Goal: Task Accomplishment & Management: Manage account settings

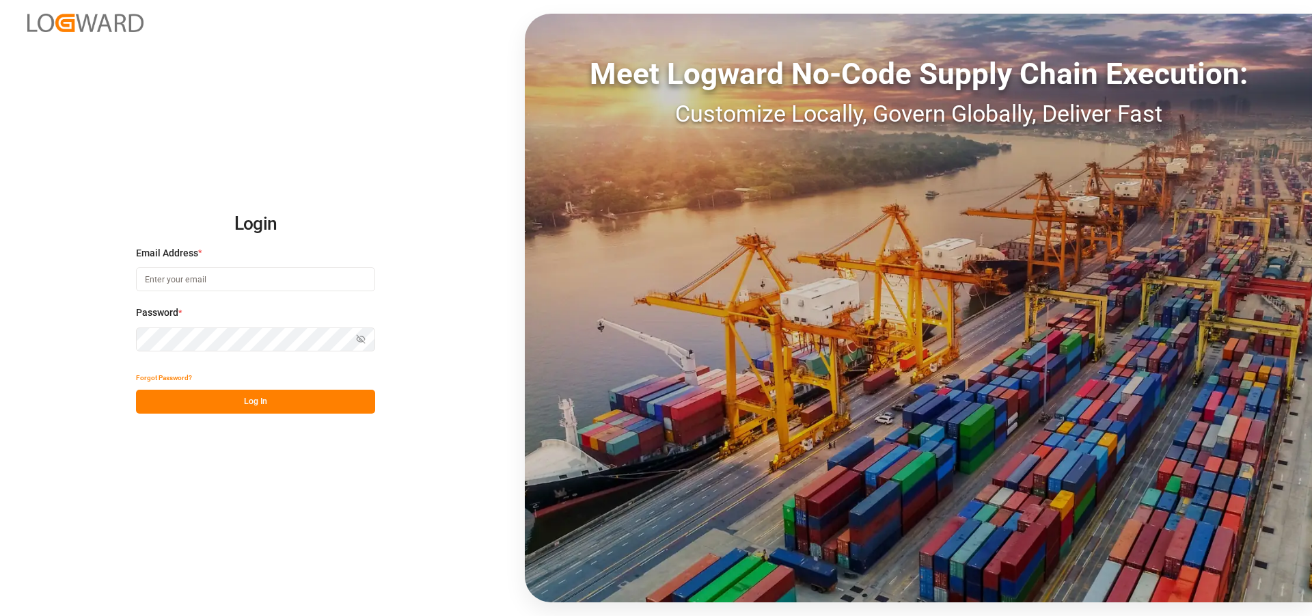
type input "sct_evonikoil-gas_booking@leschaco.com"
click at [304, 403] on button "Log In" at bounding box center [255, 402] width 239 height 24
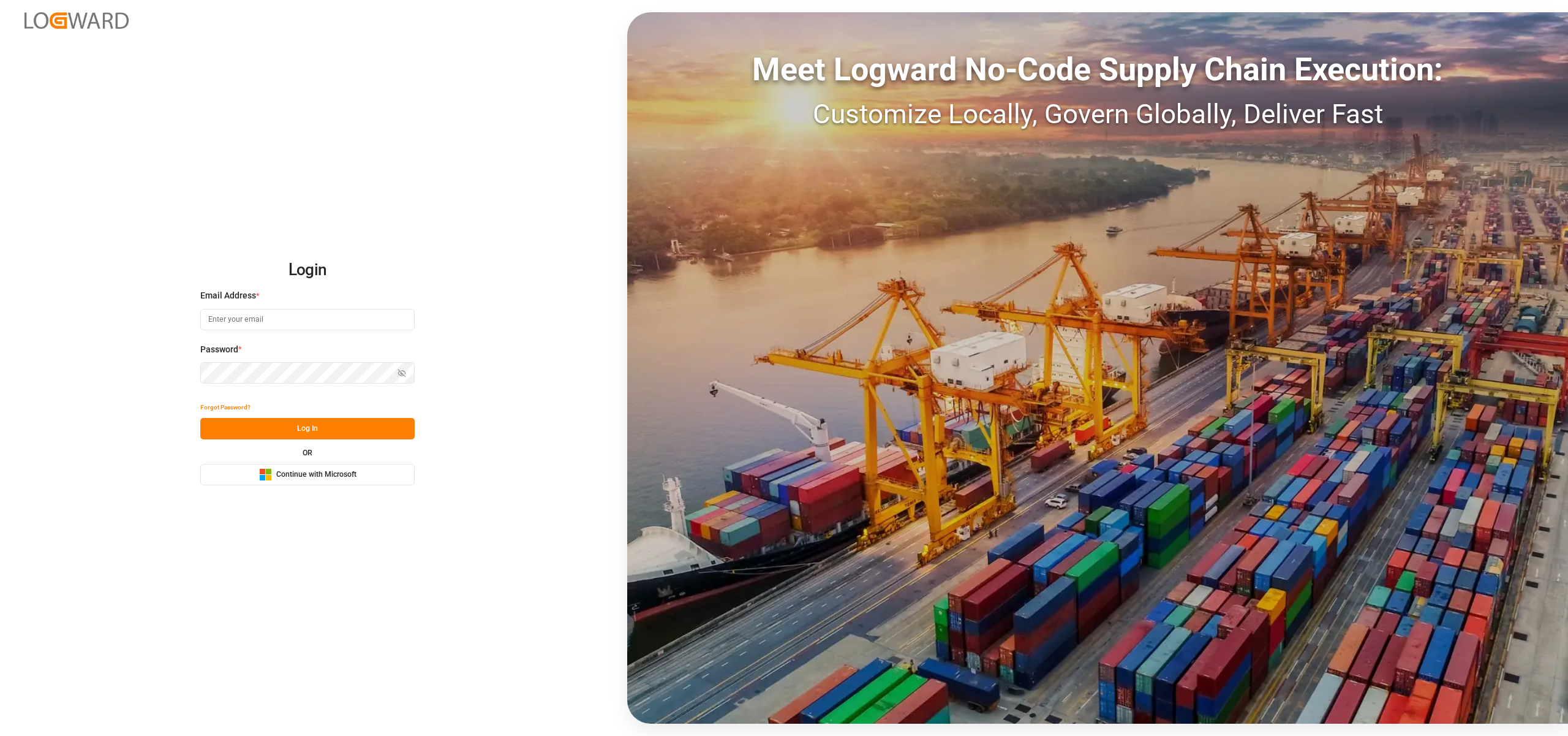
type input "[EMAIL_ADDRESS][DOMAIN_NAME]"
click at [341, 418] on button "Log In" at bounding box center [307, 429] width 214 height 22
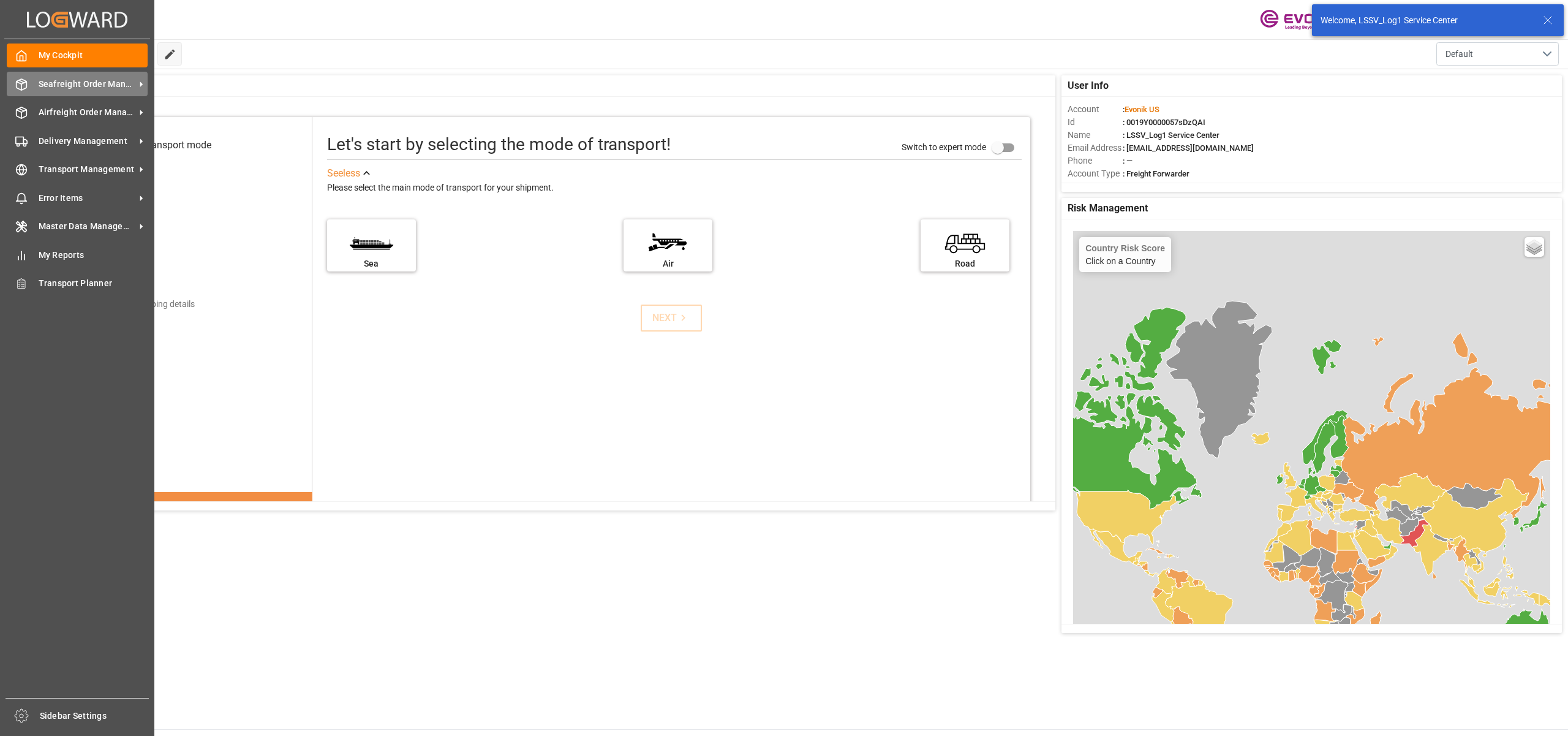
click at [57, 86] on span "Seafreight Order Management" at bounding box center [87, 84] width 97 height 13
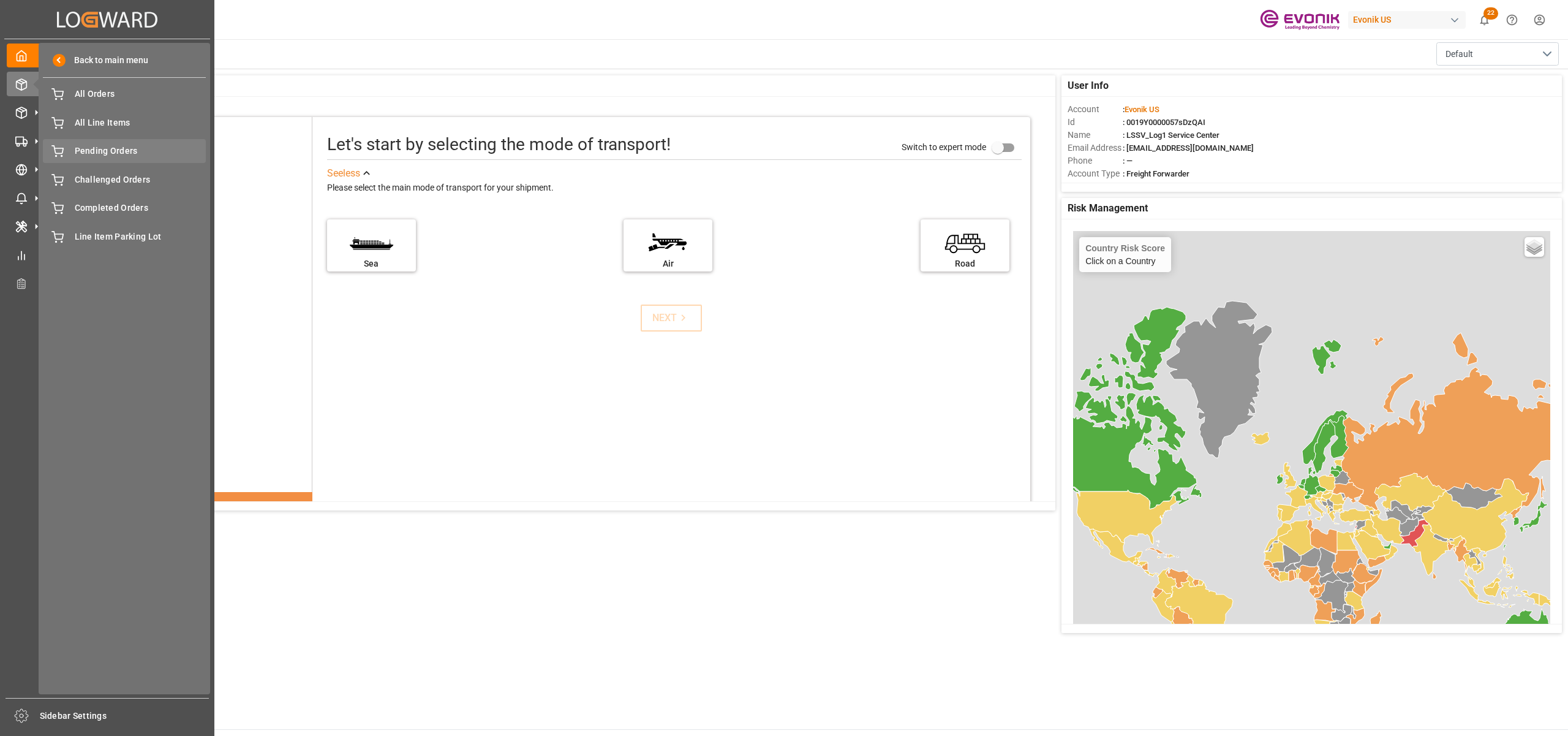
click at [116, 152] on span "Pending Orders" at bounding box center [140, 151] width 132 height 13
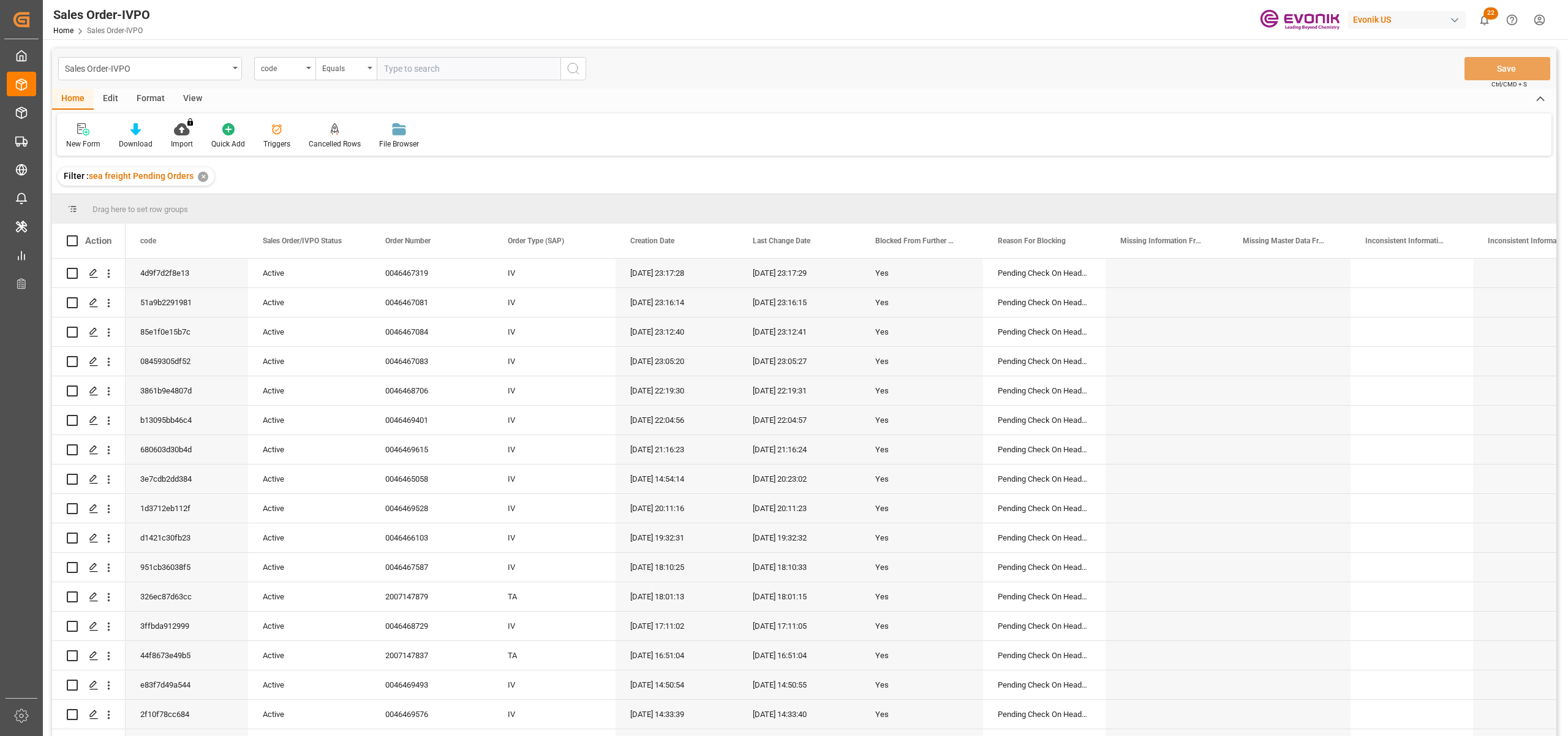
click at [187, 99] on div "View" at bounding box center [193, 99] width 38 height 21
click at [145, 135] on div "Standard Templates" at bounding box center [139, 136] width 80 height 27
click at [159, 168] on div "DROP Report" at bounding box center [172, 173] width 108 height 13
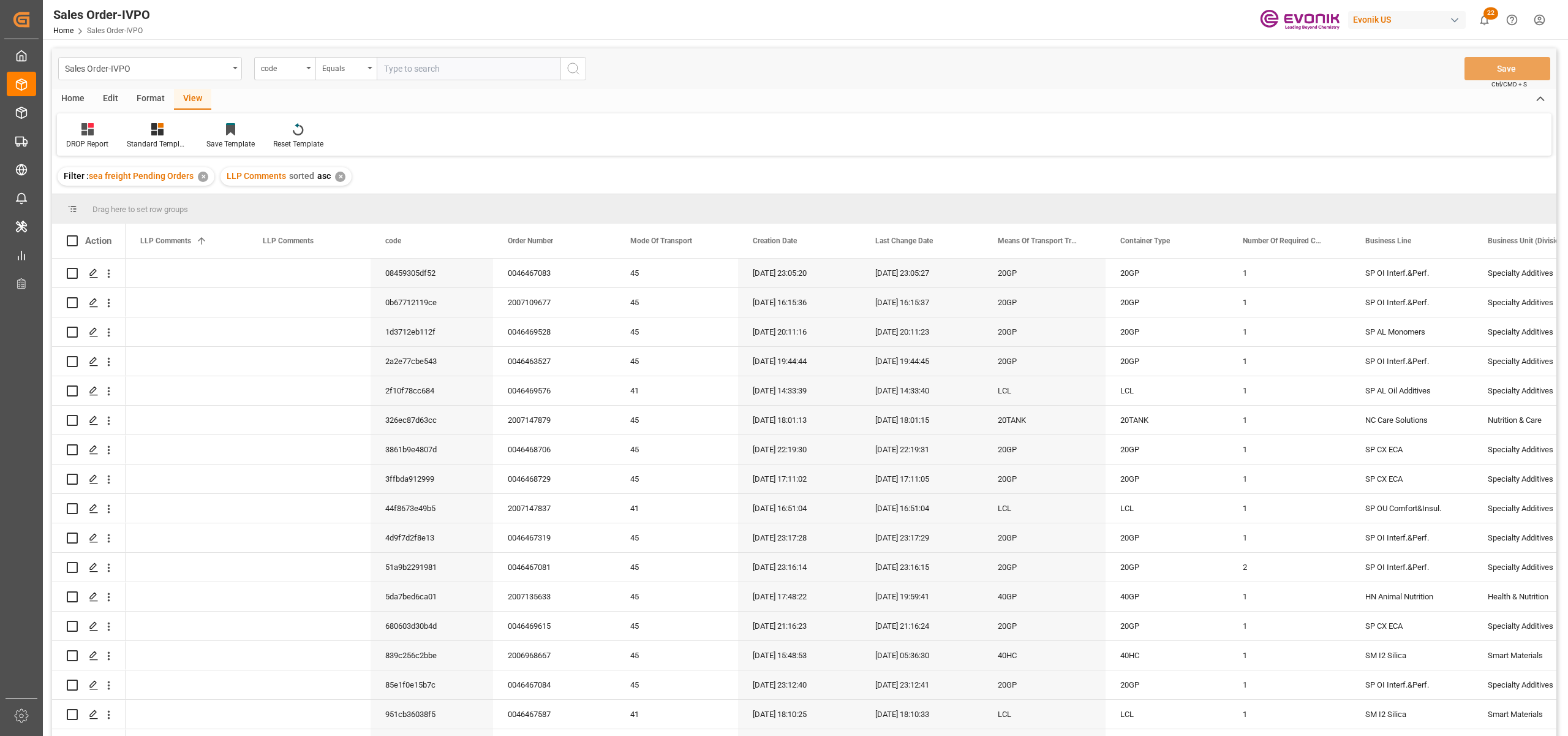
click at [74, 94] on div "Home" at bounding box center [73, 99] width 41 height 21
click at [137, 131] on icon at bounding box center [136, 129] width 11 height 13
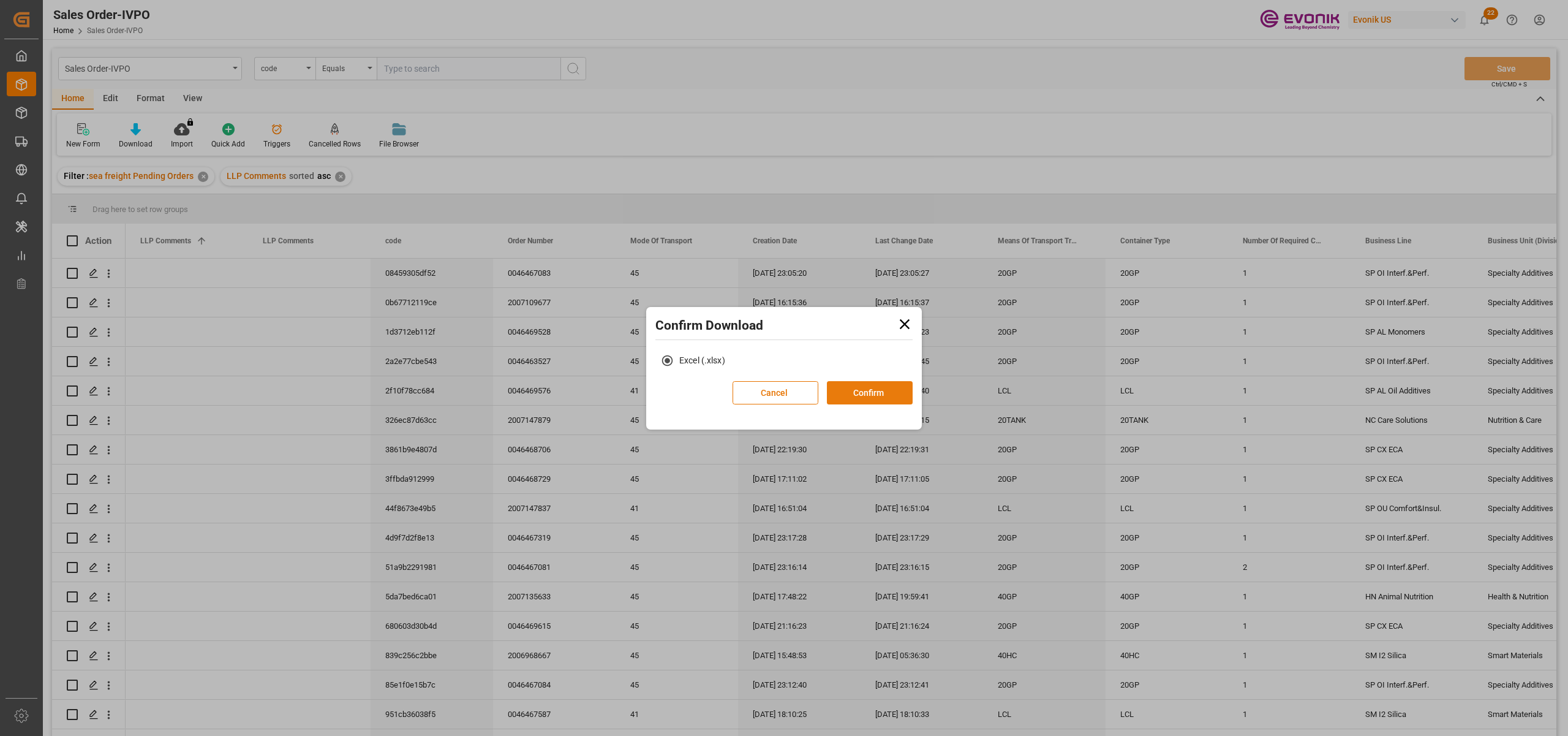
click at [866, 397] on button "Confirm" at bounding box center [870, 393] width 86 height 23
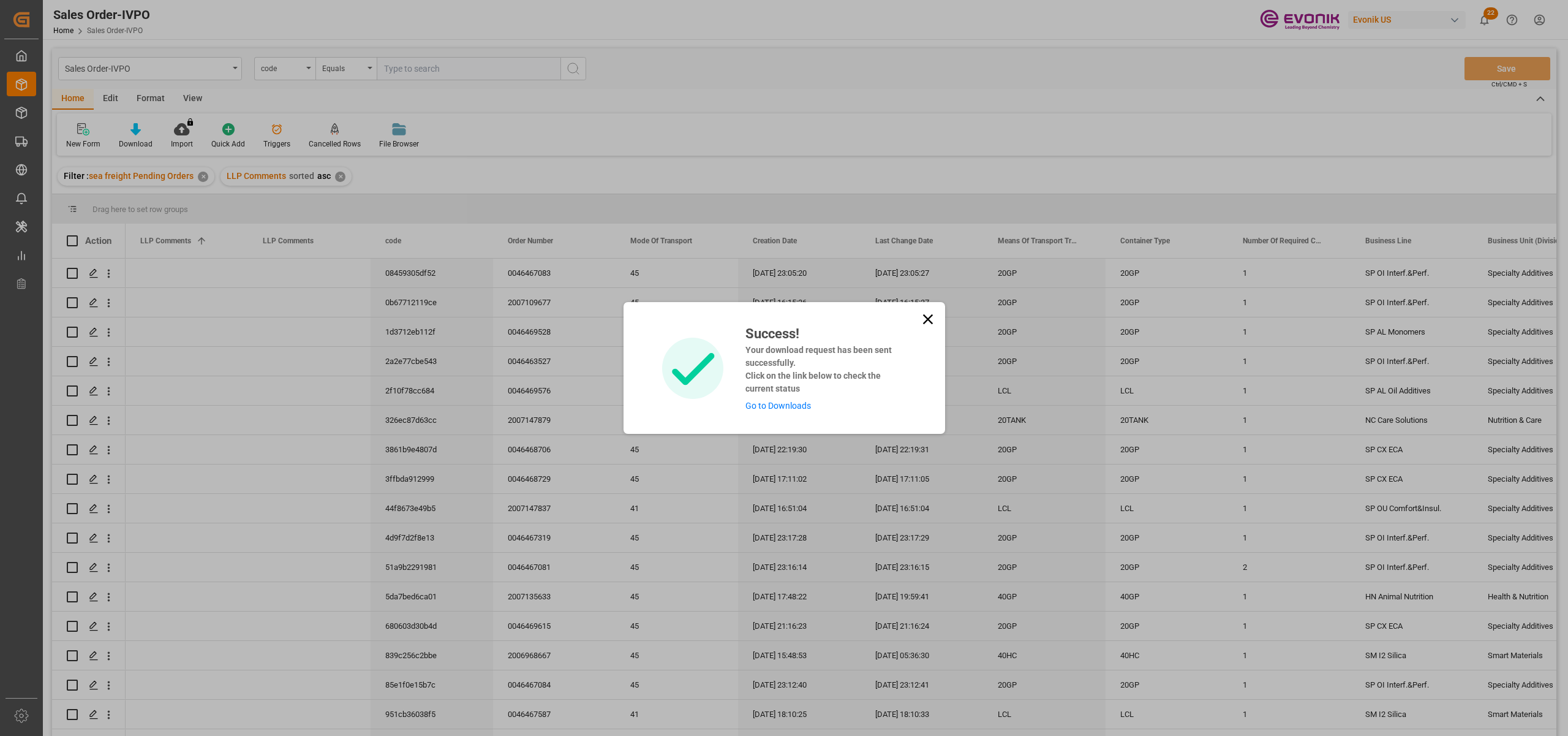
click at [794, 408] on link "Go to Downloads" at bounding box center [778, 405] width 65 height 10
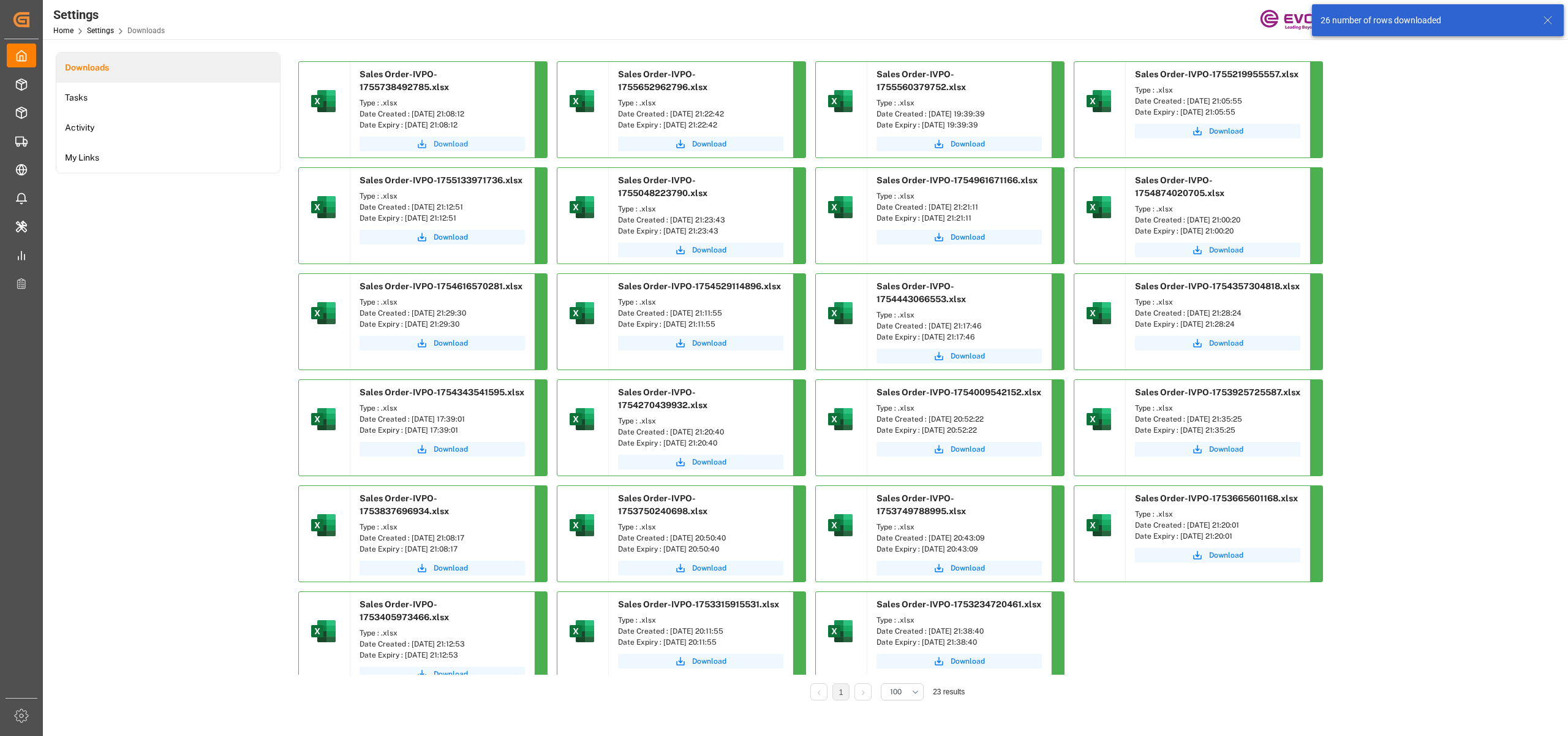
click at [453, 134] on div "Download" at bounding box center [442, 145] width 184 height 24
click at [444, 138] on span "Download" at bounding box center [451, 143] width 34 height 11
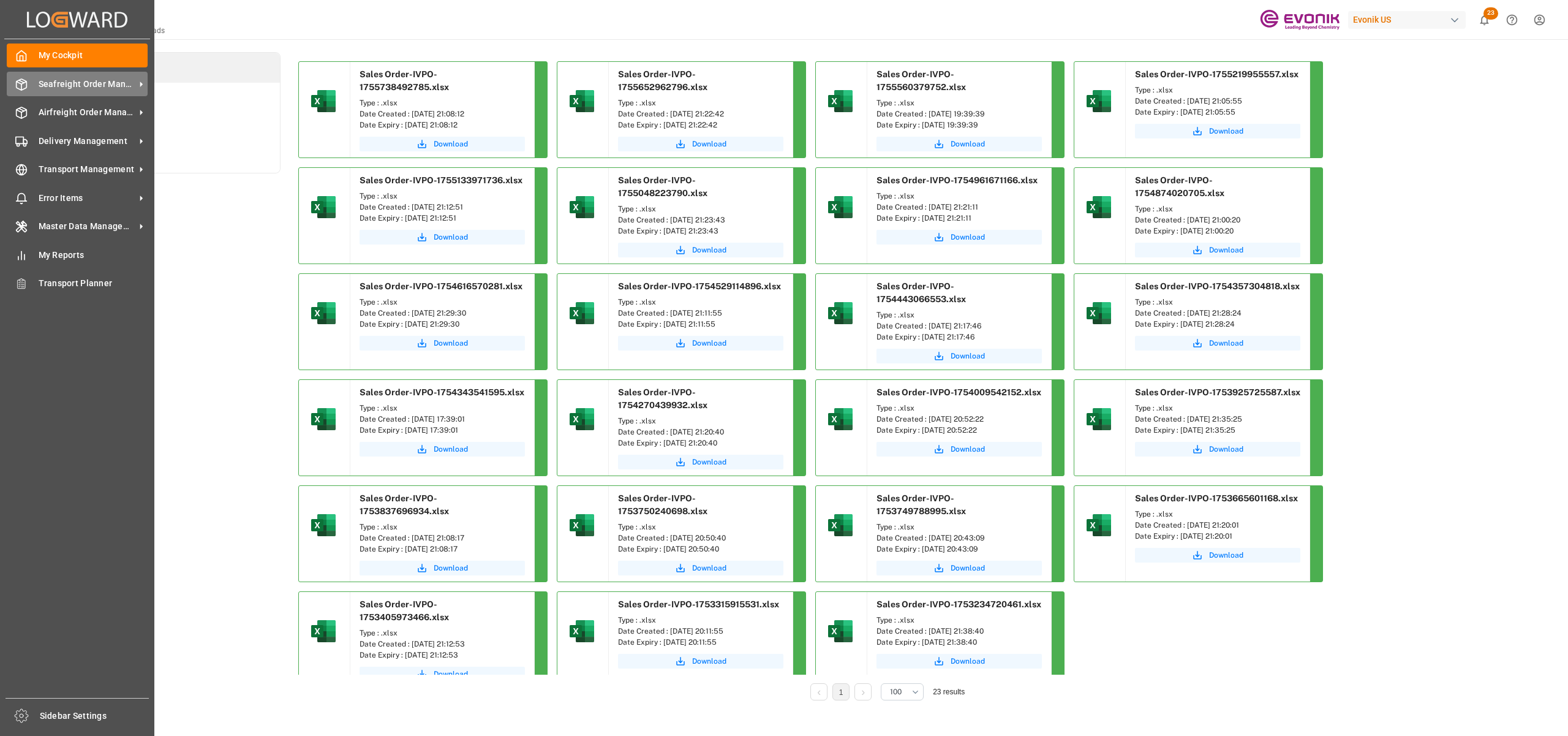
click at [59, 84] on span "Seafreight Order Management" at bounding box center [87, 84] width 97 height 13
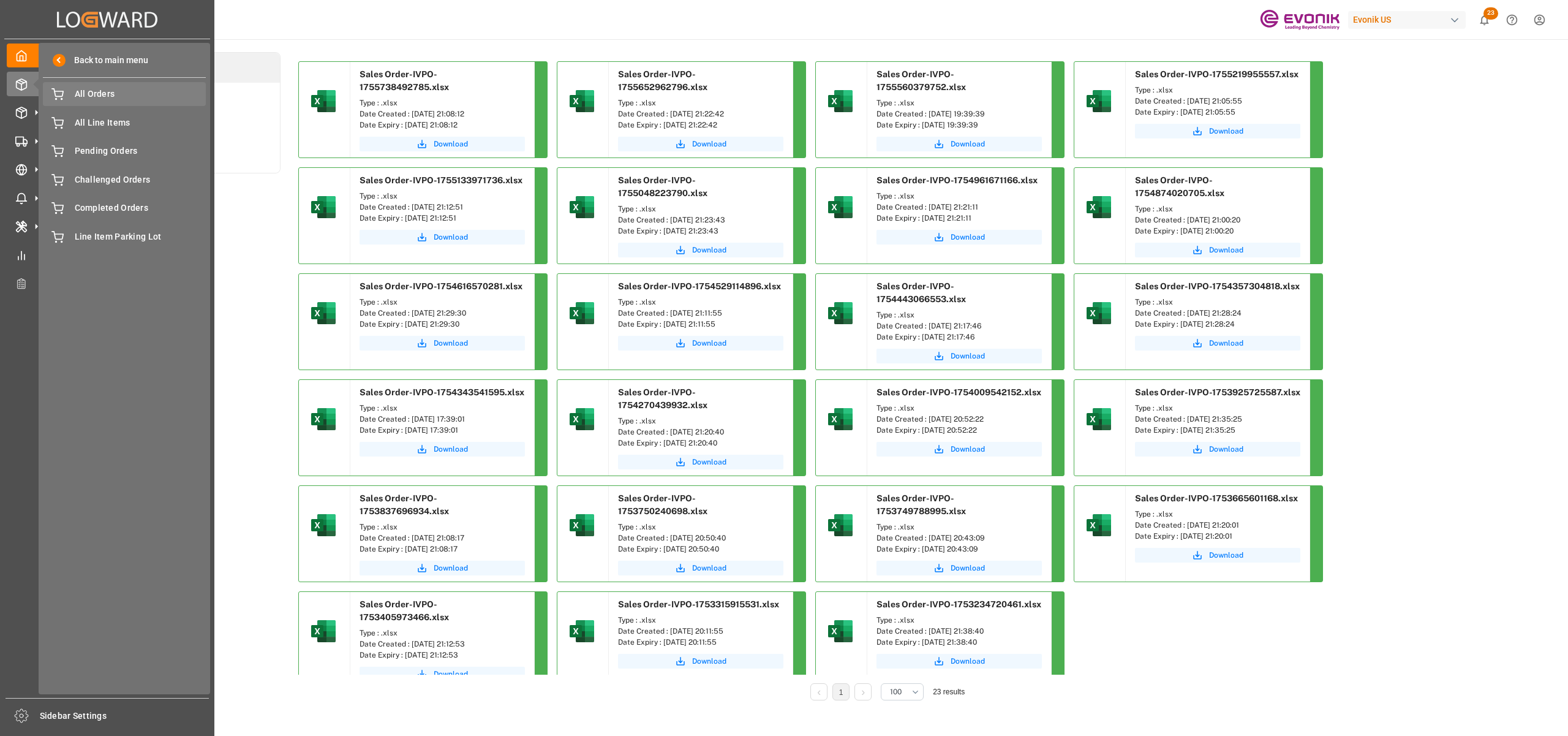
click at [114, 91] on span "All Orders" at bounding box center [140, 94] width 132 height 13
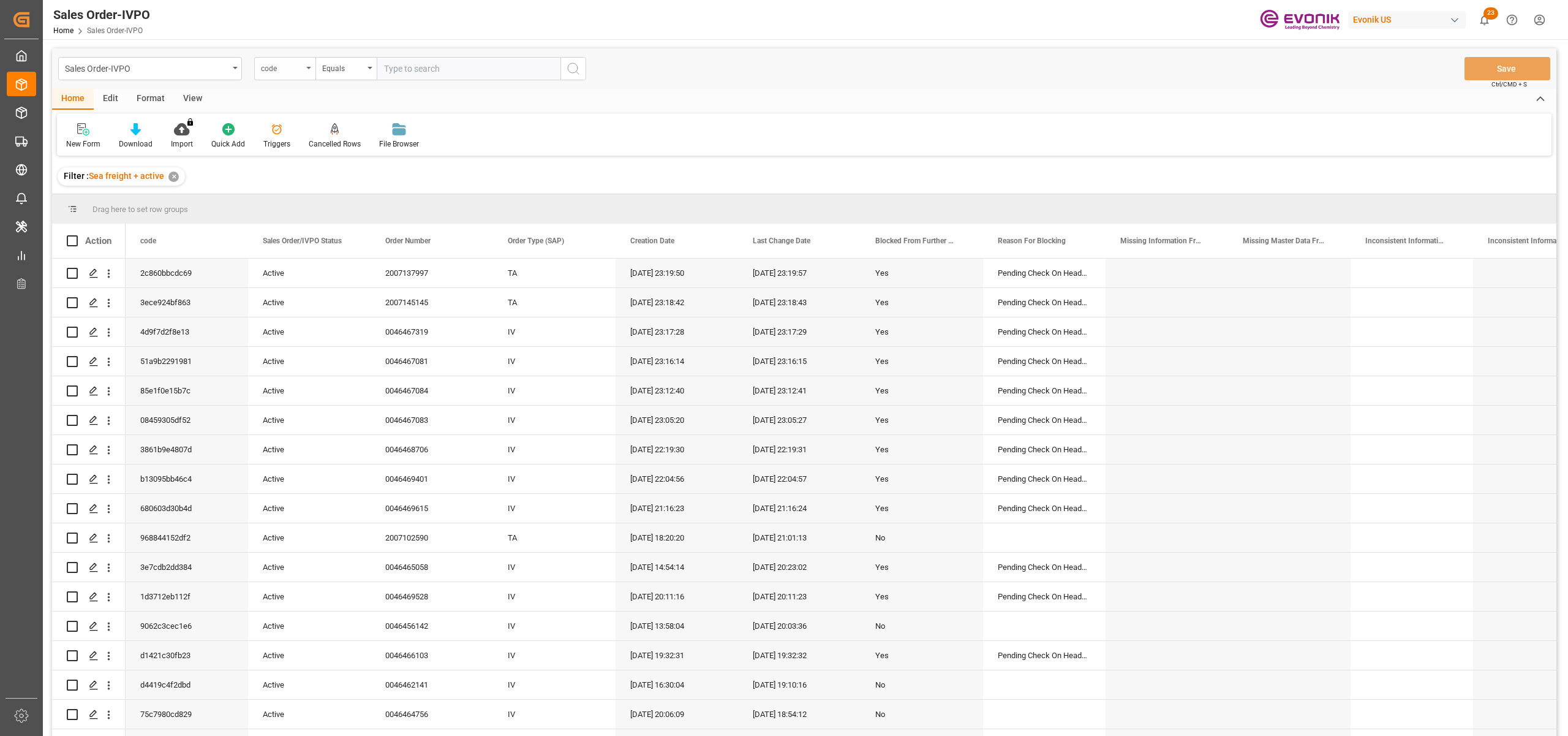
click at [289, 72] on div "code" at bounding box center [281, 67] width 41 height 14
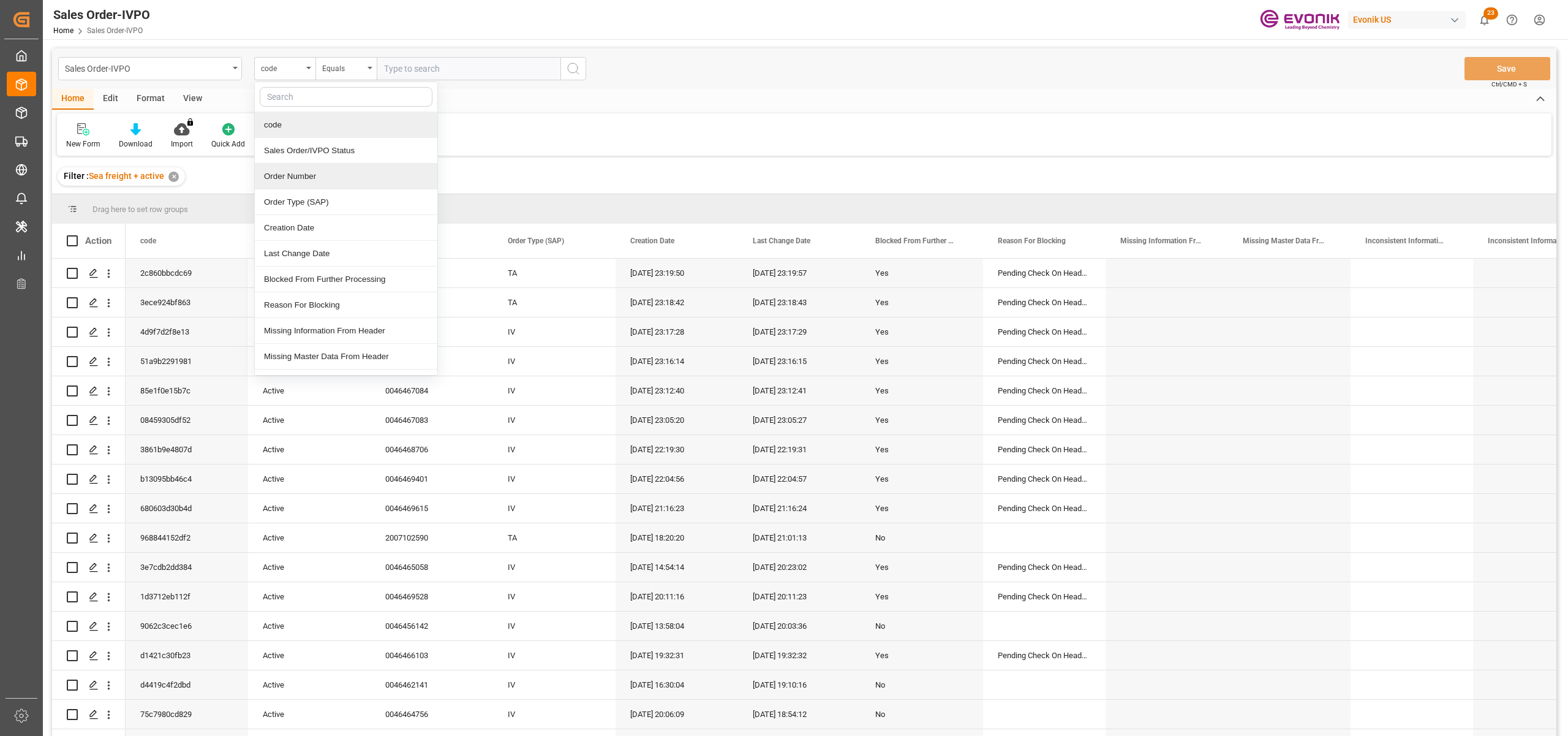
click at [306, 178] on div "Order Number" at bounding box center [346, 176] width 183 height 26
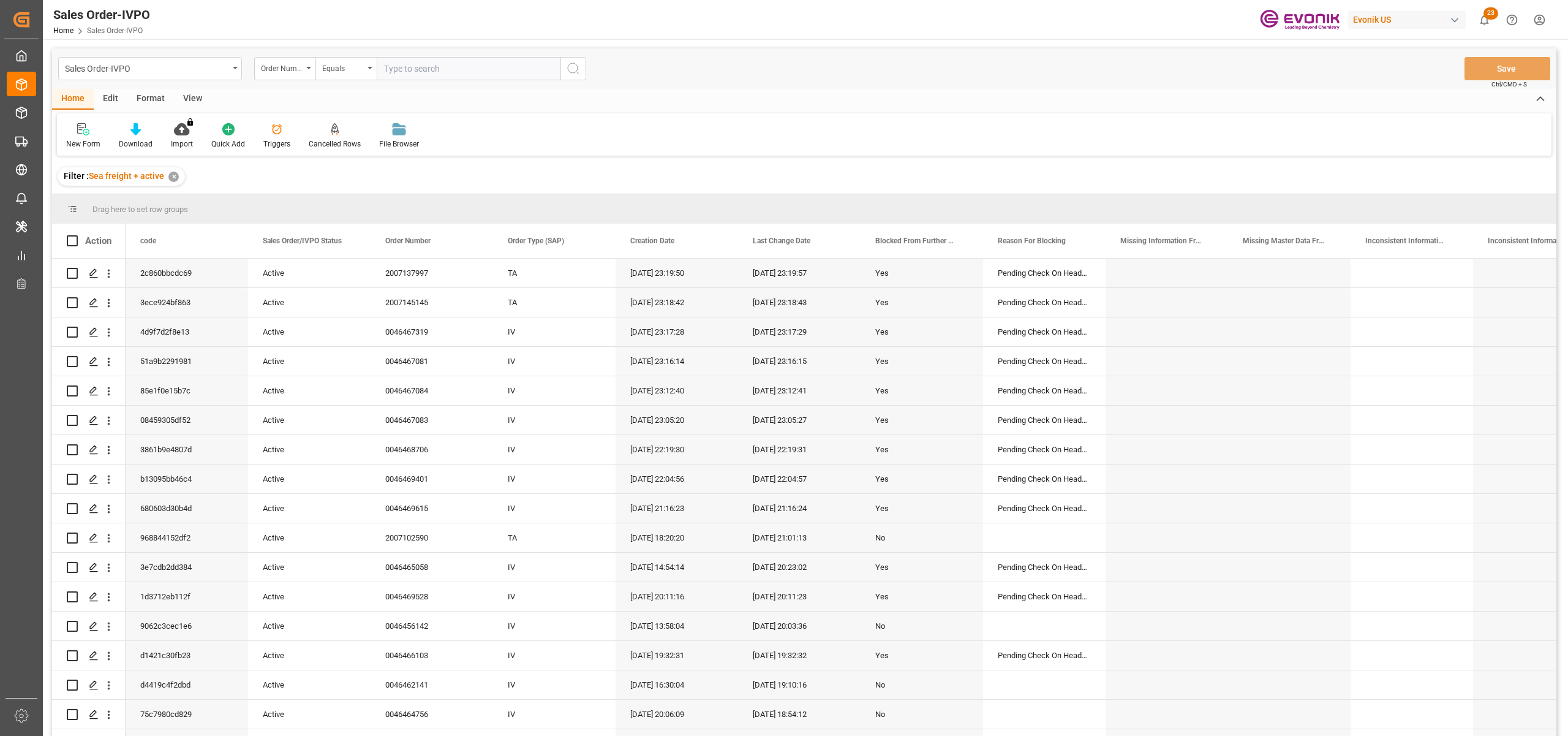
click at [409, 69] on input "text" at bounding box center [468, 69] width 184 height 23
paste input "46468521"
click at [383, 64] on input "46468521" at bounding box center [468, 69] width 184 height 23
type input "0046468521"
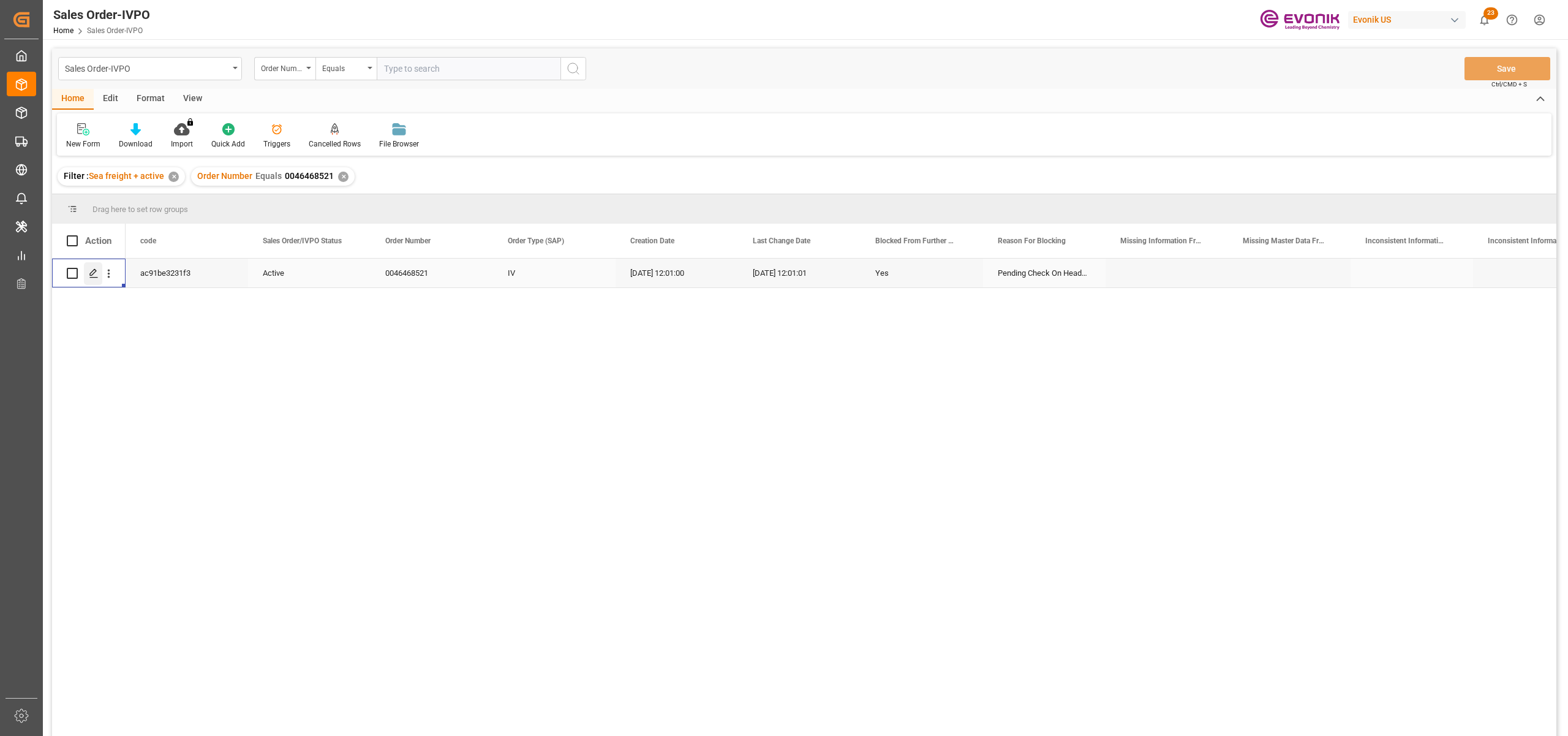
click at [93, 272] on icon "Press SPACE to select this row." at bounding box center [93, 273] width 10 height 10
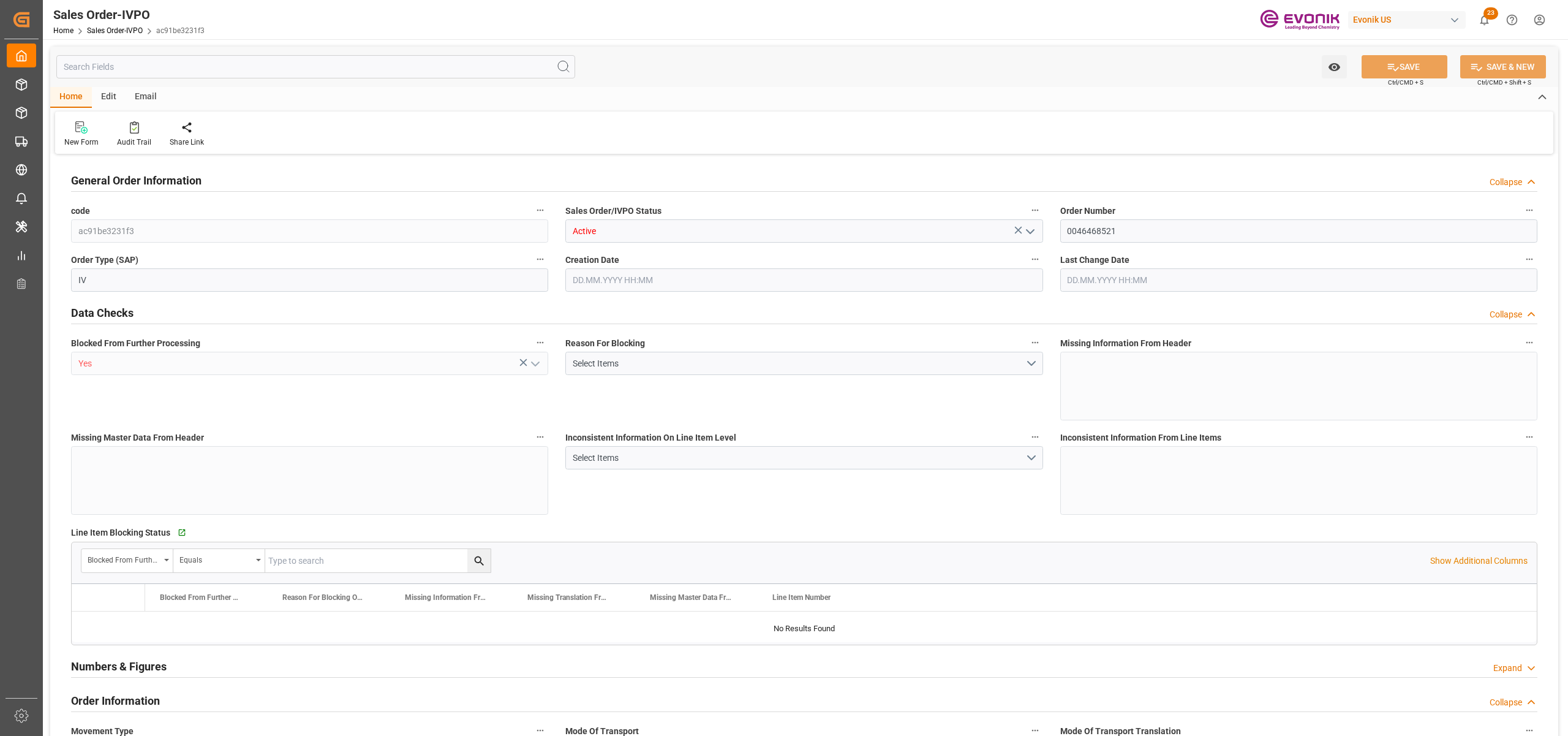
type input "NLRTM"
type input "0"
type input "1"
type input "16200"
type input "15.08.2025 12:01"
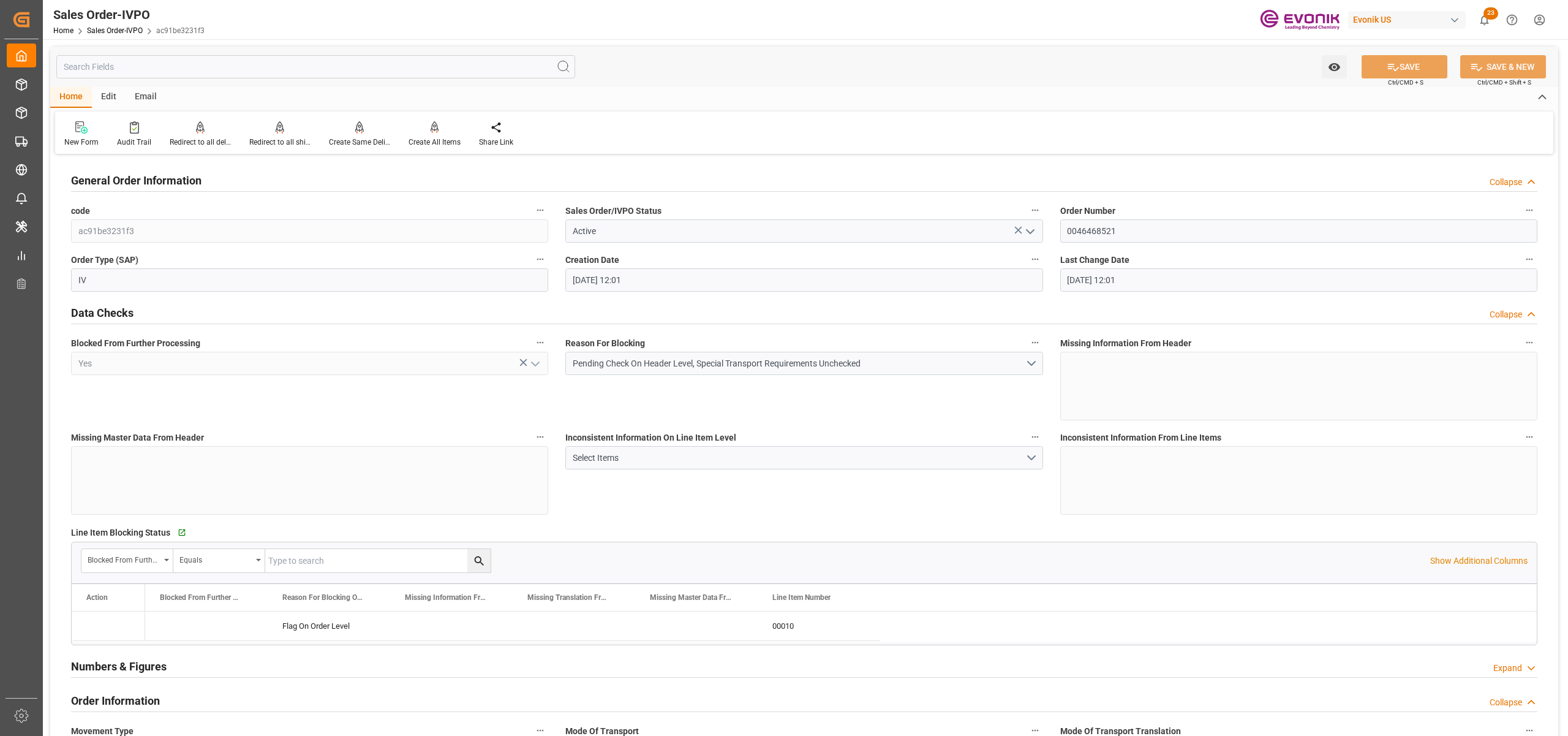
type input "15.08.2025 12:01"
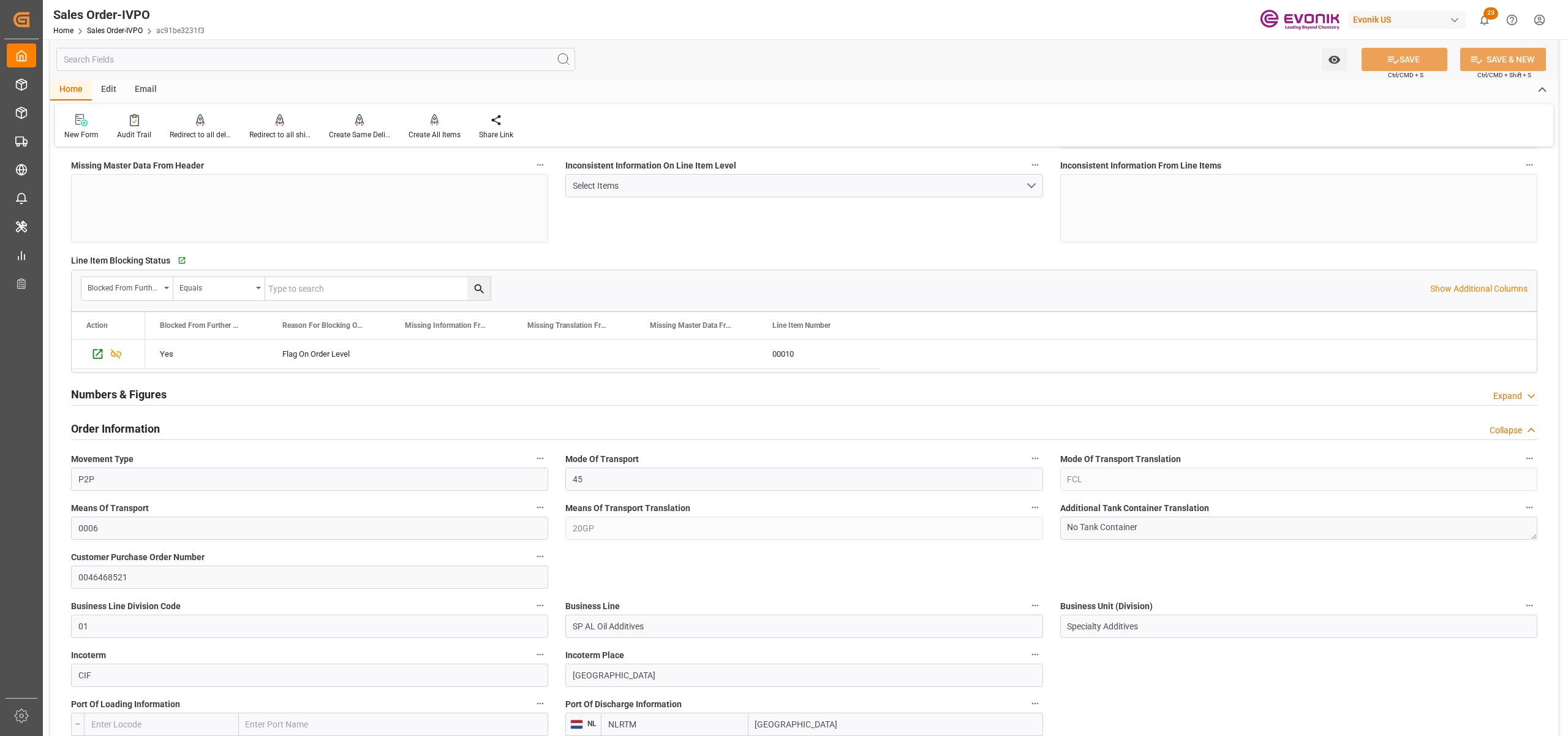
scroll to position [545, 0]
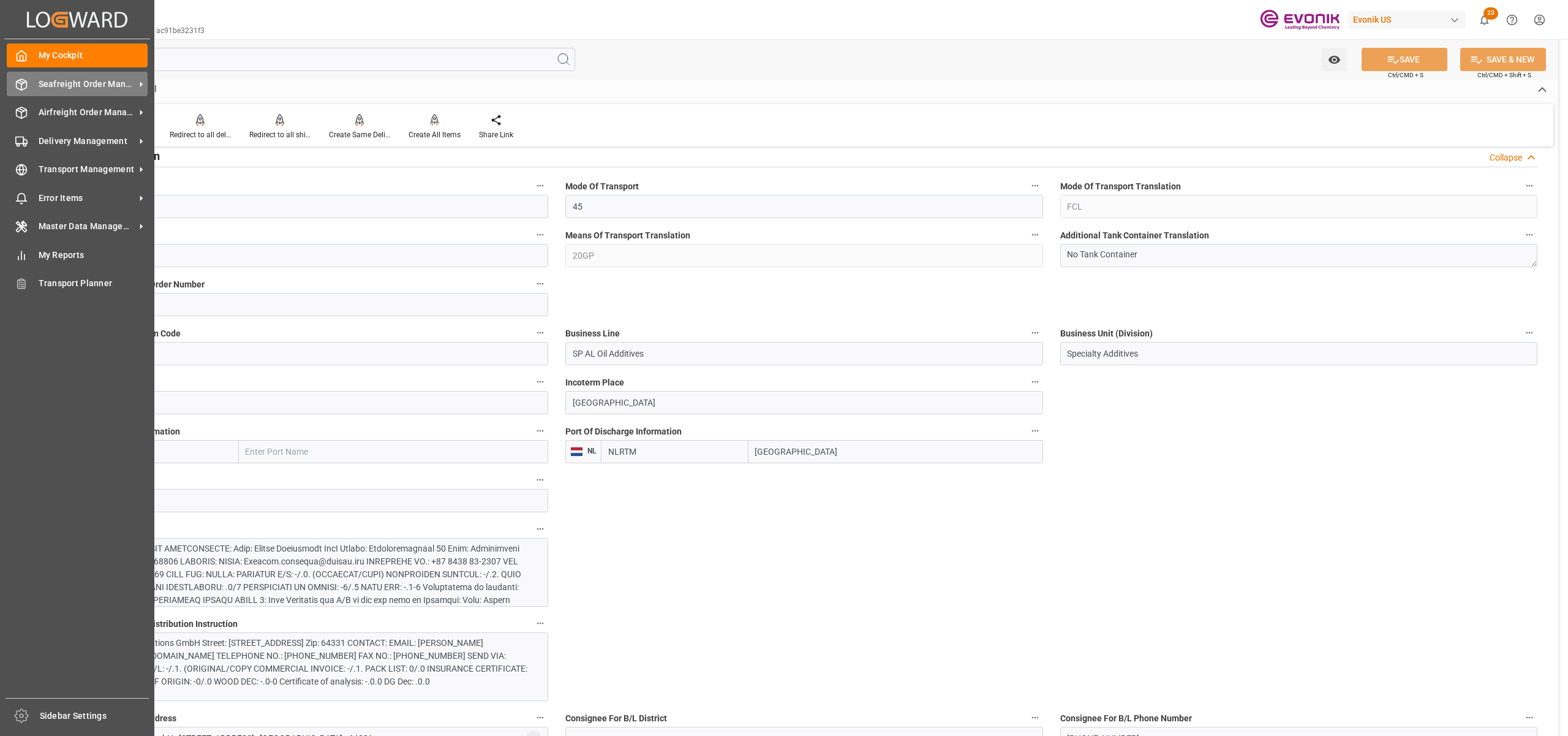
click at [69, 82] on span "Seafreight Order Management" at bounding box center [87, 84] width 97 height 13
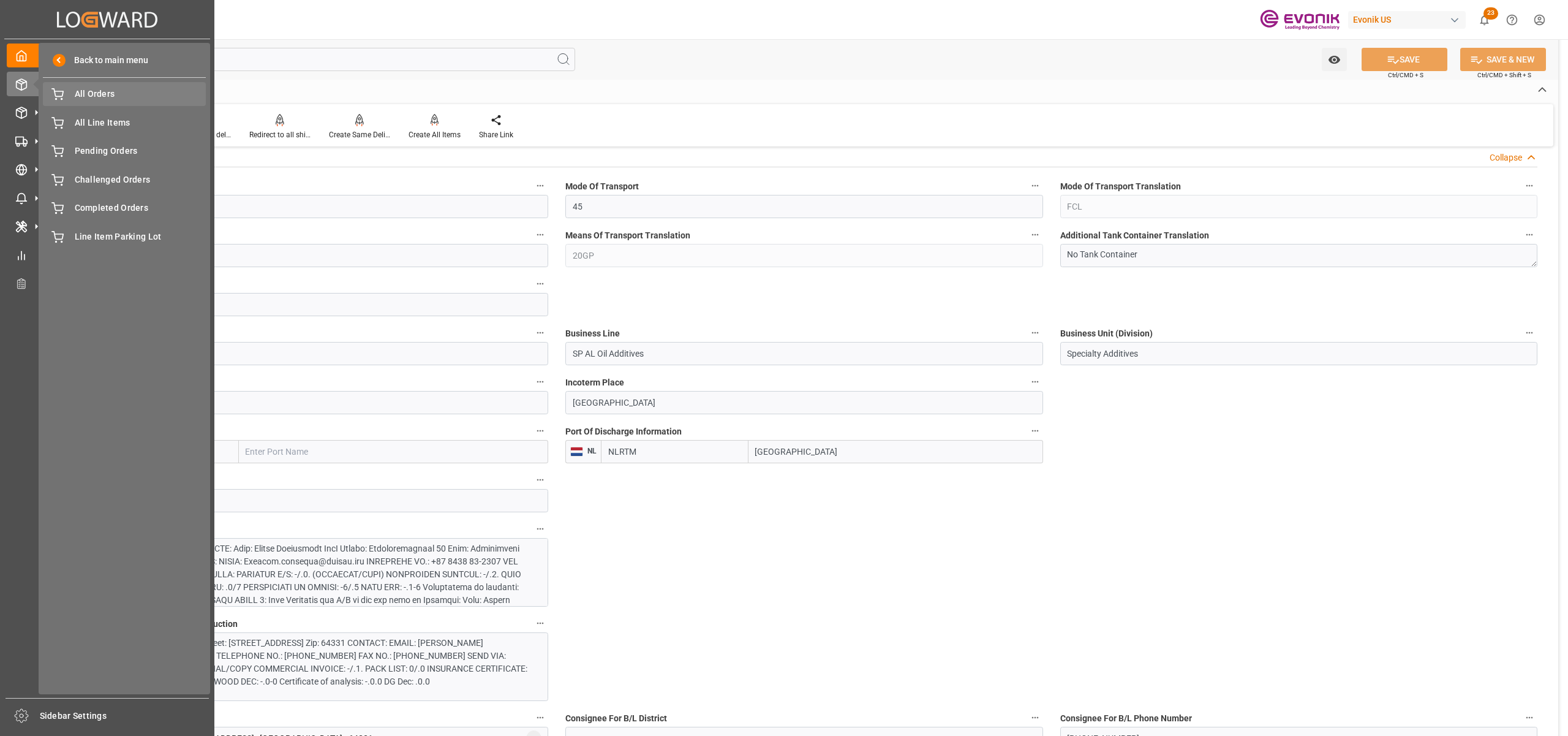
click at [99, 100] on span "All Orders" at bounding box center [140, 94] width 132 height 13
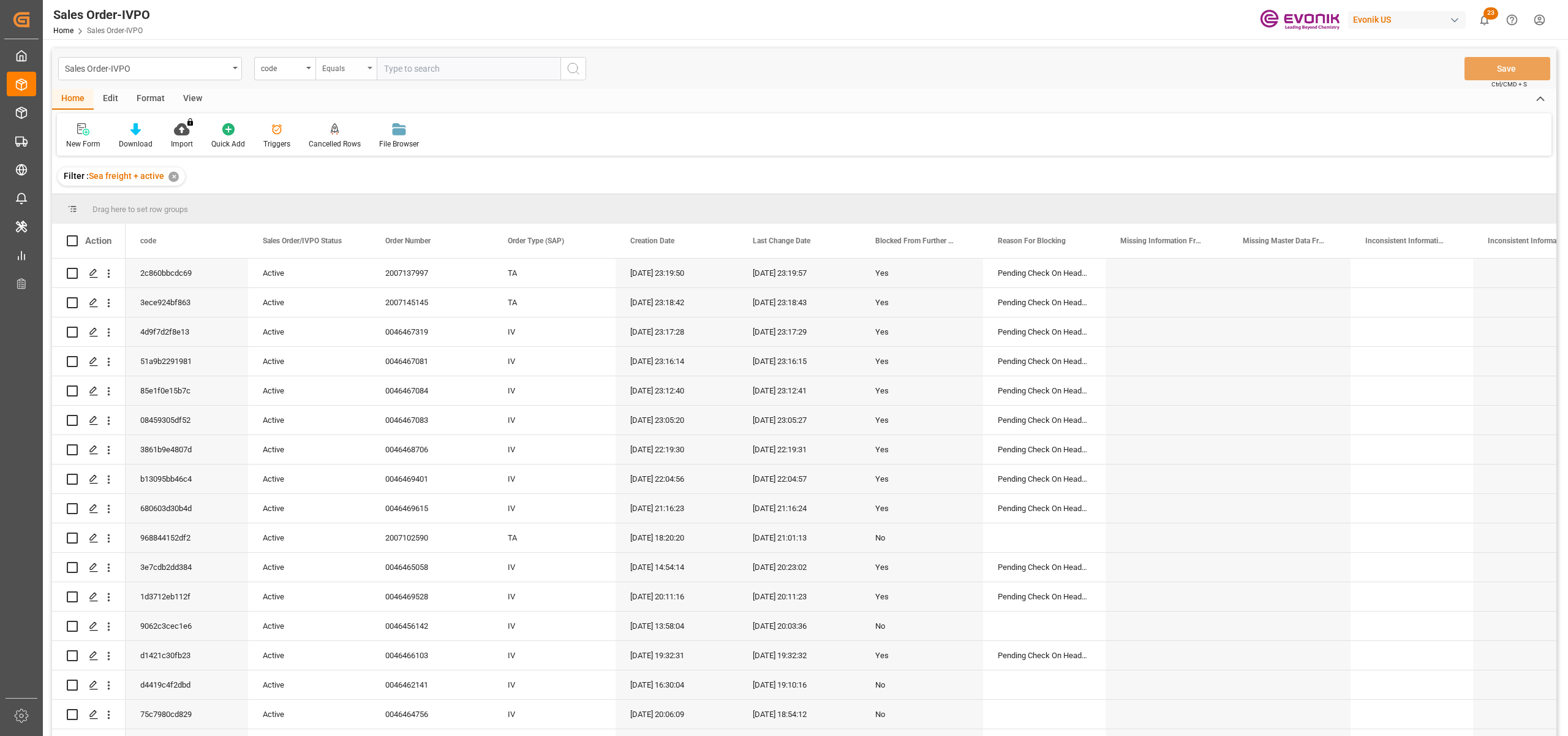
click at [349, 64] on div "Equals" at bounding box center [343, 67] width 41 height 14
click at [297, 74] on div "code" at bounding box center [281, 67] width 41 height 14
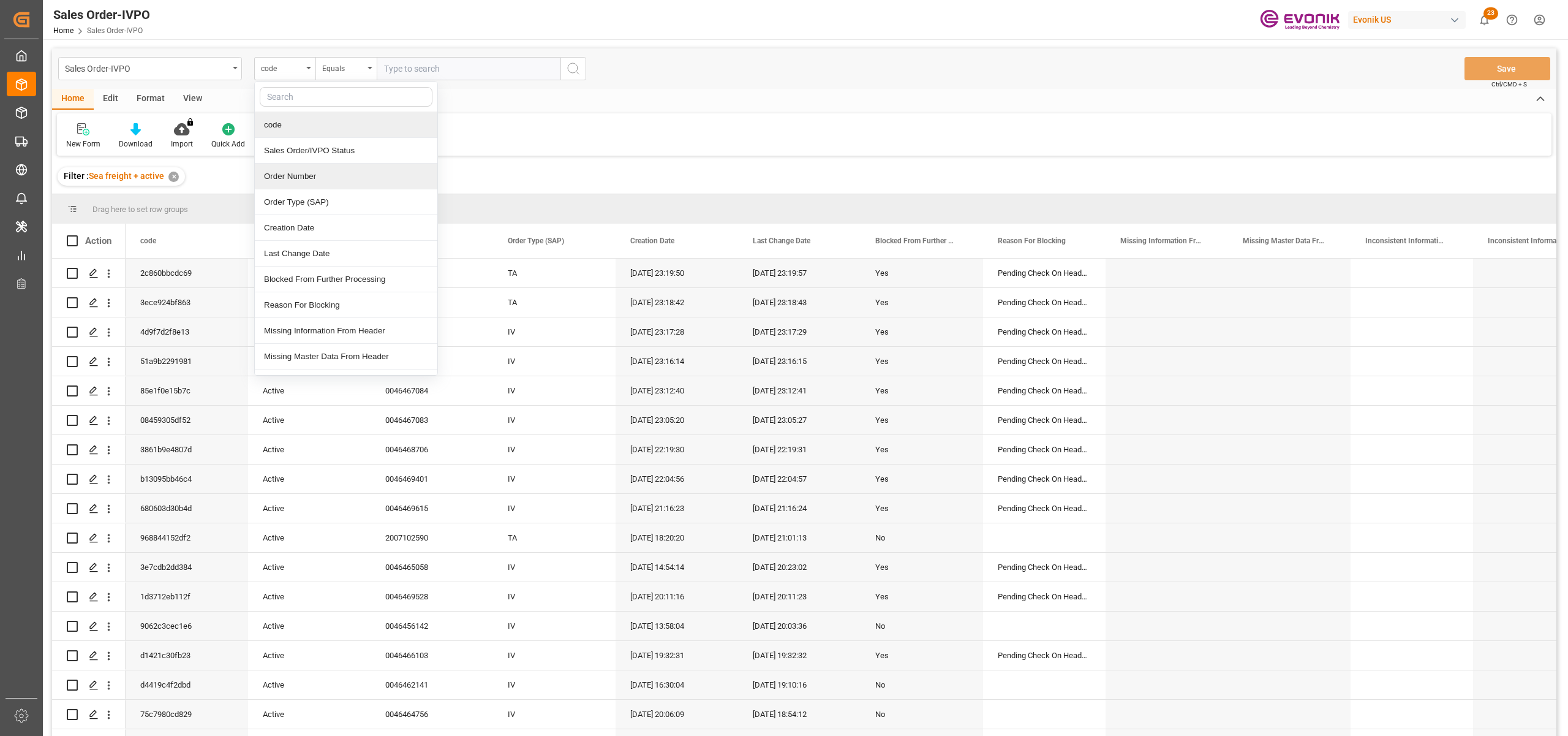
click at [311, 179] on div "Order Number" at bounding box center [346, 176] width 183 height 26
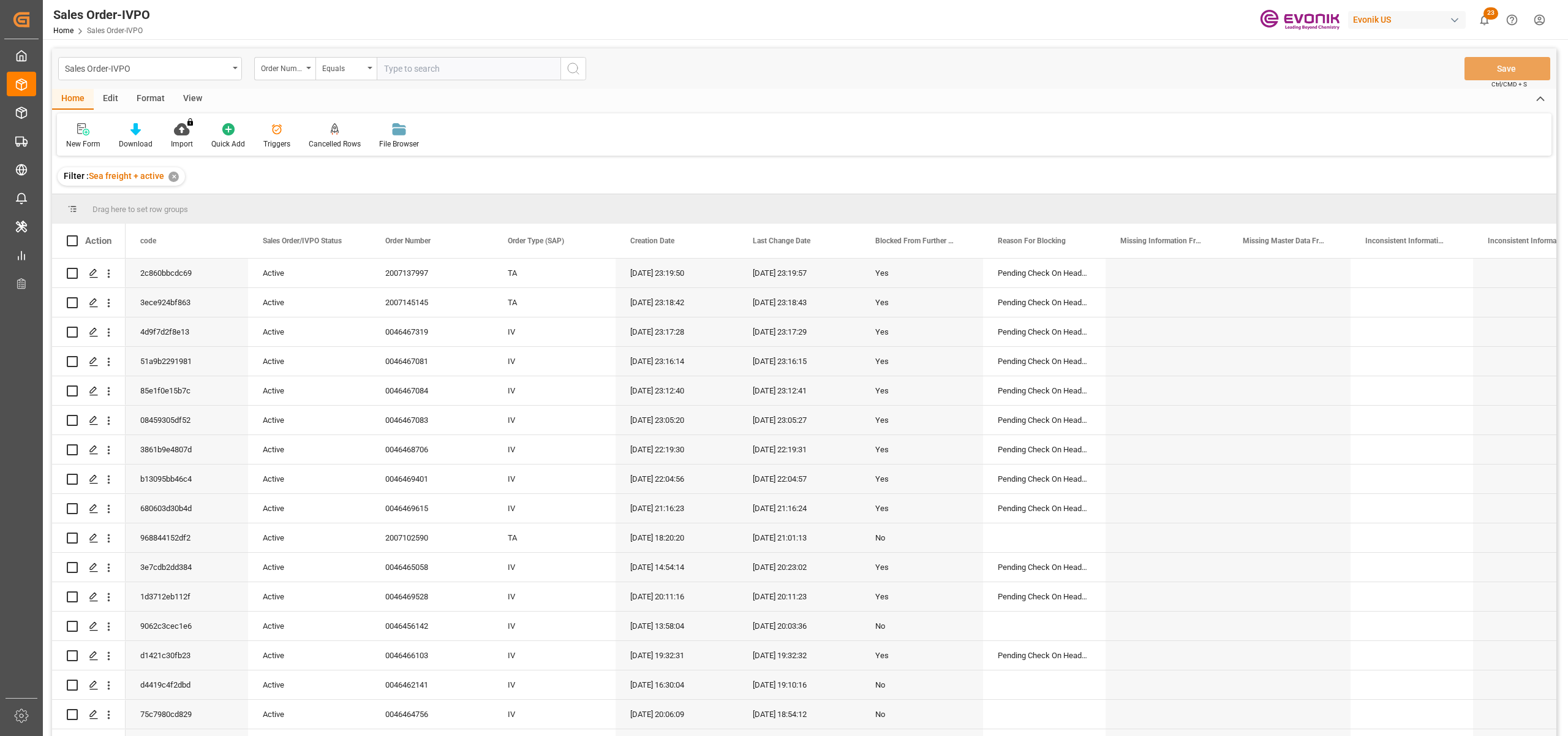
click at [438, 65] on input "text" at bounding box center [468, 69] width 184 height 23
paste input "0046460739"
type input "0046460739"
click at [570, 70] on icon "search button" at bounding box center [573, 68] width 14 height 14
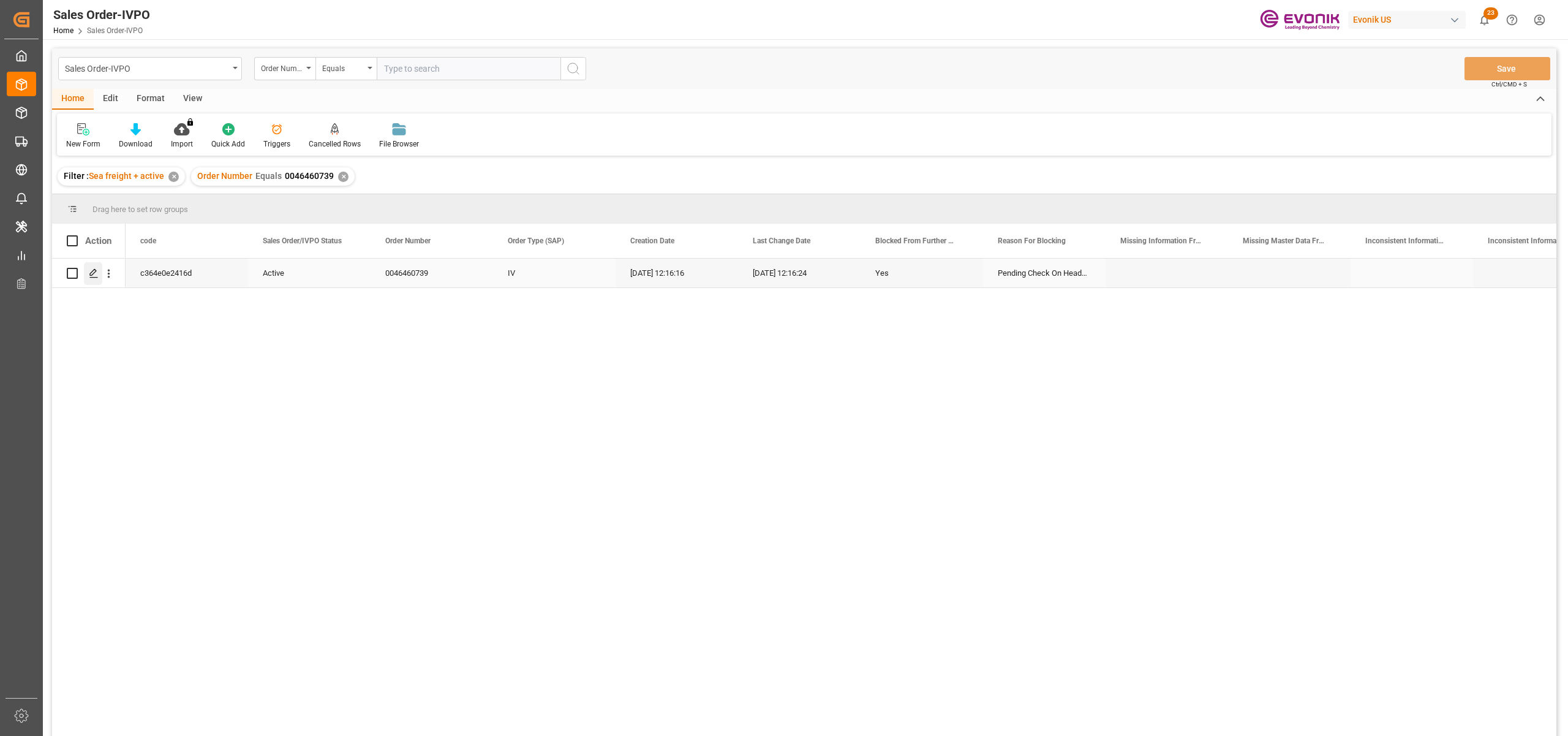
click at [91, 275] on polygon "Press SPACE to select this row." at bounding box center [92, 273] width 6 height 6
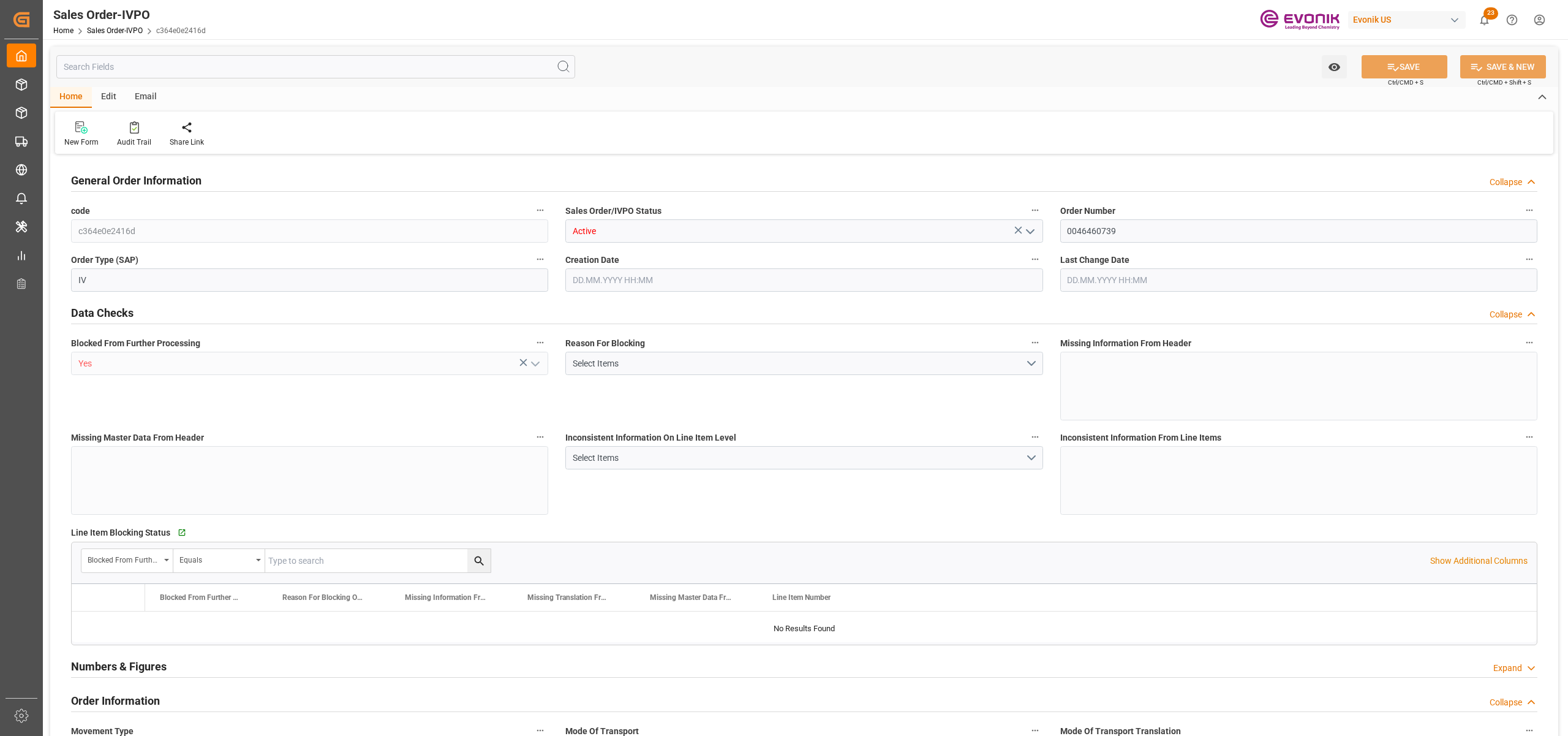
type input "CNSHA"
type input "0"
type input "1"
type input "6151.824"
type input "20.08.2025 12:16"
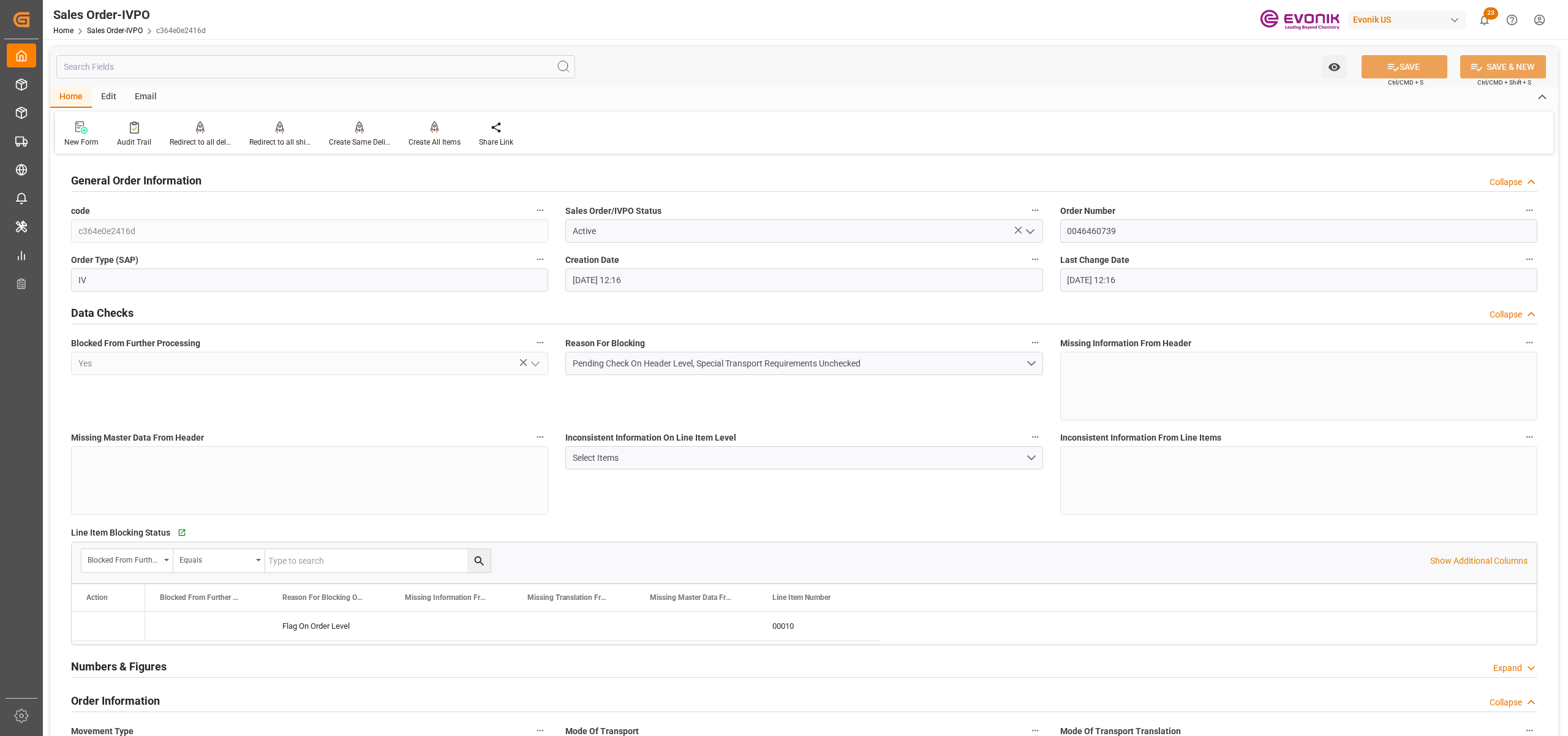
type input "20.08.2025 12:16"
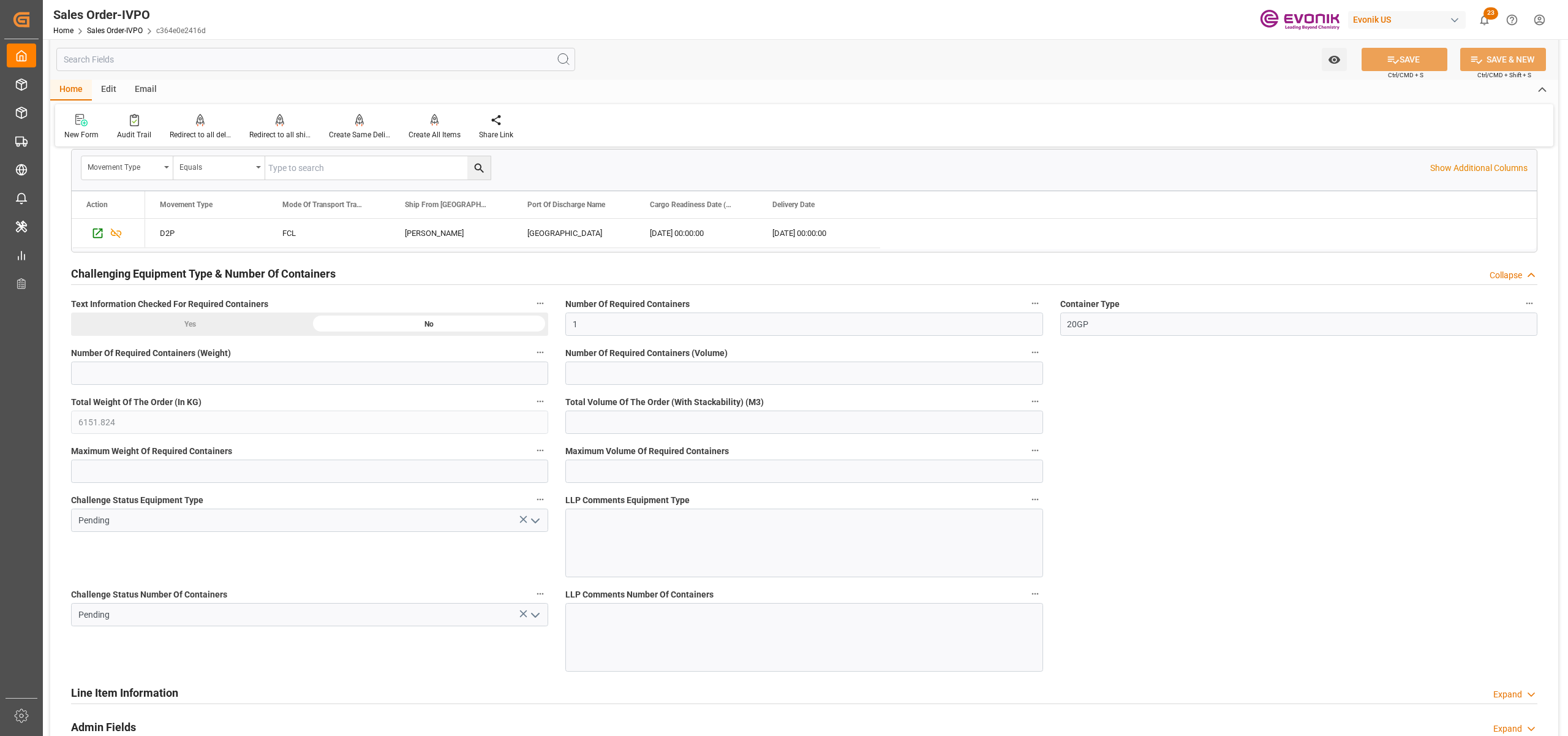
scroll to position [1826, 0]
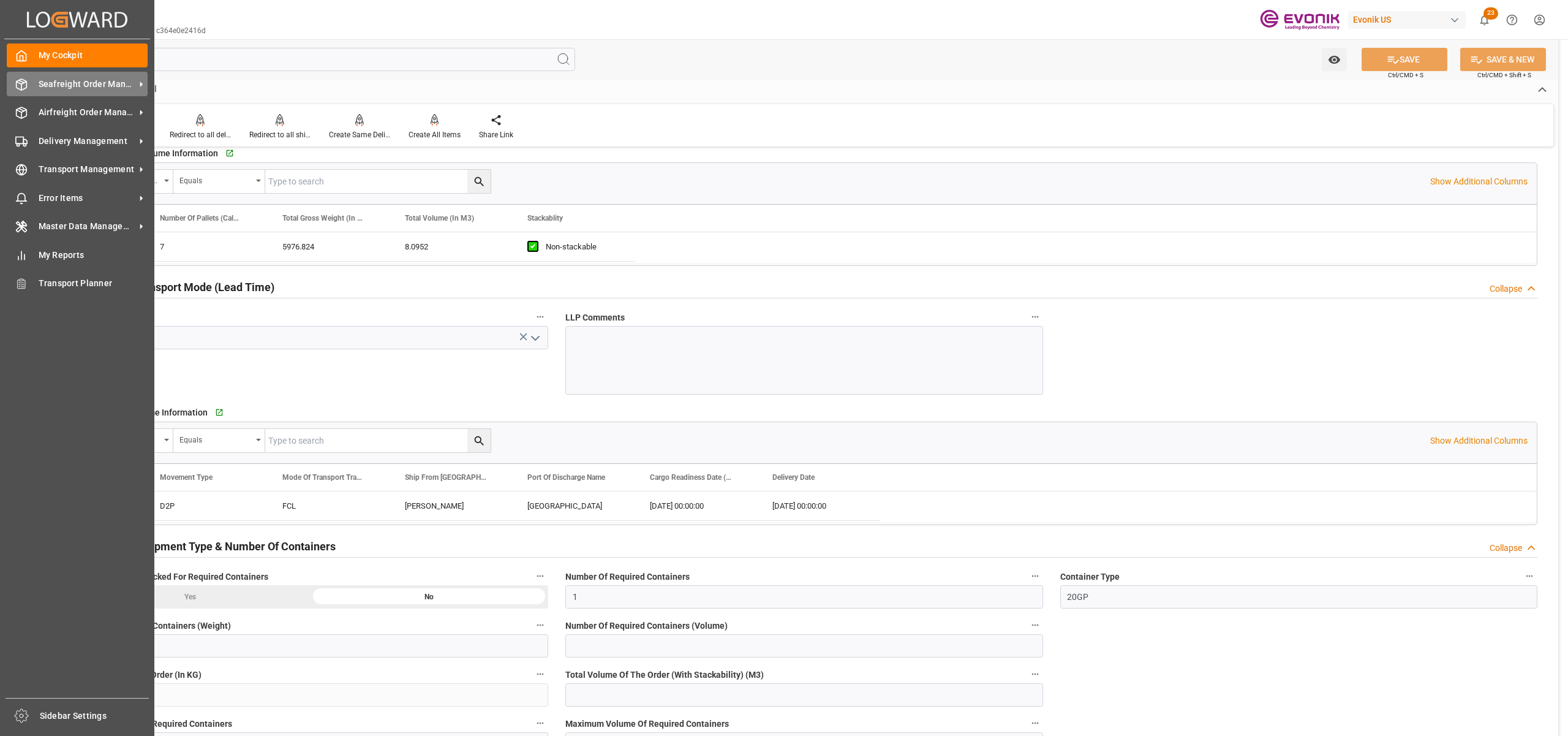
click at [79, 86] on span "Seafreight Order Management" at bounding box center [87, 84] width 97 height 13
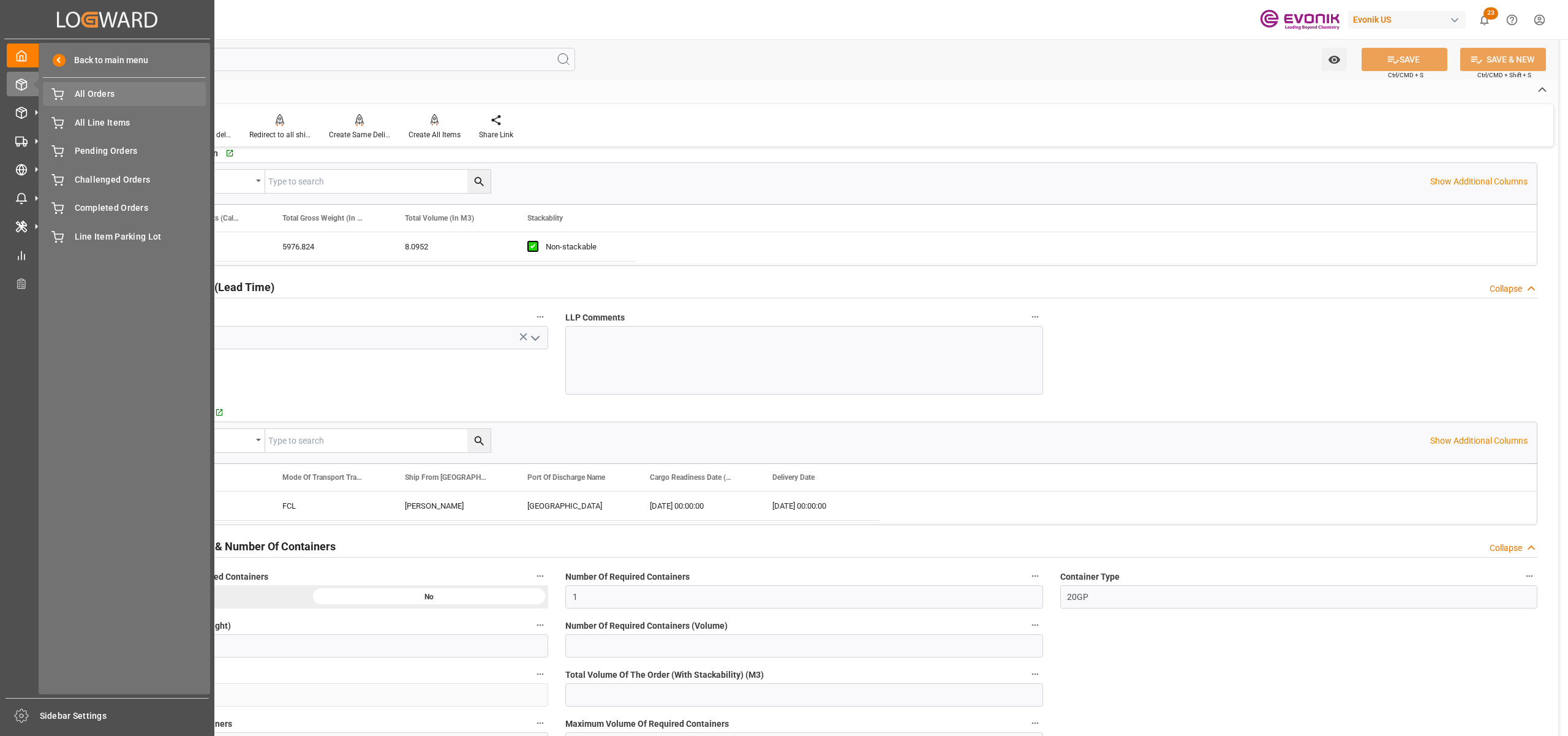
click at [104, 99] on span "All Orders" at bounding box center [140, 94] width 132 height 13
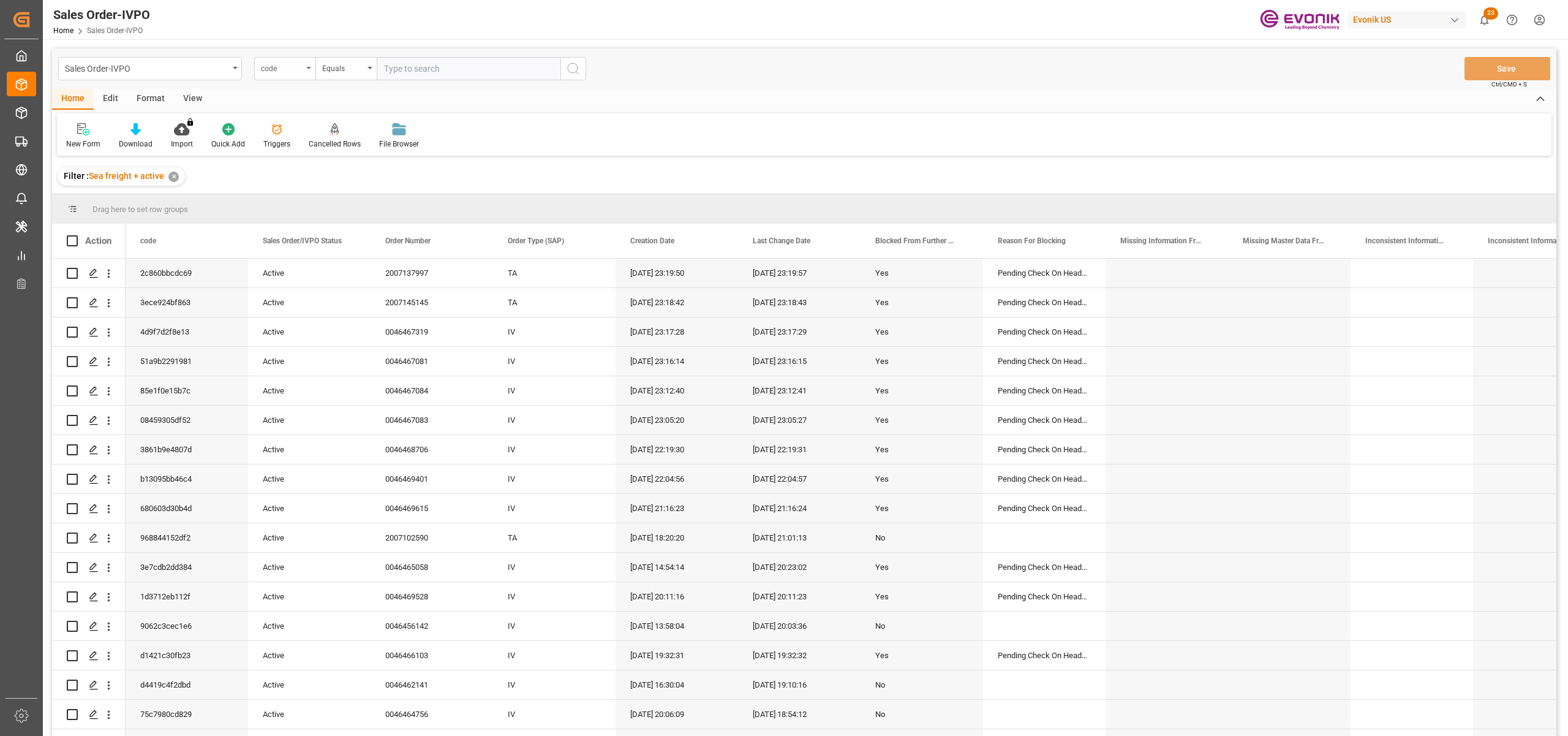
click at [295, 71] on div "code" at bounding box center [281, 67] width 41 height 14
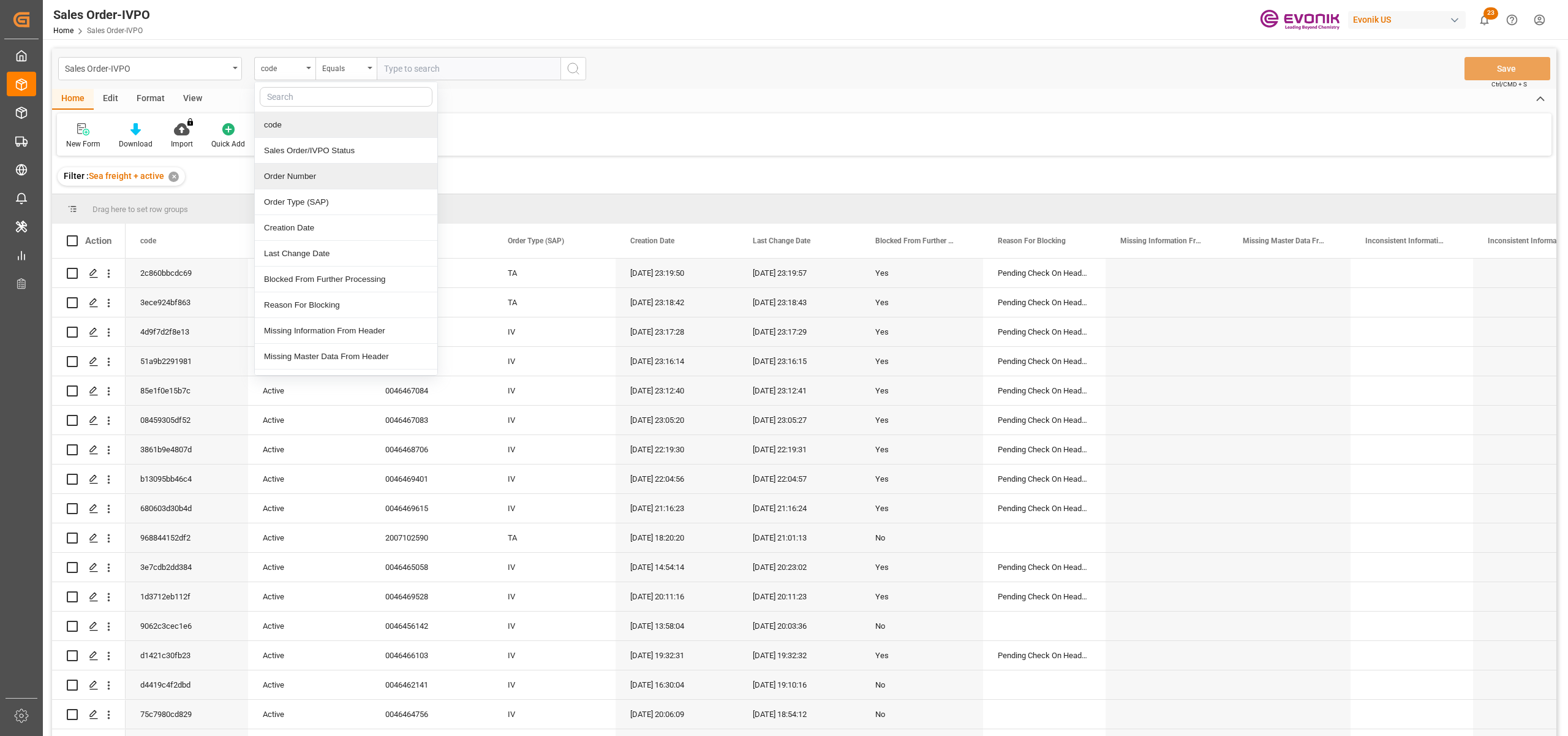
click at [305, 177] on div "Order Number" at bounding box center [346, 176] width 183 height 26
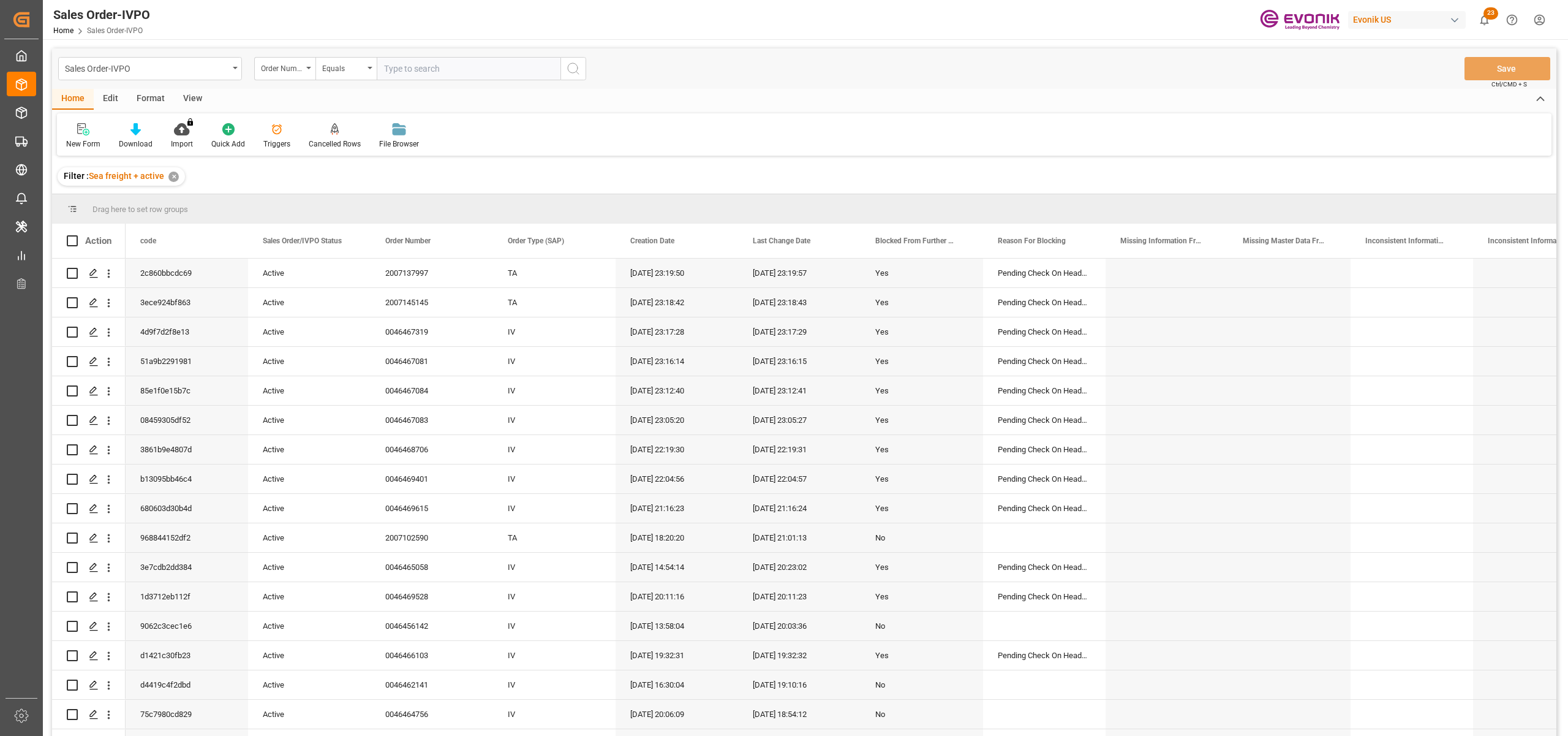
click at [422, 67] on input "text" at bounding box center [468, 69] width 184 height 23
paste input "0046469493"
type input "0046469493"
click at [573, 67] on icon "search button" at bounding box center [573, 68] width 14 height 14
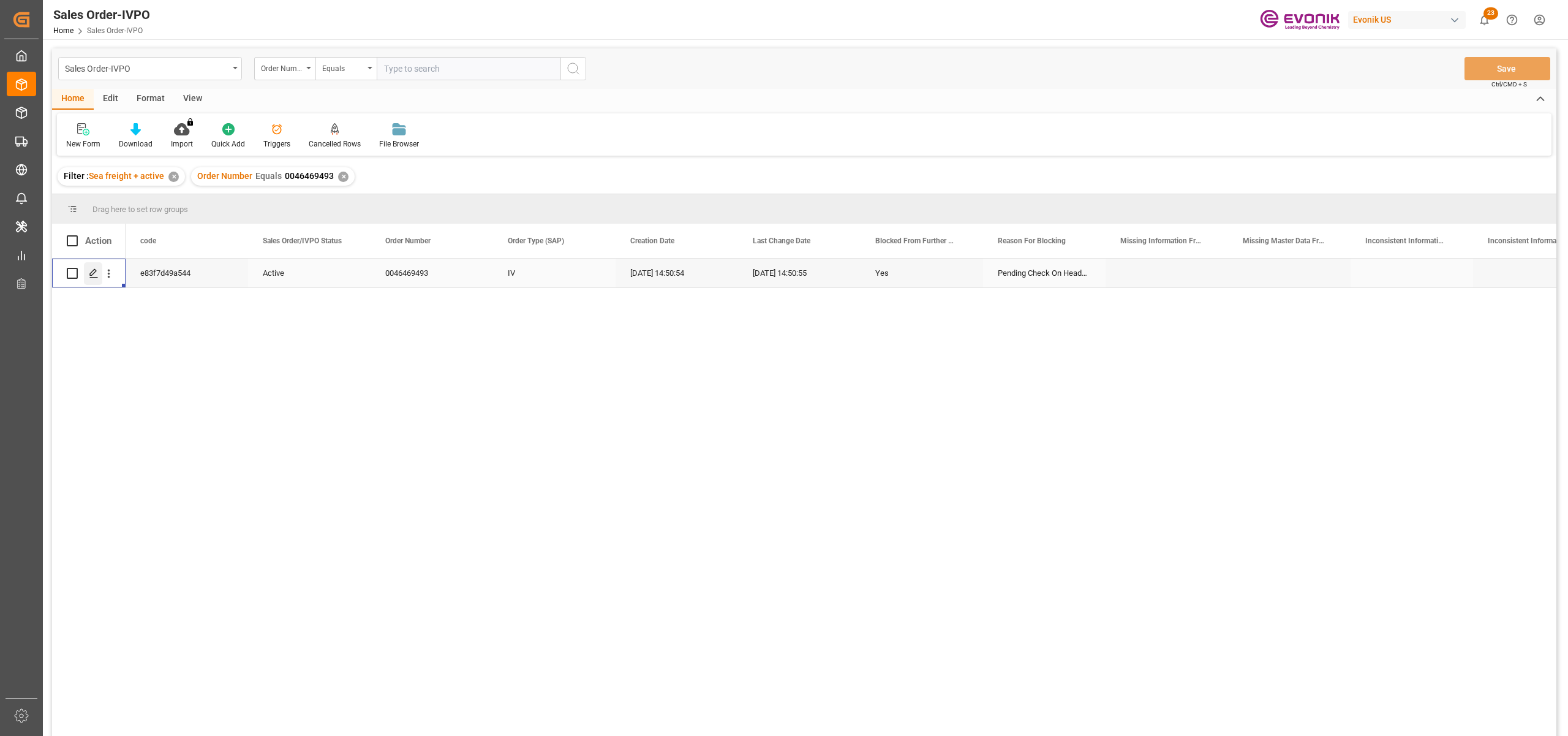
click at [96, 270] on polygon "Press SPACE to select this row." at bounding box center [92, 273] width 6 height 6
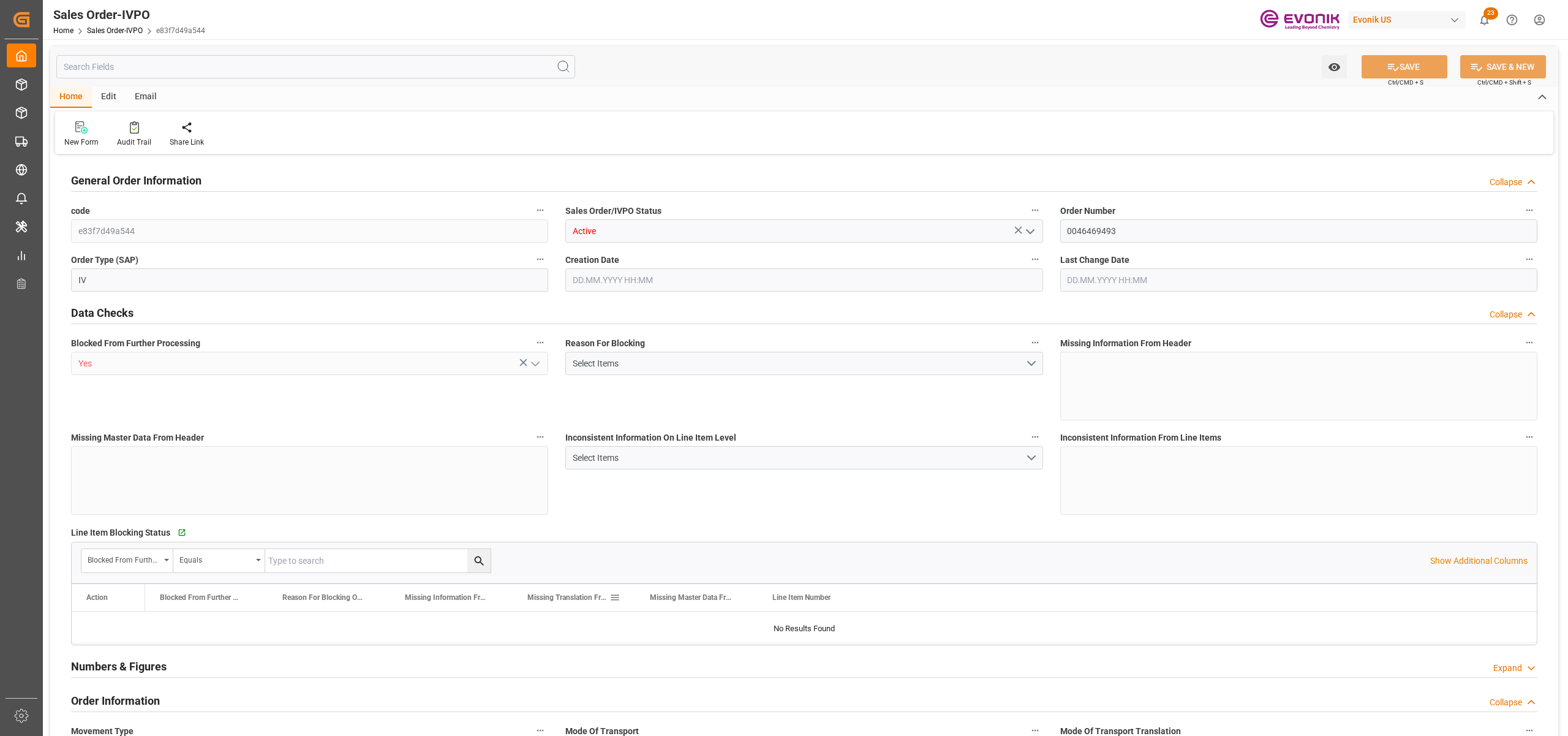
type input "CNHUN"
type input "patti.pang@evonik.com; kaiyan.huang@dgextern.comPhone No: 00-86-6119-2369"
type input "0"
type input "1"
type input "11888"
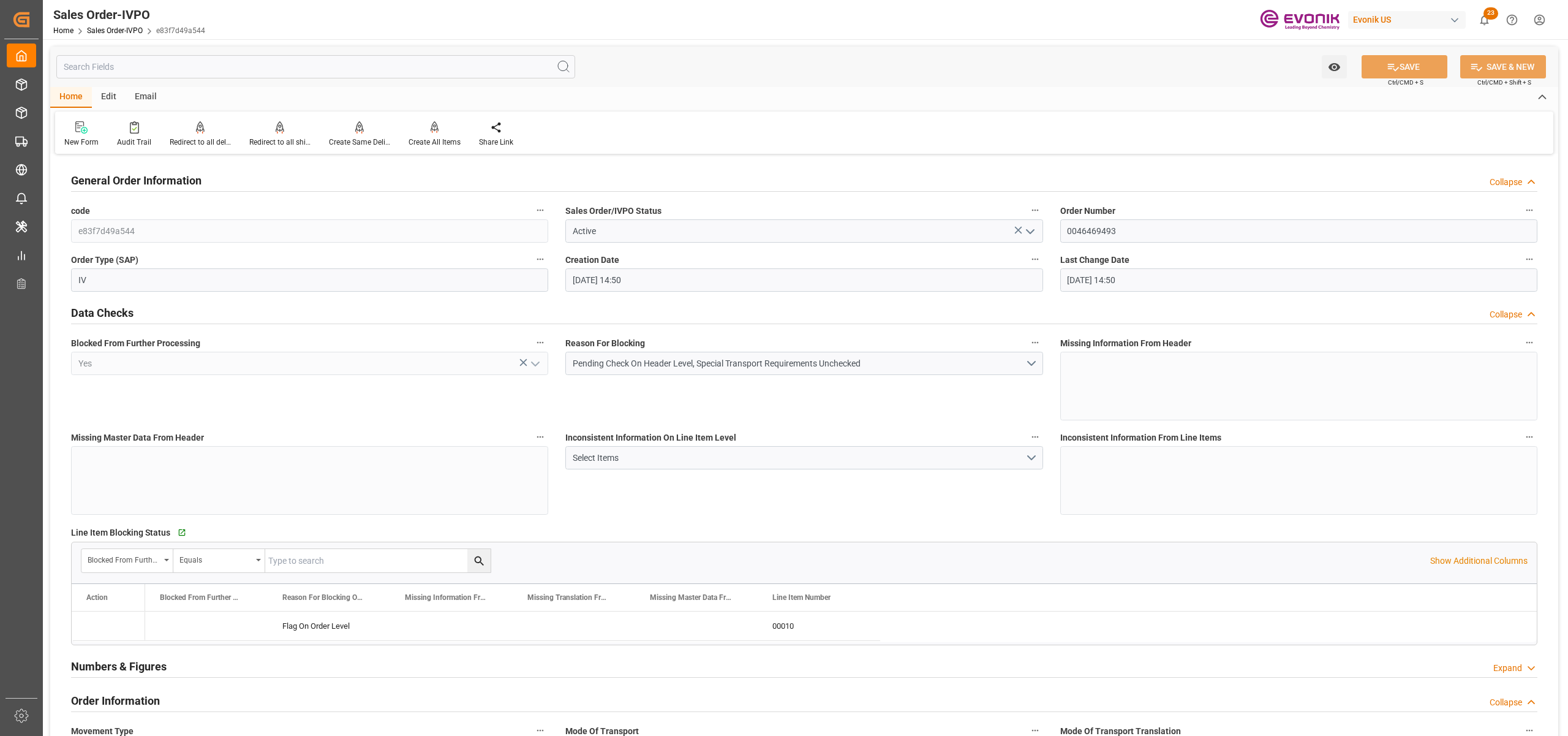
type input "20.08.2025 14:50"
type input "patti.pang@evonik.com; kaiyan.huang@dgextern.comPhone No: 00-86-6119-2369"
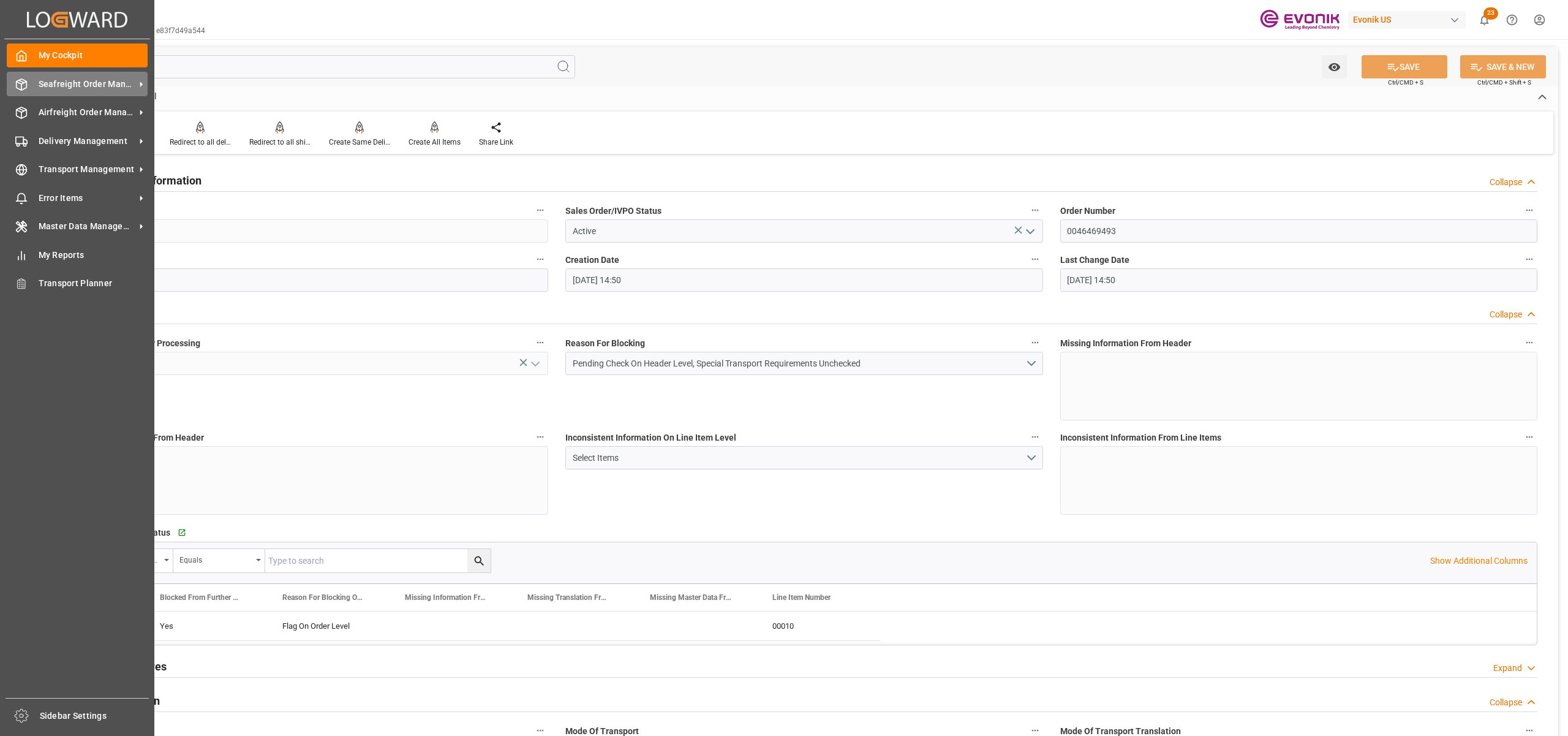
click at [83, 91] on div "Seafreight Order Management Seafreight Order Management" at bounding box center [77, 83] width 141 height 24
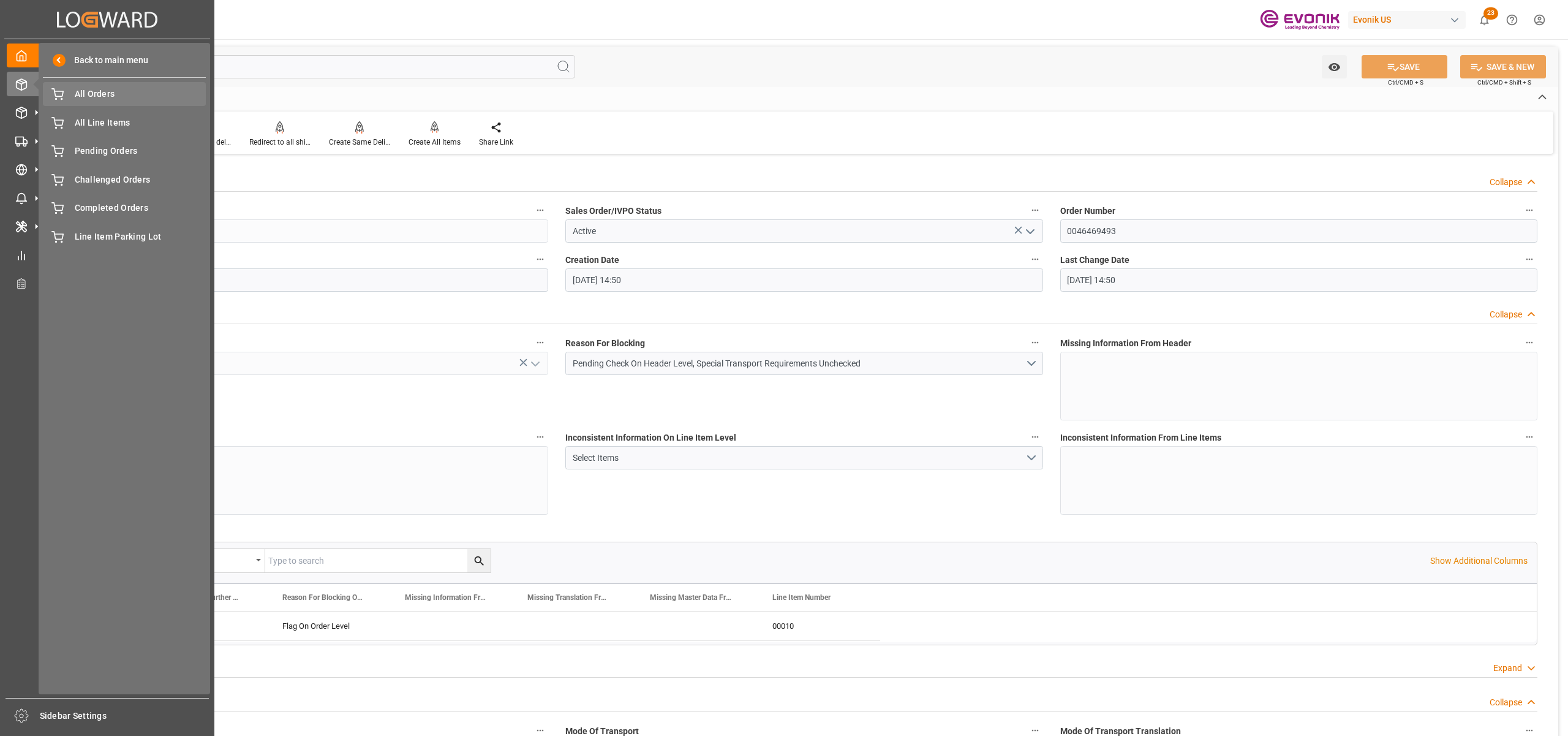
click at [116, 99] on span "All Orders" at bounding box center [140, 94] width 132 height 13
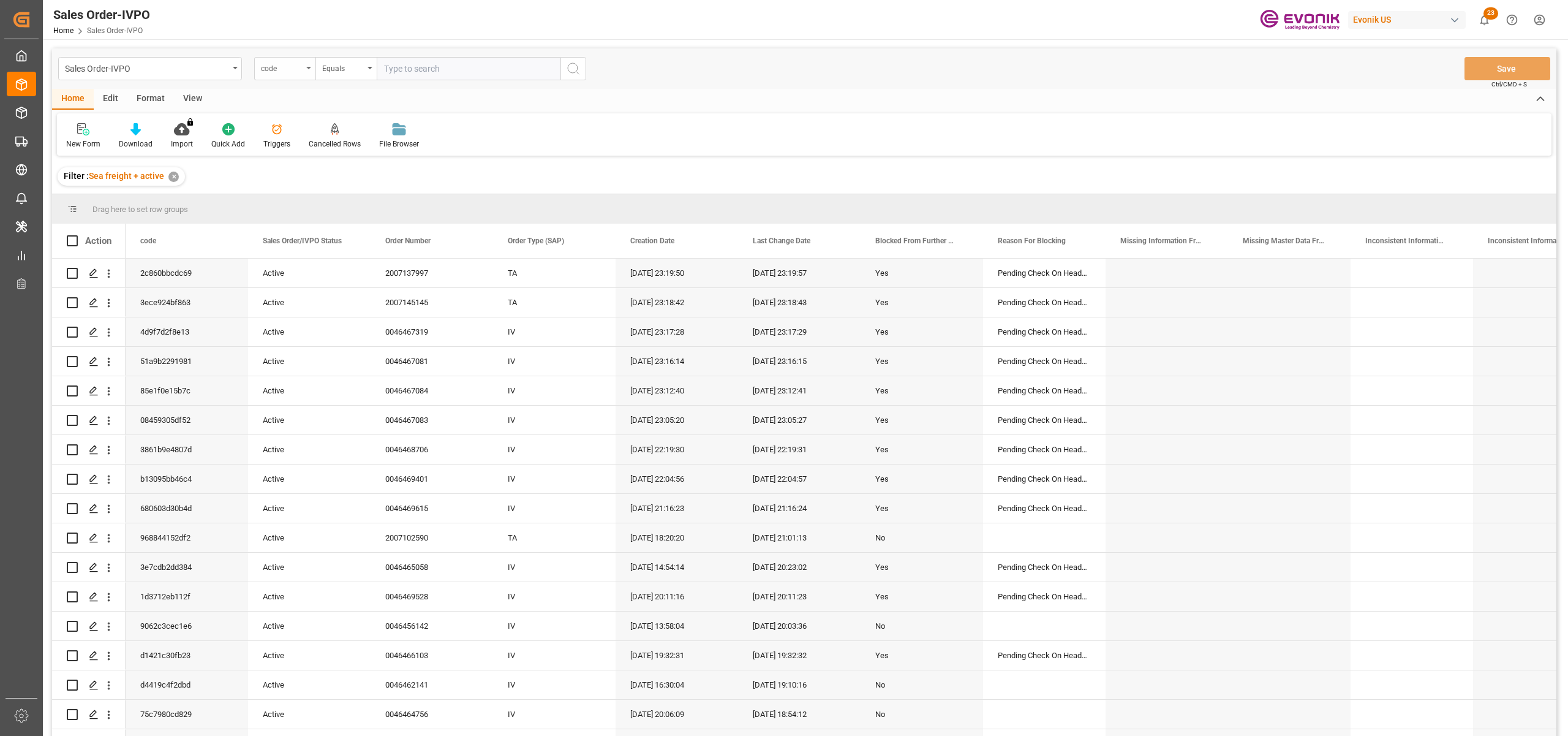
click at [293, 67] on div "code" at bounding box center [281, 67] width 41 height 14
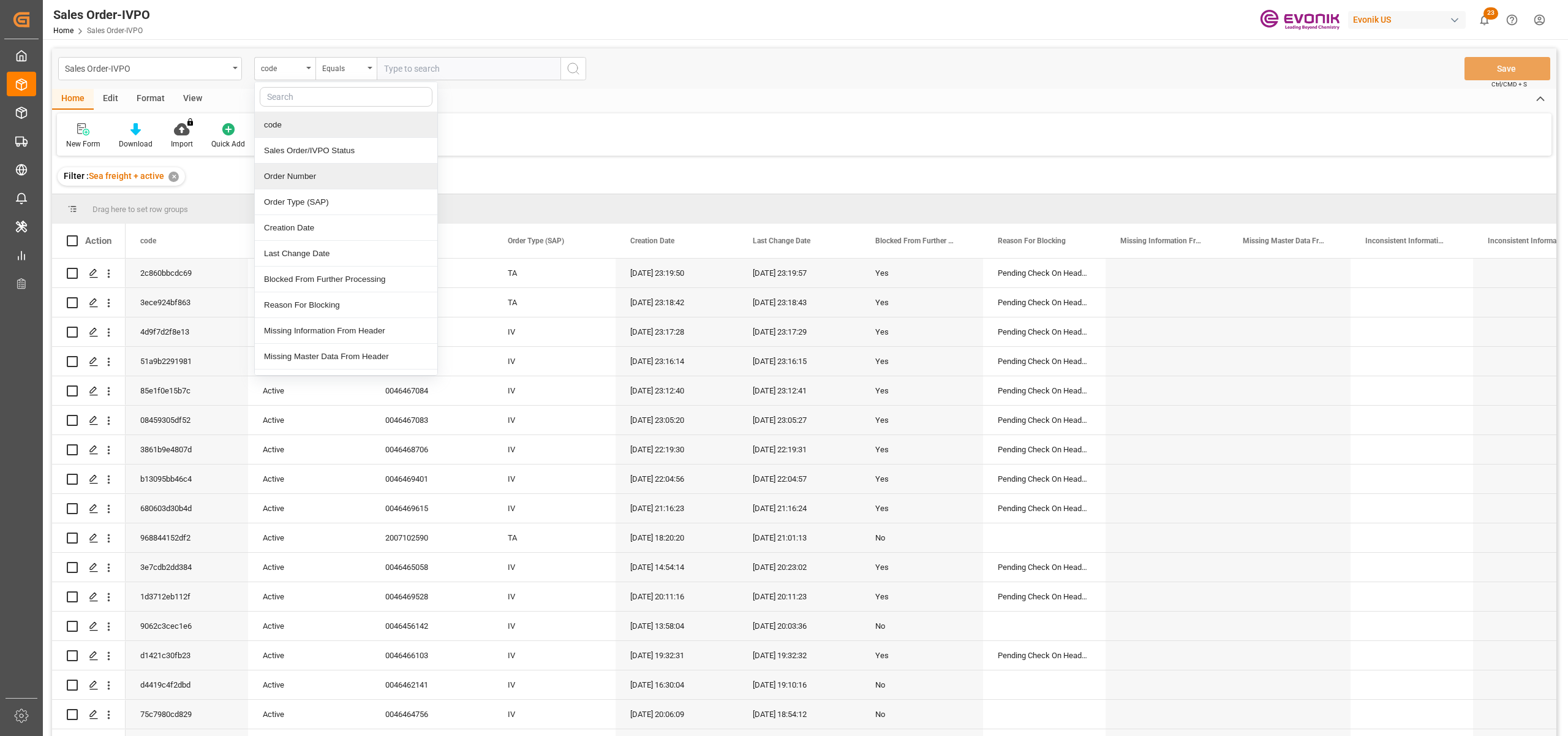
click at [286, 179] on div "Order Number" at bounding box center [346, 176] width 183 height 26
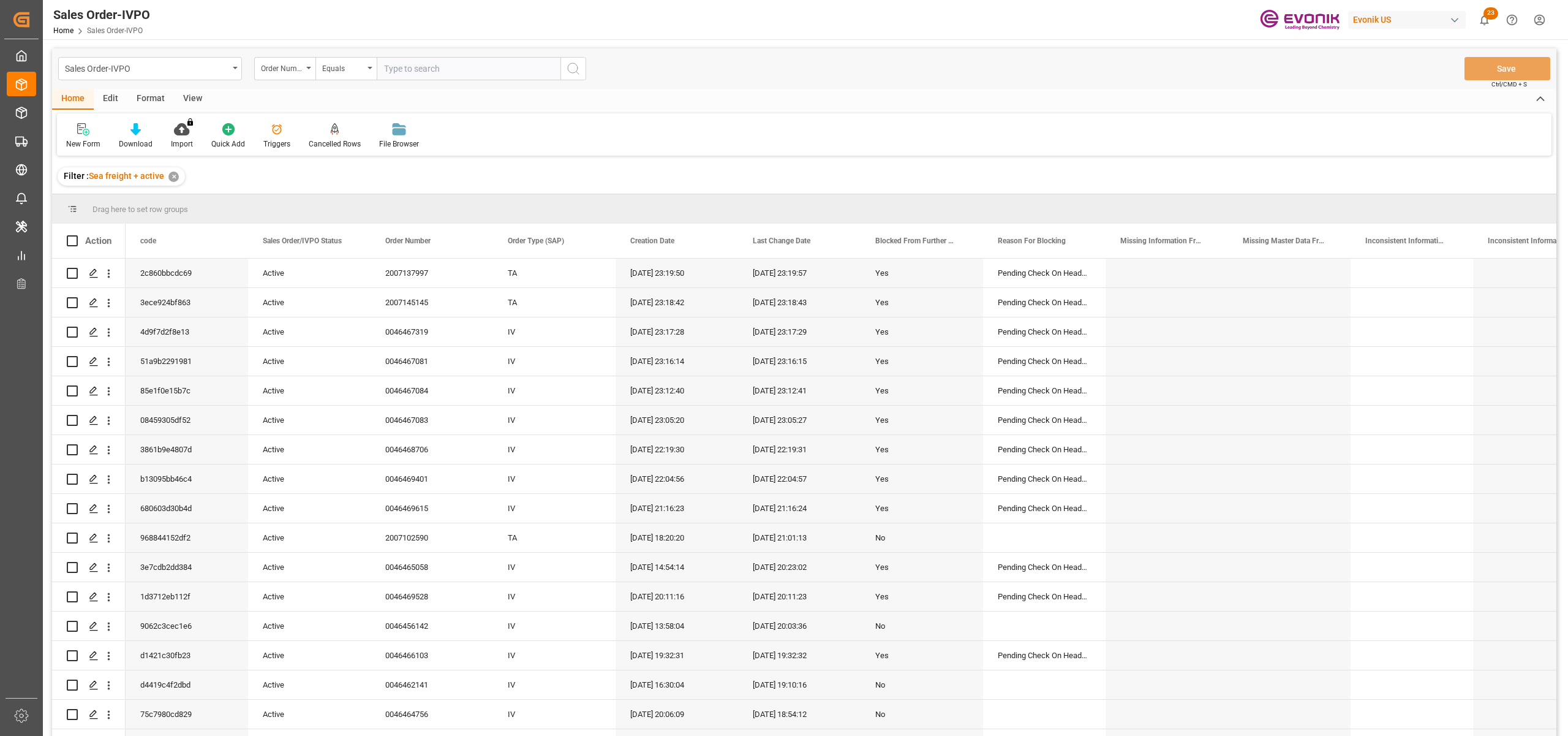
click at [400, 66] on input "text" at bounding box center [468, 69] width 184 height 23
paste input "0046469493"
type input "0046469493"
click at [571, 69] on icon "search button" at bounding box center [573, 68] width 14 height 14
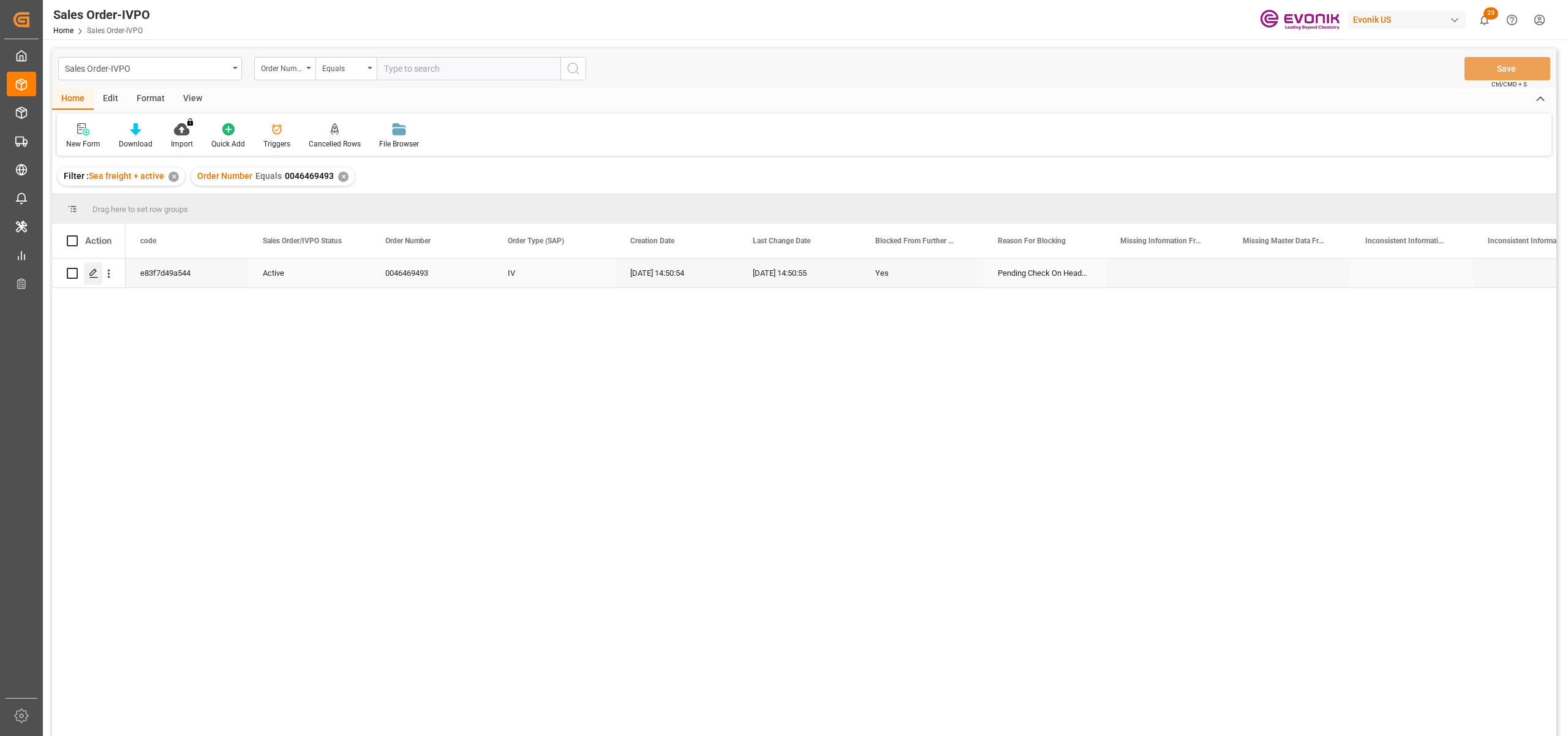
click at [94, 270] on polygon "Press SPACE to select this row." at bounding box center [92, 273] width 6 height 6
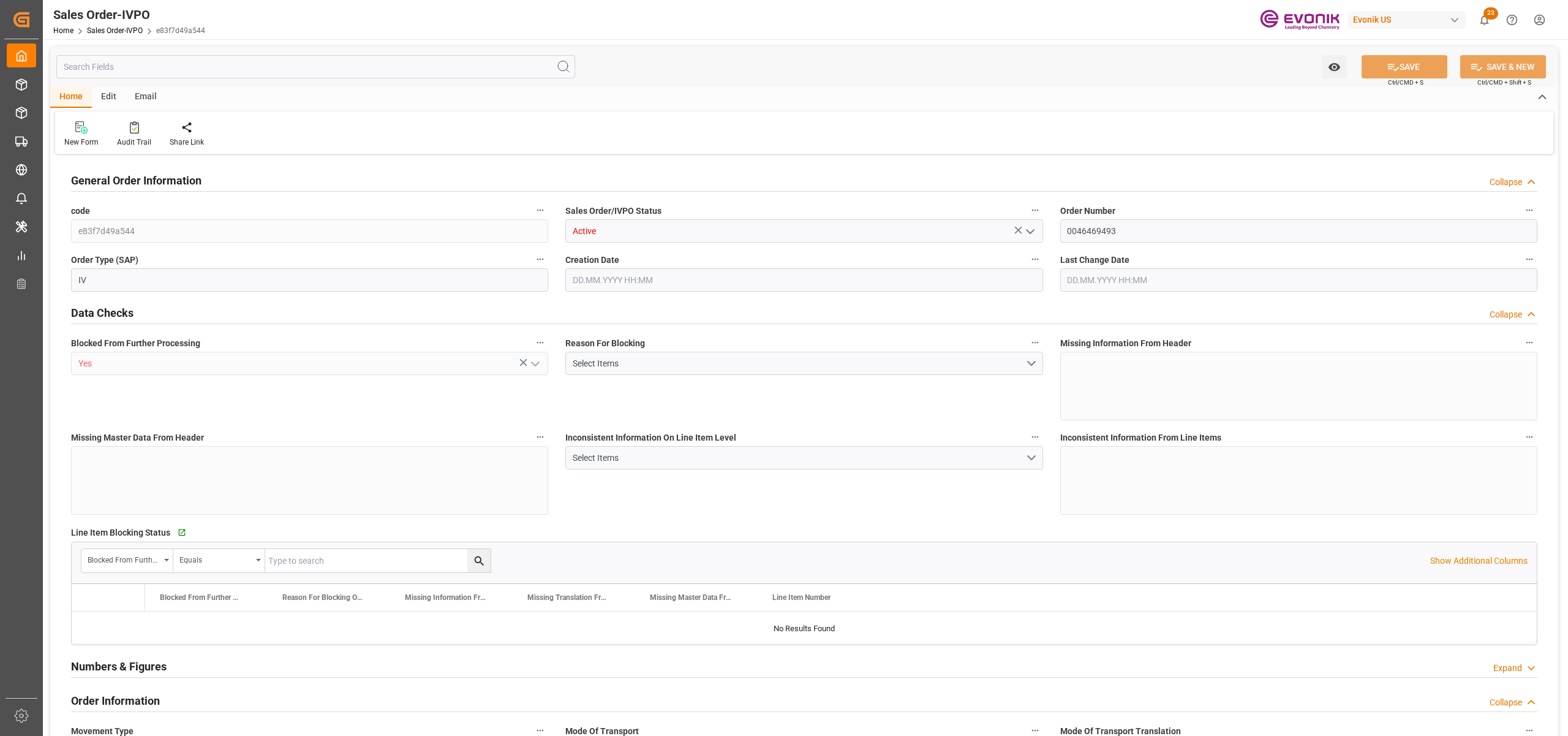
type input "CNHUN"
type input "patti.pang@evonik.com; kaiyan.huang@dgextern.comPhone No: 00-86-6119-2369"
type input "0"
type input "1"
type input "11888"
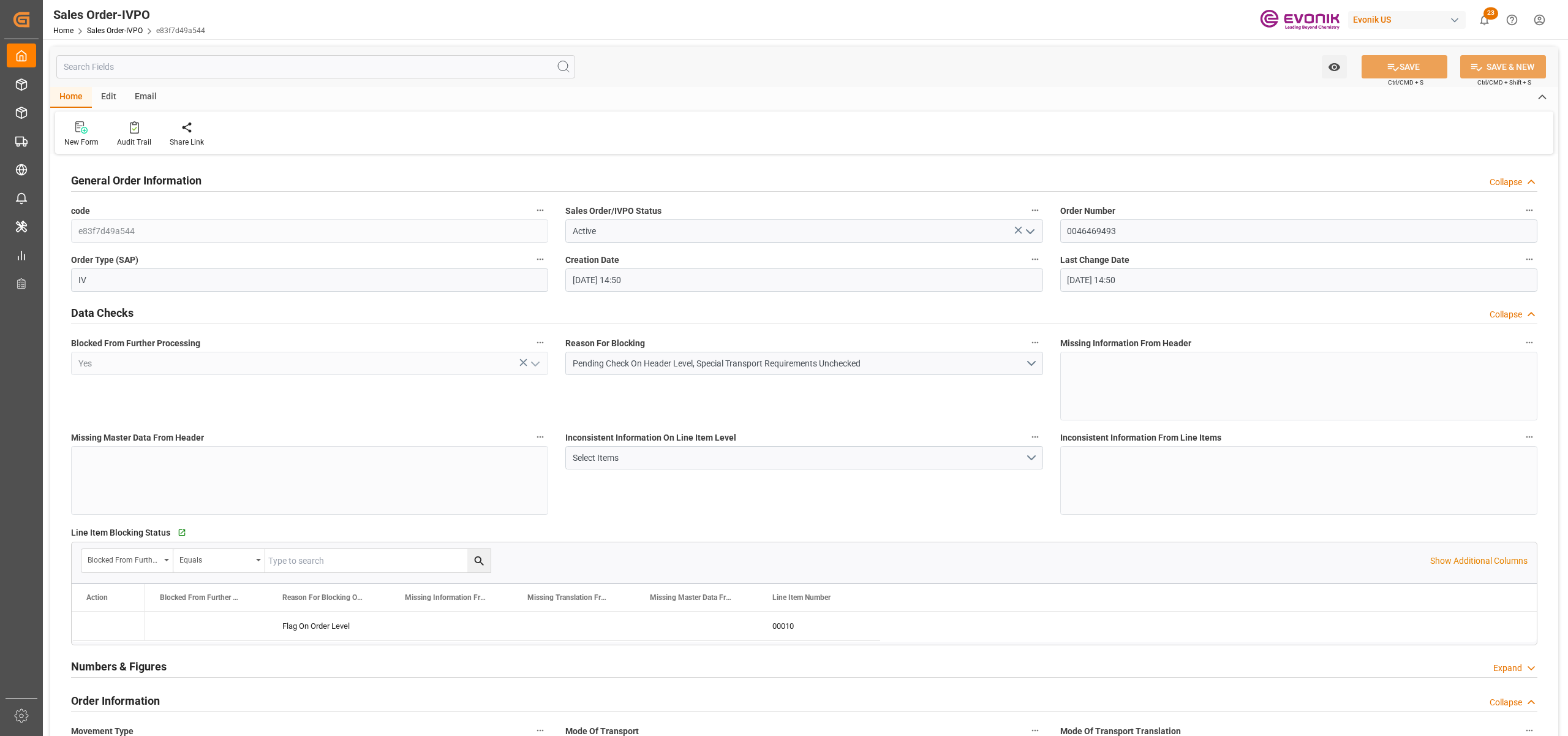
type input "20.08.2025 14:50"
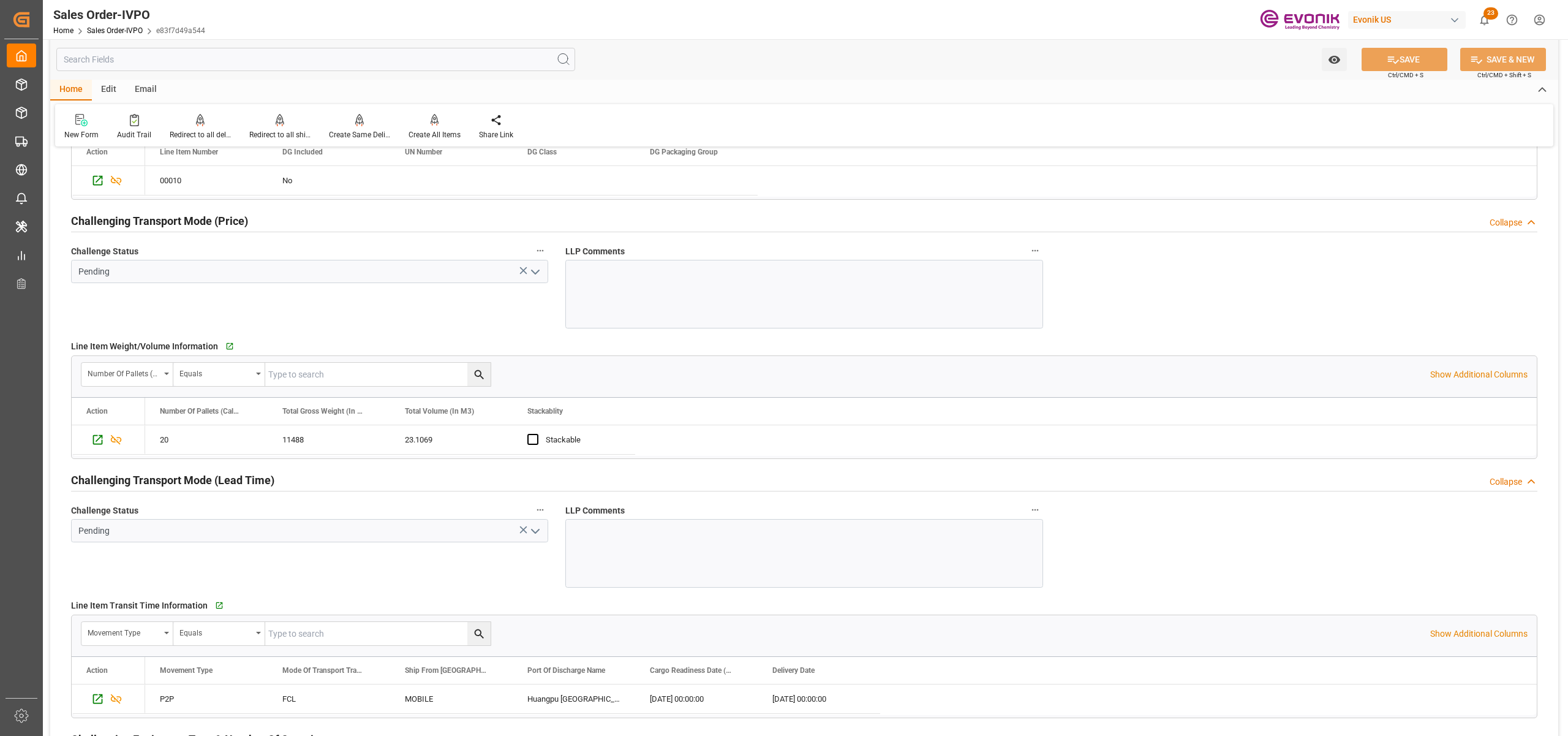
scroll to position [1906, 0]
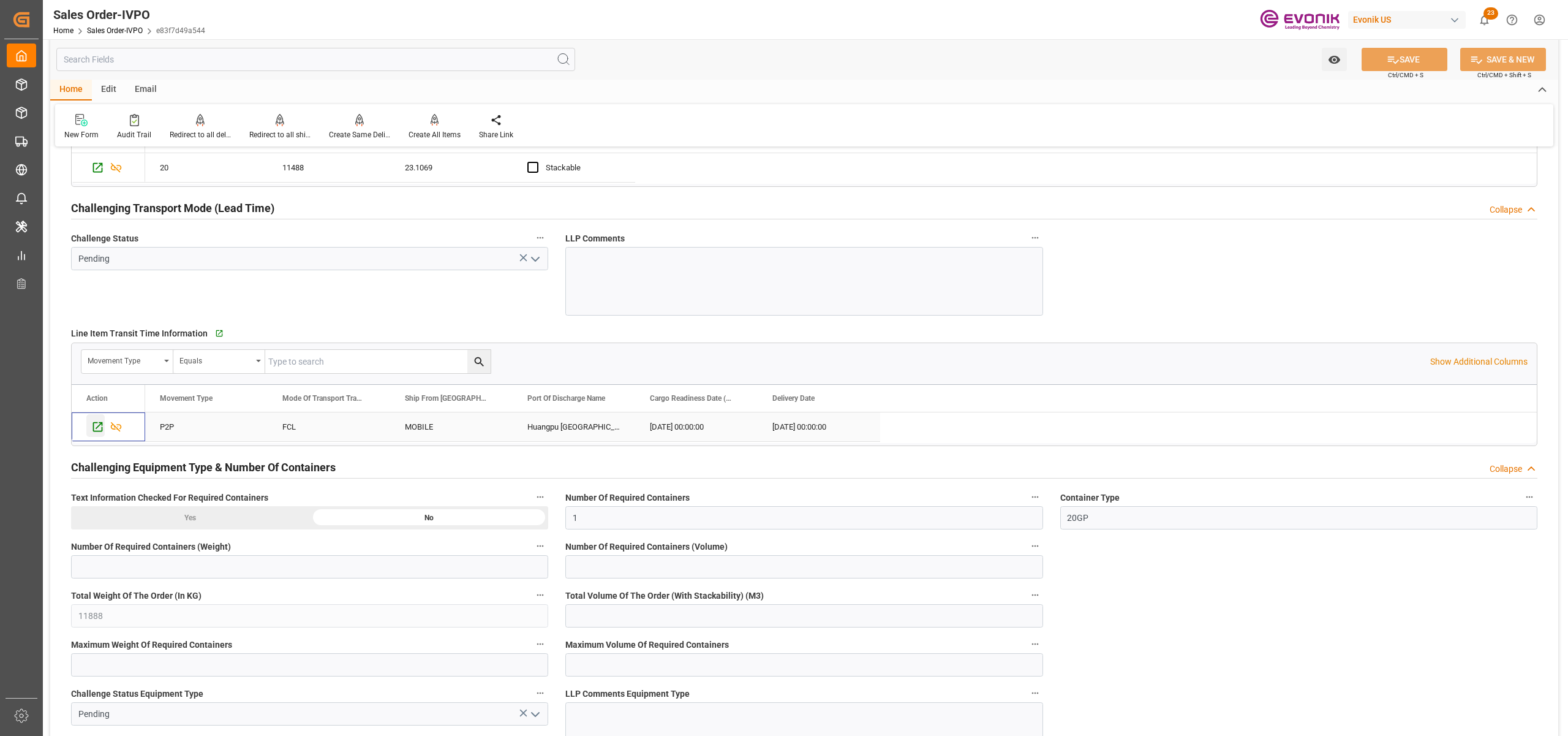
click at [94, 425] on icon "Press SPACE to select this row." at bounding box center [98, 427] width 13 height 13
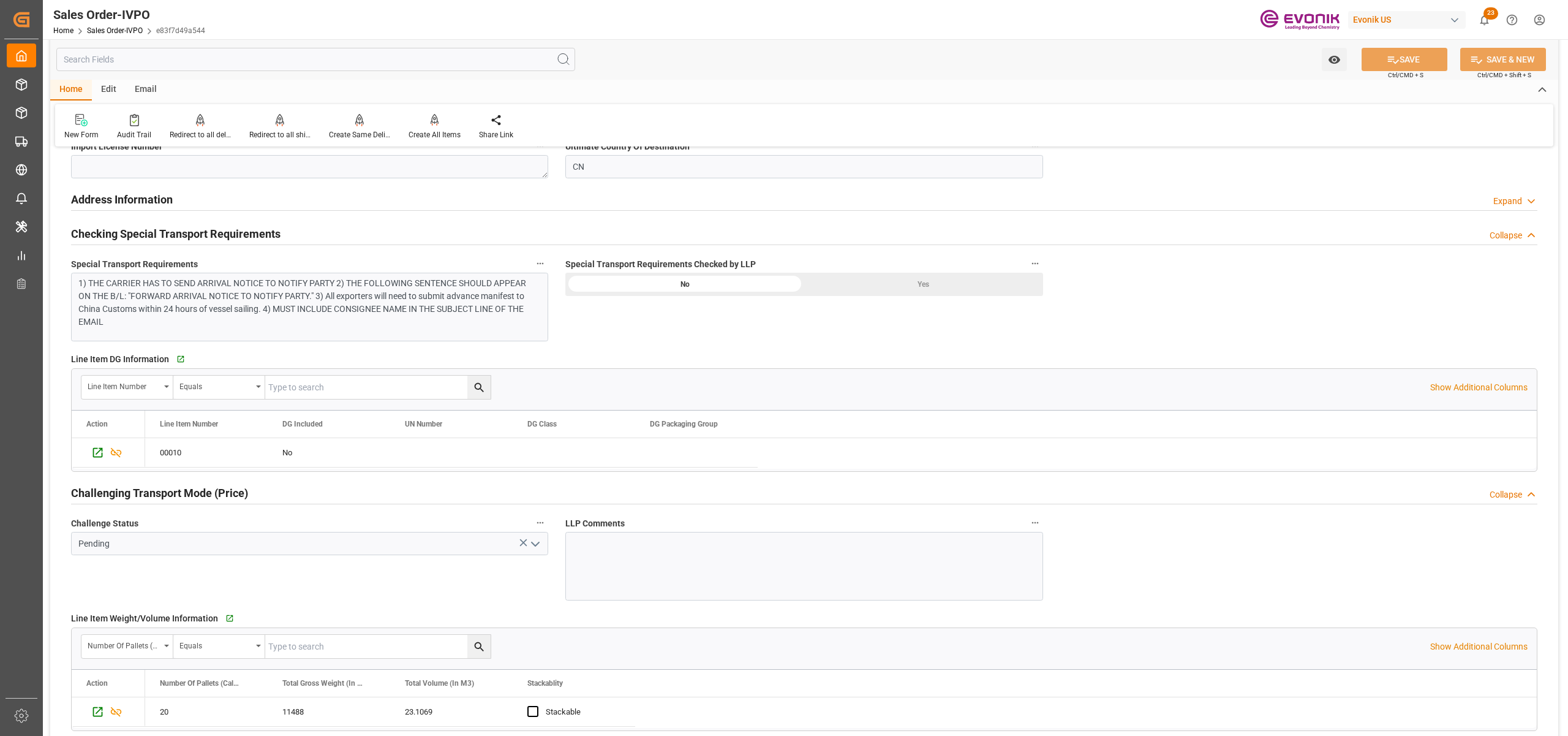
scroll to position [1089, 0]
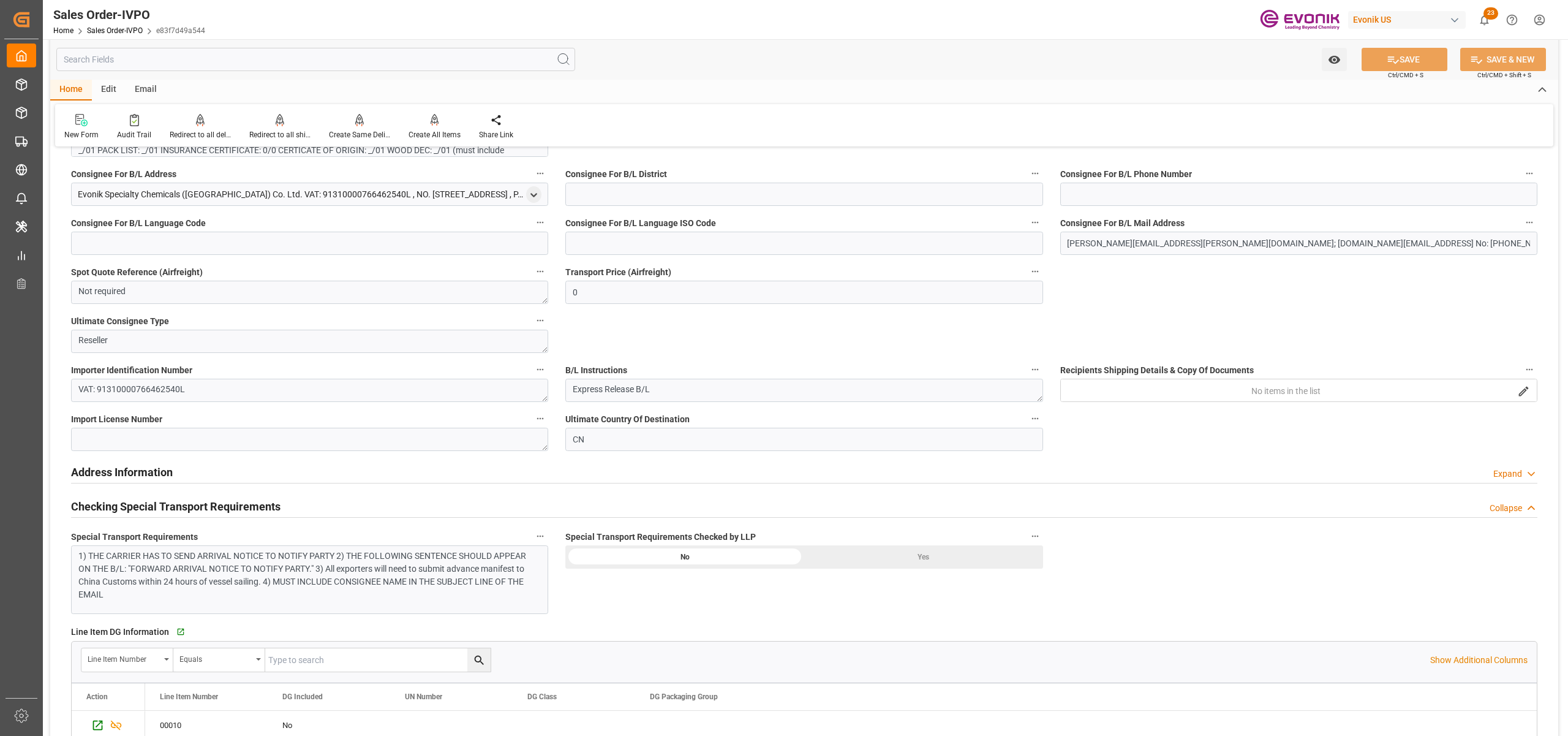
click at [381, 578] on div "1) THE CARRIER HAS TO SEND ARRIVAL NOTICE TO NOTIFY PARTY 2) THE FOLLOWING SENT…" at bounding box center [303, 575] width 450 height 51
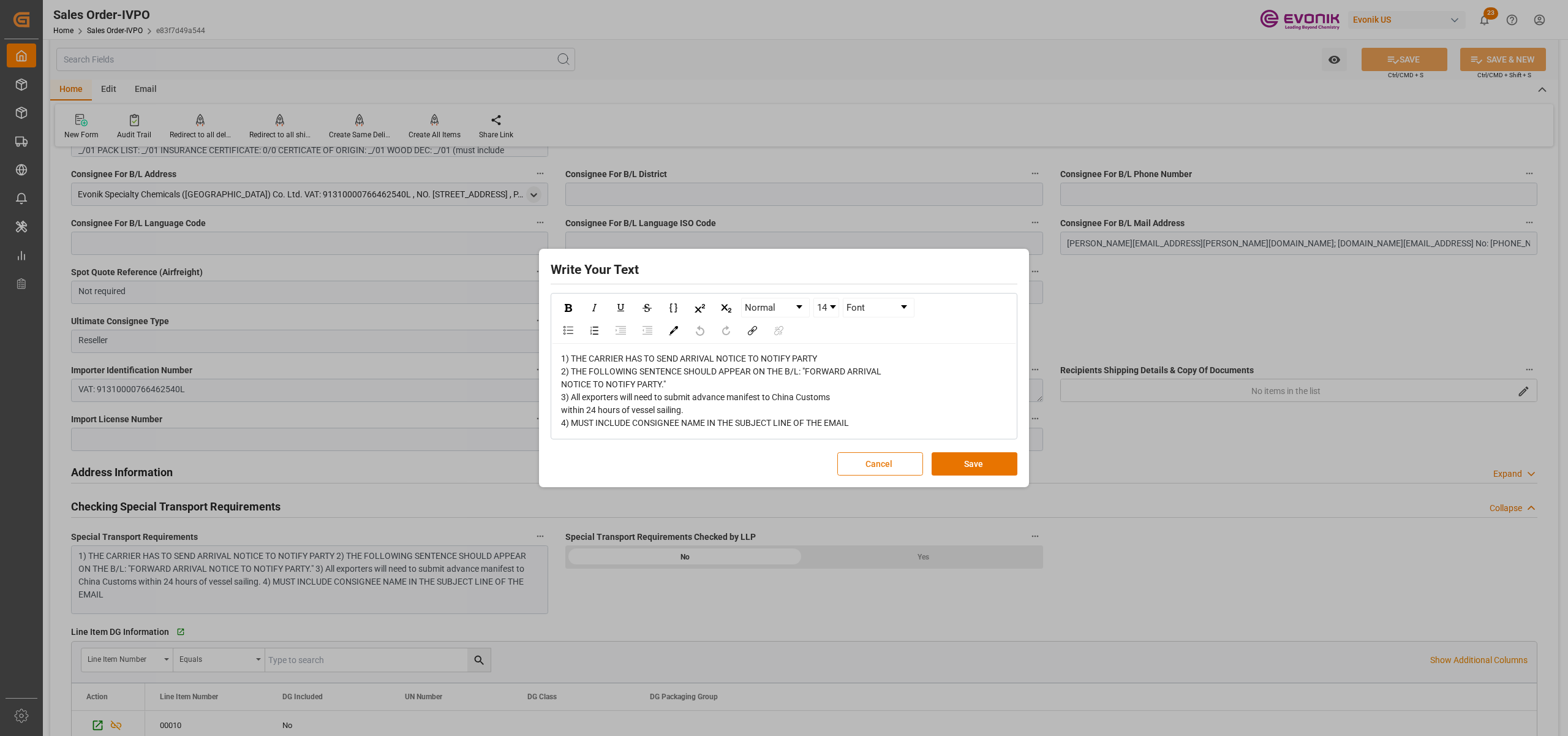
drag, startPoint x: 965, startPoint y: 465, endPoint x: 840, endPoint y: 461, distance: 125.1
click at [964, 465] on button "Save" at bounding box center [975, 463] width 86 height 23
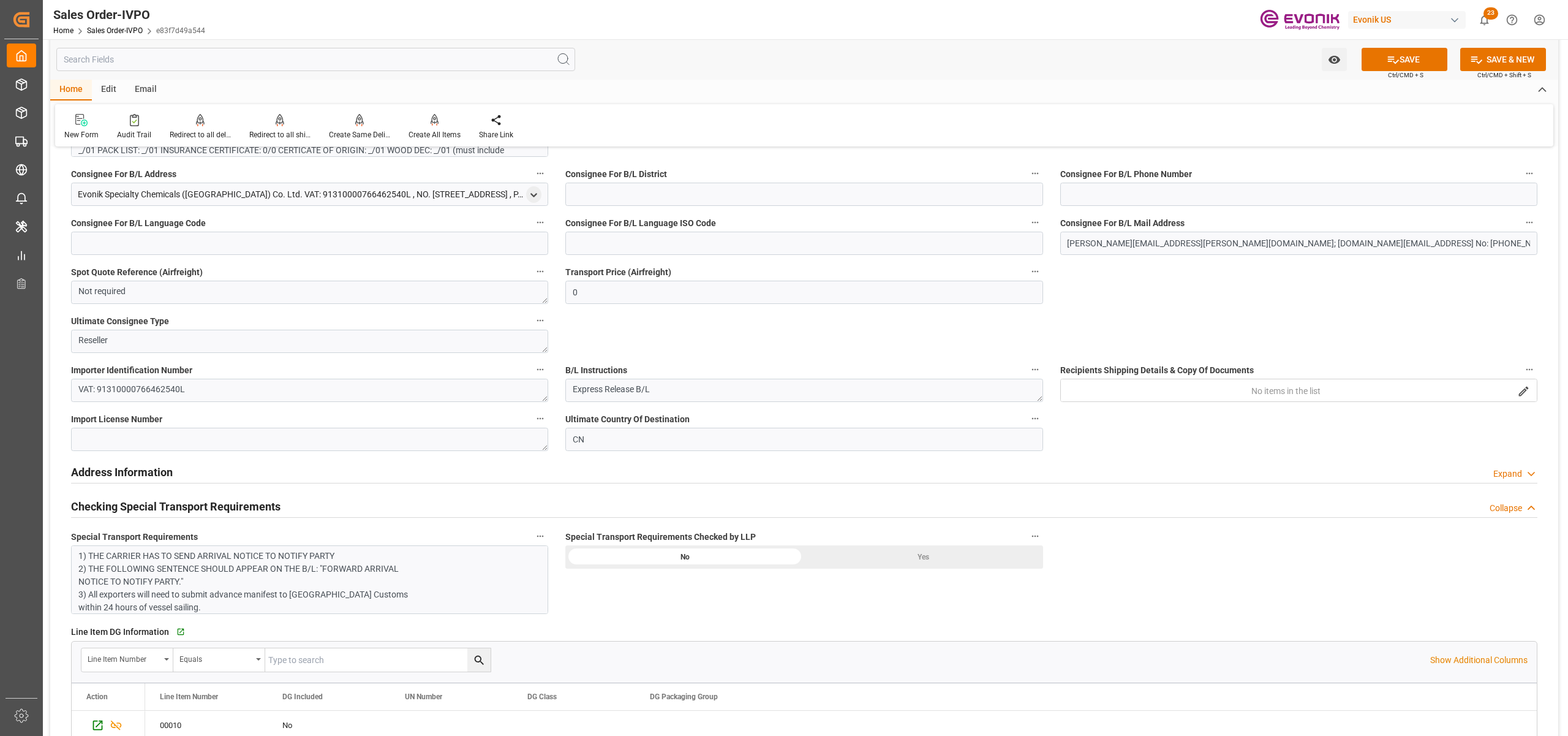
scroll to position [817, 0]
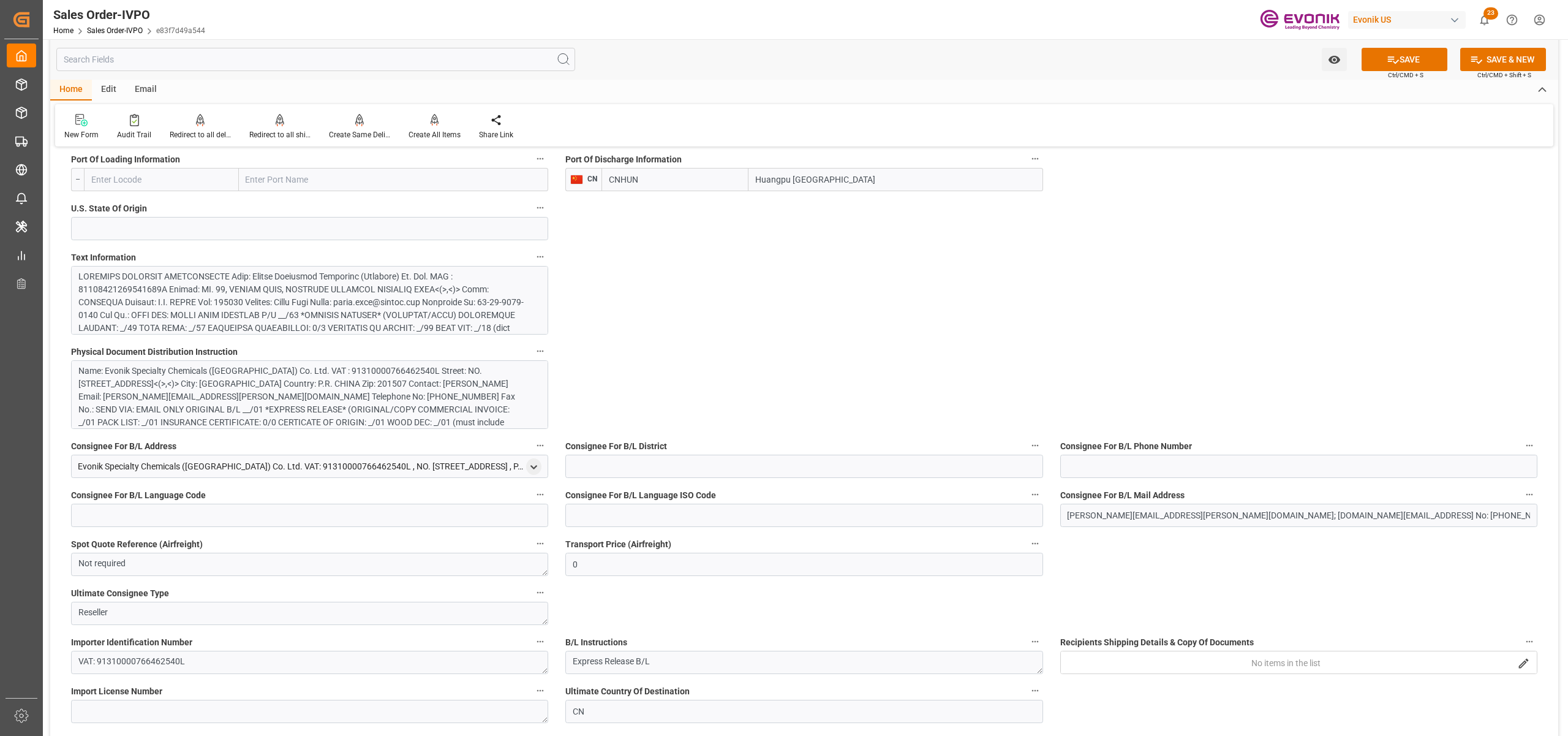
click at [351, 294] on div at bounding box center [303, 385] width 450 height 231
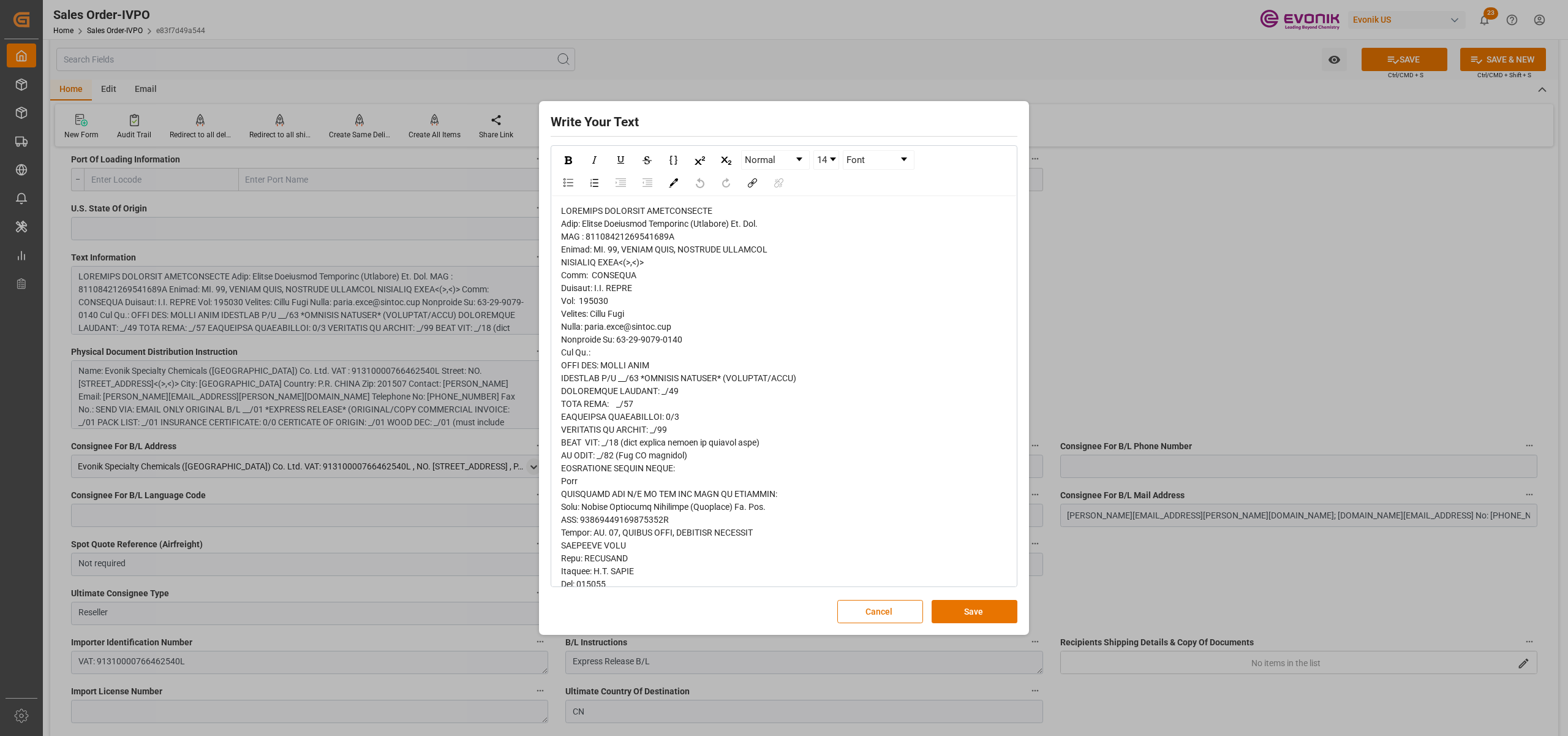
click at [583, 224] on span "rdw-editor" at bounding box center [711, 584] width 301 height 756
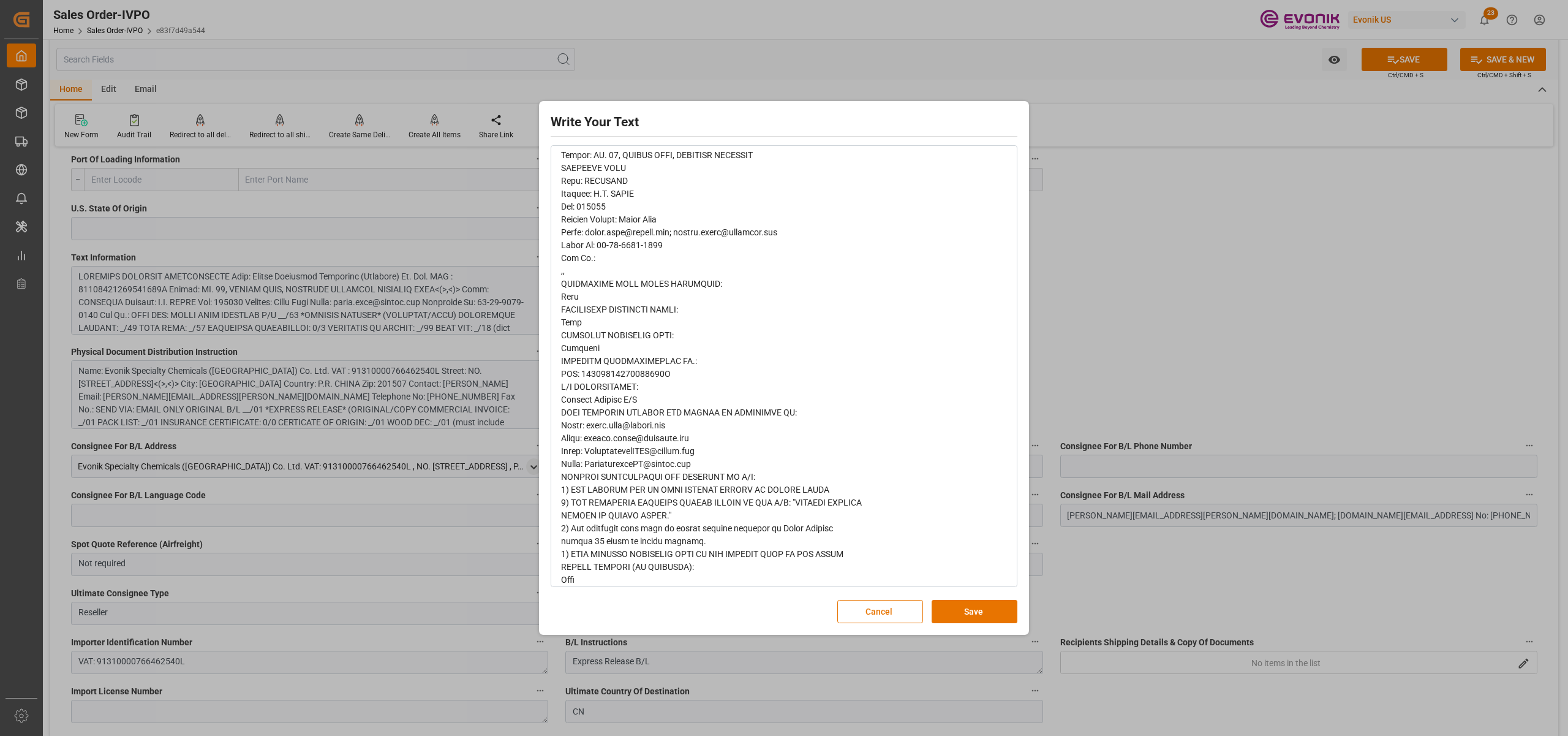
scroll to position [0, 0]
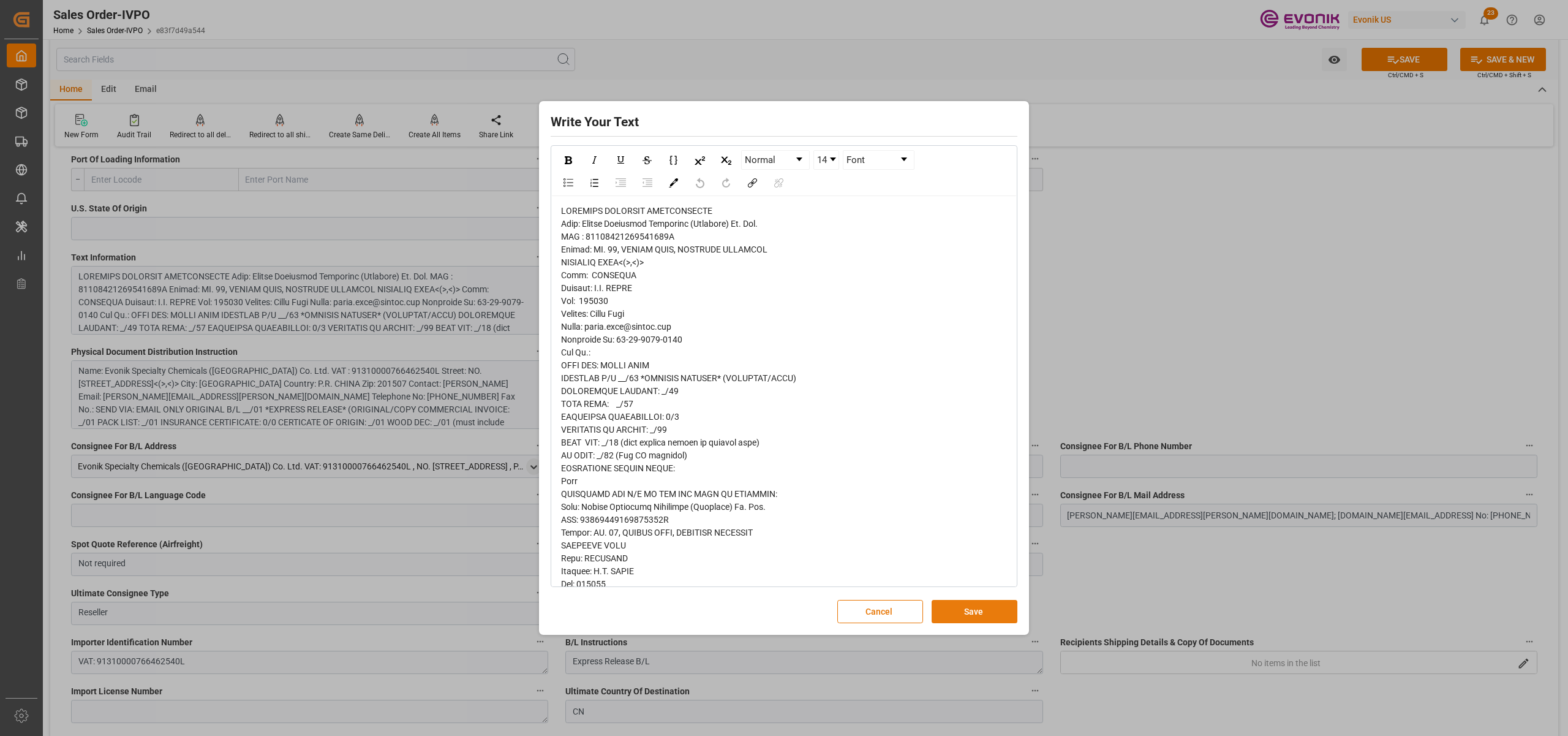
click at [978, 611] on button "Save" at bounding box center [975, 611] width 86 height 23
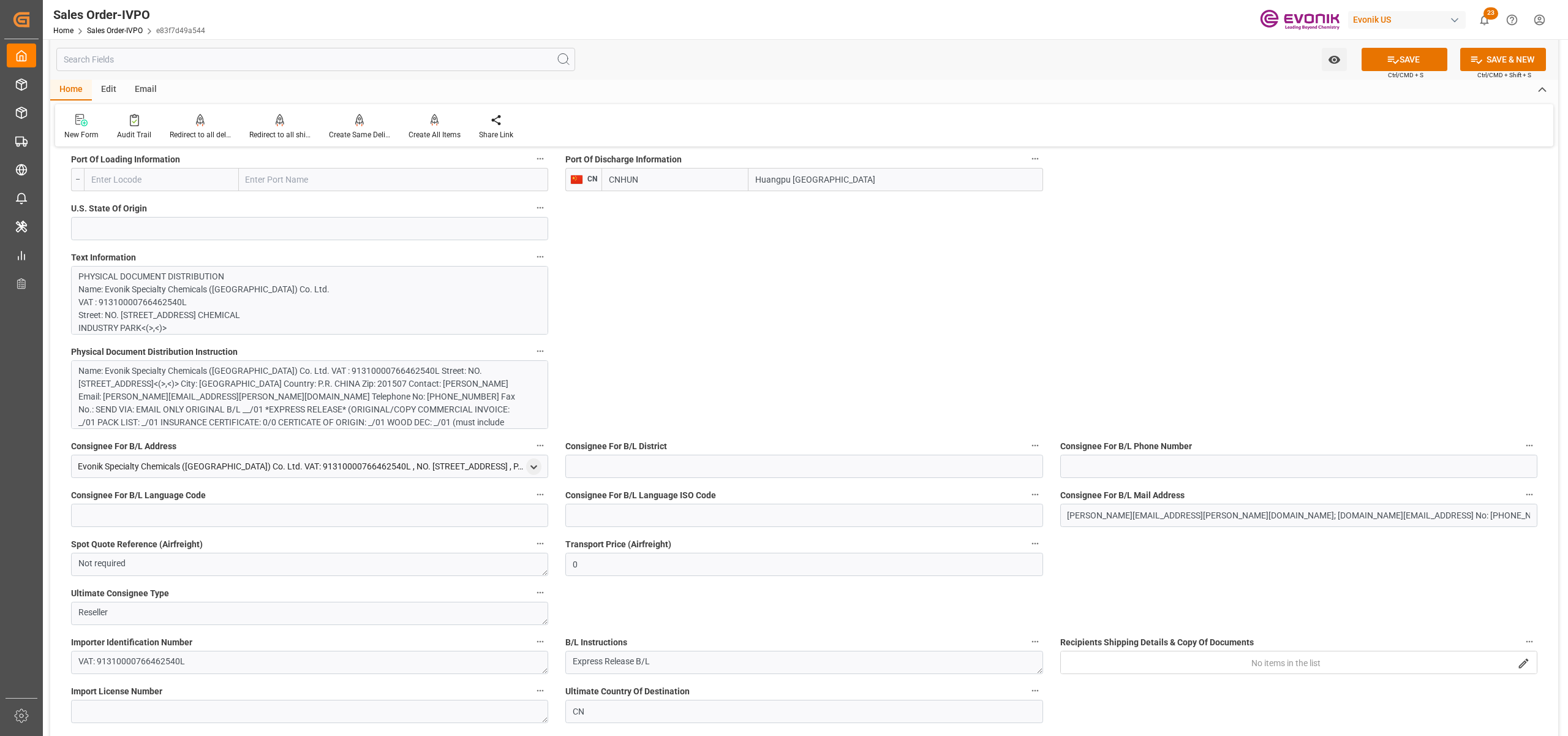
click at [409, 408] on div "Name: Evonik Specialty Chemicals (Shanghai) Co. Ltd. VAT : 91310000766462540L S…" at bounding box center [303, 403] width 450 height 77
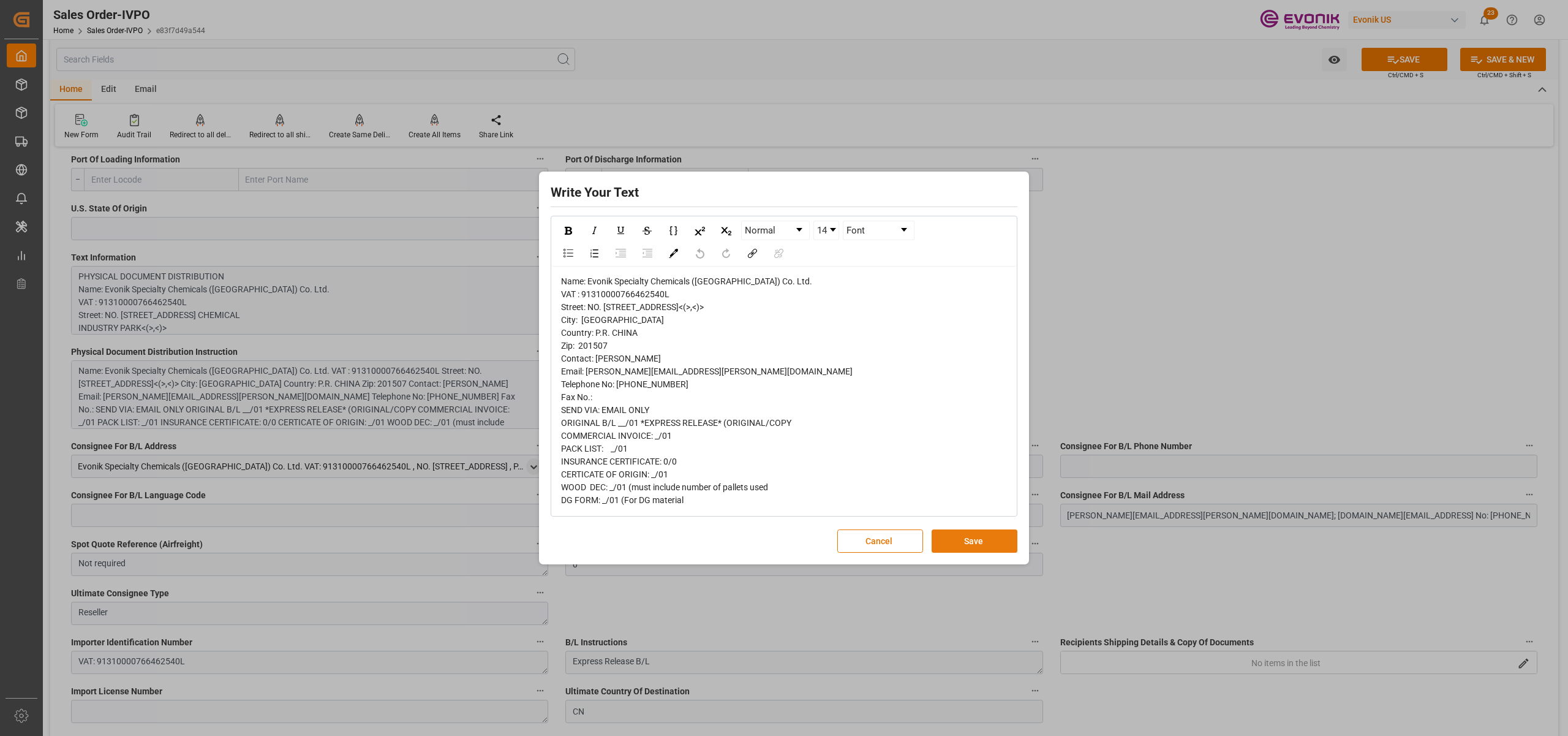
click at [974, 548] on button "Save" at bounding box center [975, 541] width 86 height 23
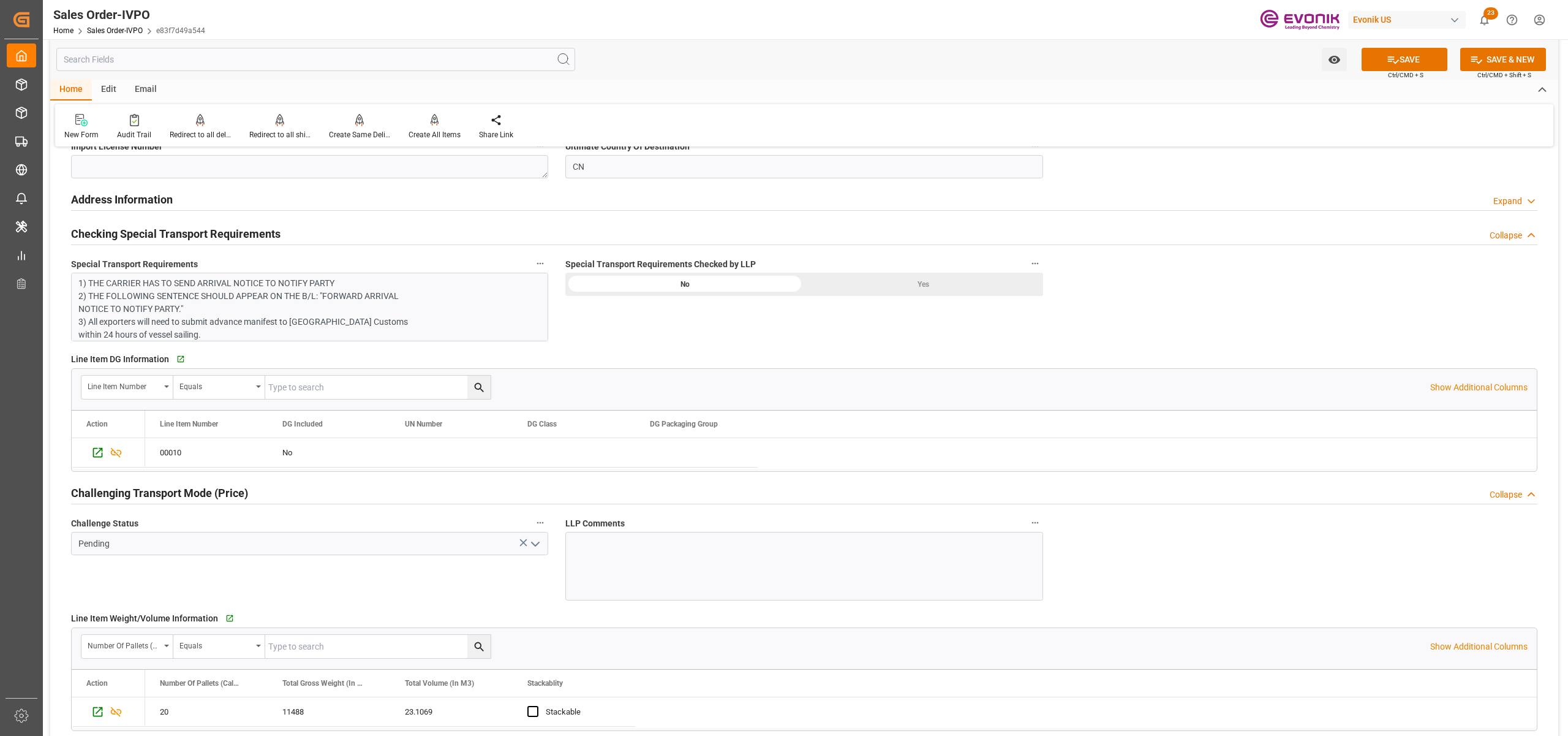
scroll to position [1633, 0]
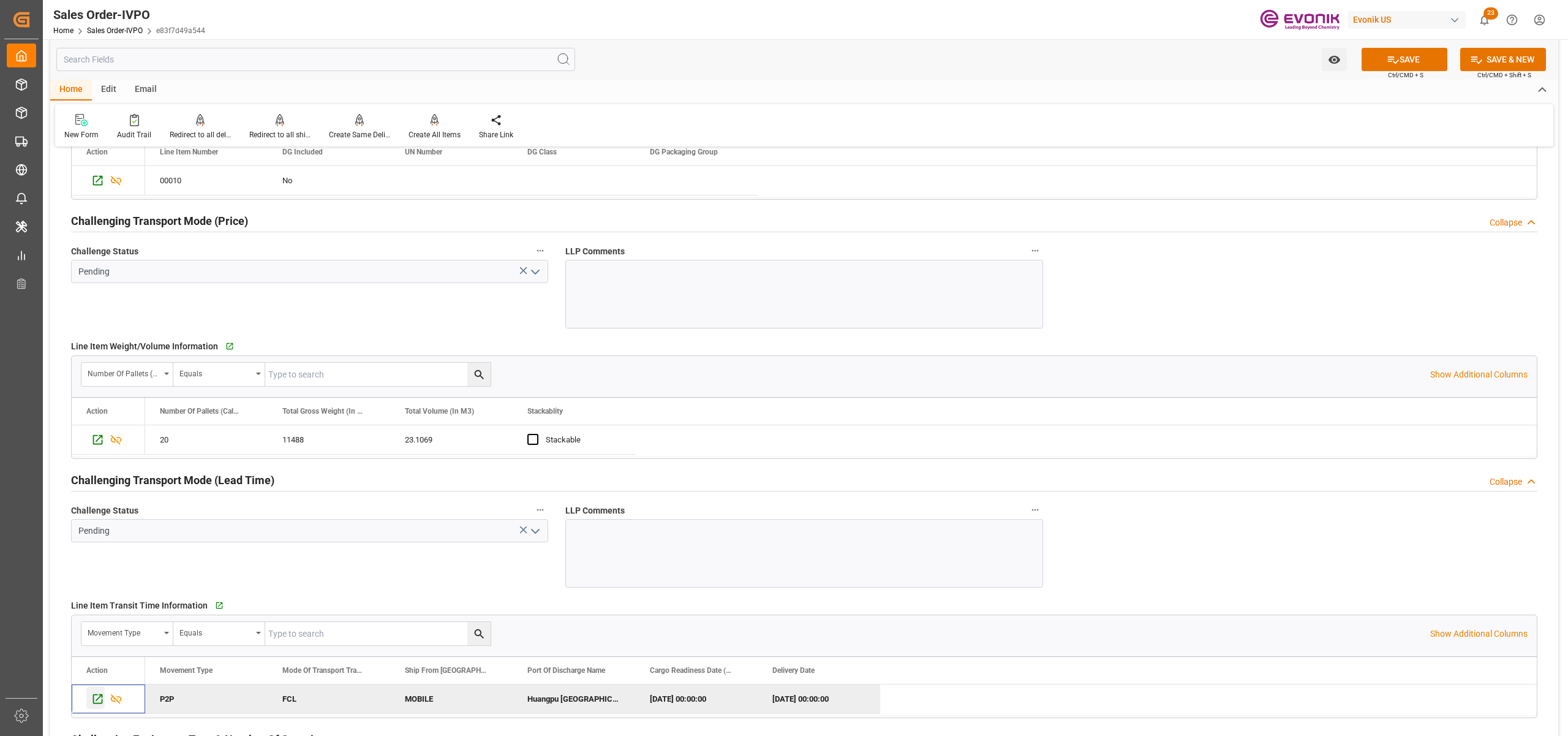
click at [91, 702] on icon "Press SPACE to deselect this row." at bounding box center [98, 698] width 13 height 13
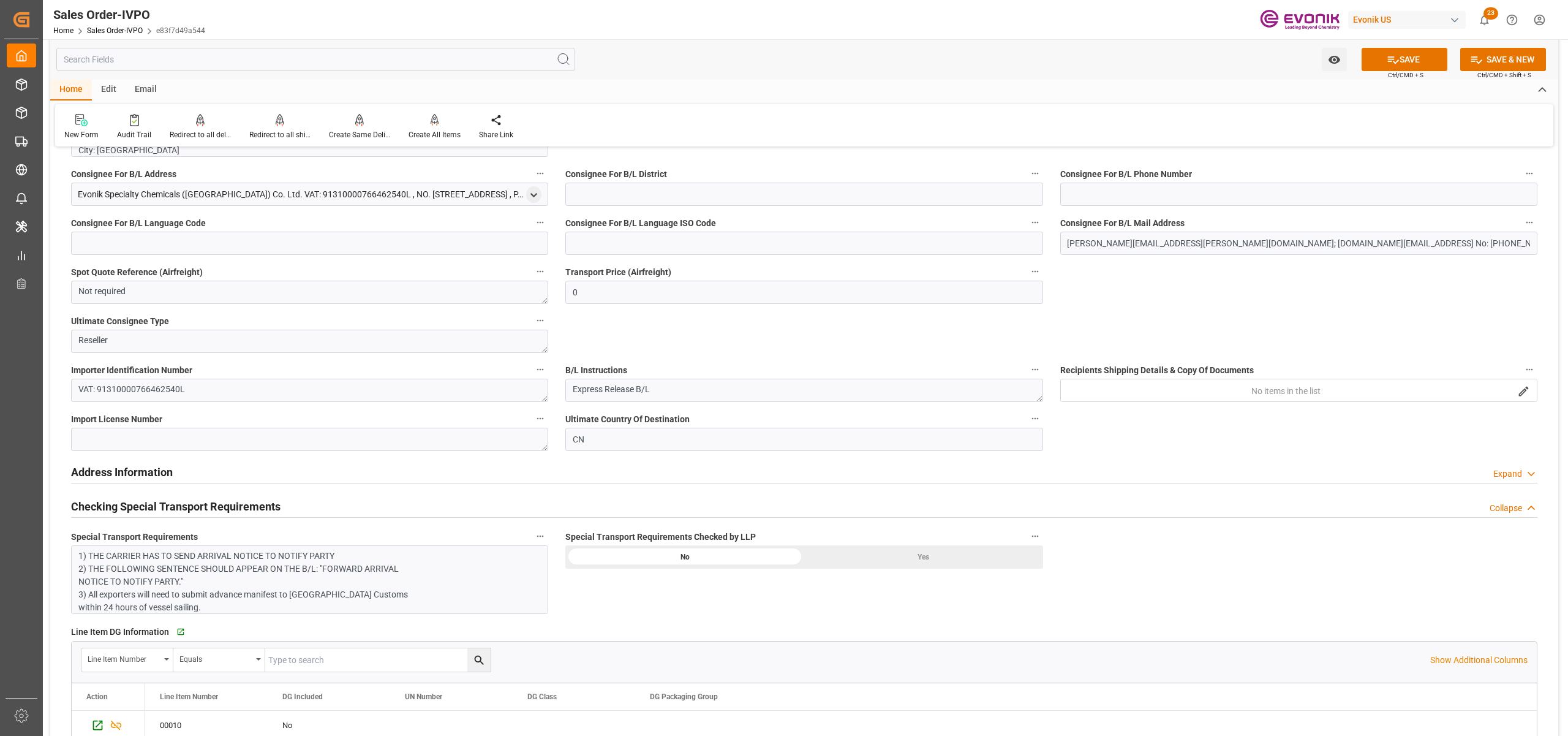
scroll to position [1362, 0]
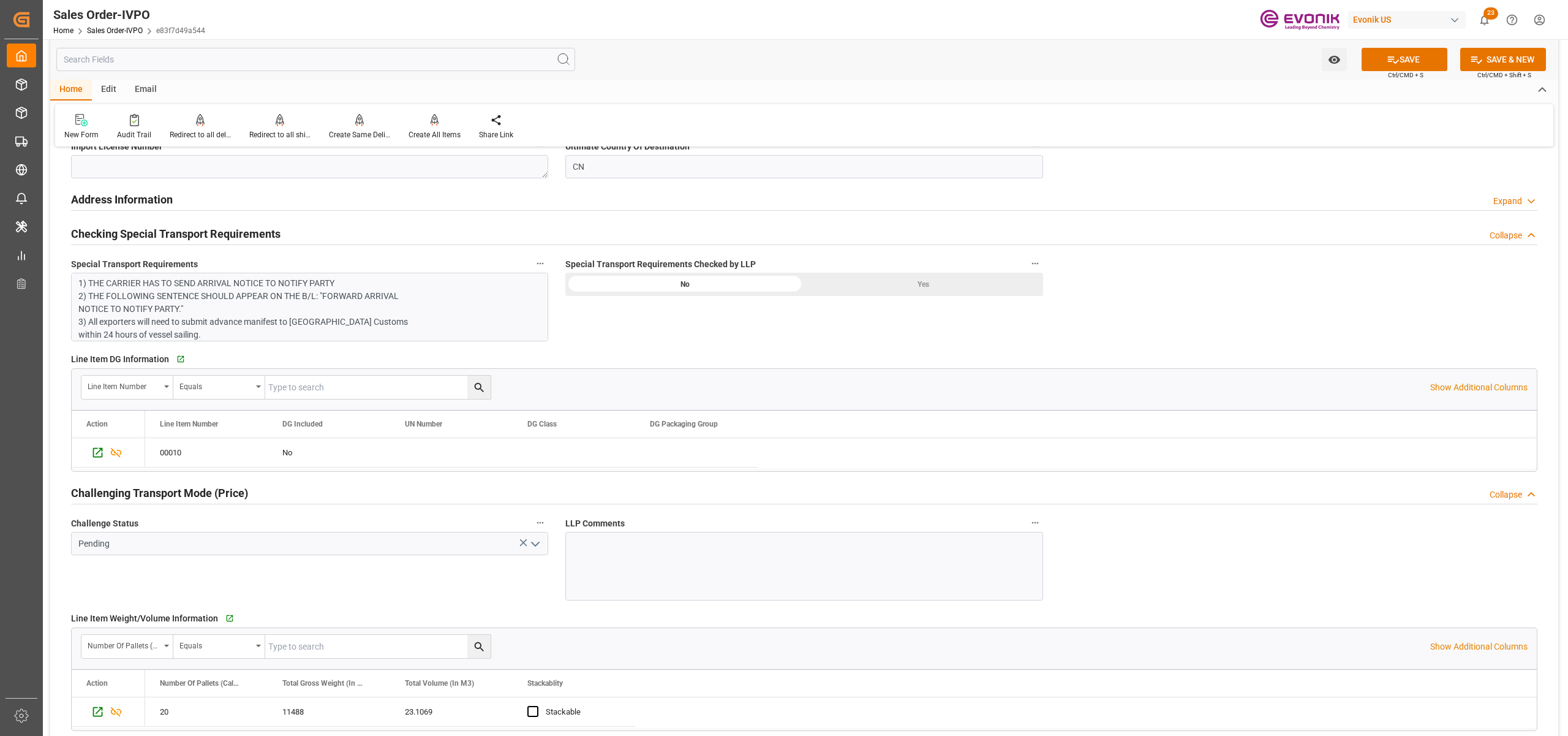
drag, startPoint x: 939, startPoint y: 281, endPoint x: 932, endPoint y: 286, distance: 8.6
click at [939, 281] on div "Yes" at bounding box center [923, 284] width 239 height 23
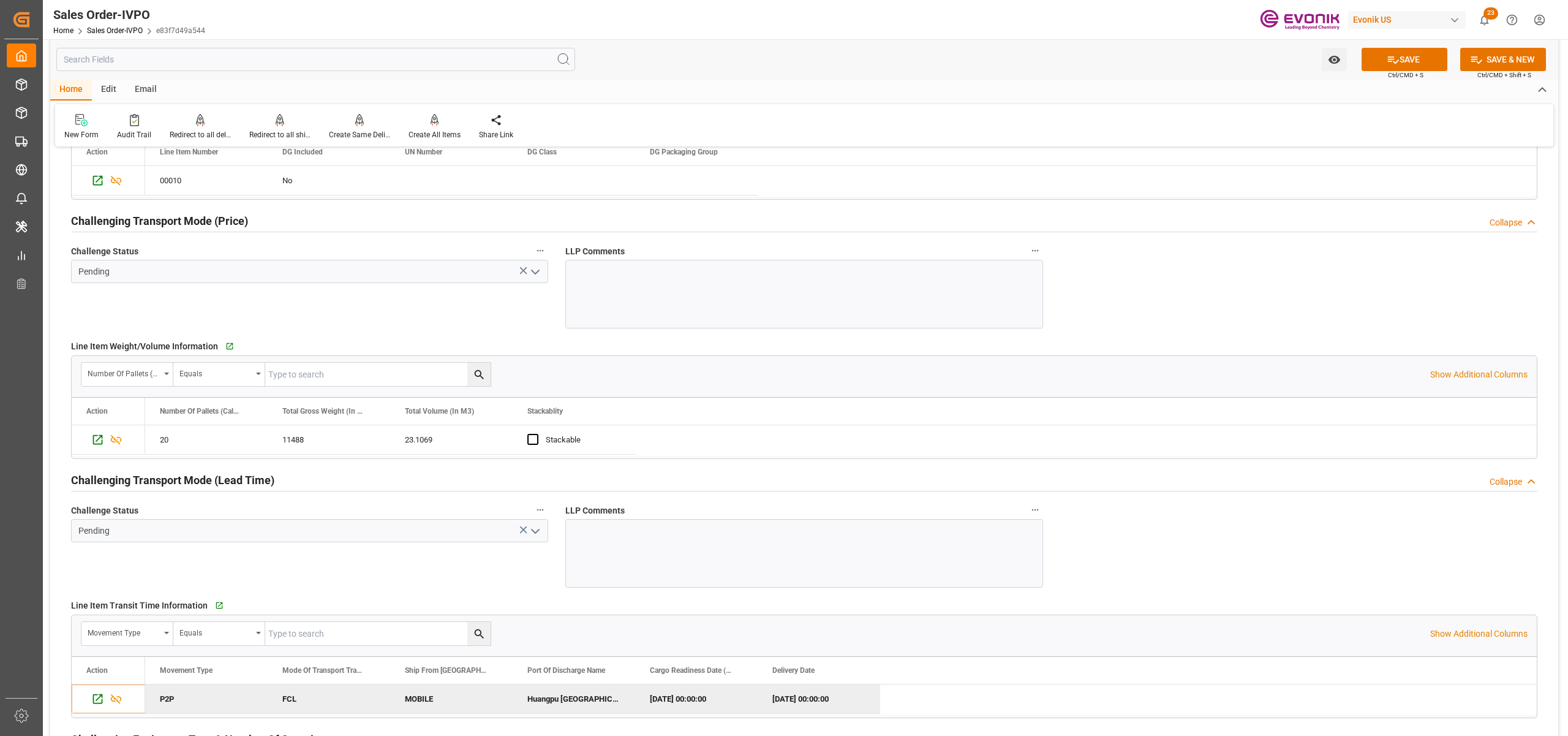
click at [535, 273] on icon "open menu" at bounding box center [535, 272] width 14 height 14
type input "patti.pang@evonik.com; kaiyan.huang@dgextern.comPhone No: 00-86-6119-2369"
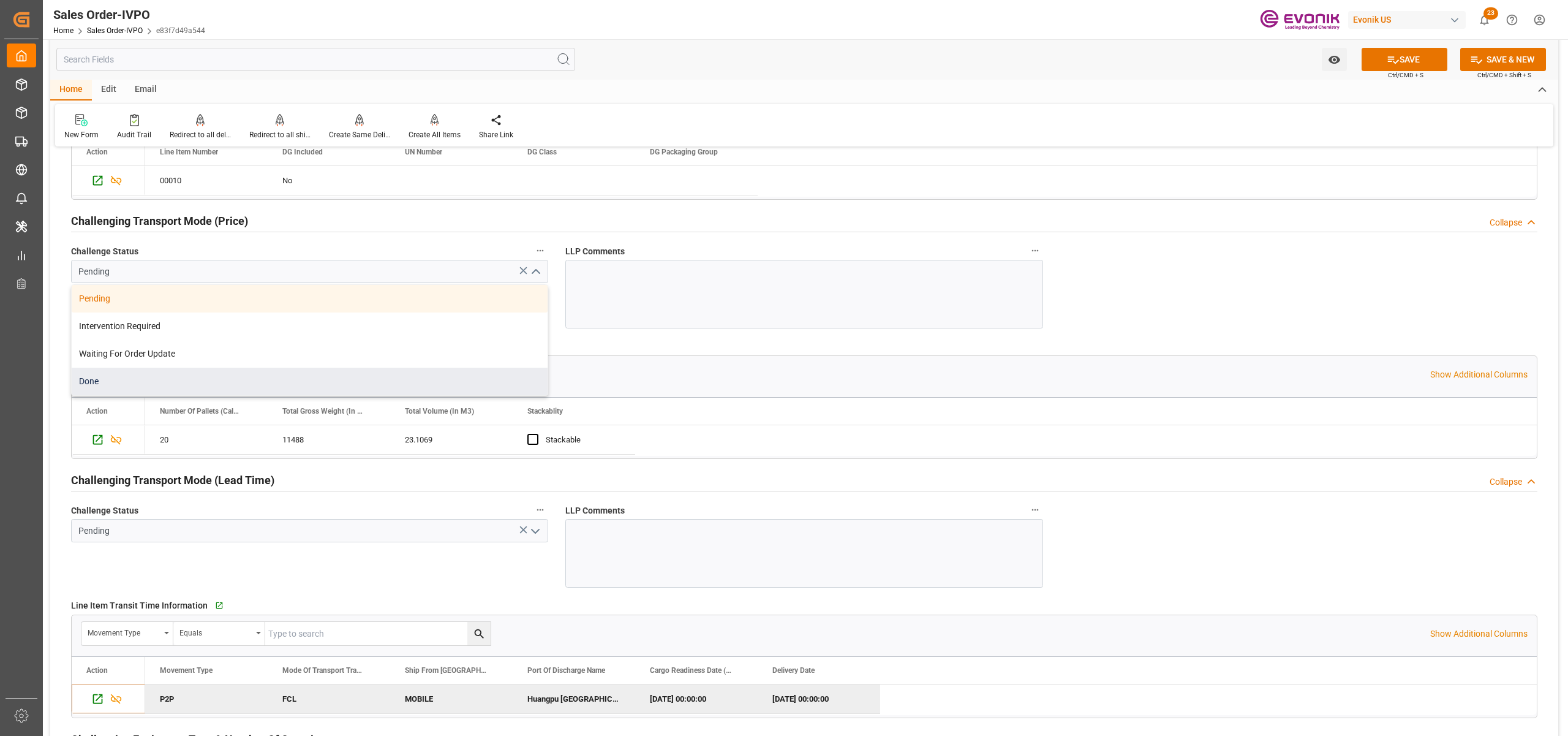
click at [142, 390] on div "Done" at bounding box center [309, 381] width 476 height 28
type input "Done"
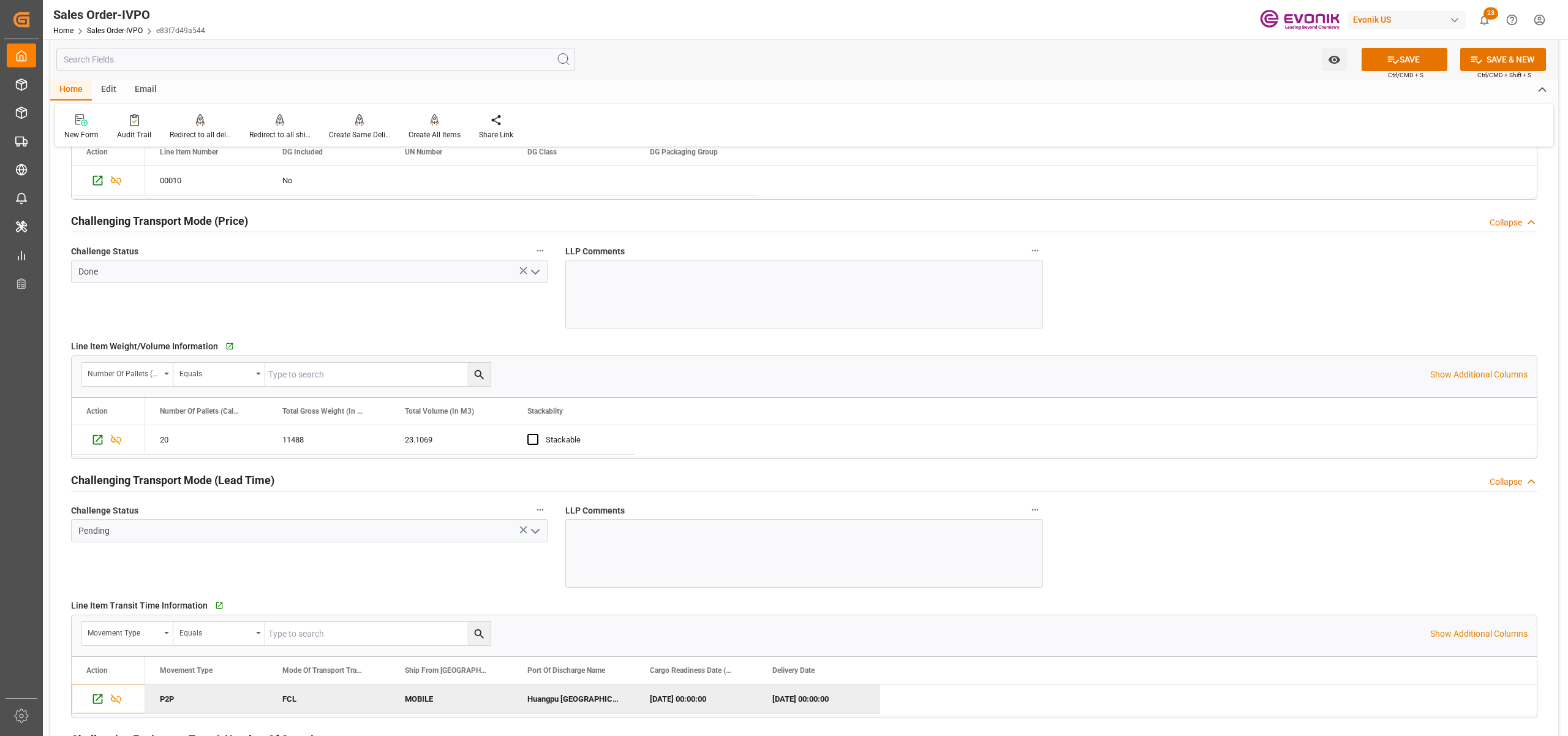
scroll to position [1906, 0]
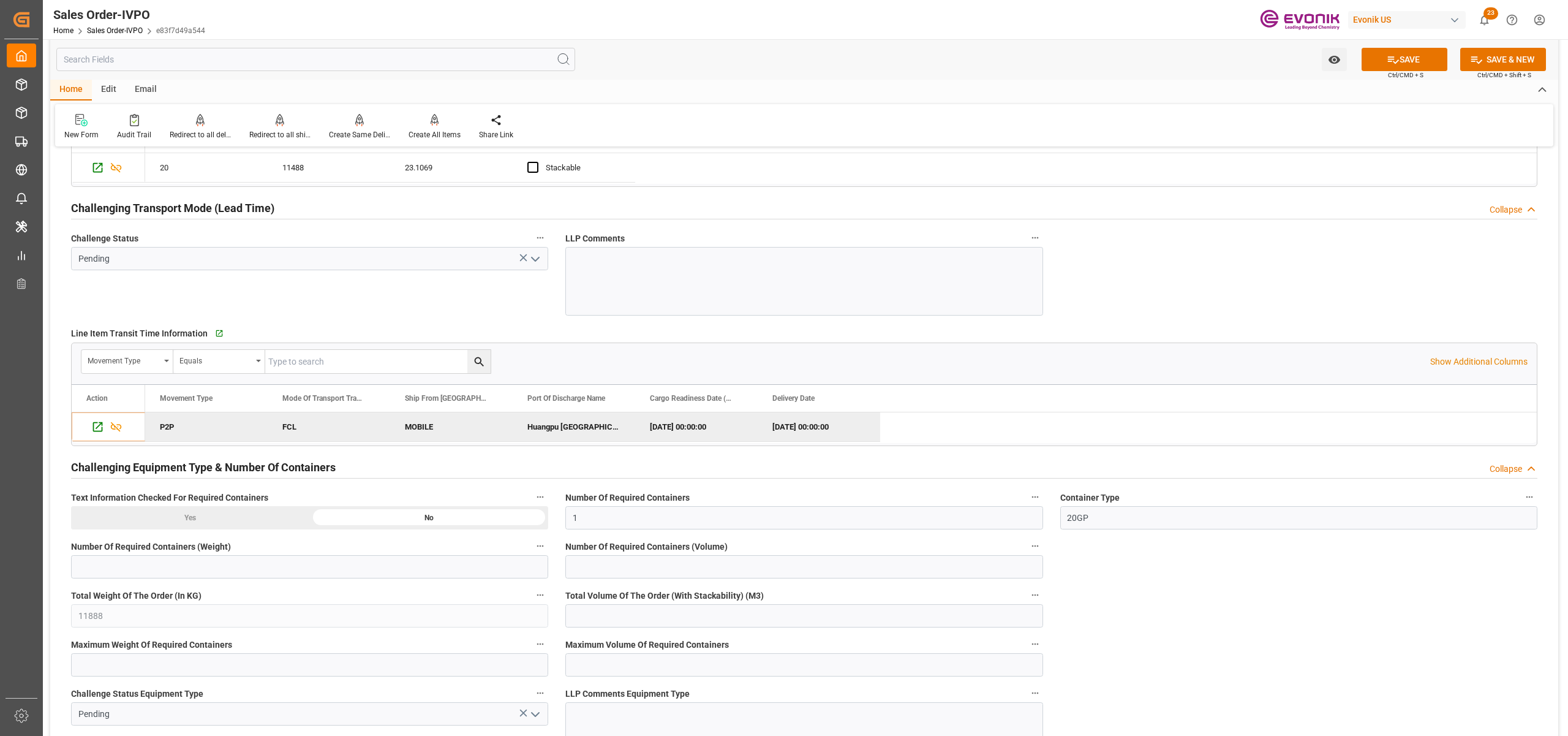
click at [538, 258] on icon "open menu" at bounding box center [535, 259] width 14 height 14
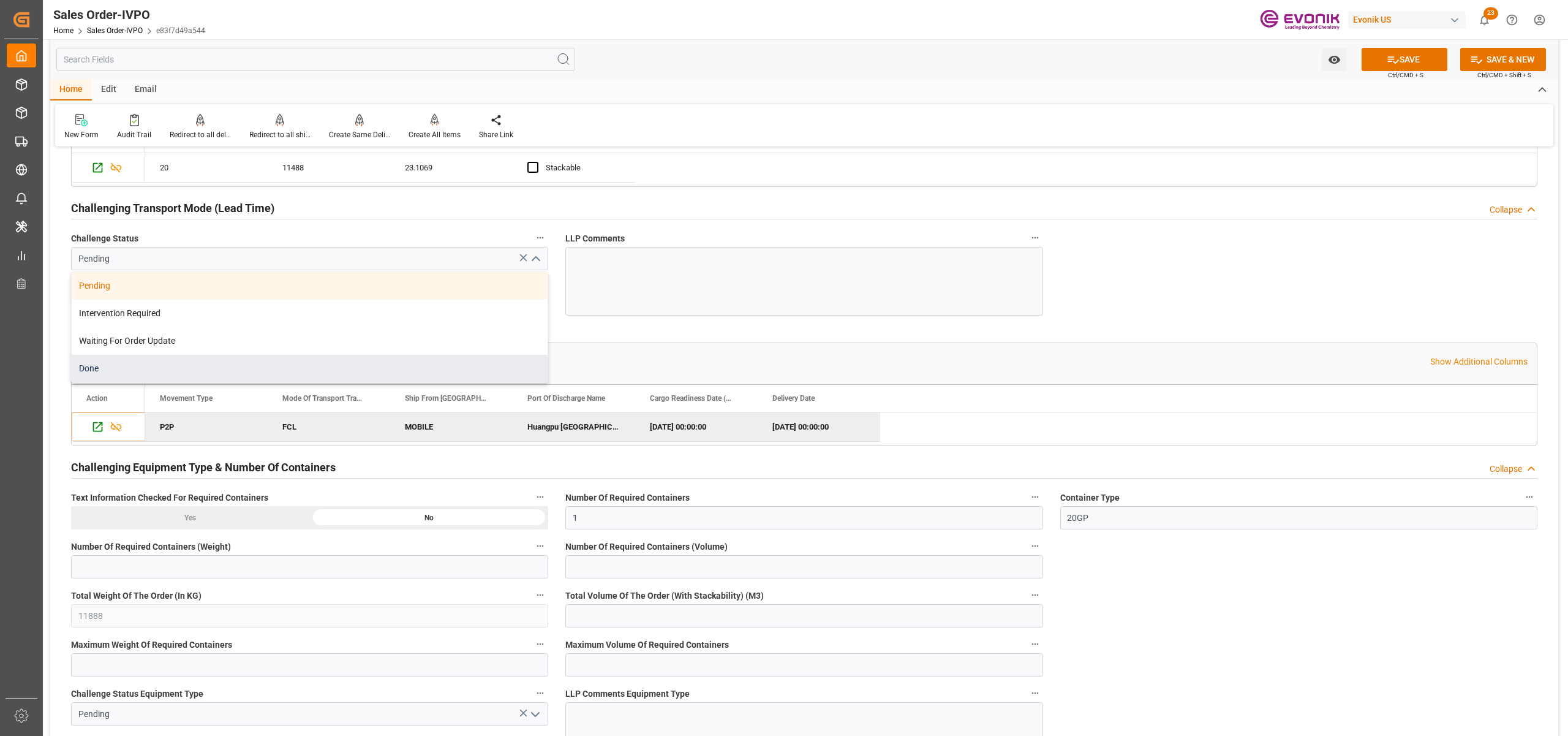
click at [148, 373] on div "Done" at bounding box center [309, 368] width 476 height 28
type input "Done"
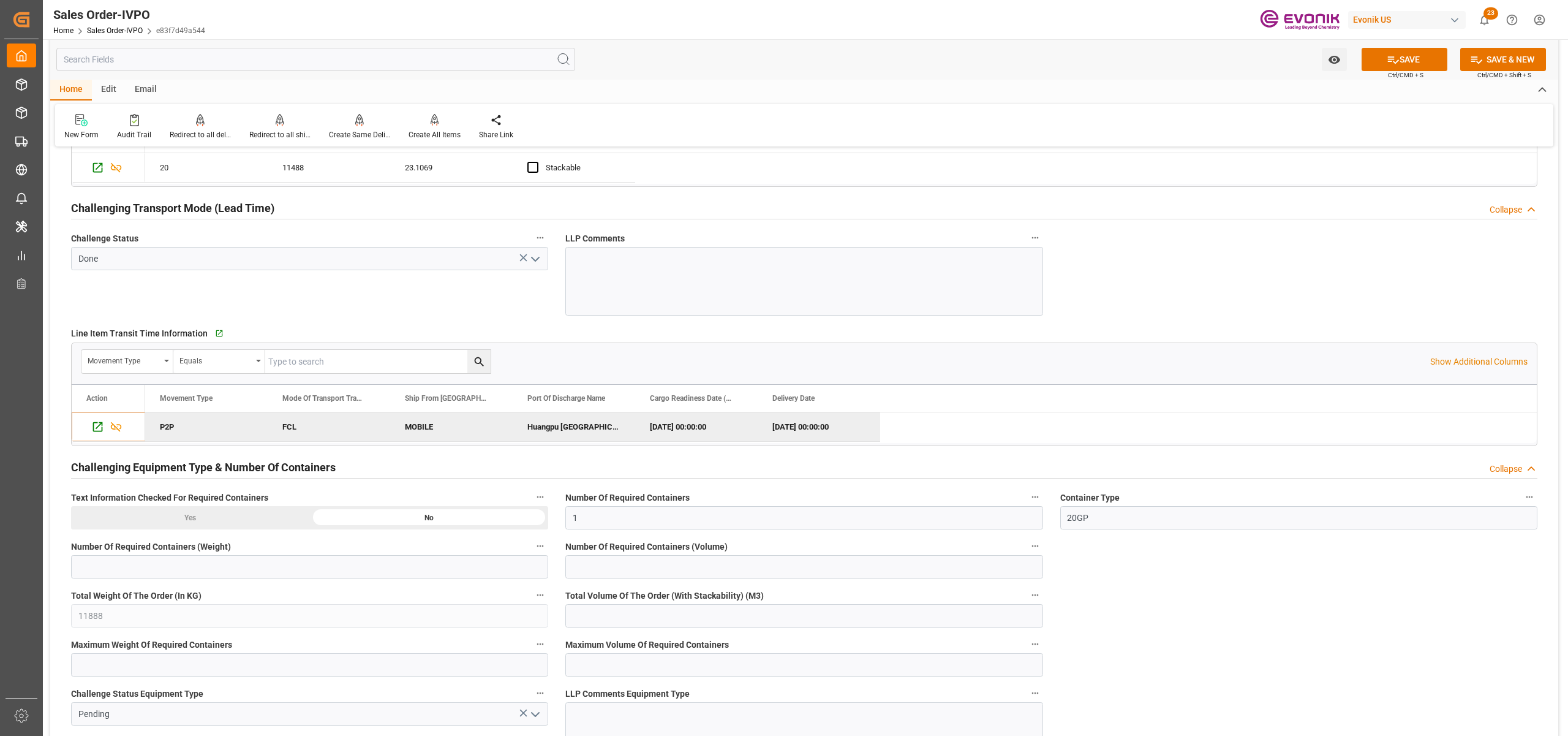
scroll to position [2179, 0]
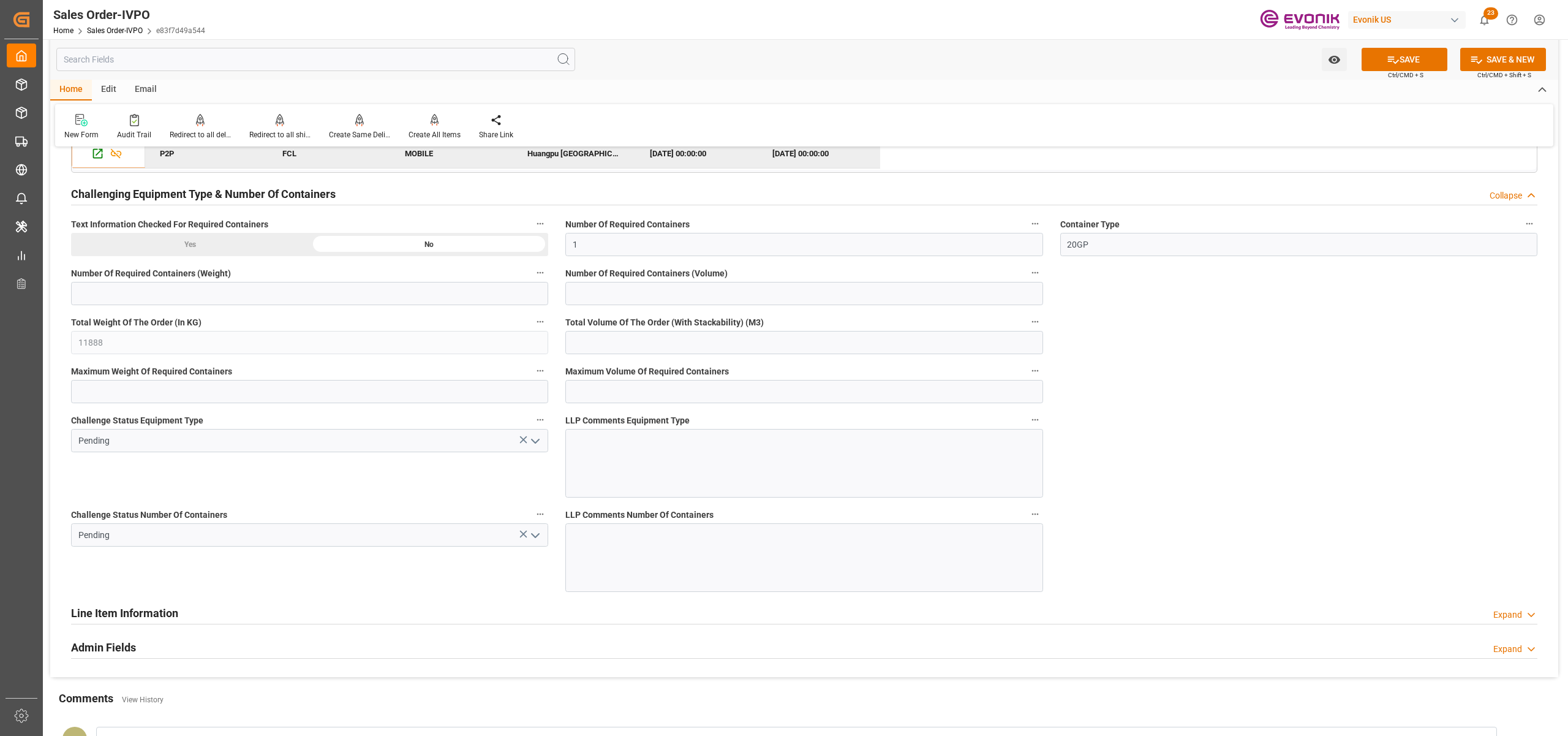
click at [533, 445] on icon "open menu" at bounding box center [535, 441] width 14 height 14
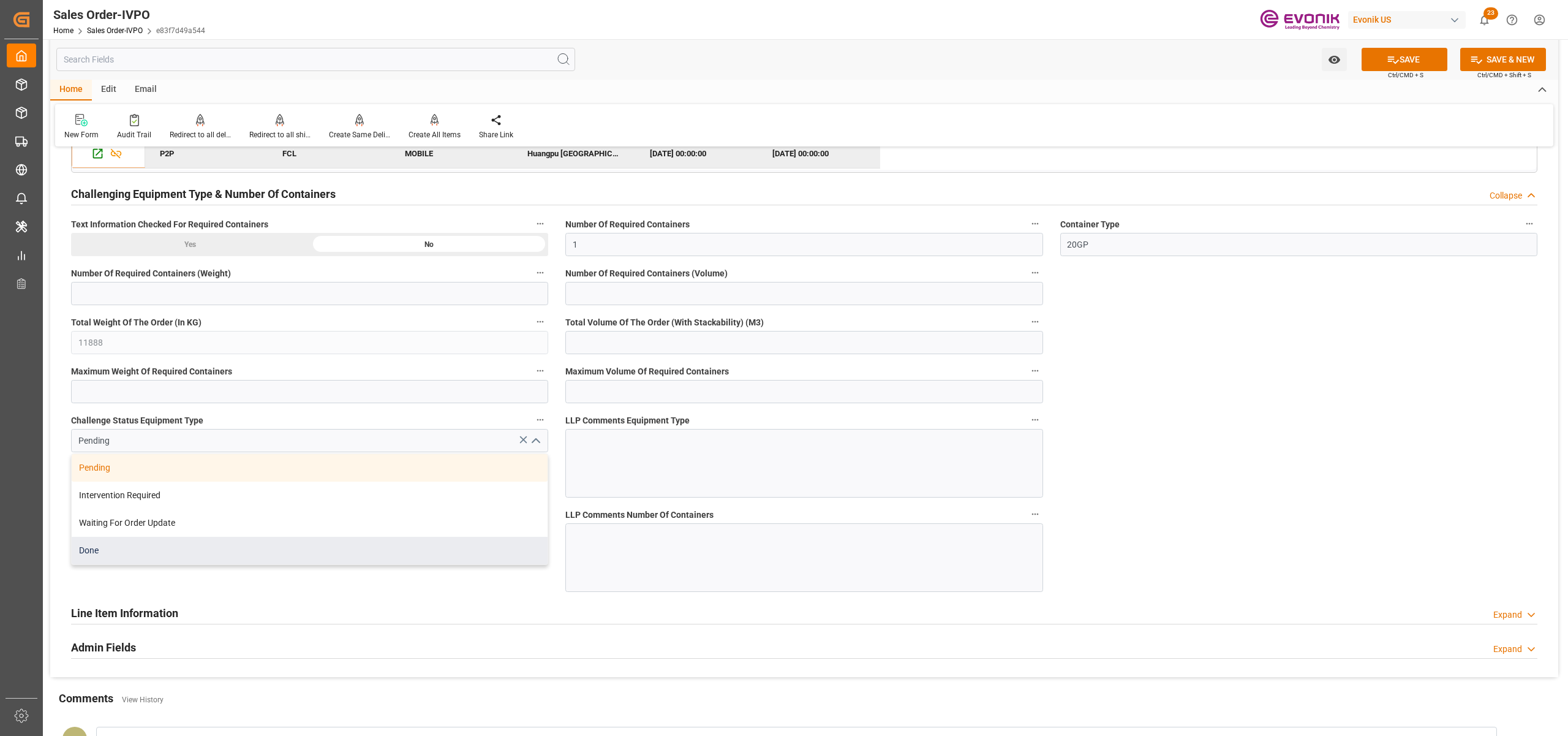
click at [111, 550] on div "Done" at bounding box center [309, 550] width 476 height 28
type input "Done"
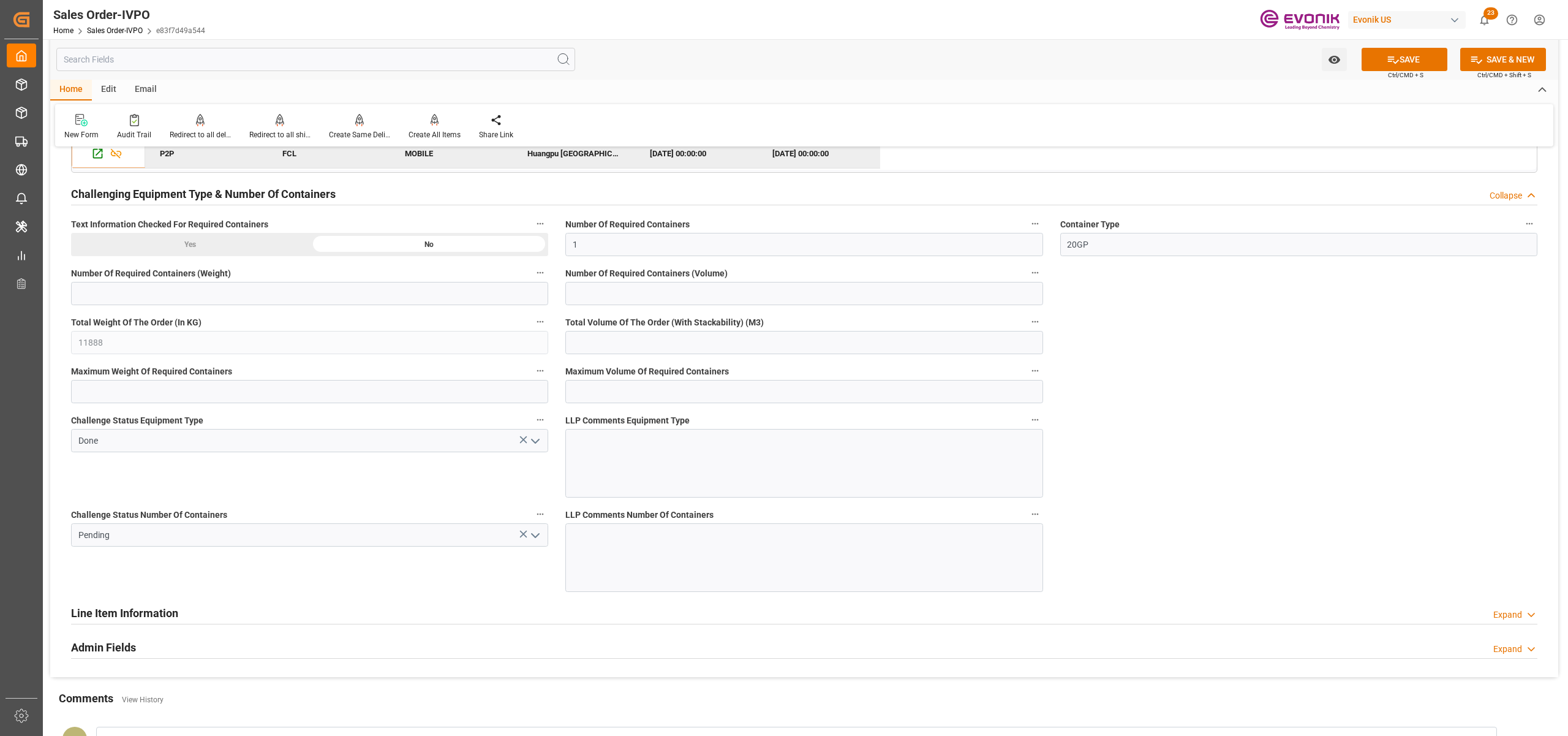
click at [531, 534] on icon "open menu" at bounding box center [535, 535] width 14 height 14
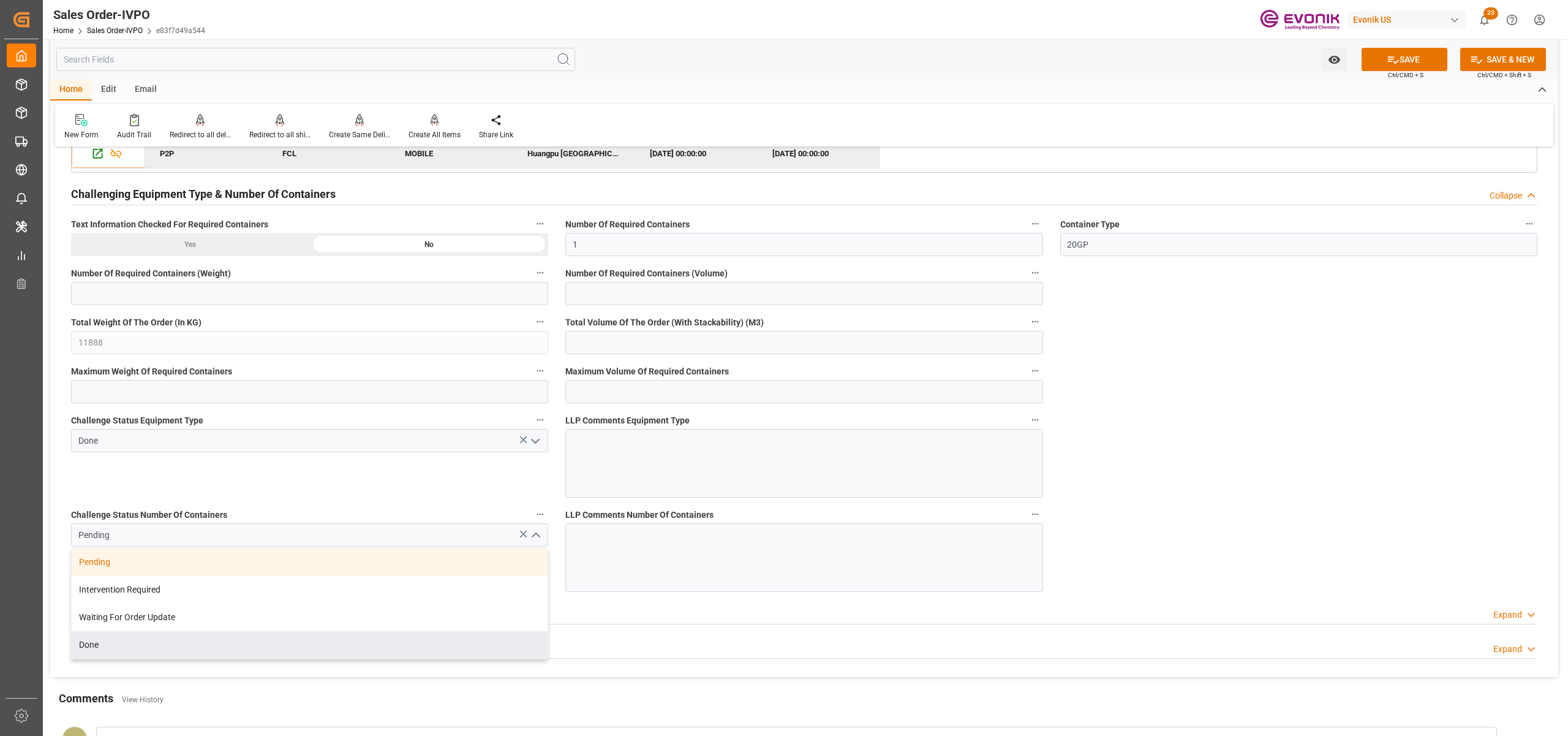
drag, startPoint x: 129, startPoint y: 650, endPoint x: 159, endPoint y: 637, distance: 32.7
click at [129, 648] on div "Done" at bounding box center [309, 645] width 476 height 28
type input "Done"
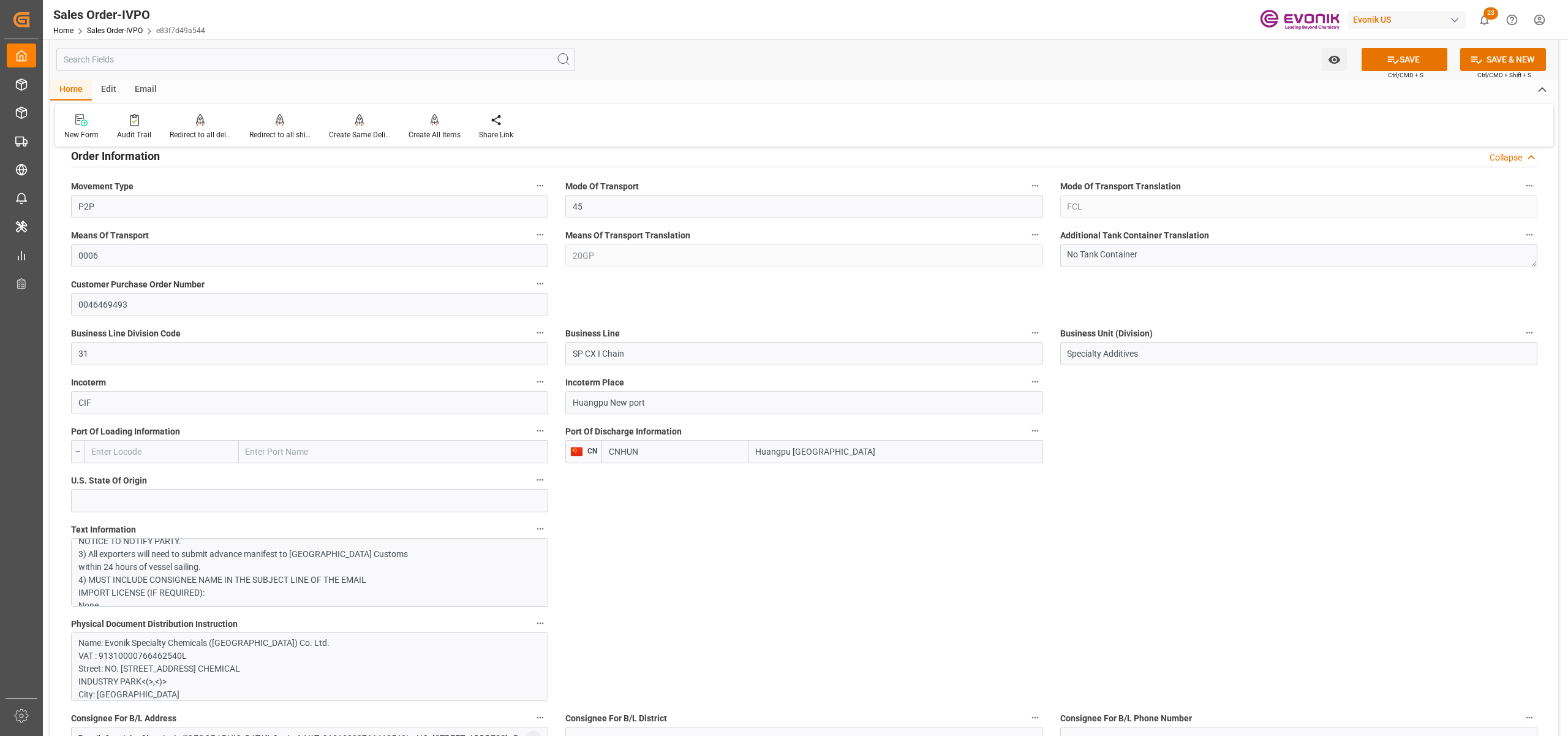
scroll to position [817, 0]
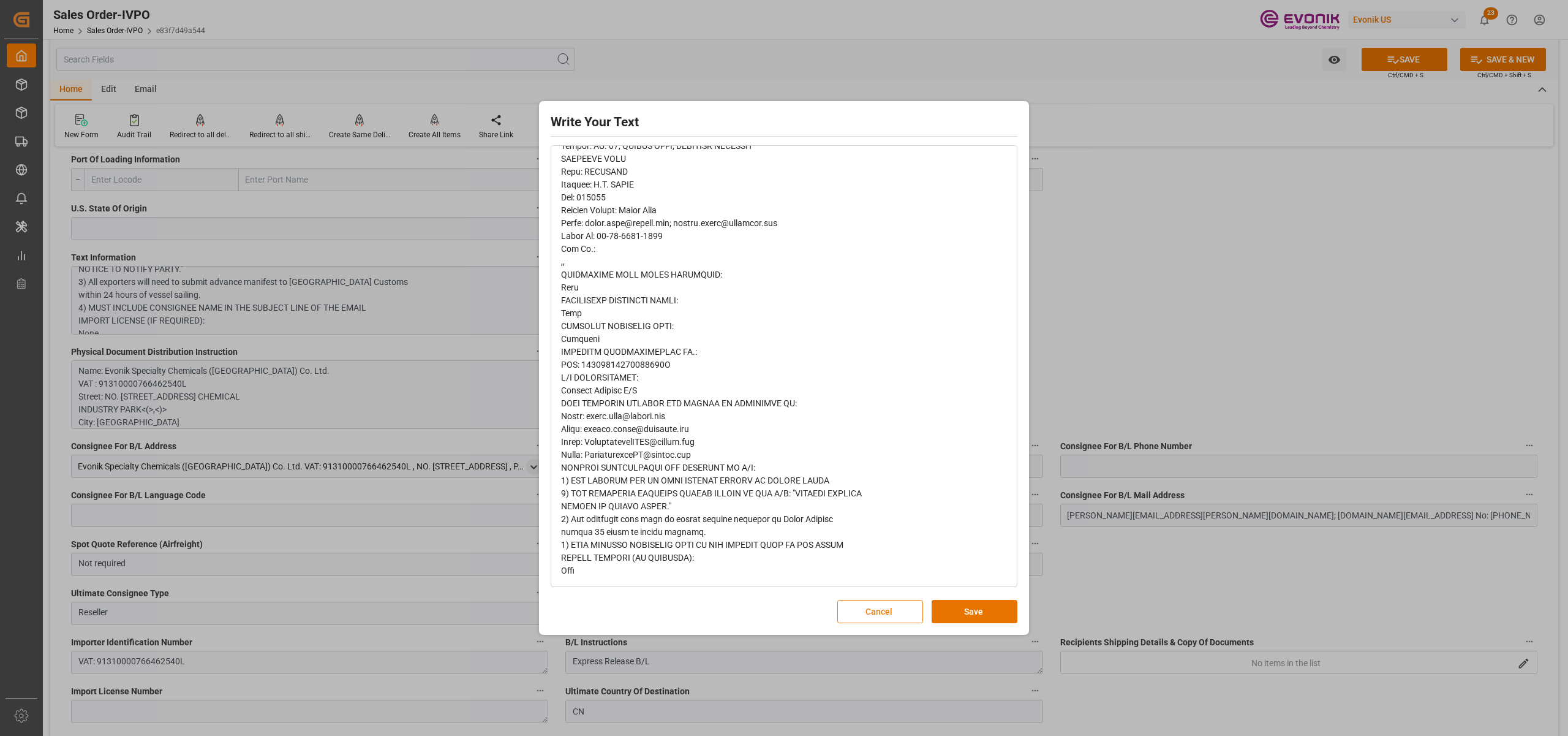
scroll to position [0, 0]
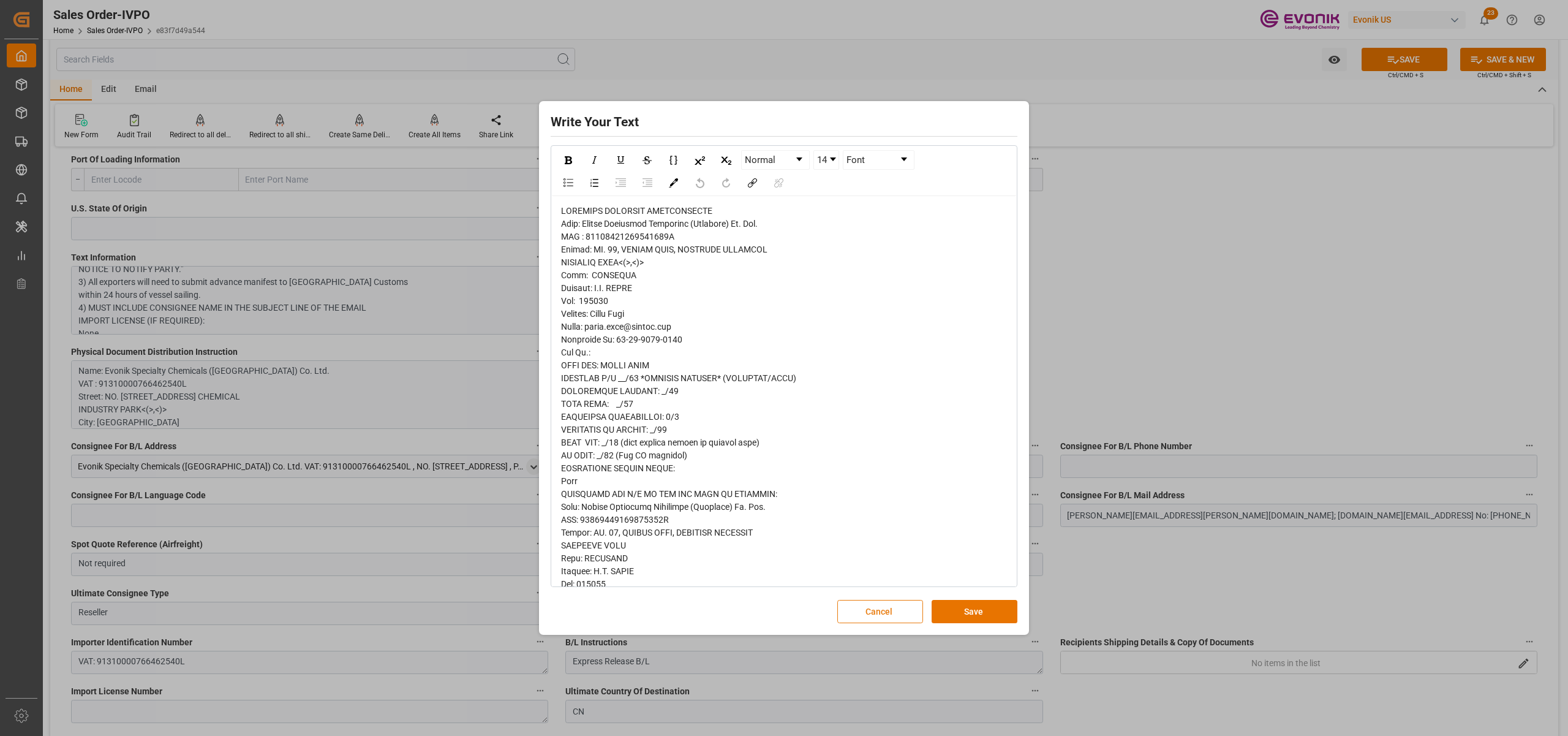
click at [874, 605] on button "Cancel" at bounding box center [880, 611] width 86 height 23
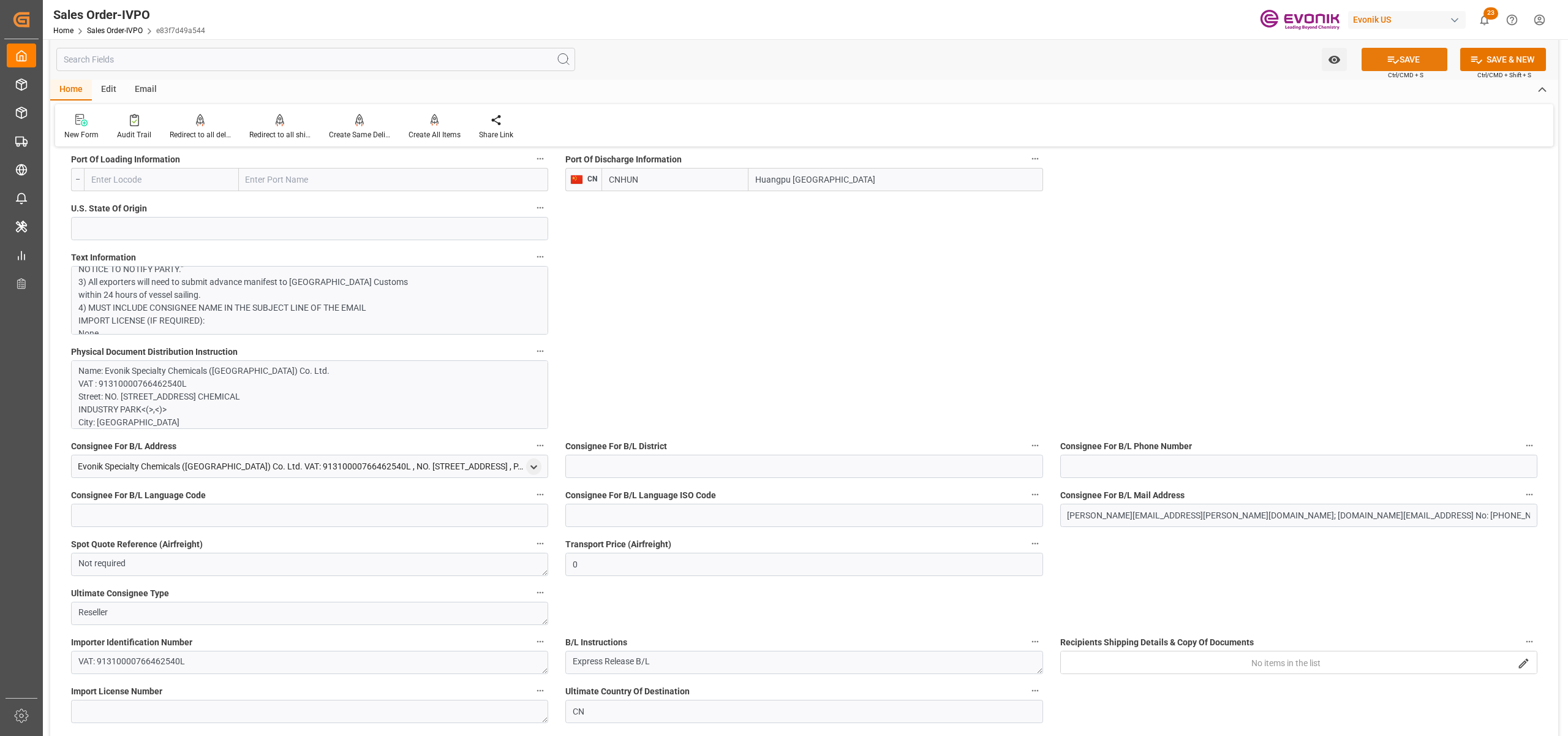
click at [1399, 63] on button "SAVE" at bounding box center [1404, 59] width 86 height 23
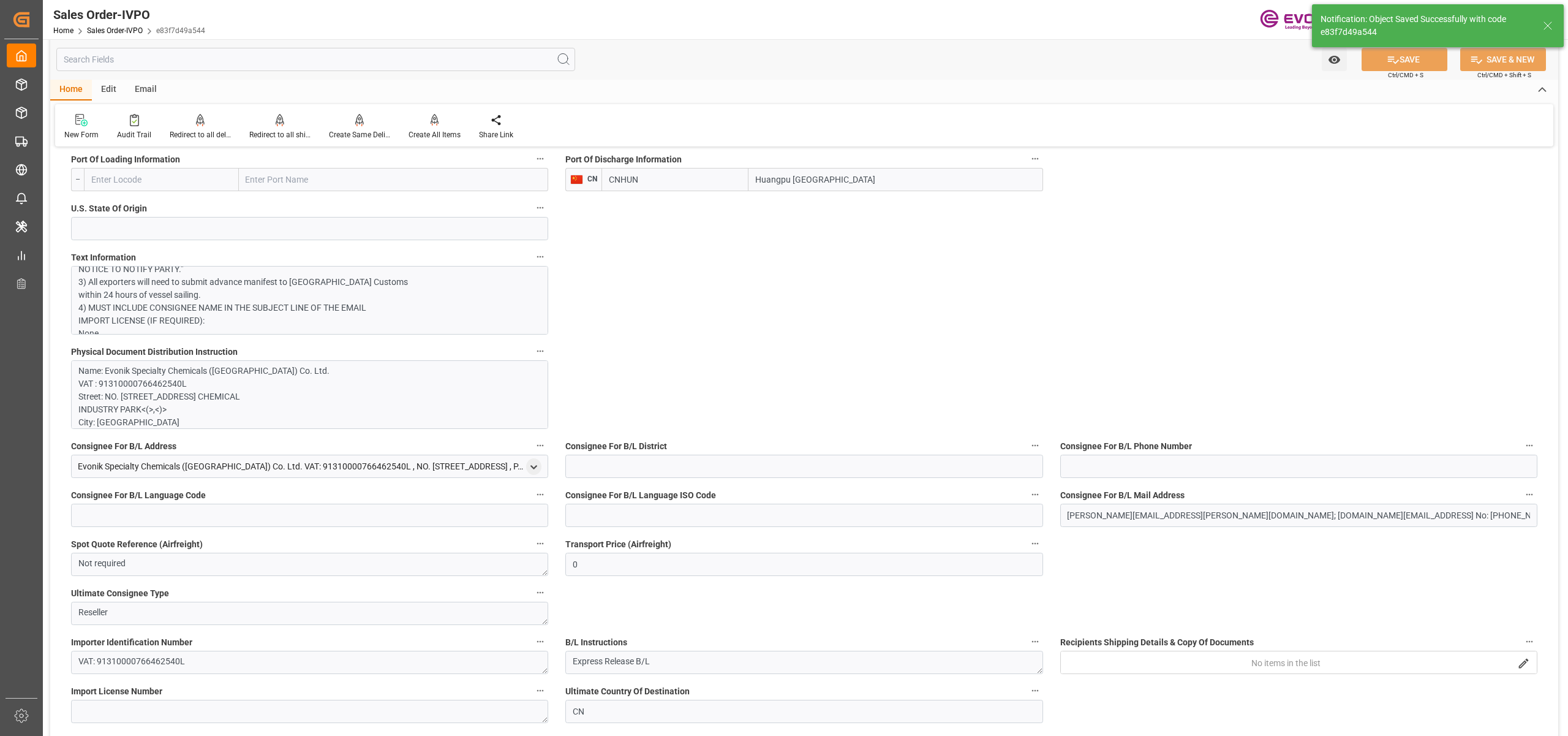
type input "patti.pang@evonik.com; kaiyan.huang@dgextern.comPhone No: 00-86-6119-2369"
type input "21.08.2025 02:19"
type input "No"
type input "Huangpu New Port"
type input "1"
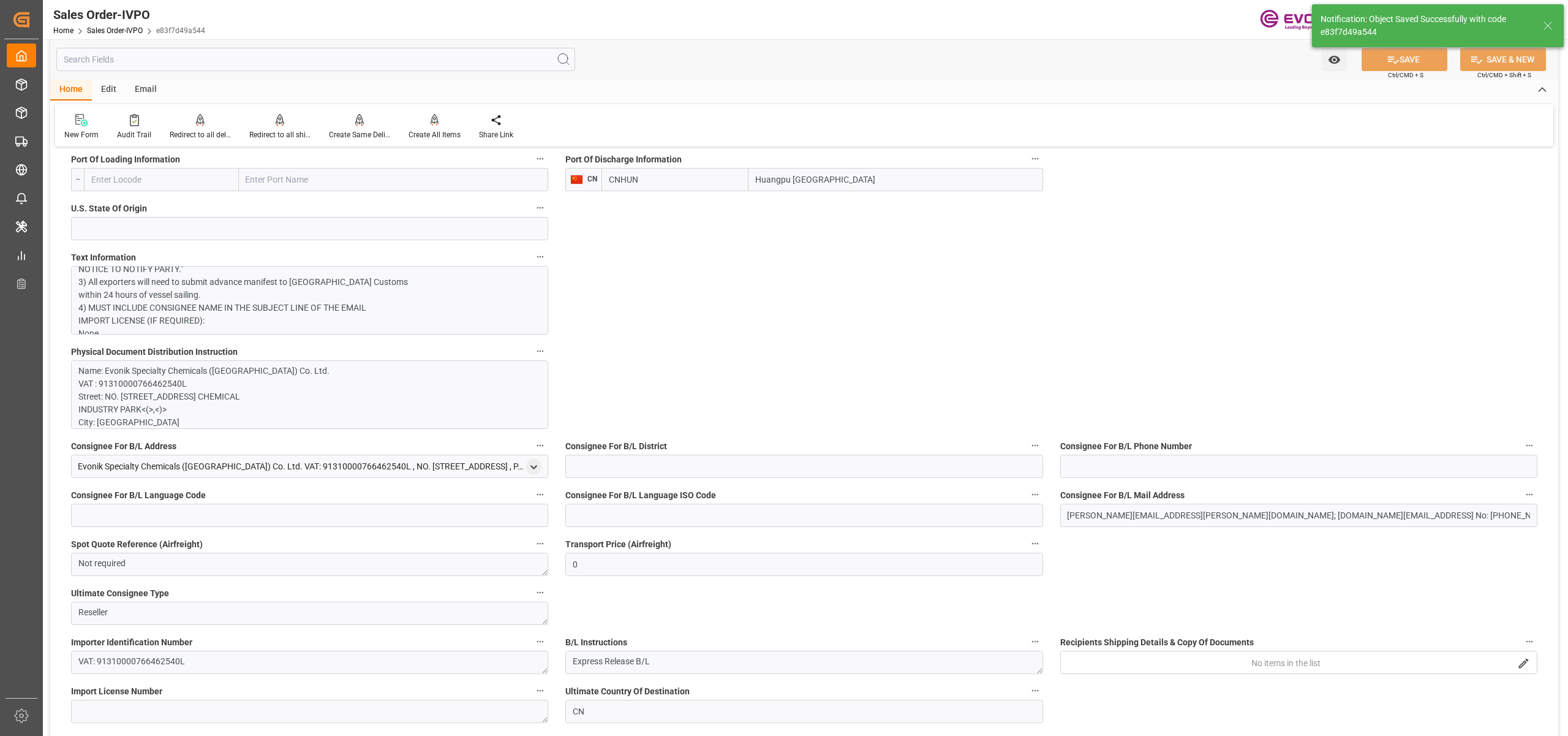
type input "1"
type input "23.1069"
type input "17000"
type input "30"
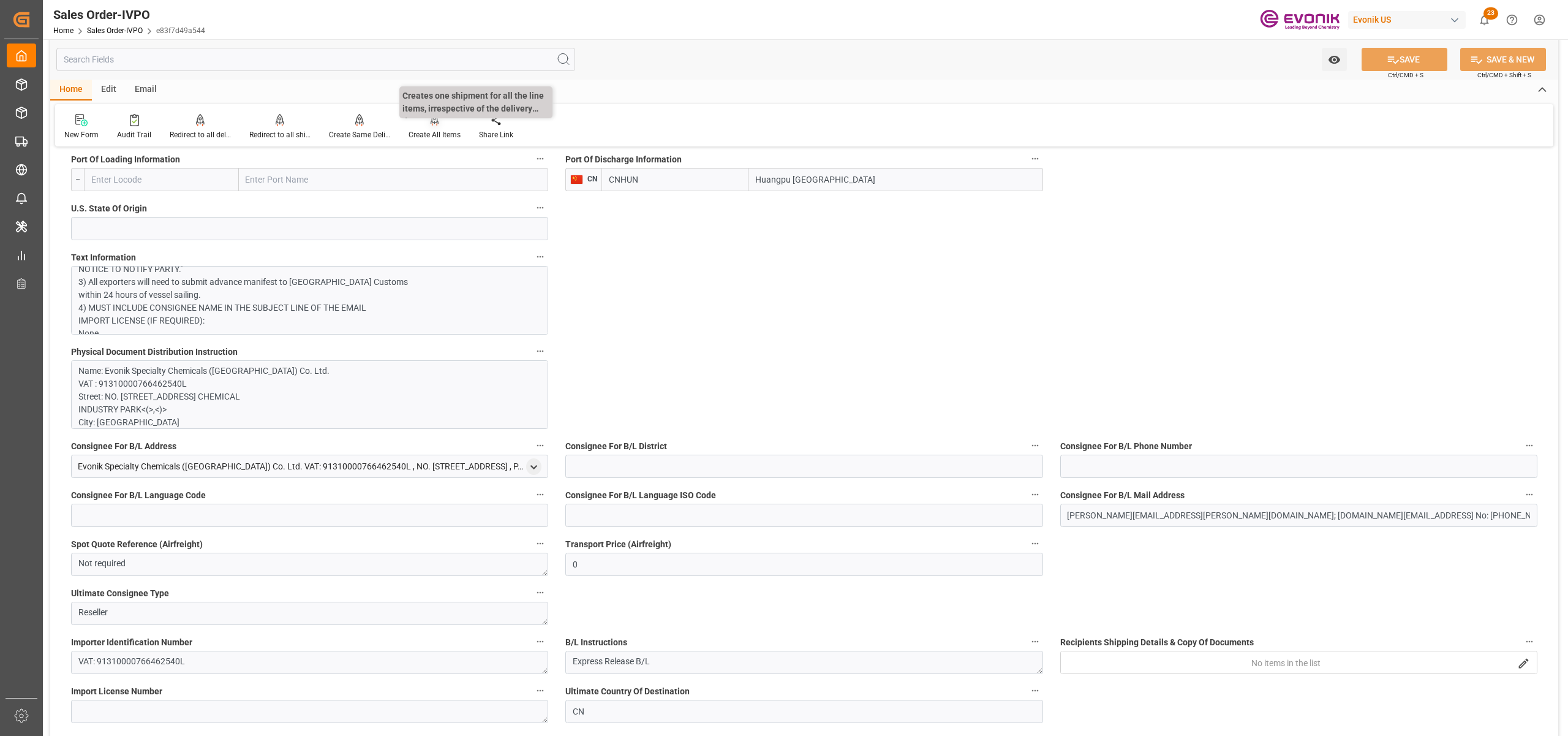
click at [435, 124] on icon at bounding box center [435, 120] width 9 height 13
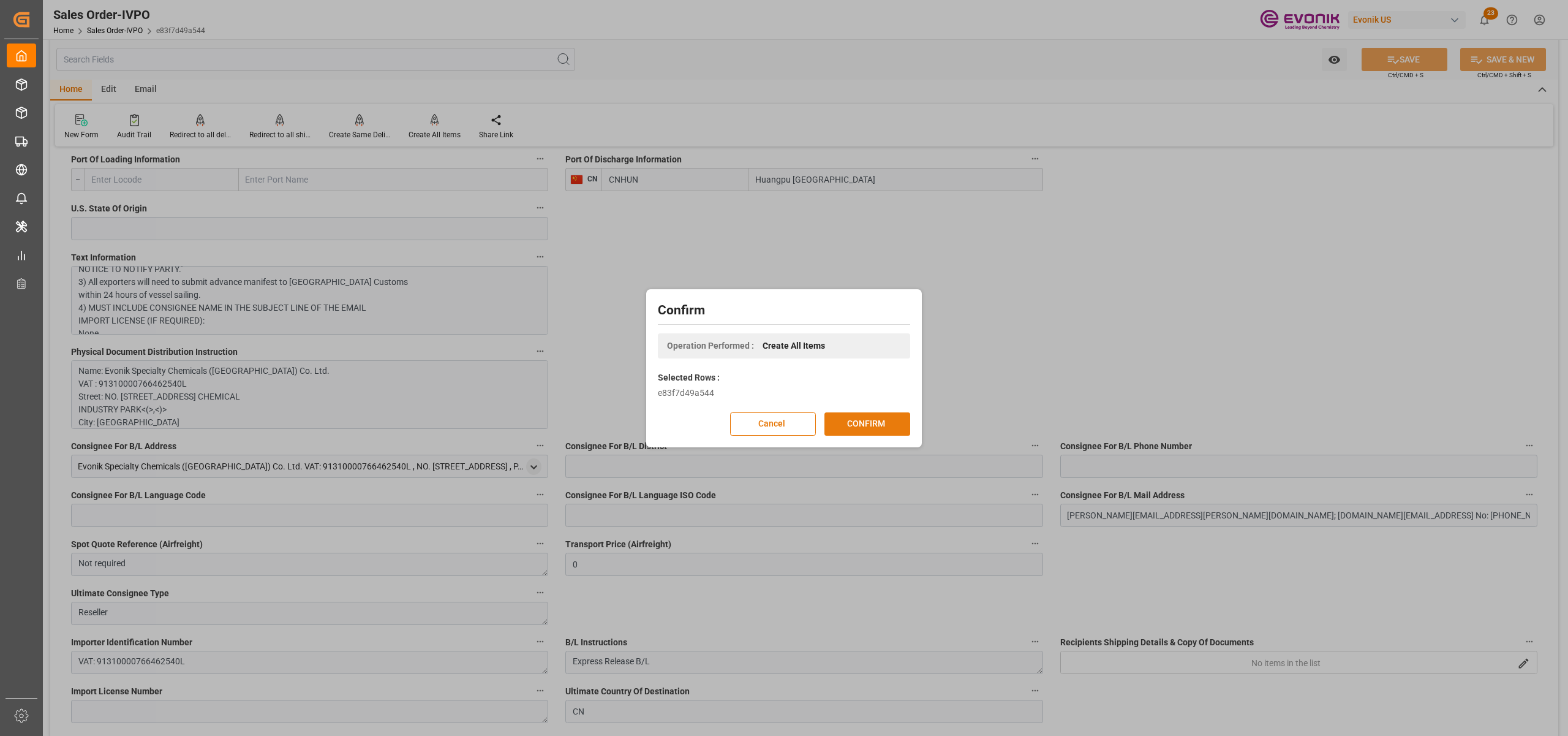
click at [882, 422] on button "CONFIRM" at bounding box center [867, 424] width 86 height 23
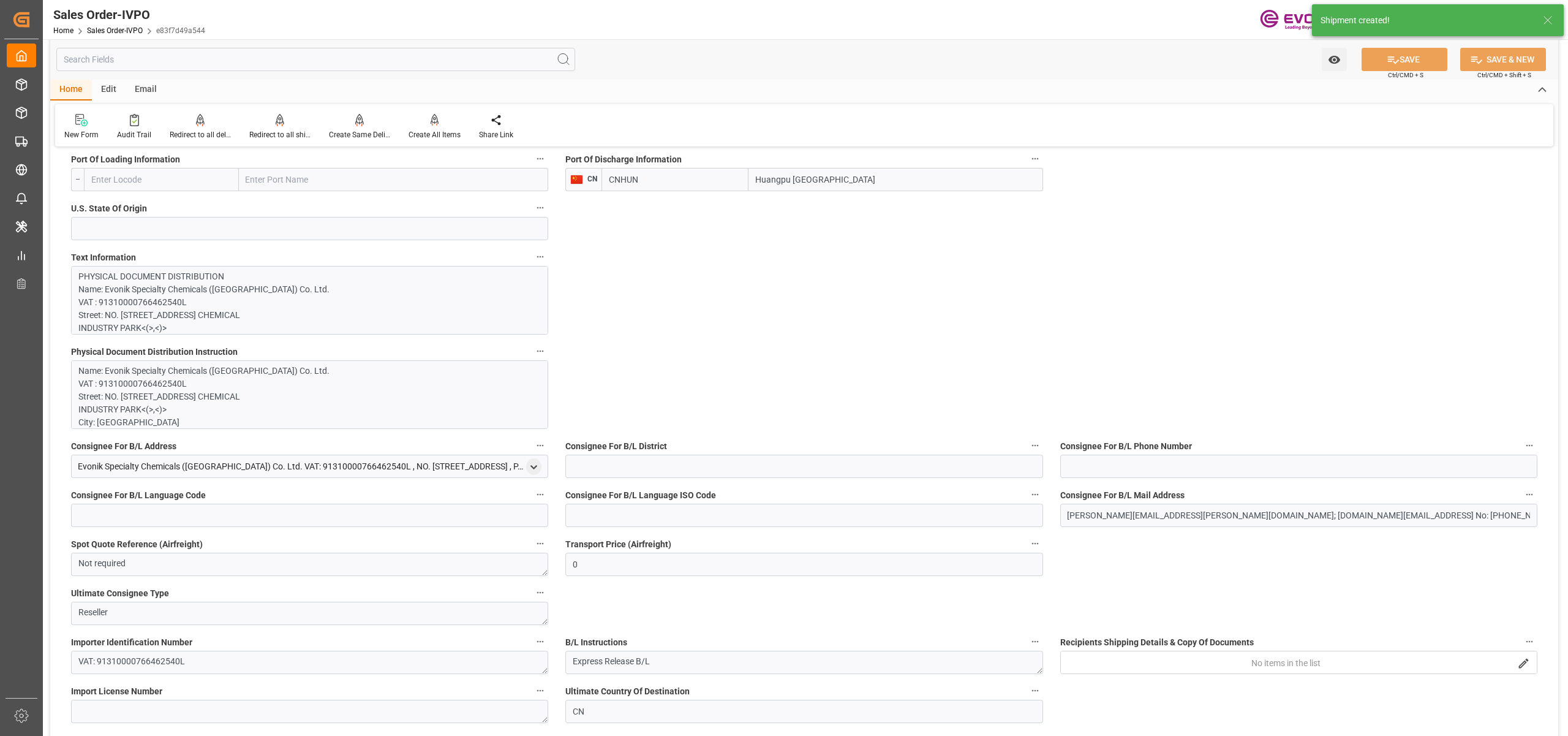
type input "20.08.2025 14:50"
type input "21.08.2025 02:19"
type input "patti.pang@evonik.com; kaiyan.huang@dgextern.comPhone No: 00-86-6119-2369"
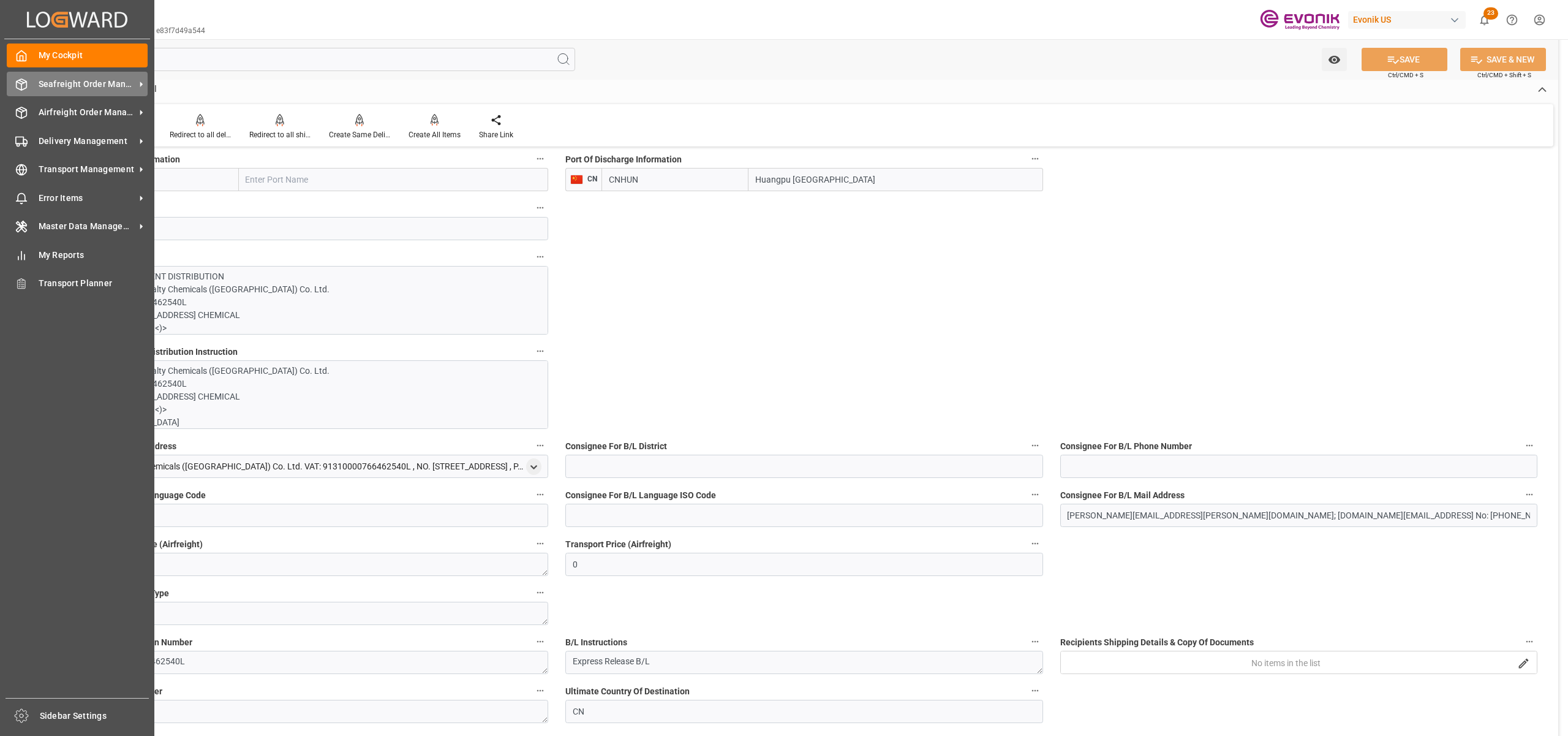
click at [69, 83] on span "Seafreight Order Management" at bounding box center [87, 84] width 97 height 13
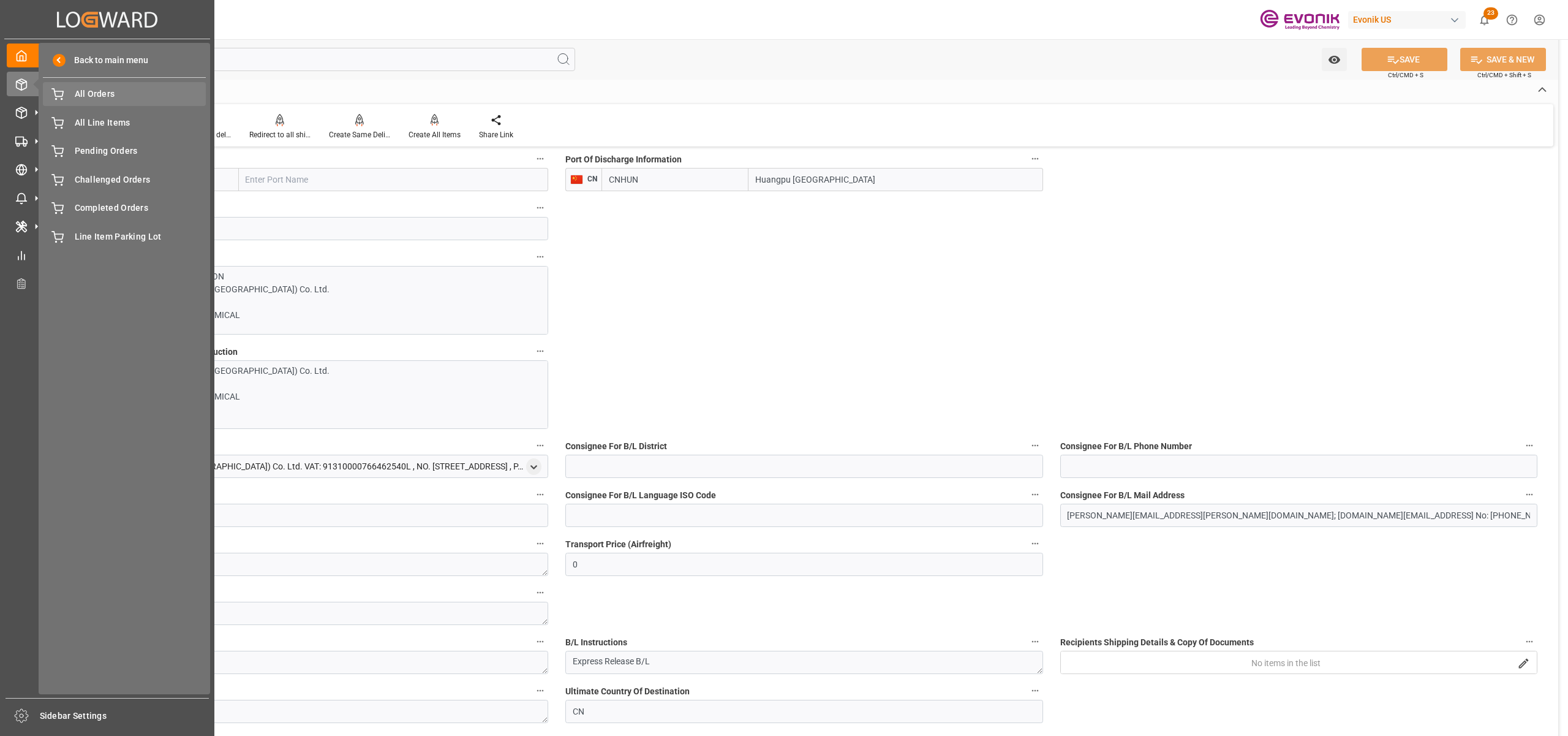
click at [79, 94] on span "All Orders" at bounding box center [140, 94] width 132 height 13
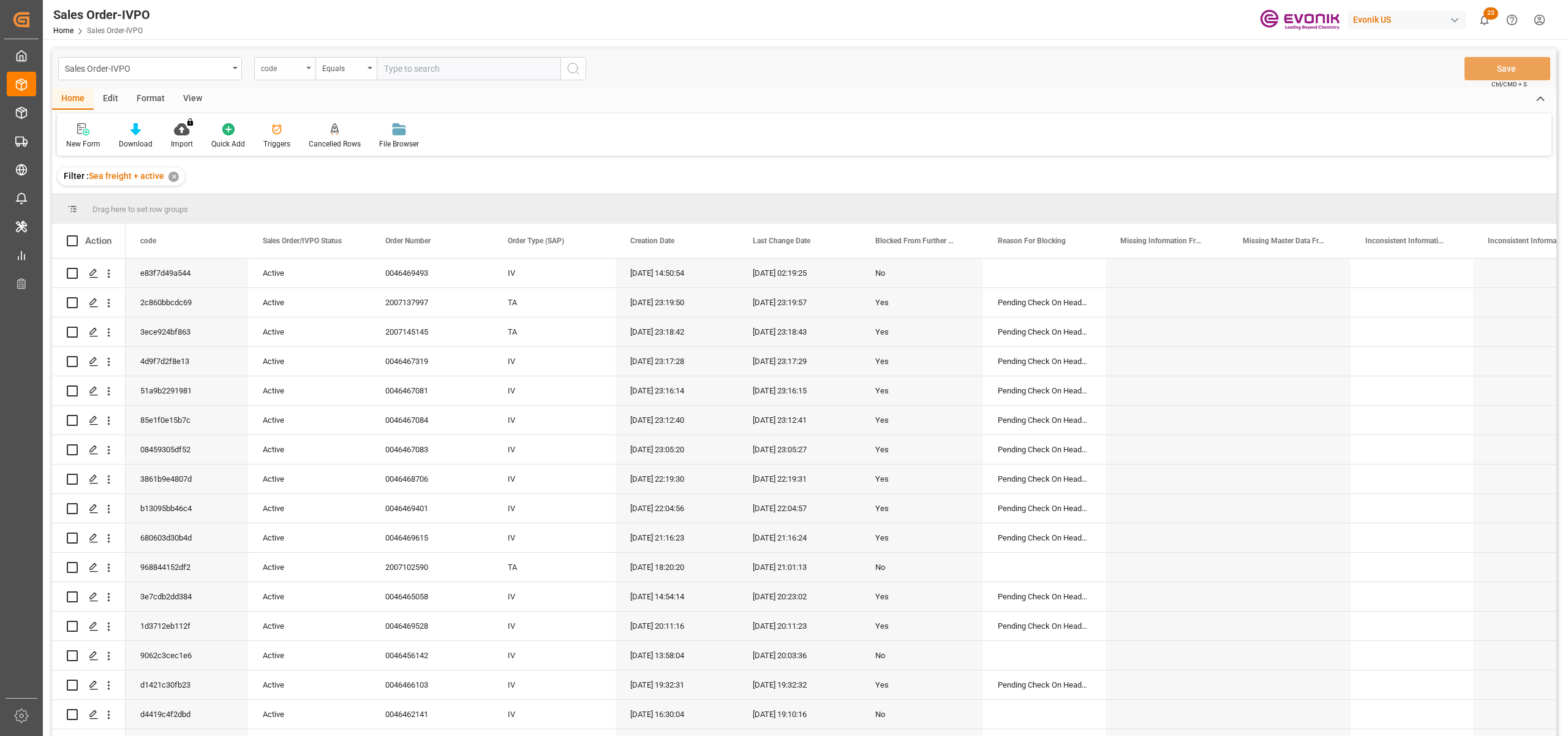
click at [297, 62] on div "code" at bounding box center [281, 67] width 41 height 14
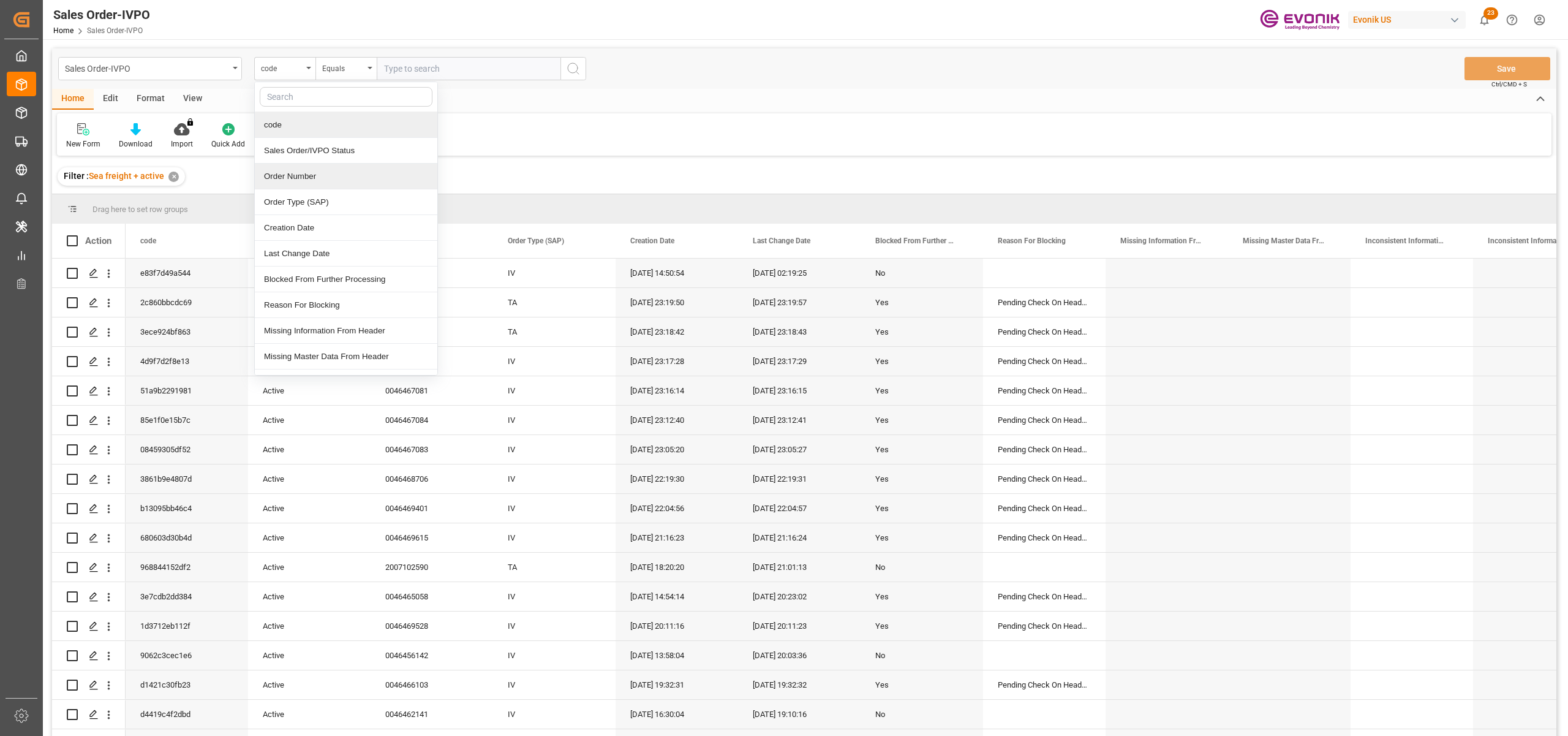
click at [320, 177] on div "Order Number" at bounding box center [346, 176] width 183 height 26
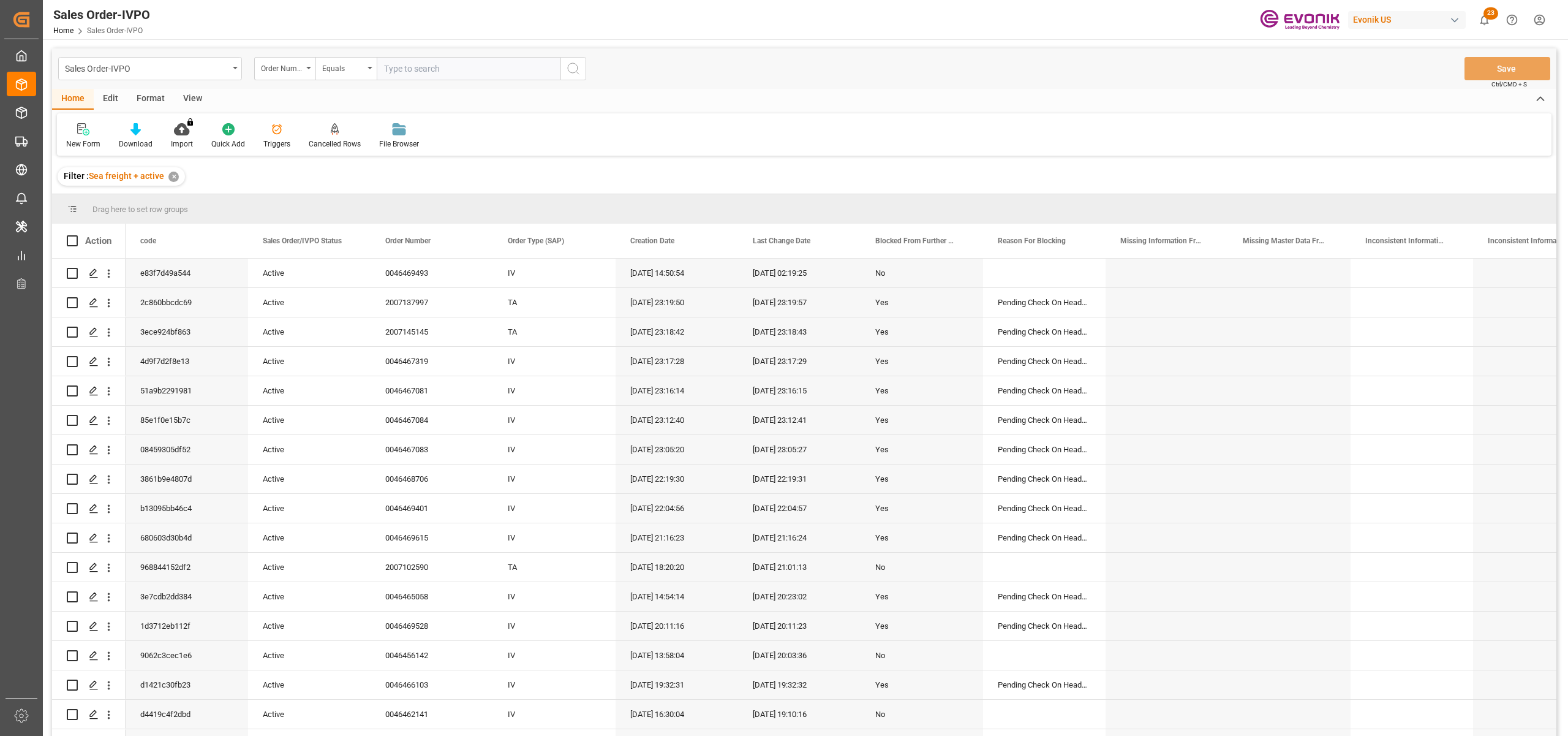
click at [426, 69] on input "text" at bounding box center [468, 69] width 184 height 23
paste input "0046468729"
type input "0046468729"
drag, startPoint x: 572, startPoint y: 67, endPoint x: 569, endPoint y: 73, distance: 6.7
click at [572, 66] on icon "search button" at bounding box center [573, 68] width 14 height 14
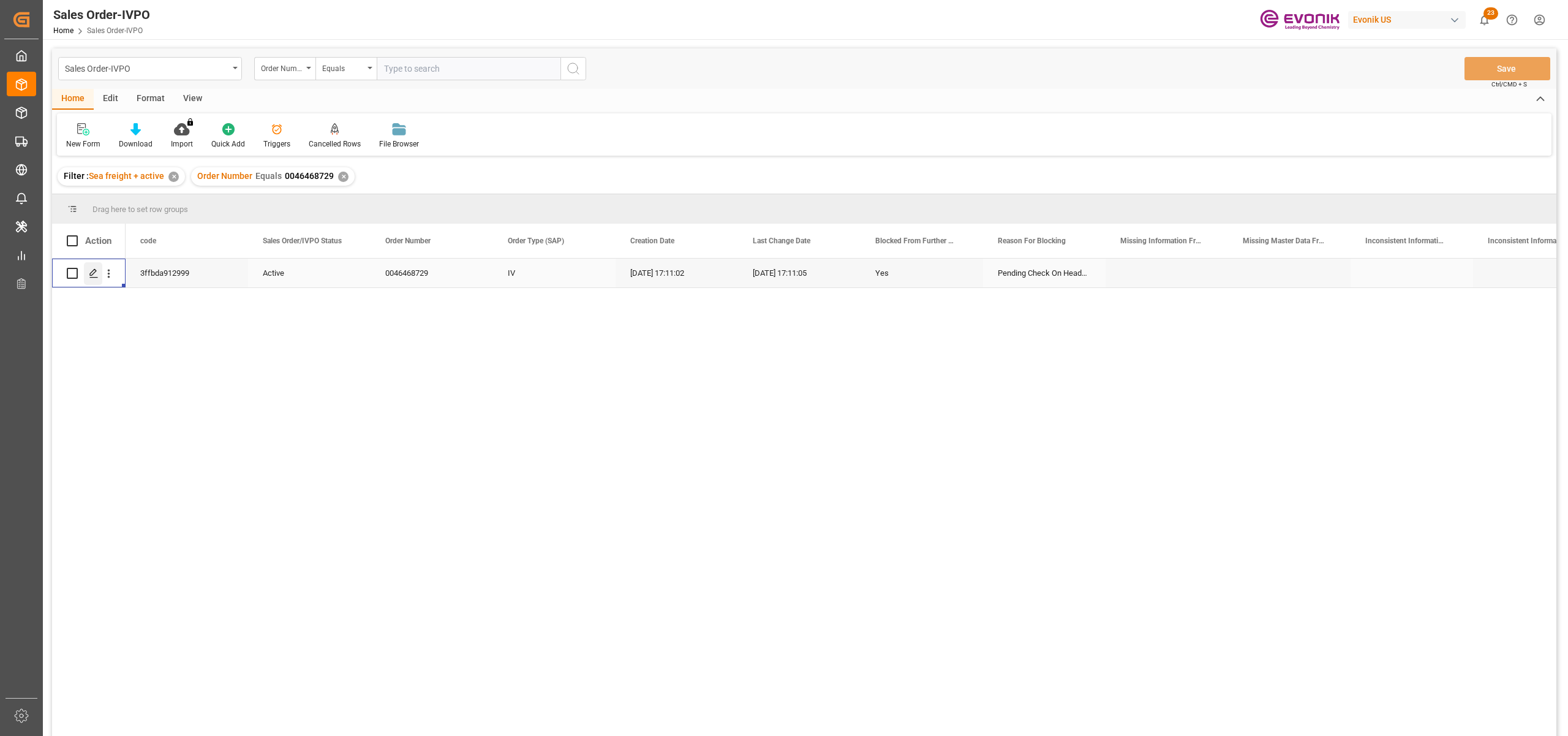
click at [94, 271] on icon "Press SPACE to select this row." at bounding box center [93, 273] width 10 height 10
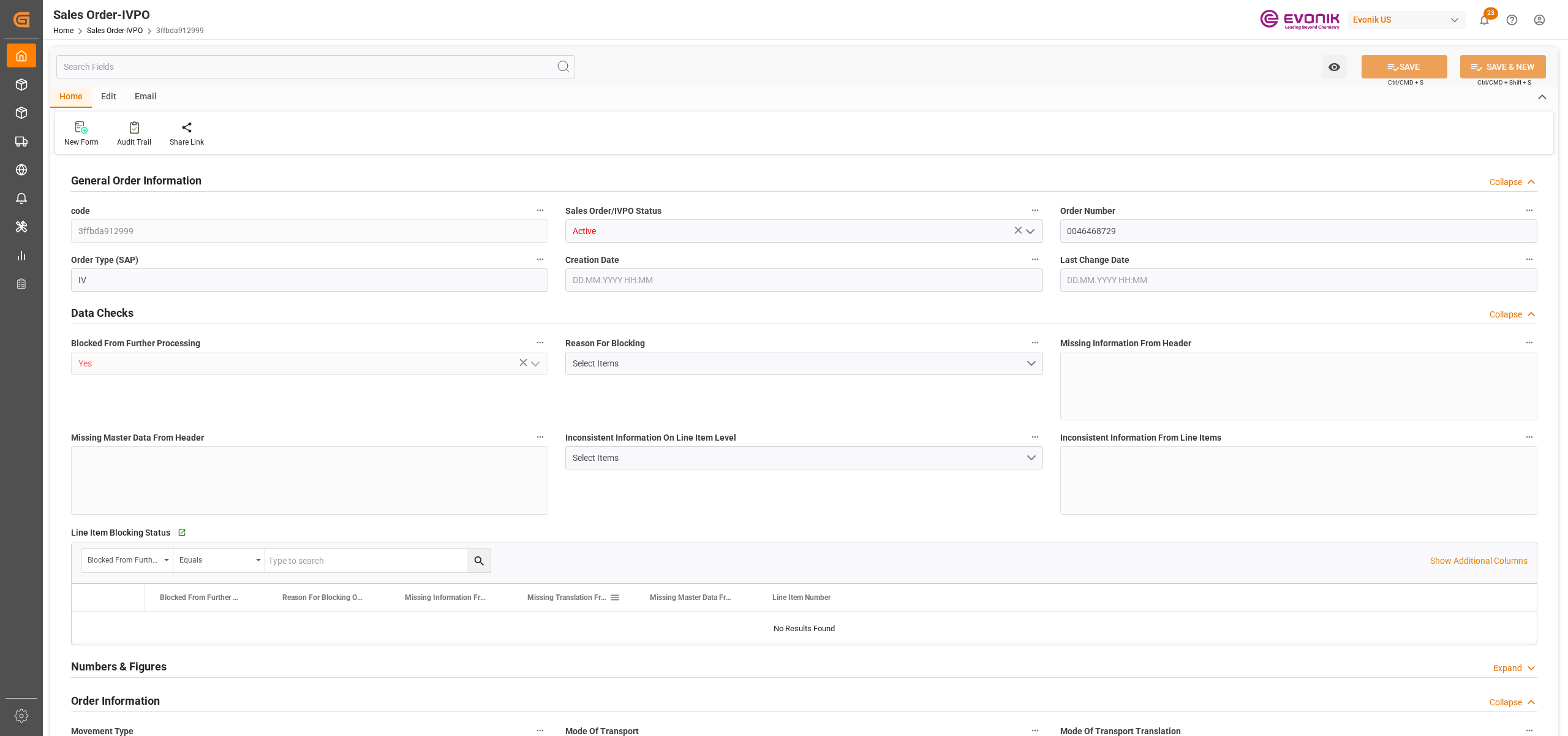
type input "BRSSZ"
type input "livia.leone@evonik.comTelephone No: 55 19 3475-3130"
type input "0"
type input "1"
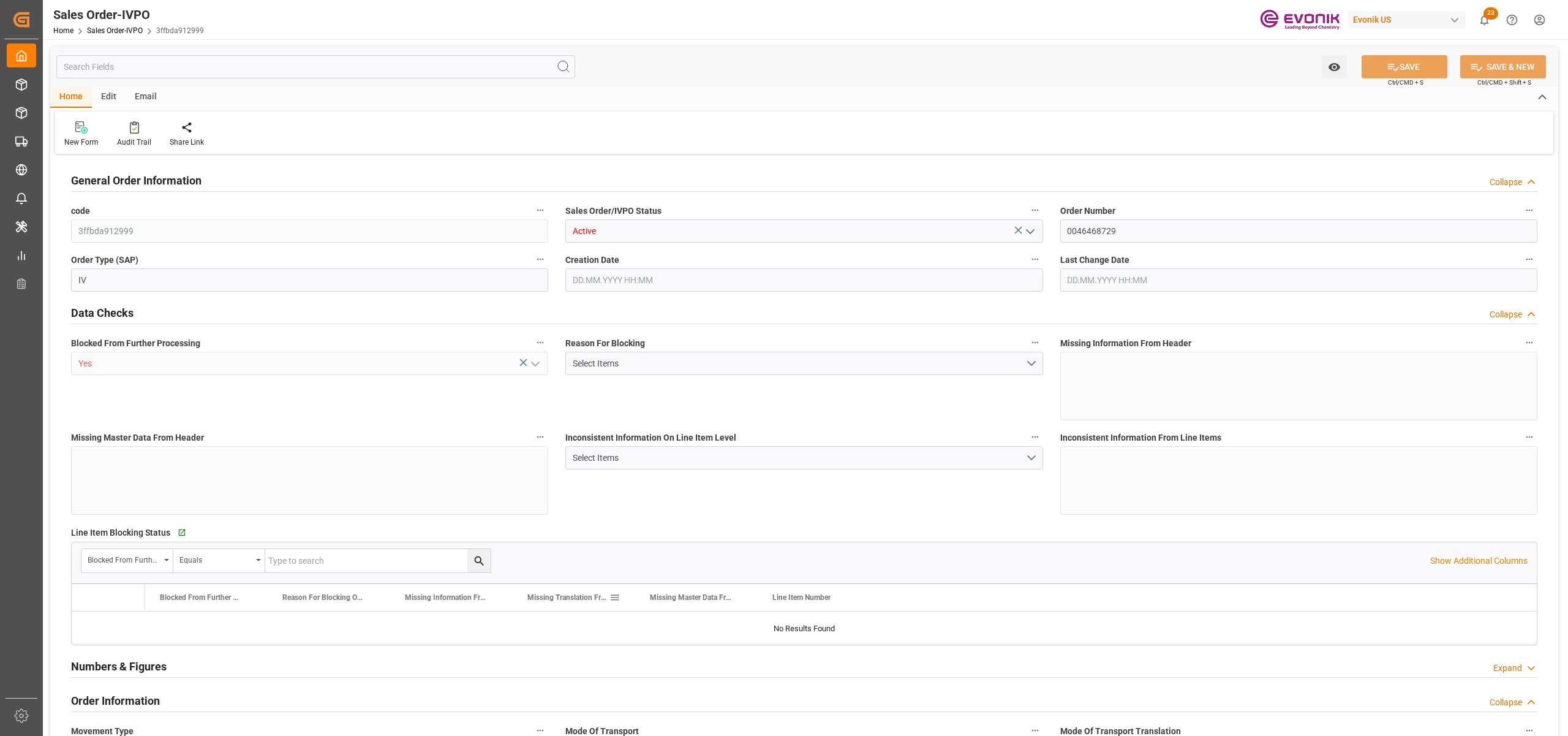
type input "1"
type input "10062.104"
type input "10.1302"
type input "17000"
type input "30"
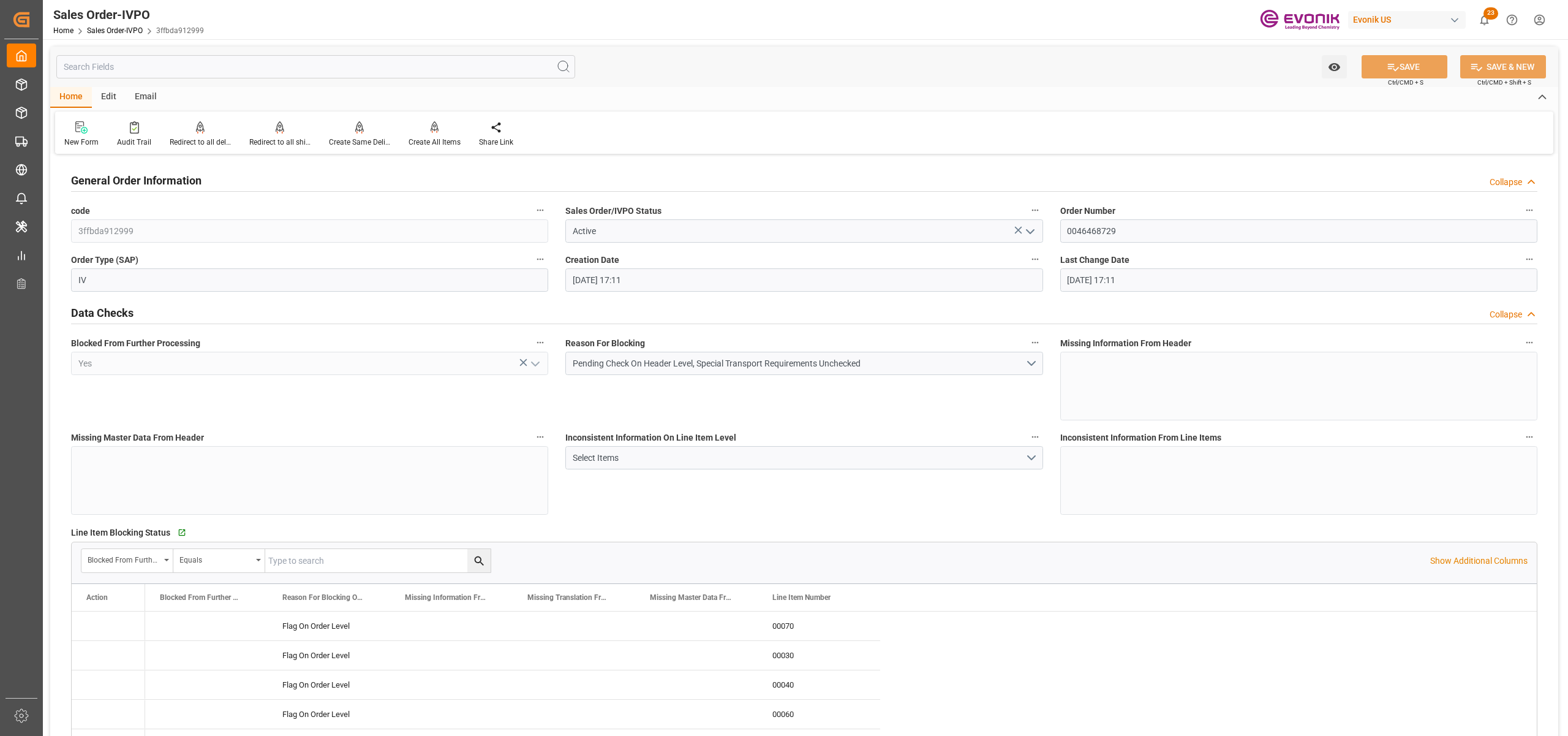
type input "[DATE] 17:11"
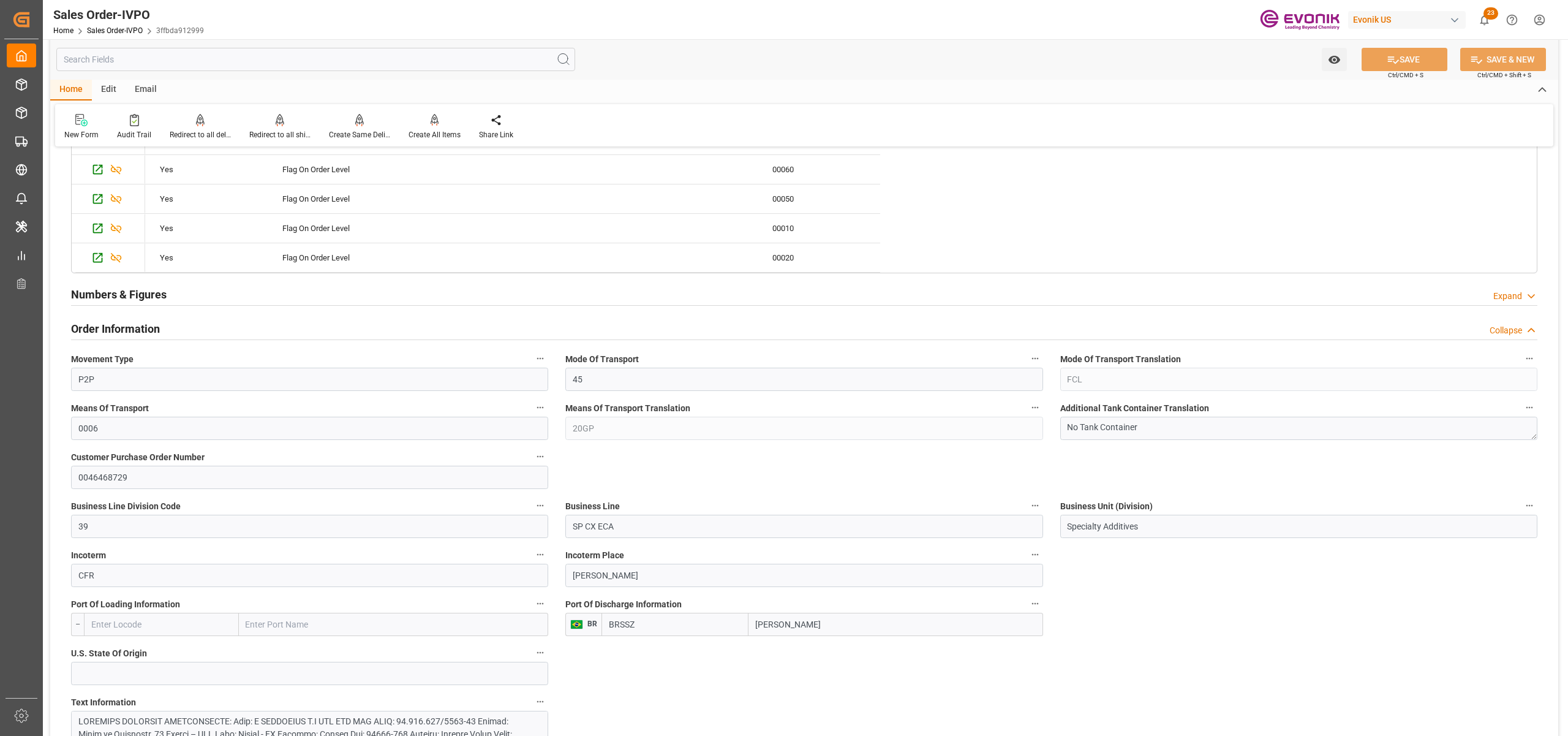
scroll to position [817, 0]
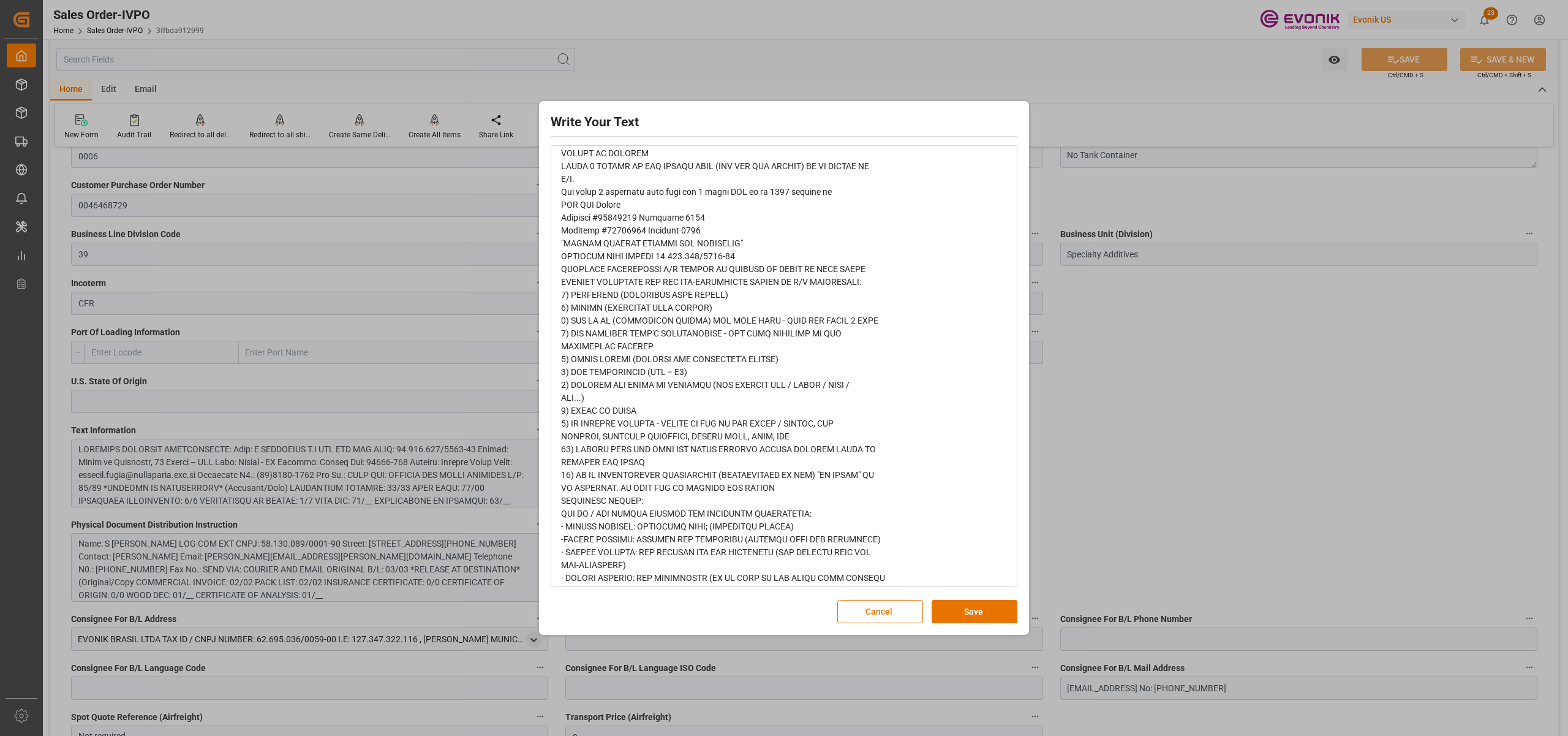
scroll to position [1649, 0]
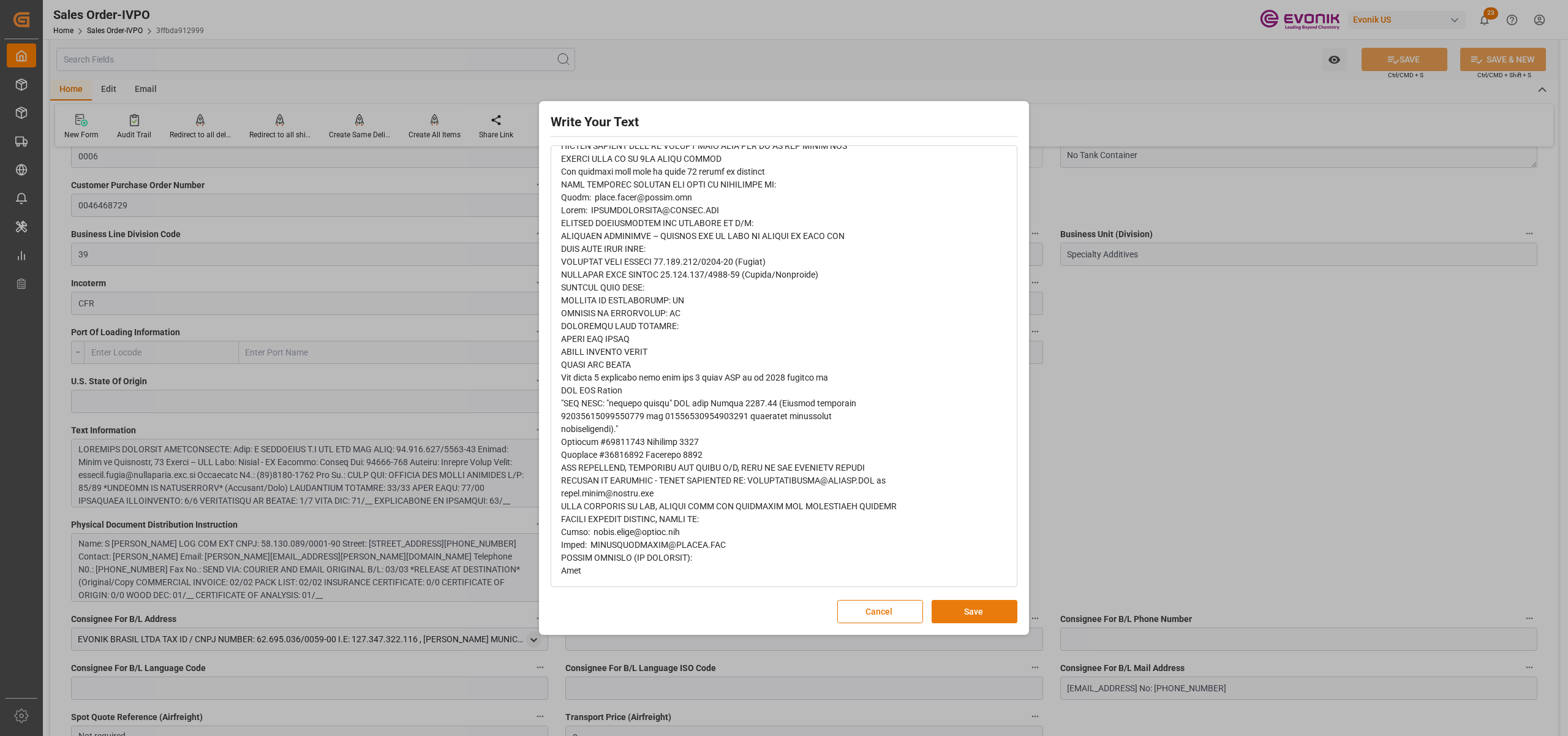
click at [958, 609] on button "Save" at bounding box center [975, 611] width 86 height 23
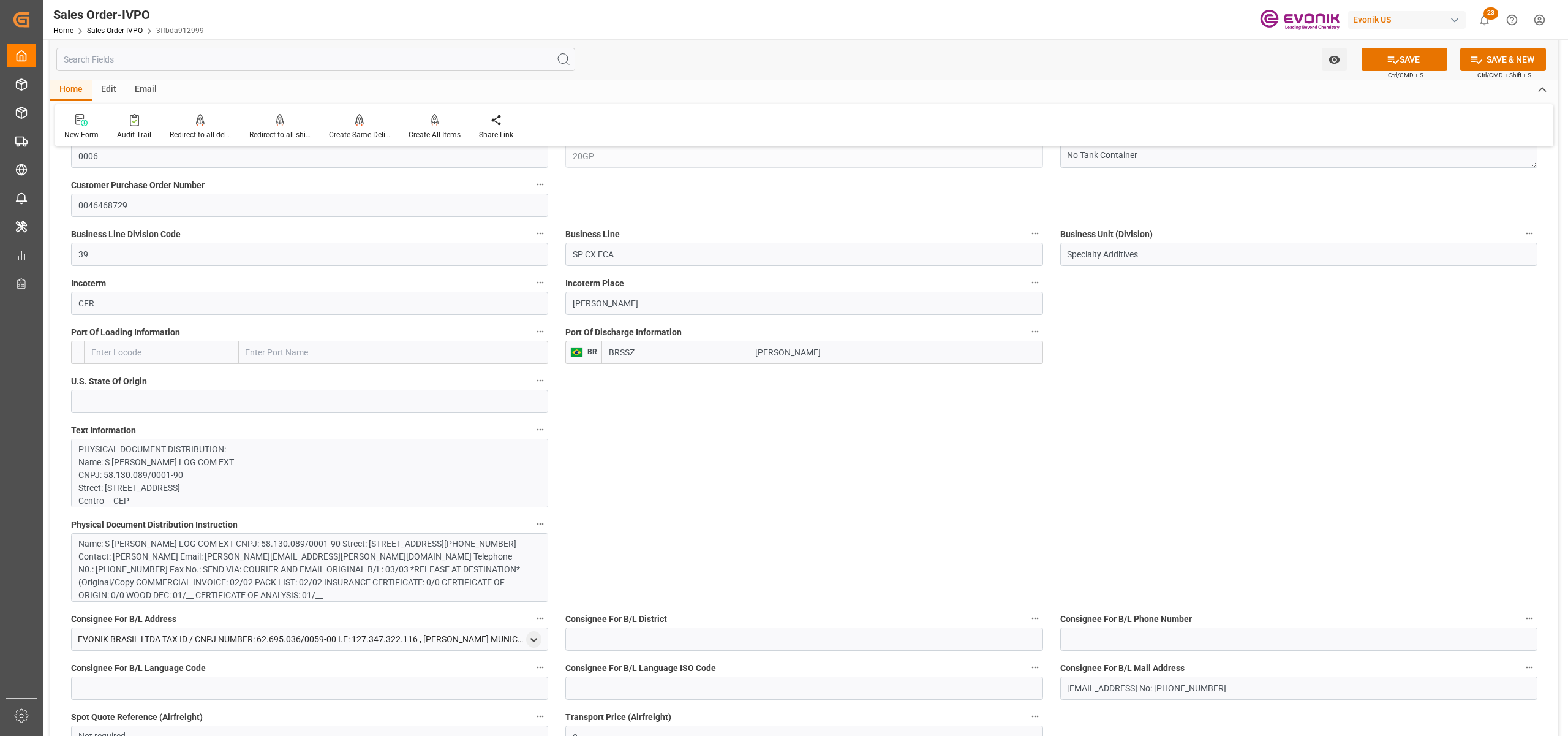
click at [378, 564] on div "Name: S [PERSON_NAME] LOG COM EXT CNPJ: 58.130.089/0001-90 Street: [STREET_ADDR…" at bounding box center [303, 569] width 450 height 65
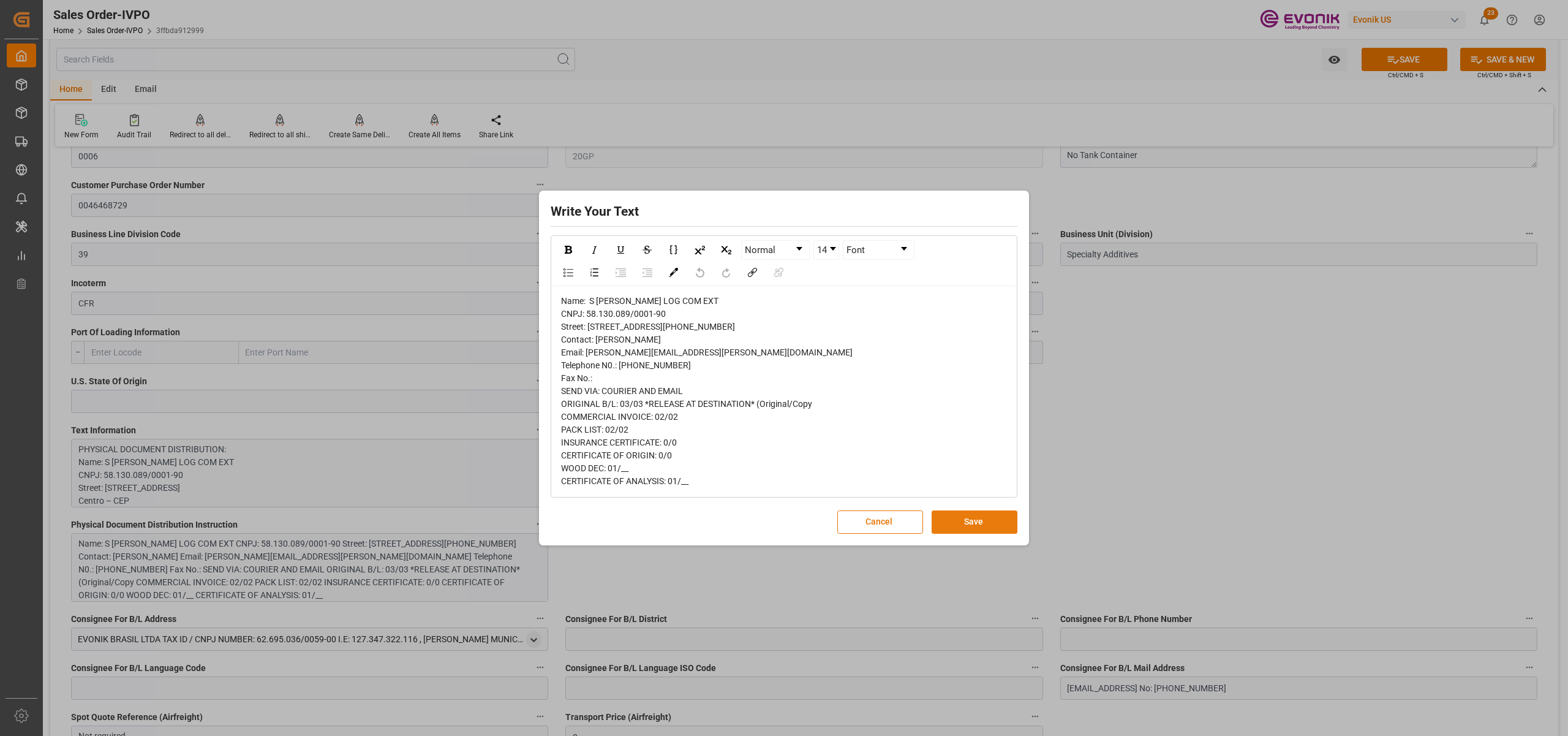
click at [959, 533] on button "Save" at bounding box center [975, 522] width 86 height 23
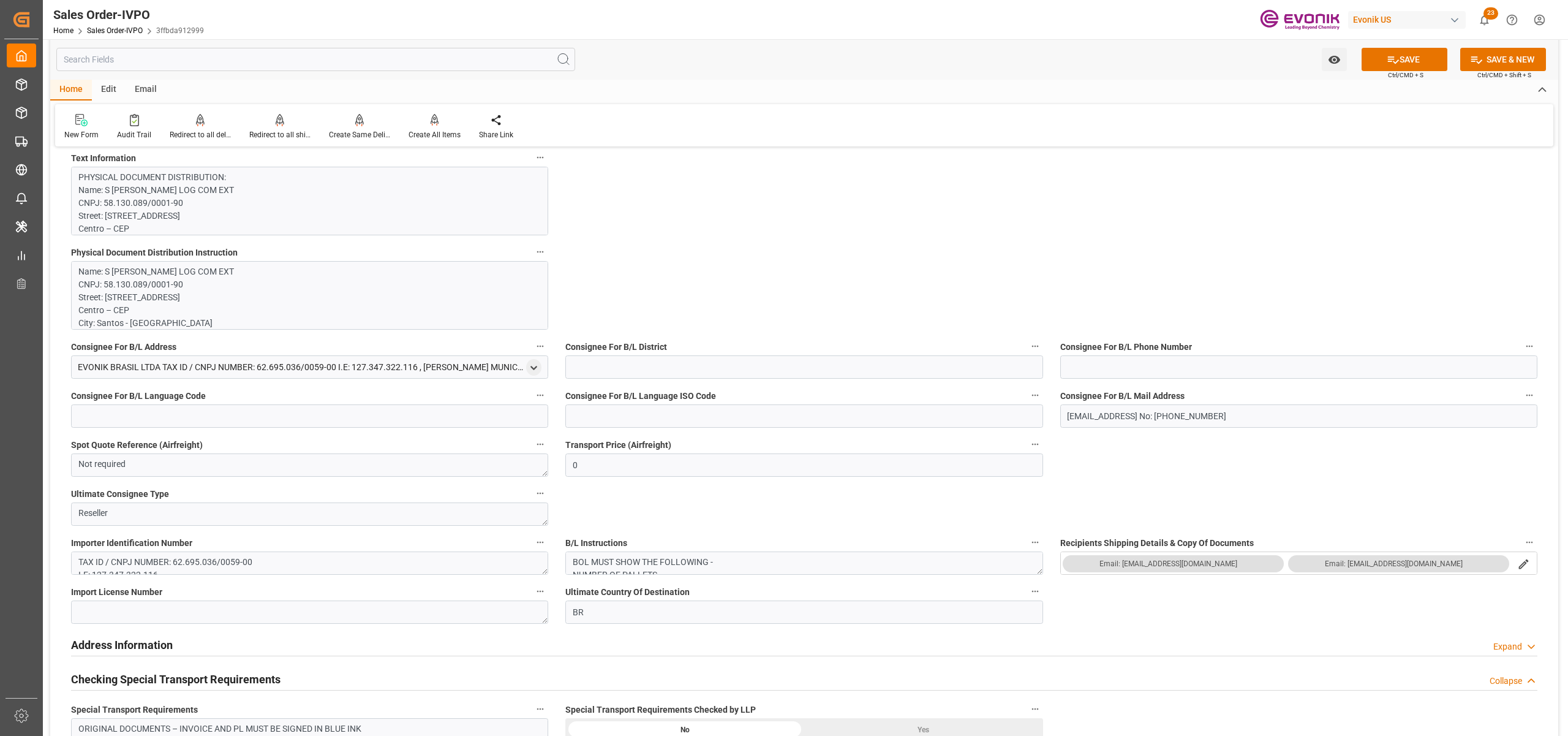
scroll to position [1362, 0]
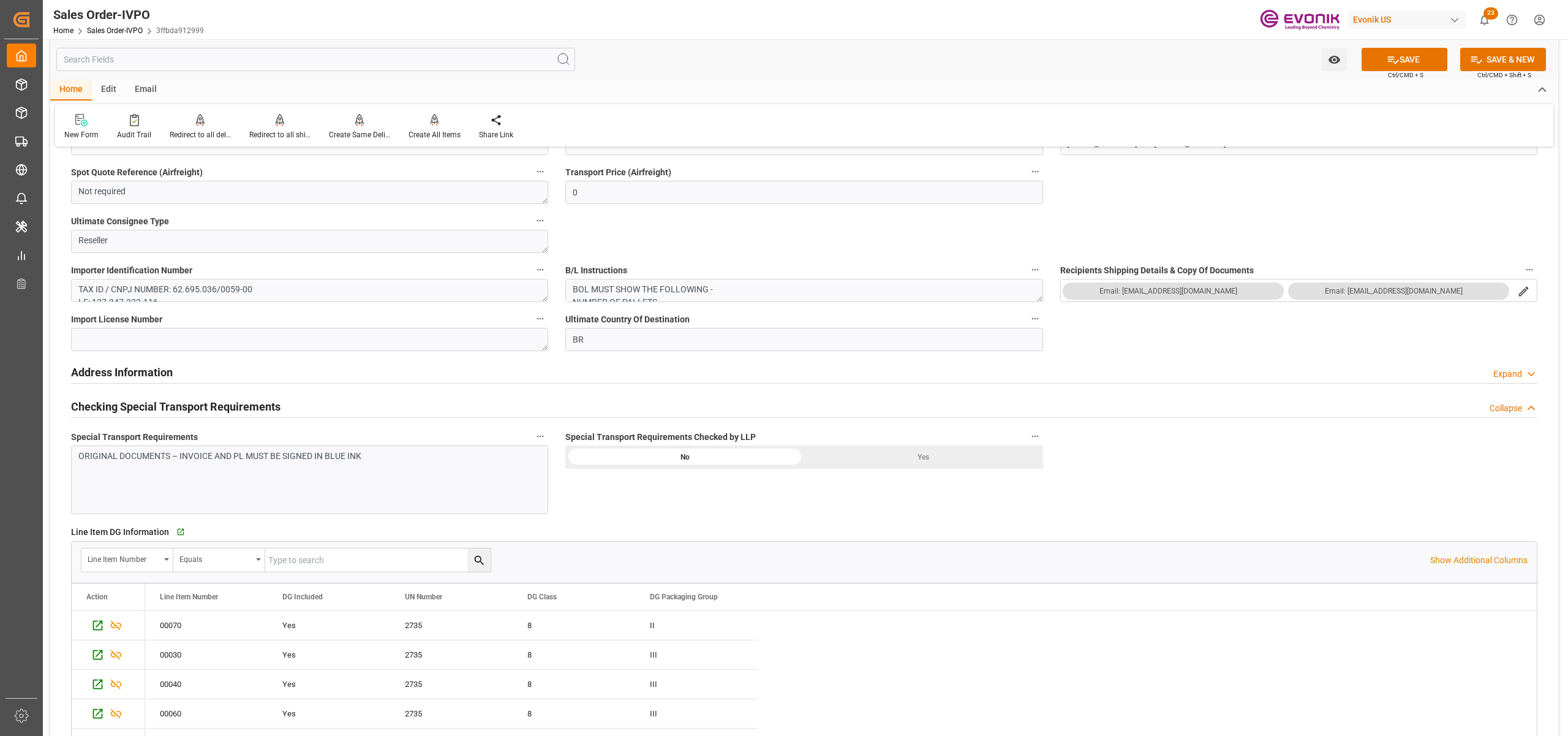
click at [939, 460] on div "Yes" at bounding box center [923, 457] width 239 height 23
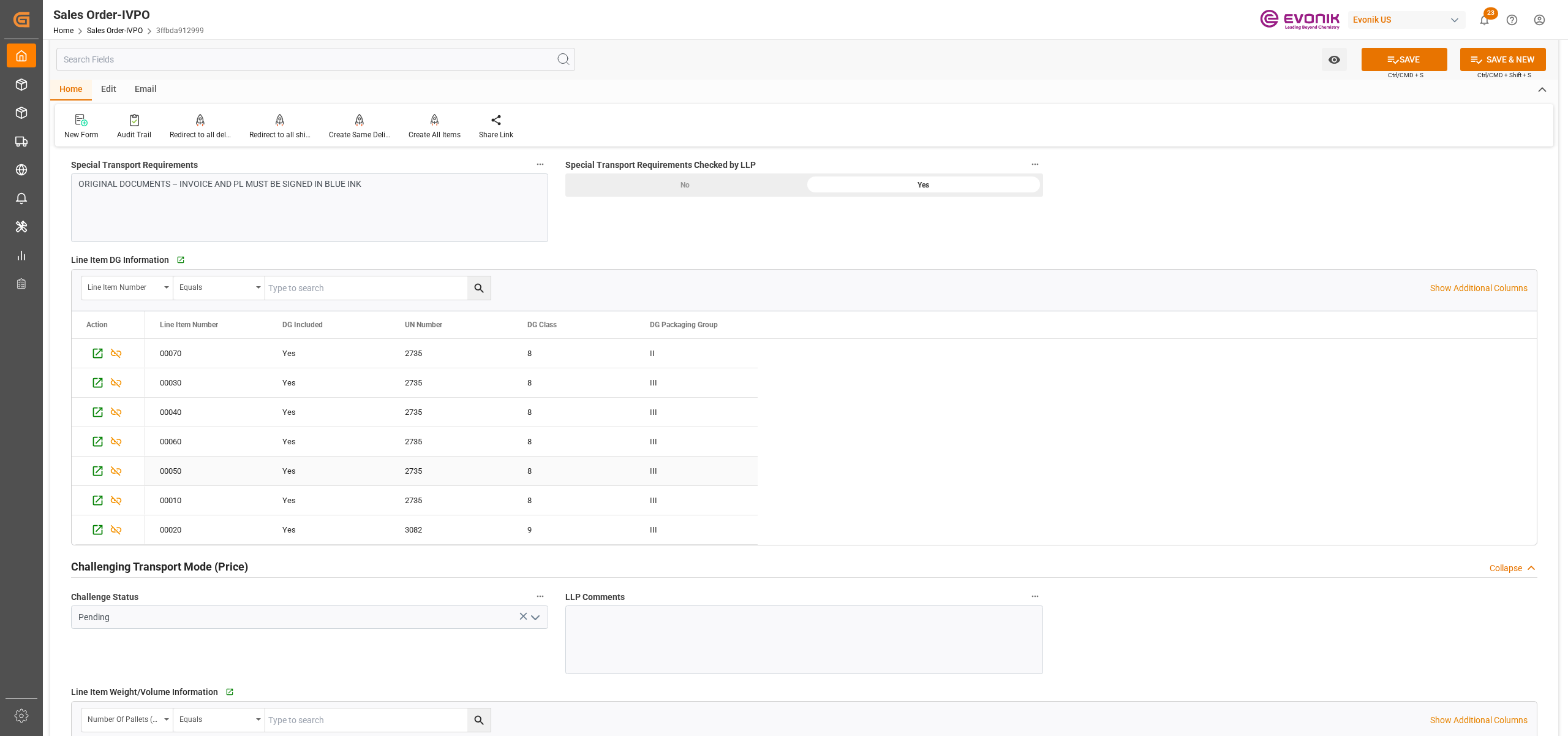
scroll to position [1906, 0]
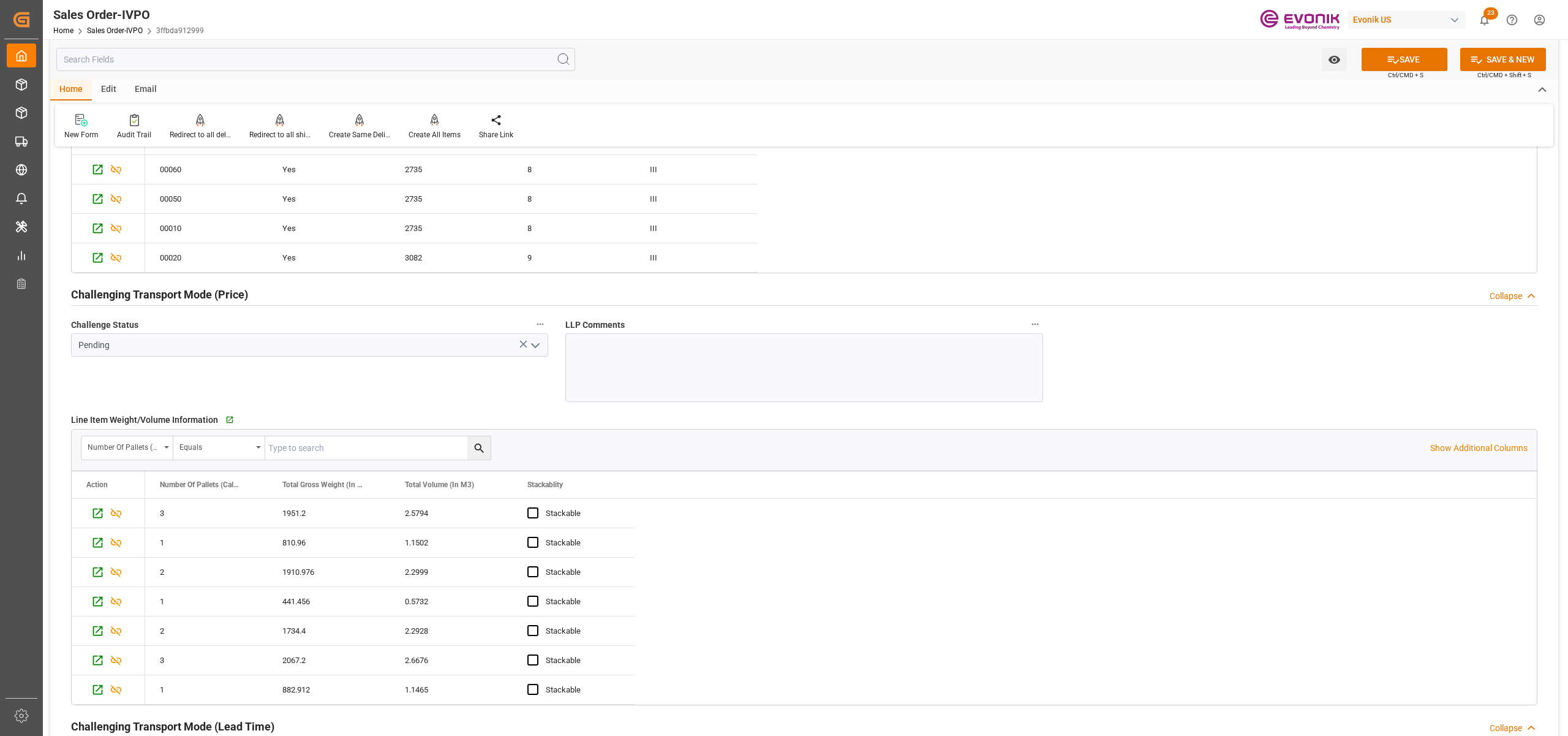
type input "livia.leone@evonik.comTelephone No: 55 19 3475-3130"
click at [535, 344] on icon "open menu" at bounding box center [535, 345] width 14 height 14
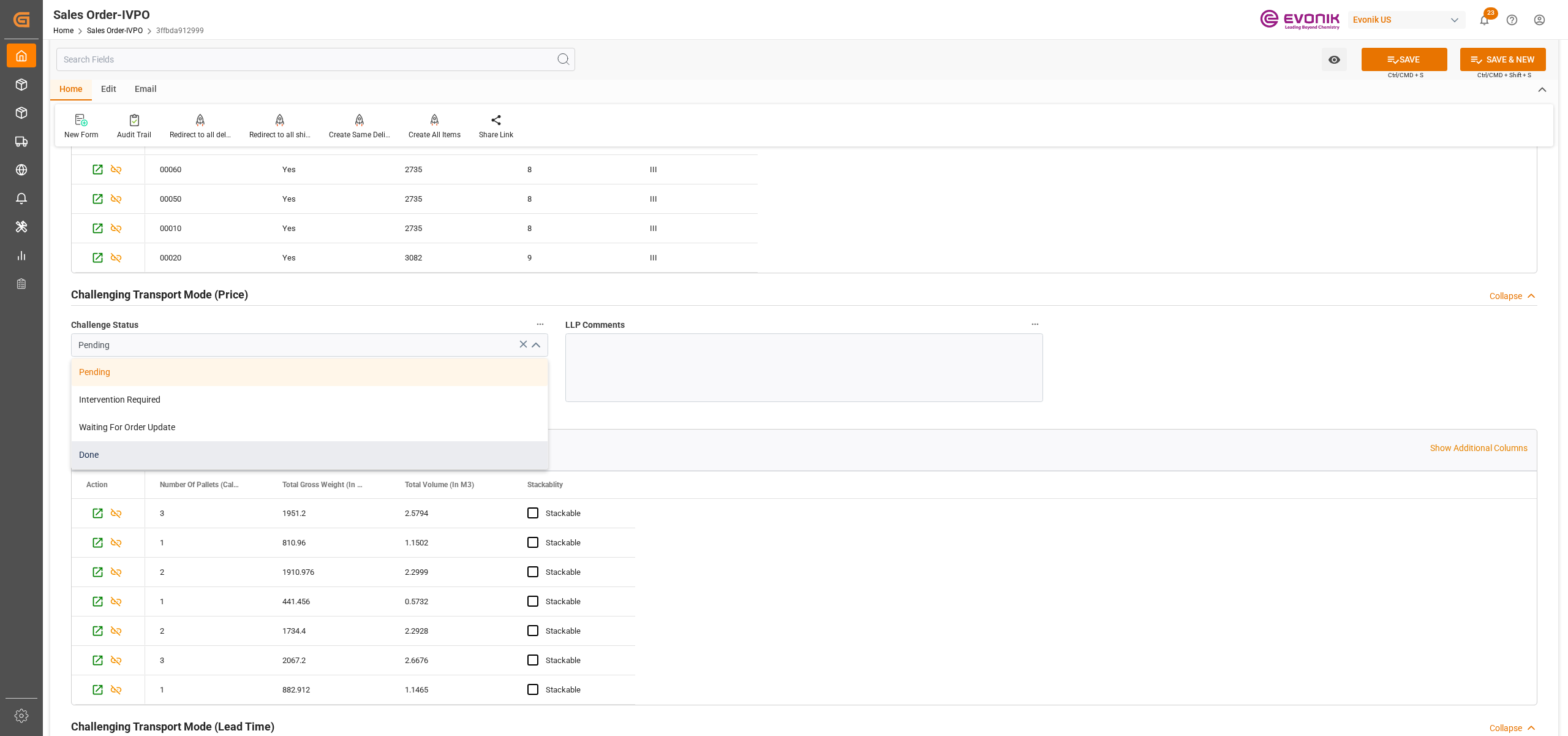
click at [111, 454] on div "Done" at bounding box center [309, 455] width 476 height 28
type input "Done"
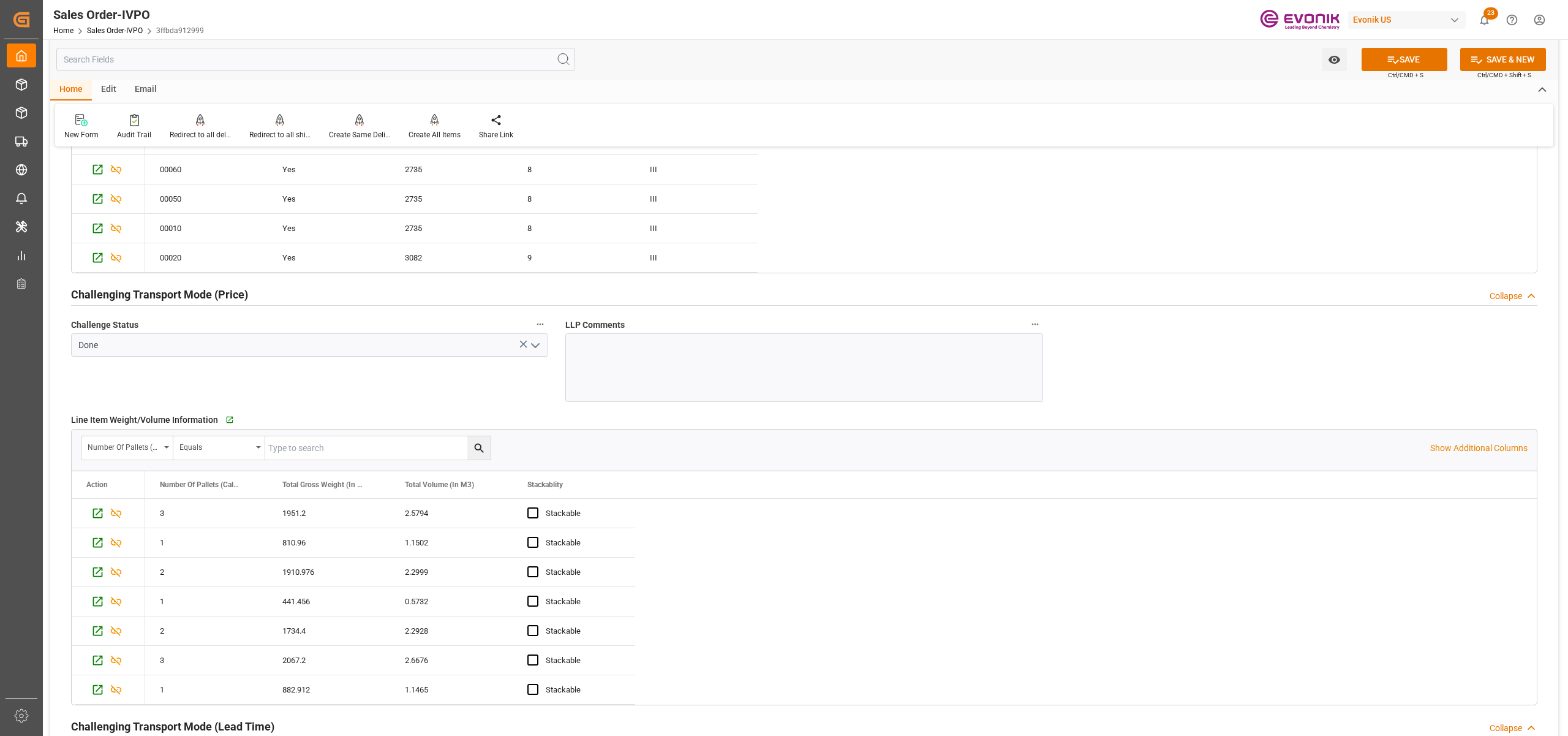
scroll to position [2179, 0]
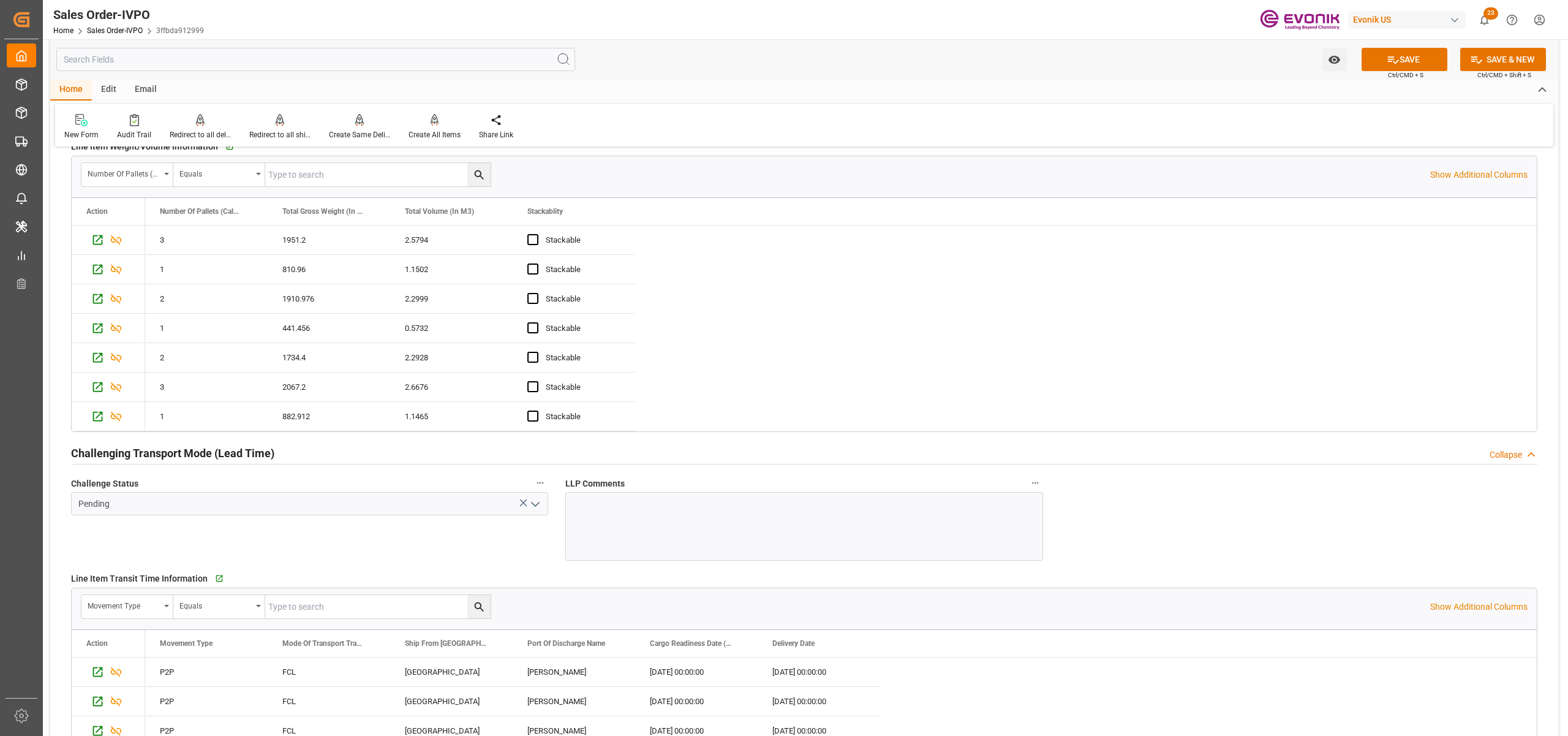
click at [538, 505] on icon "open menu" at bounding box center [535, 504] width 14 height 14
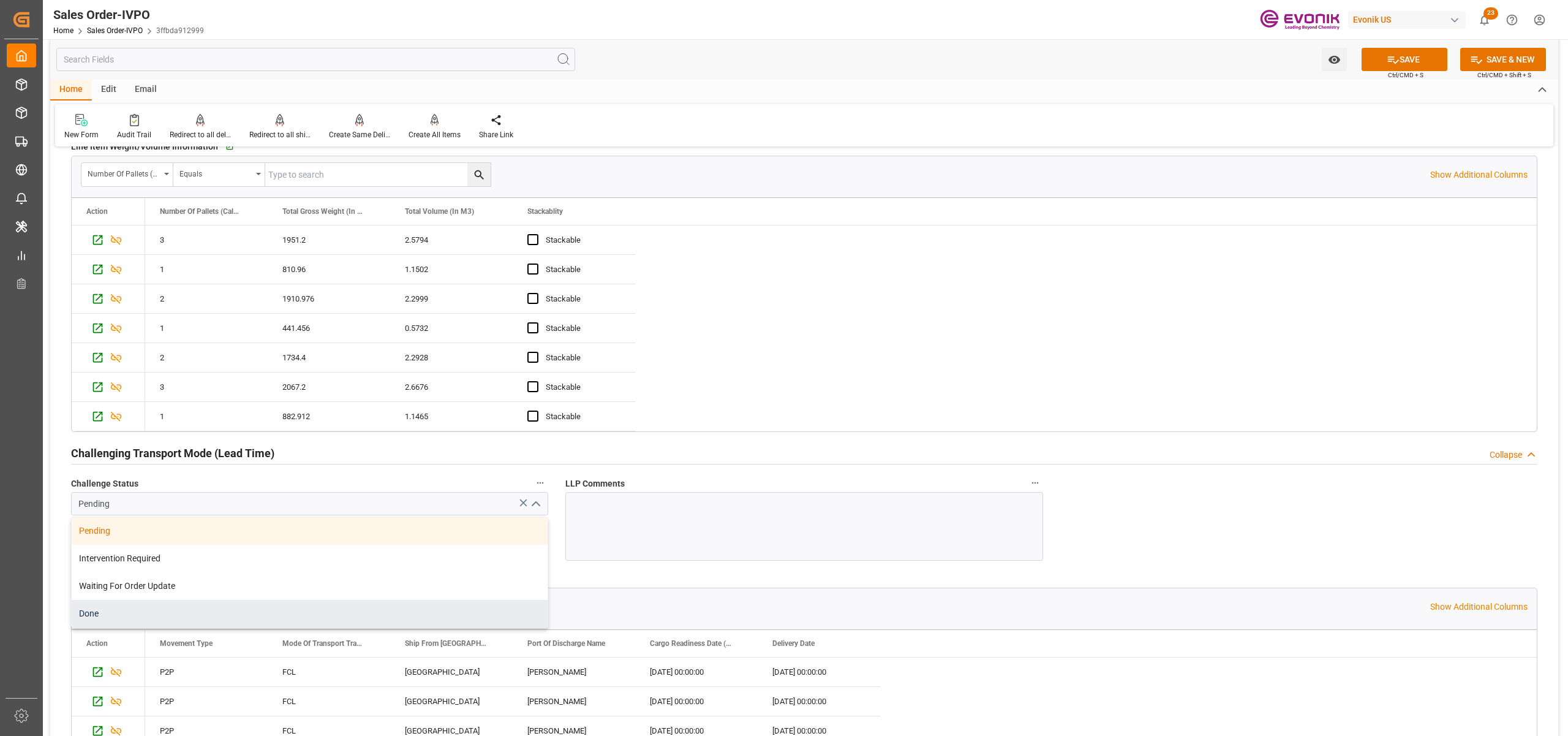
click at [186, 621] on div "Done" at bounding box center [309, 613] width 476 height 28
type input "Done"
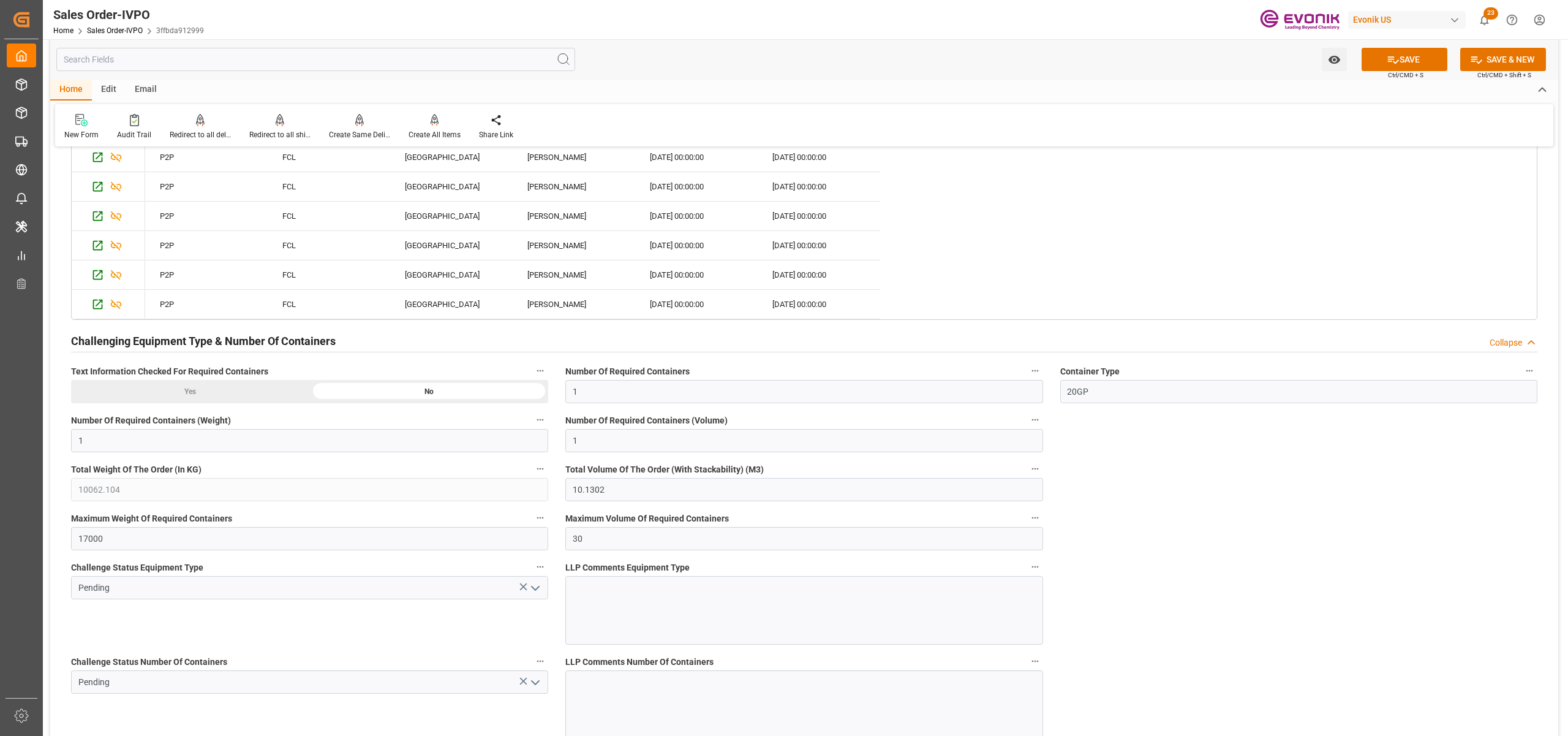
scroll to position [2996, 0]
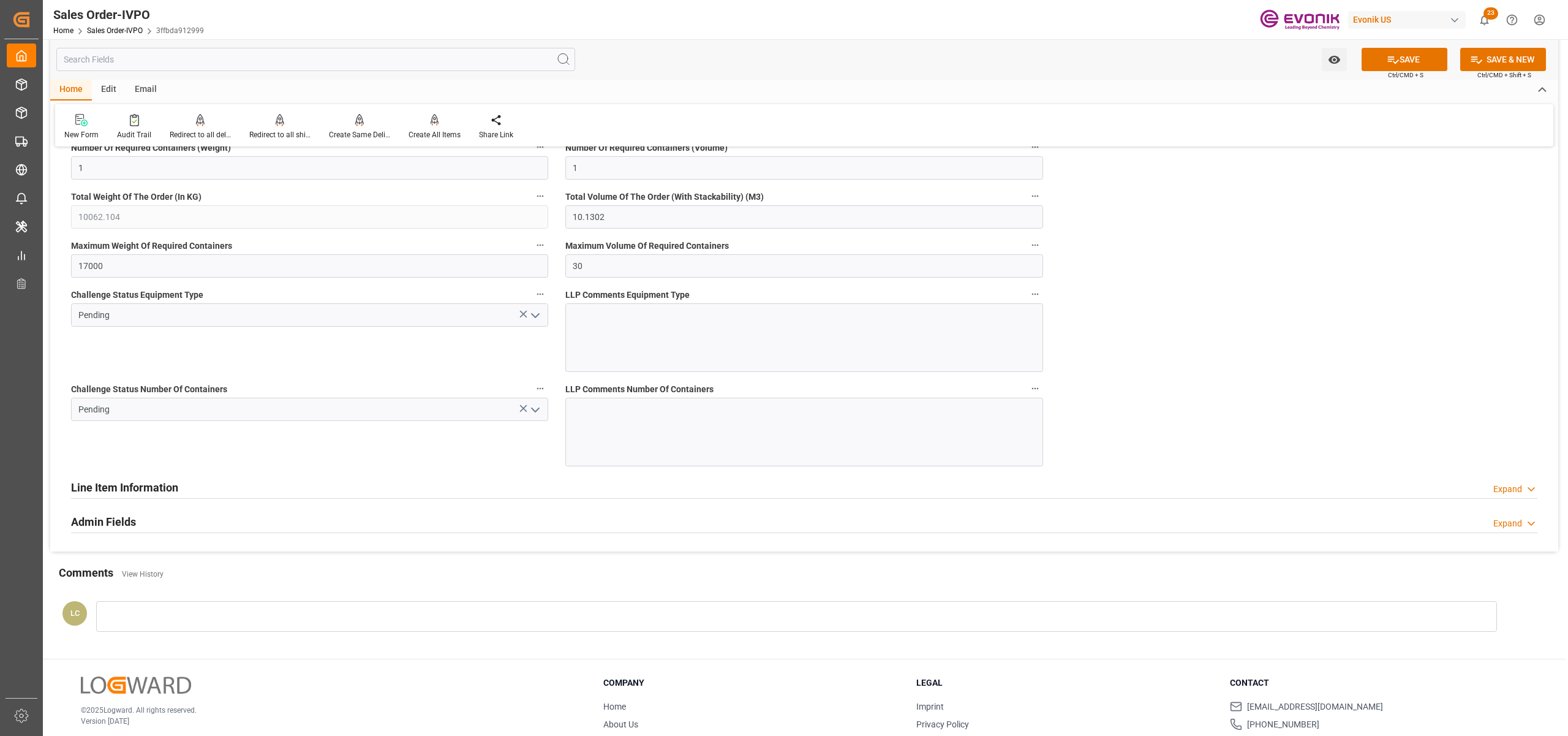
click at [537, 320] on icon "open menu" at bounding box center [535, 316] width 14 height 14
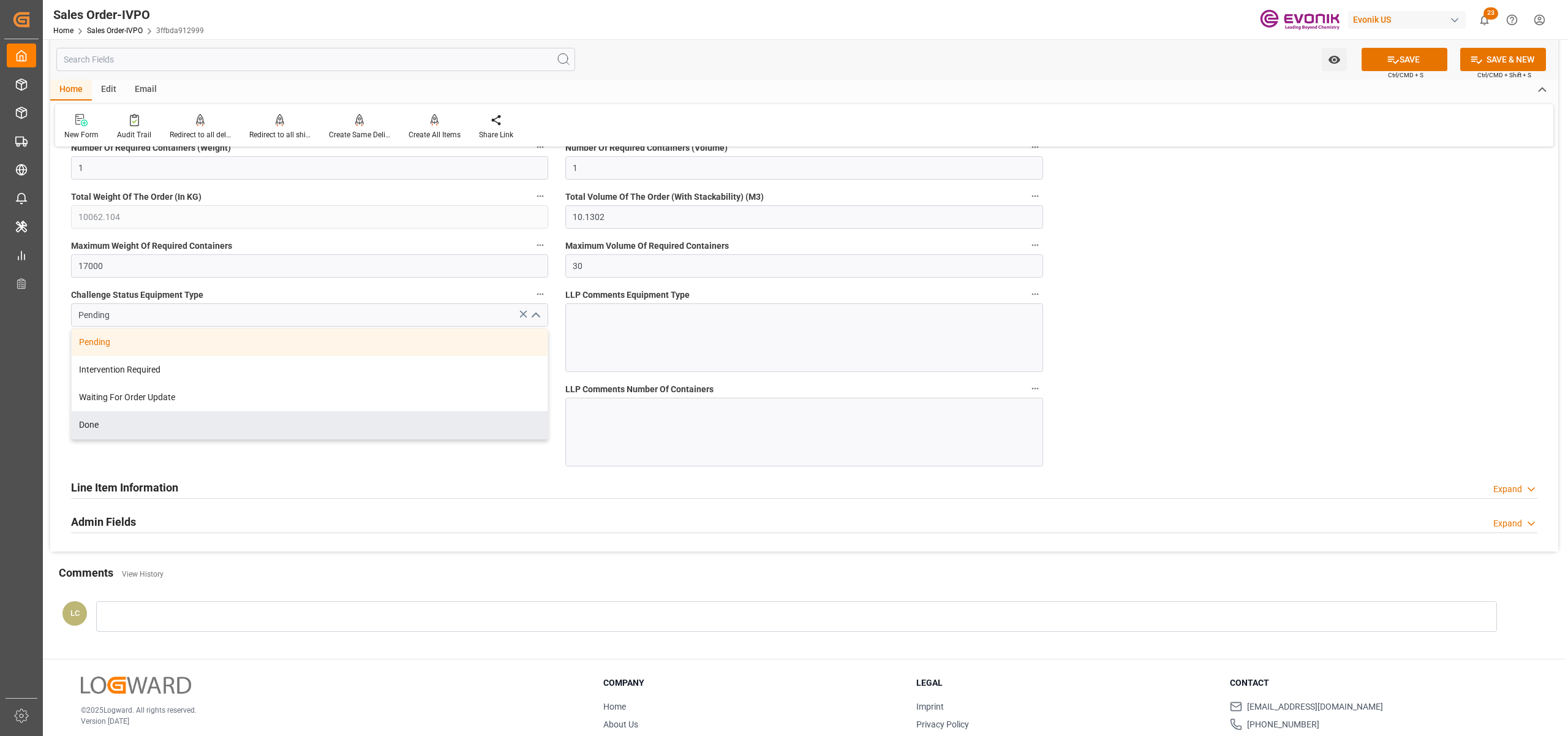
drag, startPoint x: 172, startPoint y: 429, endPoint x: 180, endPoint y: 430, distance: 8.1
click at [172, 429] on div "Done" at bounding box center [309, 425] width 476 height 28
type input "Done"
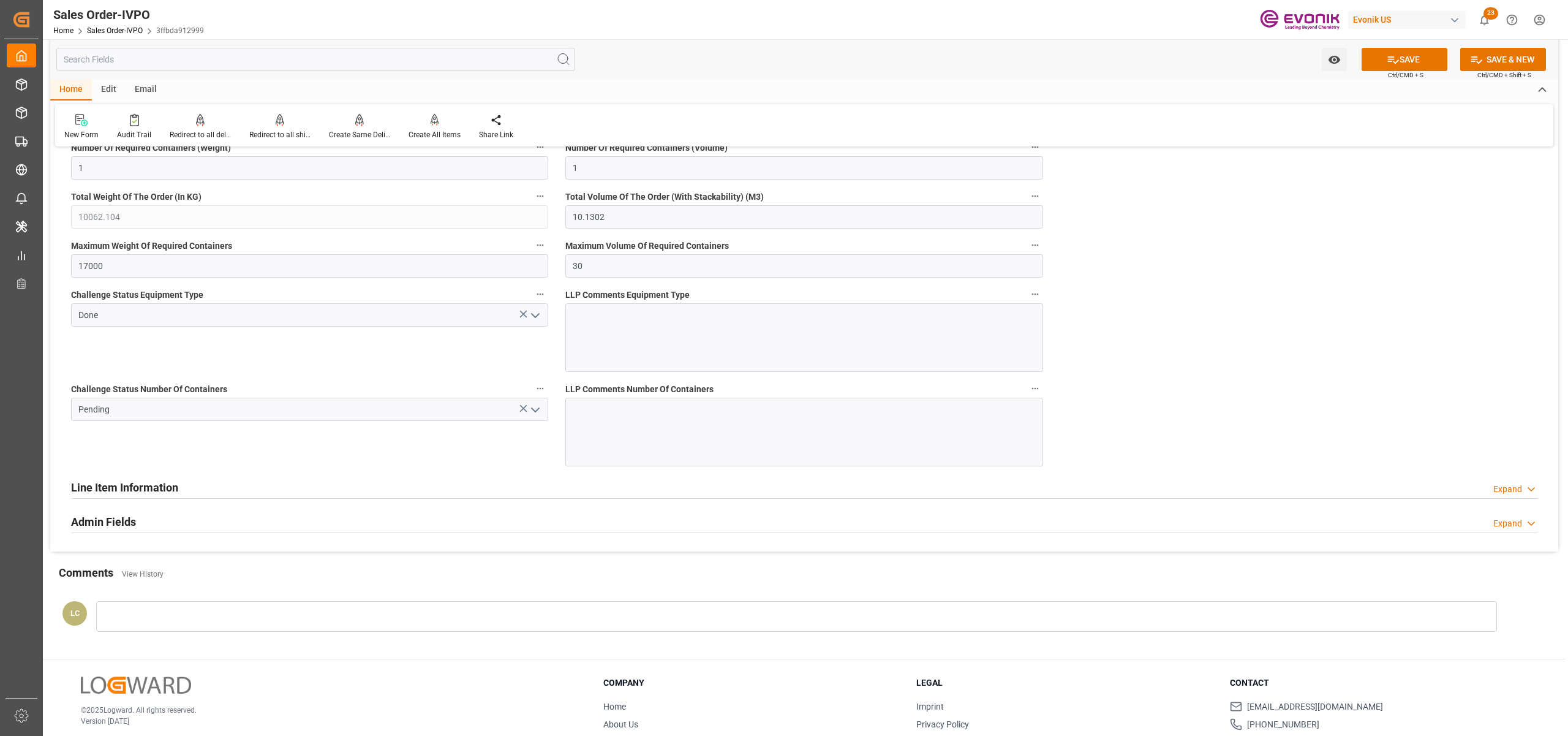
drag, startPoint x: 537, startPoint y: 415, endPoint x: 525, endPoint y: 424, distance: 15.0
click at [533, 417] on icon "open menu" at bounding box center [535, 410] width 14 height 14
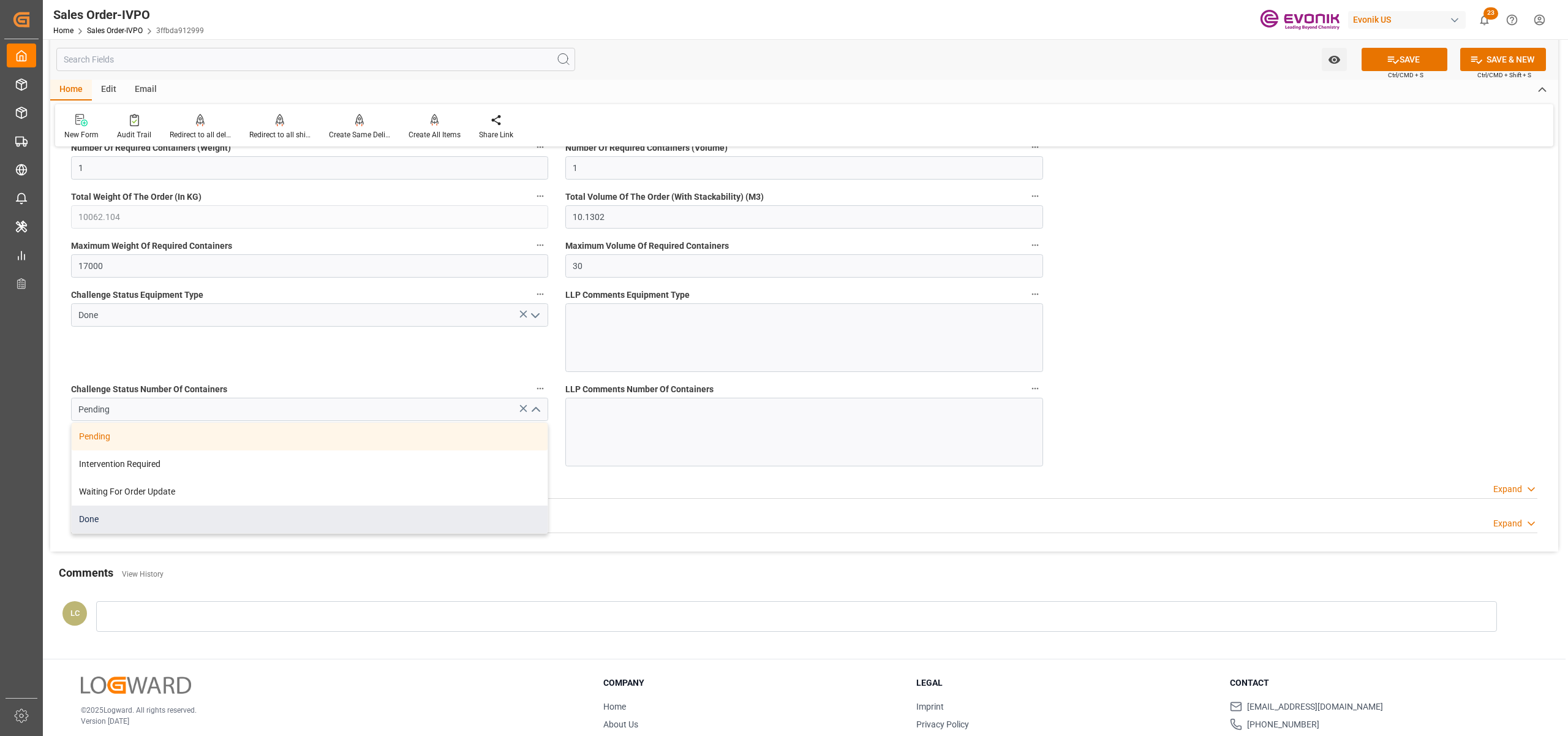
click at [147, 525] on div "Done" at bounding box center [309, 519] width 476 height 28
type input "Done"
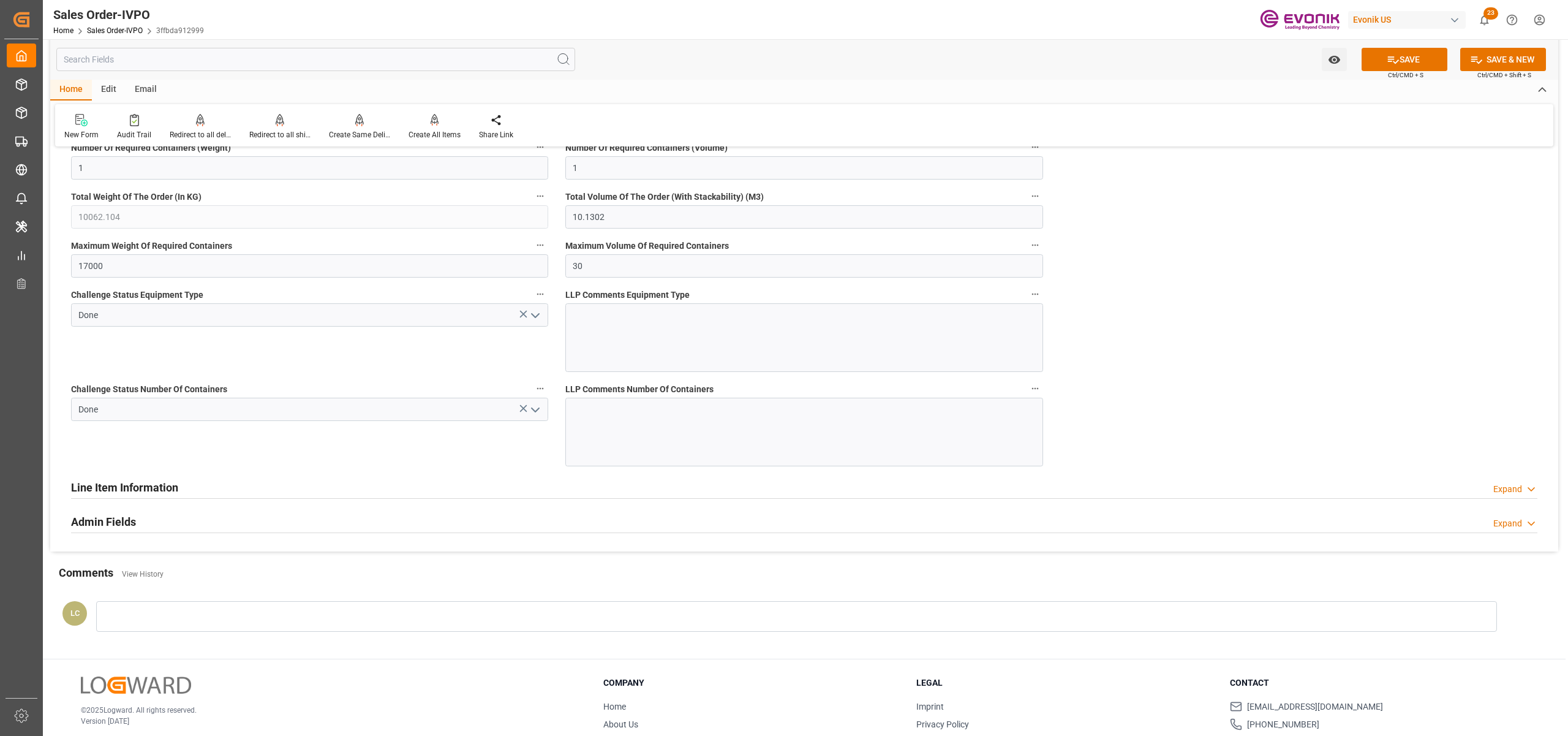
click at [1407, 64] on button "SAVE" at bounding box center [1404, 59] width 86 height 23
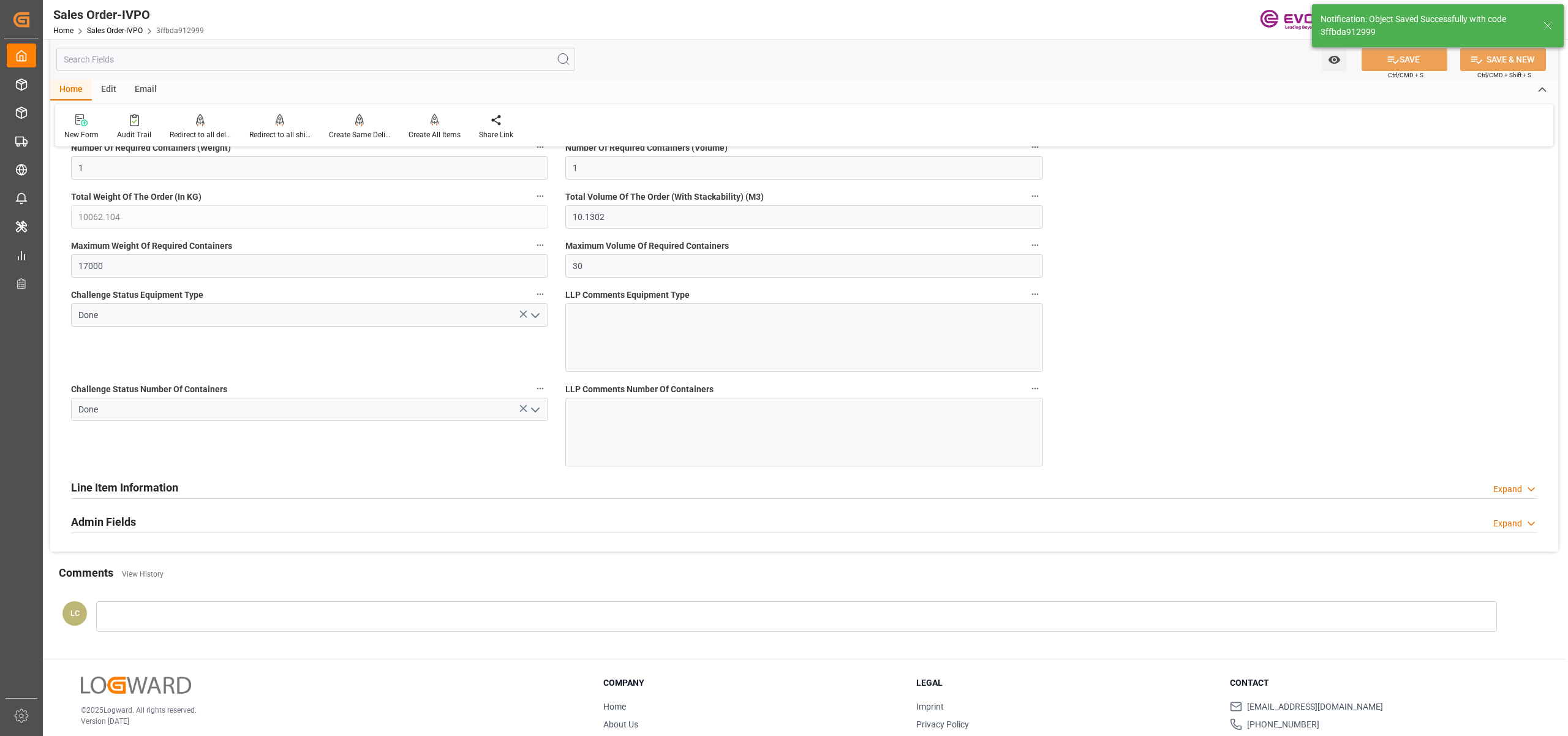
type input "livia.leone@evonik.comTelephone No: 55 19 3475-3130"
type input "[DATE] 02:27"
type input "No"
type input "12.7096"
click at [435, 126] on icon at bounding box center [435, 120] width 9 height 13
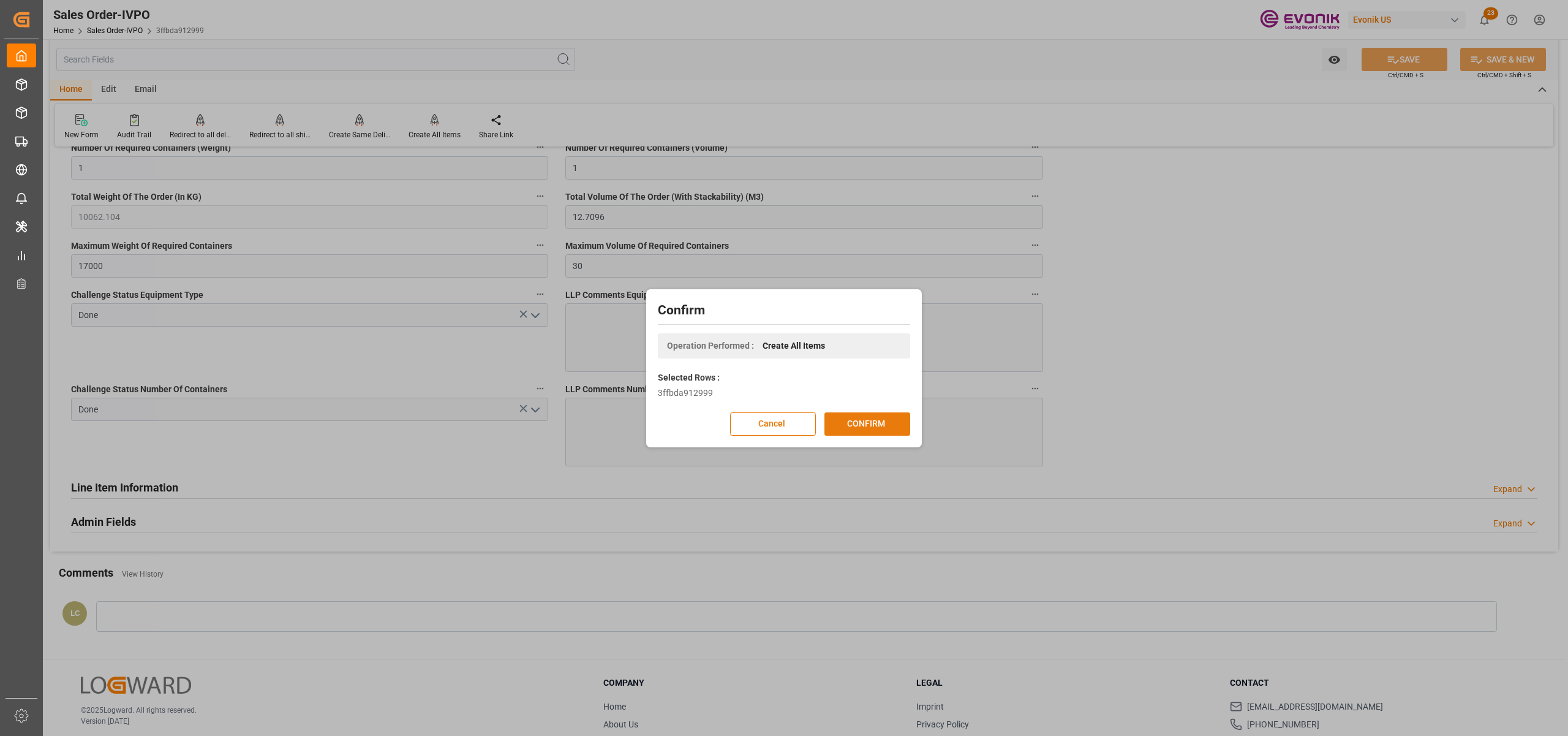
click at [868, 425] on button "CONFIRM" at bounding box center [867, 424] width 86 height 23
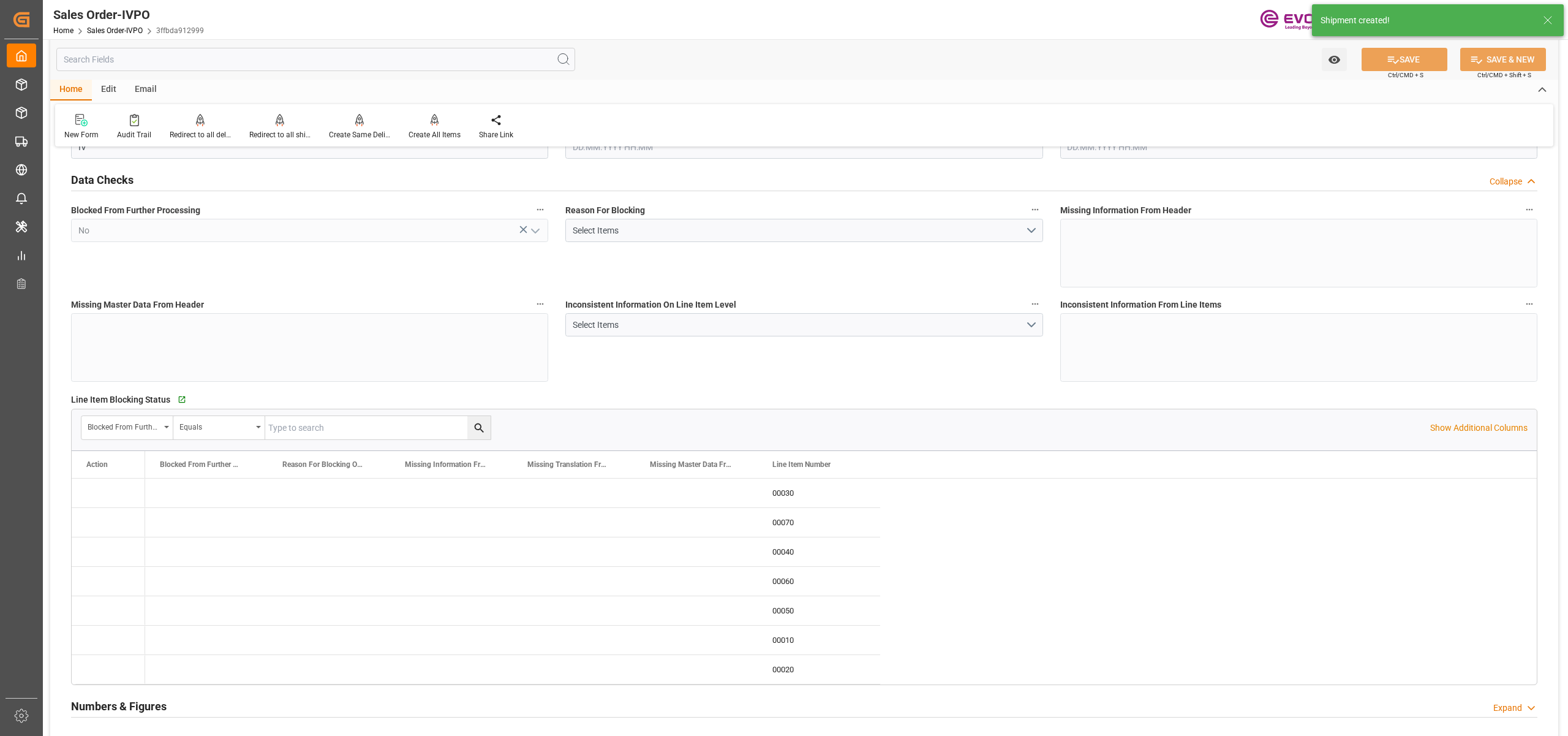
type input "BRSSZ"
type input "livia.leone@evonik.comTelephone No: 55 19 3475-3130"
type input "0"
type input "1"
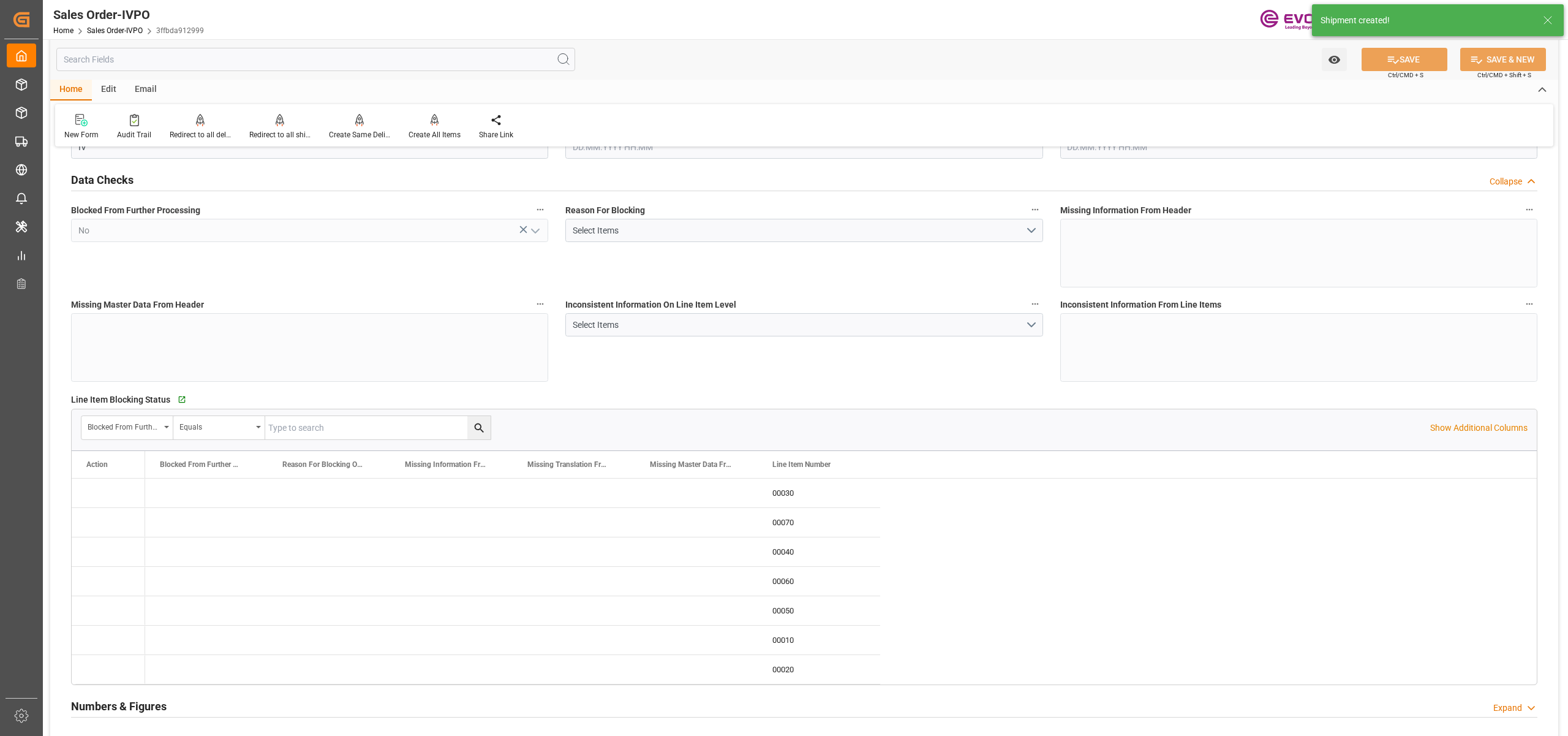
type input "1"
type input "10062.104"
type input "12.7096"
type input "17000"
type input "30"
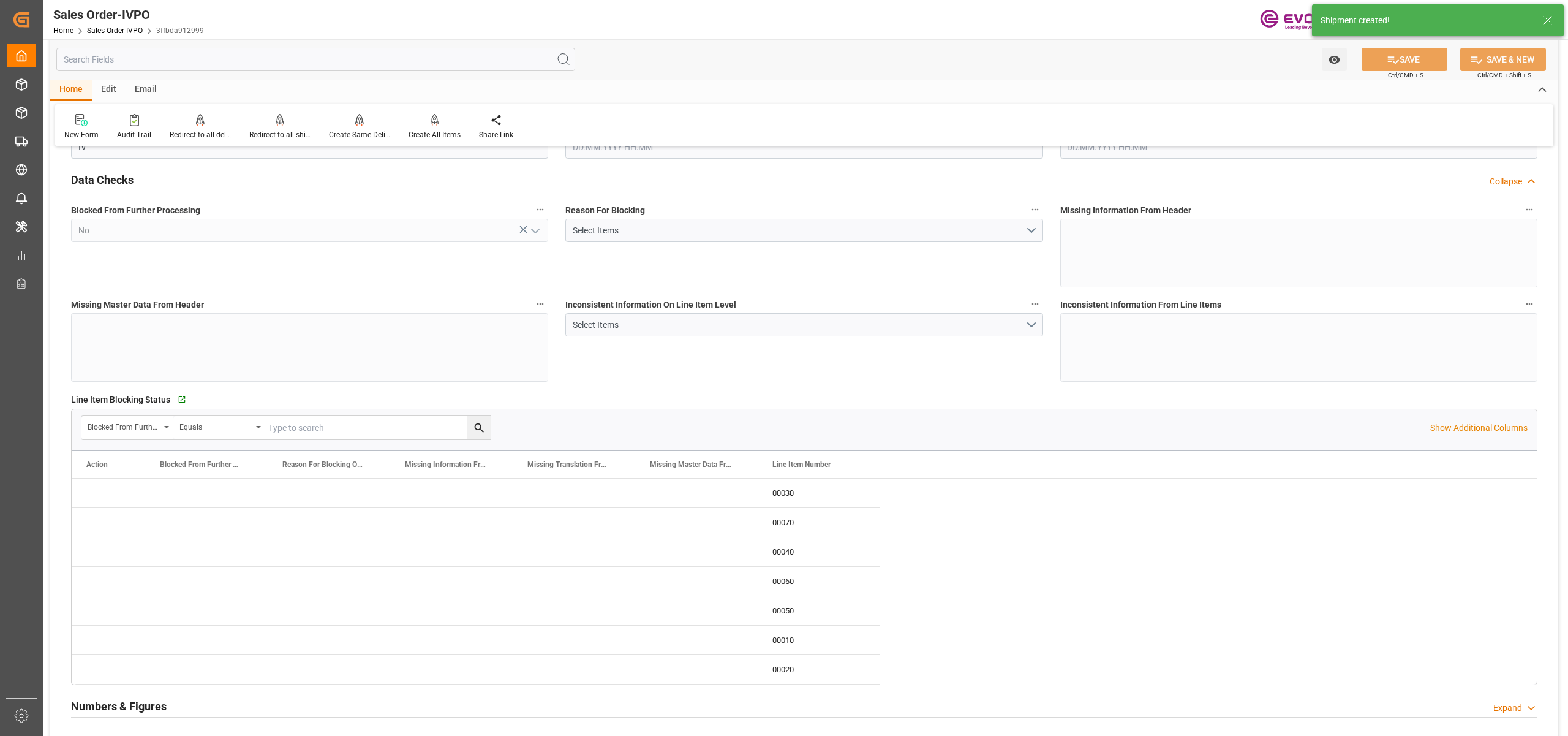
type input "20.08.2025 17:11"
type input "21.08.2025 02:27"
type input "livia.leone@evonik.comTelephone No: 55 19 3475-3130"
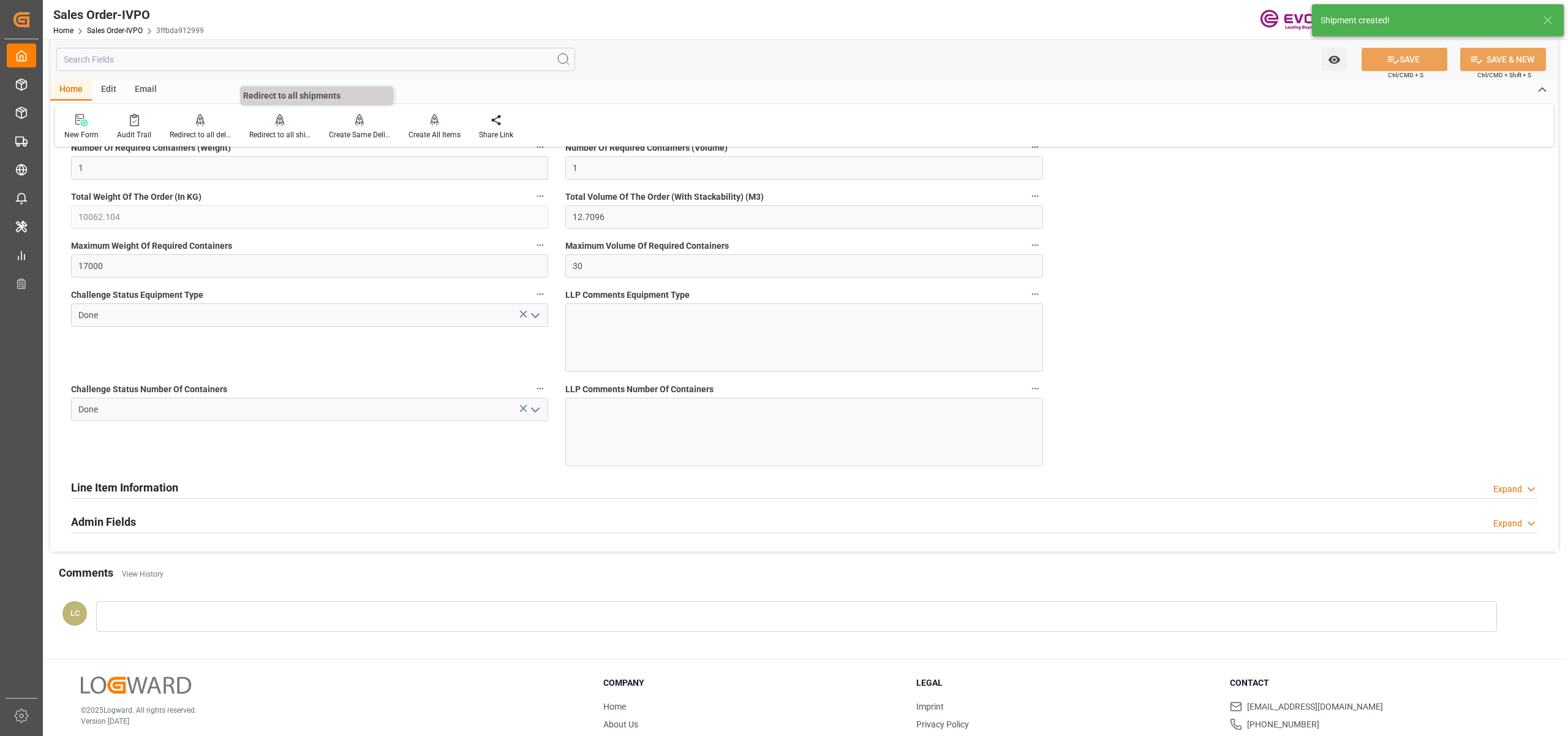
click at [288, 125] on div at bounding box center [280, 119] width 61 height 13
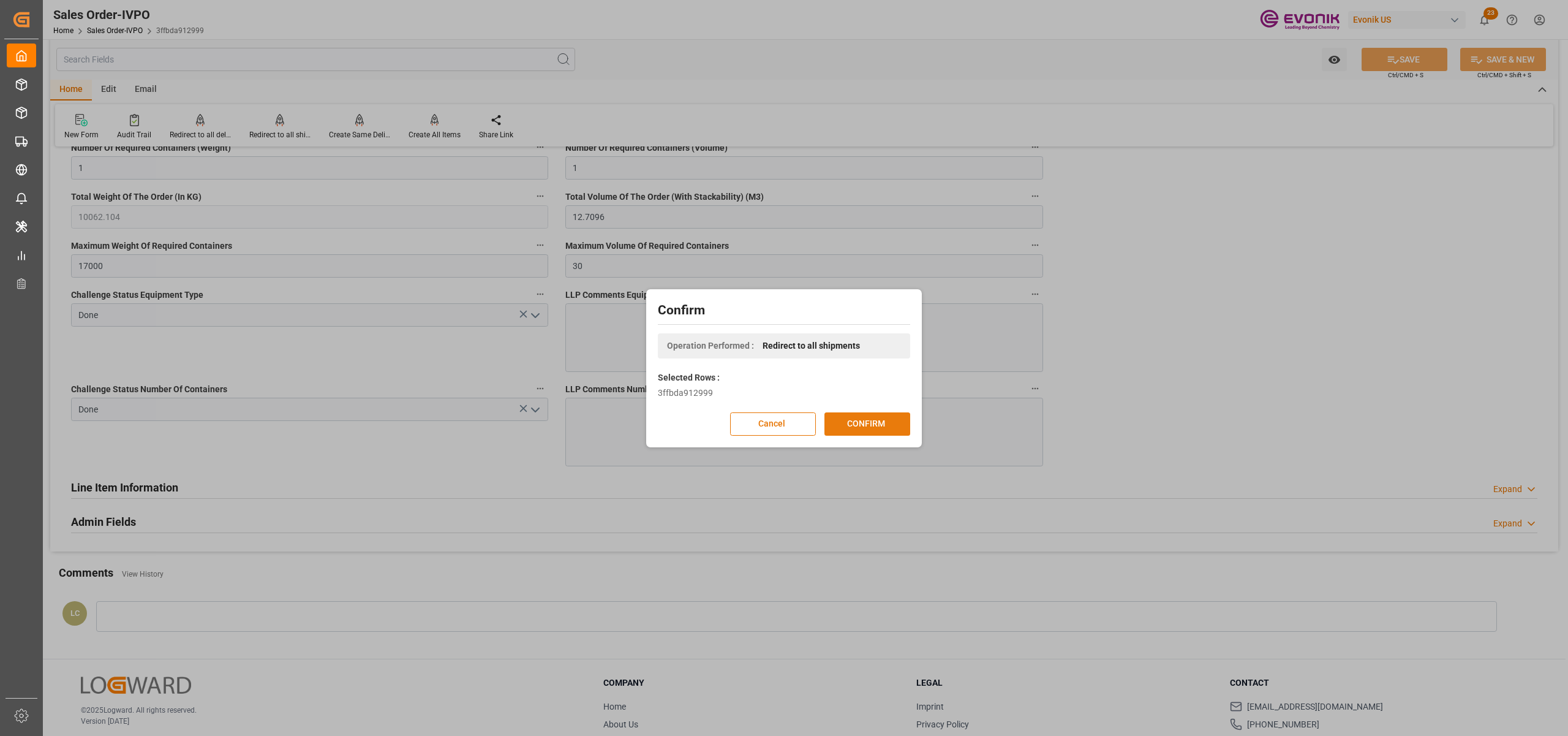
click at [864, 421] on button "CONFIRM" at bounding box center [867, 424] width 86 height 23
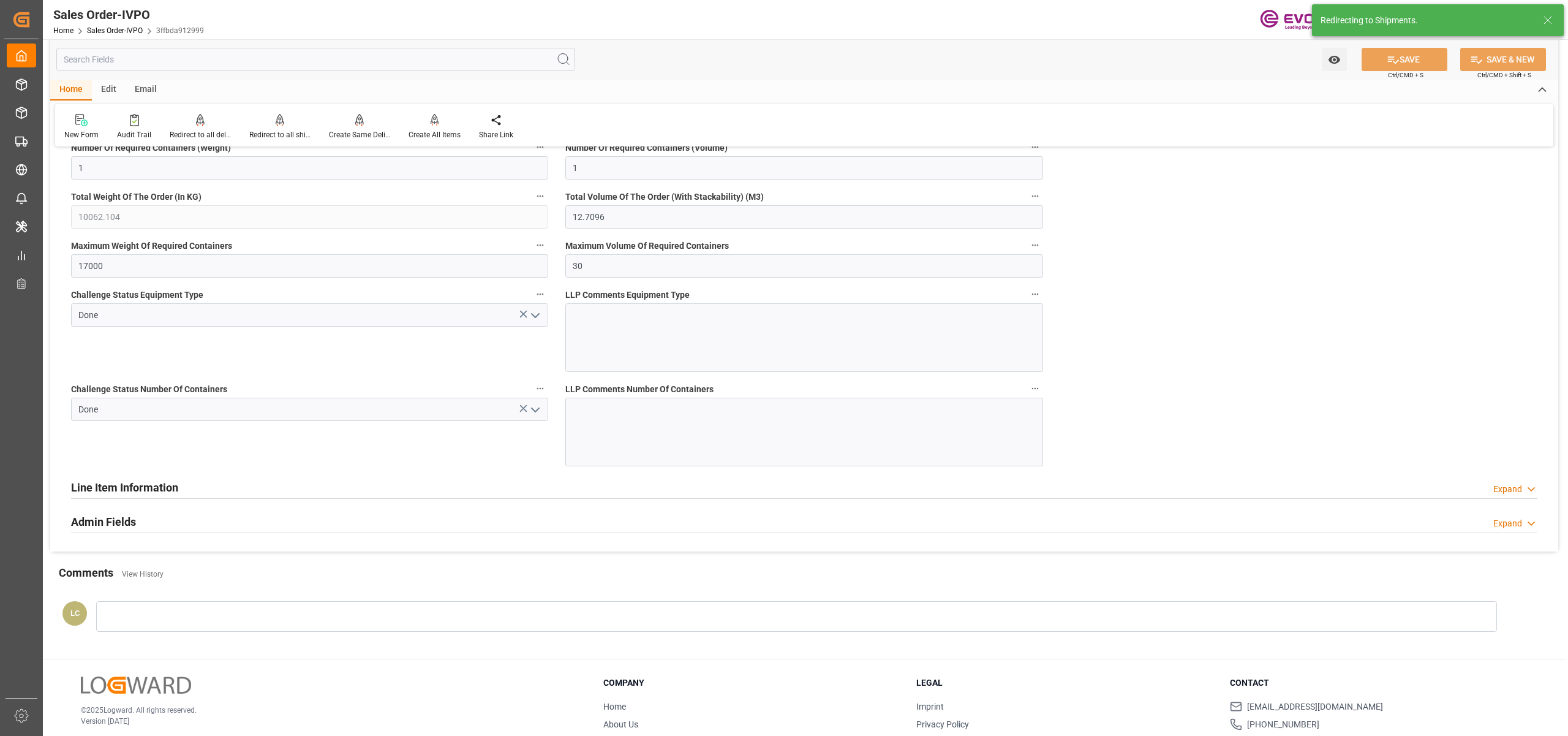
type input "20.08.2025 17:11"
type input "21.08.2025 02:27"
type input "livia.leone@evonik.comTelephone No: 55 19 3475-3130"
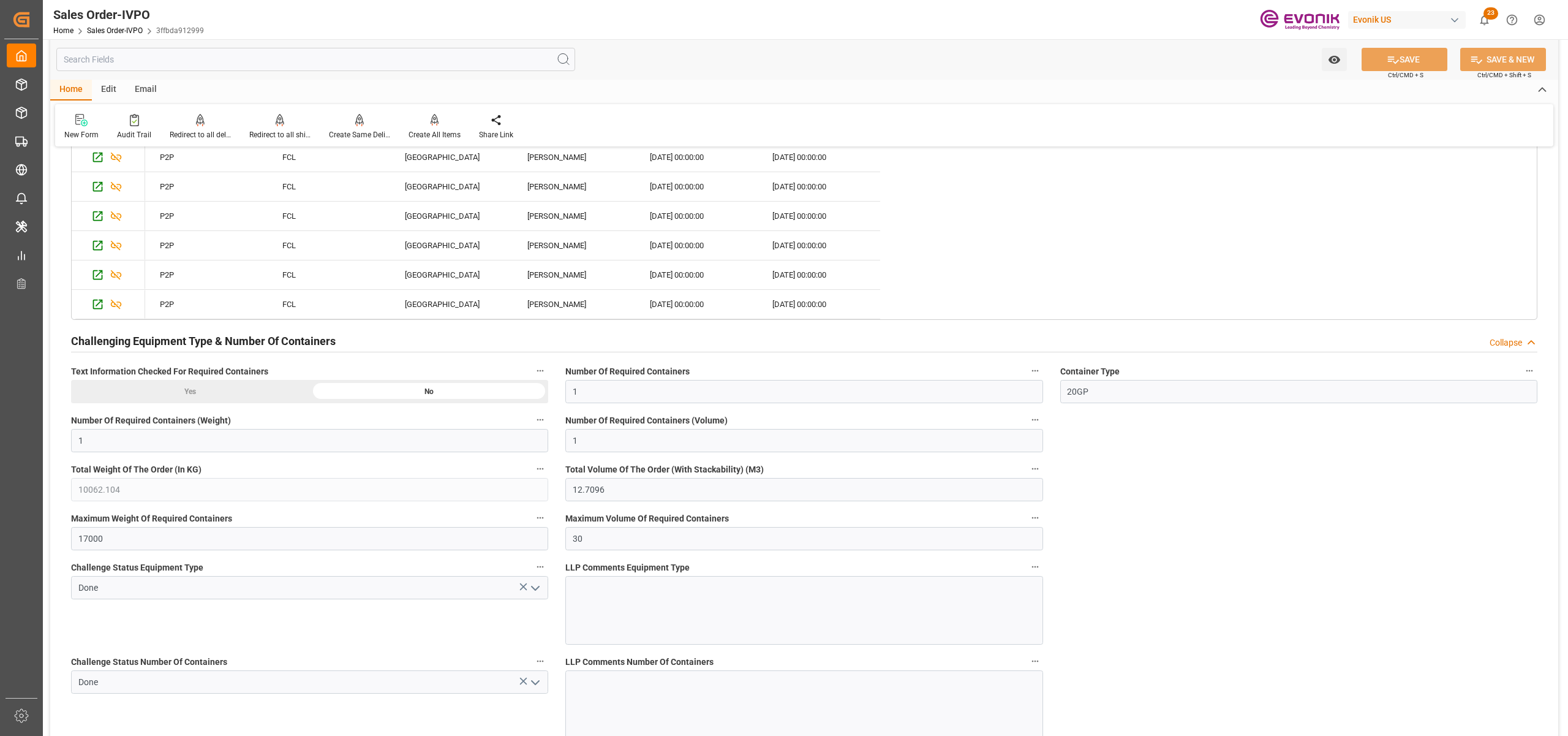
scroll to position [2451, 0]
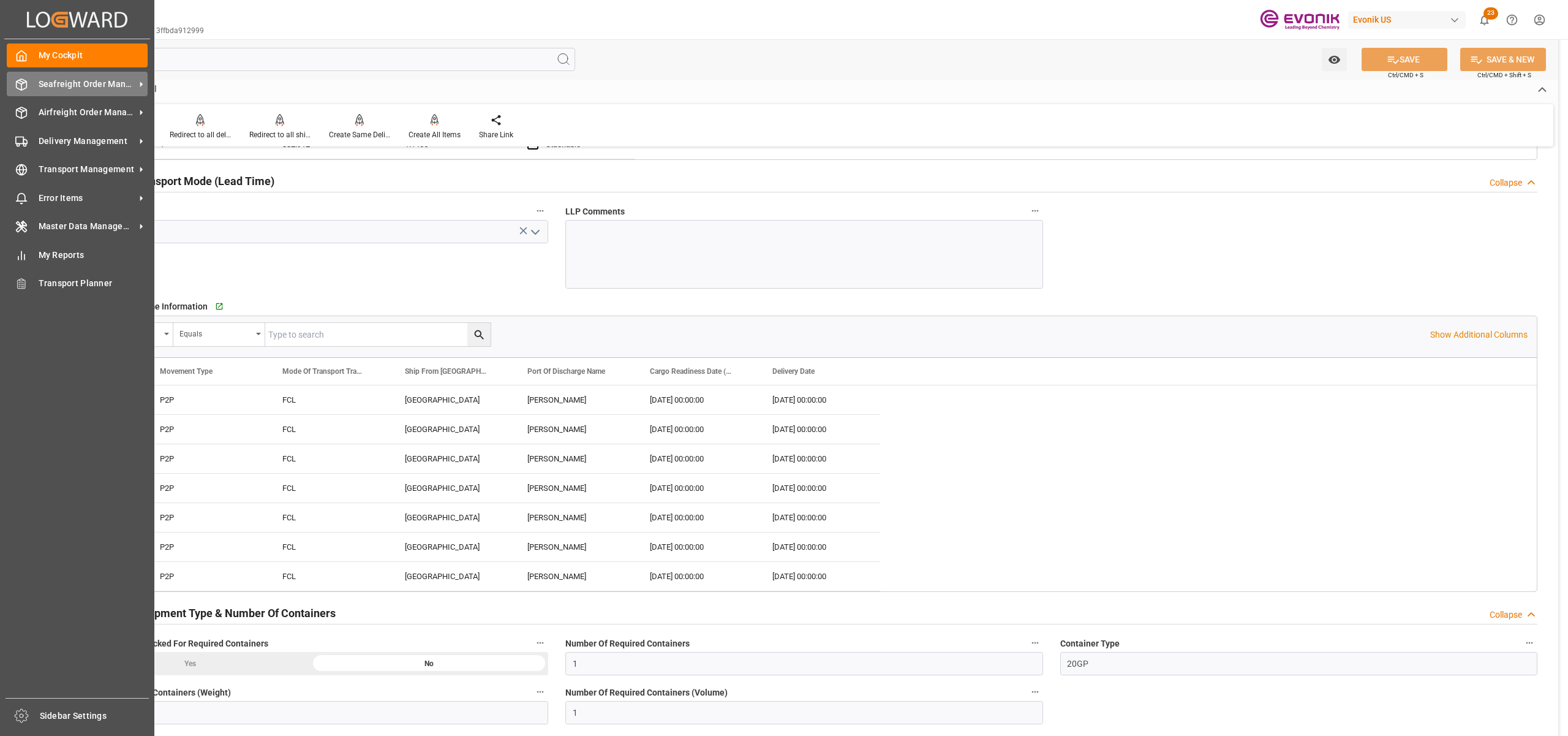
click at [64, 84] on span "Seafreight Order Management" at bounding box center [87, 84] width 97 height 13
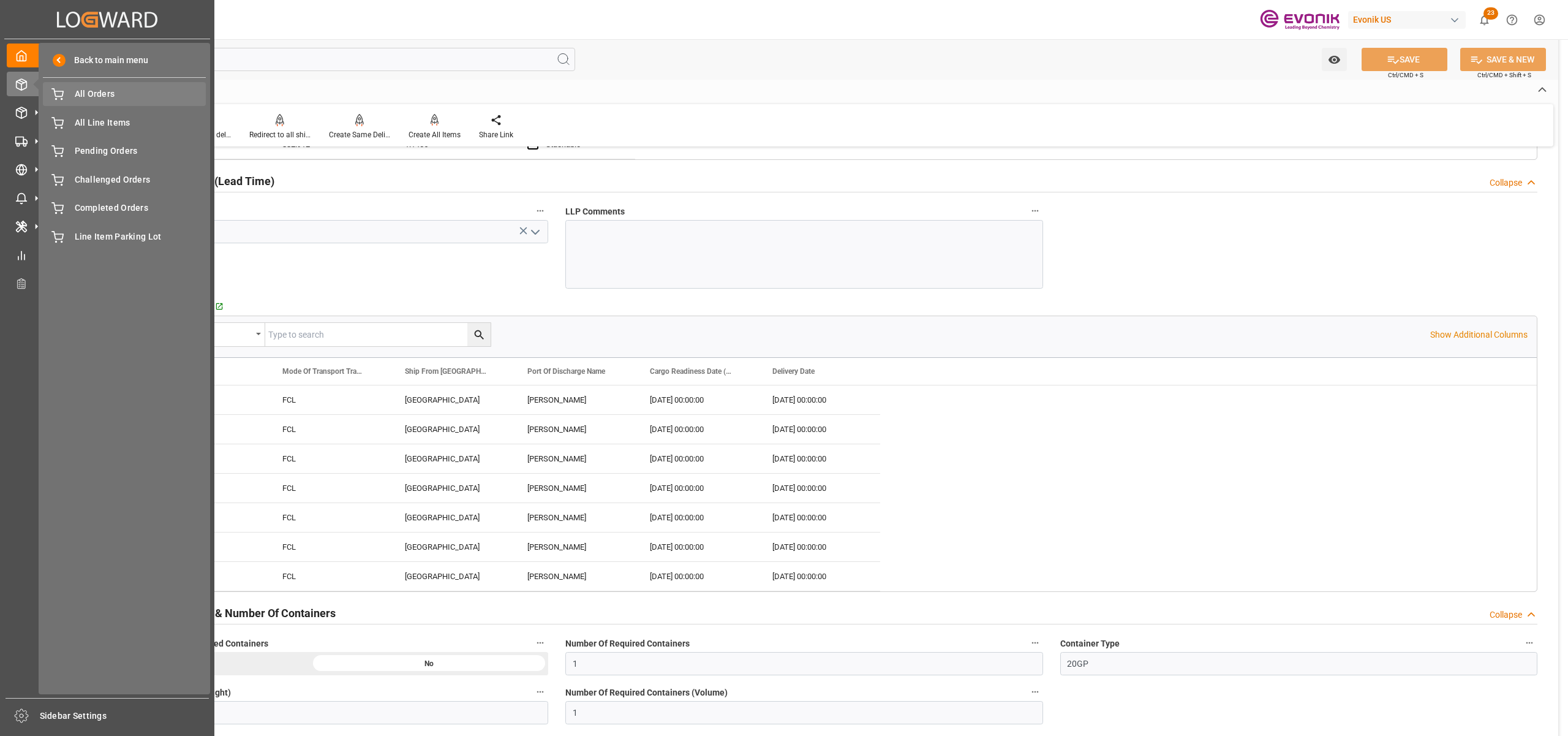
click at [91, 97] on span "All Orders" at bounding box center [140, 94] width 132 height 13
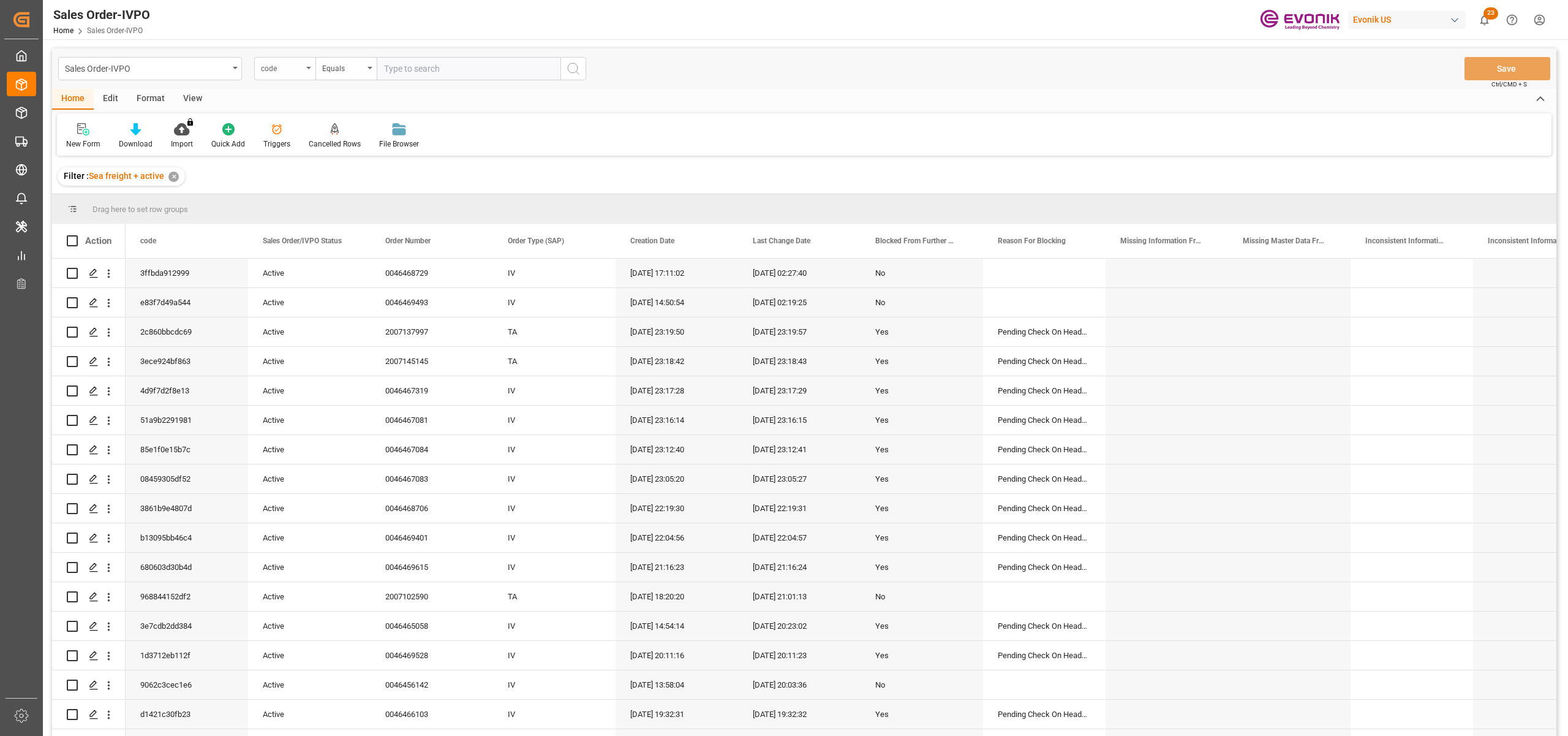
click at [291, 67] on div "code" at bounding box center [281, 67] width 41 height 14
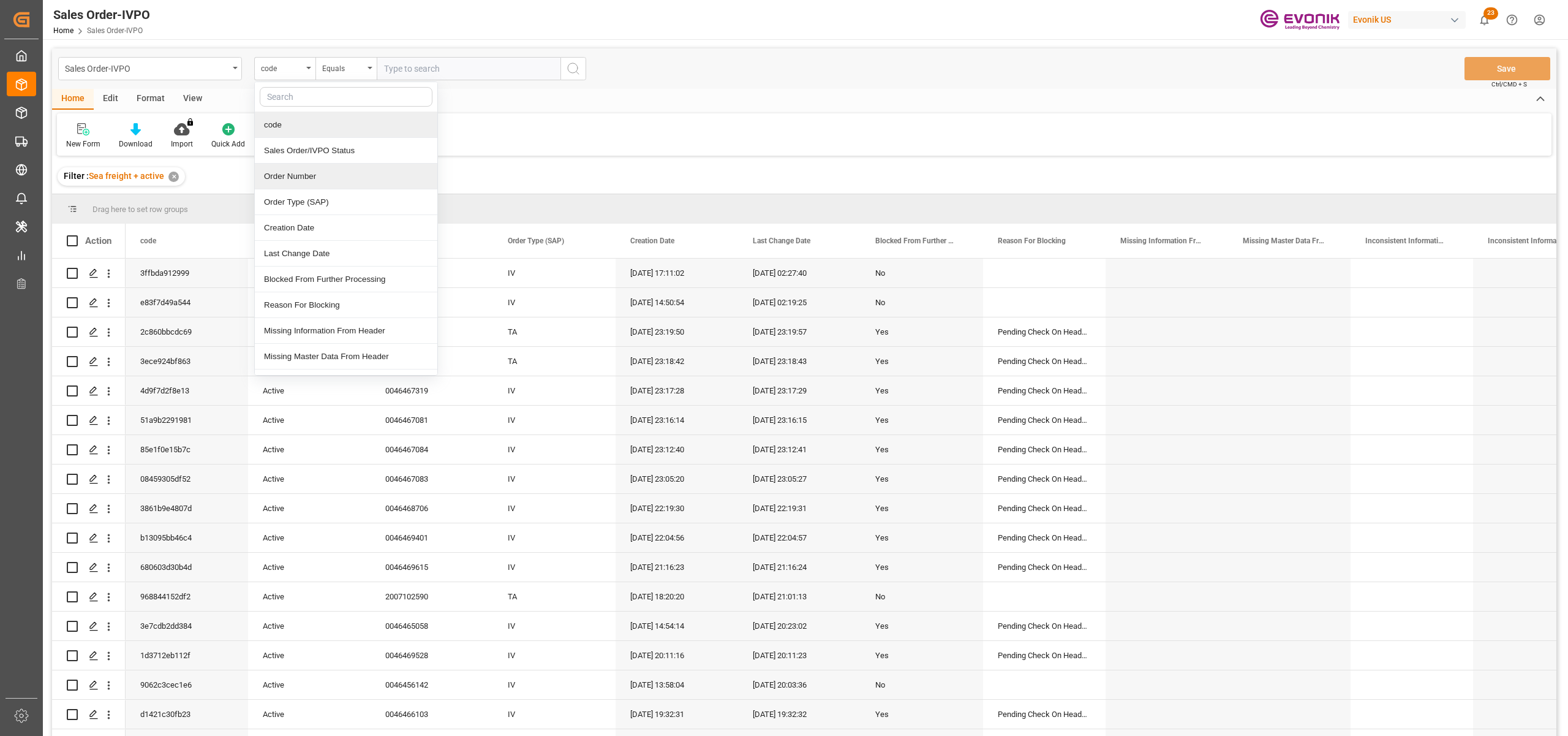
click at [326, 172] on div "Order Number" at bounding box center [346, 176] width 183 height 26
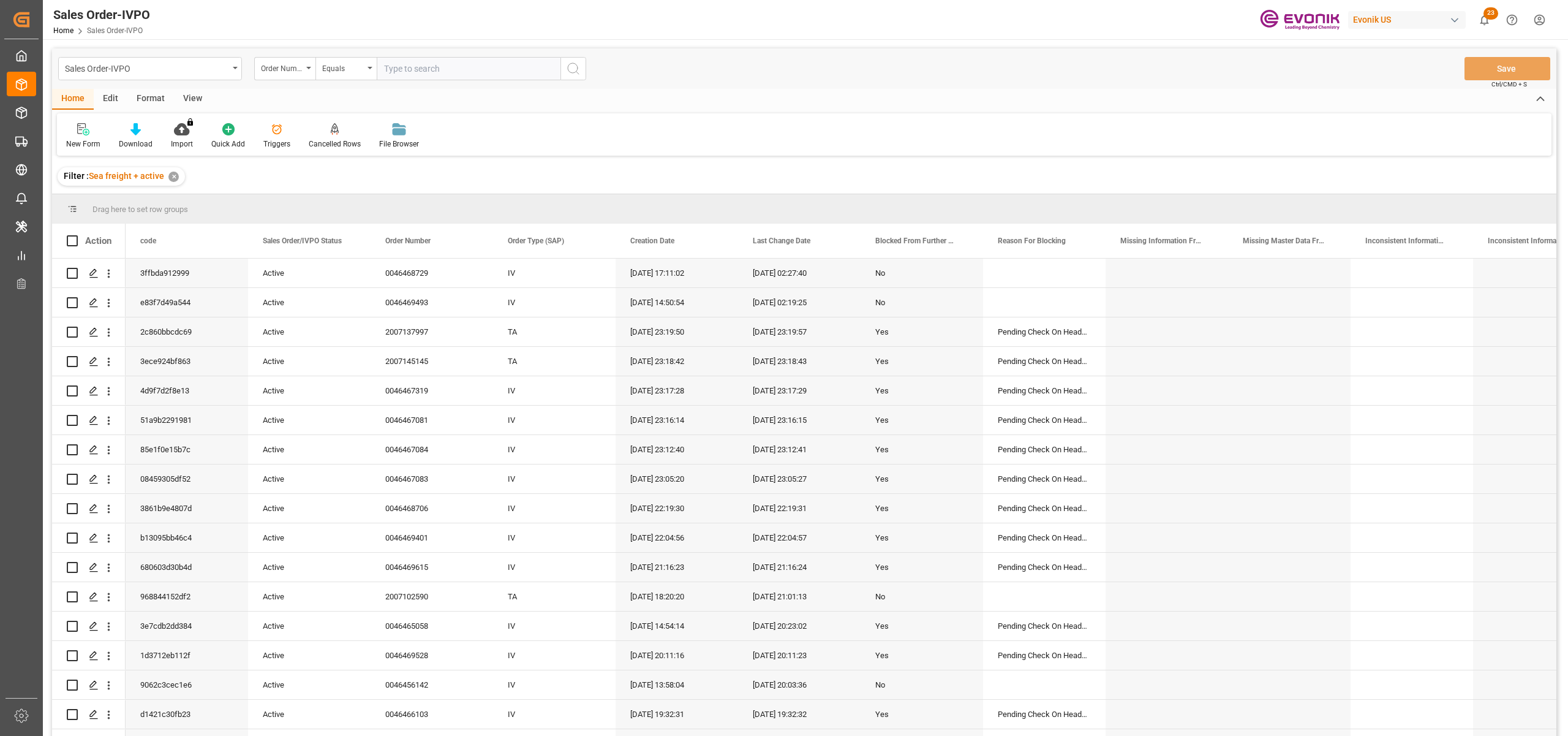
click at [432, 64] on input "text" at bounding box center [468, 69] width 184 height 23
paste input "0046469528"
type input "0046469528"
click at [572, 69] on icon "search button" at bounding box center [573, 68] width 14 height 14
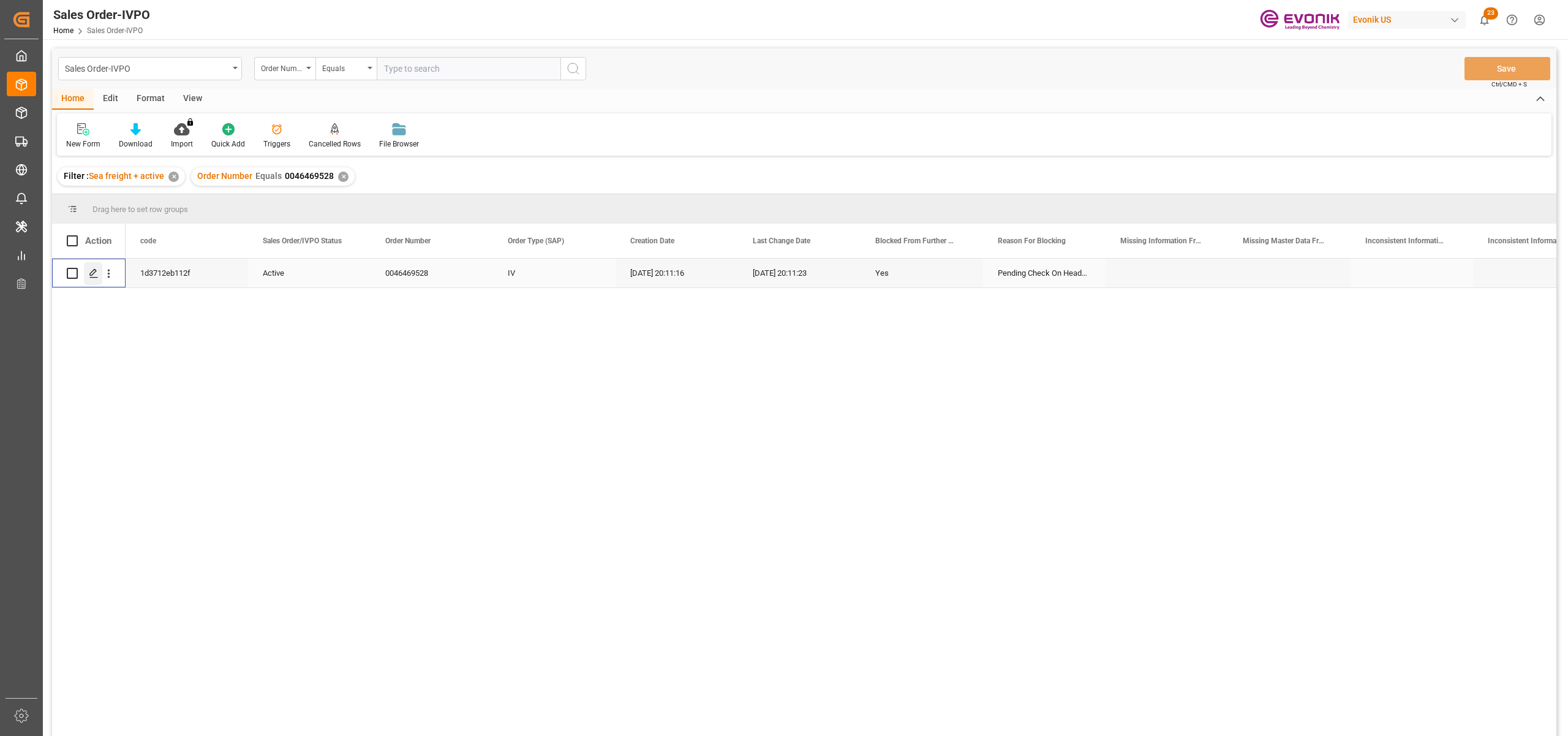
click at [92, 274] on polygon "Press SPACE to select this row." at bounding box center [92, 273] width 6 height 6
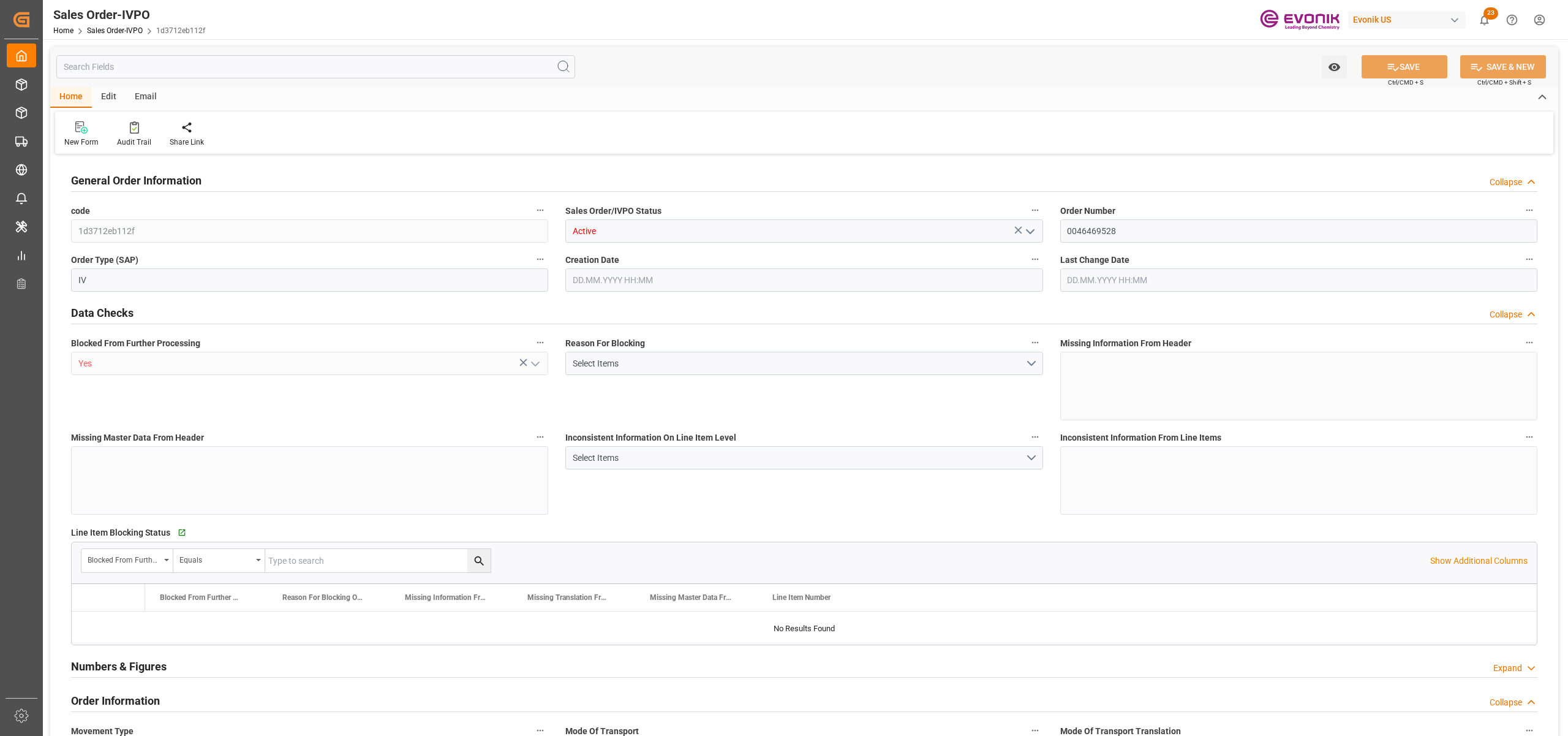
type input "KRPUS"
type input "0"
type input "1"
type input "16240"
type input "20.08.2025 20:11"
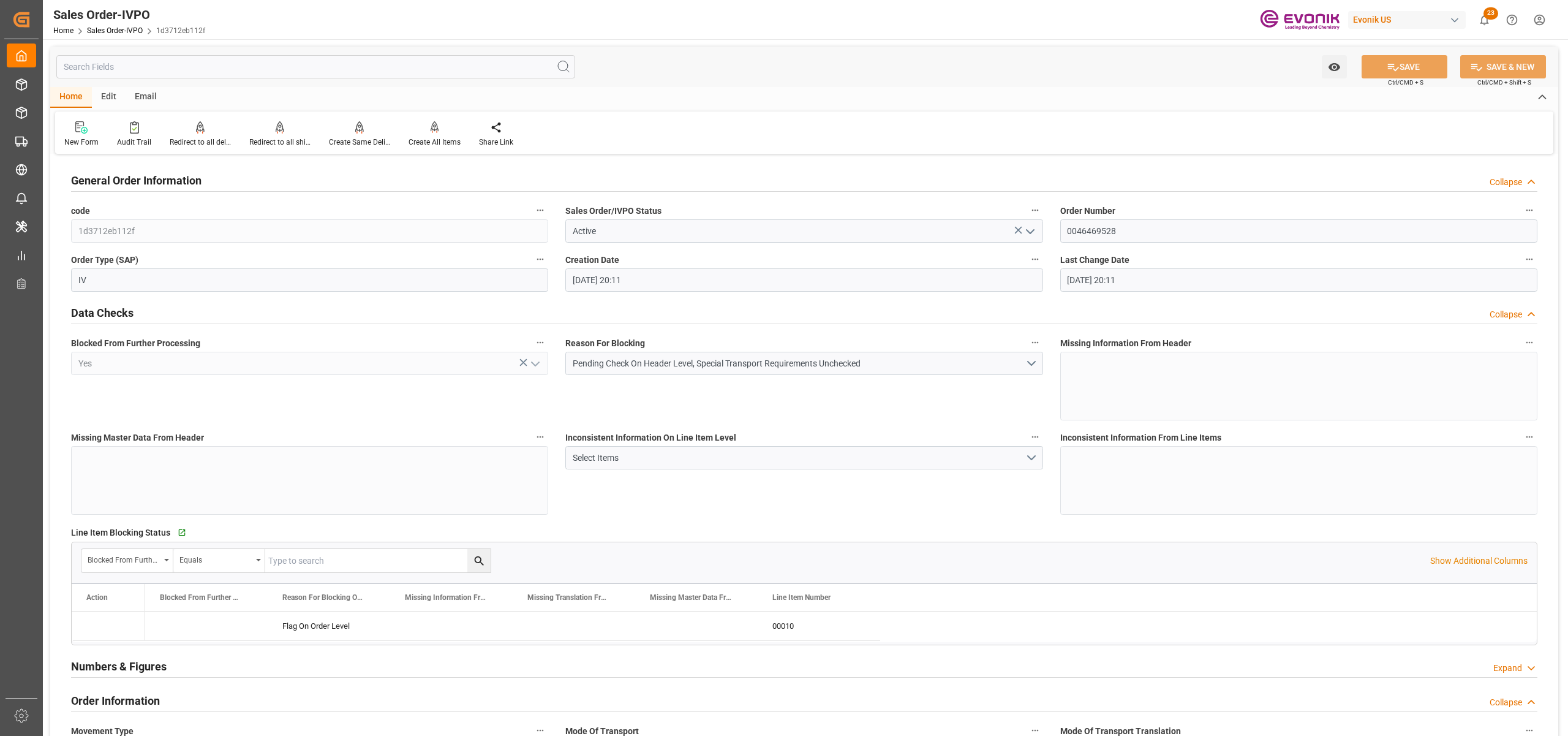
type input "20.08.2025 20:11"
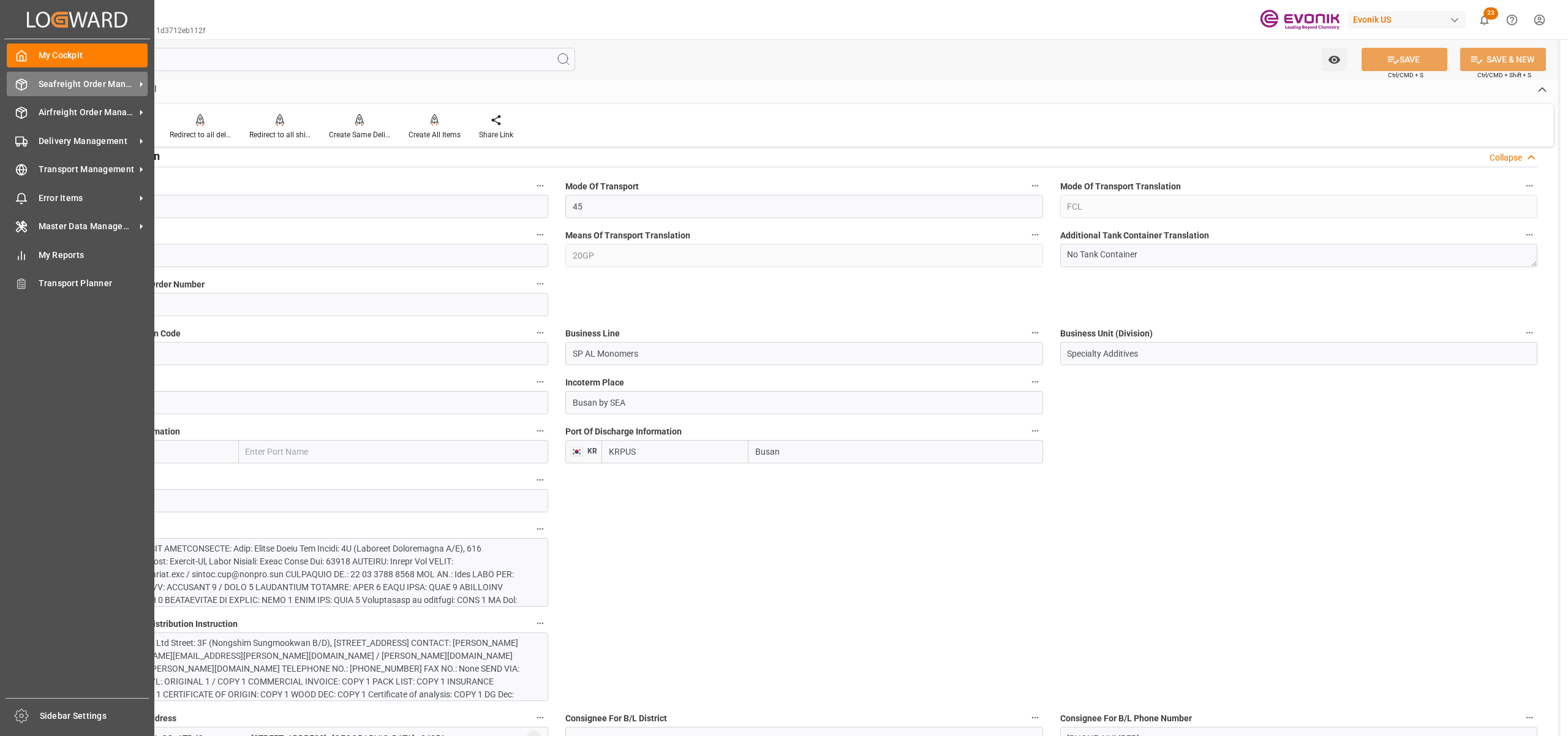
click at [78, 86] on span "Seafreight Order Management" at bounding box center [87, 84] width 97 height 13
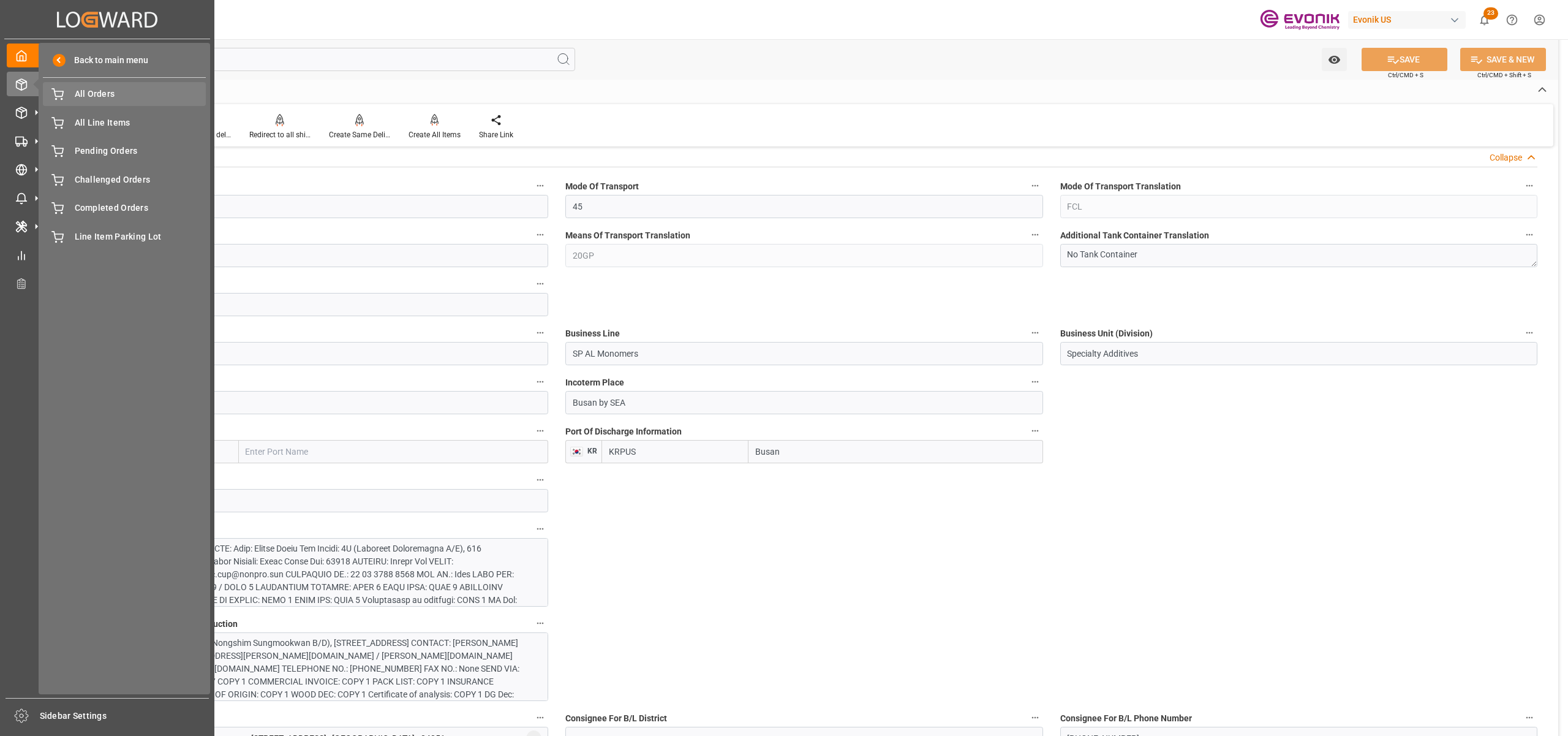
click at [121, 96] on span "All Orders" at bounding box center [140, 94] width 132 height 13
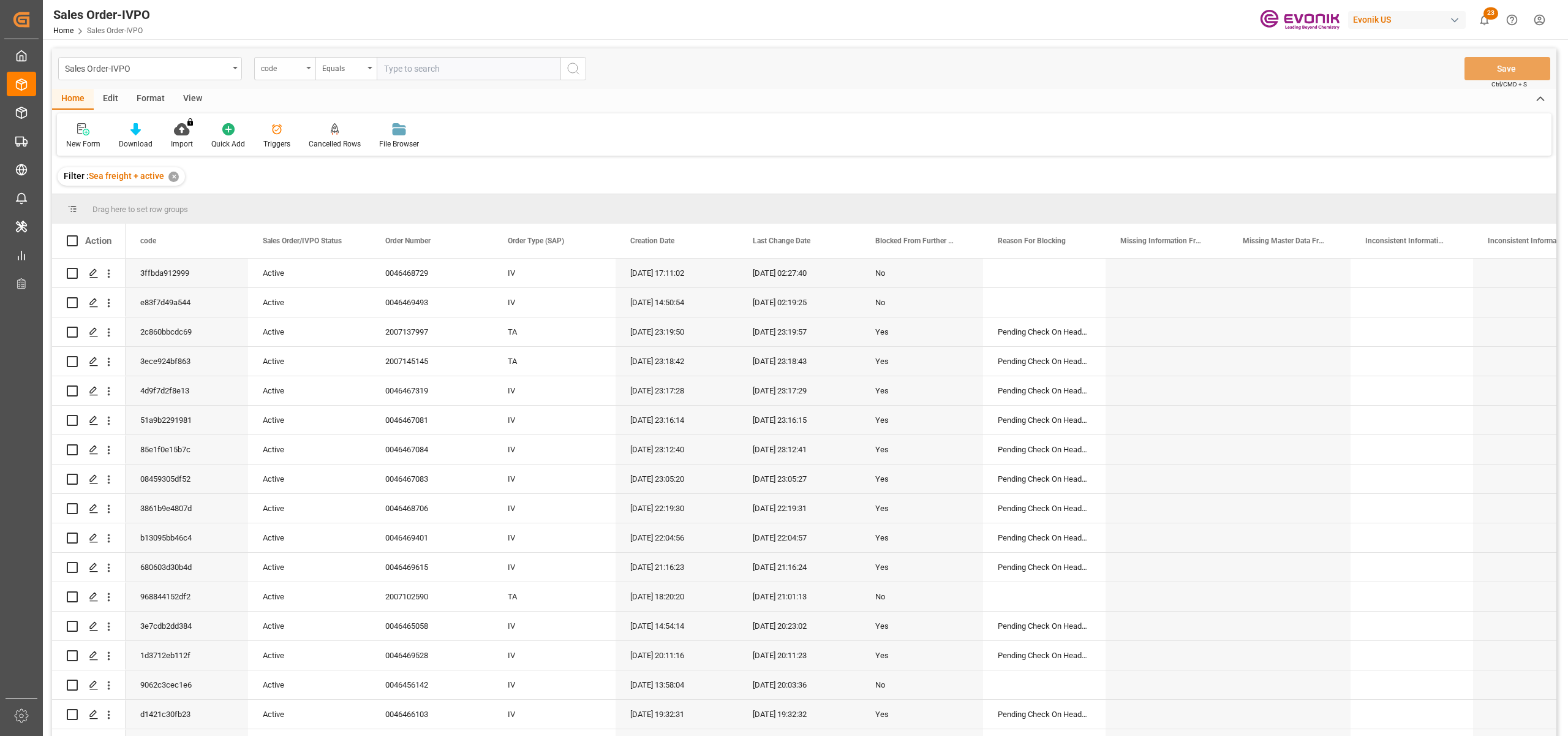
click at [300, 72] on div "code" at bounding box center [281, 67] width 41 height 14
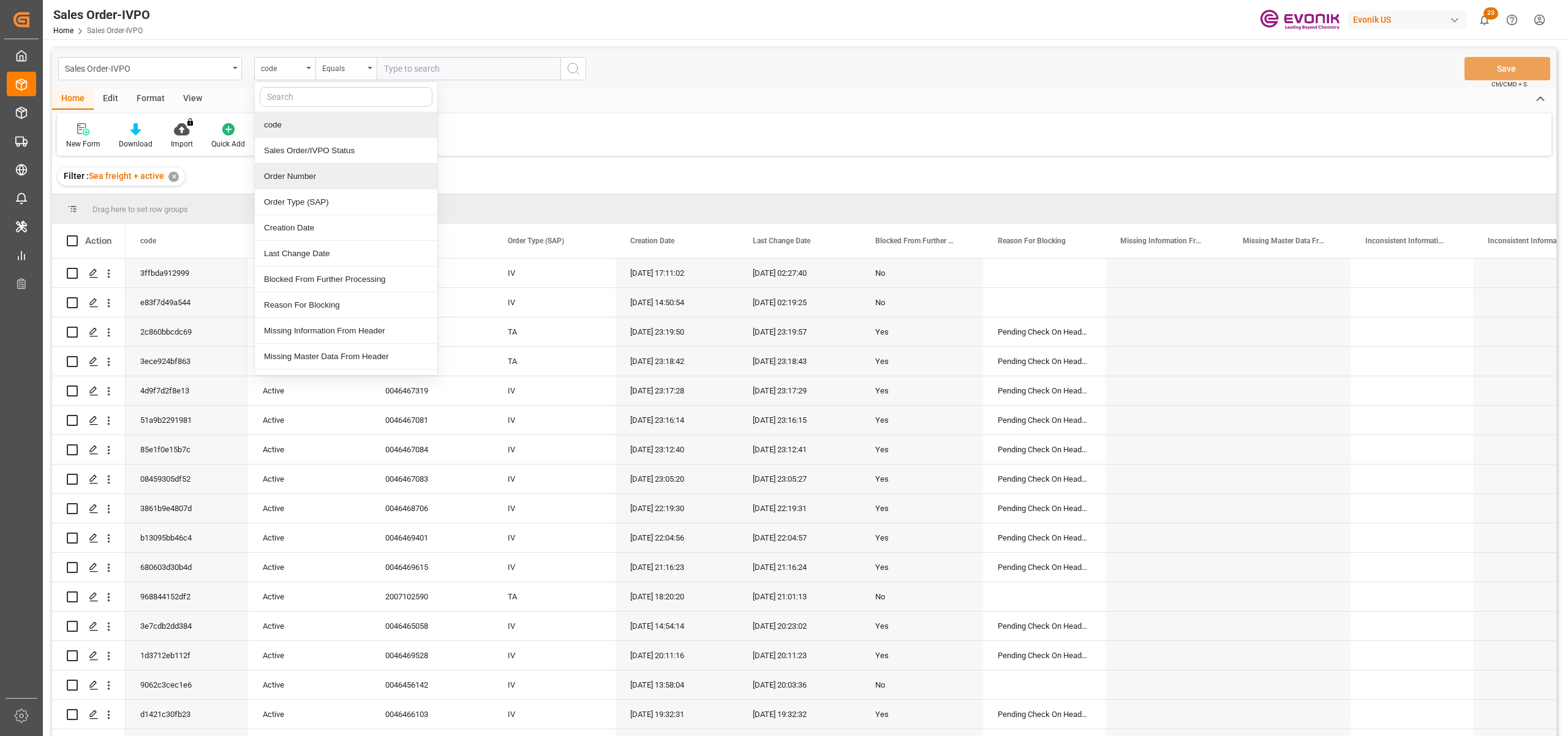
click at [318, 177] on div "Order Number" at bounding box center [346, 176] width 183 height 26
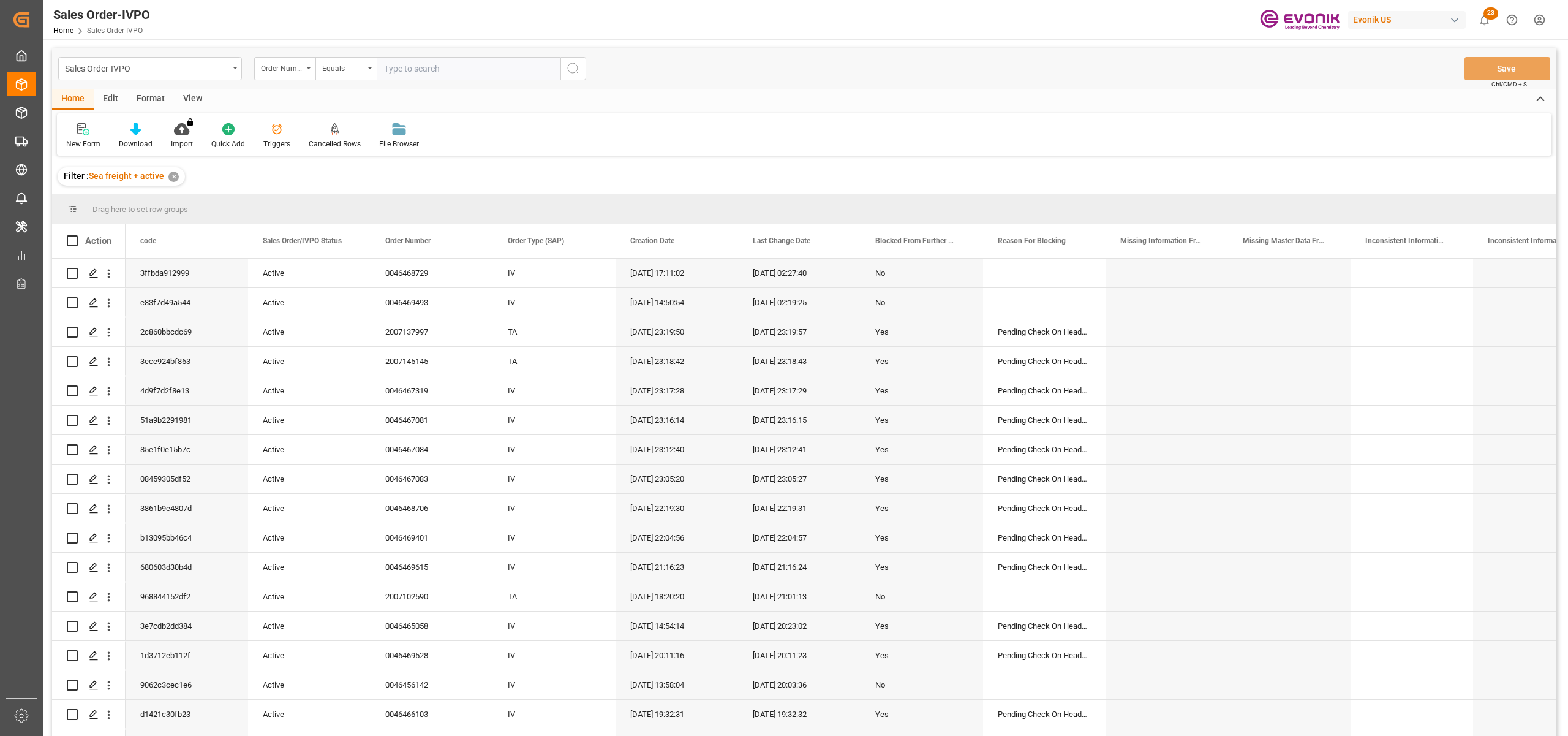
click at [424, 67] on input "text" at bounding box center [468, 69] width 184 height 23
paste input "0046469615"
click at [560, 67] on div "Order Number Equals 0046469615" at bounding box center [420, 69] width 332 height 23
type input "0046469615"
click at [575, 71] on icon "search button" at bounding box center [573, 68] width 14 height 14
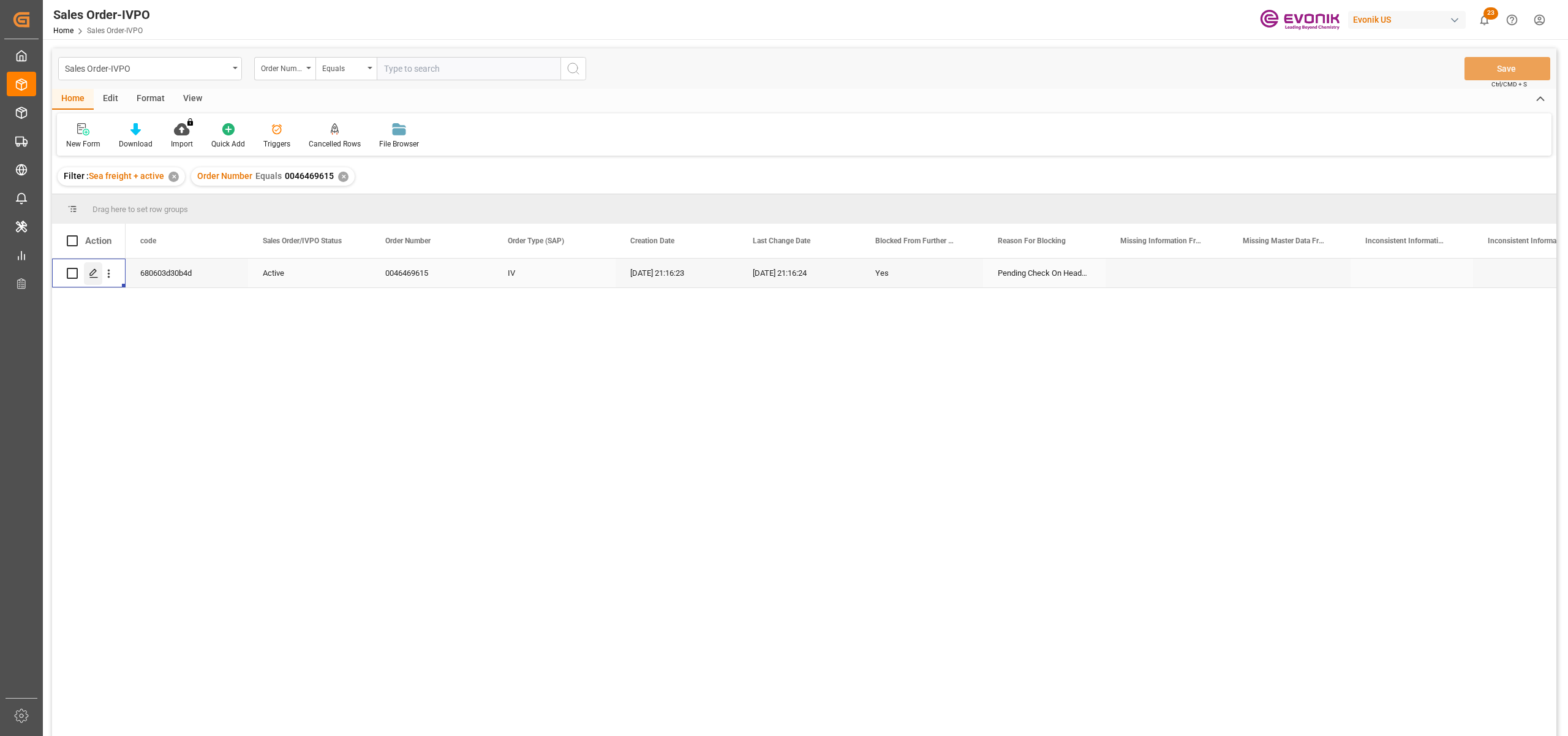
click at [96, 270] on polygon "Press SPACE to select this row." at bounding box center [92, 273] width 6 height 6
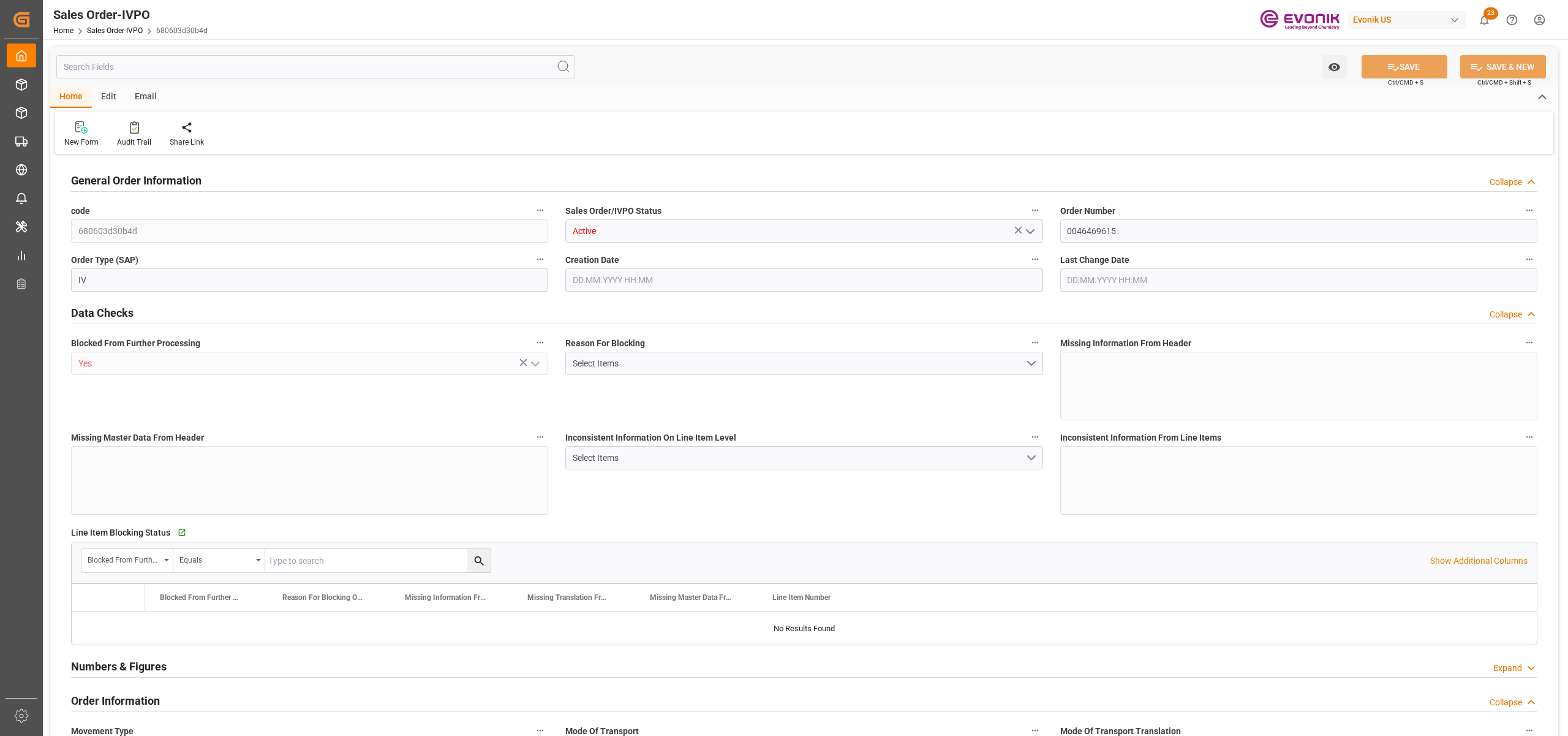
type input "BRSSZ"
type input "livia.leone@evonik.comTelephone No: 55 19 3475-3130"
type input "0"
type input "1"
type input "17744"
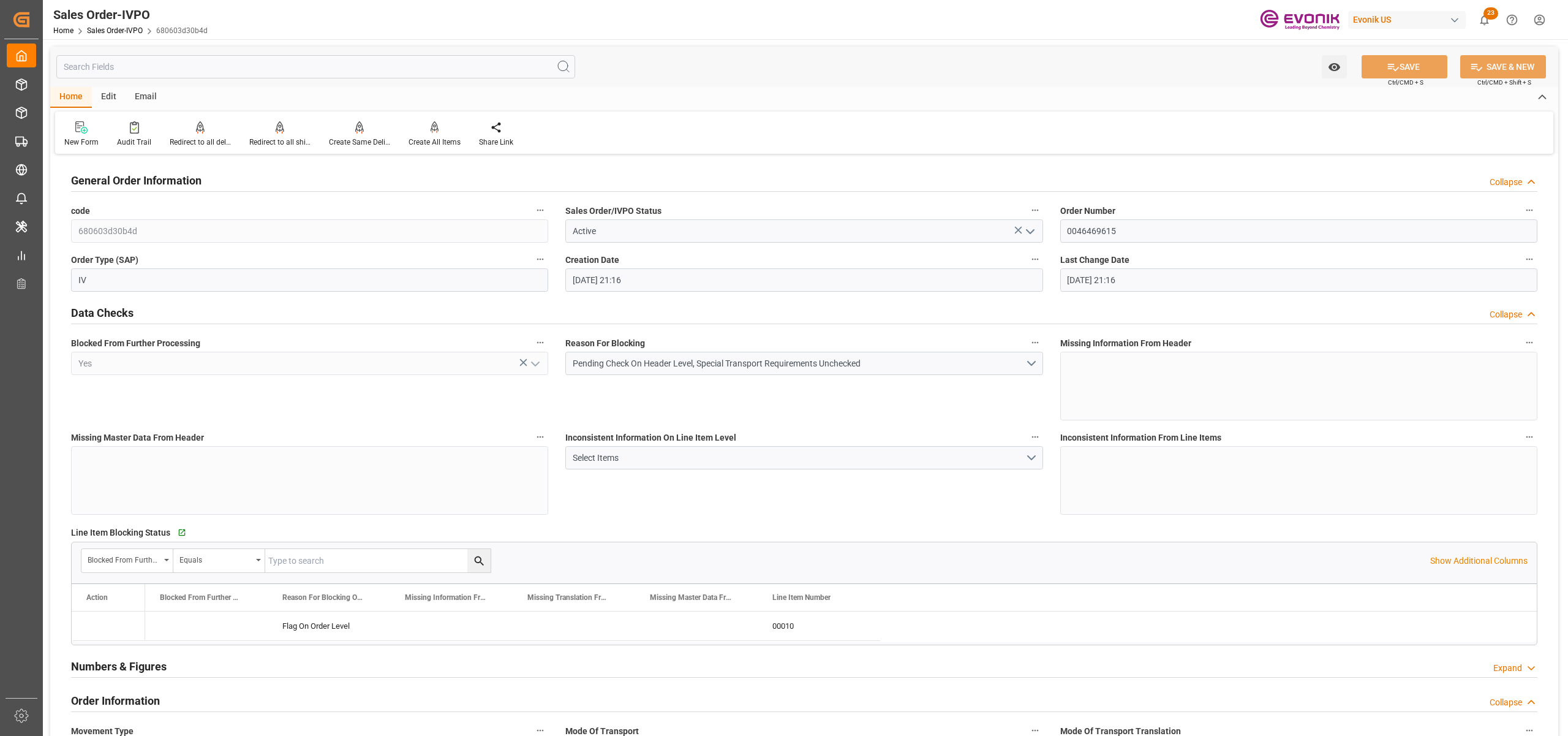
type input "20.08.2025 21:16"
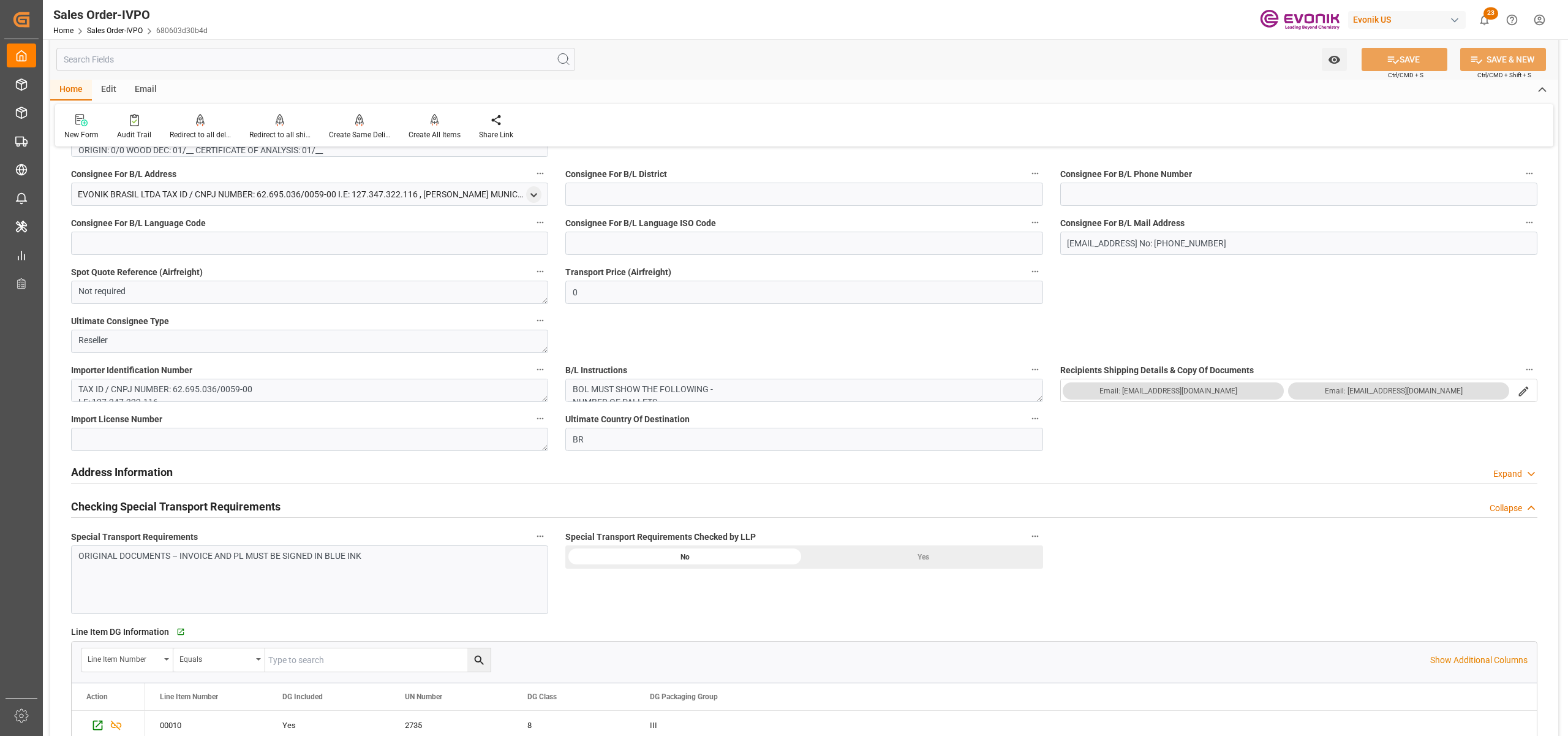
scroll to position [817, 0]
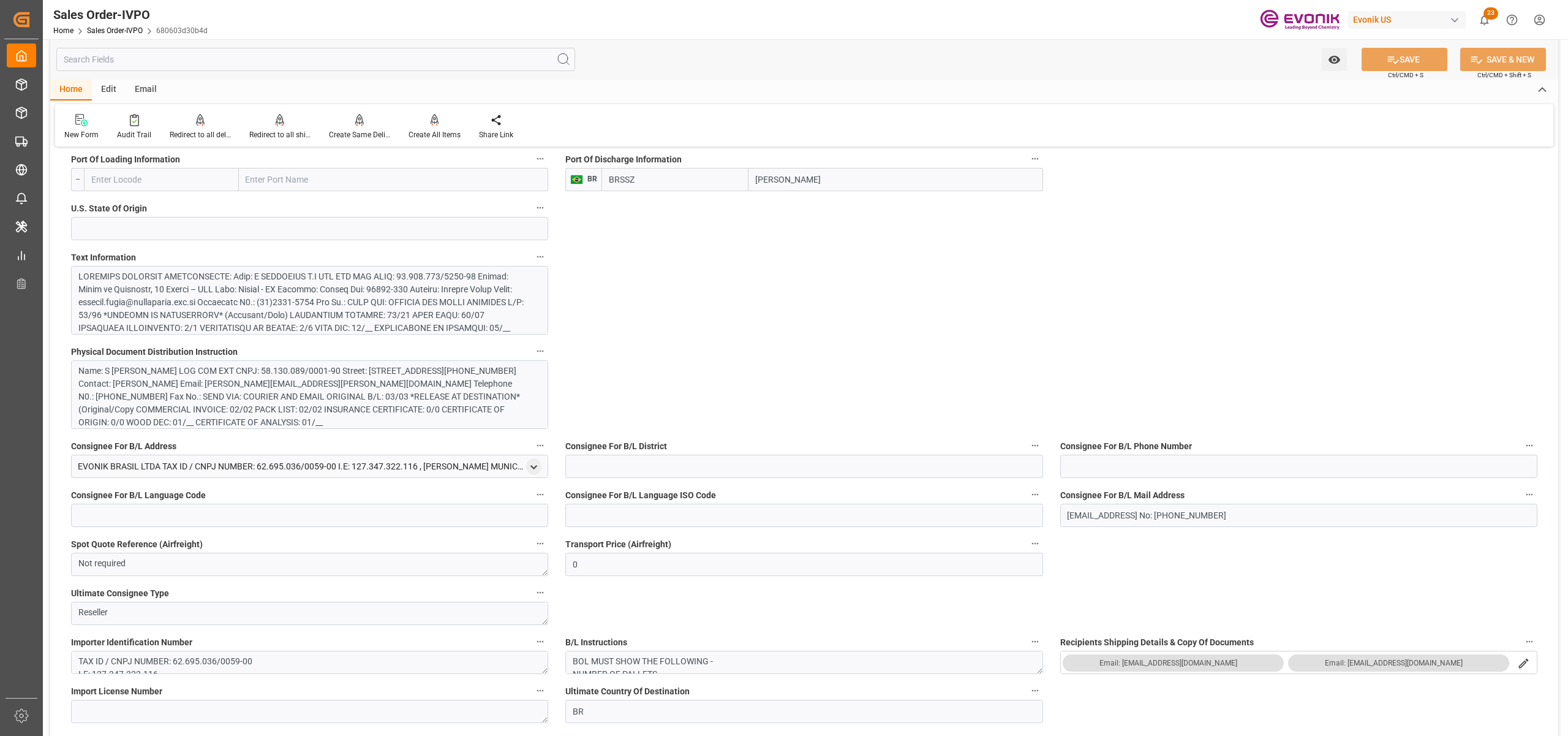
click at [401, 299] on div at bounding box center [303, 675] width 450 height 810
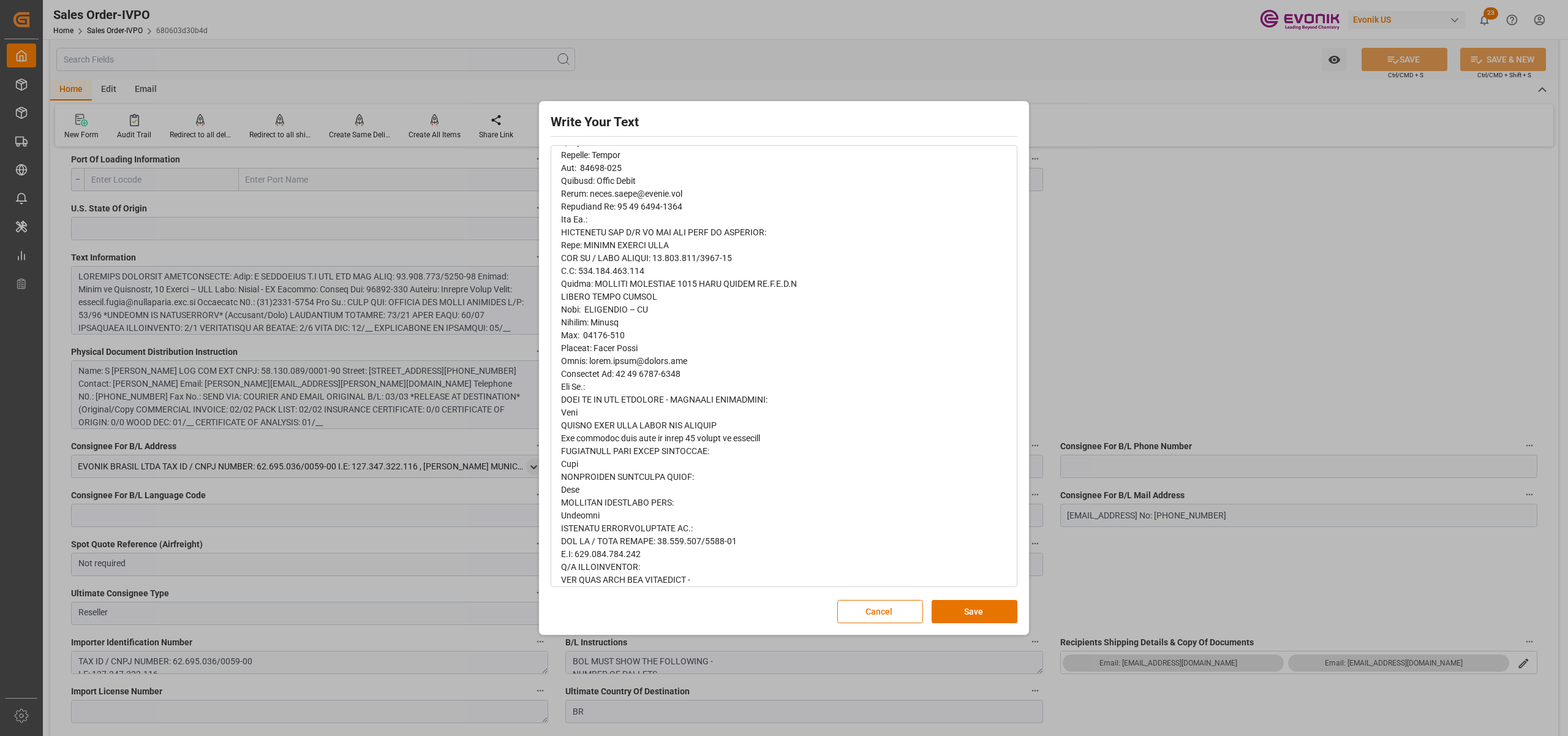
scroll to position [415, 0]
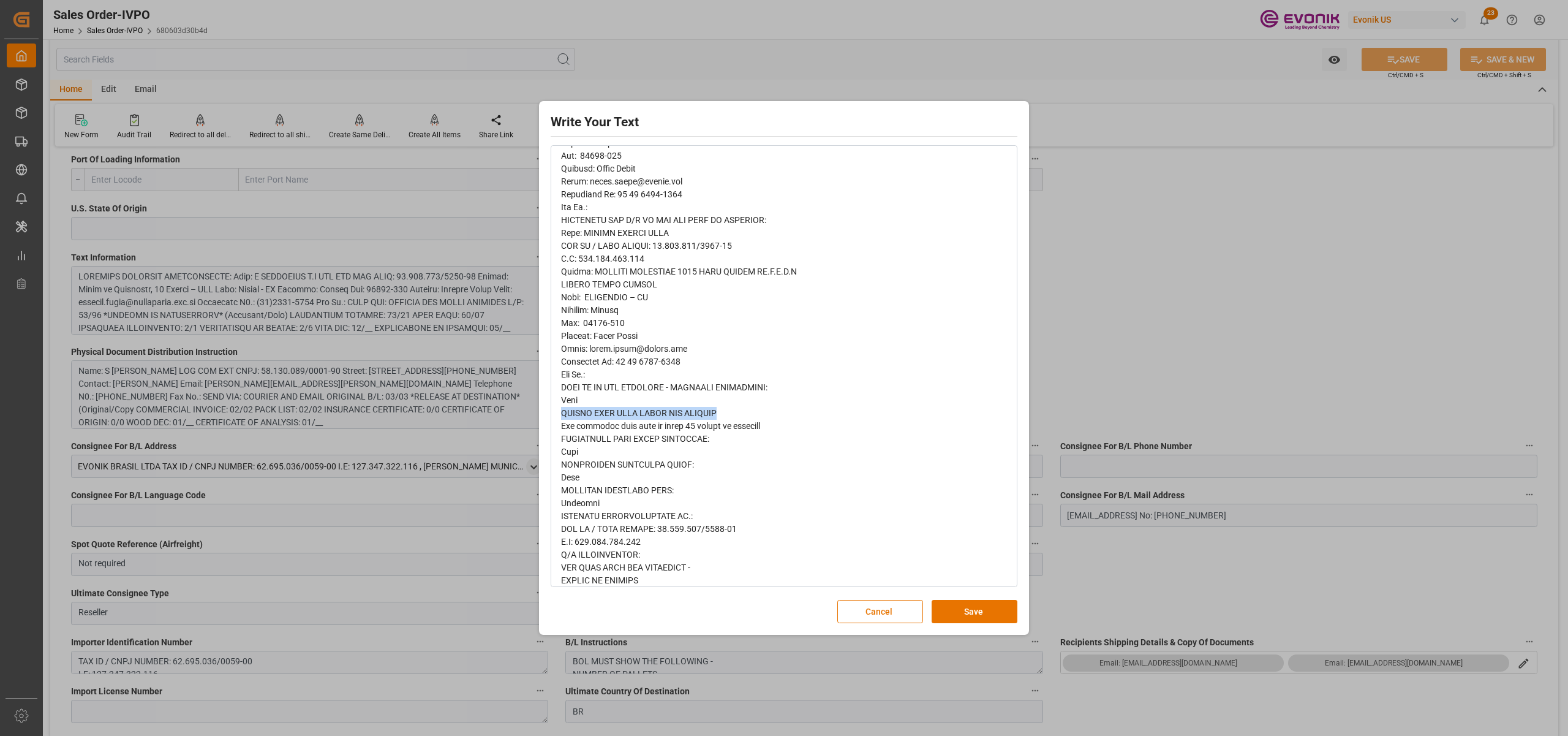
drag, startPoint x: 731, startPoint y: 411, endPoint x: 551, endPoint y: 411, distance: 180.0
click at [551, 411] on div "Normal 14 Font" at bounding box center [783, 366] width 467 height 442
copy span "PLEASE BOOK WITH HAPAG VIA HOUSTON"
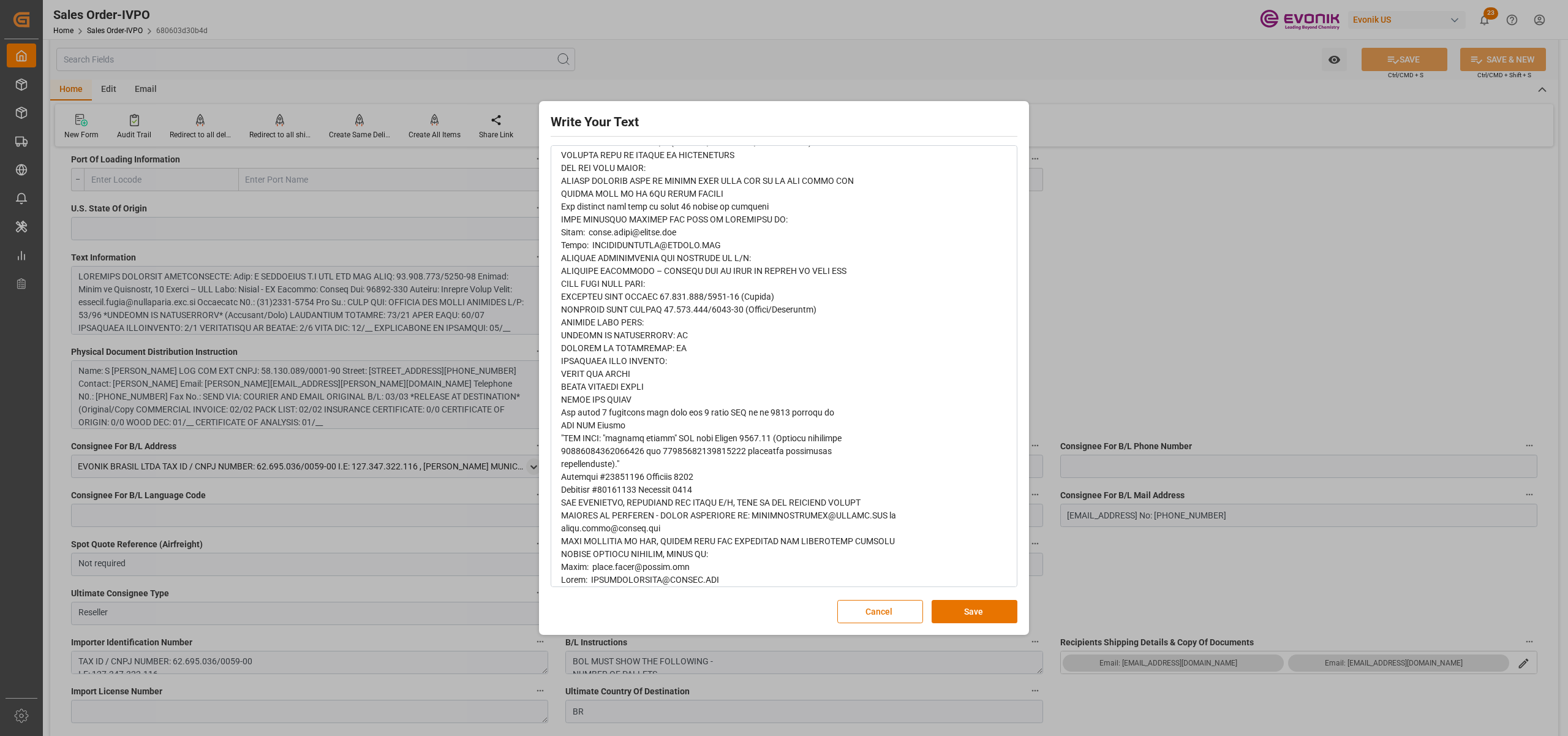
scroll to position [1664, 0]
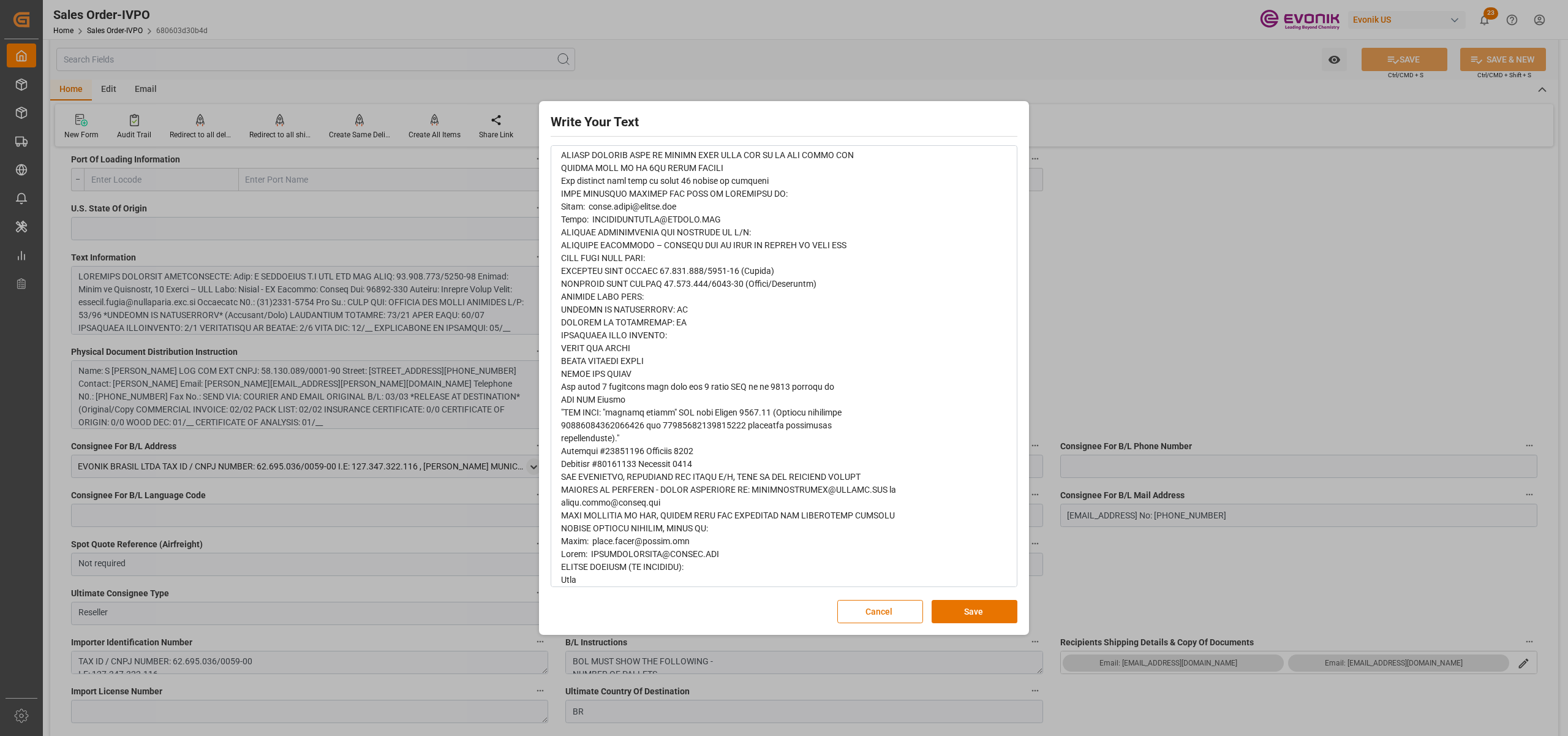
drag, startPoint x: 974, startPoint y: 613, endPoint x: 703, endPoint y: 518, distance: 287.2
click at [974, 612] on button "Save" at bounding box center [975, 611] width 86 height 23
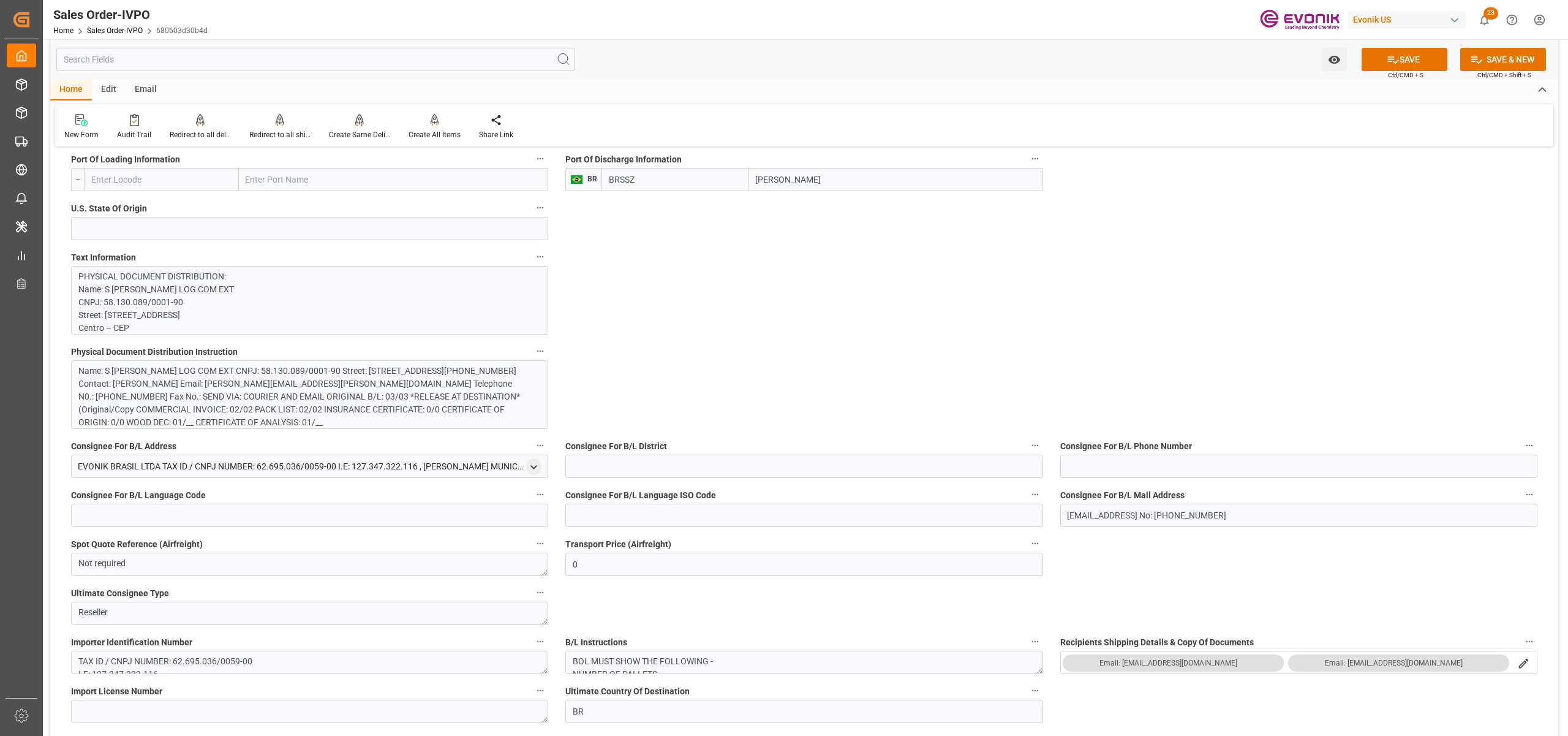
click at [349, 395] on div "Name: S MAGALHAES S.A LOG COM EXT CNPJ: 58.130.089/0001-90 Street: Praça da Rep…" at bounding box center [303, 397] width 450 height 65
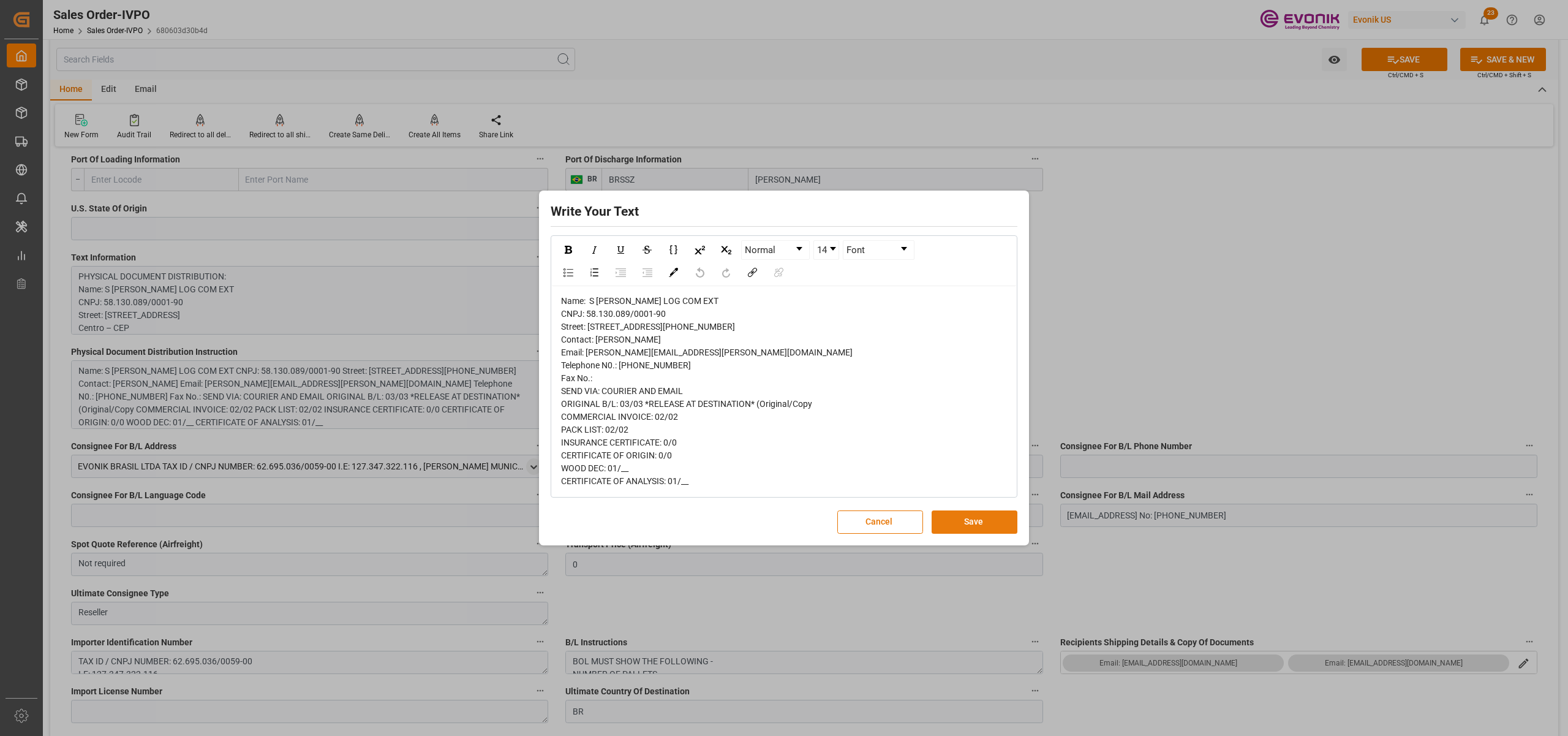
click at [987, 533] on button "Save" at bounding box center [975, 522] width 86 height 23
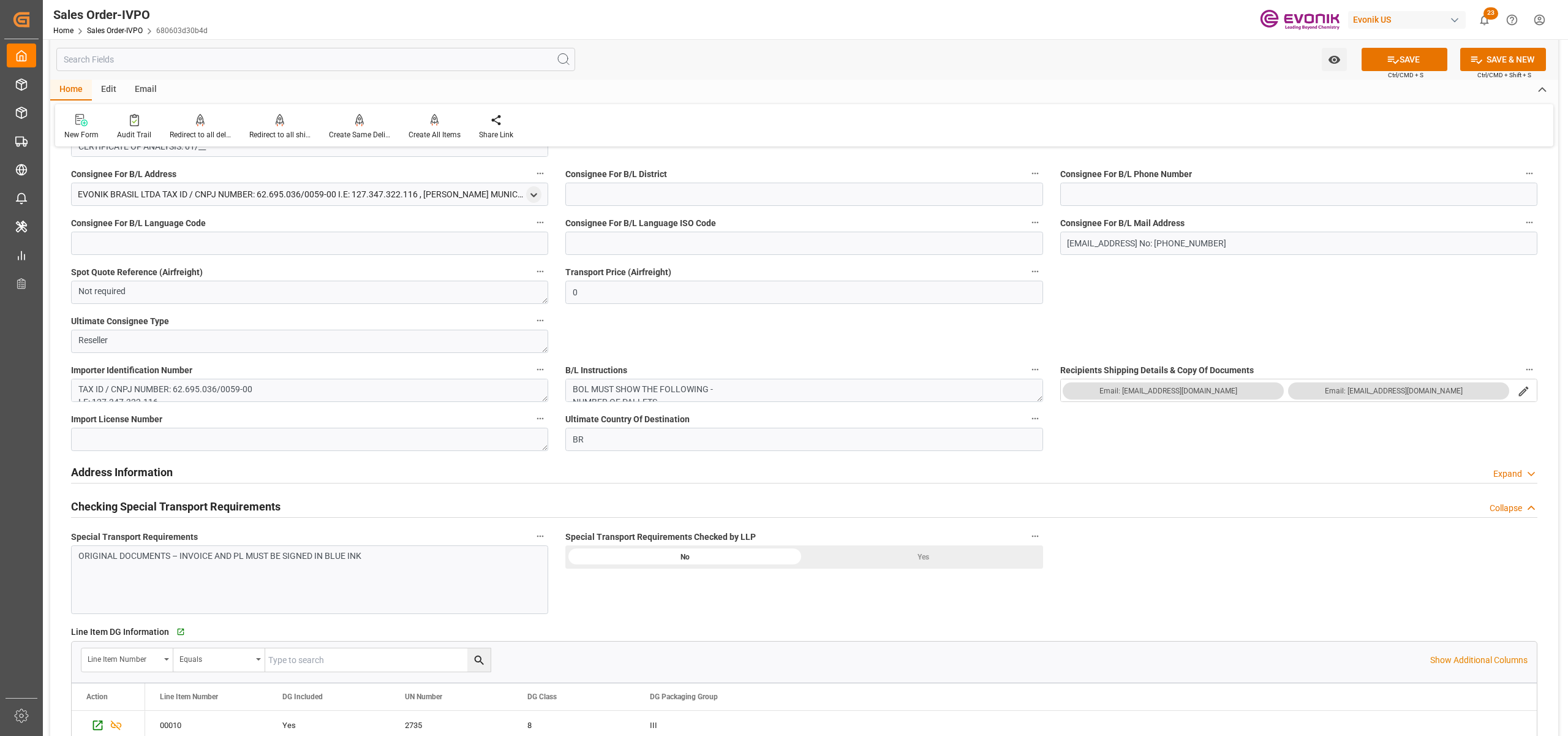
scroll to position [817, 0]
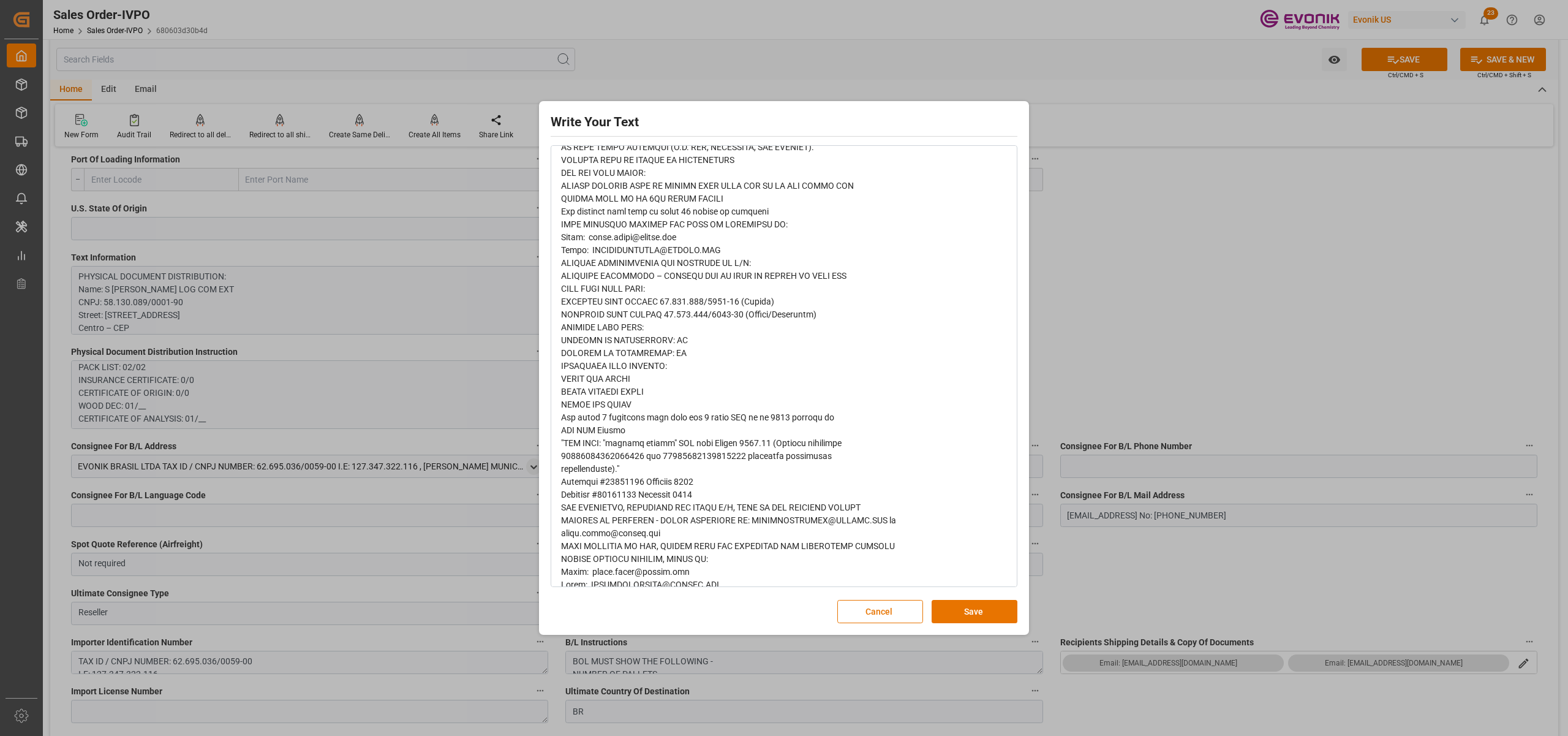
scroll to position [1674, 0]
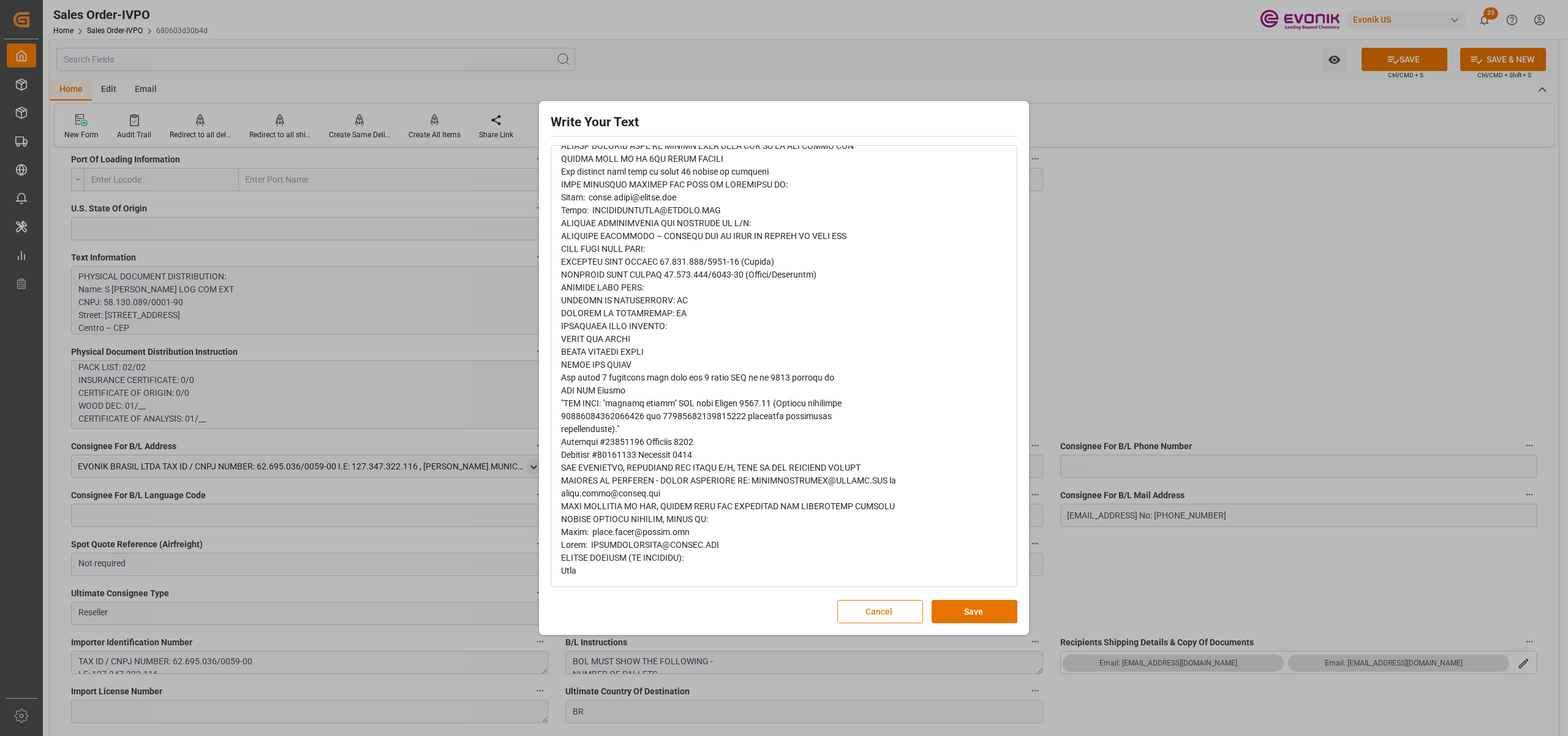
click at [889, 607] on button "Cancel" at bounding box center [880, 611] width 86 height 23
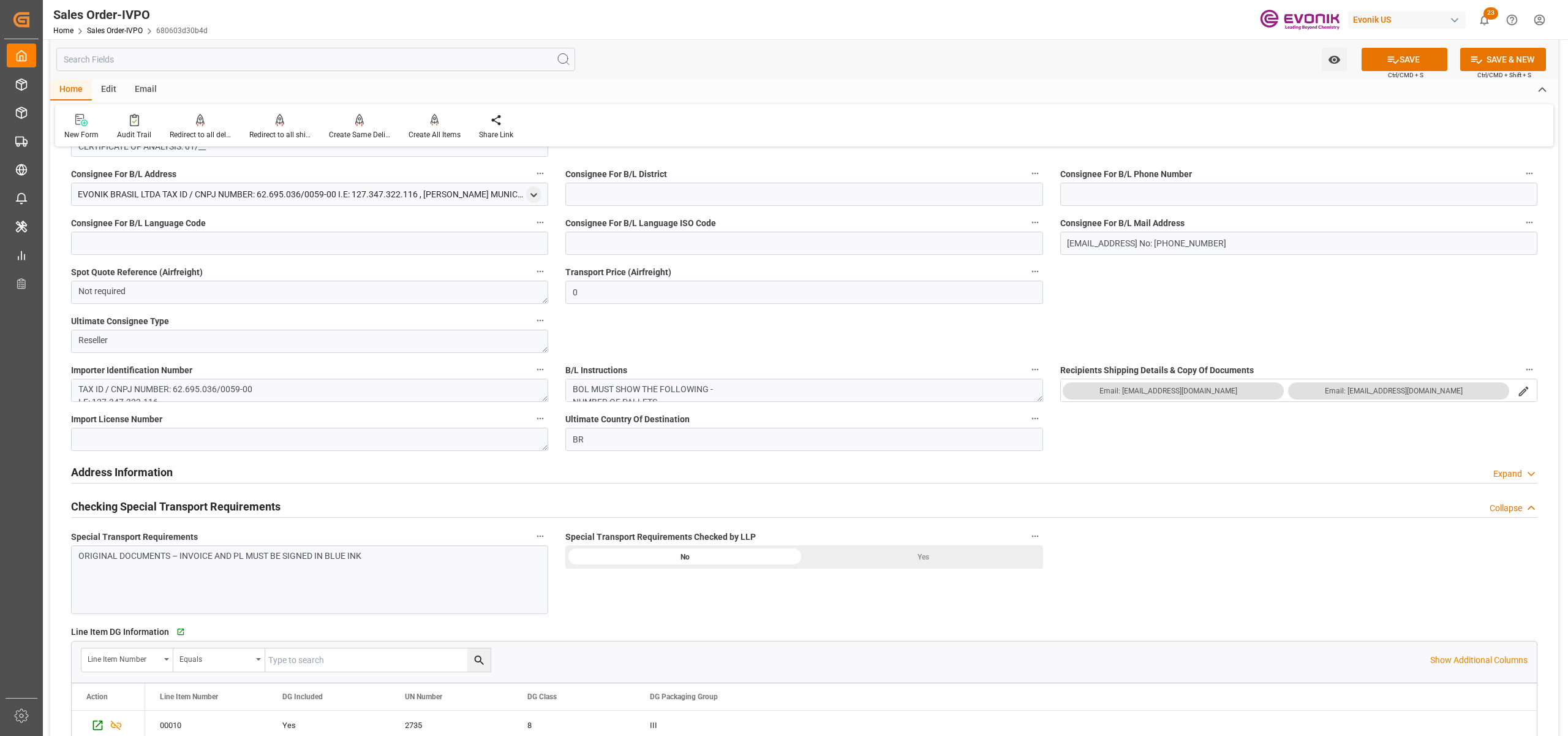
scroll to position [10, 0]
click at [909, 553] on div "Yes" at bounding box center [923, 557] width 239 height 23
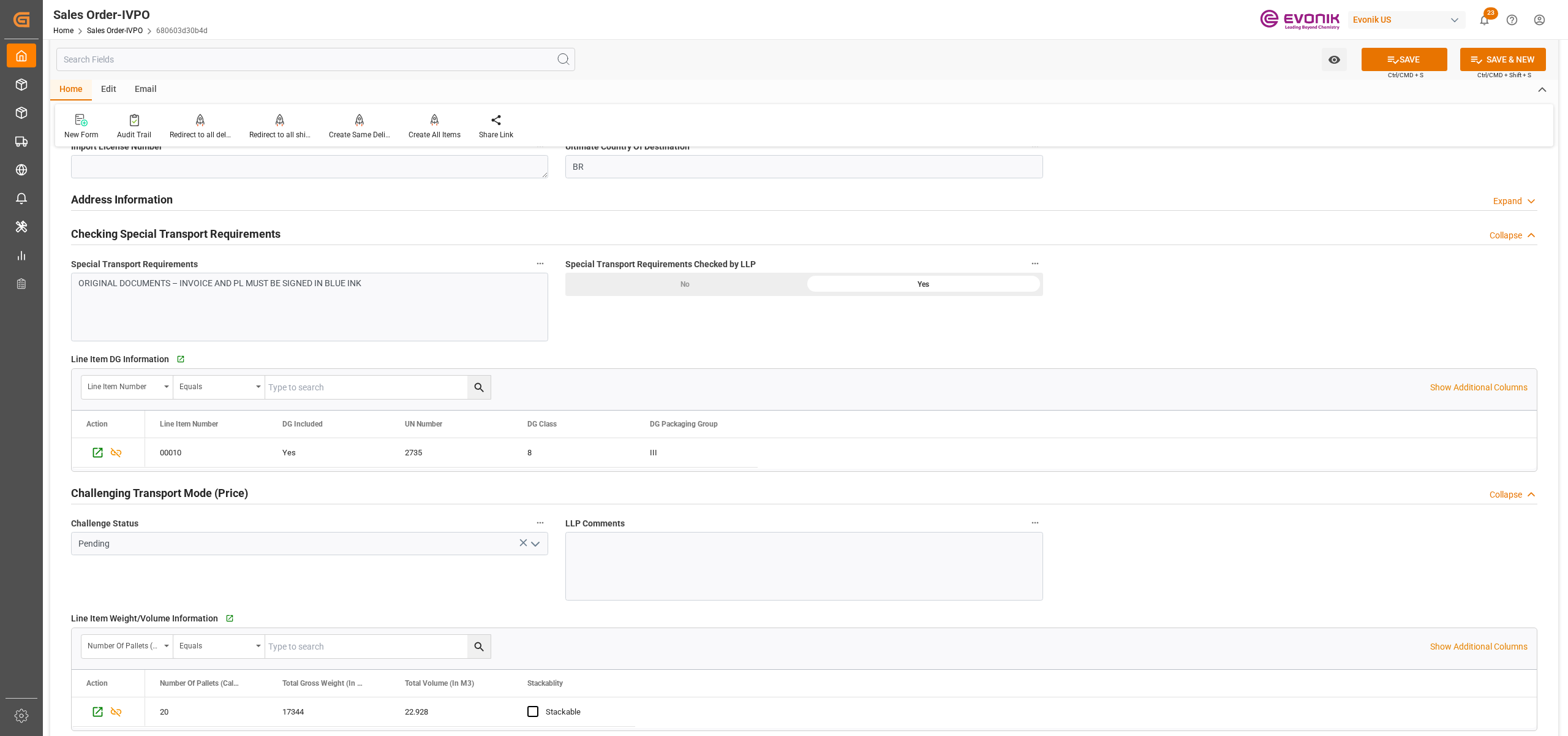
scroll to position [1633, 0]
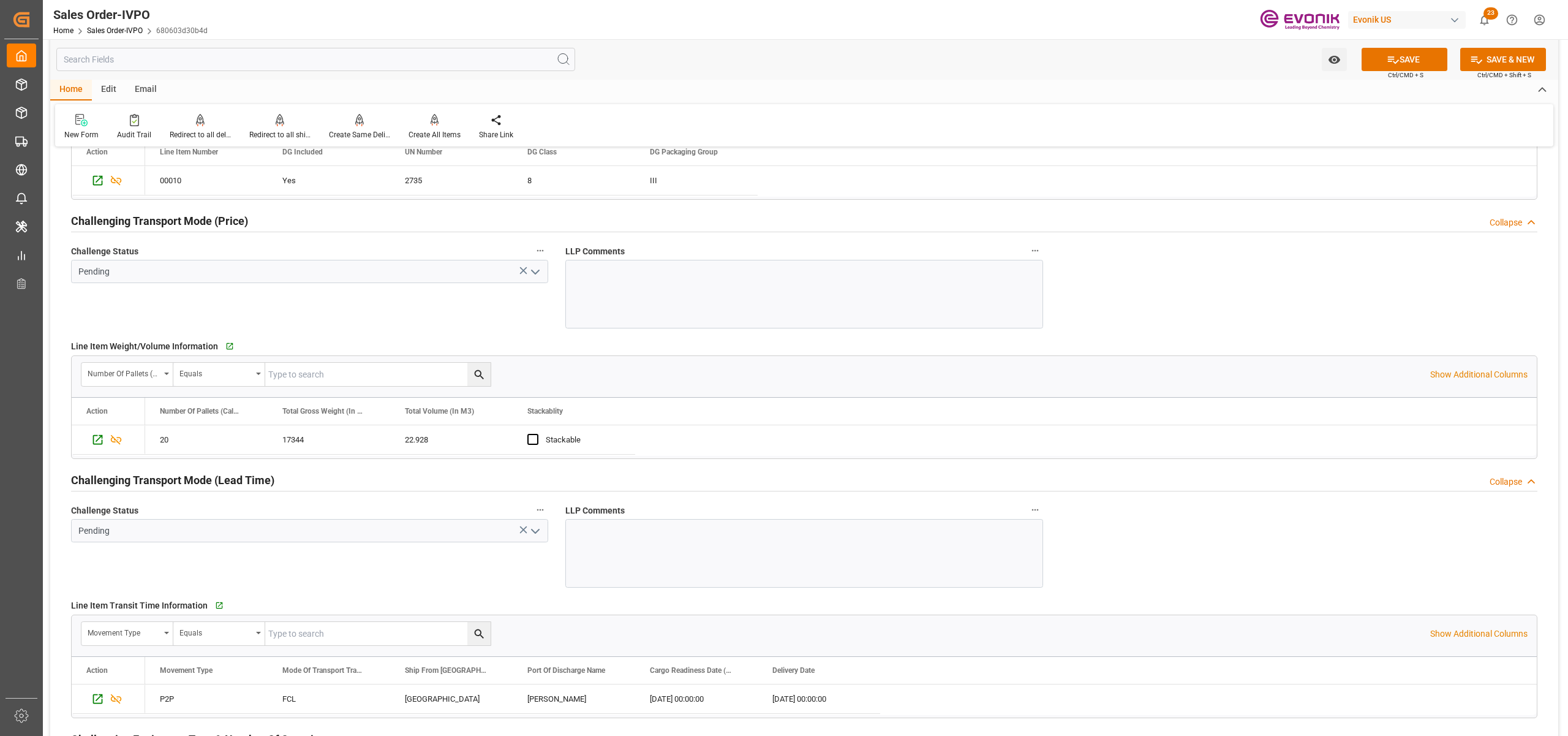
type input "livia.leone@evonik.comTelephone No: 55 19 3475-3130"
click at [537, 271] on icon "open menu" at bounding box center [535, 272] width 14 height 14
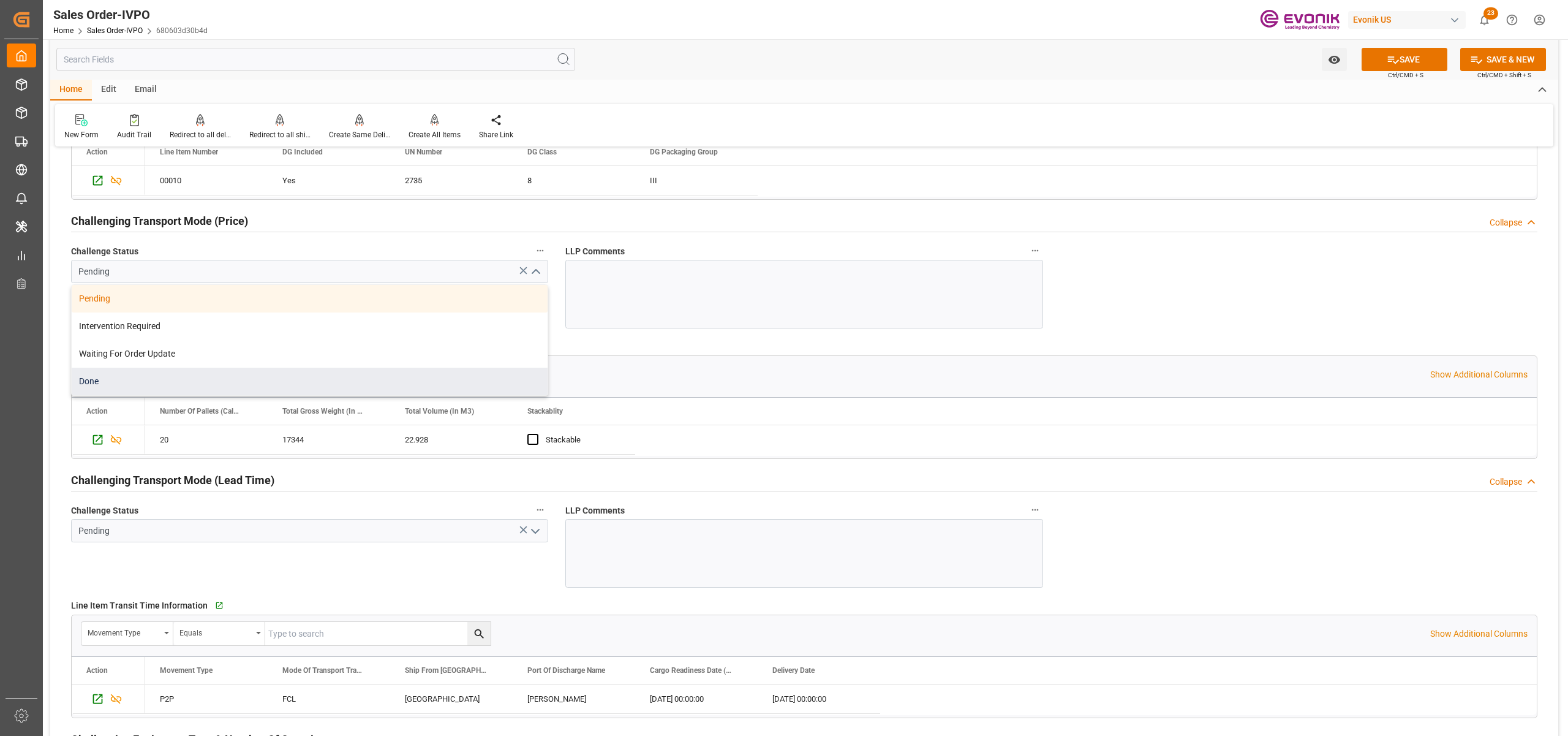
click at [224, 388] on div "Done" at bounding box center [309, 381] width 476 height 28
type input "Done"
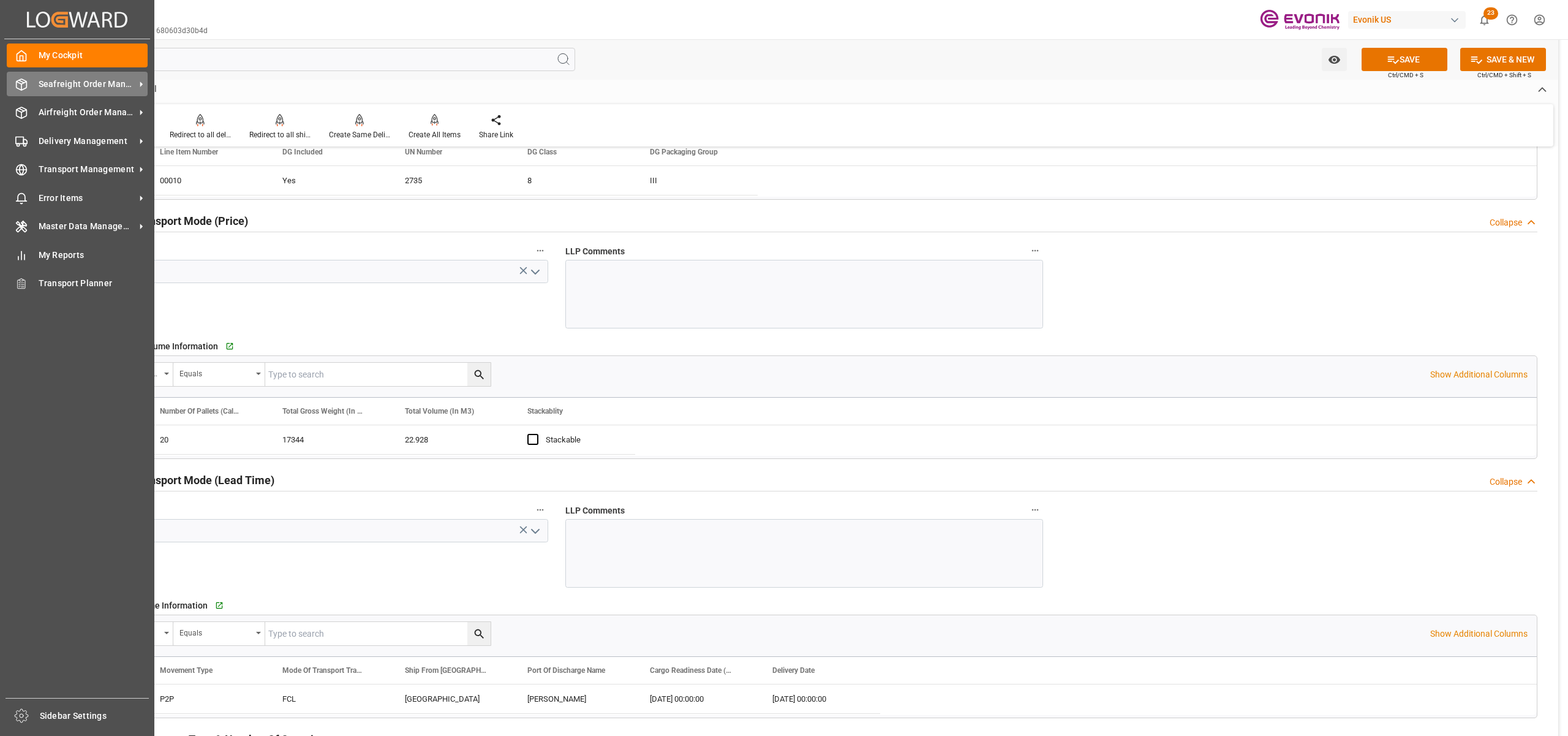
click at [74, 84] on span "Seafreight Order Management" at bounding box center [87, 84] width 97 height 13
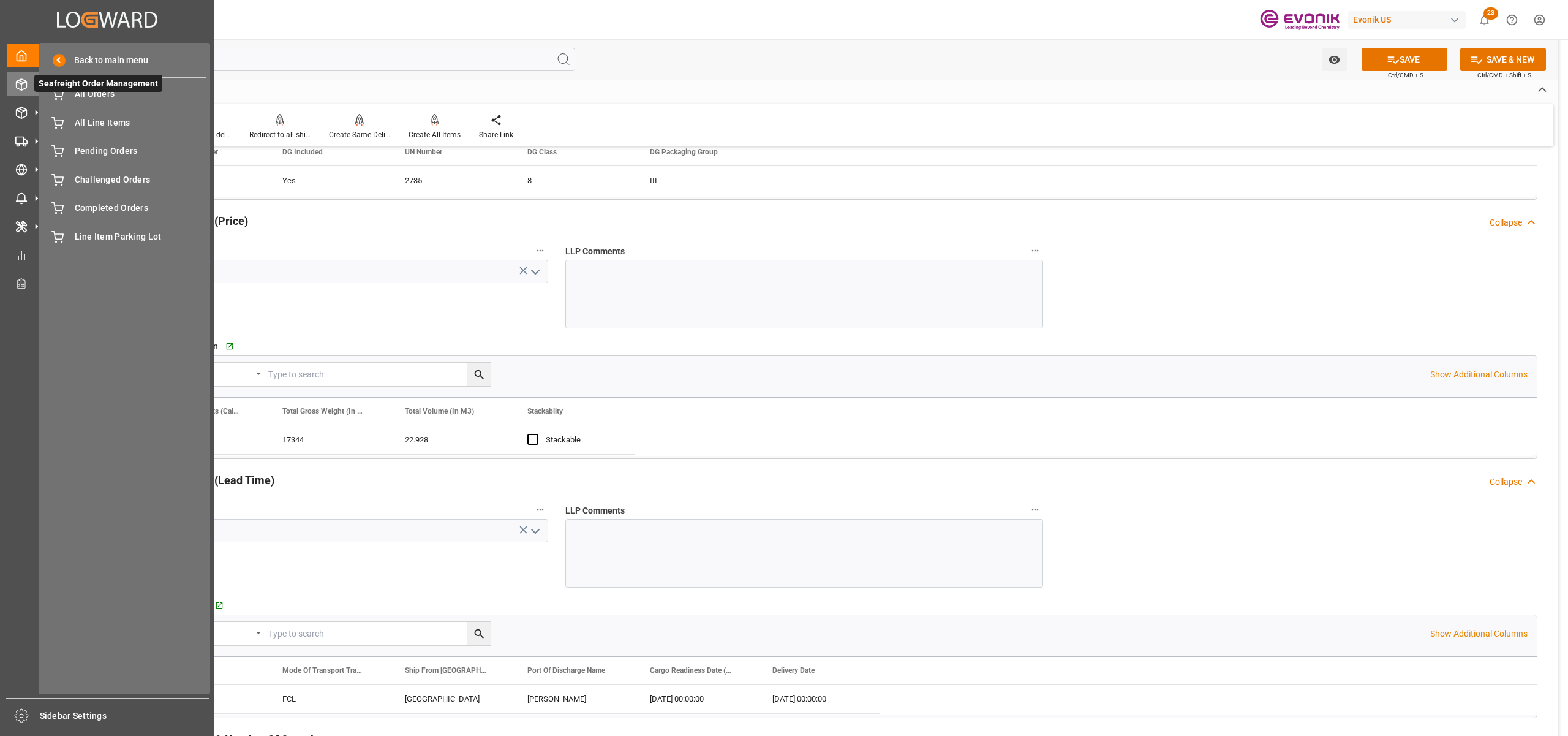
click at [94, 91] on span "Seafreight Order Management" at bounding box center [98, 82] width 128 height 17
click at [96, 96] on span "All Orders" at bounding box center [140, 94] width 132 height 13
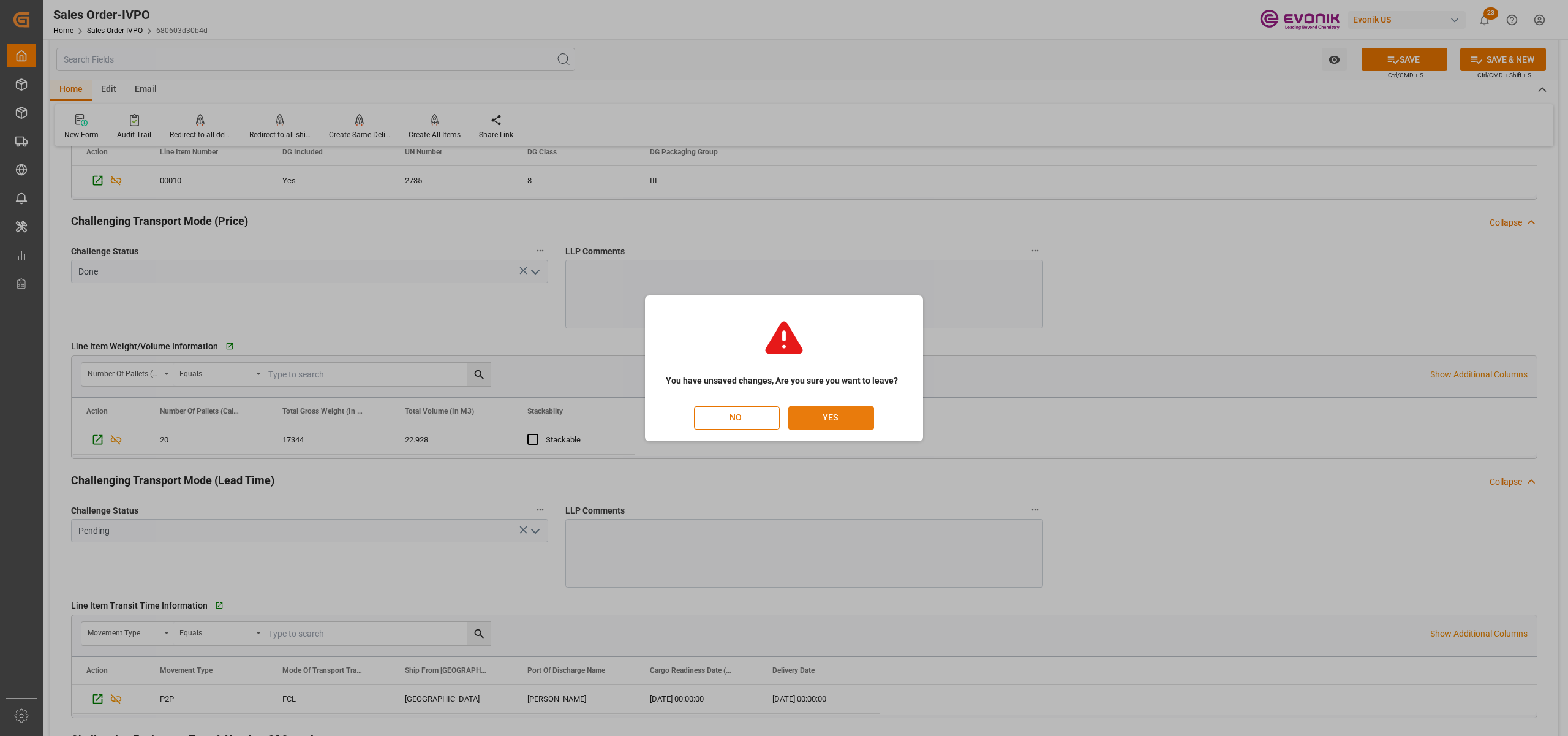
click at [821, 414] on button "YES" at bounding box center [831, 418] width 86 height 23
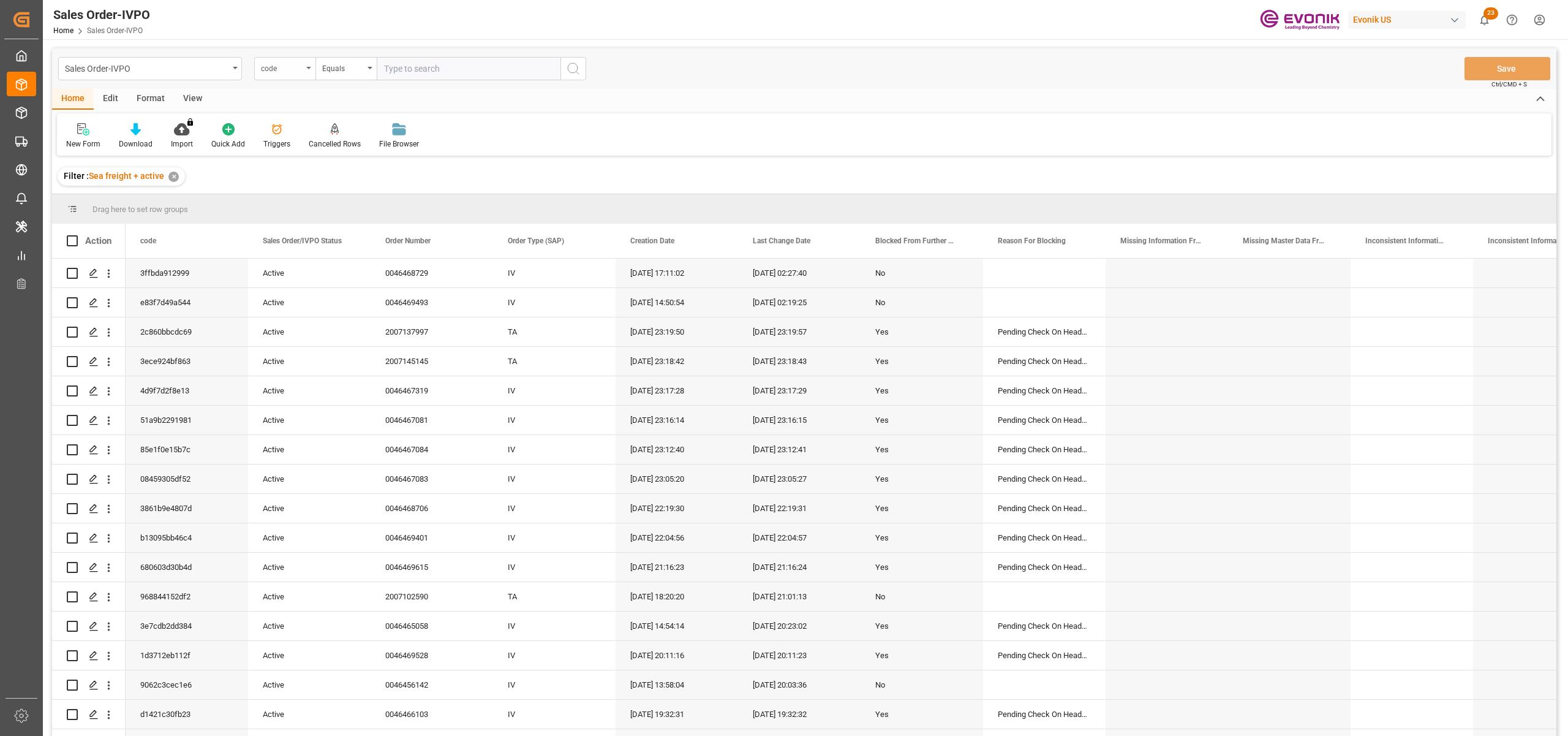
click at [292, 66] on div "code" at bounding box center [281, 67] width 41 height 14
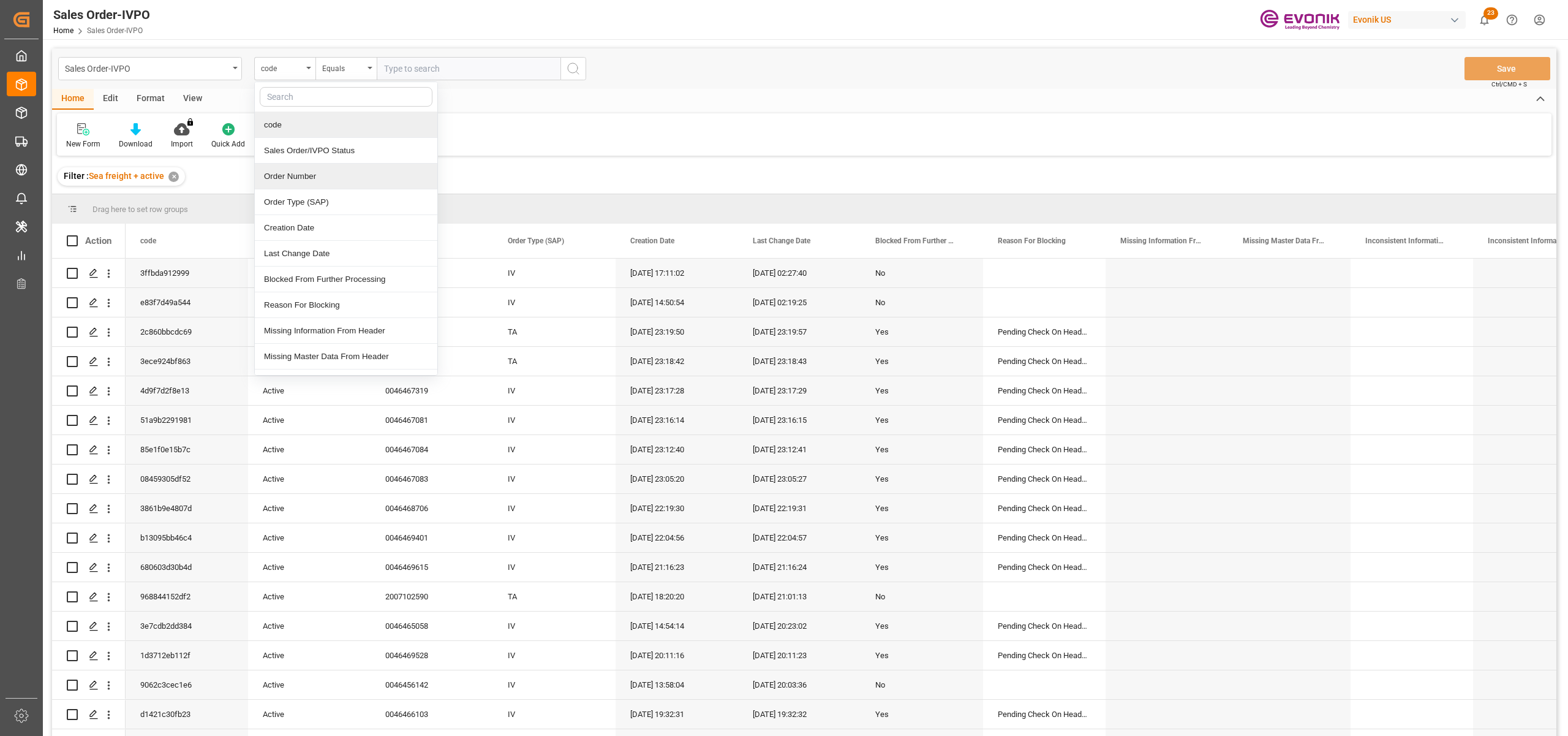
click at [319, 177] on div "Order Number" at bounding box center [346, 176] width 183 height 26
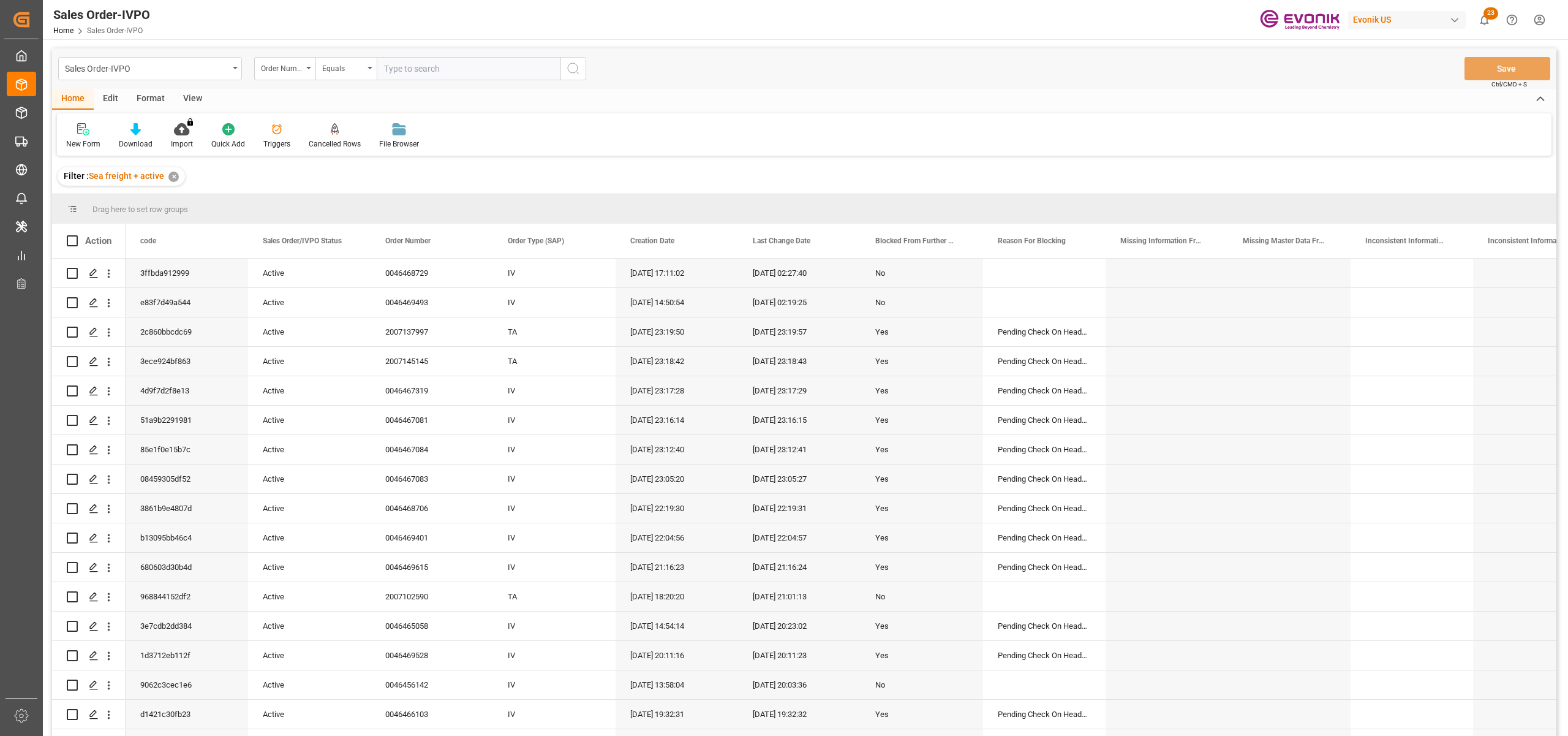
click at [409, 67] on input "text" at bounding box center [468, 69] width 184 height 23
paste input "0046468706"
type input "0046468706"
click at [573, 69] on icon "search button" at bounding box center [573, 68] width 14 height 14
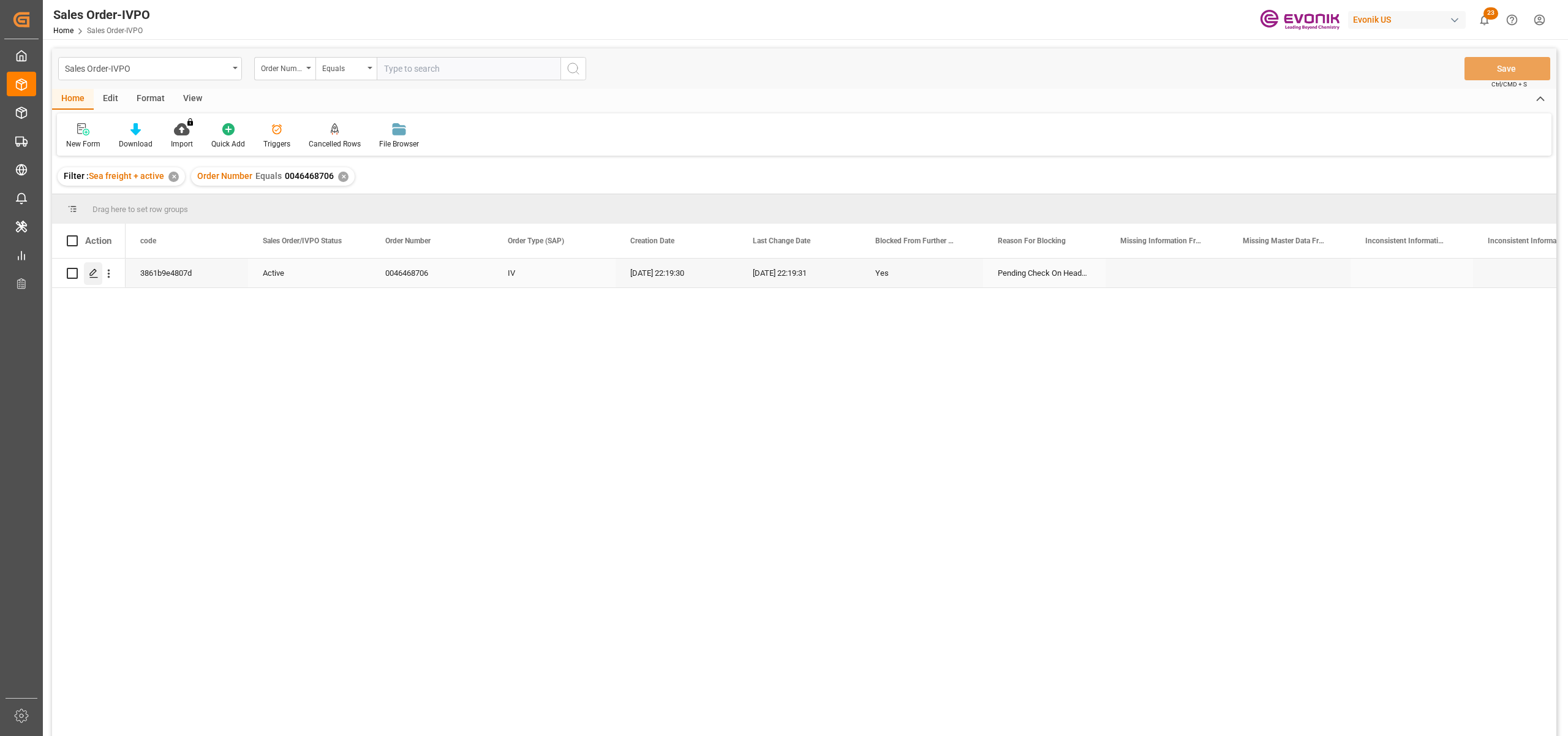
click at [94, 270] on icon "Press SPACE to select this row." at bounding box center [93, 273] width 10 height 10
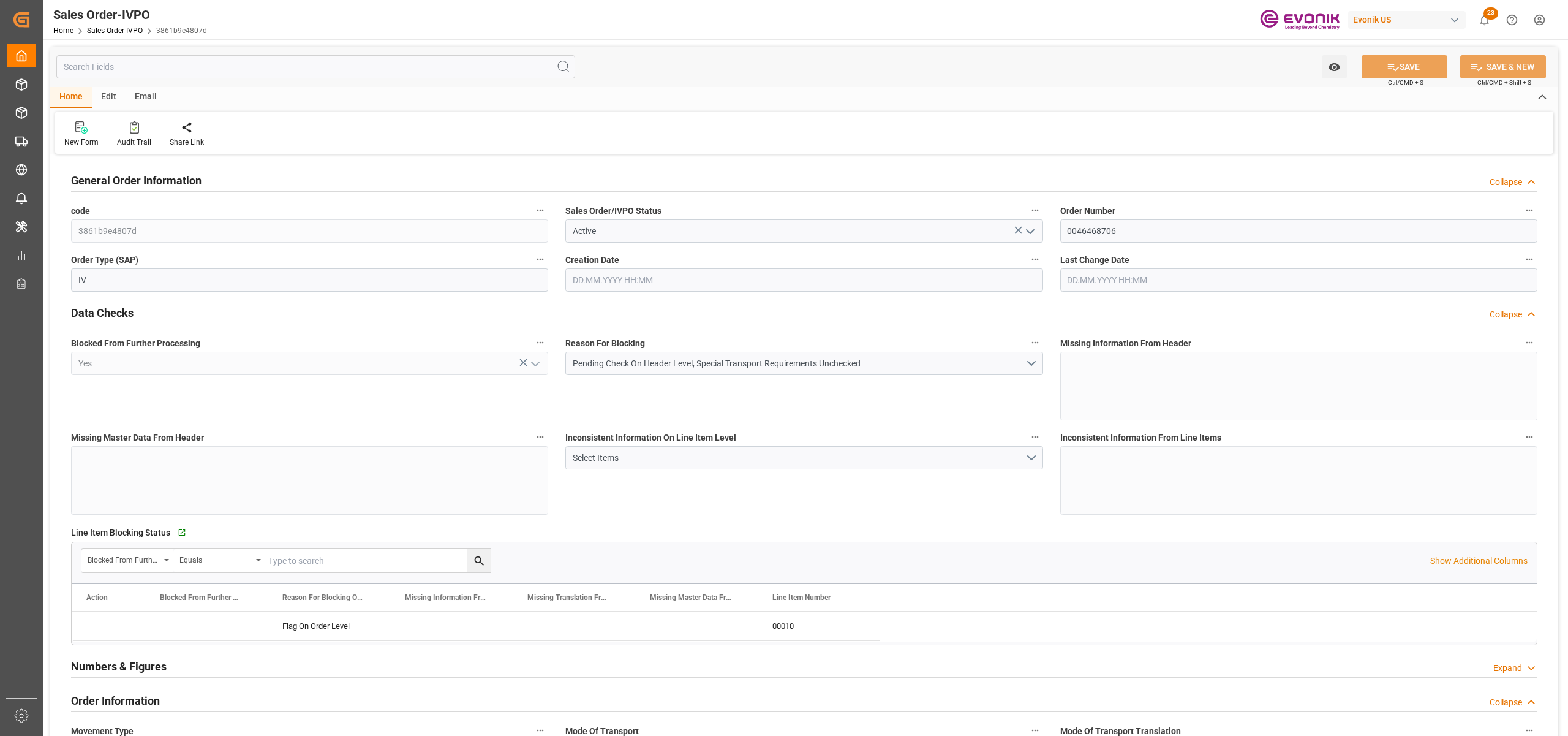
type input "GBLGP"
type input "0"
type input "1"
type input "4296"
type input "20.08.2025 22:19"
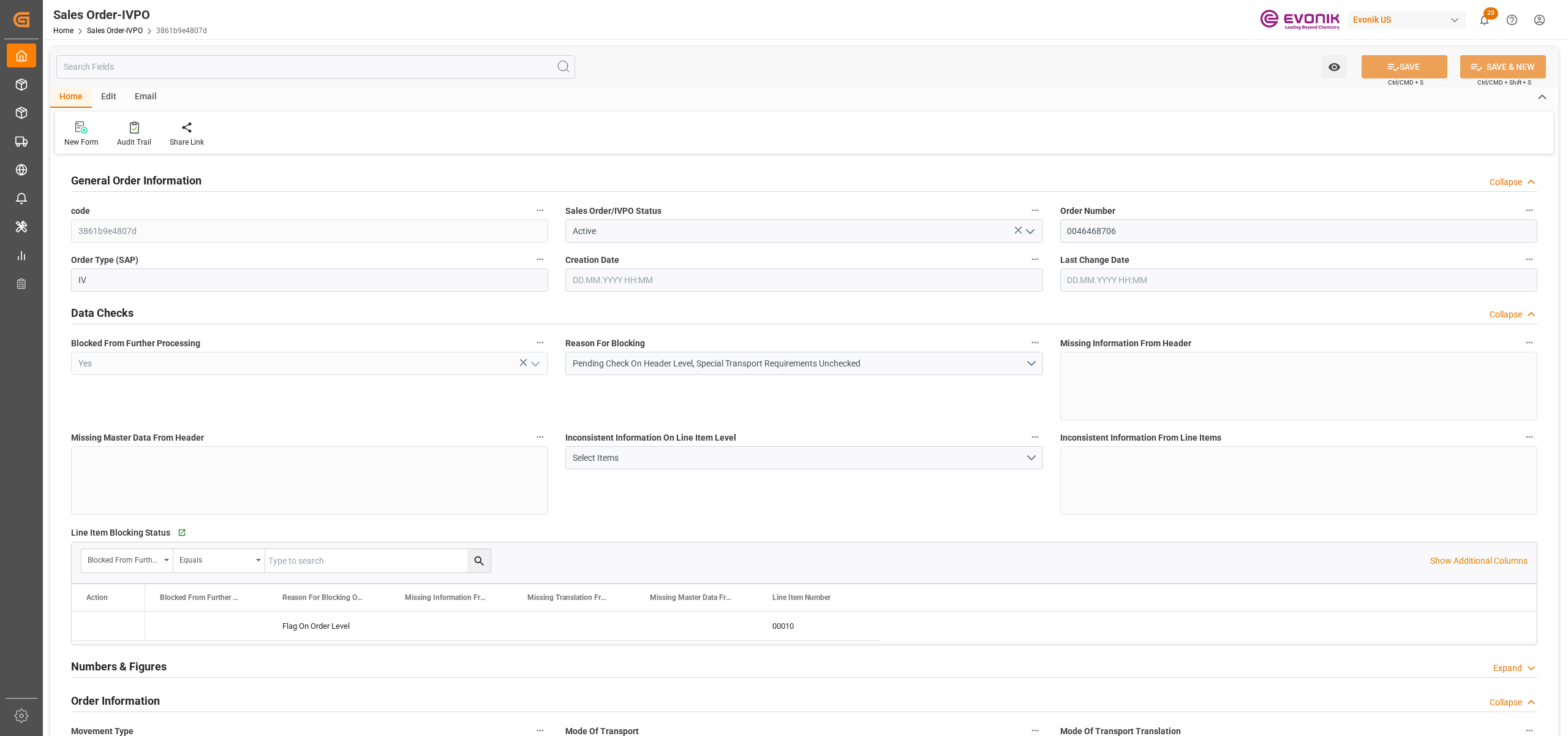
type input "20.08.2025 22:19"
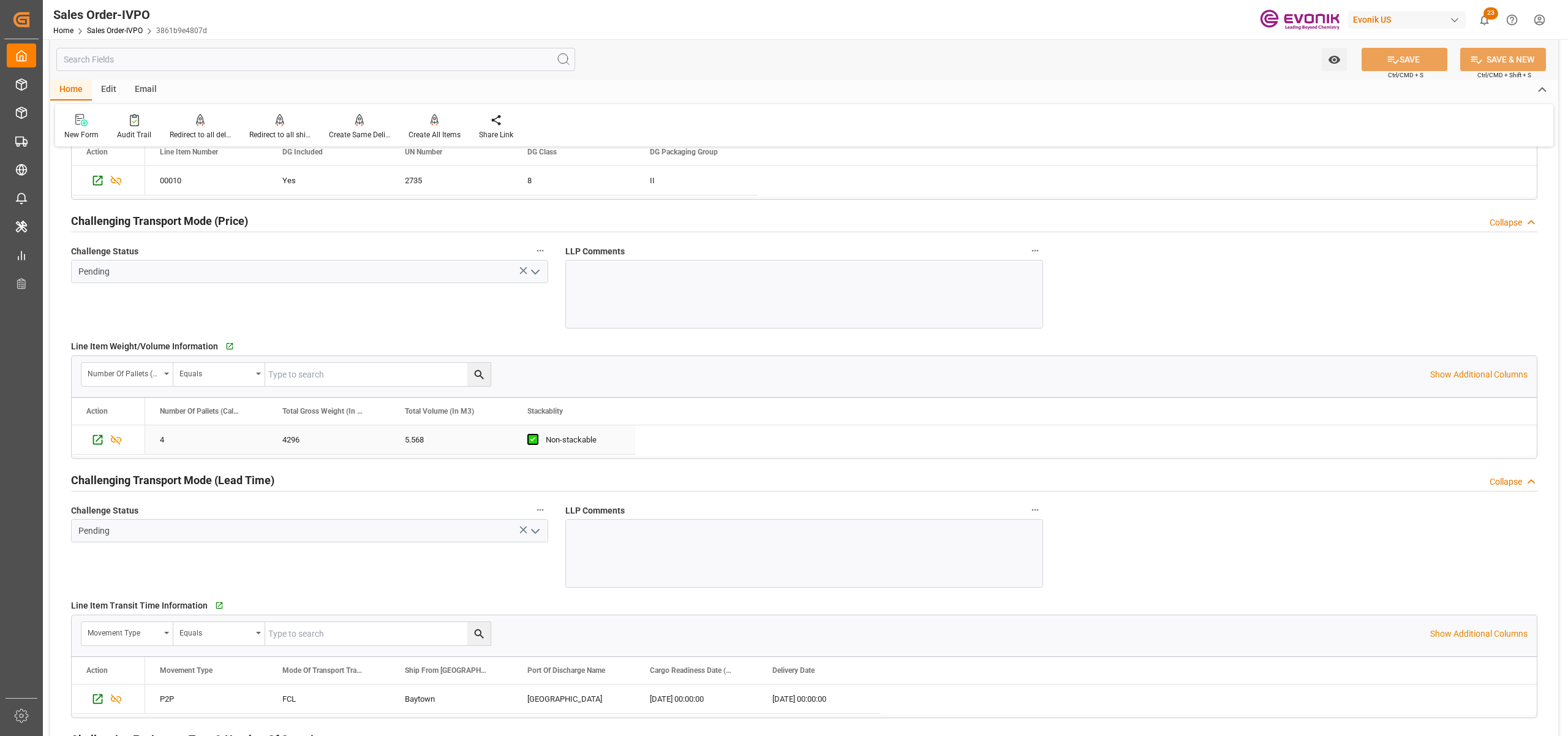
scroll to position [1906, 0]
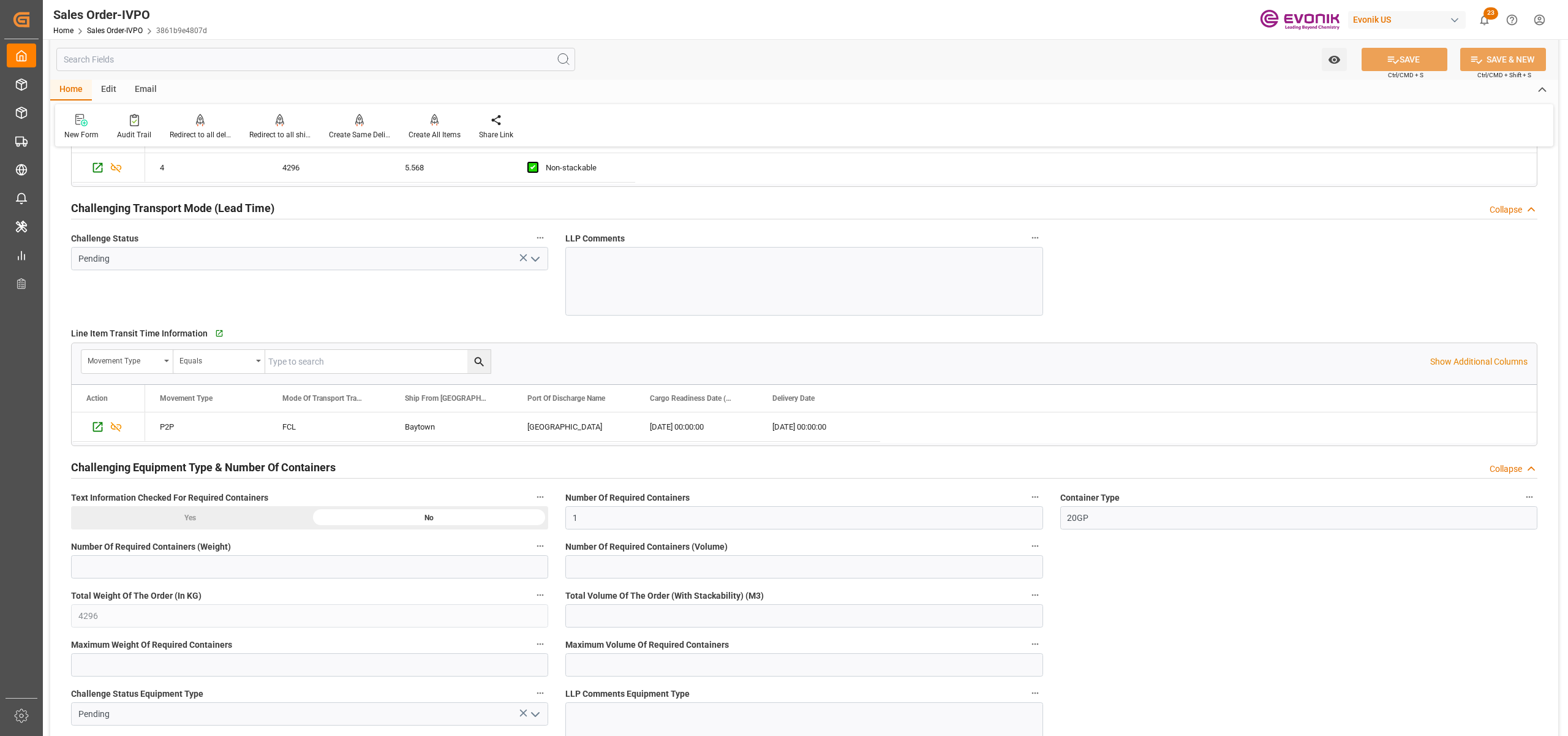
click at [765, 489] on div "Number Of Required Containers 1" at bounding box center [804, 509] width 495 height 49
click at [839, 485] on div "Challenging Equipment Type & Number Of Containers Collapse" at bounding box center [804, 467] width 1483 height 34
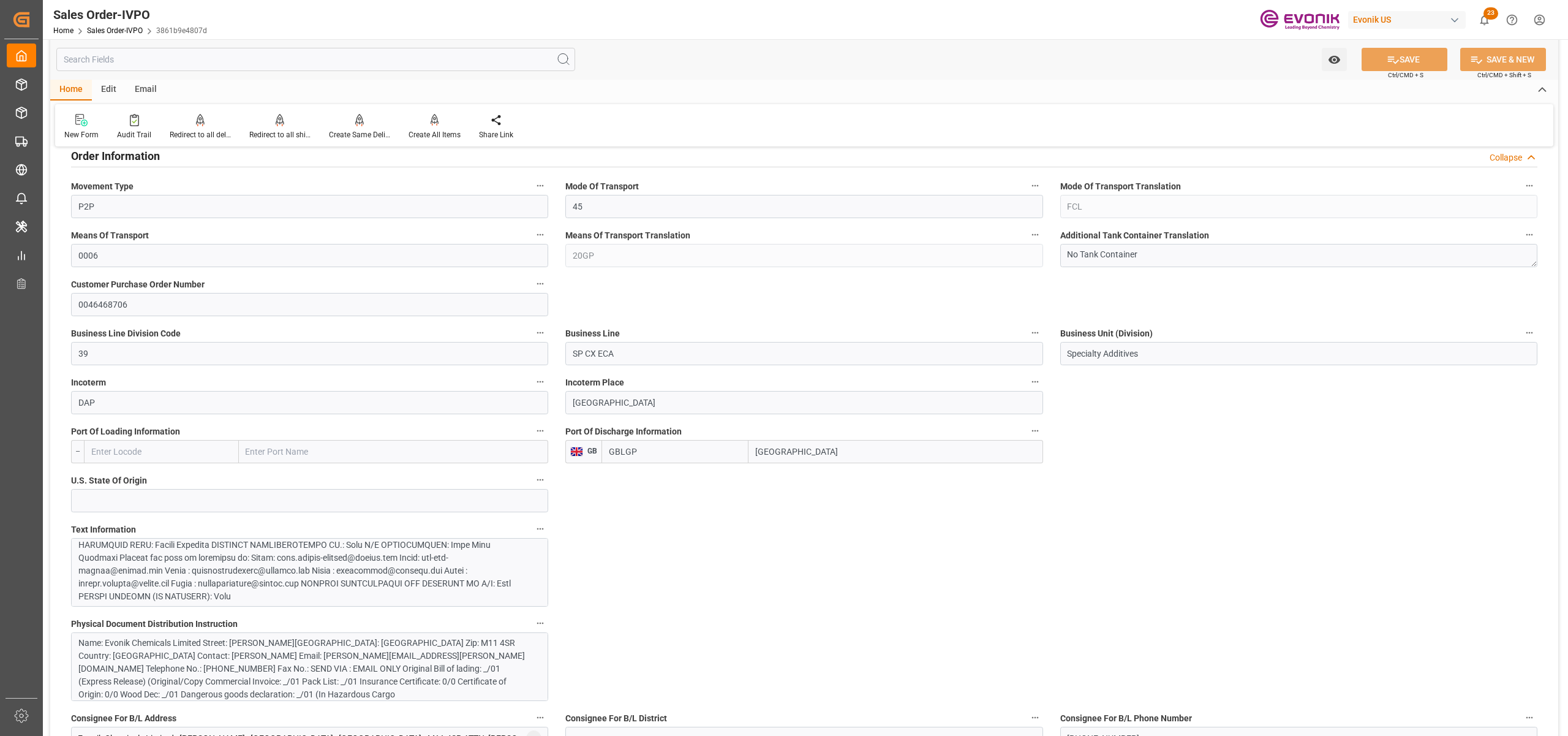
scroll to position [817, 0]
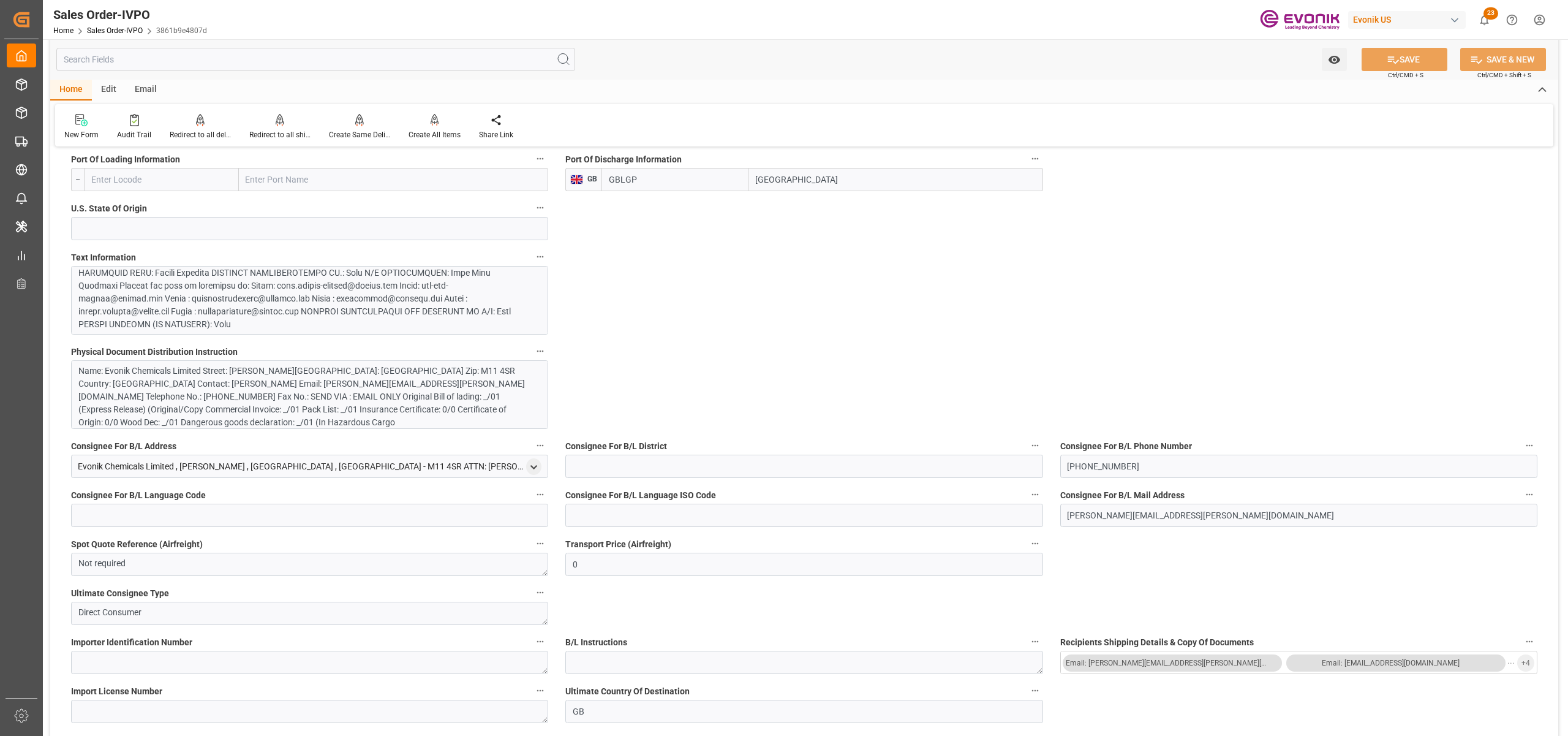
click at [378, 301] on div at bounding box center [303, 240] width 450 height 180
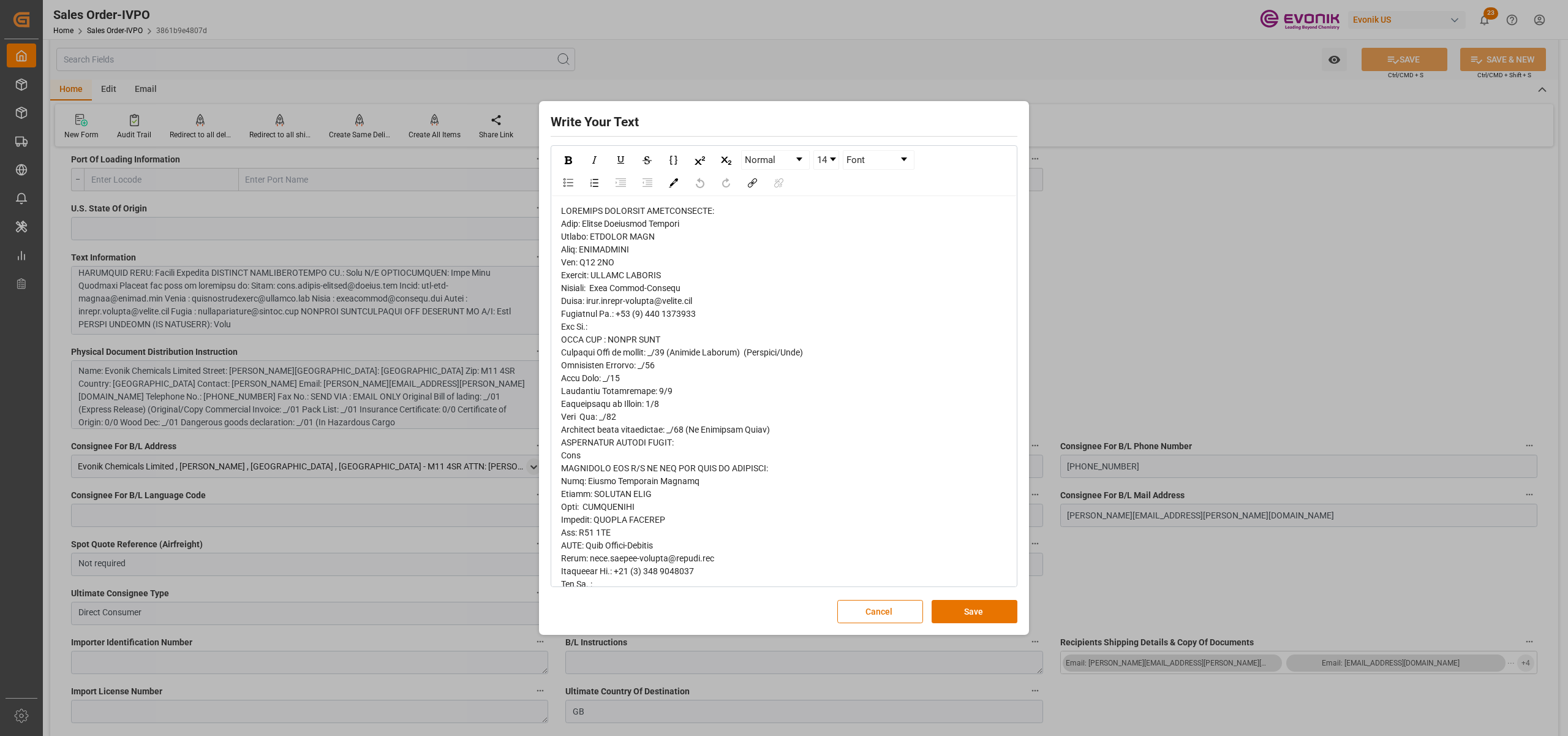
click at [566, 229] on span "rdw-editor" at bounding box center [682, 545] width 242 height 679
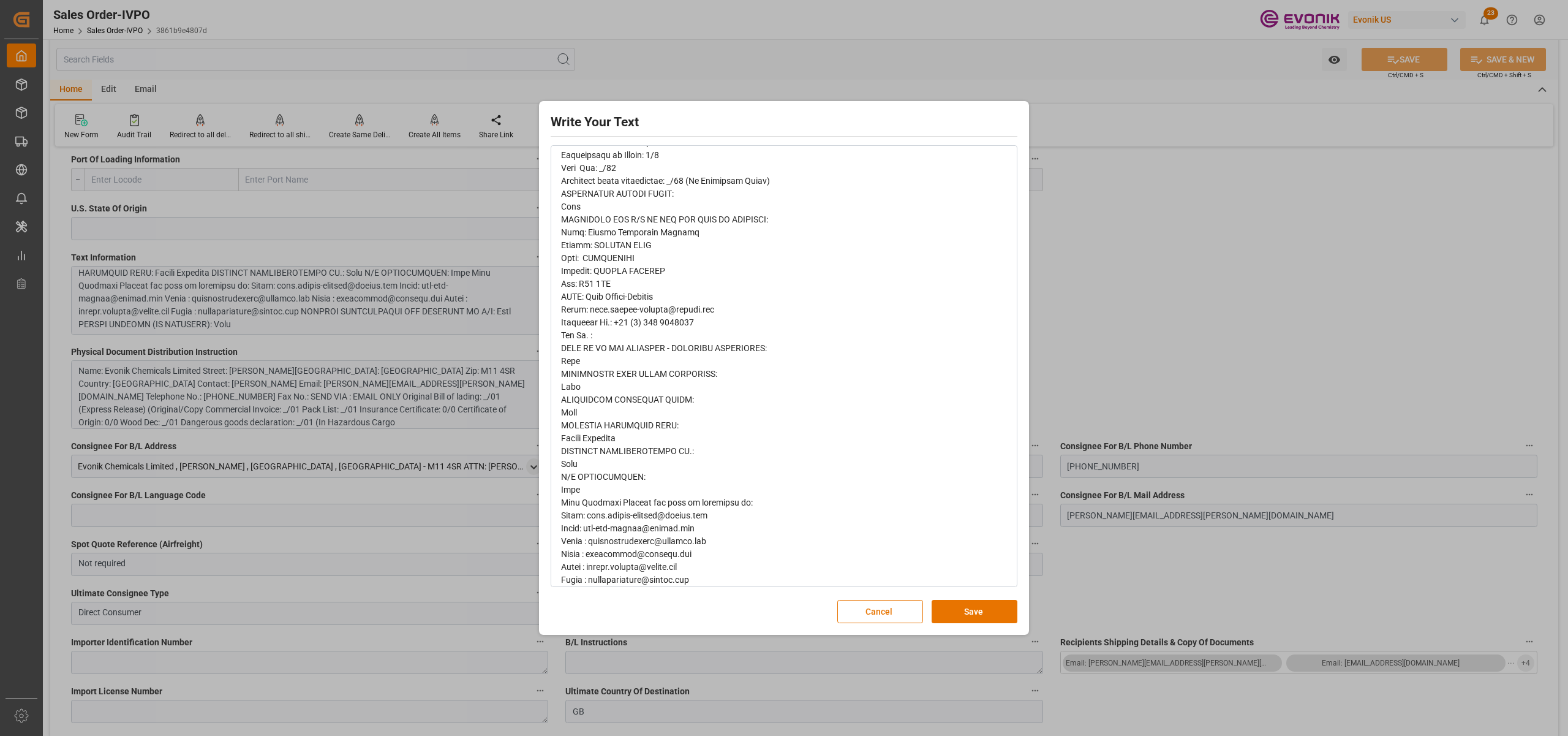
scroll to position [300, 0]
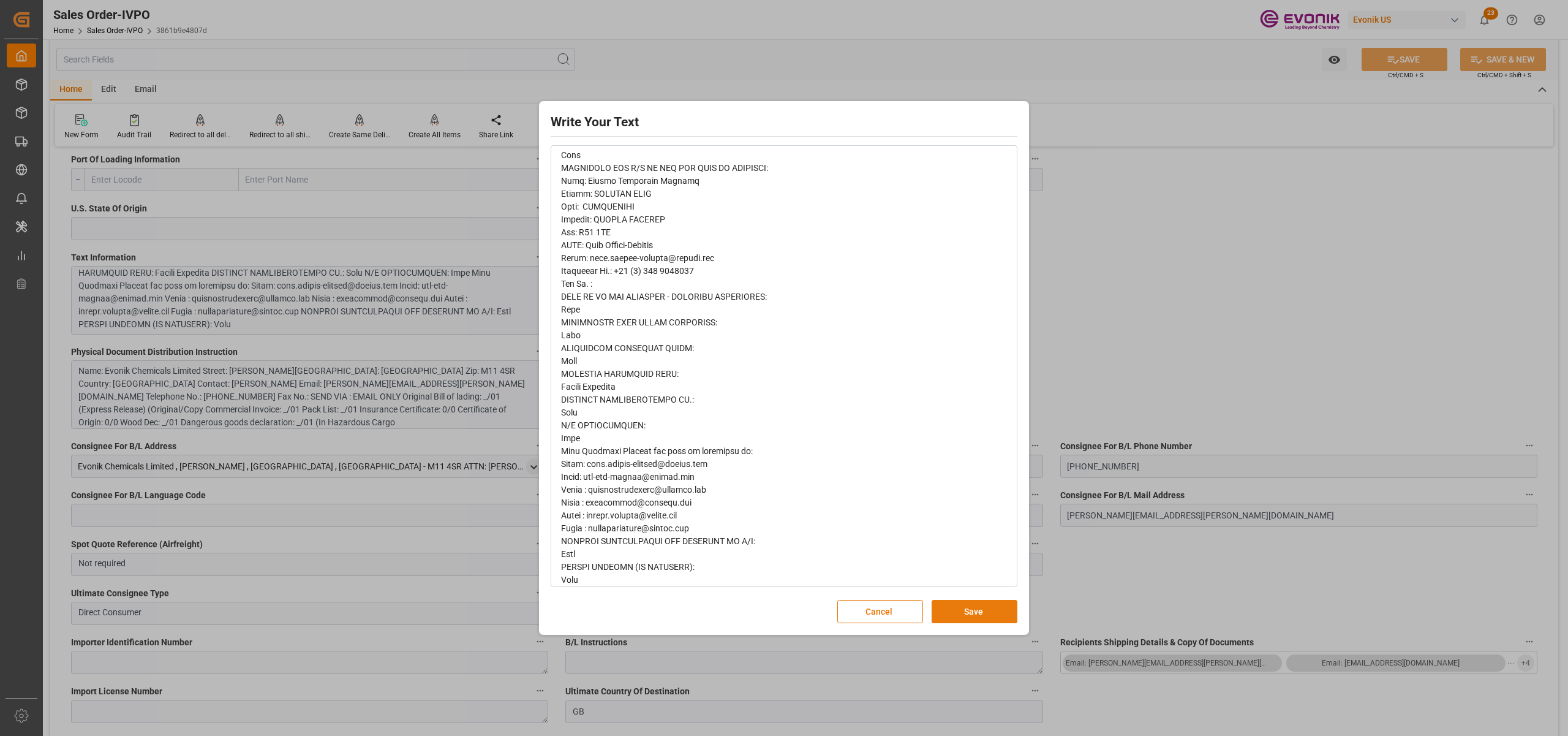
click at [995, 613] on button "Save" at bounding box center [975, 611] width 86 height 23
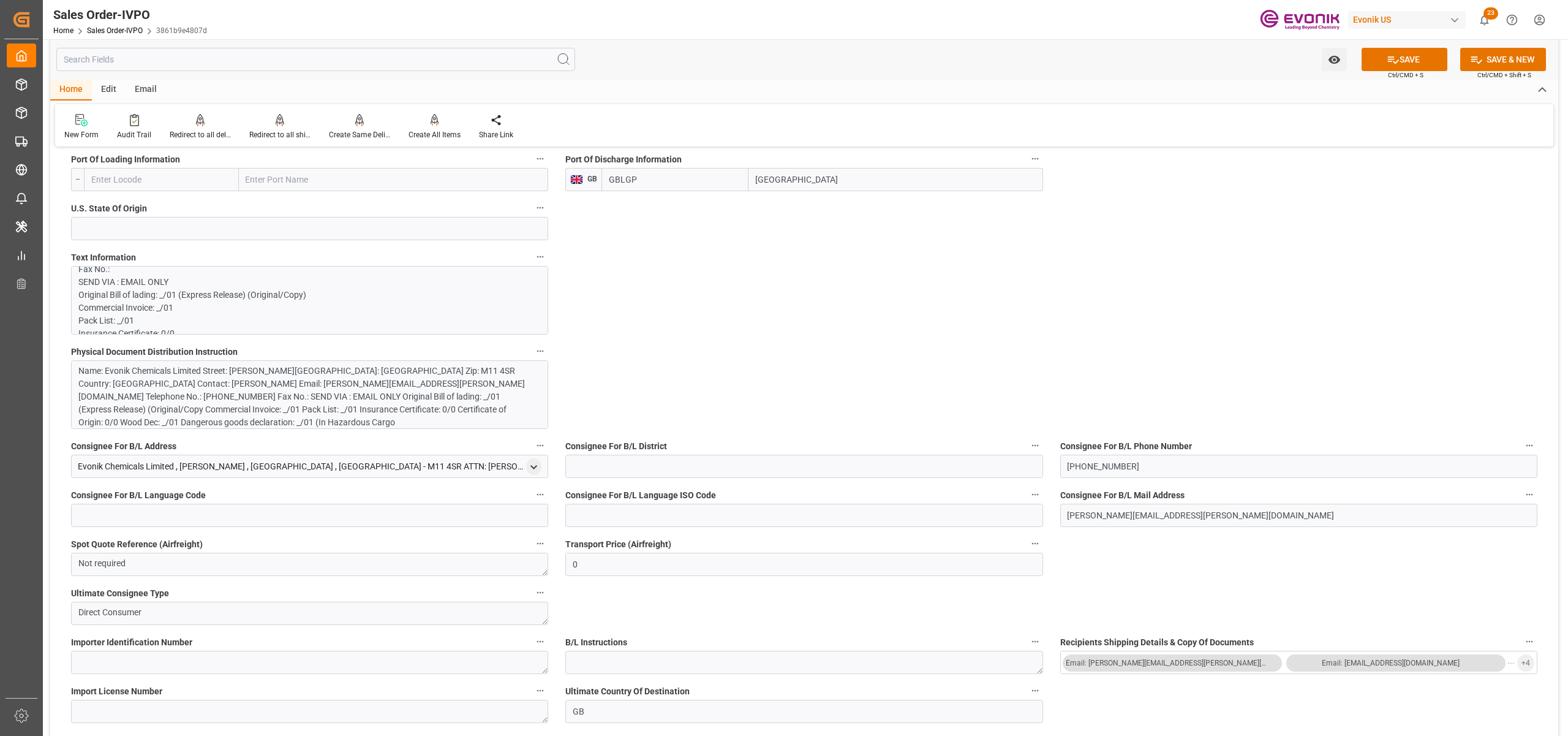
click at [361, 388] on div "Name: Evonik Chemicals Limited Street: CLAYTON LANE City: MANCHESTER Zip: M11 4…" at bounding box center [303, 397] width 450 height 65
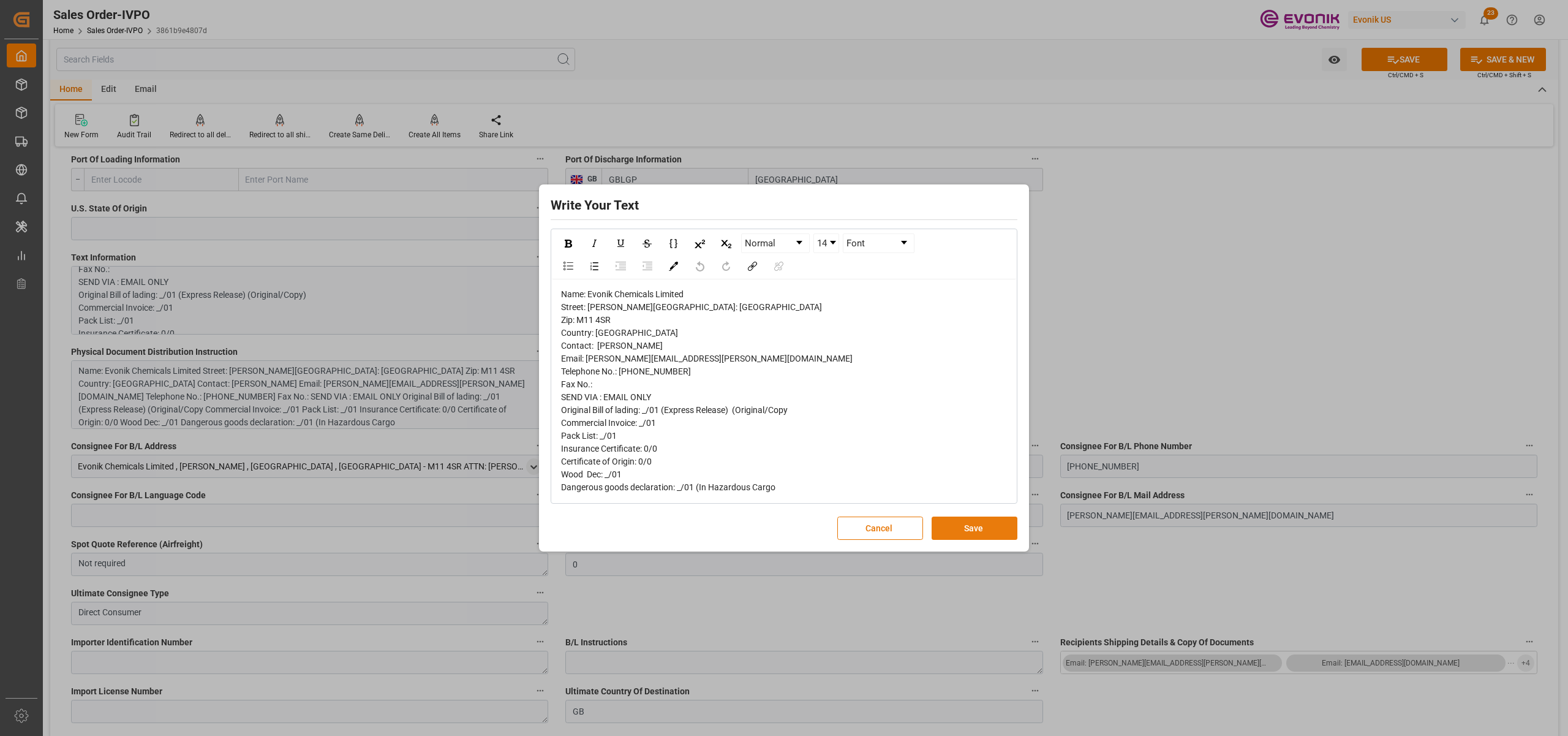
click at [971, 533] on button "Save" at bounding box center [975, 528] width 86 height 23
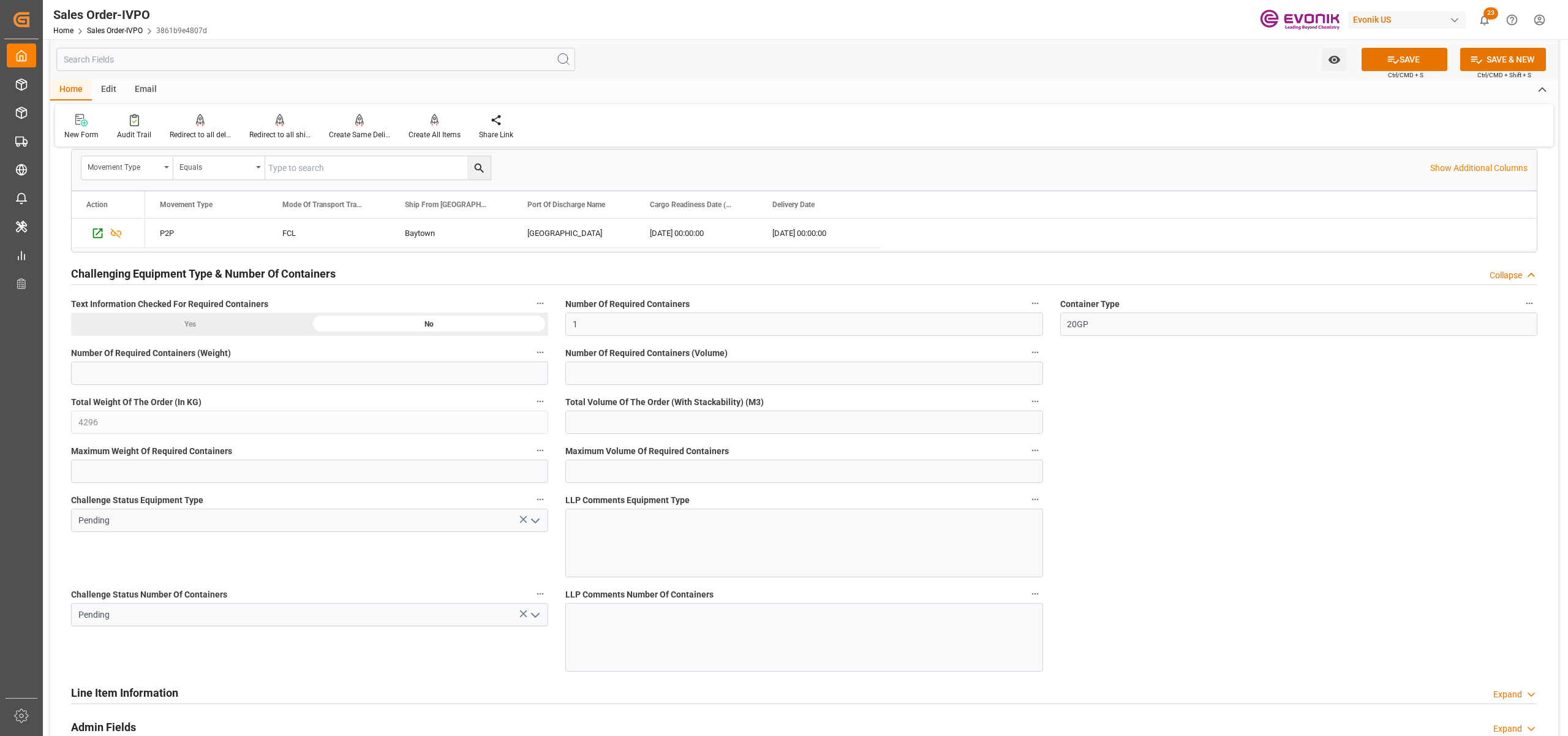
scroll to position [1826, 0]
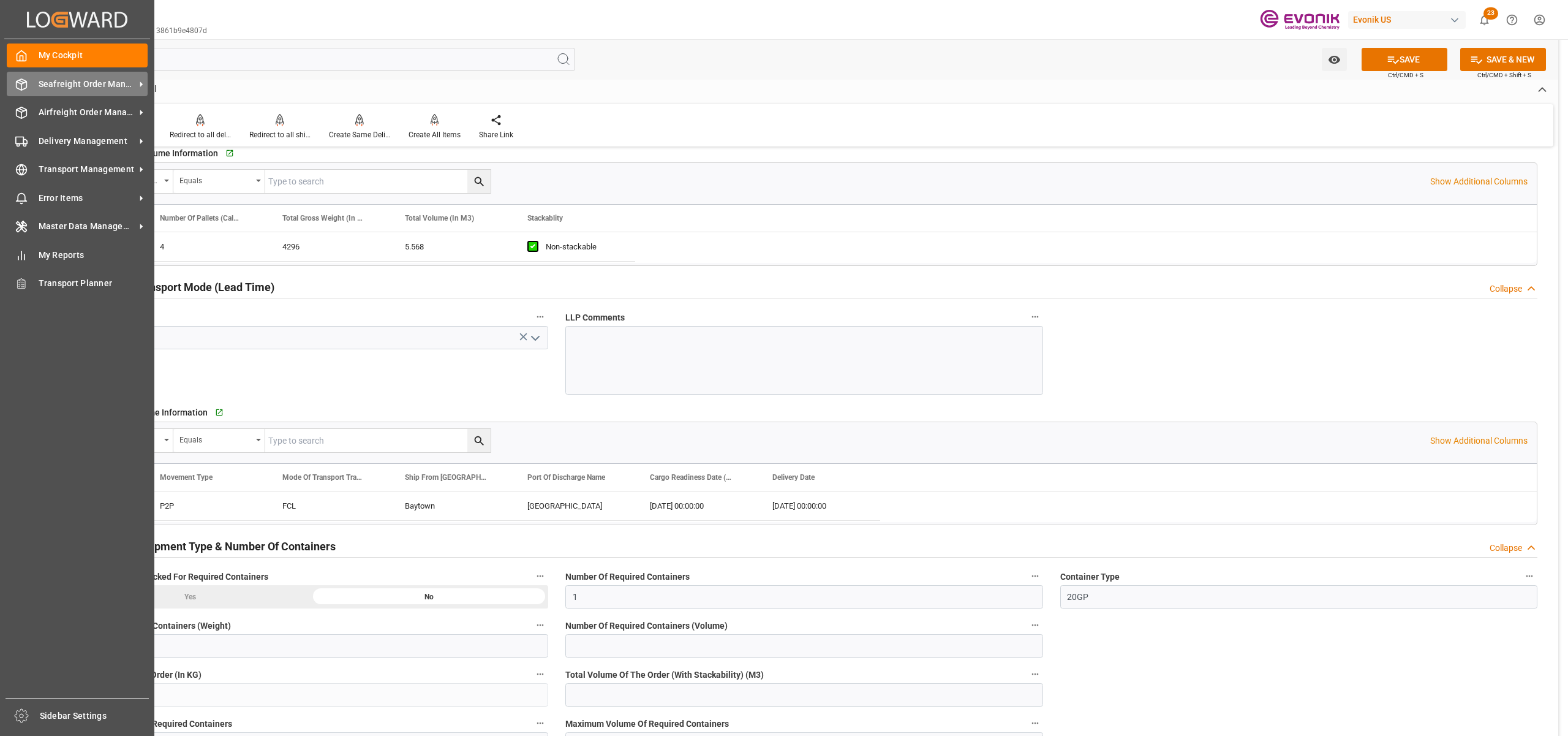
click at [98, 84] on span "Seafreight Order Management" at bounding box center [87, 84] width 97 height 13
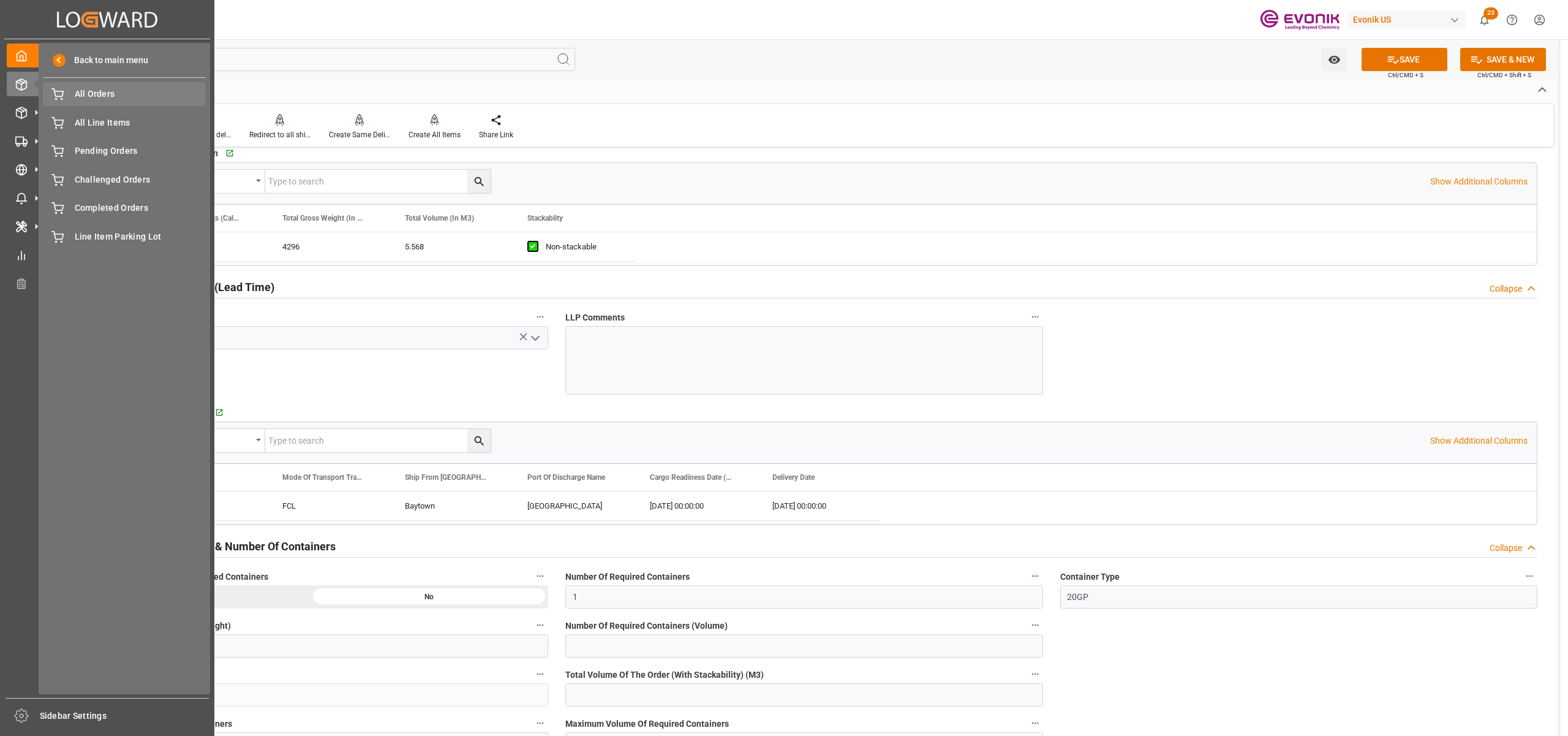
click at [117, 96] on span "All Orders" at bounding box center [140, 94] width 132 height 13
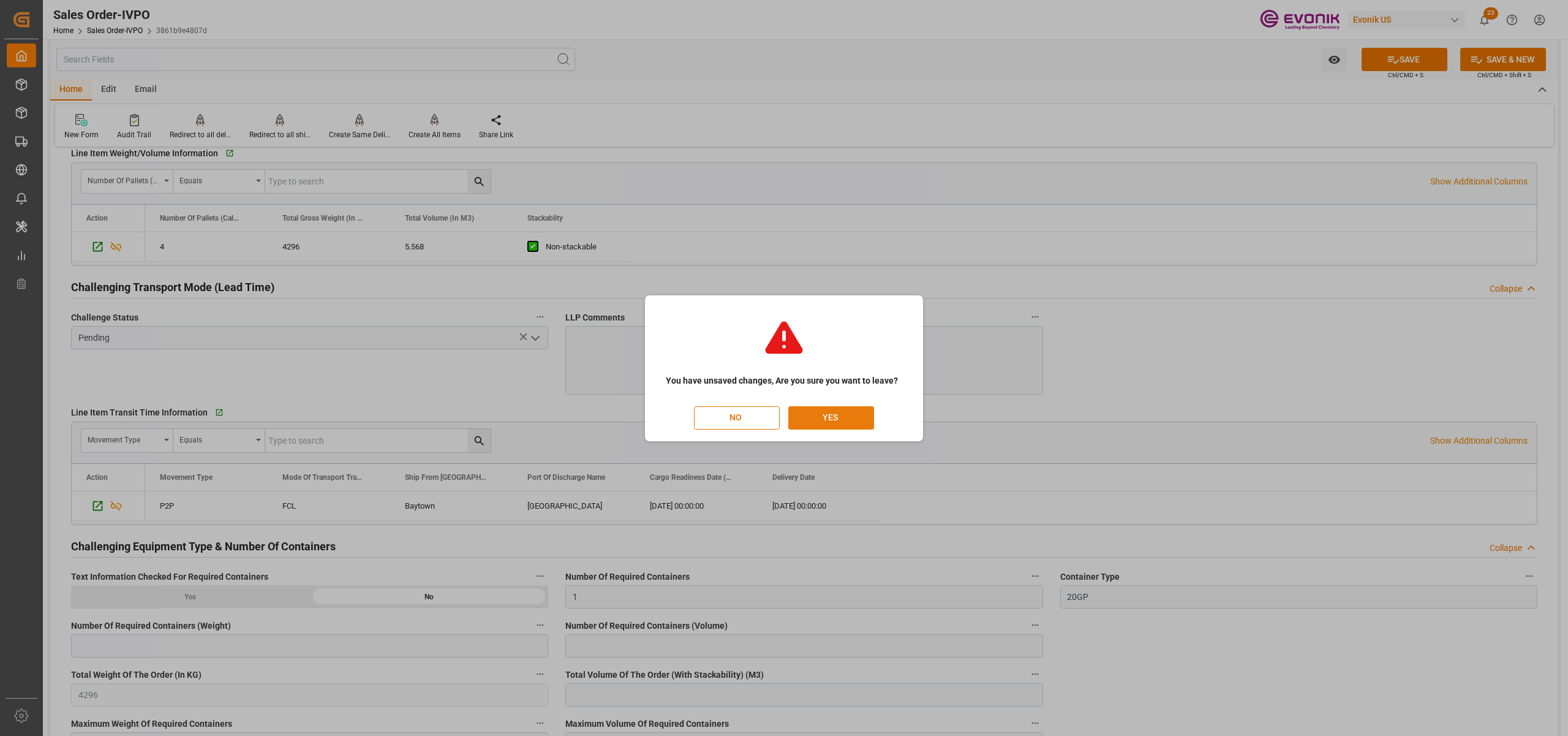
click at [822, 421] on button "YES" at bounding box center [831, 418] width 86 height 23
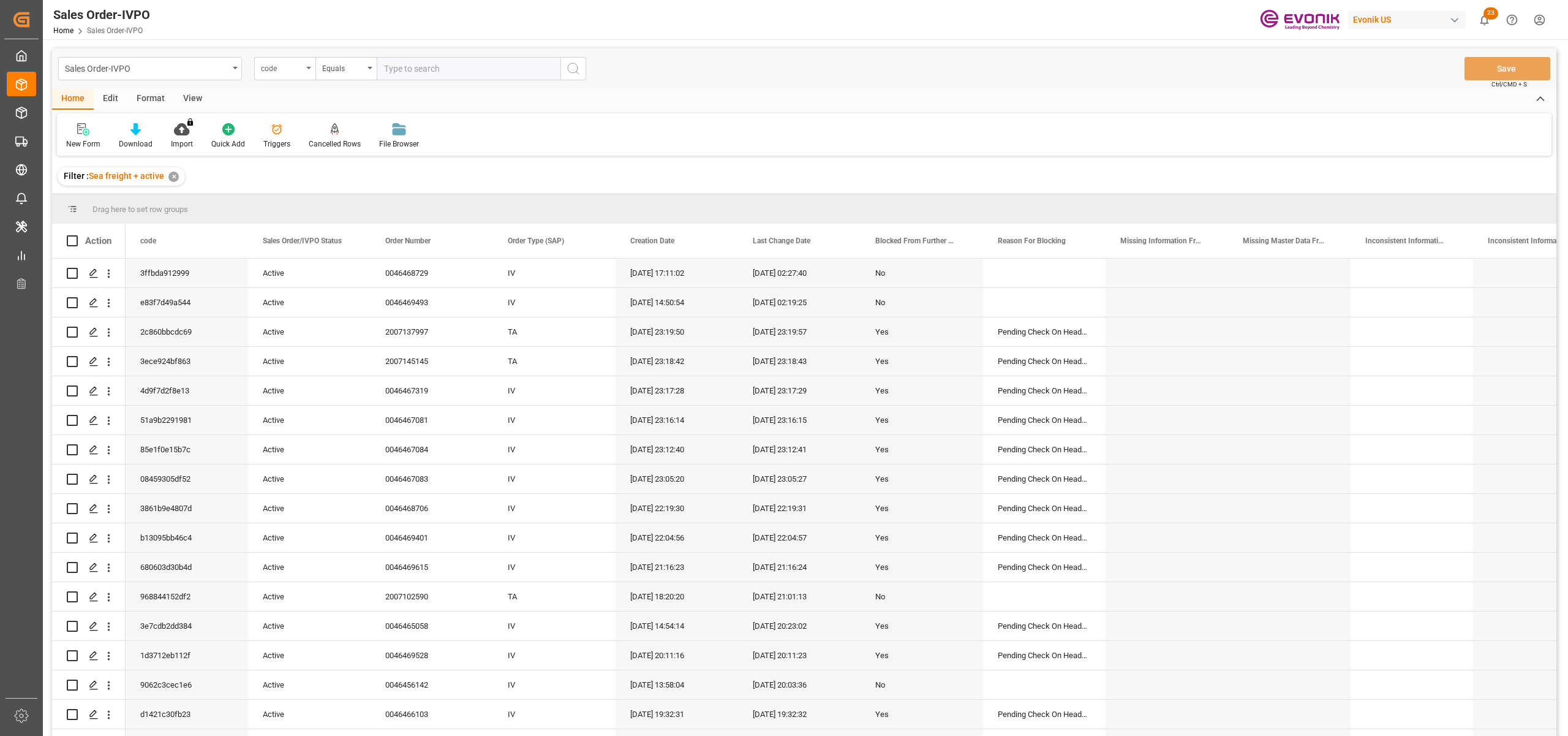
click at [285, 72] on div "code" at bounding box center [281, 67] width 41 height 14
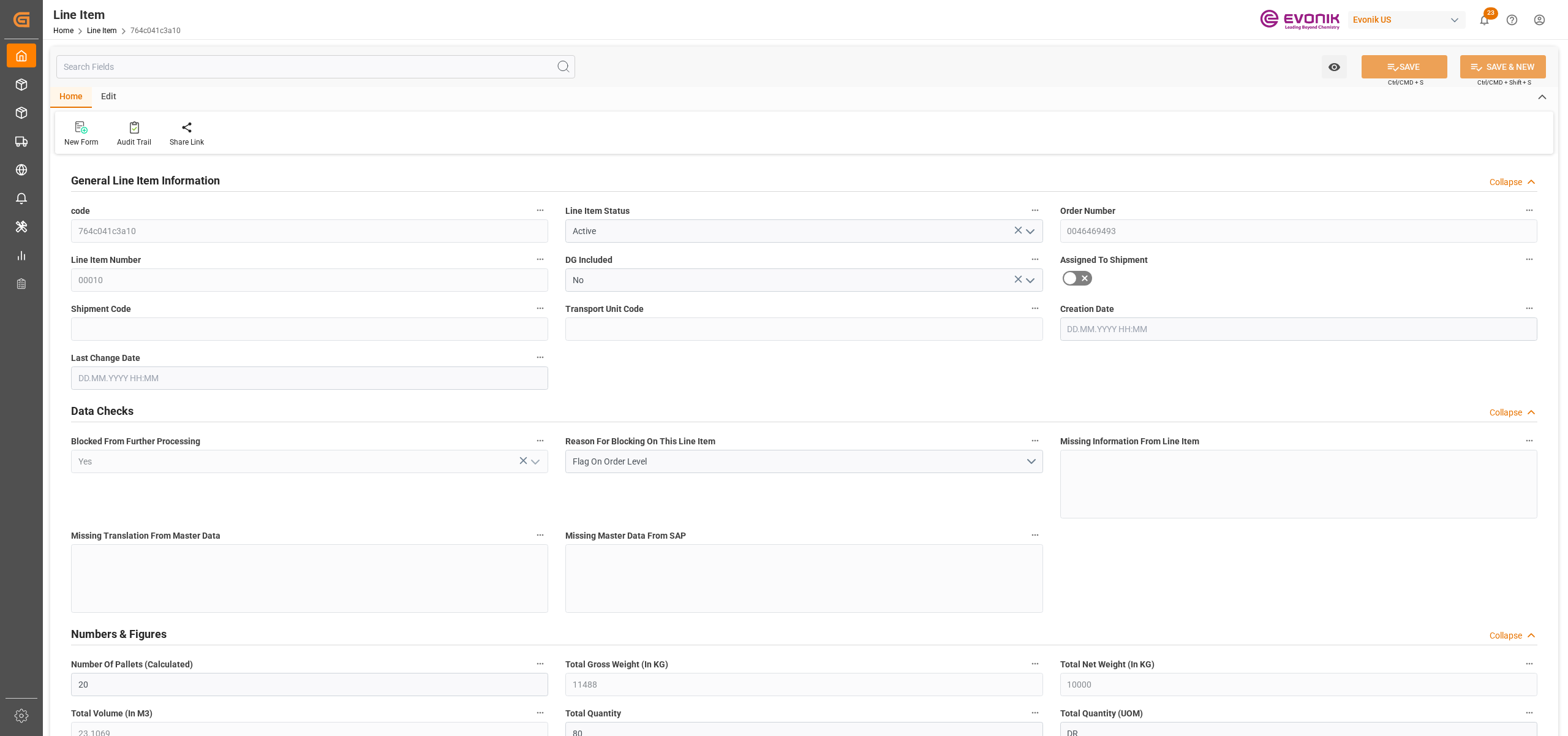
type input "20"
type input "11488"
type input "10000"
type input "23.1069"
type input "80"
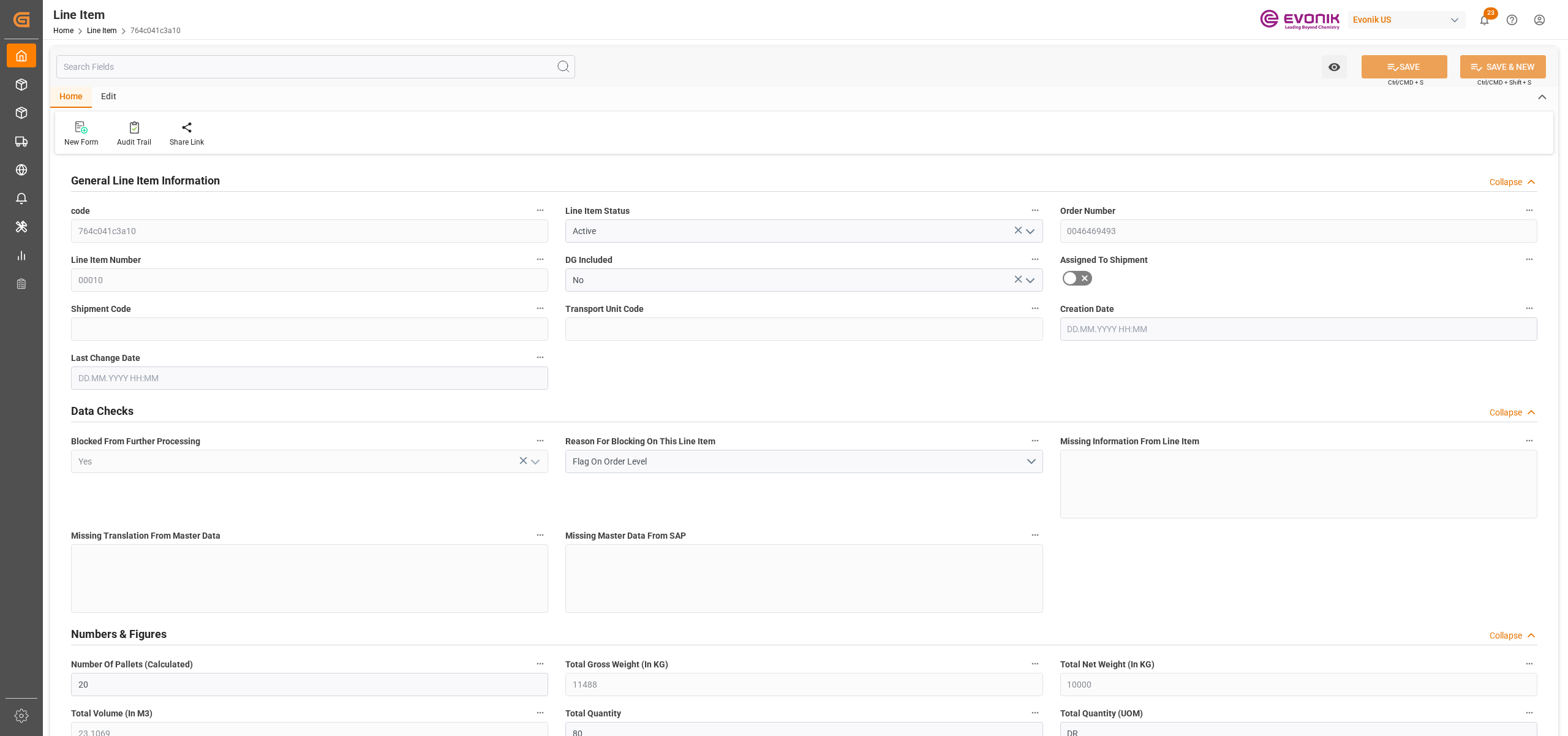
type input "70800"
type input "80"
type input "11488"
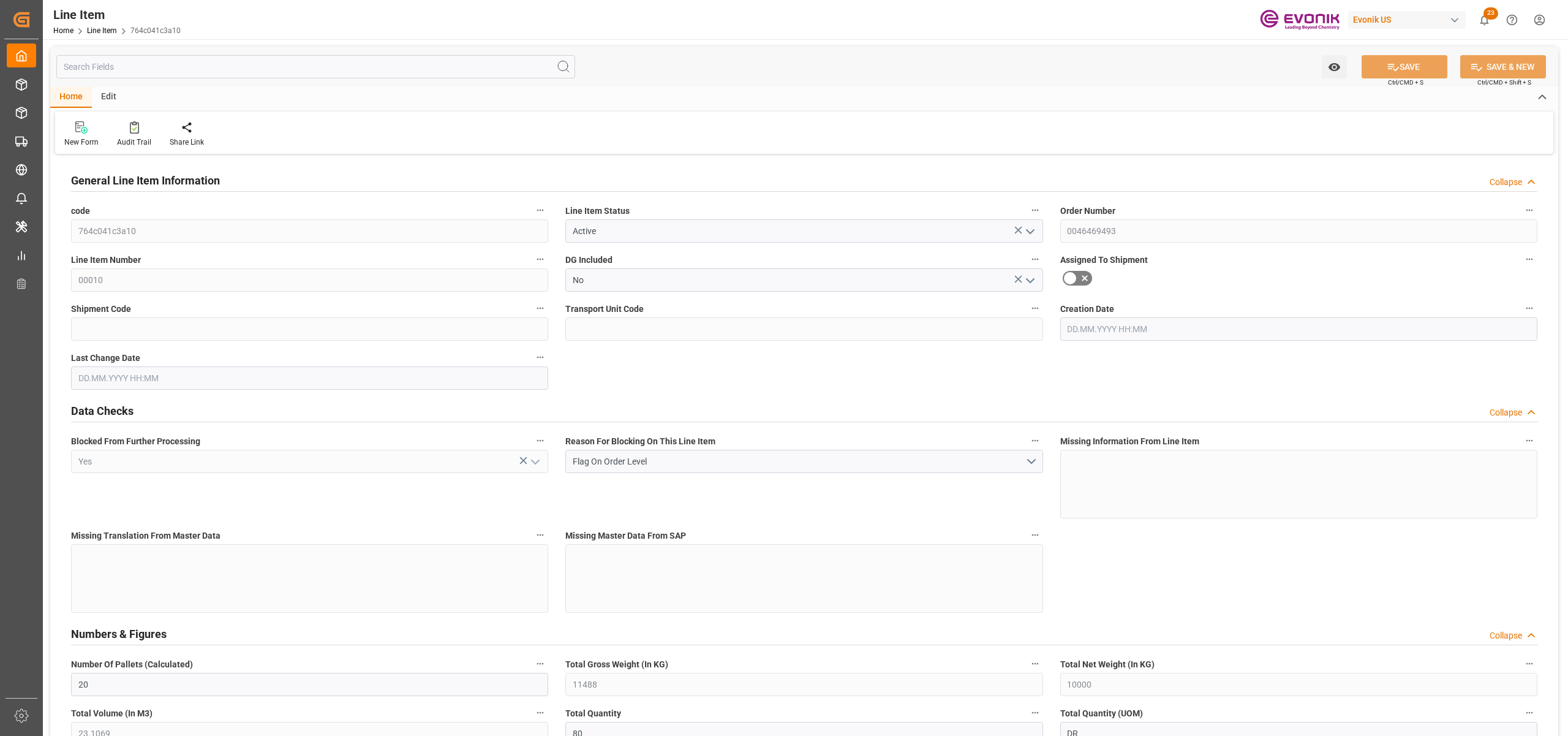
type input "11888"
type input "10000"
type input "23.1069"
type input "23106.88"
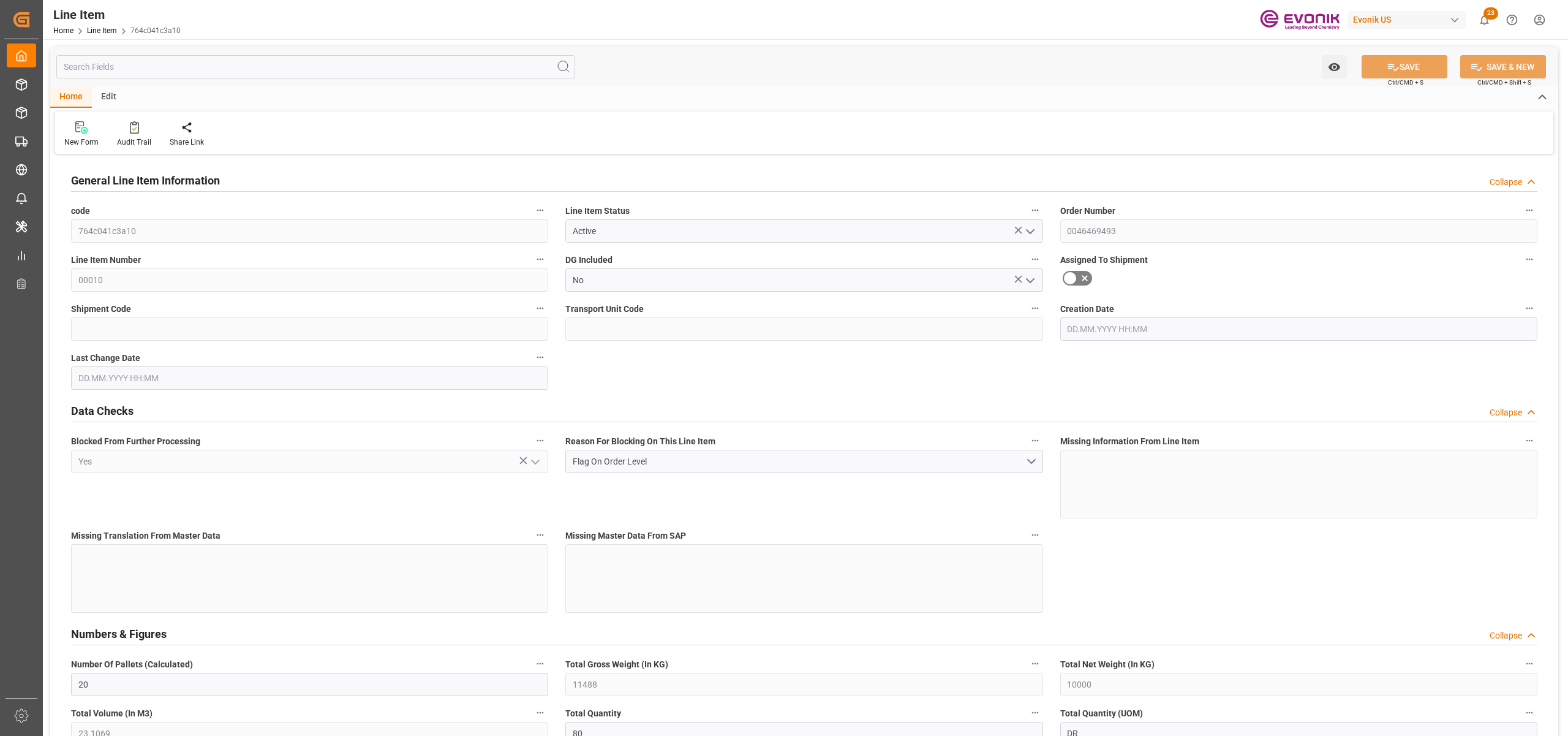
type input "0"
type input "20.08.2025 14:50"
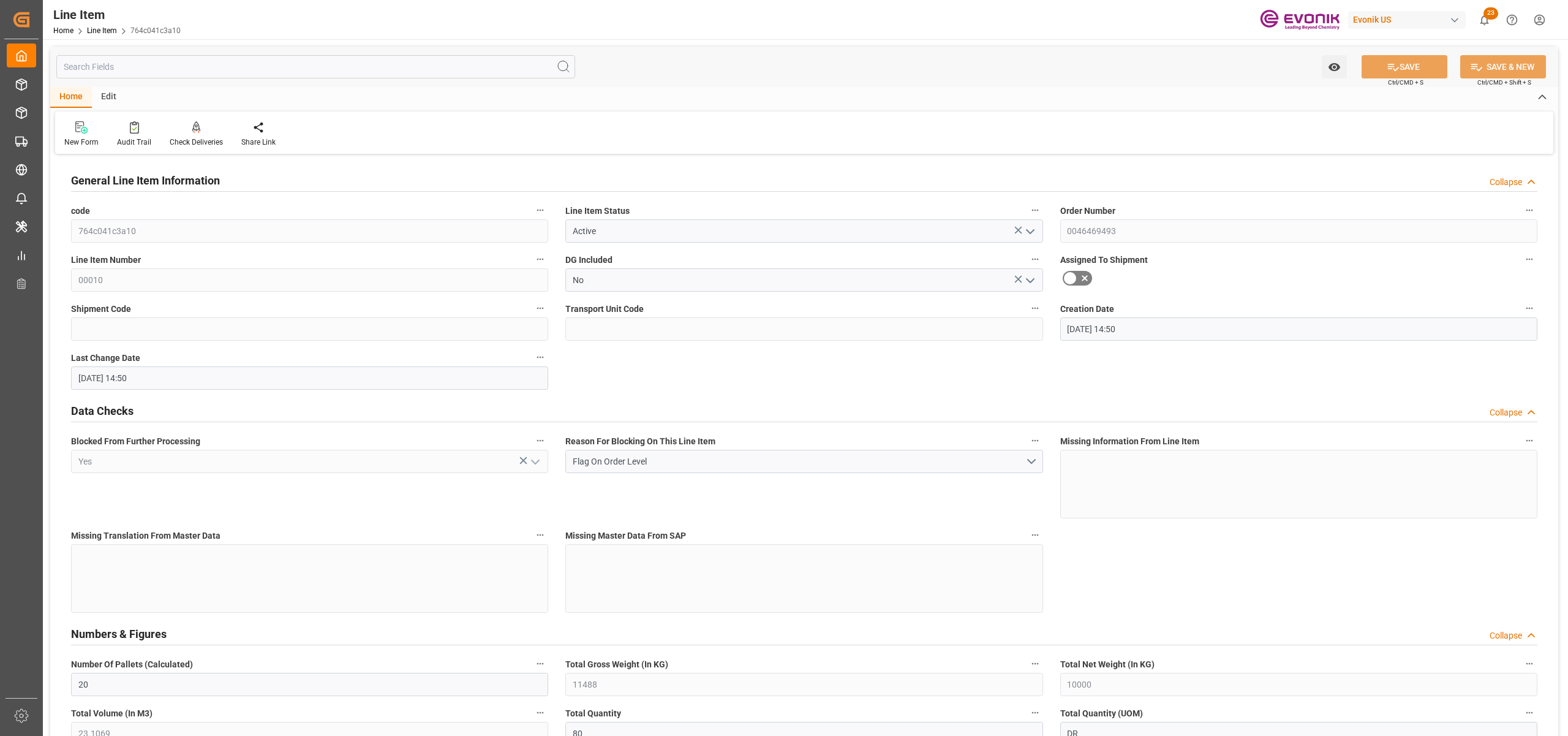
type input "20.08.2025 14:50"
type input "[DATE]"
type input "10.09.2025"
type input "03.09.2025"
click at [214, 59] on input "text" at bounding box center [315, 67] width 519 height 23
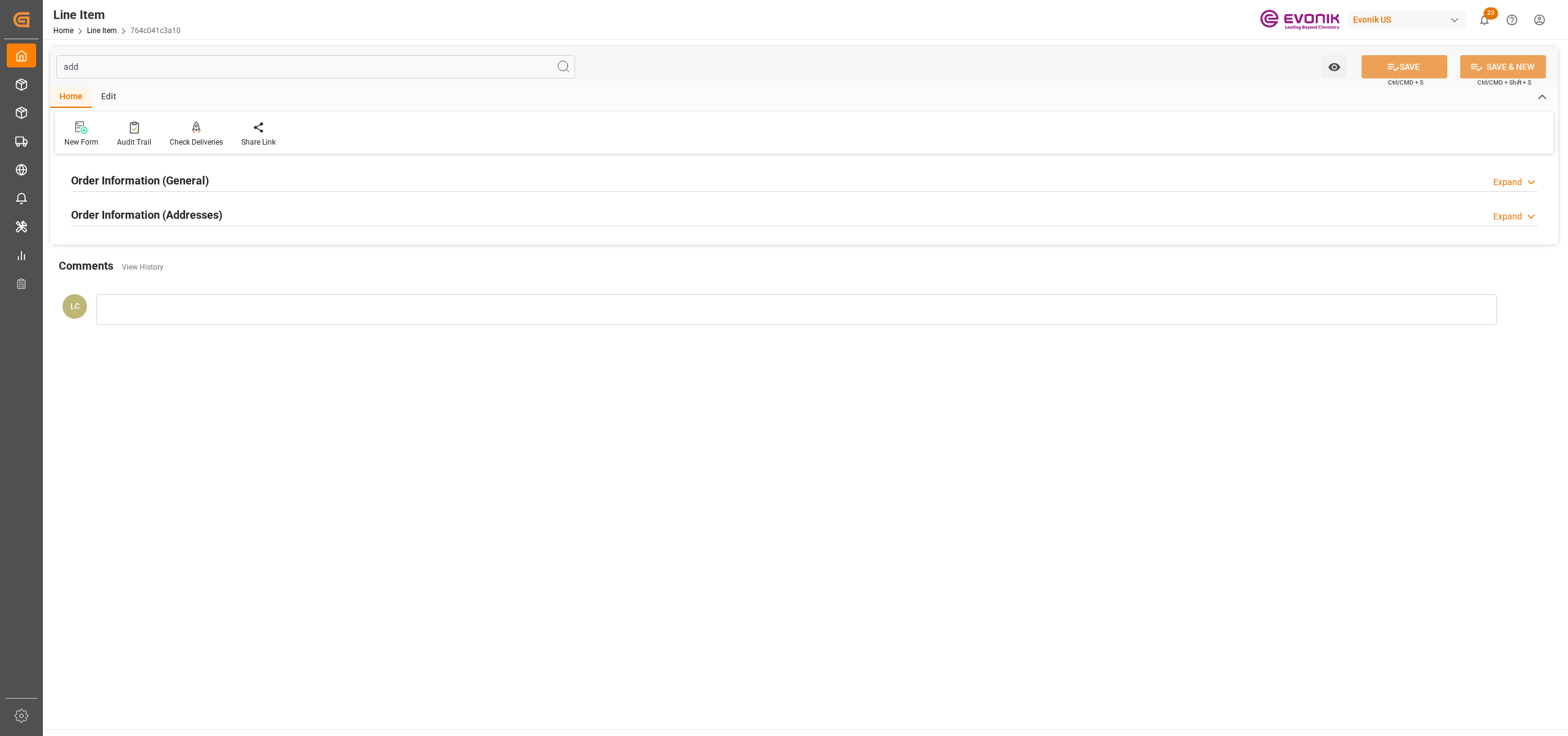
type input "add"
click at [295, 210] on div "Order Information (Addresses) Expand" at bounding box center [804, 214] width 1466 height 23
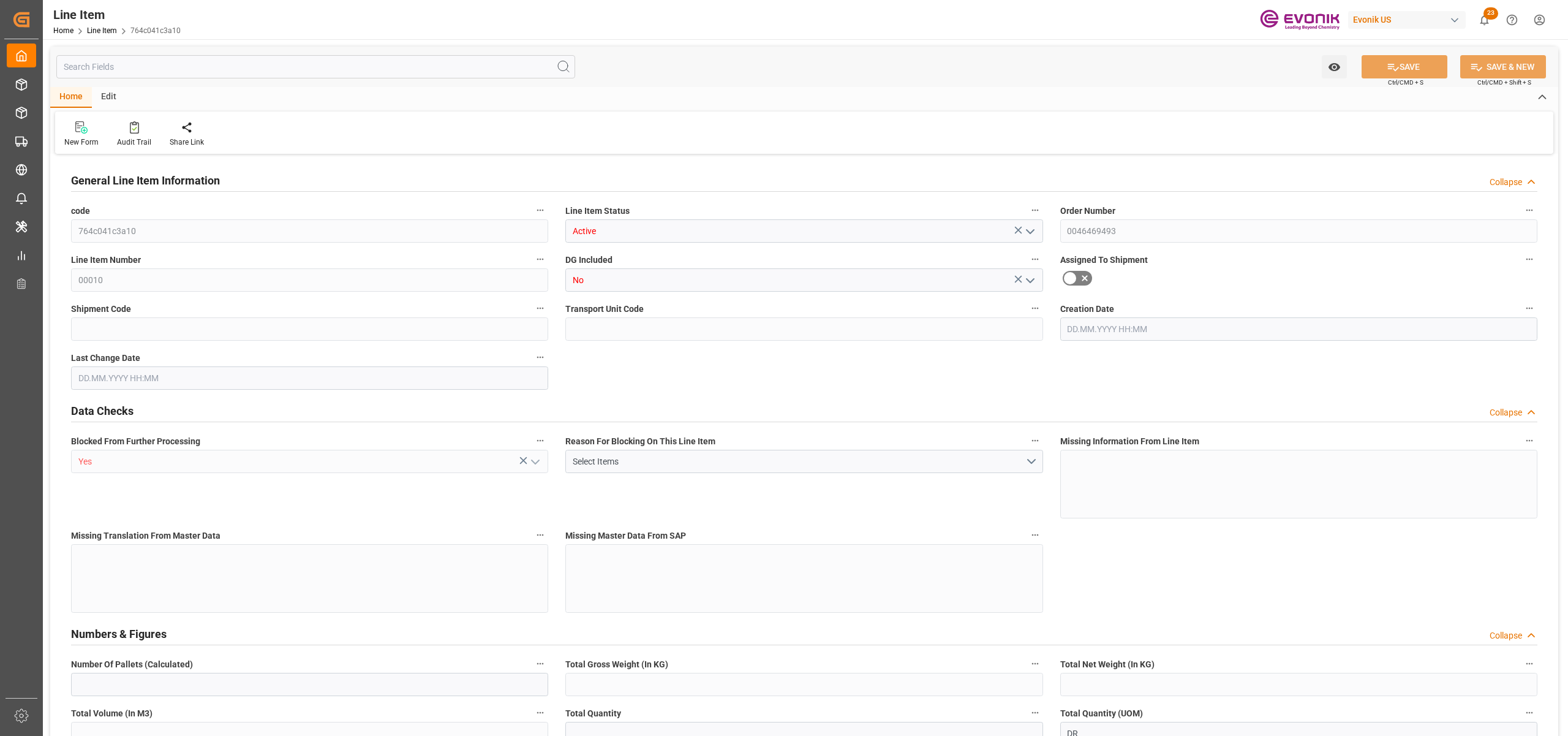
type input "20"
type input "11488"
type input "10000"
type input "23.1069"
type input "80"
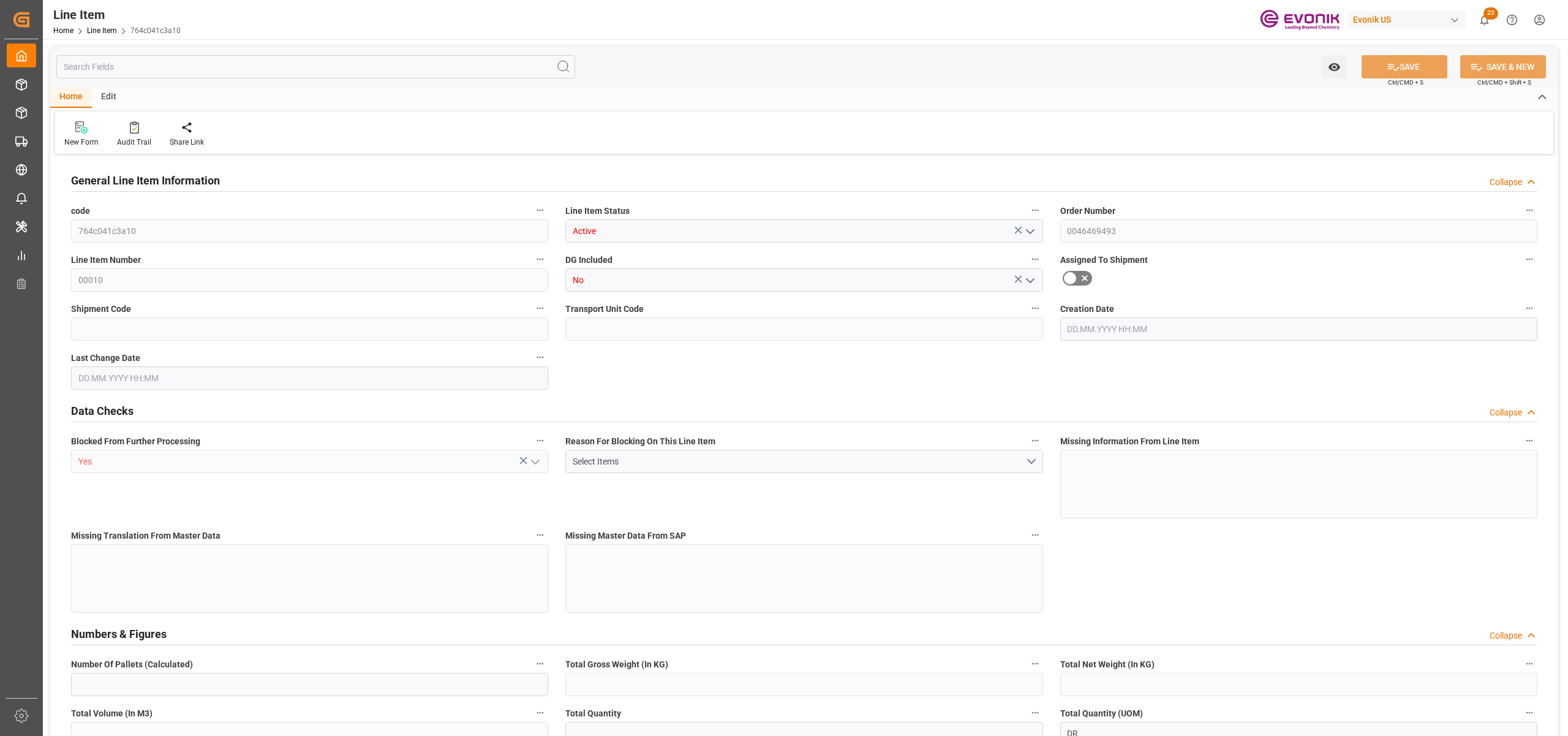
type input "70800"
type input "80"
type input "11488"
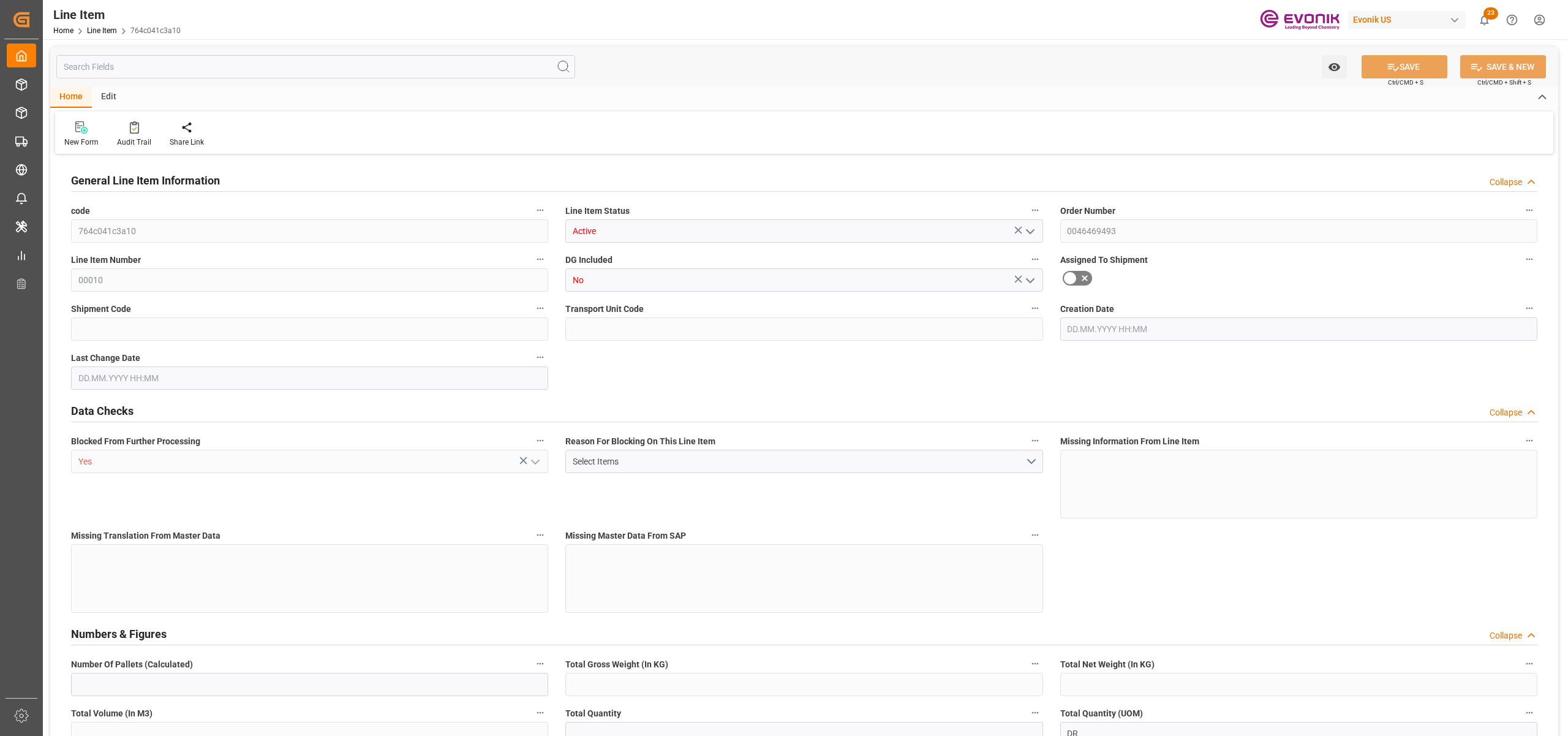
type input "11888"
type input "10000"
type input "23.1069"
type input "23106.88"
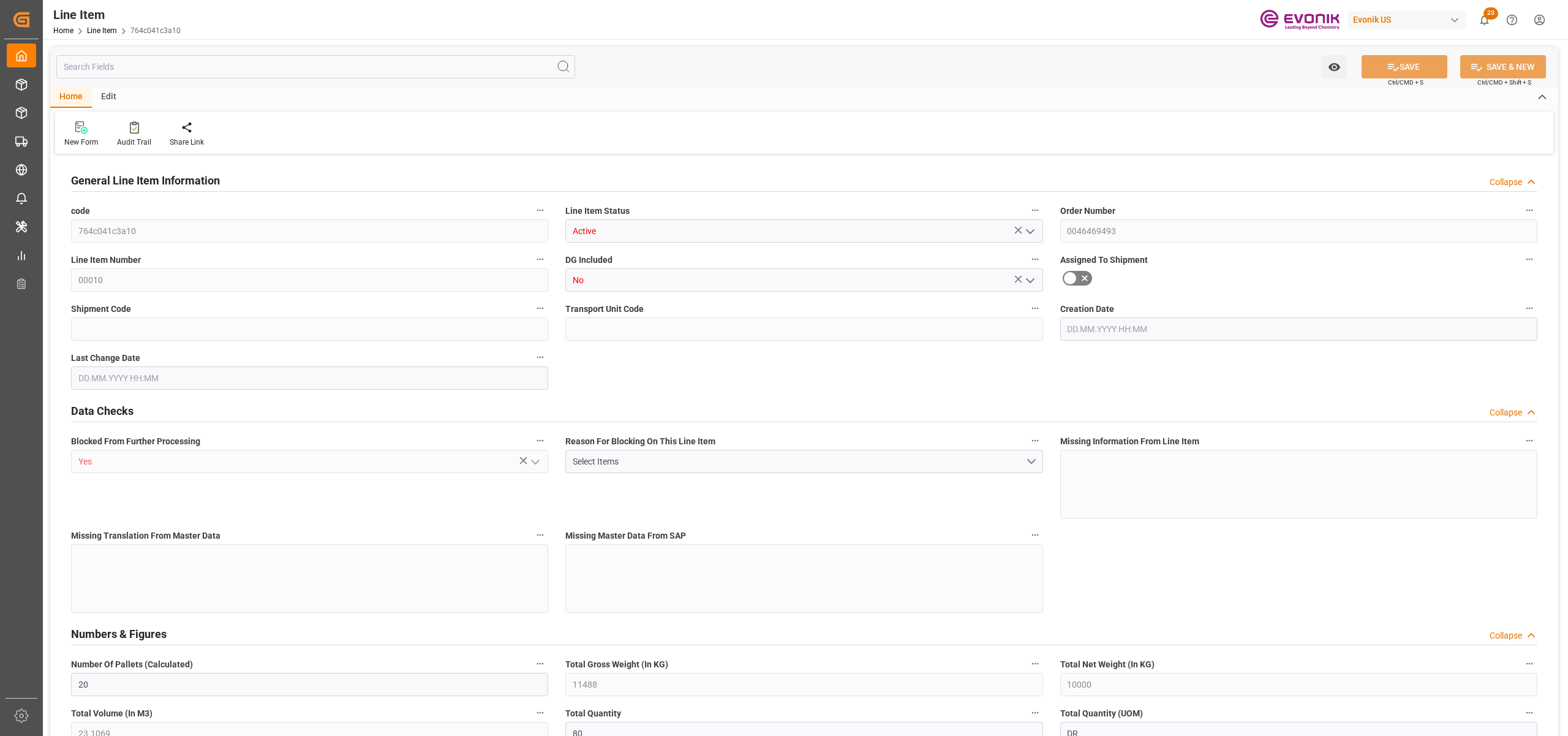
type input "0"
type input "20.08.2025 14:50"
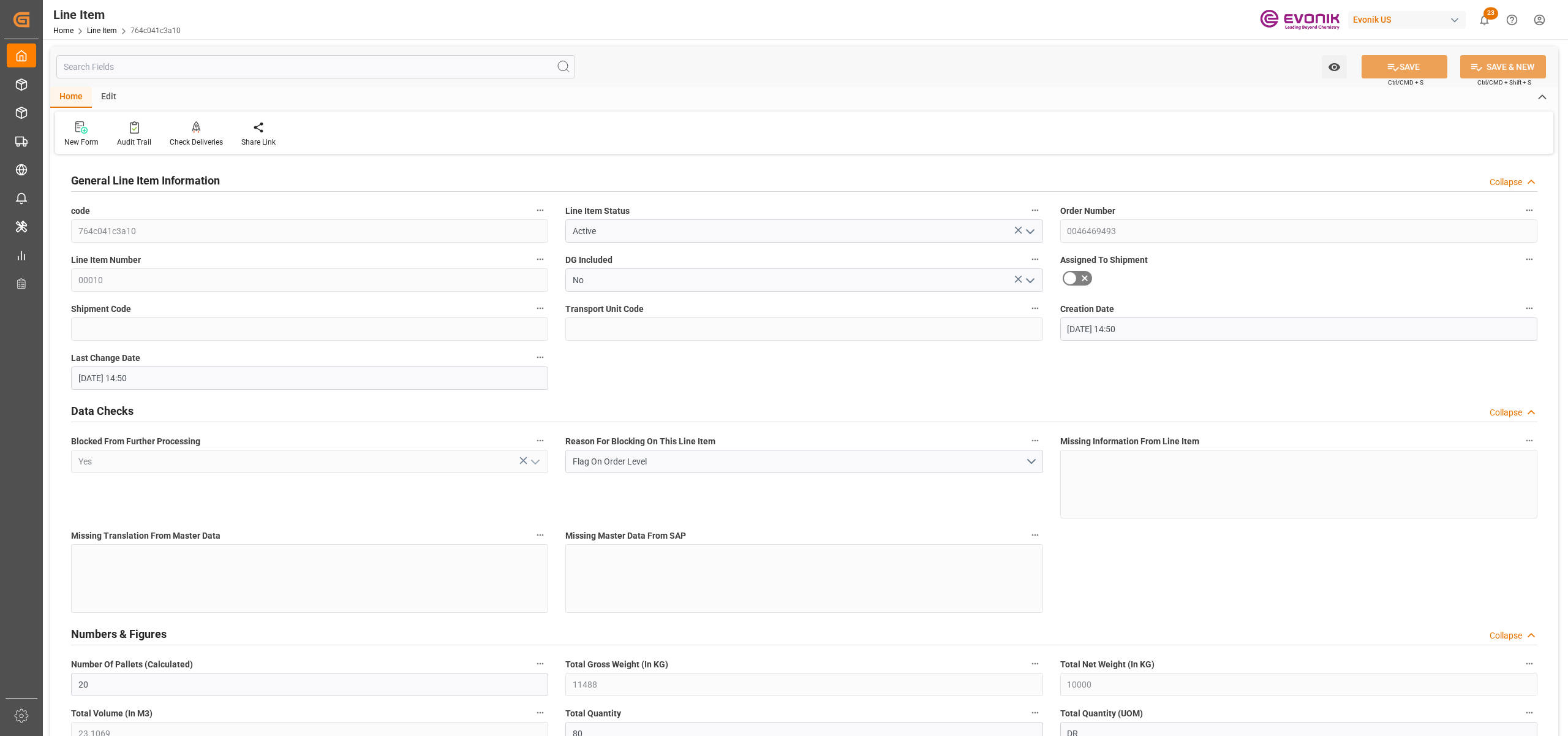
type input "20.08.2025 14:50"
type input "[DATE]"
type input "10.09.2025"
type input "03.09.2025"
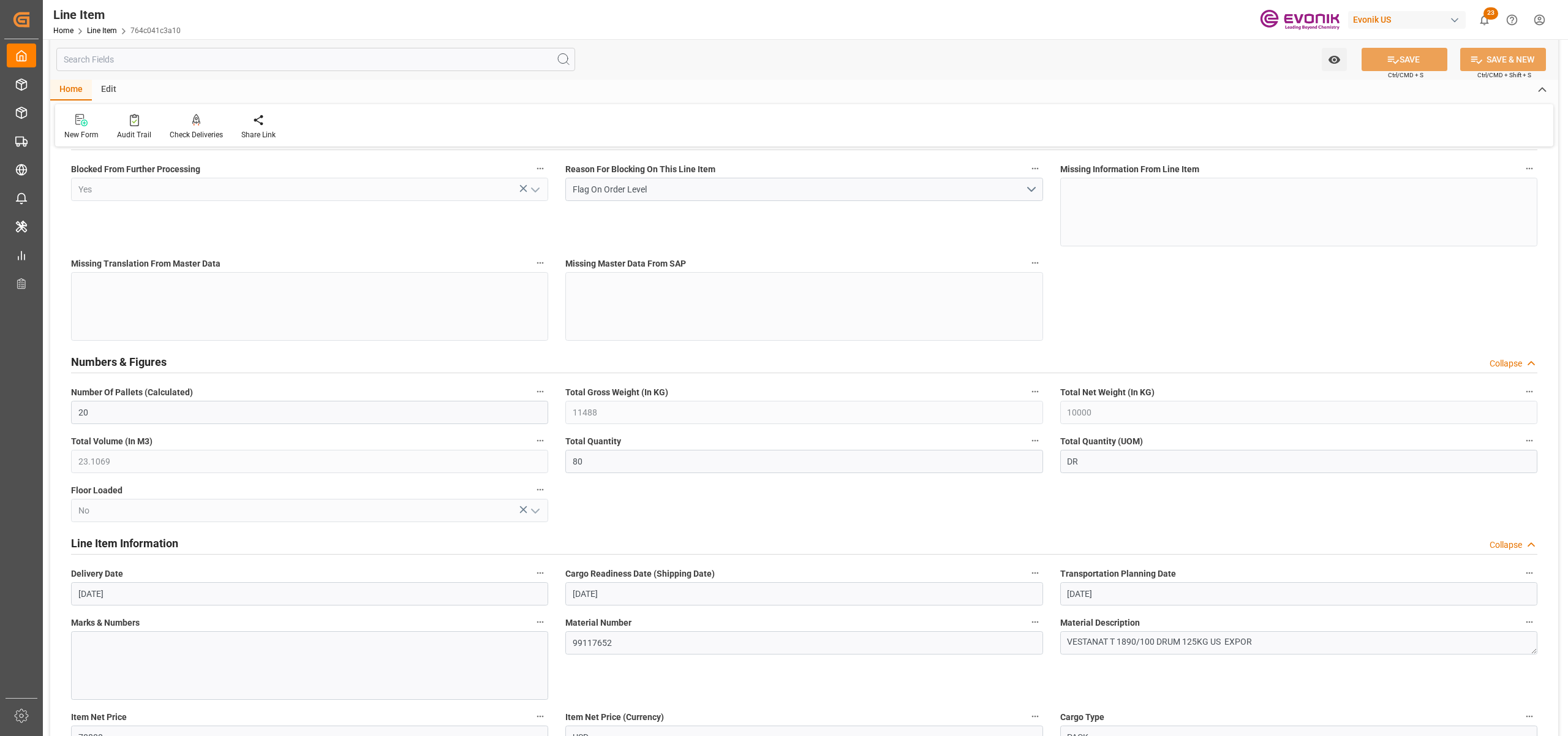
scroll to position [545, 0]
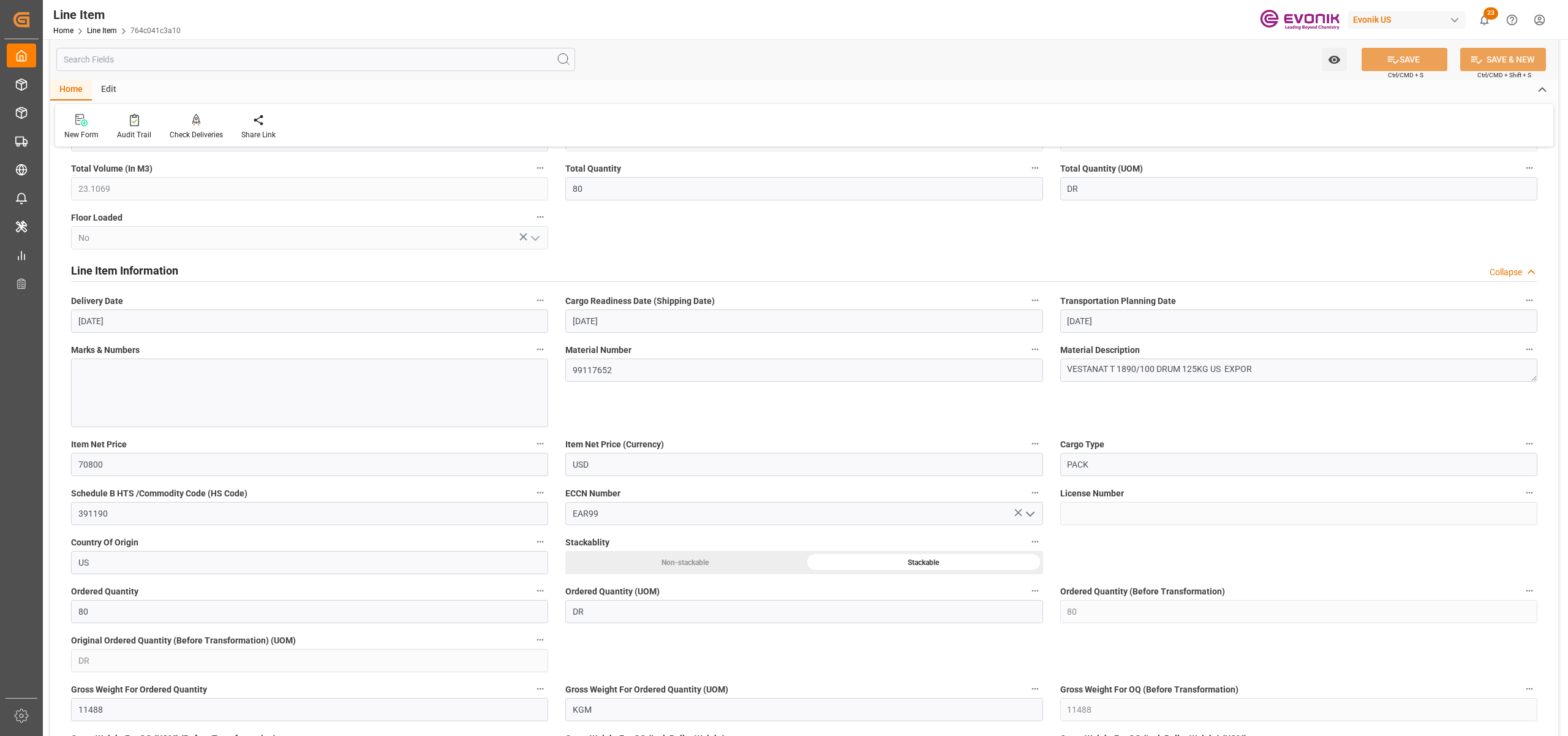
click at [246, 59] on input "text" at bounding box center [315, 59] width 519 height 23
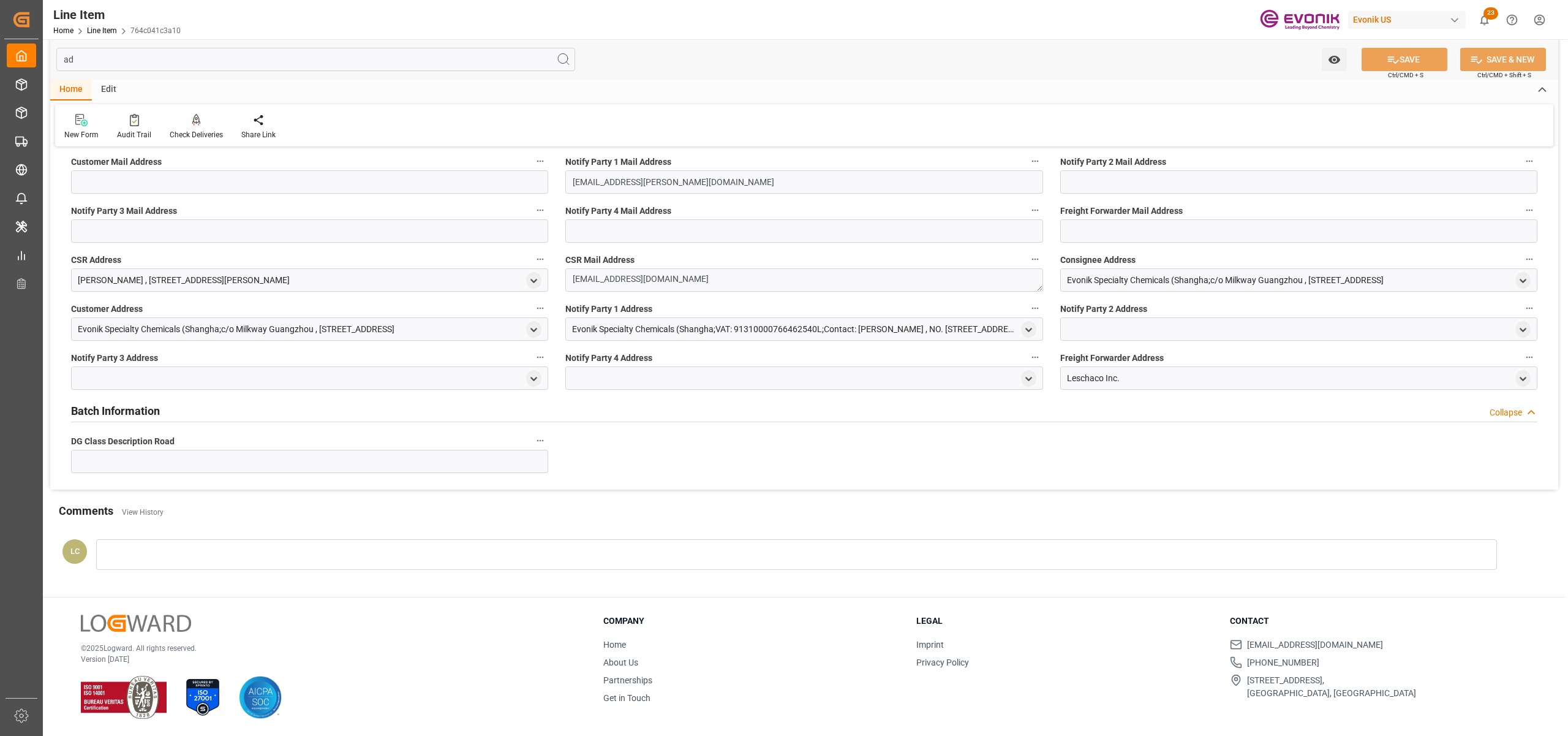
scroll to position [0, 0]
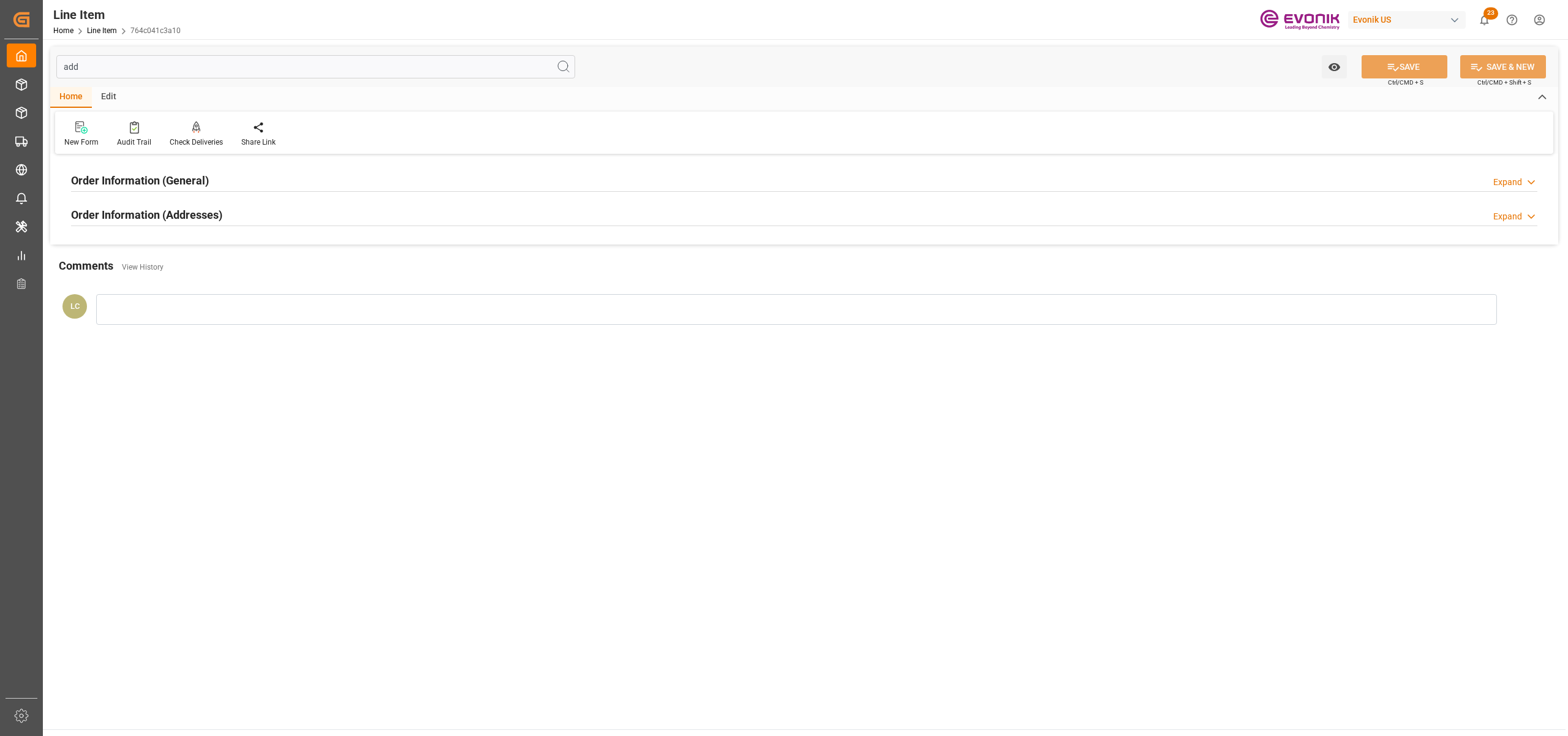
type input "add"
click at [778, 216] on div "Order Information (Addresses) Expand" at bounding box center [804, 214] width 1466 height 23
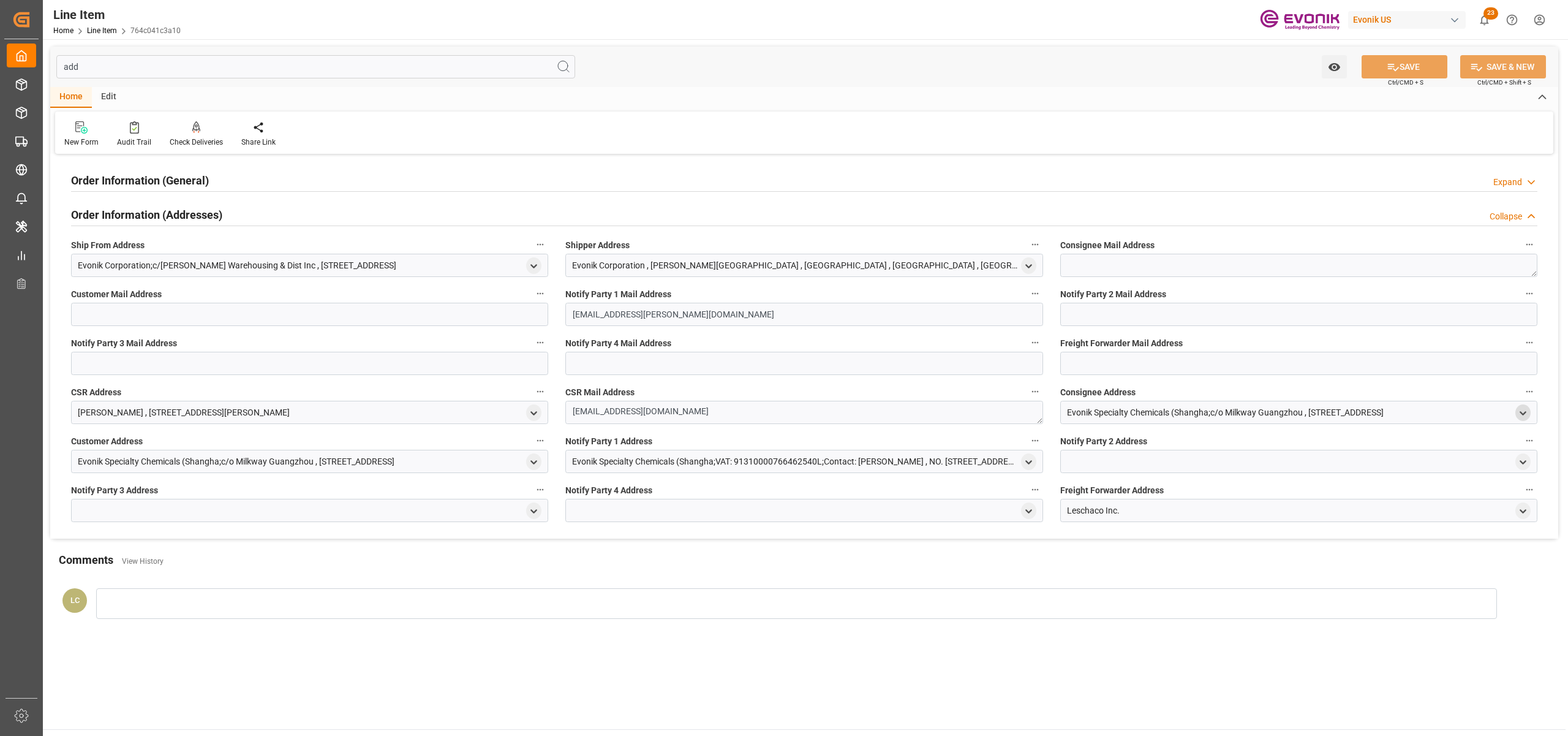
click at [1520, 410] on icon "open menu" at bounding box center [1523, 413] width 11 height 11
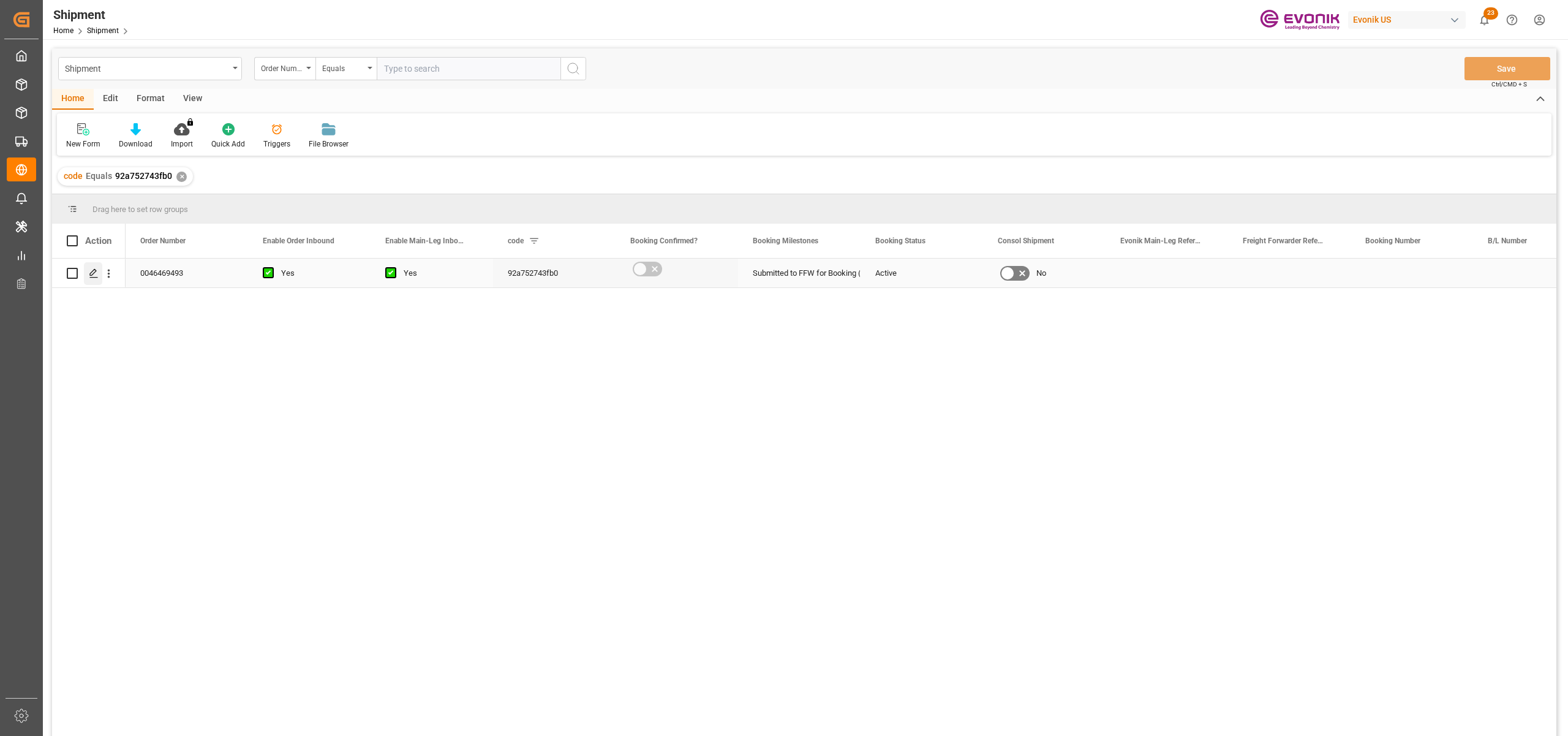
click at [96, 272] on polygon "Press SPACE to select this row." at bounding box center [92, 273] width 6 height 6
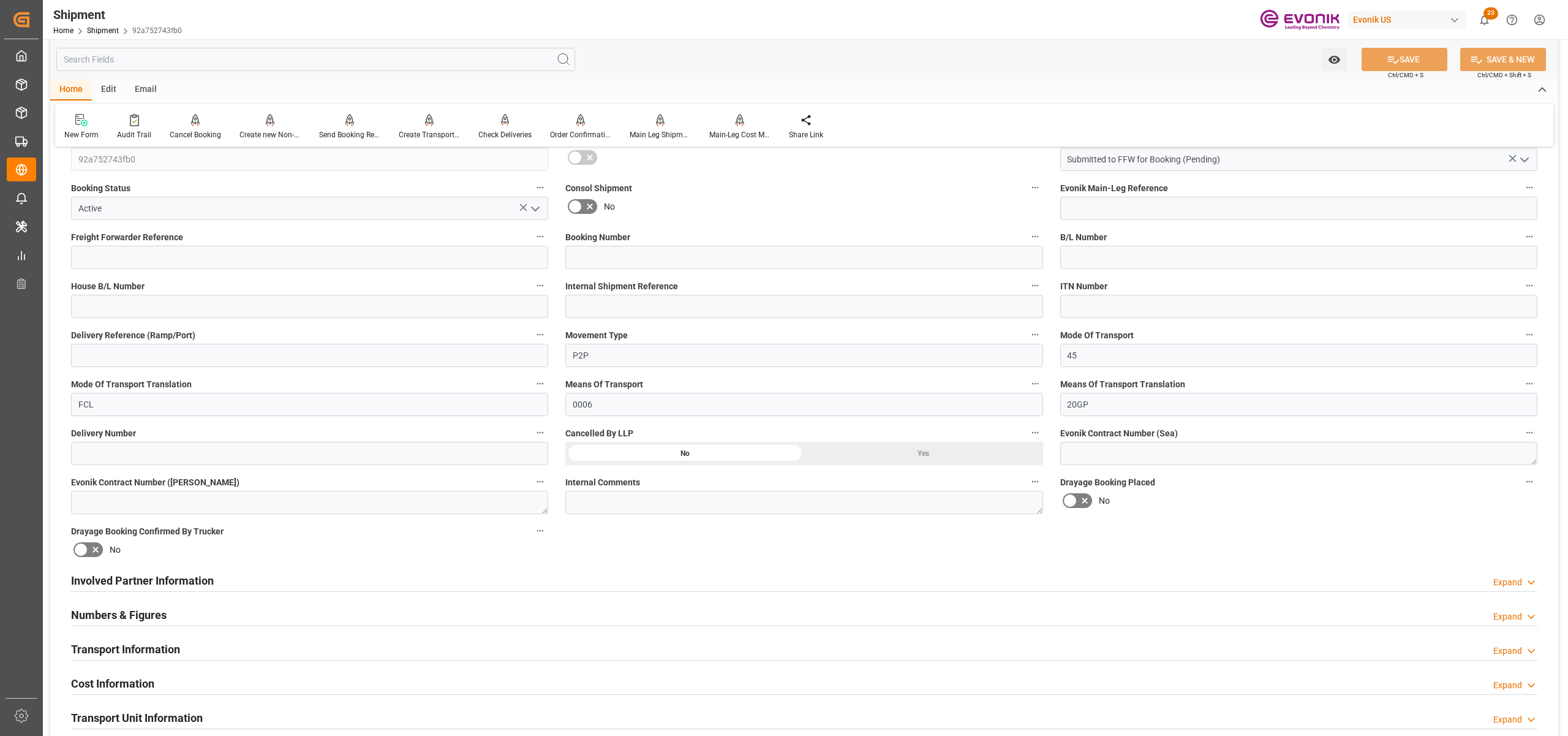
scroll to position [545, 0]
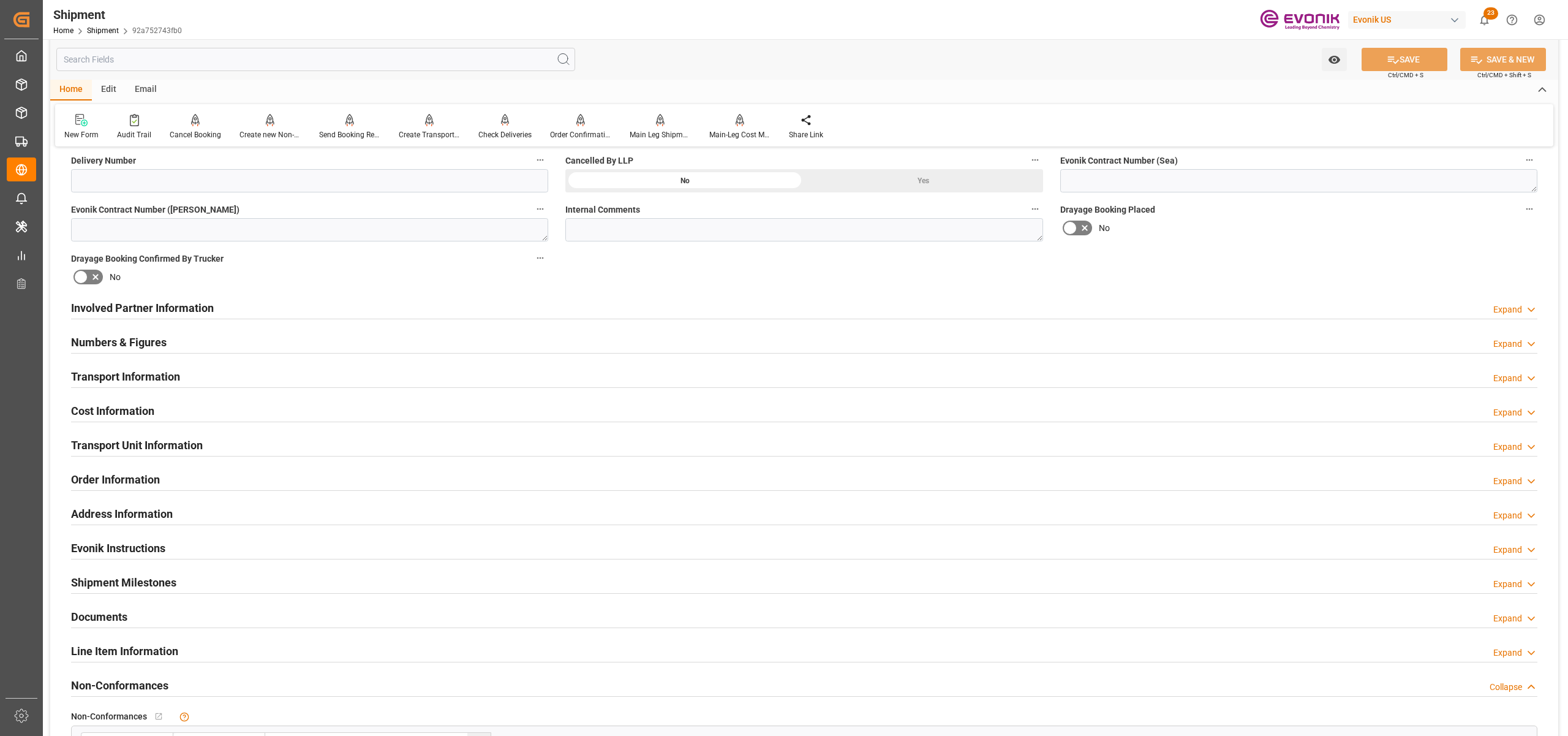
click at [613, 303] on div "Involved Partner Information Expand" at bounding box center [804, 307] width 1466 height 23
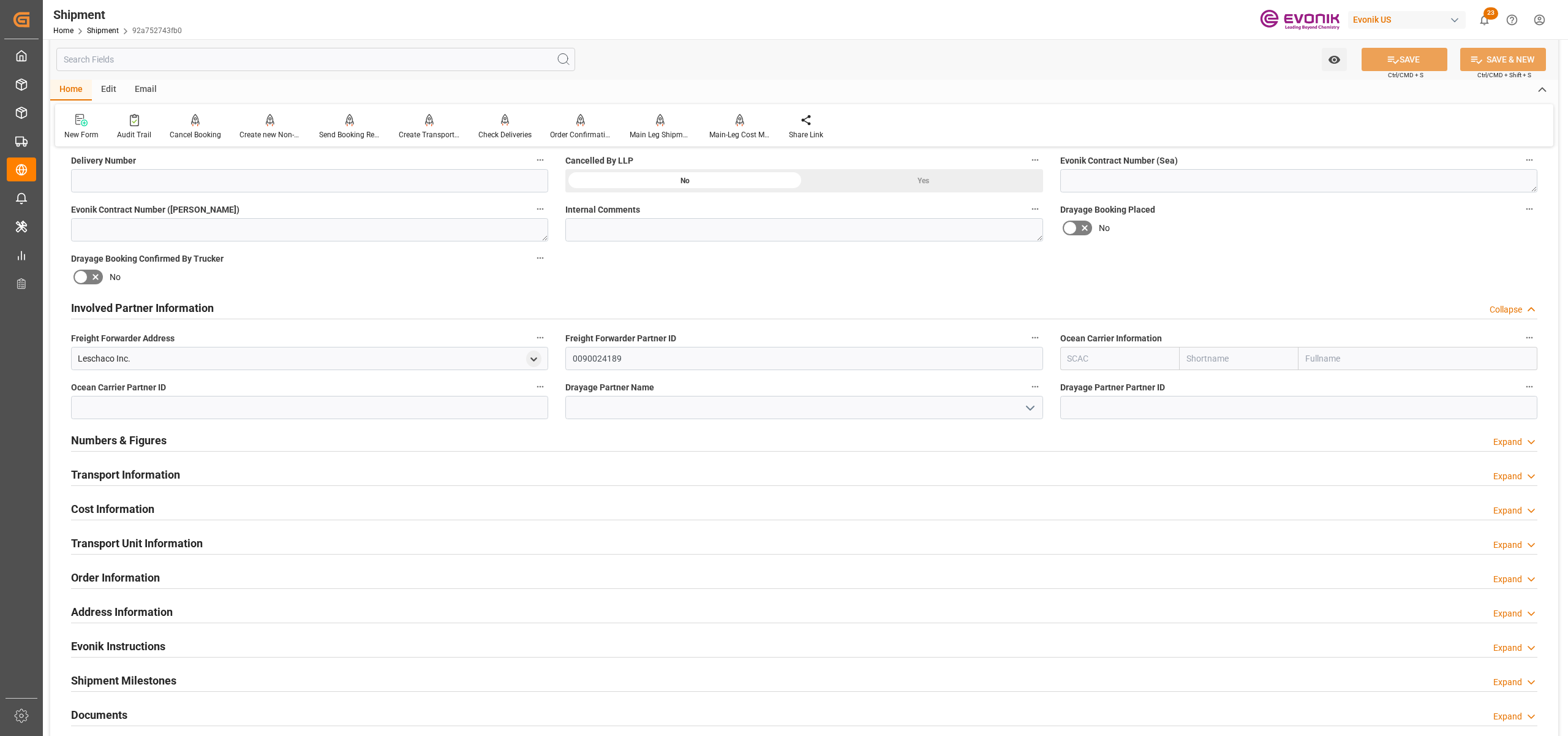
click at [1228, 359] on input "text" at bounding box center [1238, 359] width 119 height 23
type input "แ"
type input "cosco"
click at [1197, 384] on b "Cosco" at bounding box center [1199, 385] width 24 height 10
type input "COSU"
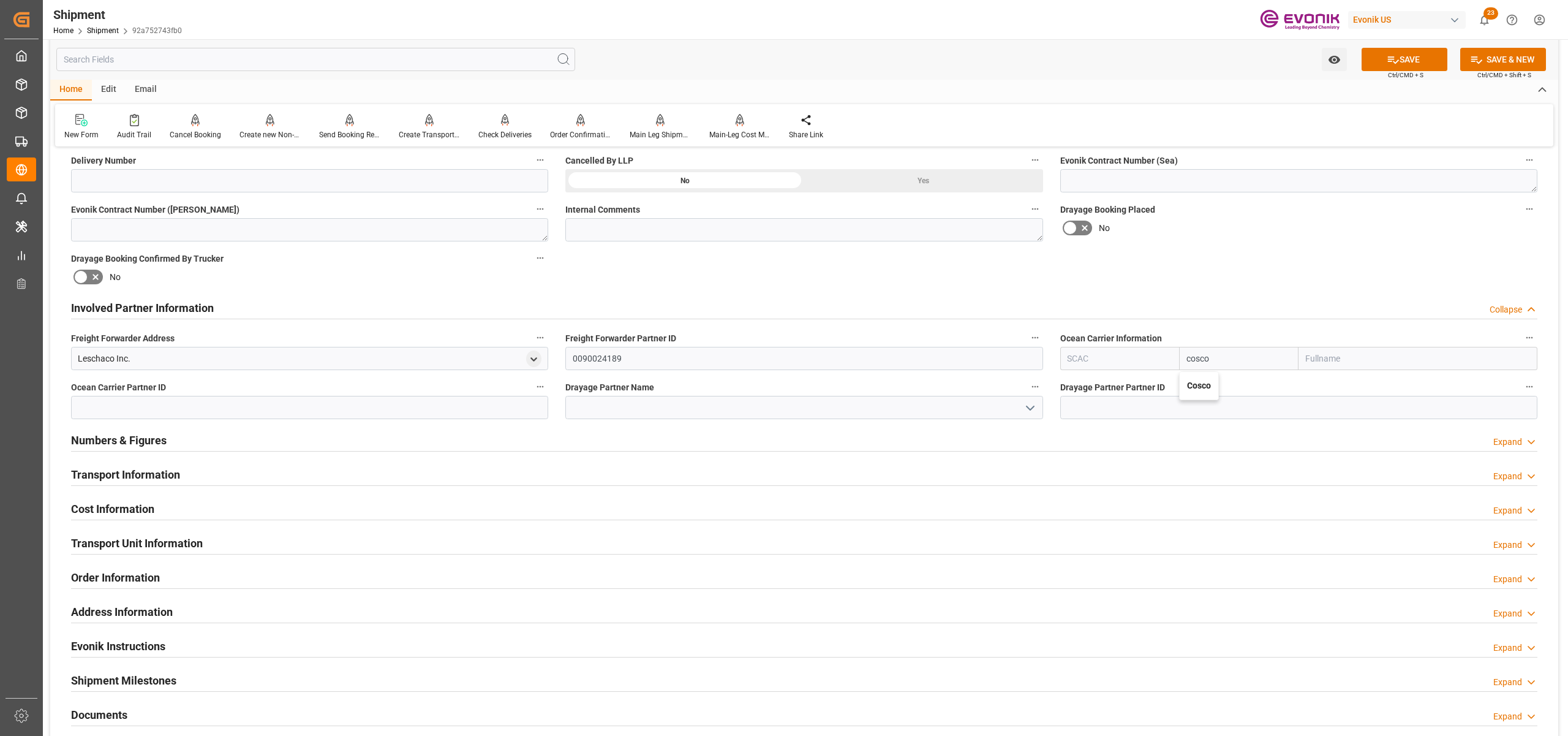
type input "Cosco"
type input "COSCO Shipping Co. Ltd."
type input "Cosco"
click at [1262, 251] on div "Booking Confirmation Milestone Bar Collapse Submitted to FFW for Booking (Pendi…" at bounding box center [804, 295] width 1508 height 1365
click at [1409, 49] on button "SAVE" at bounding box center [1404, 59] width 86 height 23
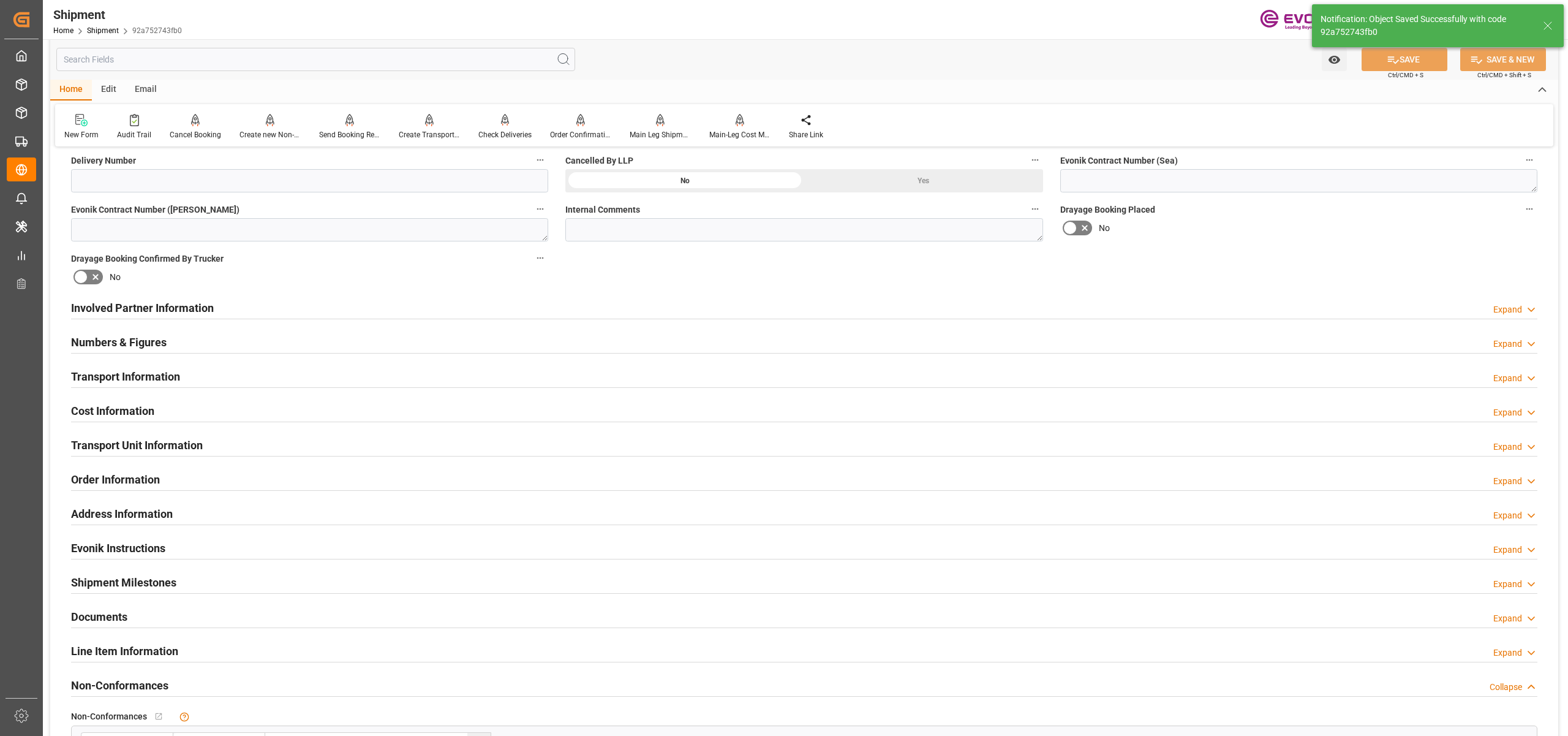
click at [564, 307] on div "Involved Partner Information Expand" at bounding box center [804, 307] width 1466 height 23
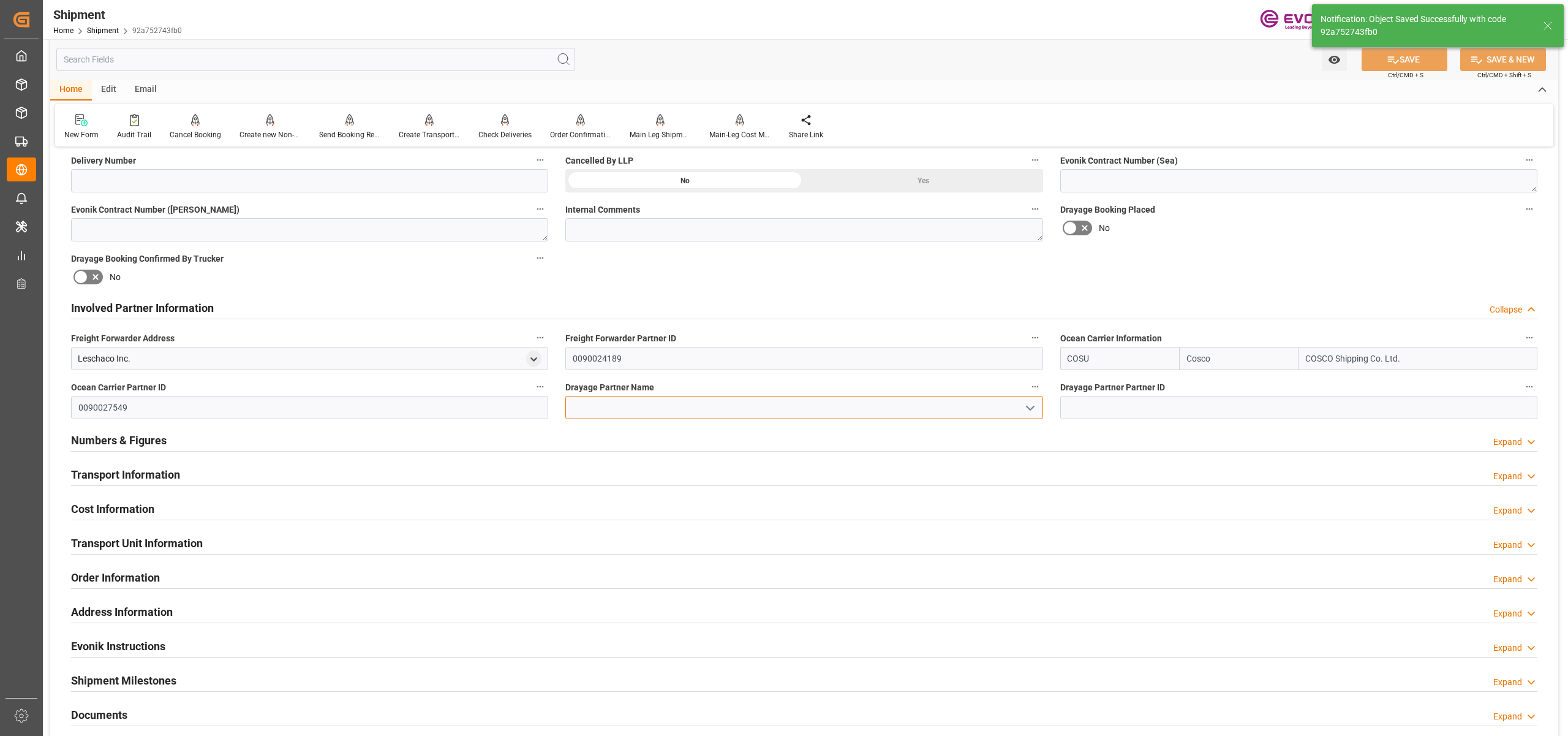
click at [606, 407] on input at bounding box center [804, 408] width 477 height 23
paste input "[PERSON_NAME] Transportation"
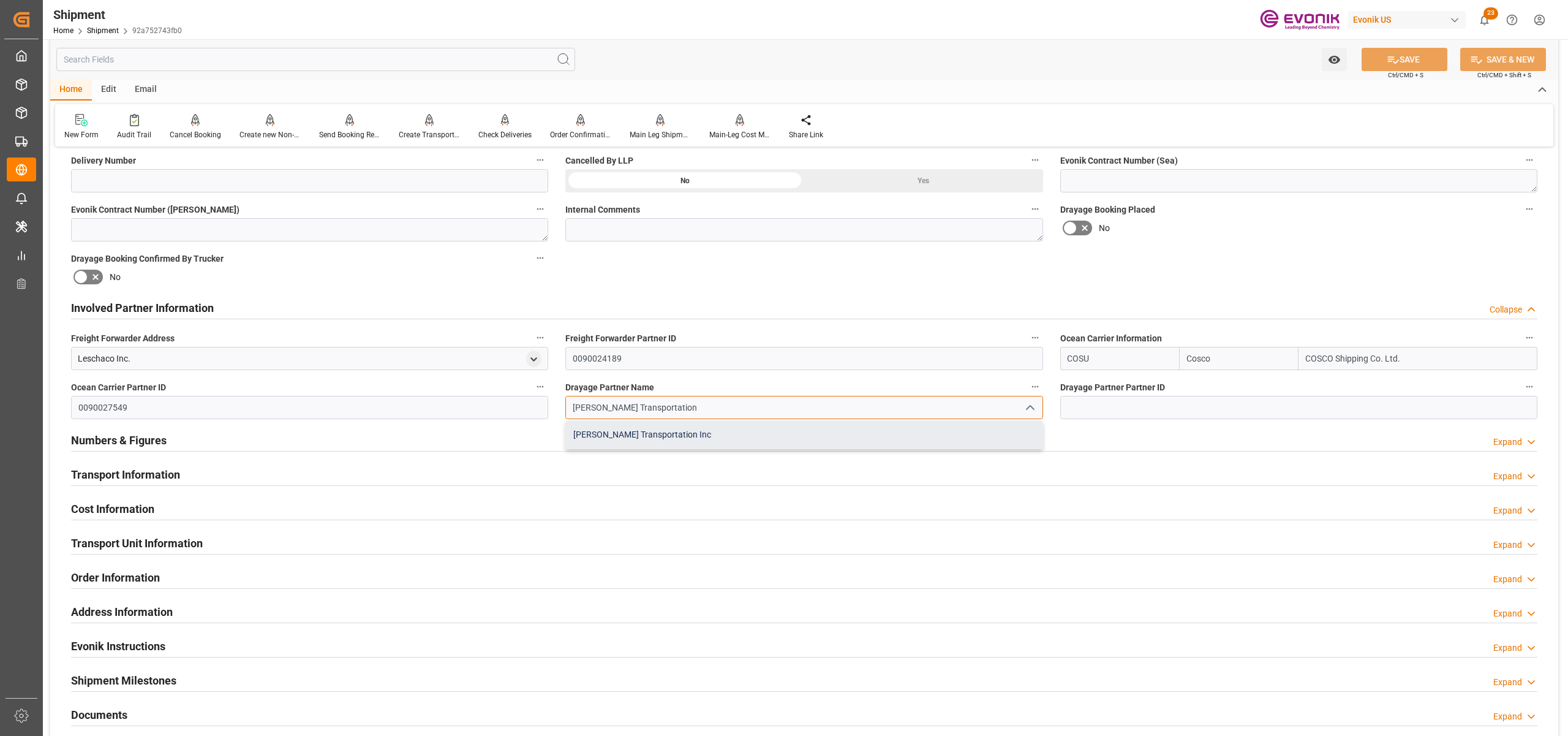
click at [635, 437] on div "Wright Transportation Inc" at bounding box center [804, 435] width 476 height 28
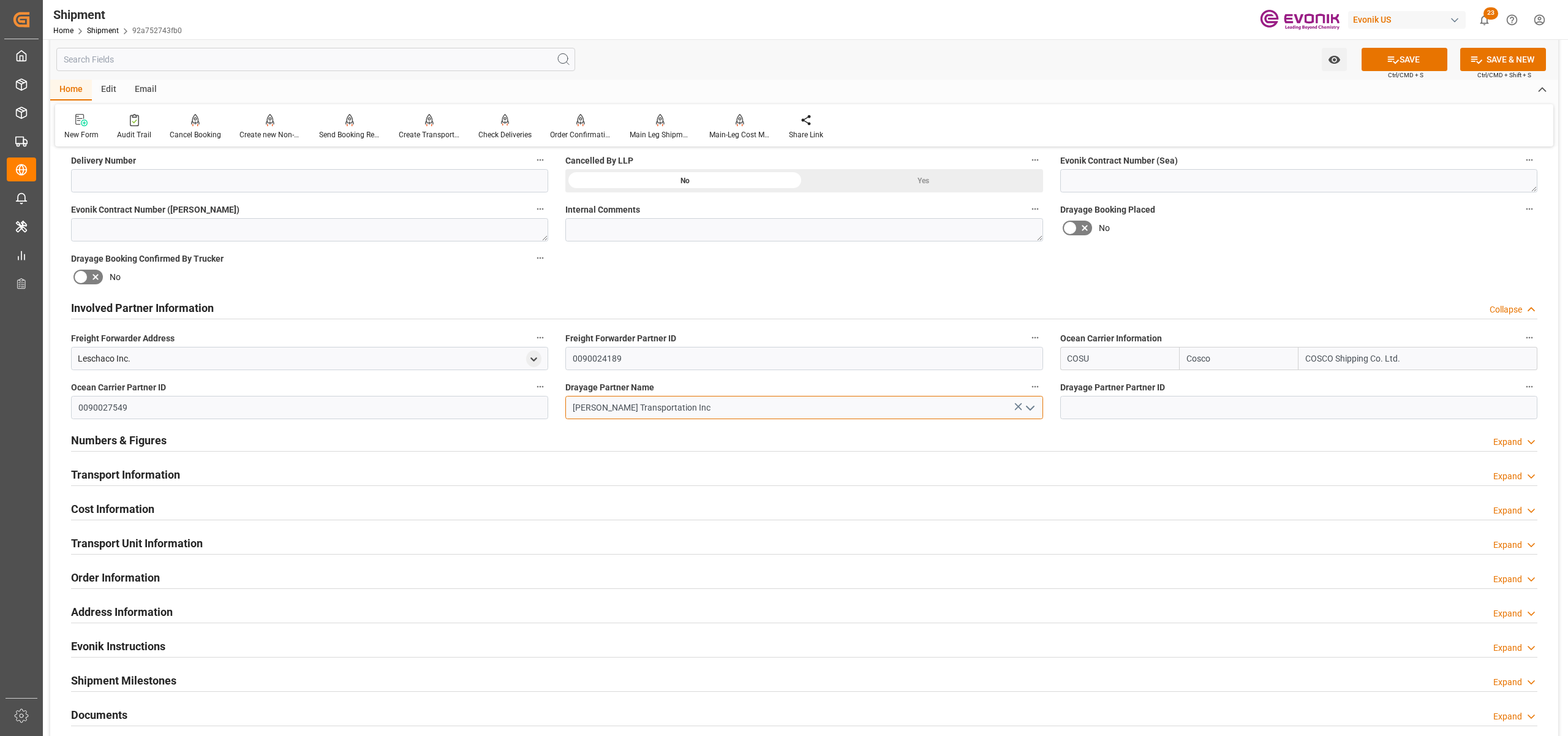
type input "Wright Transportation Inc"
click at [1214, 260] on div "Booking Confirmation Milestone Bar Collapse Submitted to FFW for Booking (Pendi…" at bounding box center [804, 295] width 1508 height 1365
click at [1416, 59] on button "SAVE" at bounding box center [1404, 59] width 86 height 23
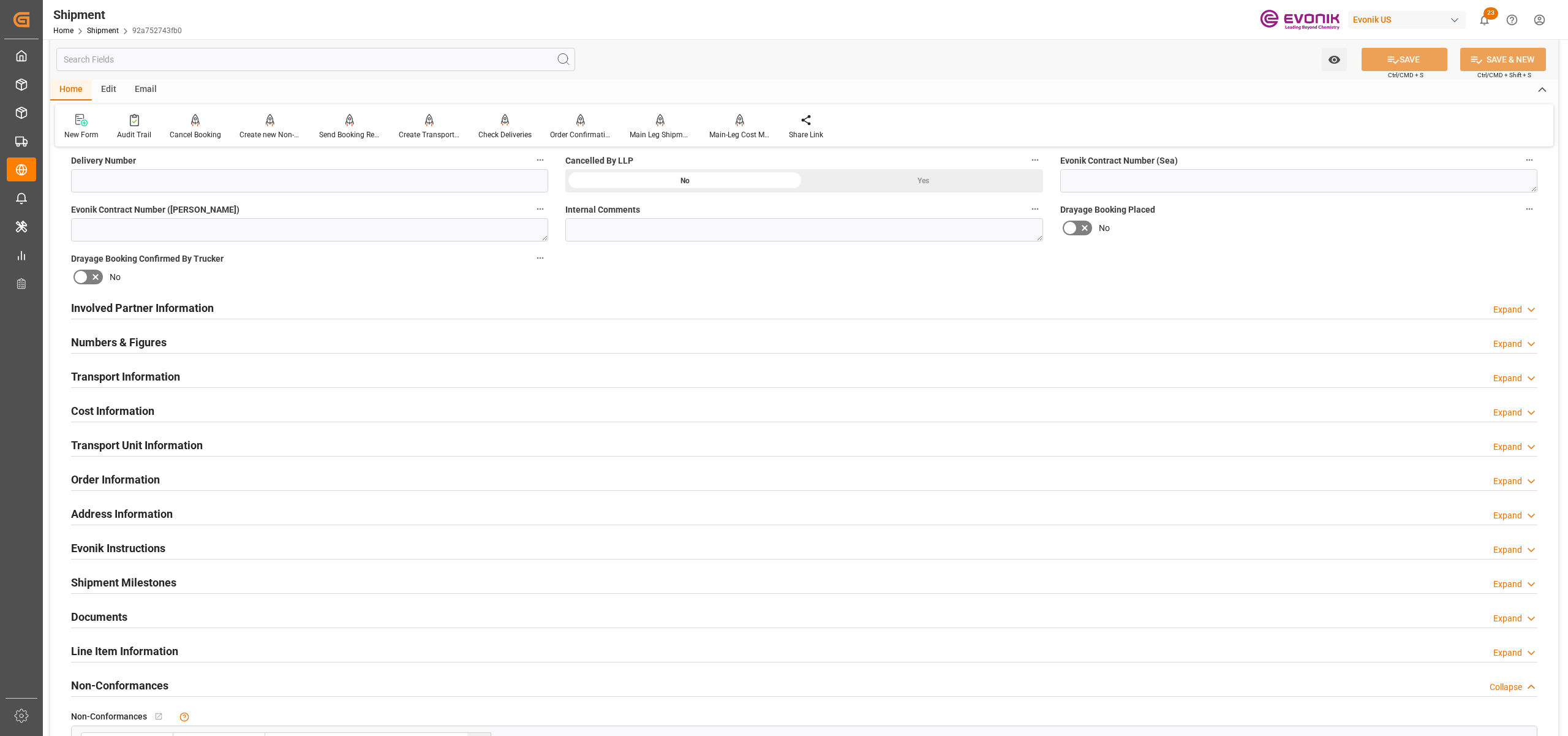
click at [253, 380] on div "Transport Information Expand" at bounding box center [804, 376] width 1466 height 23
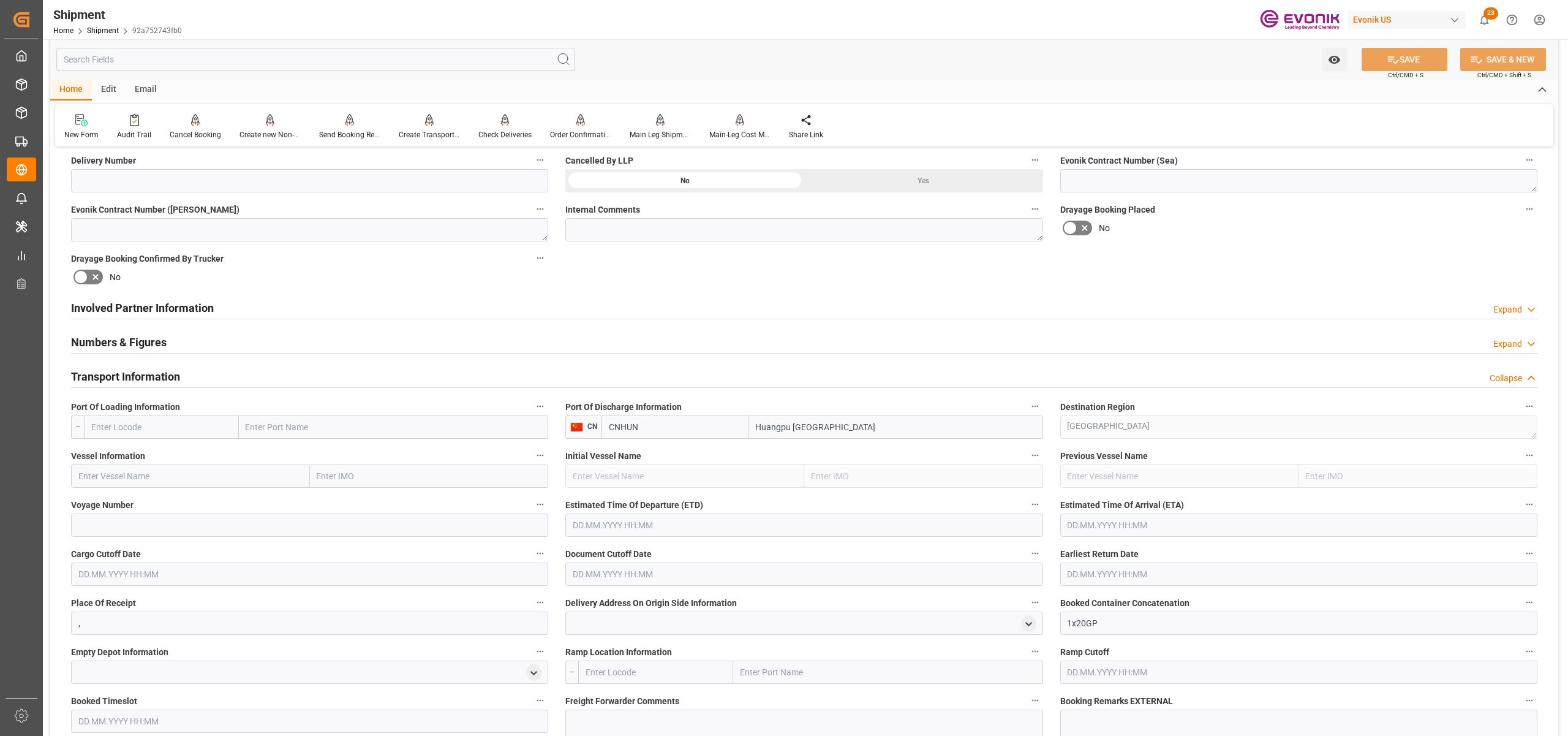
click at [157, 423] on input "text" at bounding box center [161, 427] width 155 height 23
click at [134, 454] on span "USMOB - Mobile" at bounding box center [121, 454] width 57 height 10
type input "USMOB"
type input "Mobile"
type input "USMOB"
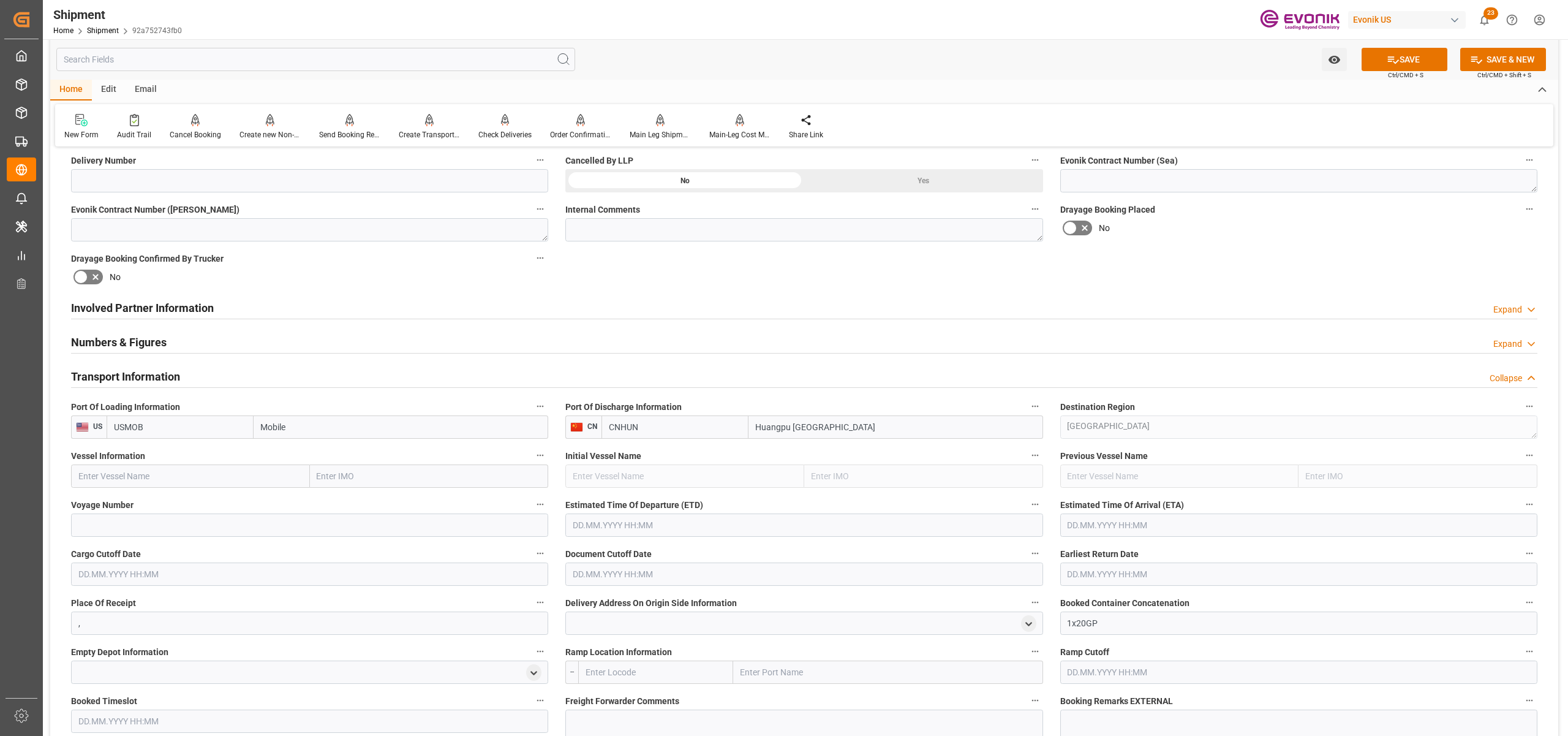
click at [173, 481] on input "text" at bounding box center [190, 476] width 239 height 23
click at [172, 479] on input "text" at bounding box center [190, 476] width 239 height 23
paste input ""IAN H /GME/018W""
click at [145, 473] on input ""IAN H /GME/018W"" at bounding box center [190, 476] width 239 height 23
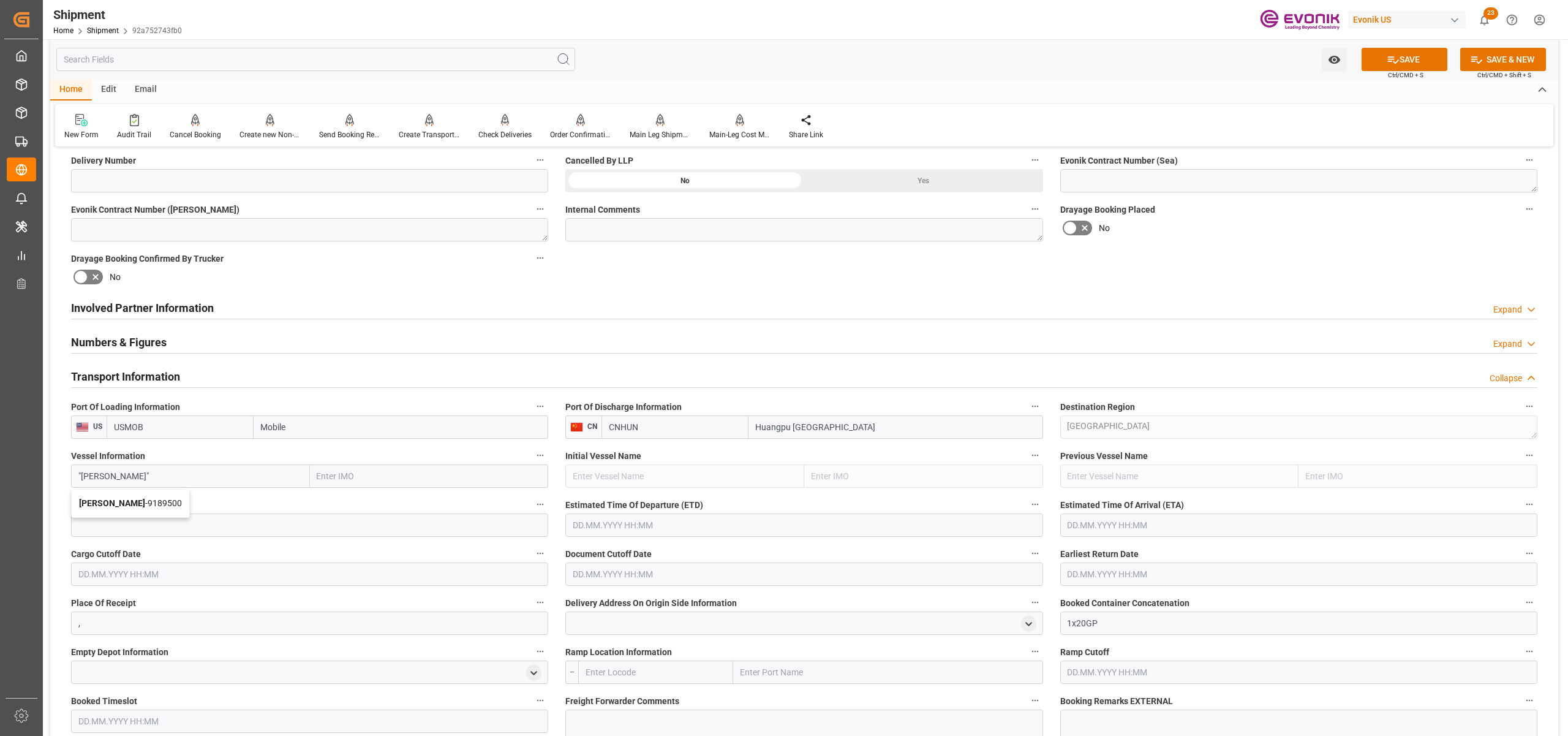
click at [118, 506] on span "Ian H - 9189500" at bounding box center [130, 503] width 103 height 10
type input "Ian H"
type input "9189500"
type input "Ian H"
click at [167, 525] on input at bounding box center [309, 525] width 477 height 23
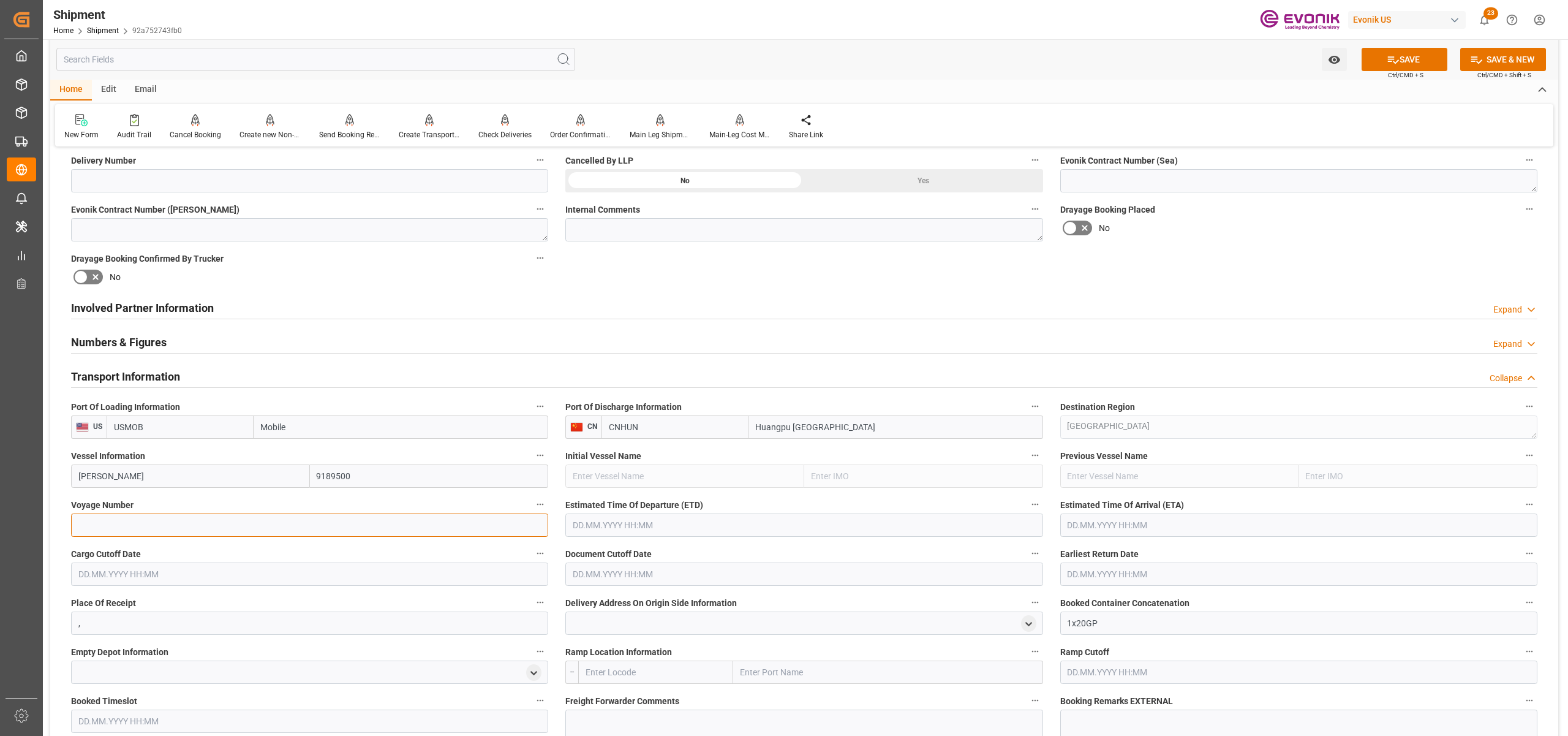
paste input "018W"
type input "018W"
click at [706, 521] on input "text" at bounding box center [804, 525] width 477 height 23
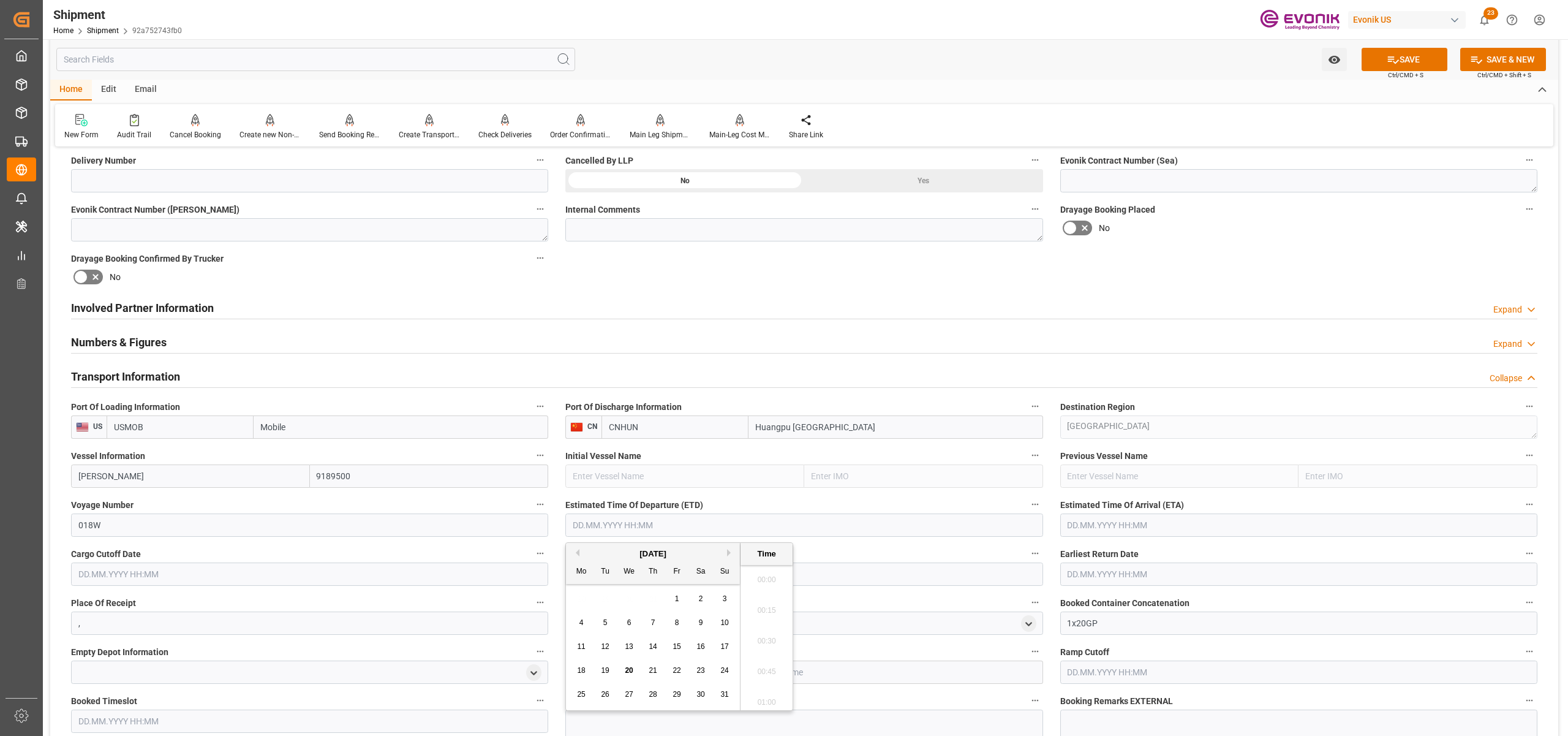
scroll to position [2669, 0]
click at [728, 557] on div "[DATE]" at bounding box center [653, 554] width 174 height 13
click at [728, 555] on div "Previous Month Next Month August 2025 Mo Tu We Th Fr Sa Su 28 29 30 31 1 2 3 4 …" at bounding box center [679, 627] width 228 height 169
click at [730, 550] on button "Next Month" at bounding box center [730, 552] width 7 height 7
click at [633, 645] on span "17" at bounding box center [628, 646] width 8 height 9
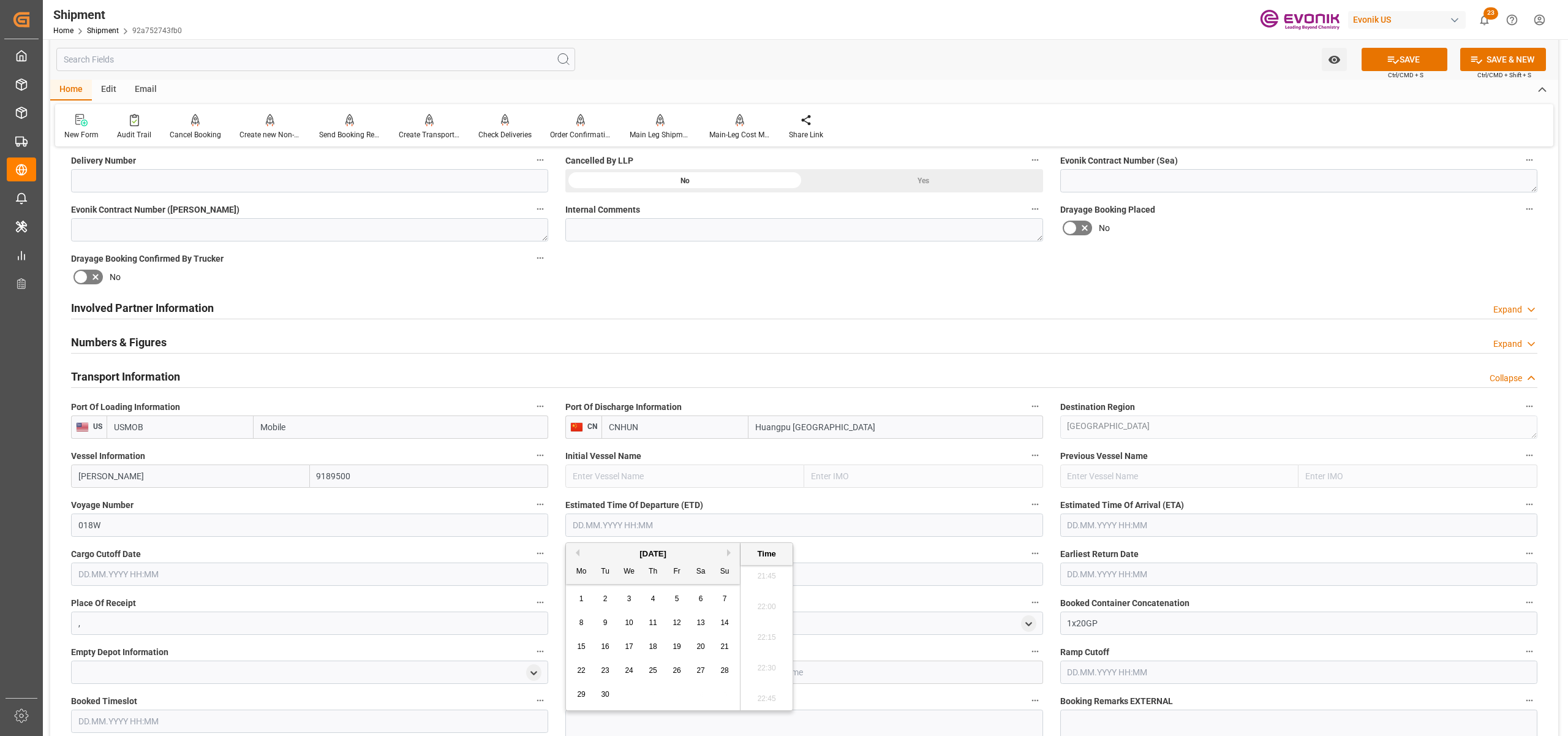
type input "17.09.2025 00:00"
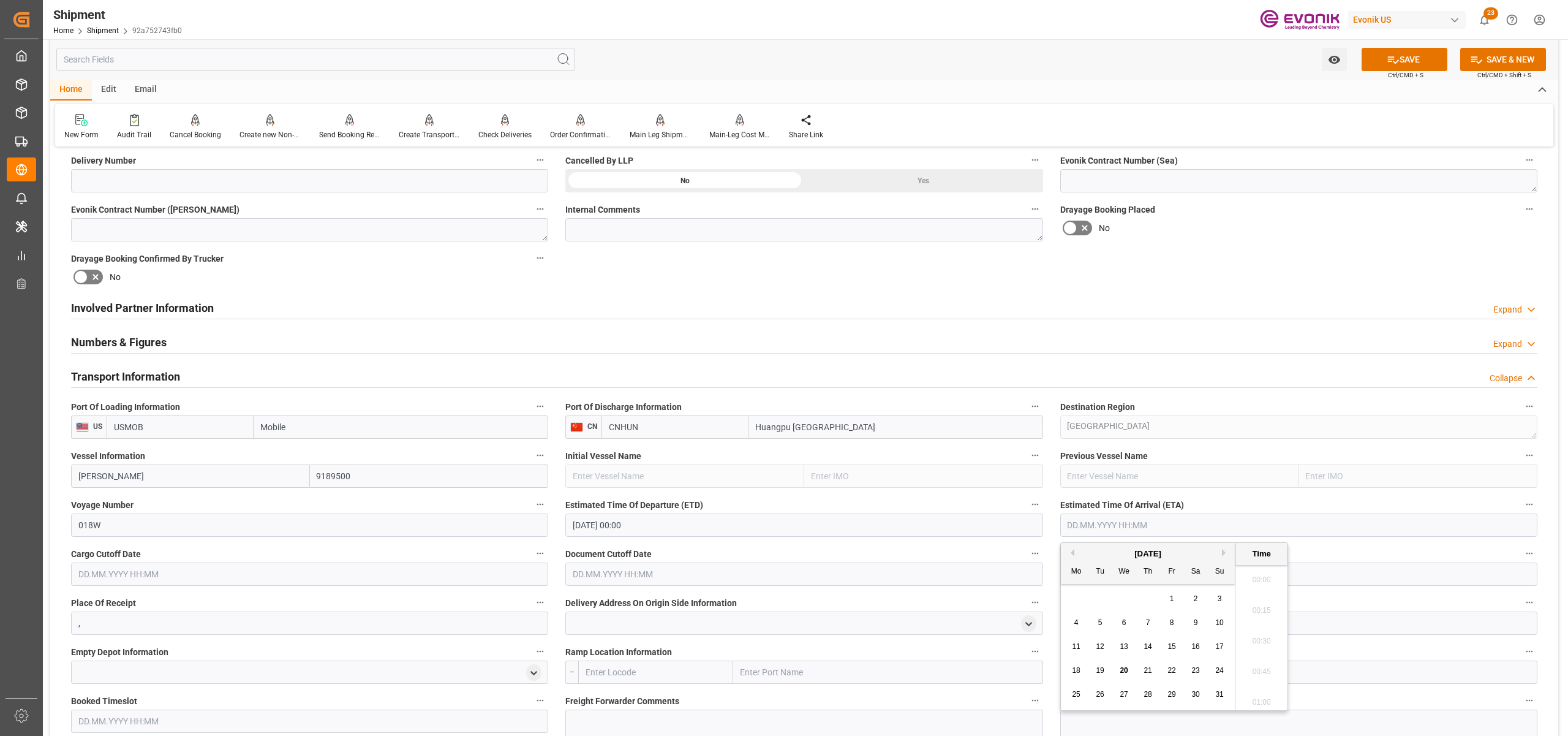
click at [1171, 525] on input "text" at bounding box center [1298, 525] width 477 height 23
click at [1224, 554] on button "Next Month" at bounding box center [1226, 552] width 7 height 7
click at [1228, 553] on button "Next Month" at bounding box center [1226, 552] width 7 height 7
click at [1166, 694] on div "31" at bounding box center [1171, 695] width 15 height 14
type input "31.10.2025 00:00"
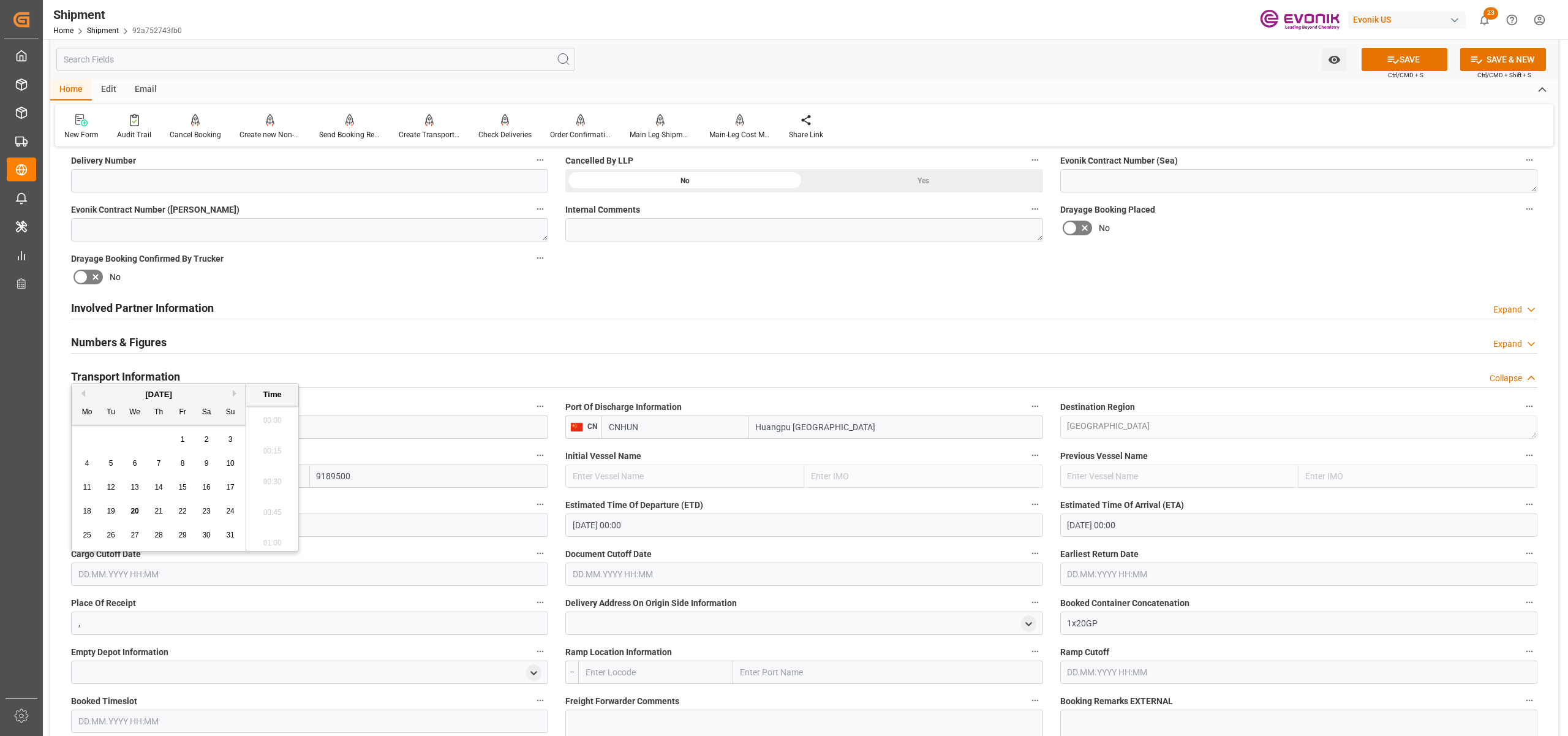
click at [451, 576] on input "text" at bounding box center [309, 574] width 477 height 23
click at [235, 394] on button "Next Month" at bounding box center [237, 394] width 7 height 7
click at [131, 463] on span "10" at bounding box center [134, 463] width 8 height 9
type input "10.09.2025 00:00"
click at [711, 574] on input "text" at bounding box center [804, 574] width 477 height 23
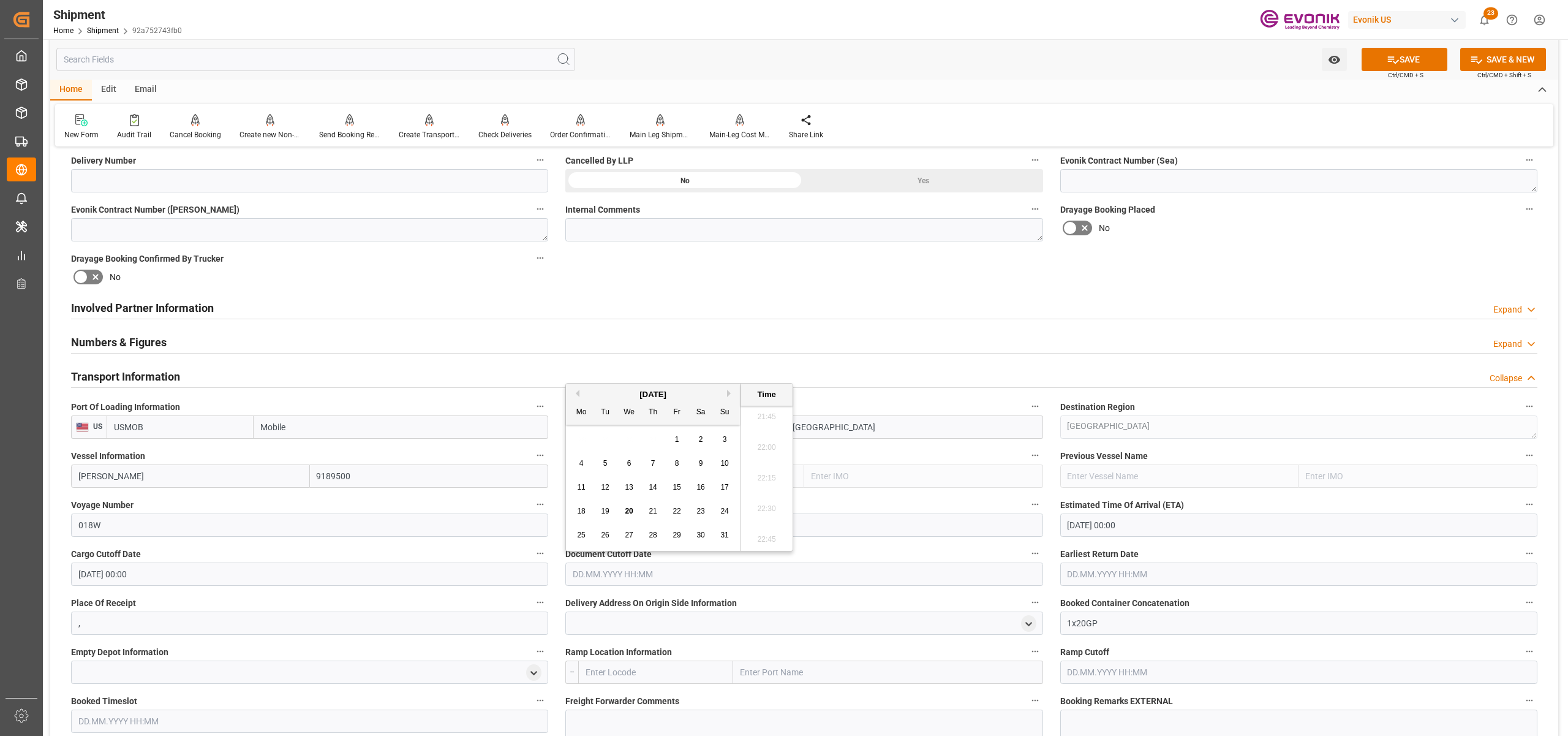
click at [731, 395] on button "Next Month" at bounding box center [730, 394] width 7 height 7
click at [628, 461] on span "10" at bounding box center [628, 463] width 8 height 9
type input "10.09.2025 00:00"
click at [1122, 568] on input "text" at bounding box center [1298, 574] width 477 height 23
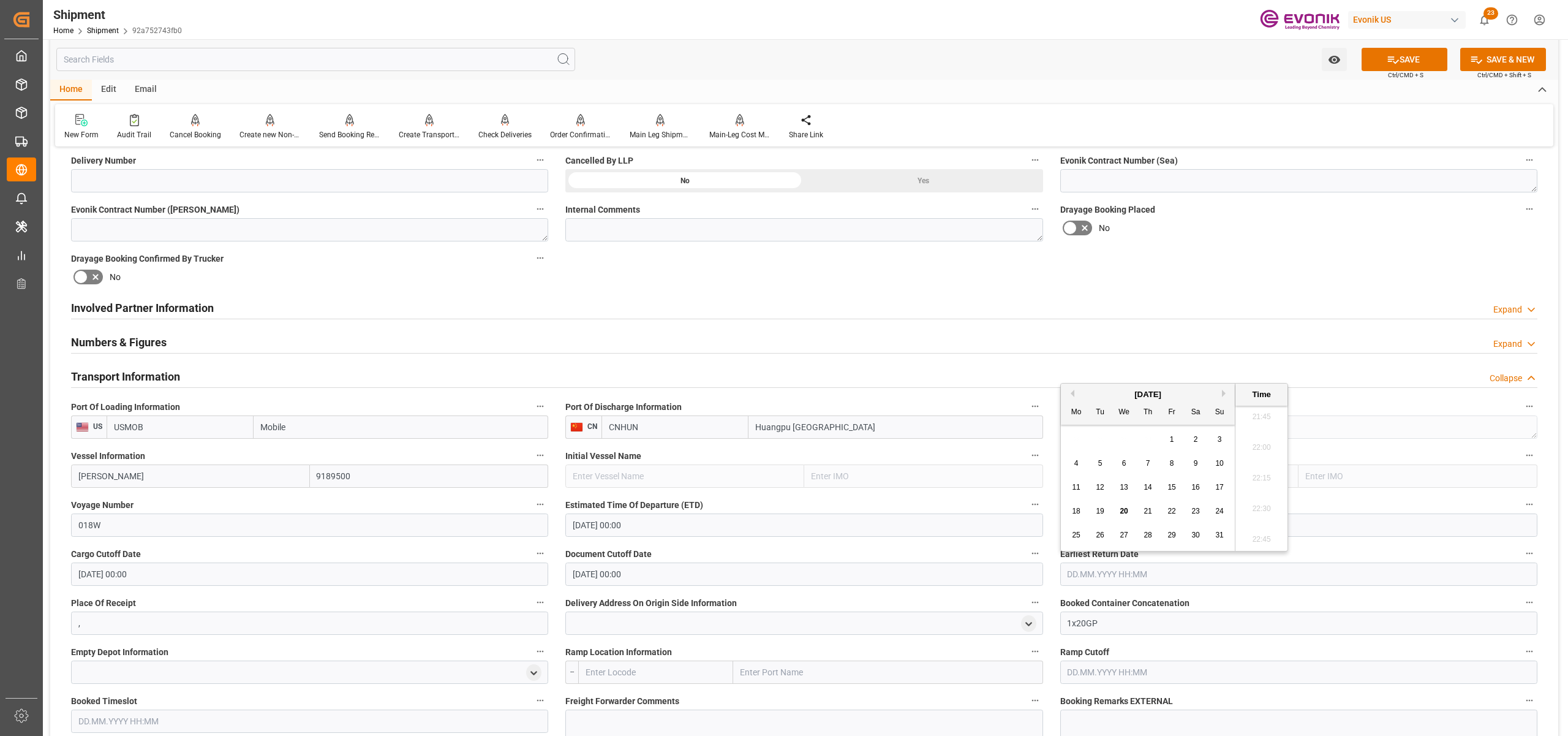
click at [1226, 394] on button "Next Month" at bounding box center [1226, 394] width 7 height 7
click at [1121, 463] on span "10" at bounding box center [1123, 463] width 8 height 9
type input "10.09.2025 00:00"
click at [1248, 256] on div "Booking Confirmation Milestone Bar Collapse Submitted to FFW for Booking (Pendi…" at bounding box center [804, 440] width 1508 height 1656
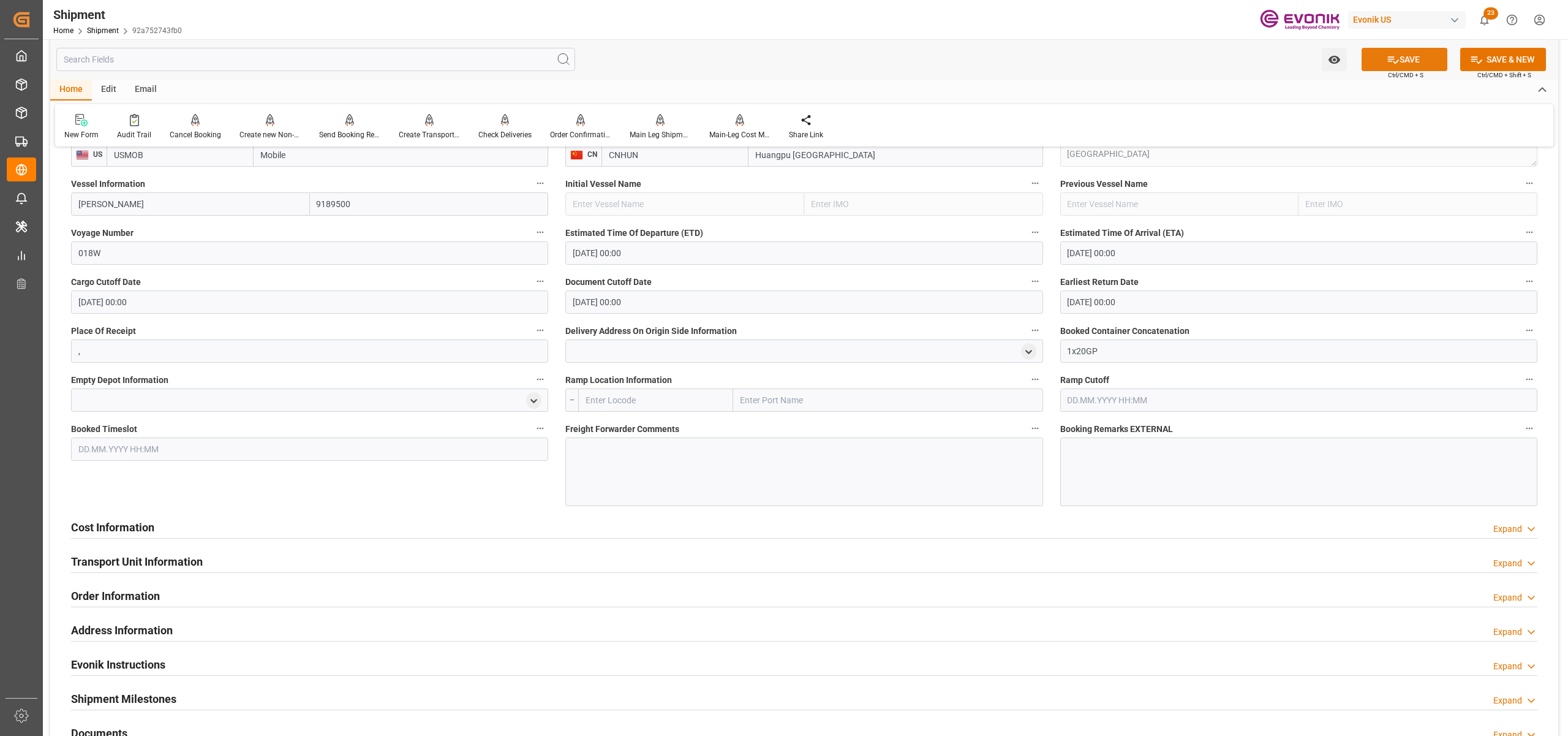
click at [1404, 63] on button "SAVE" at bounding box center [1404, 59] width 86 height 23
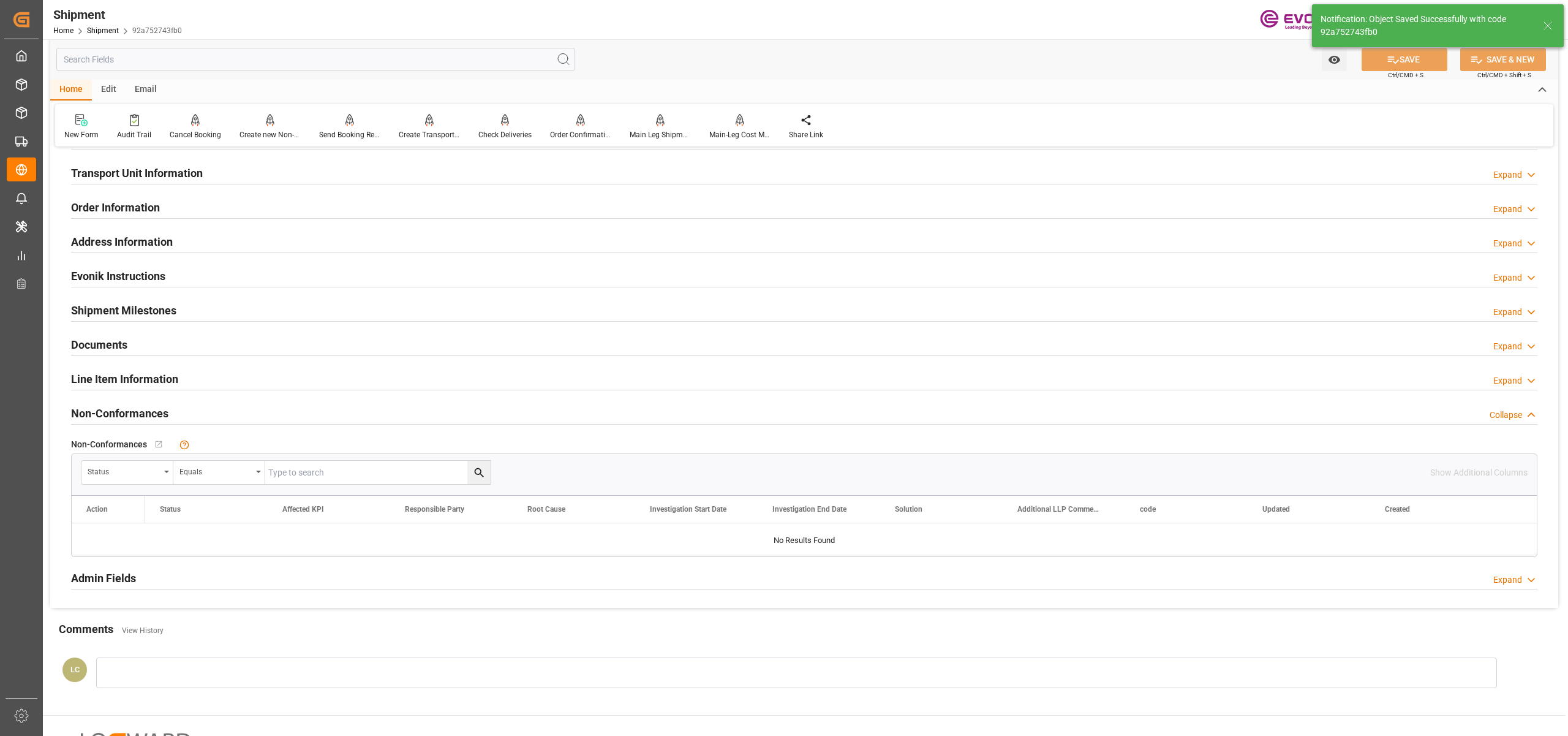
scroll to position [545, 0]
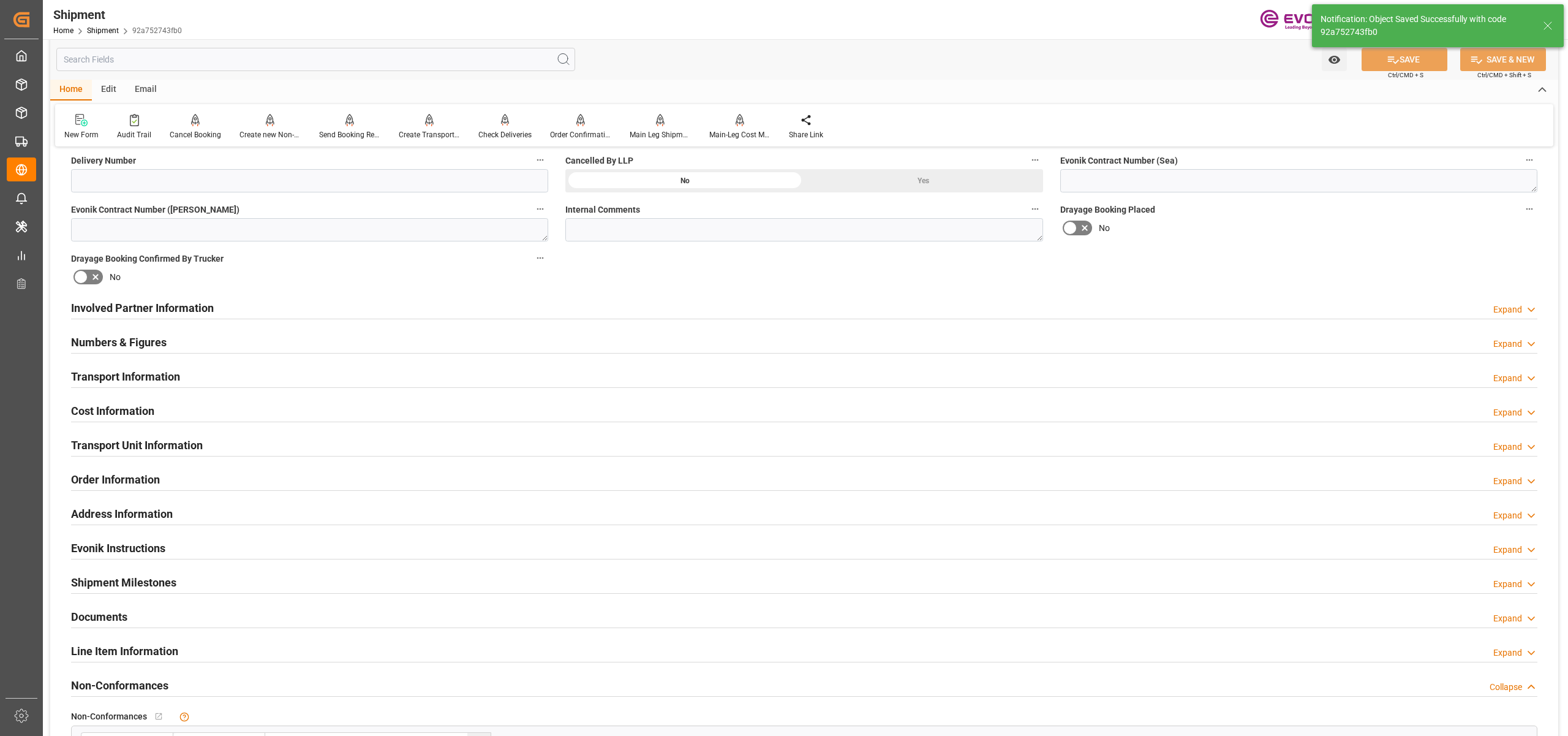
click at [270, 411] on div "Cost Information Expand" at bounding box center [804, 410] width 1466 height 23
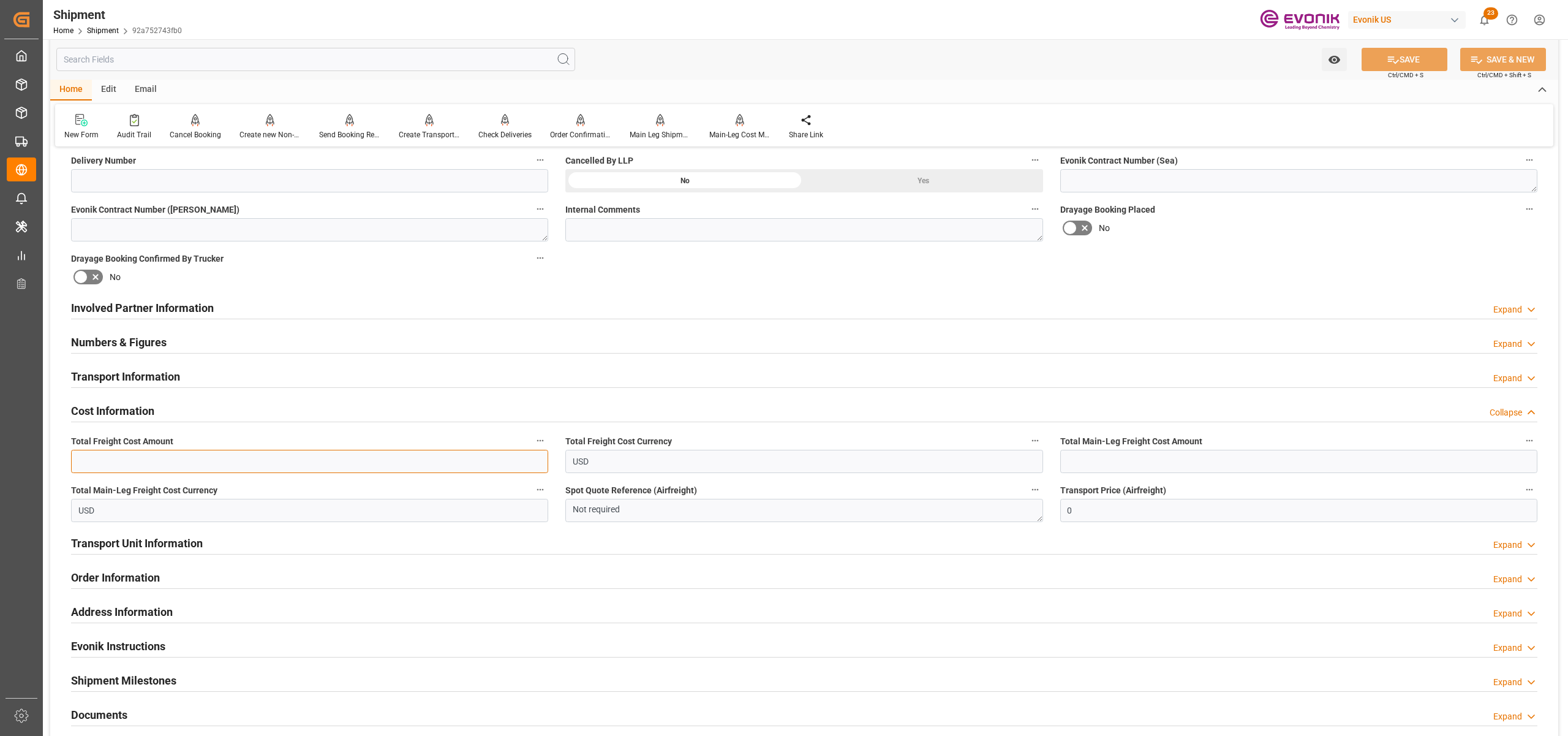
click at [221, 460] on input "text" at bounding box center [309, 462] width 477 height 23
click at [220, 461] on input "text" at bounding box center [309, 462] width 477 height 23
type input "800"
click at [1096, 460] on input "text" at bounding box center [1298, 462] width 477 height 23
type input "450"
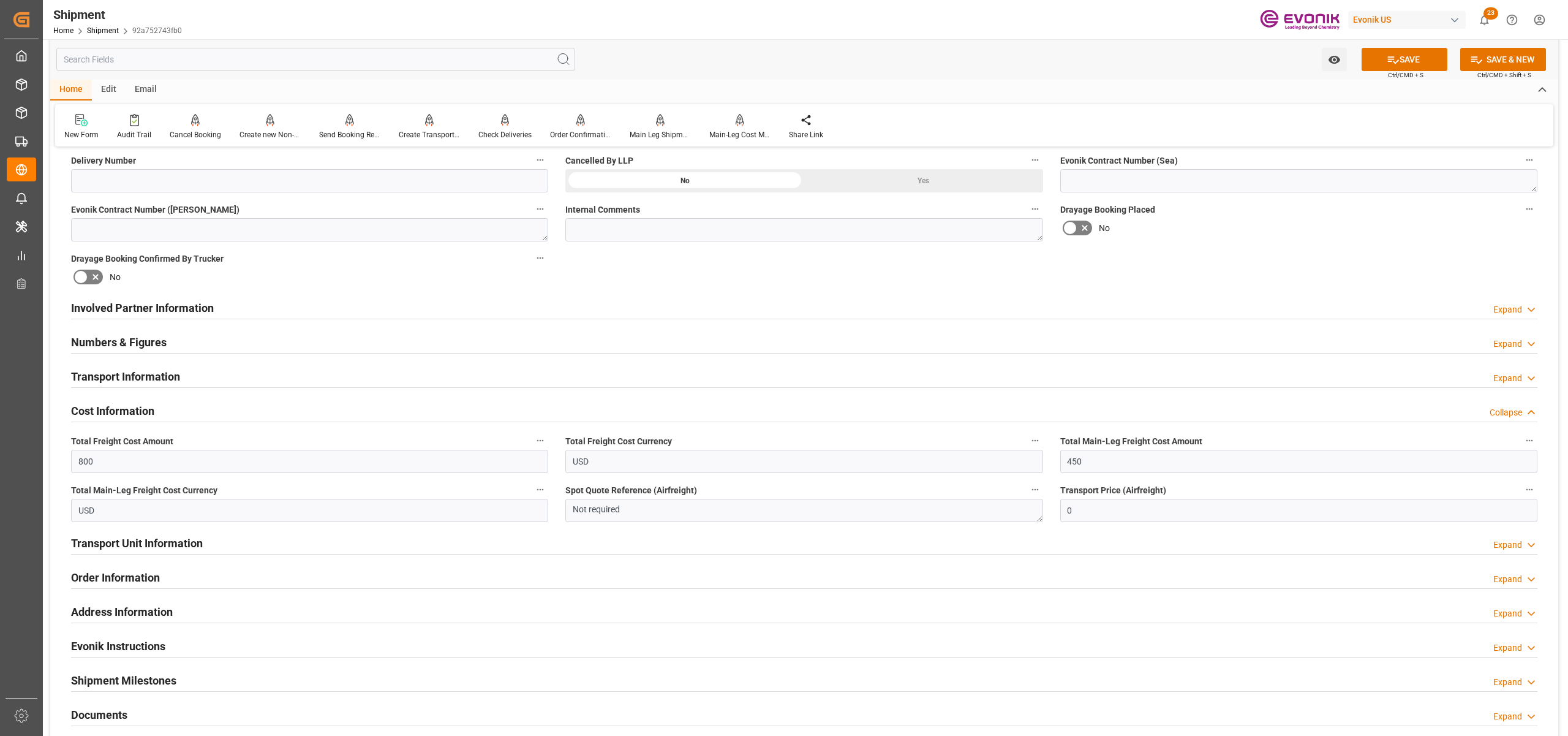
click at [1305, 295] on div "Involved Partner Information Expand" at bounding box center [804, 307] width 1466 height 23
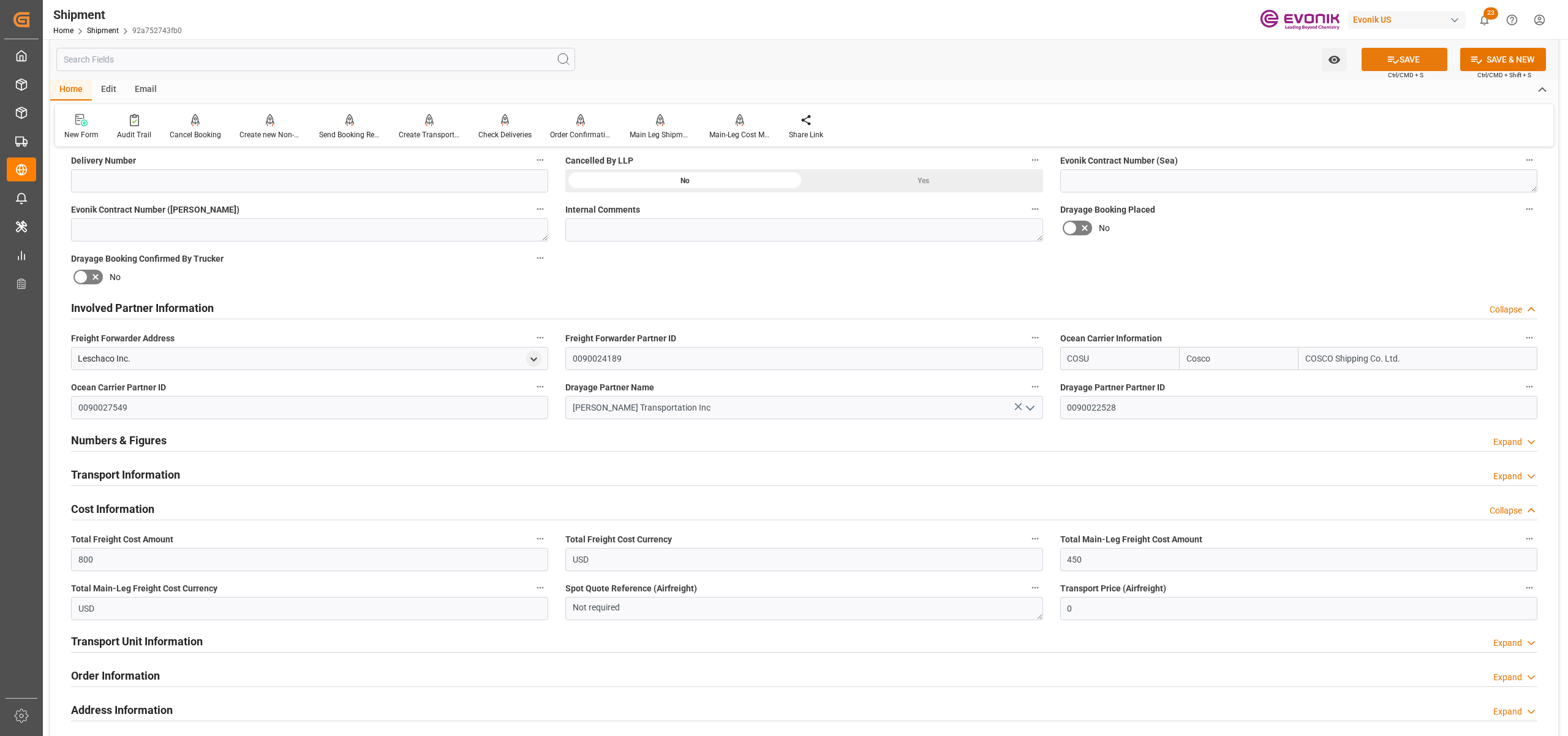
click at [1392, 59] on icon at bounding box center [1392, 59] width 13 height 13
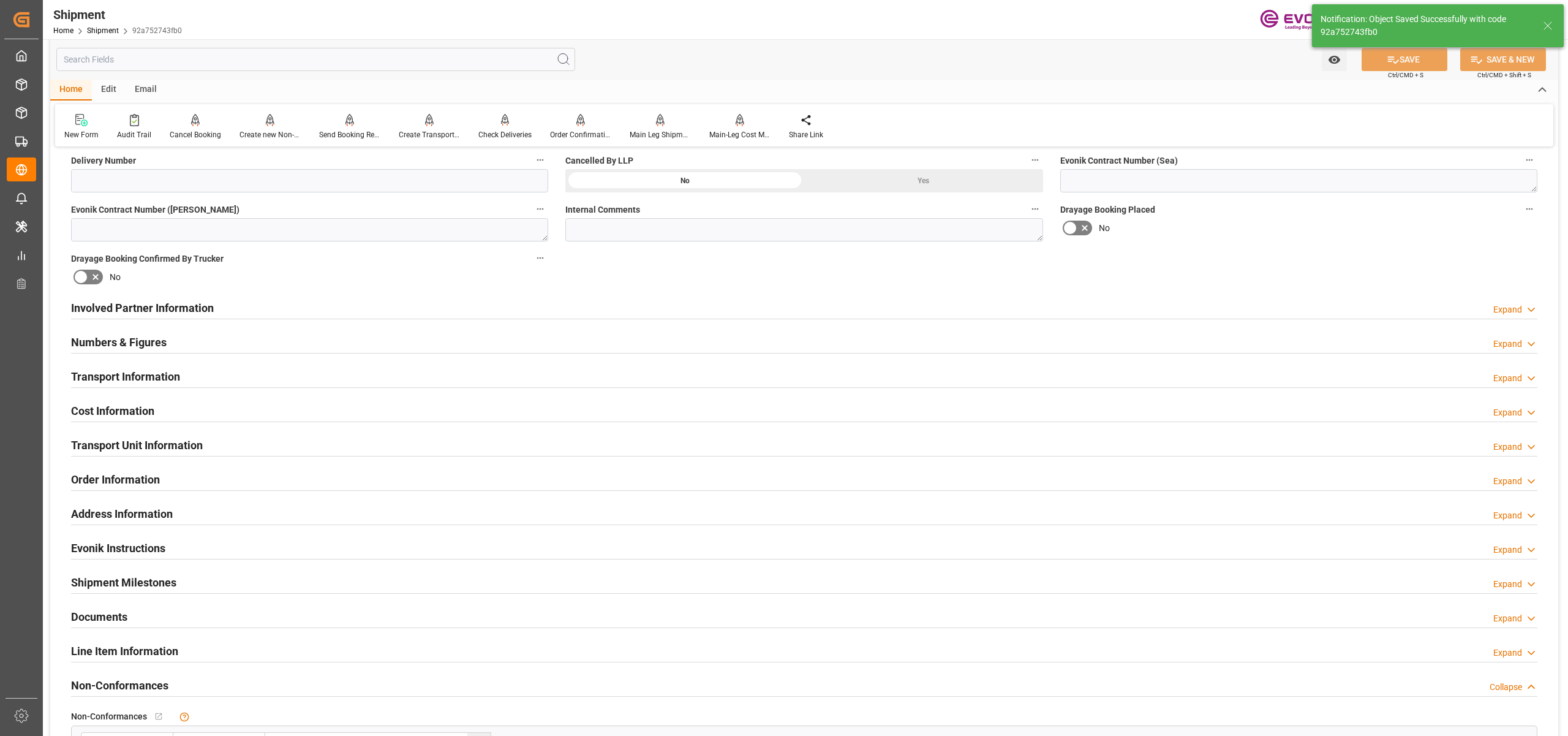
click at [207, 439] on div "Transport Unit Information Expand" at bounding box center [804, 445] width 1466 height 23
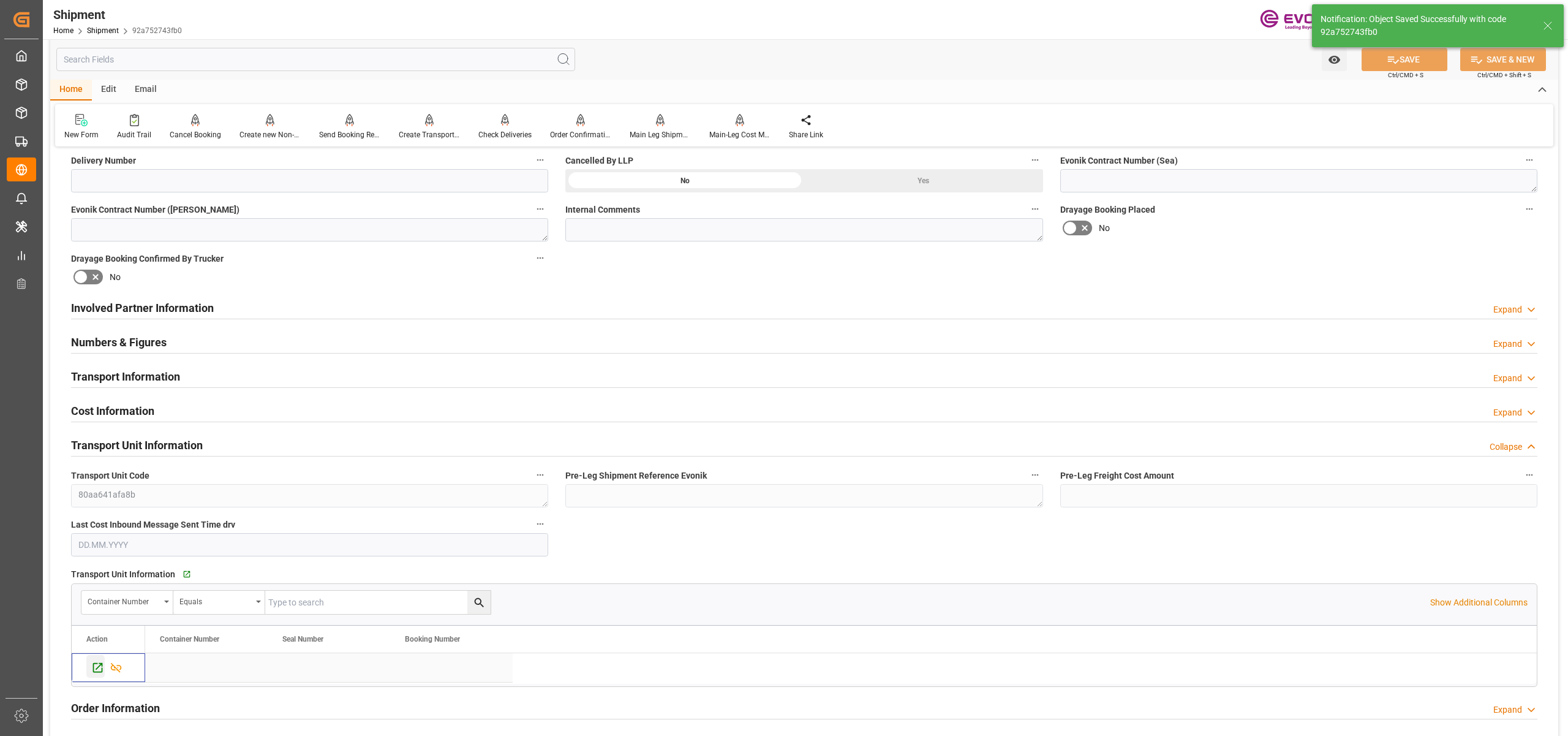
click at [96, 667] on icon "Press SPACE to select this row." at bounding box center [98, 667] width 13 height 13
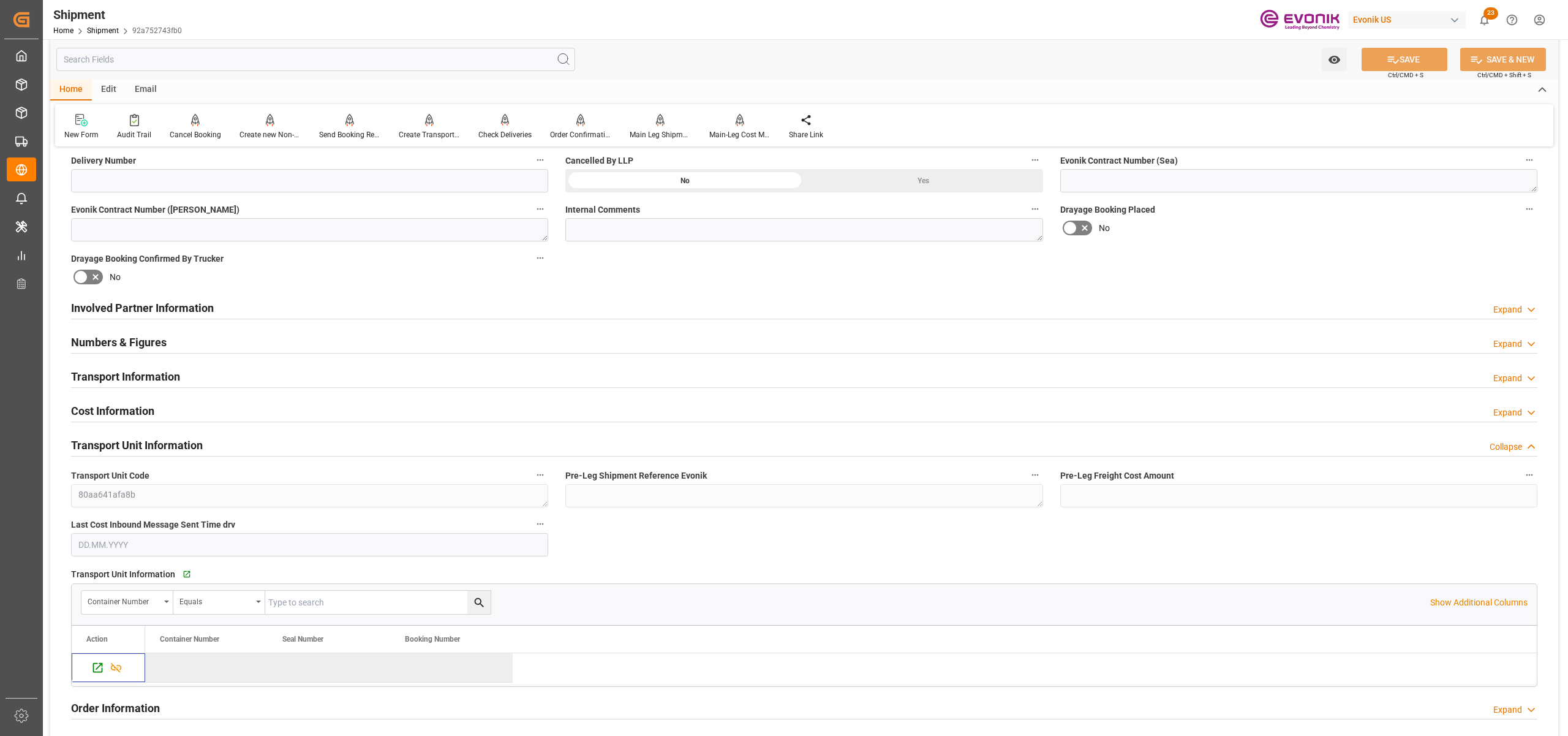
click at [425, 305] on div "Involved Partner Information Expand" at bounding box center [804, 307] width 1466 height 23
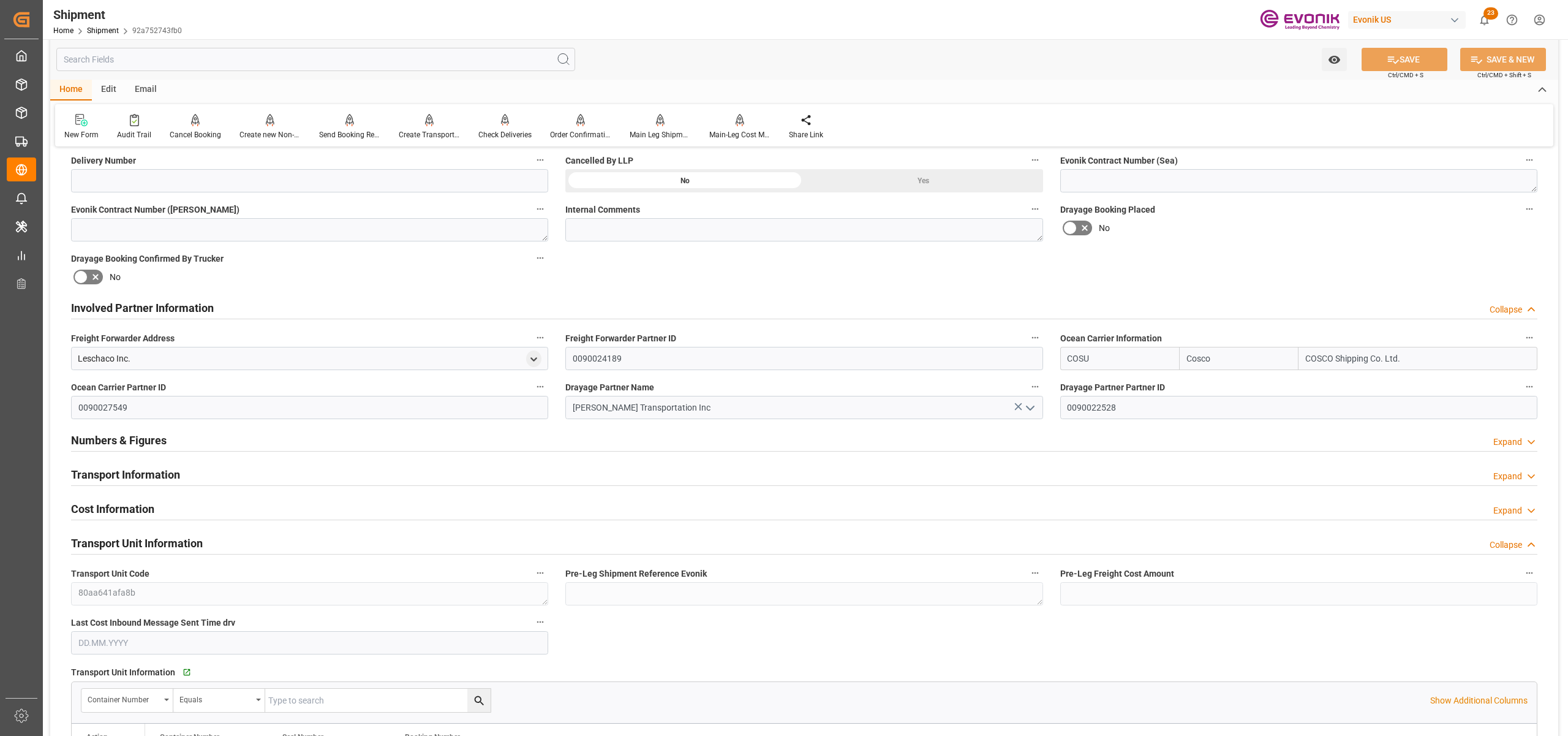
click at [314, 474] on div "Transport Information Expand" at bounding box center [804, 473] width 1466 height 23
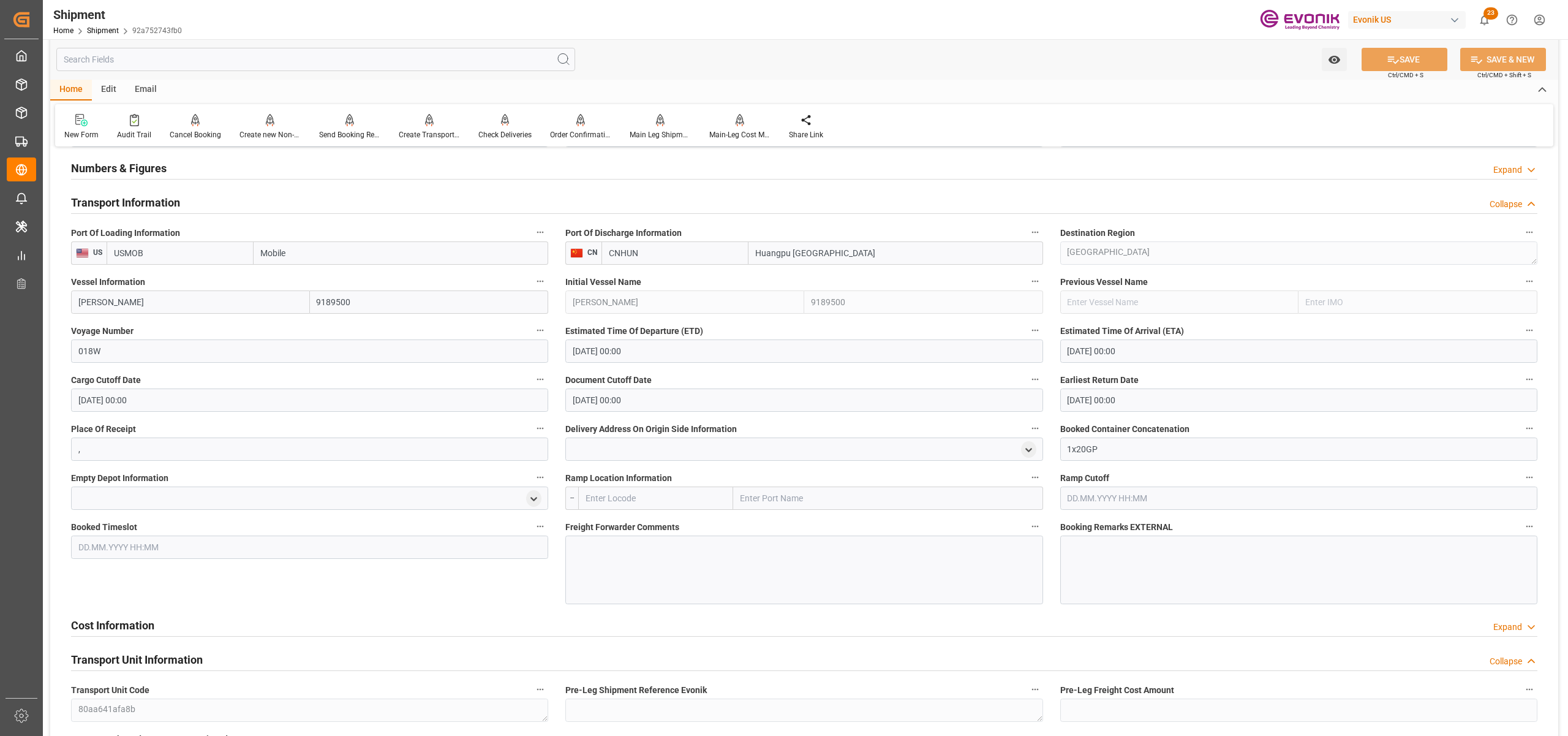
scroll to position [1089, 0]
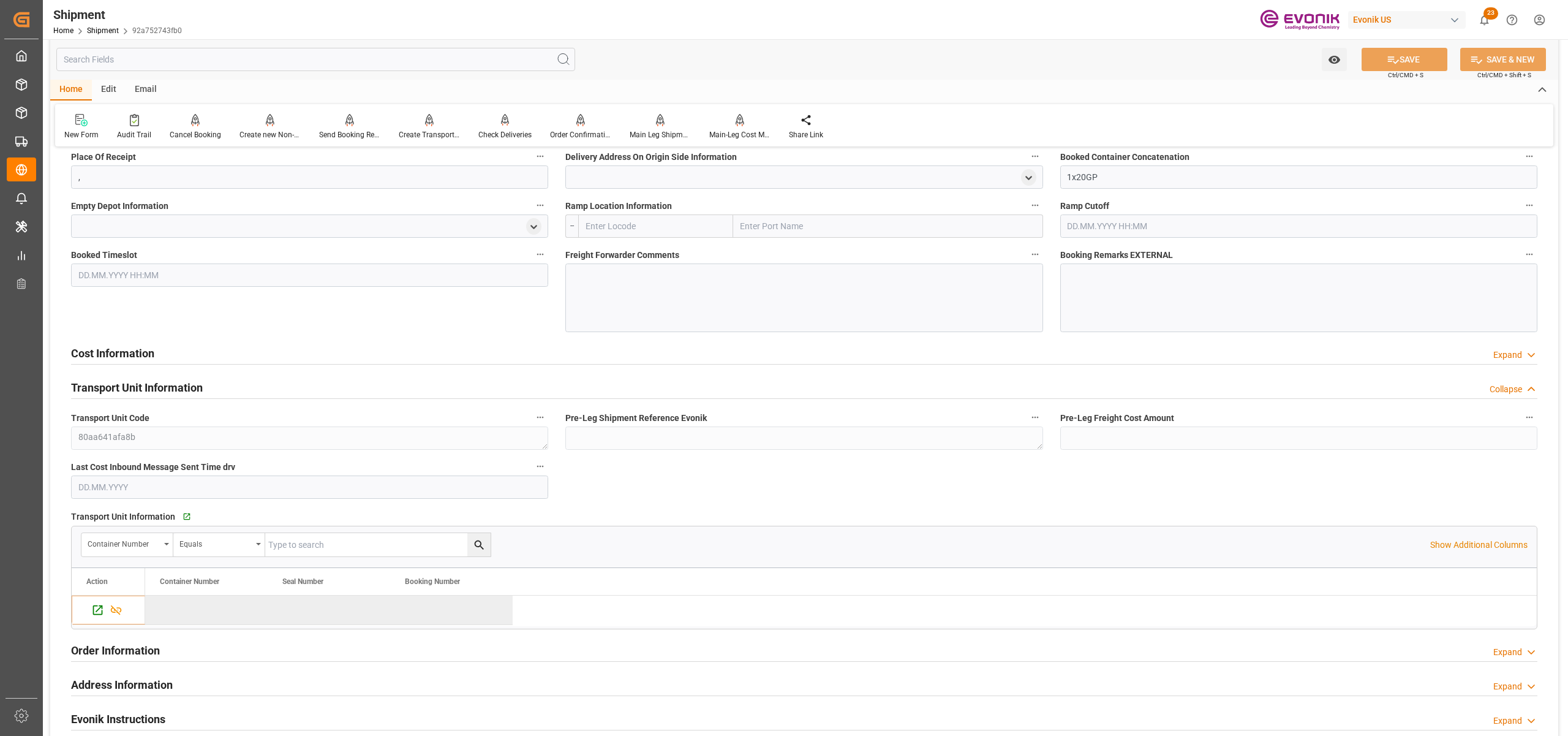
click at [490, 356] on div "Cost Information Expand" at bounding box center [804, 352] width 1466 height 23
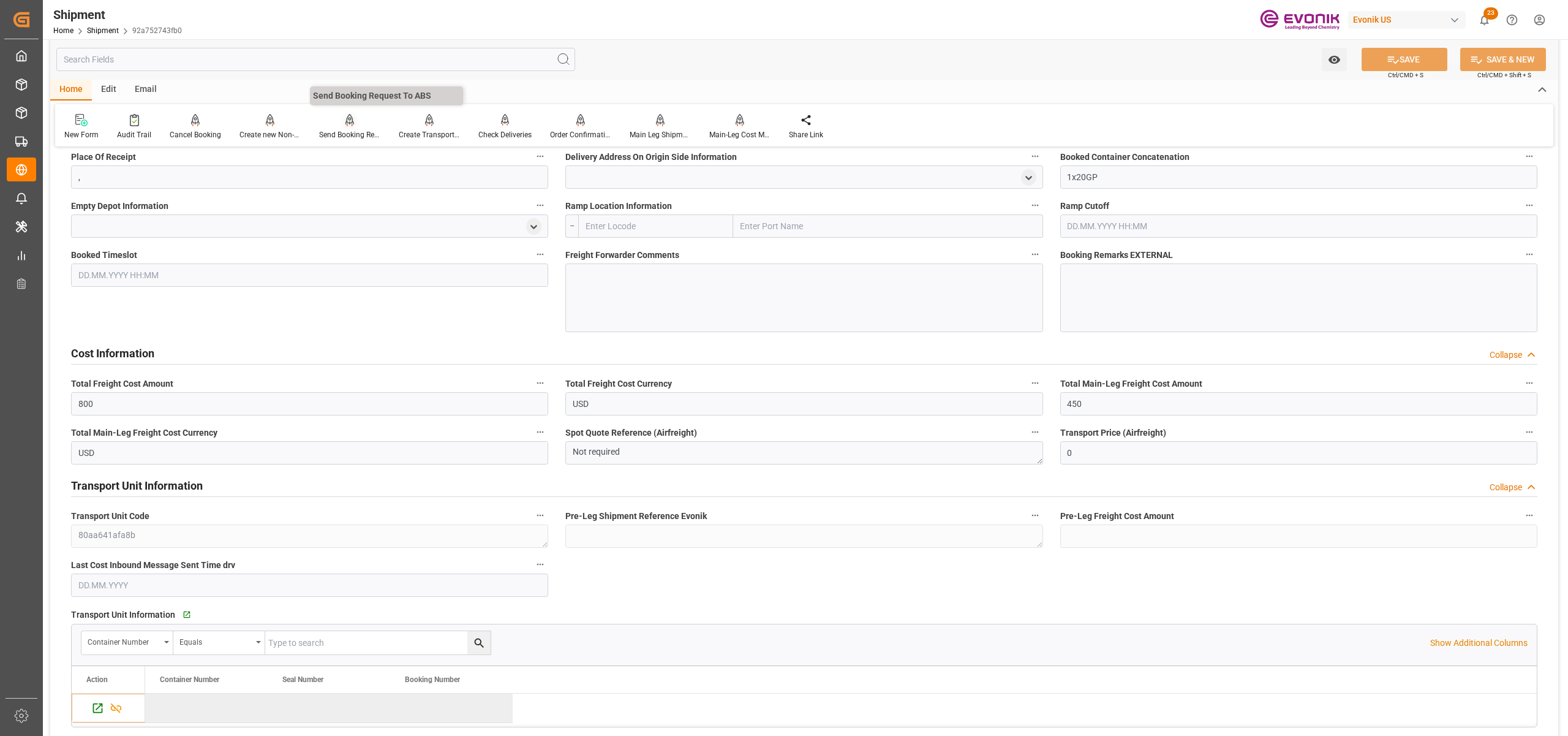
click at [348, 124] on icon at bounding box center [349, 120] width 9 height 13
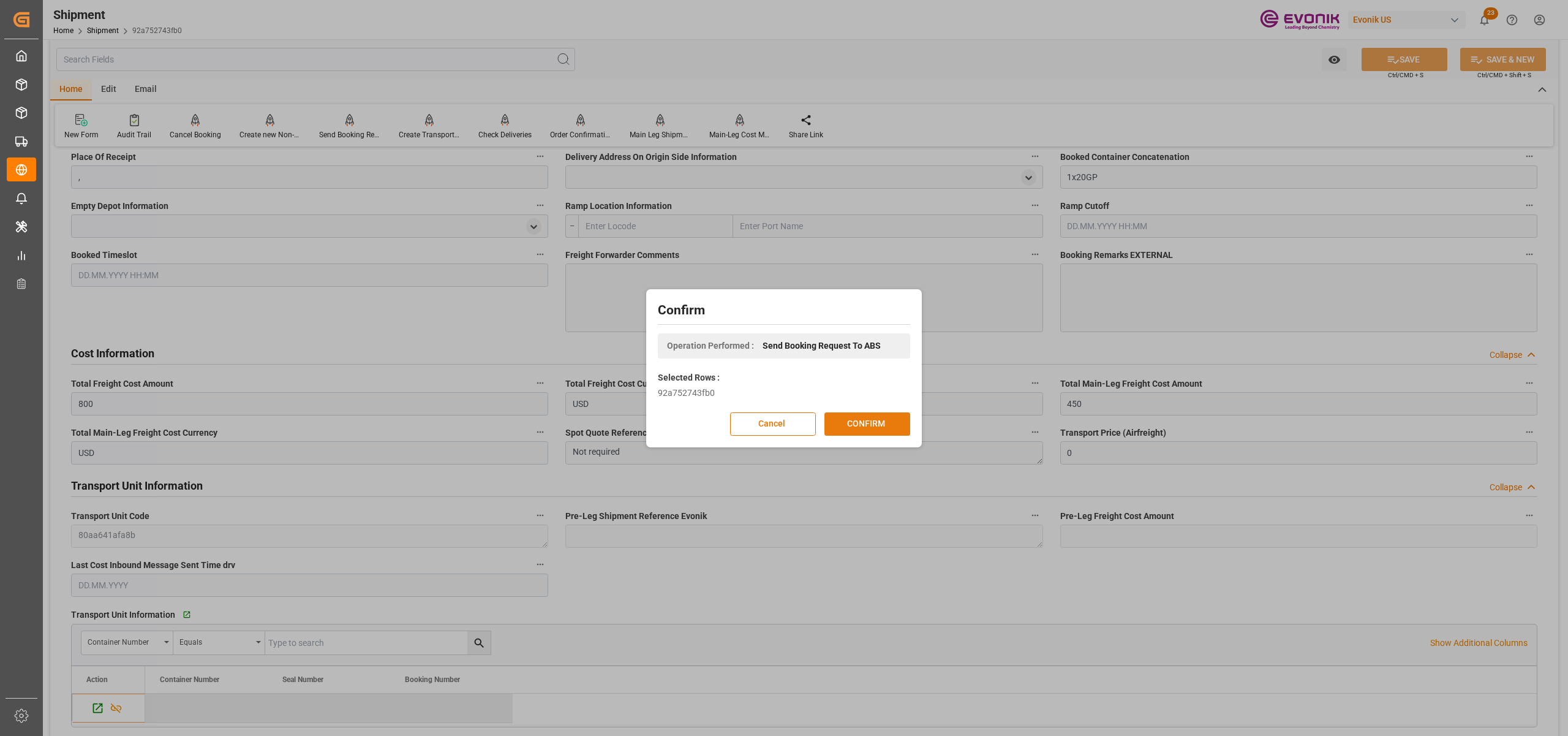
click at [872, 423] on button "CONFIRM" at bounding box center [867, 424] width 86 height 23
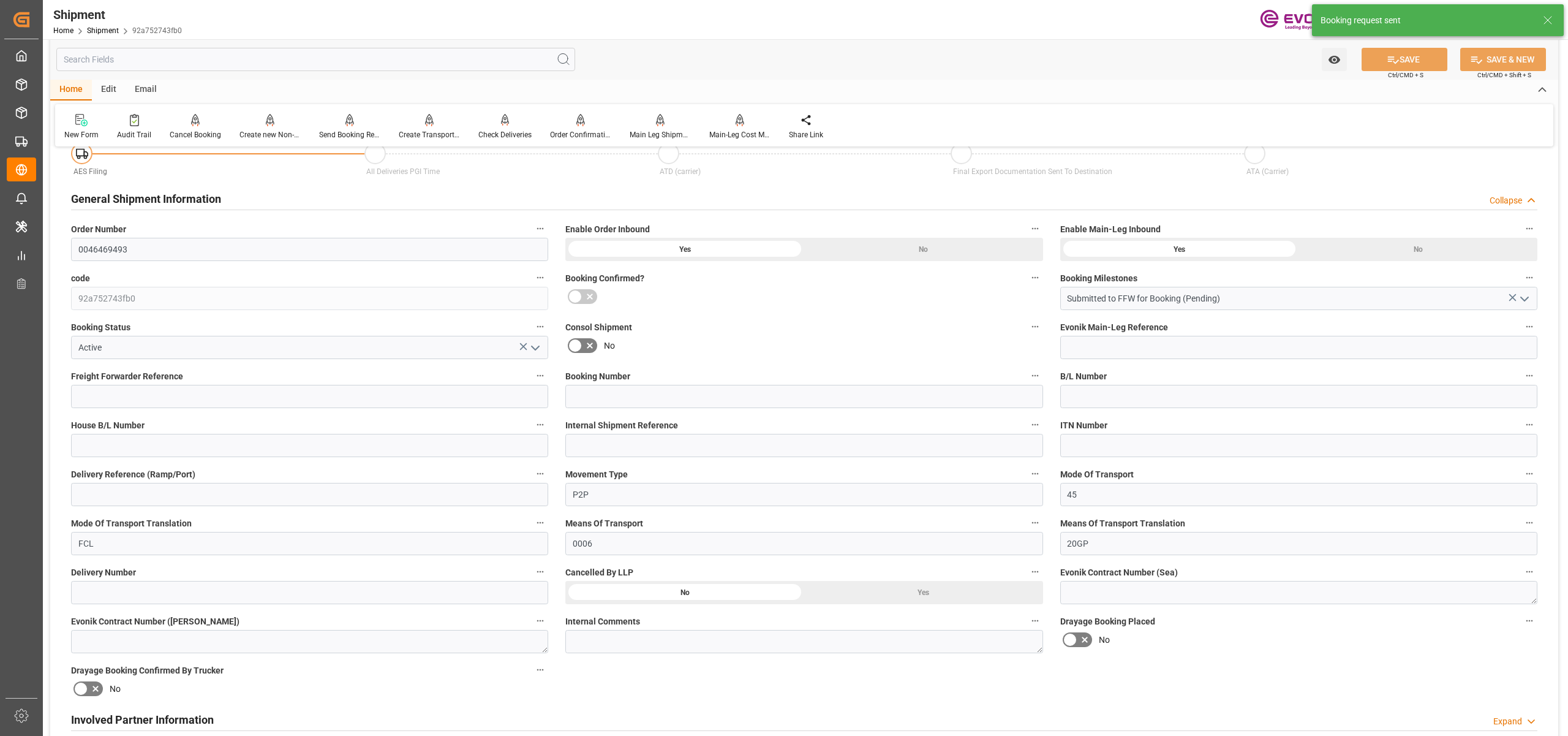
scroll to position [938, 0]
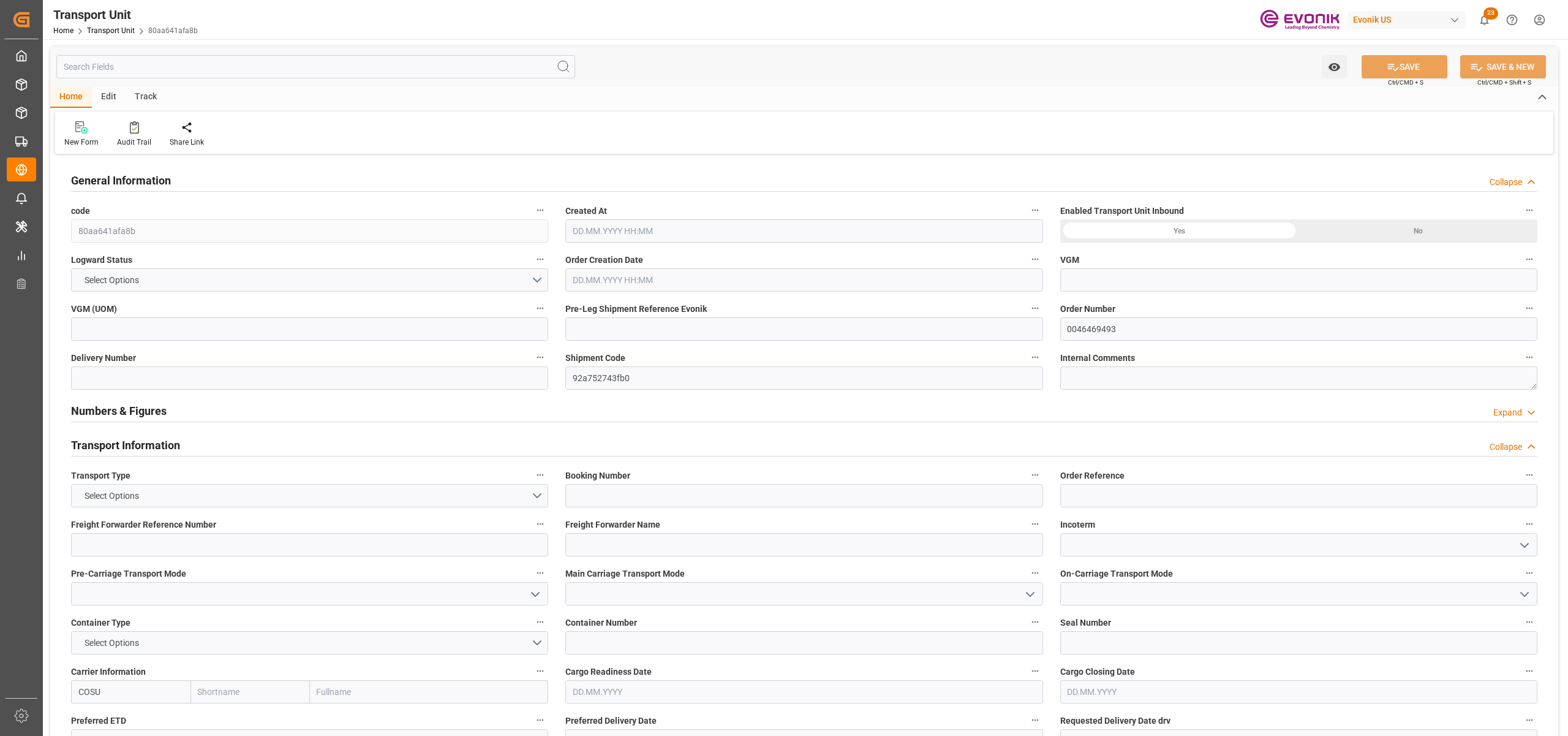
type input "Cosco"
type input "COSCO Shipping Co. Ltd."
type input "USMOB"
type input "CNHUN"
type input "11888"
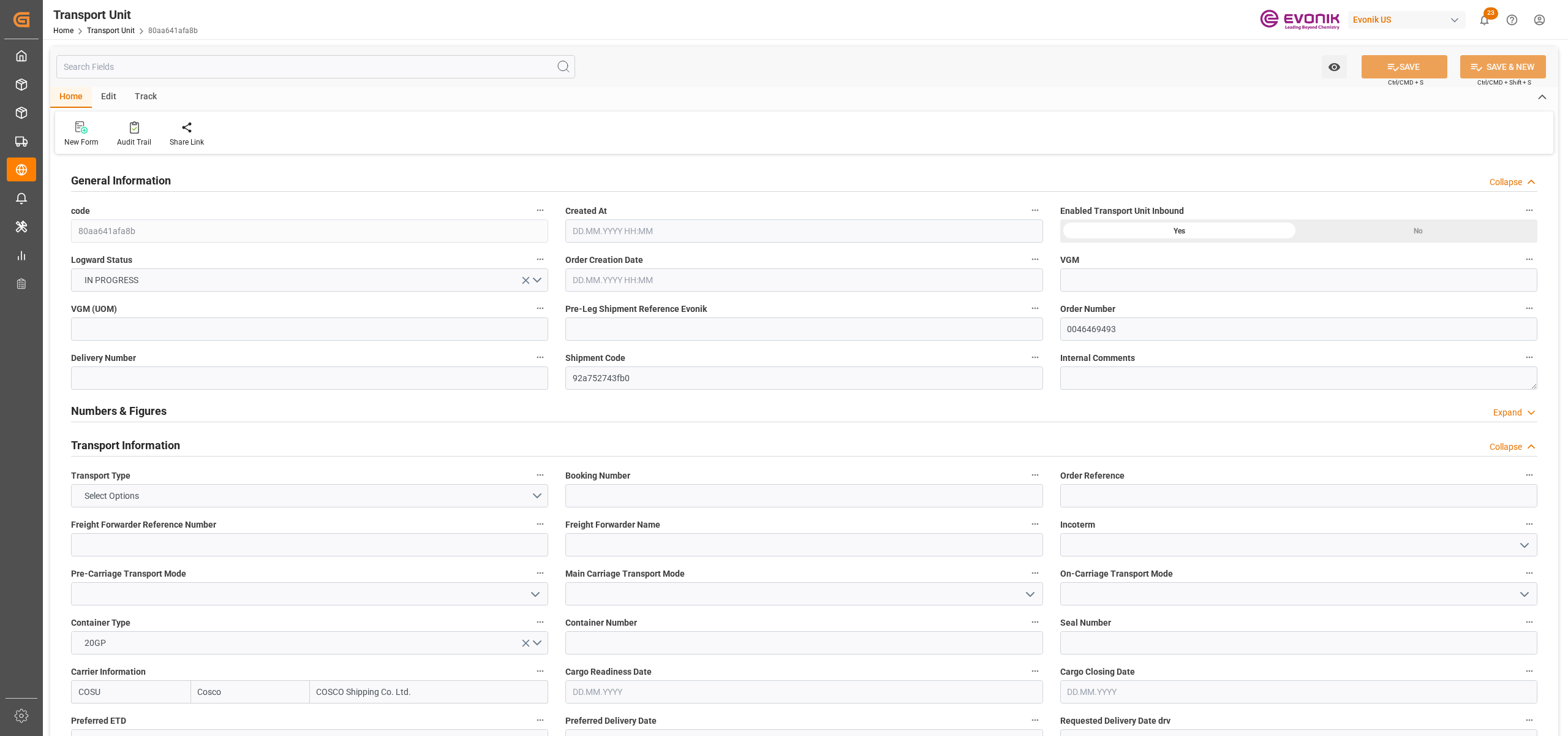
type input "21.08.2025 02:19"
type input "20.10.2025"
type input "17.09.2025 00:00"
type input "31.10.2025 00:00"
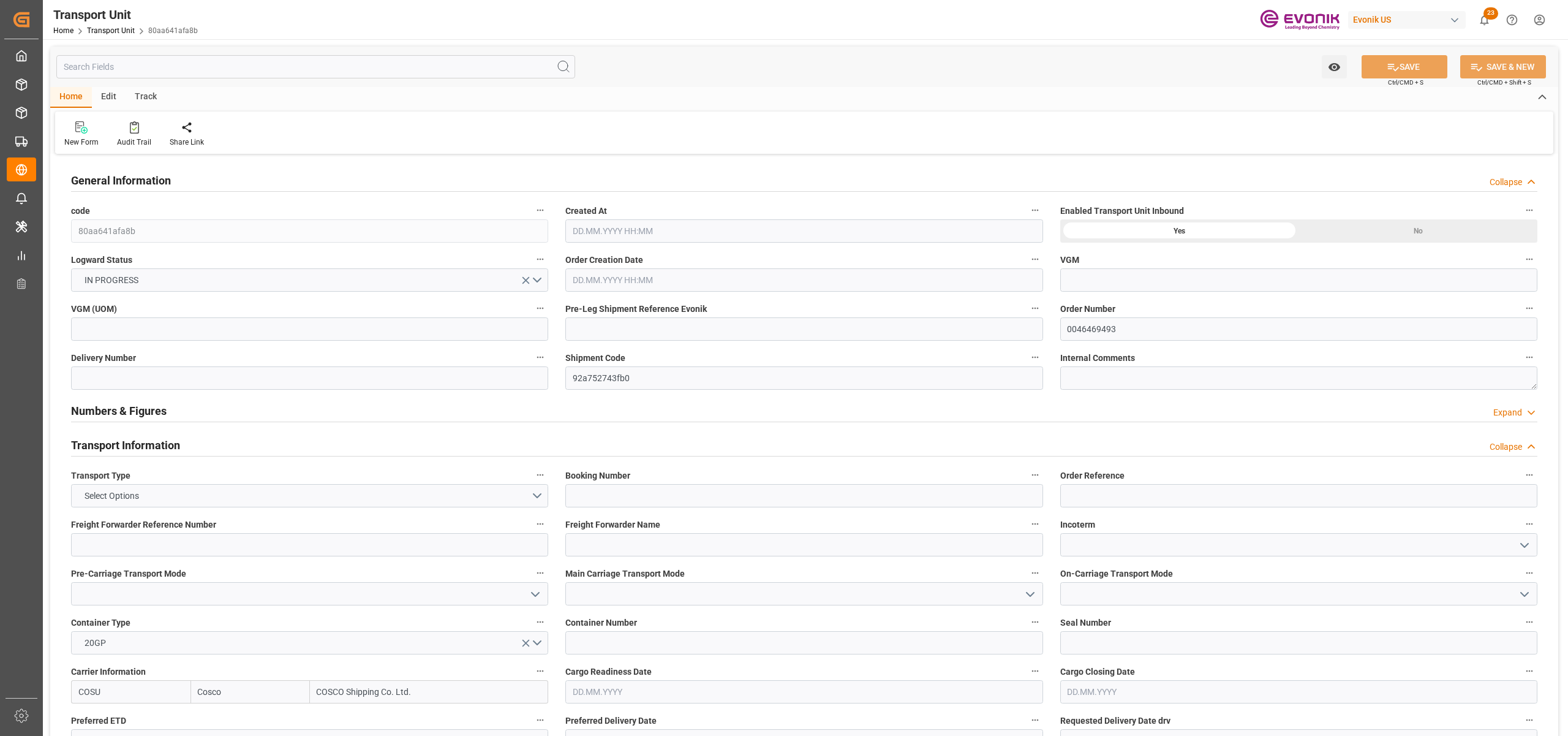
type input "31.10.2025 00:00"
type input "10.09.2025 00:00"
click at [234, 67] on input "text" at bounding box center [315, 67] width 519 height 23
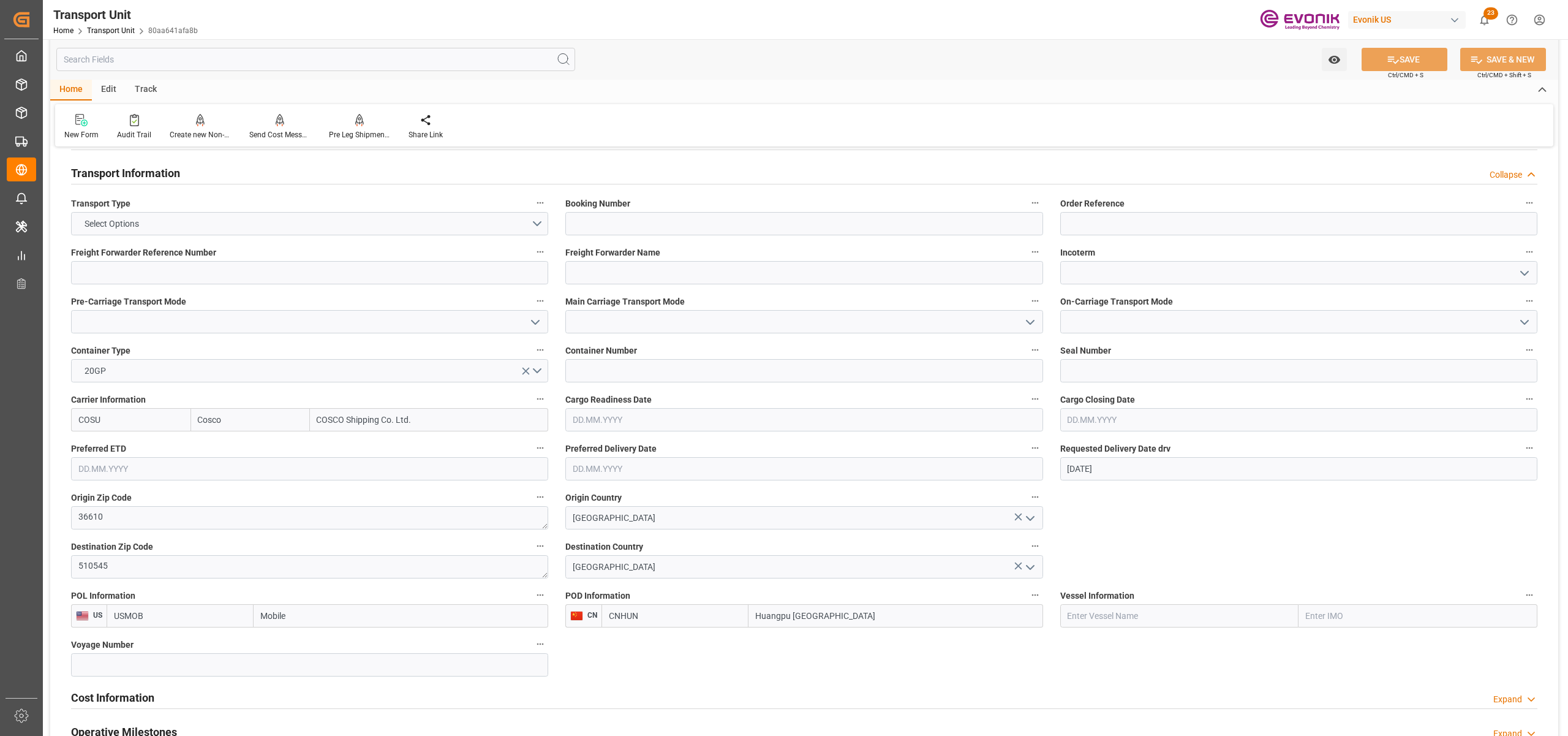
scroll to position [545, 0]
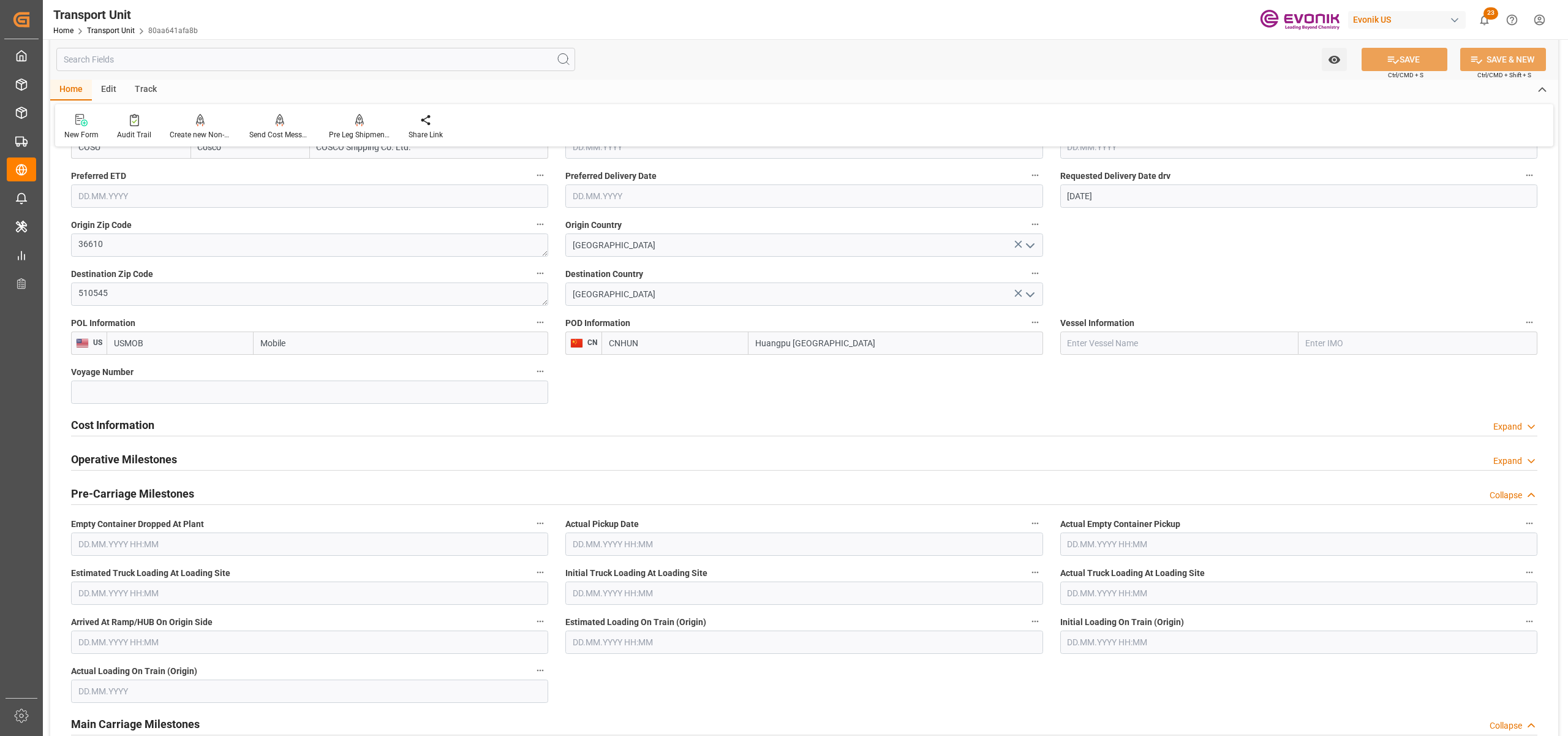
click at [246, 427] on div "Cost Information Expand" at bounding box center [804, 424] width 1466 height 23
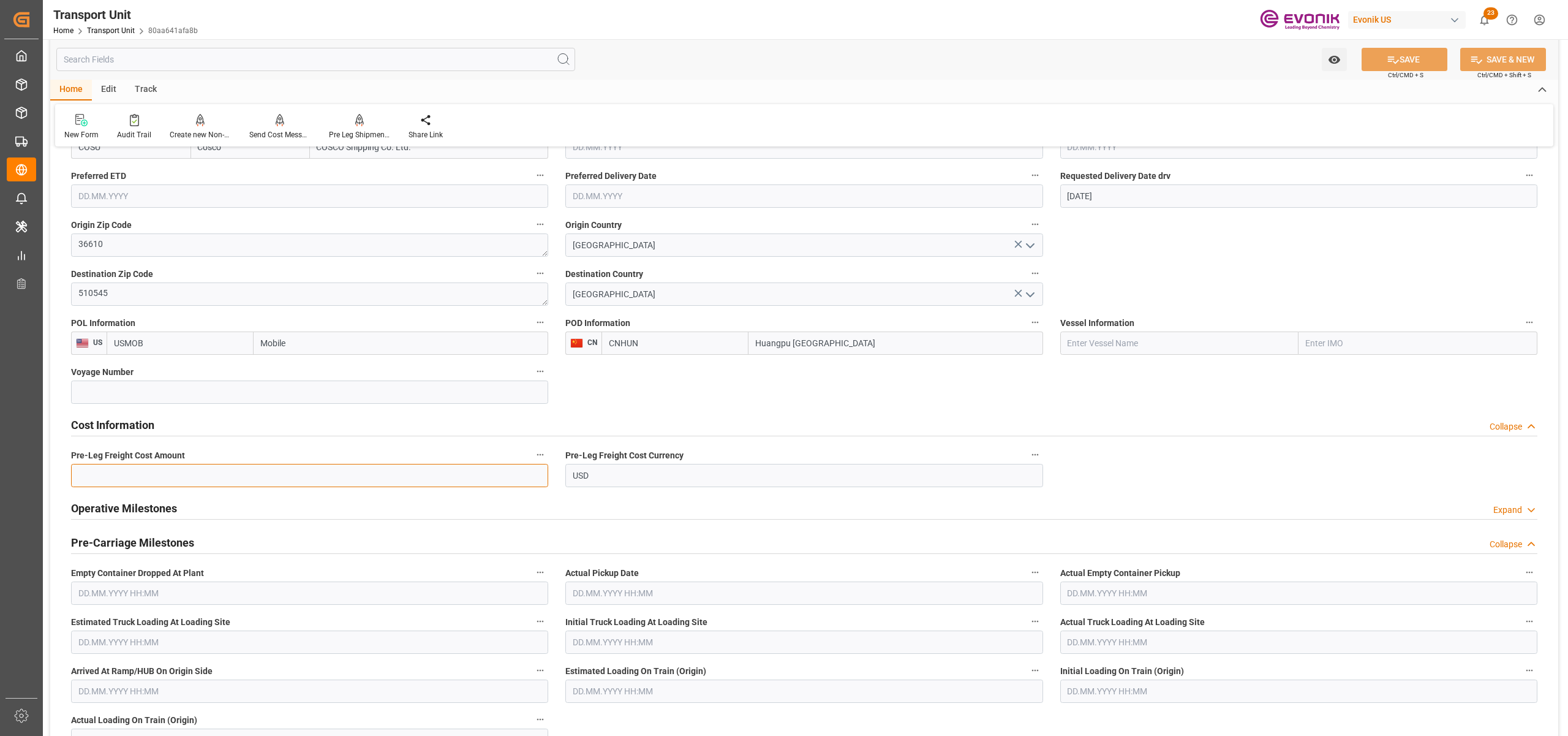
click at [170, 472] on input "text" at bounding box center [309, 475] width 477 height 23
type input "350"
click at [1389, 65] on icon at bounding box center [1392, 59] width 13 height 13
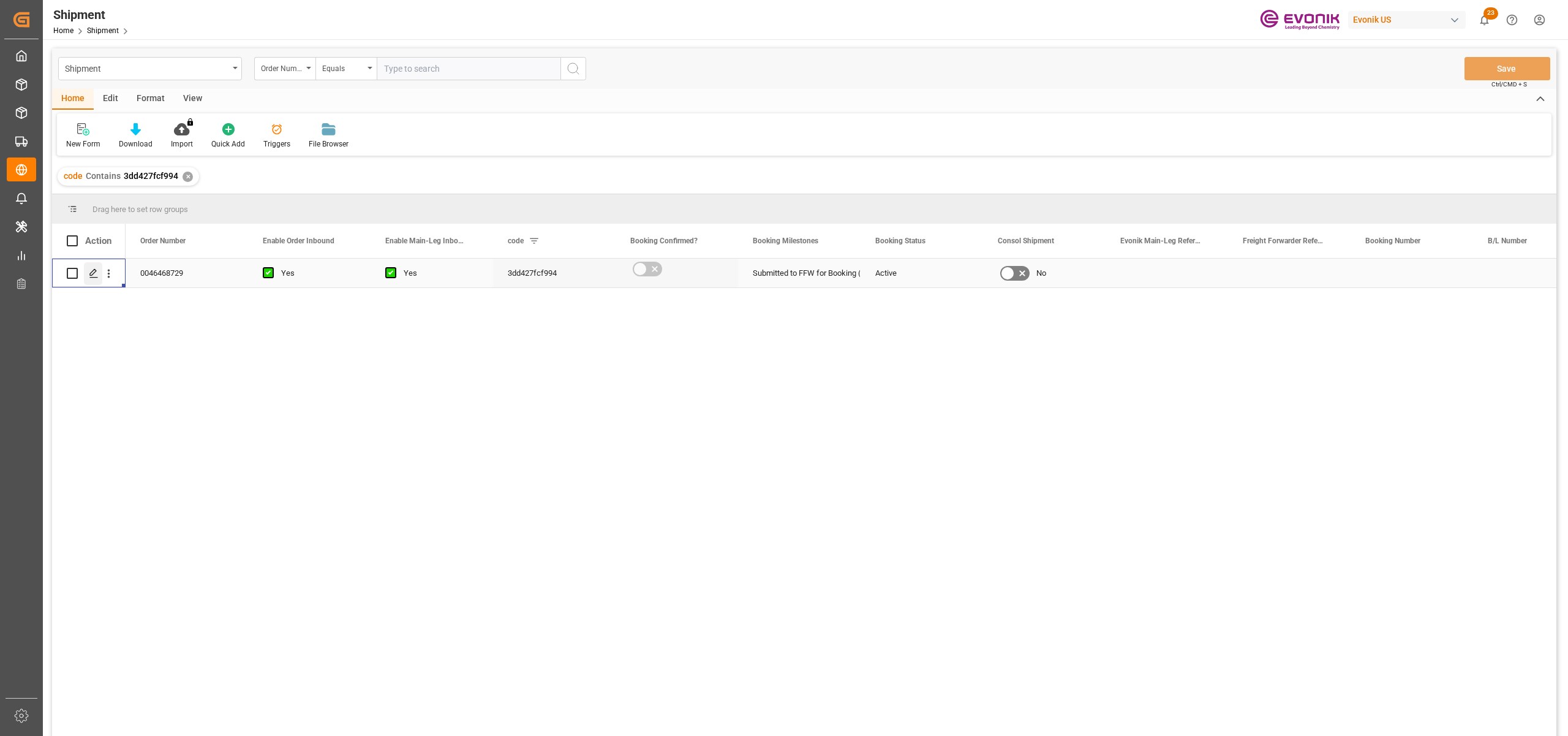
click at [94, 275] on icon "Press SPACE to select this row." at bounding box center [93, 273] width 10 height 10
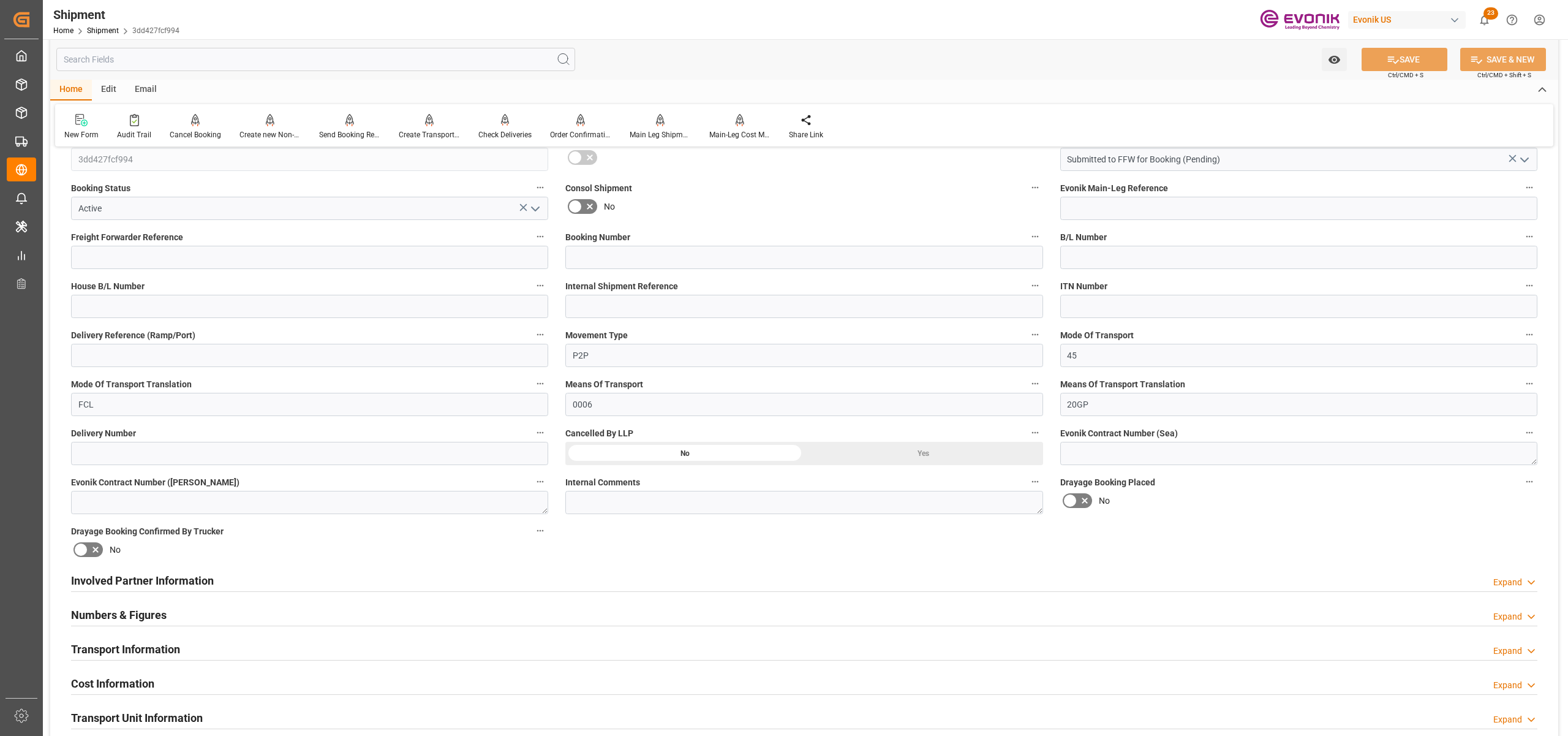
scroll to position [545, 0]
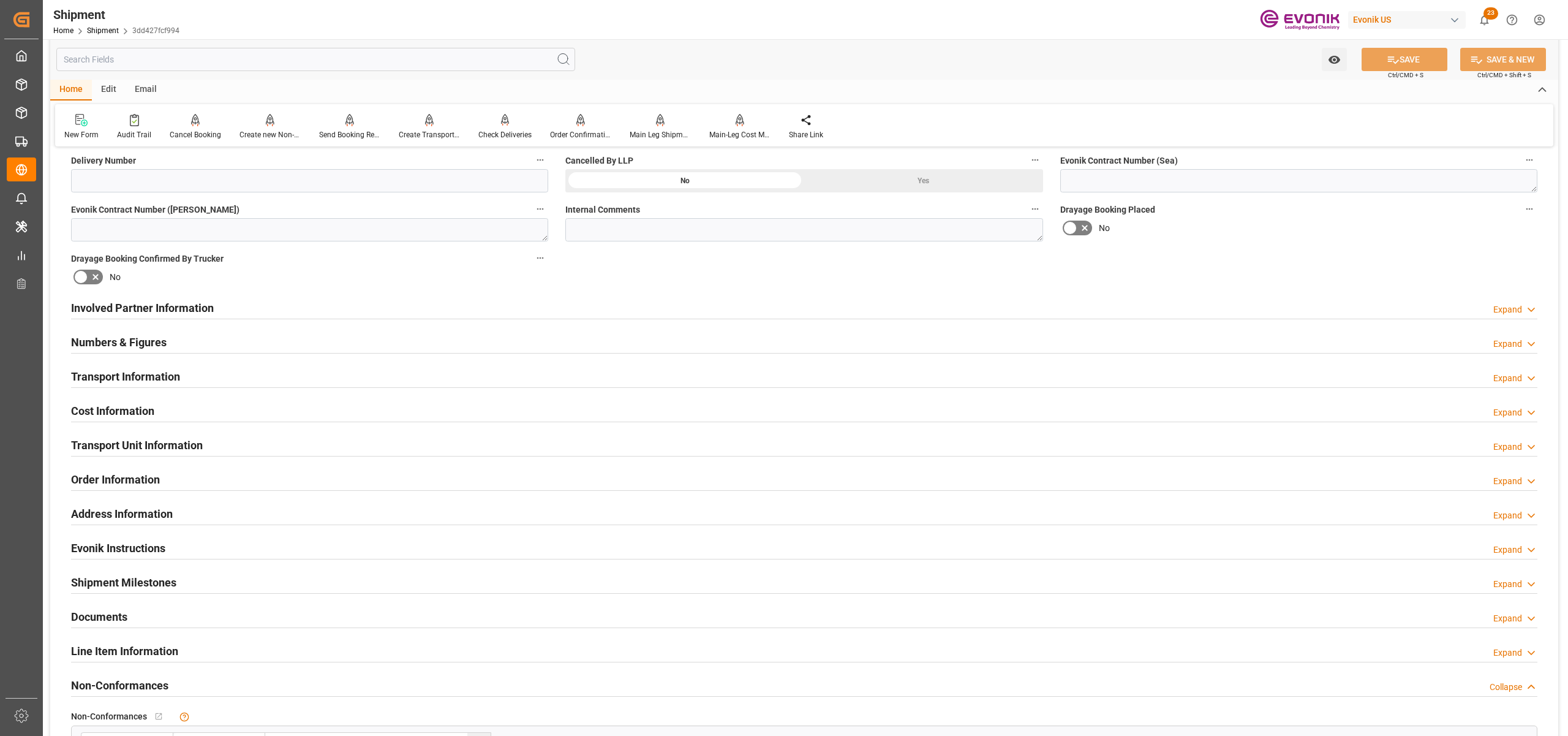
click at [771, 308] on div "Involved Partner Information Expand" at bounding box center [804, 307] width 1466 height 23
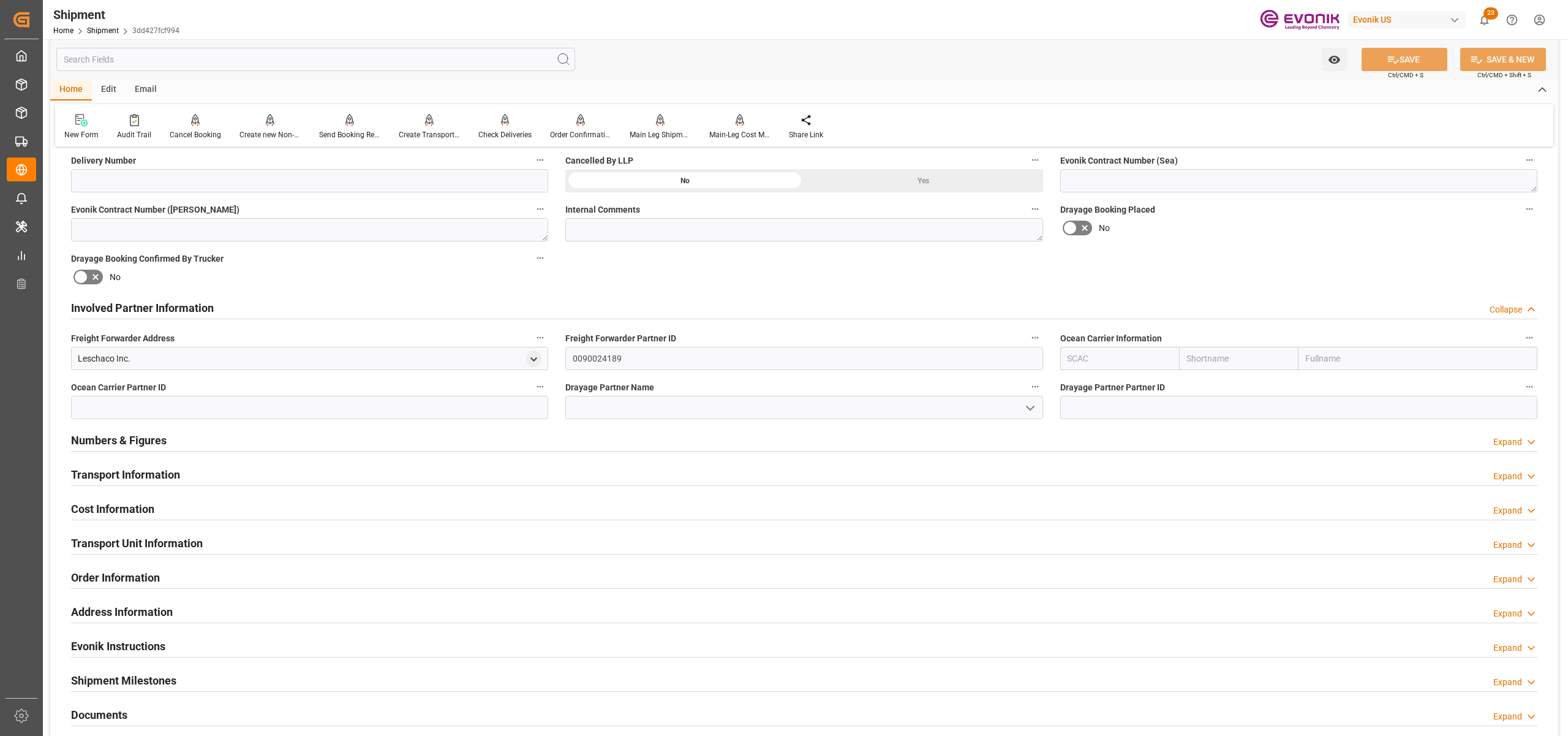
click at [1225, 351] on input "text" at bounding box center [1238, 359] width 119 height 23
type input "msc"
click at [1204, 384] on b "MSC" at bounding box center [1196, 385] width 19 height 10
type input "MSCU"
type input "MSC"
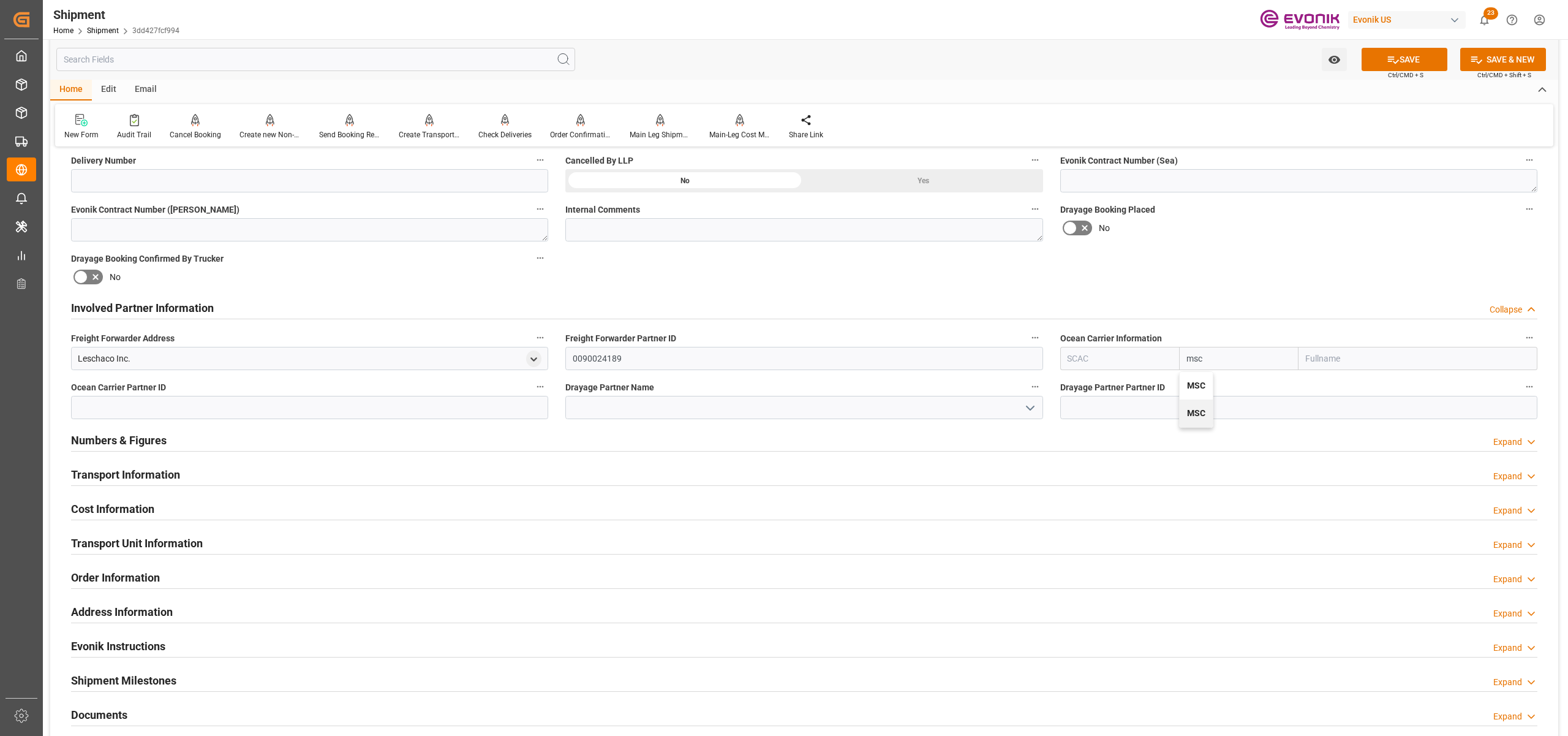
type input "Mediterranean Shipping Company"
type input "MSC"
click at [1287, 234] on div "No" at bounding box center [1298, 228] width 477 height 20
click at [1415, 55] on button "SAVE" at bounding box center [1404, 59] width 86 height 23
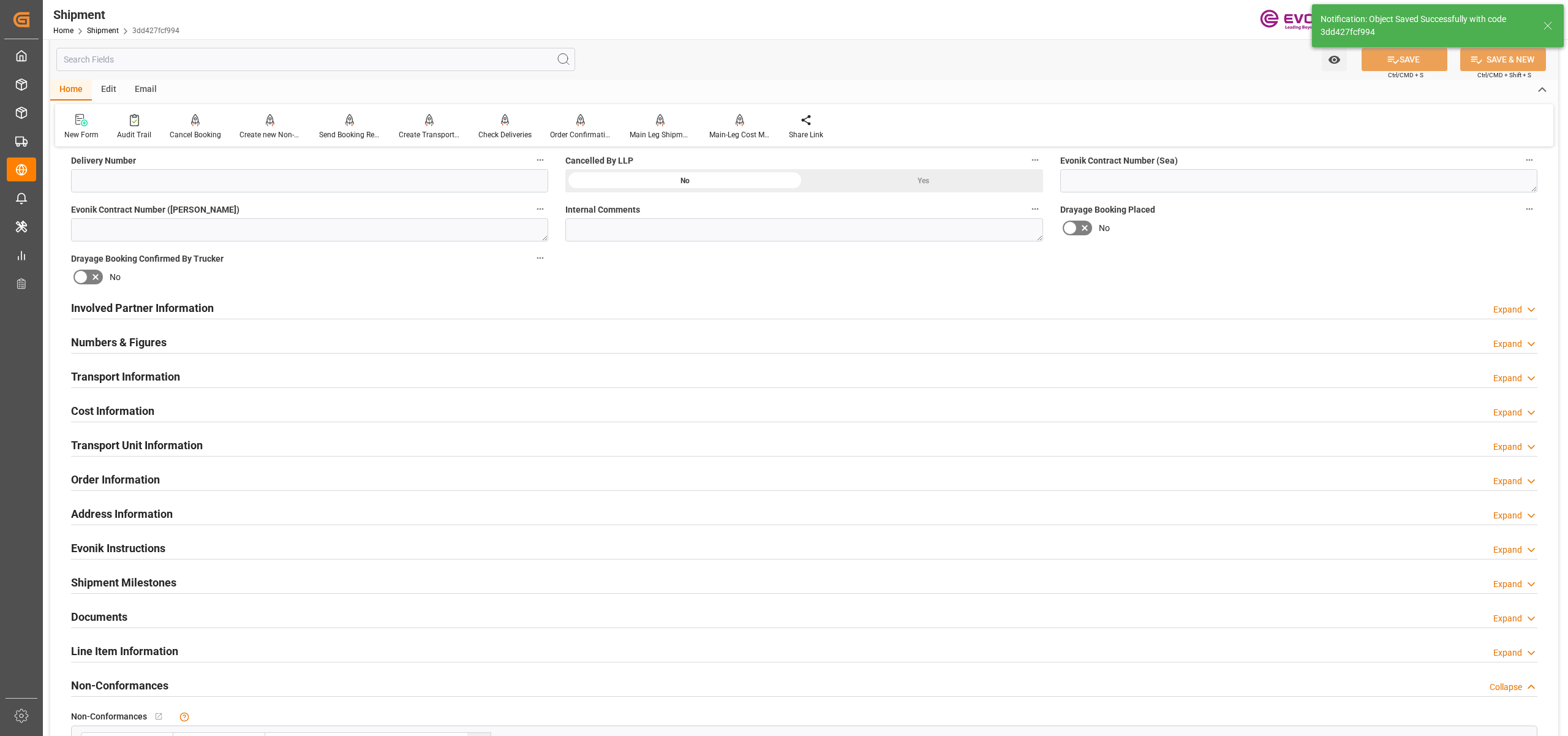
type input "0090038163"
drag, startPoint x: 594, startPoint y: 304, endPoint x: 608, endPoint y: 370, distance: 67.5
click at [594, 304] on div "Involved Partner Information Expand" at bounding box center [804, 307] width 1466 height 23
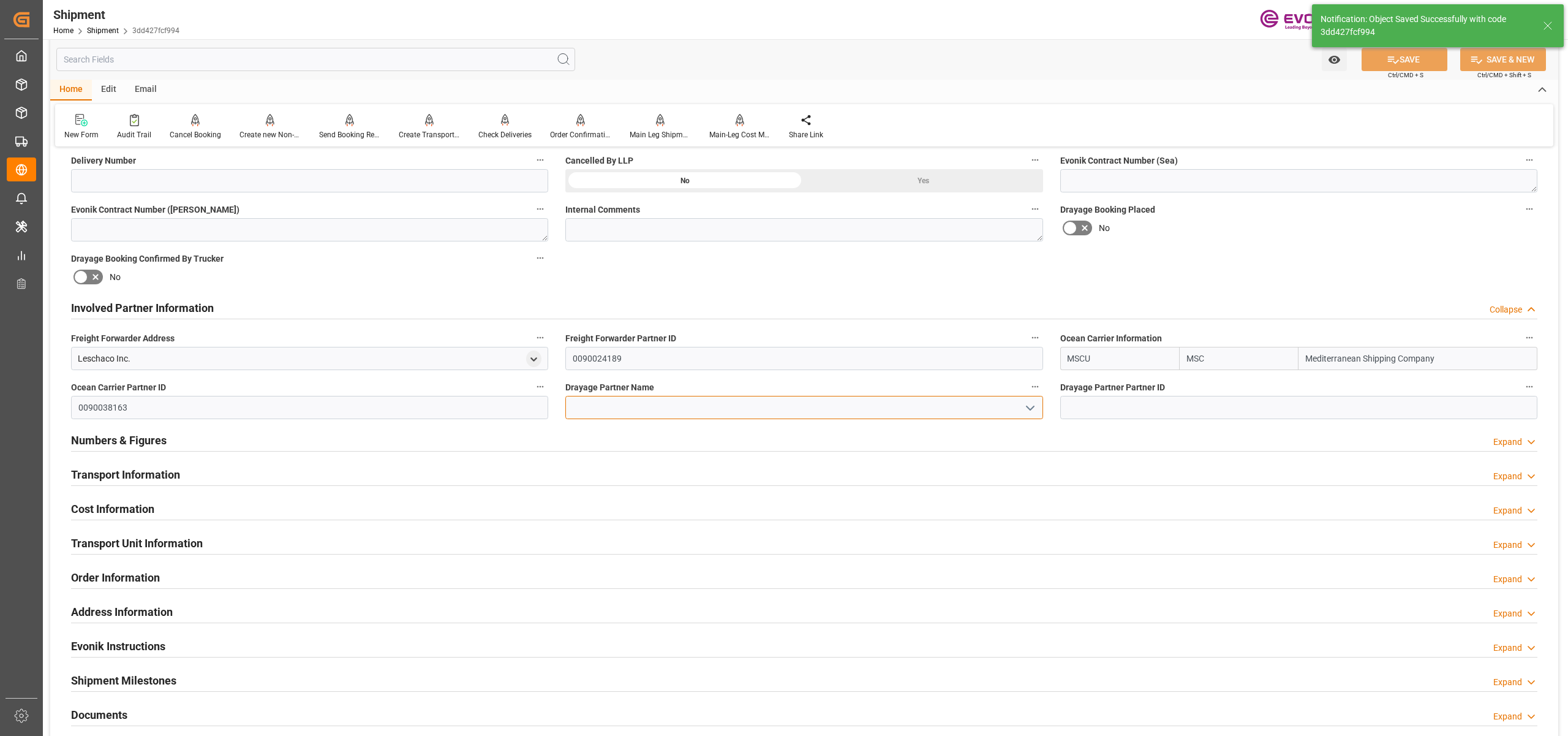
click at [616, 407] on input at bounding box center [804, 408] width 477 height 23
paste input "Dependable Highway express"
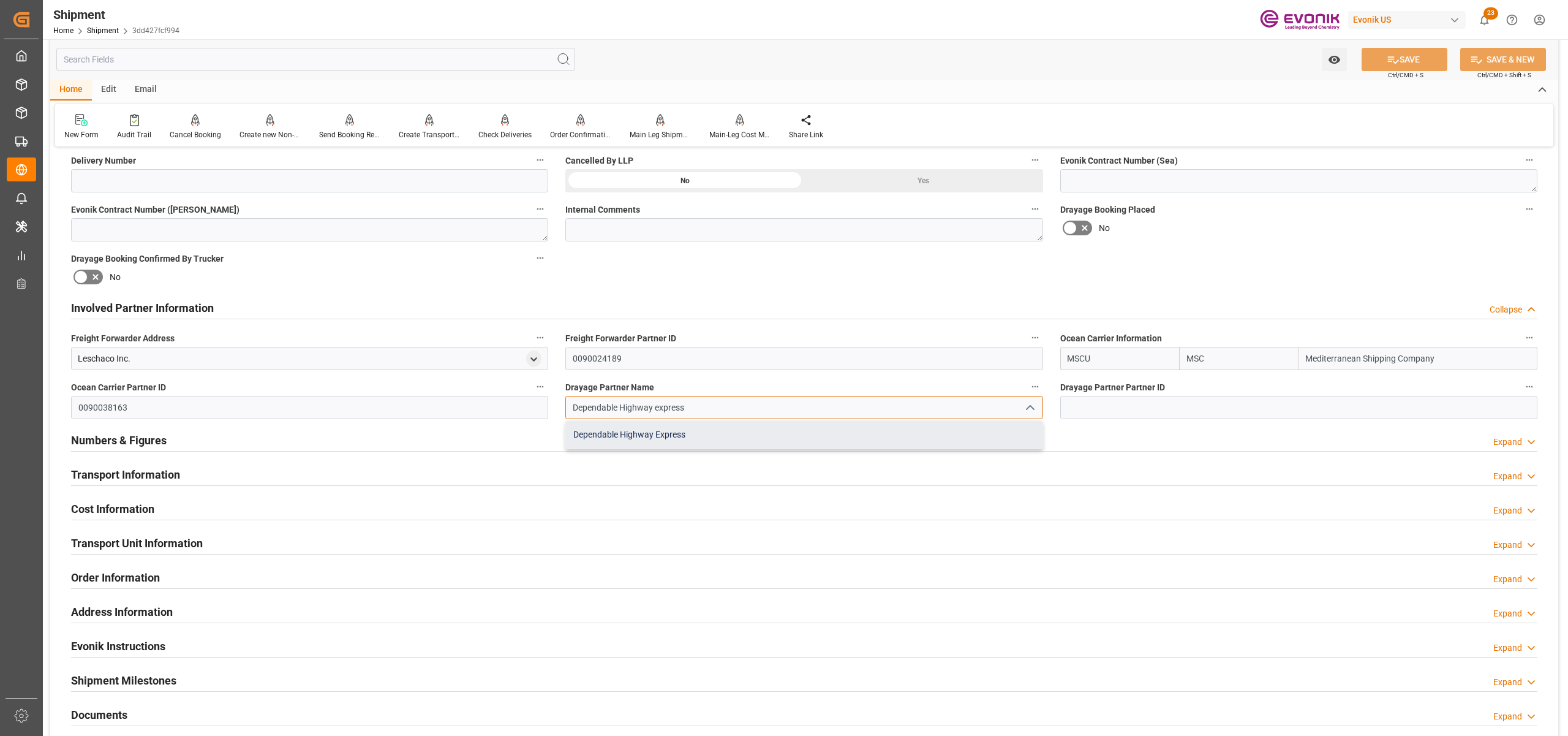
click at [672, 435] on div "Dependable Highway Express" at bounding box center [804, 435] width 476 height 28
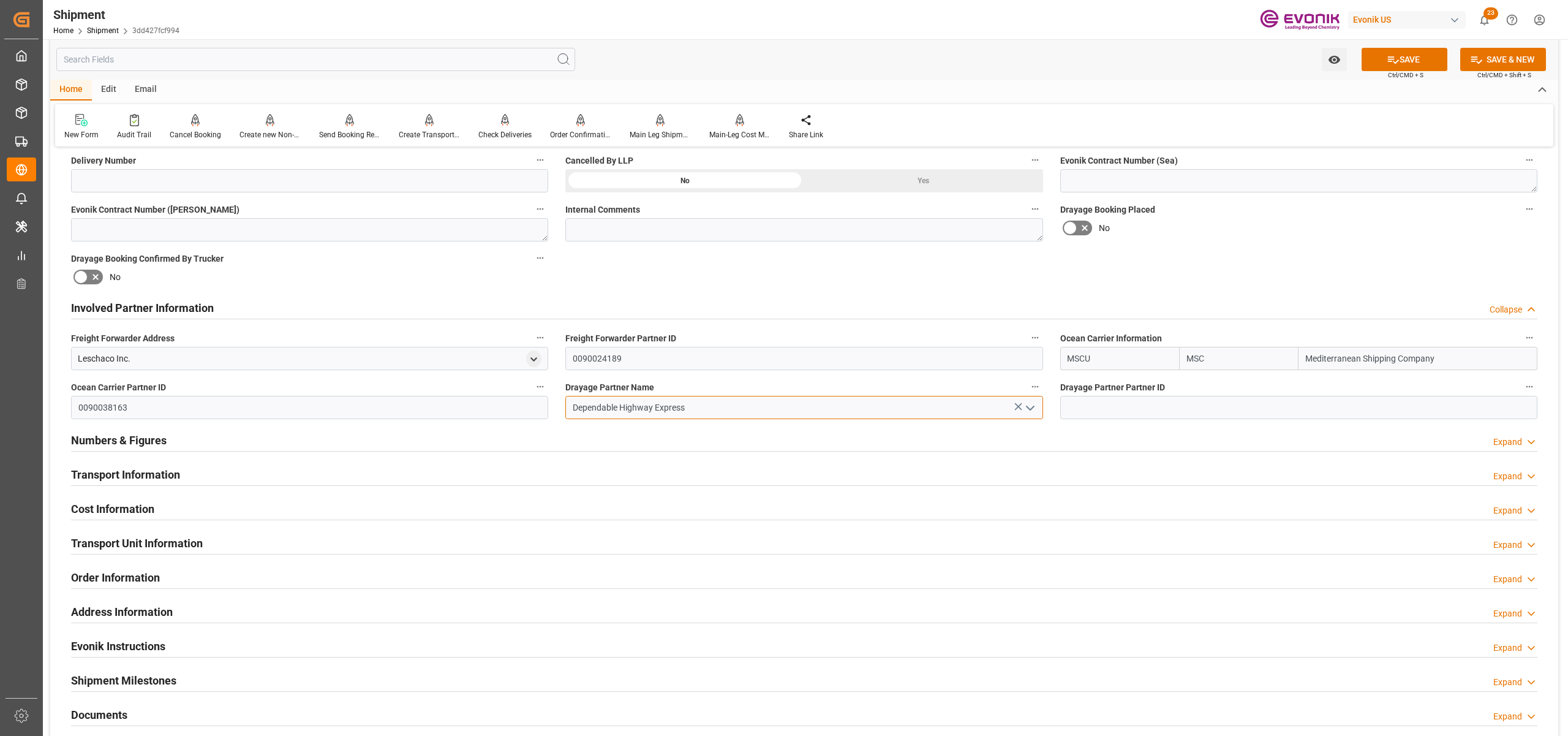
type input "Dependable Highway Express"
click at [1383, 241] on div "Drayage Booking Placed No" at bounding box center [1299, 221] width 495 height 49
click at [1409, 59] on button "SAVE" at bounding box center [1404, 59] width 86 height 23
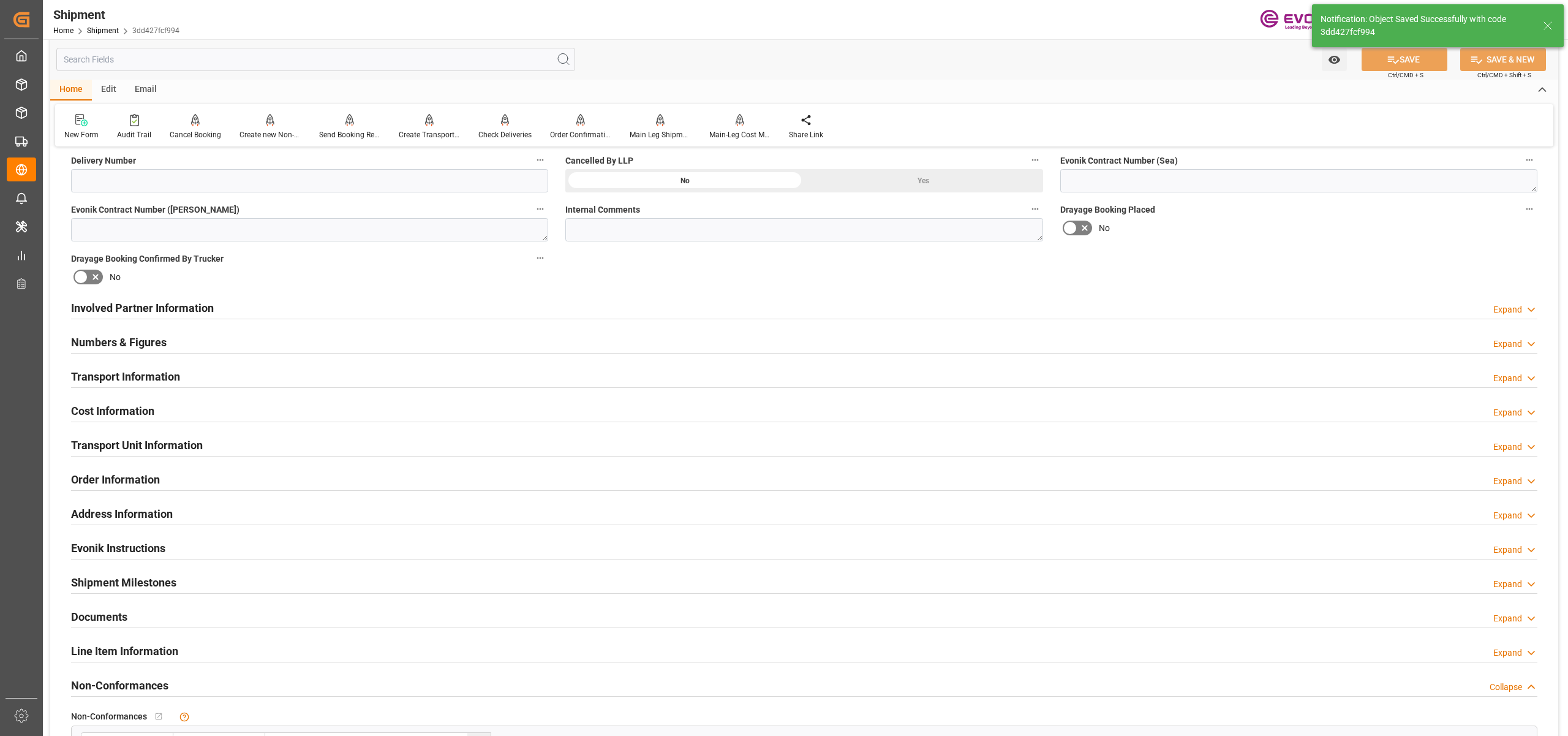
click at [209, 380] on div "Transport Information Expand" at bounding box center [804, 376] width 1466 height 23
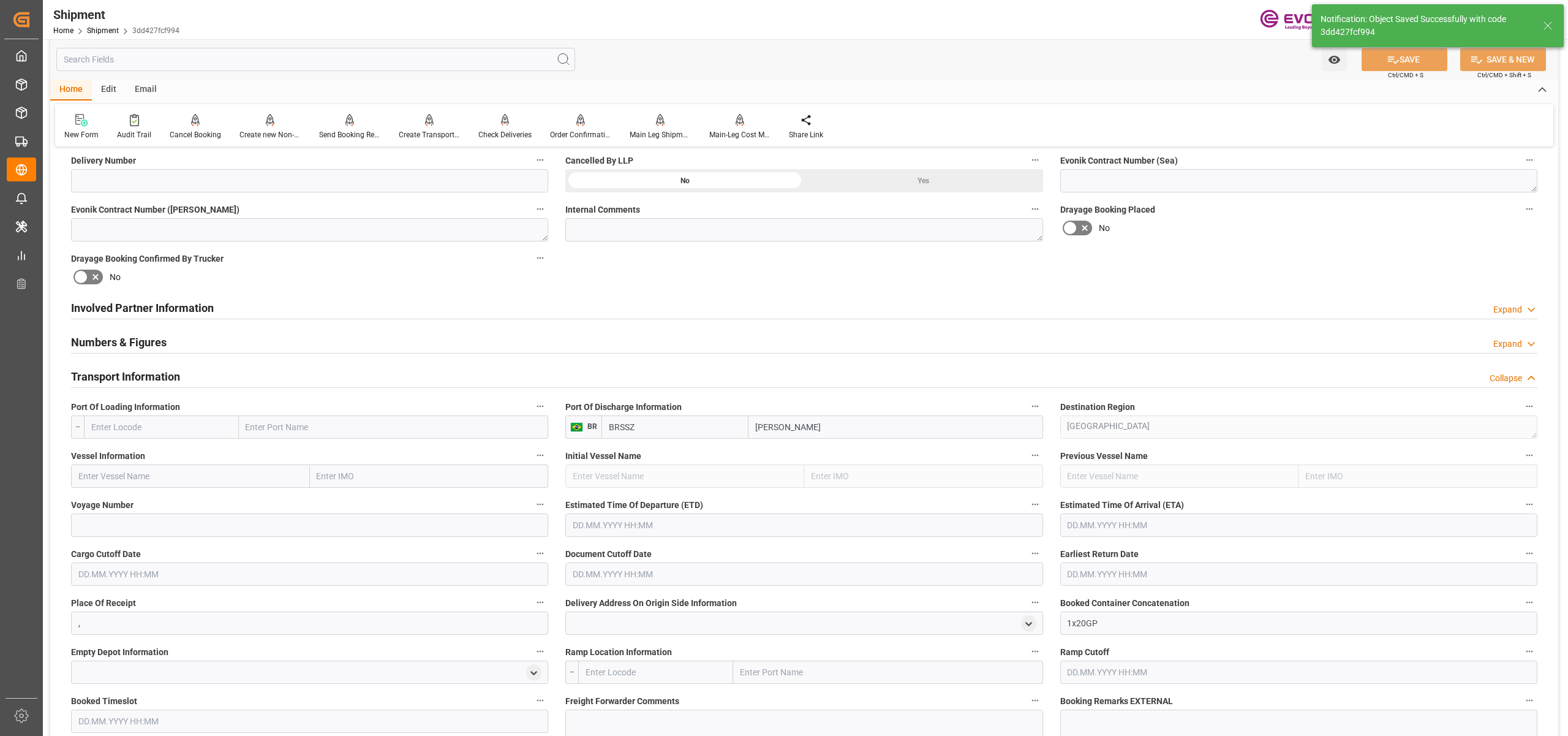
click at [313, 338] on div "Numbers & Figures Expand" at bounding box center [804, 342] width 1466 height 23
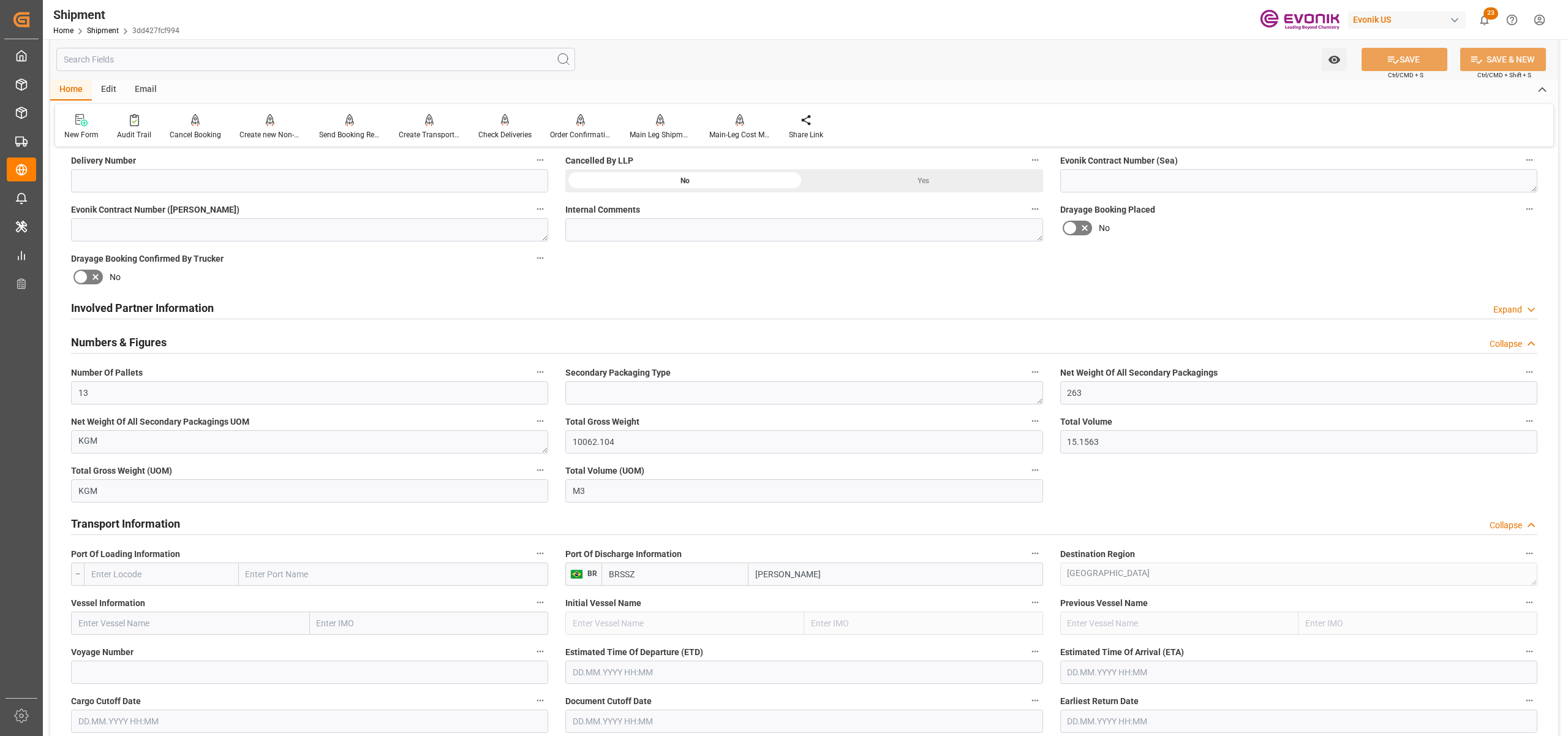
click at [336, 336] on div "Numbers & Figures Collapse" at bounding box center [804, 342] width 1466 height 23
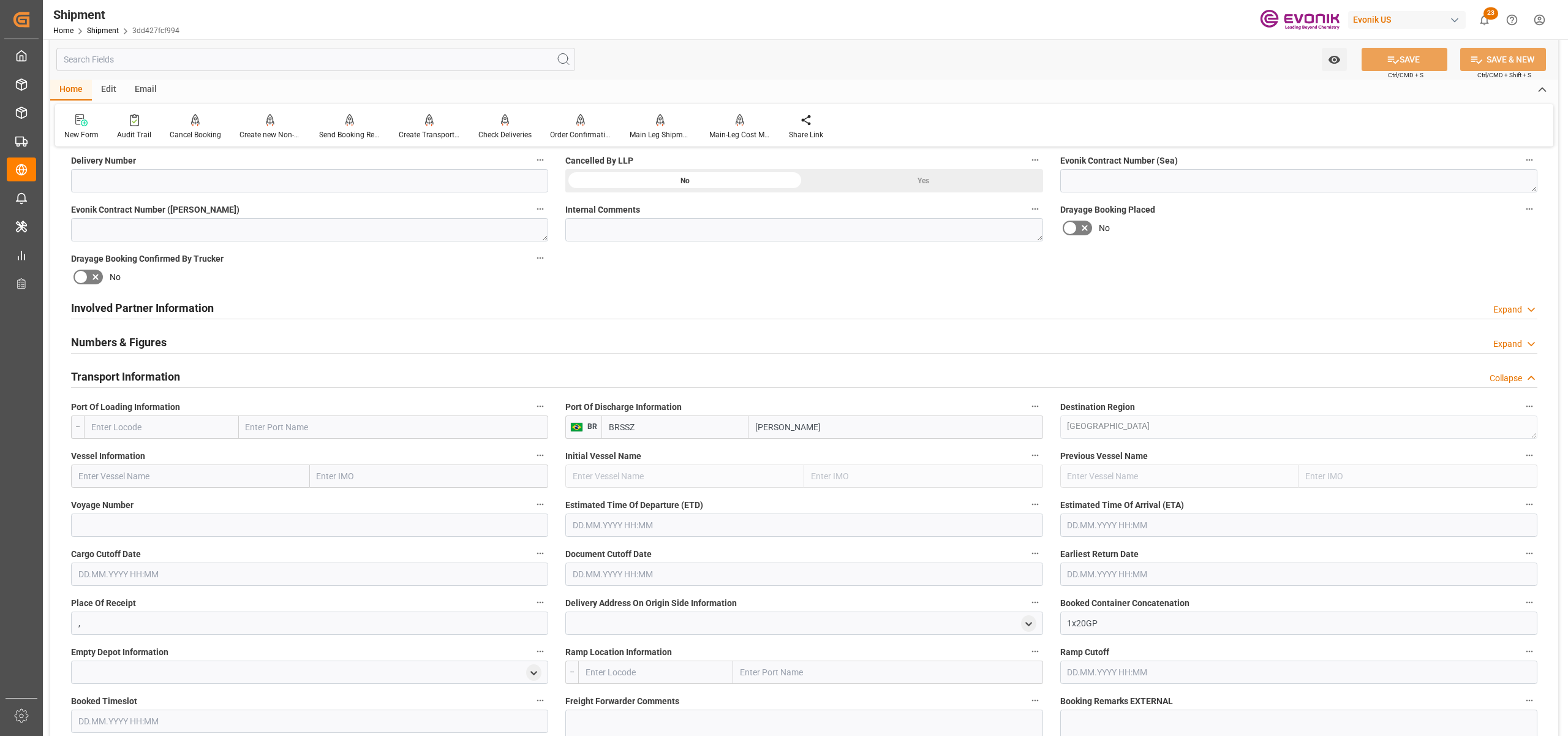
click at [364, 309] on div "Involved Partner Information Expand" at bounding box center [804, 307] width 1466 height 23
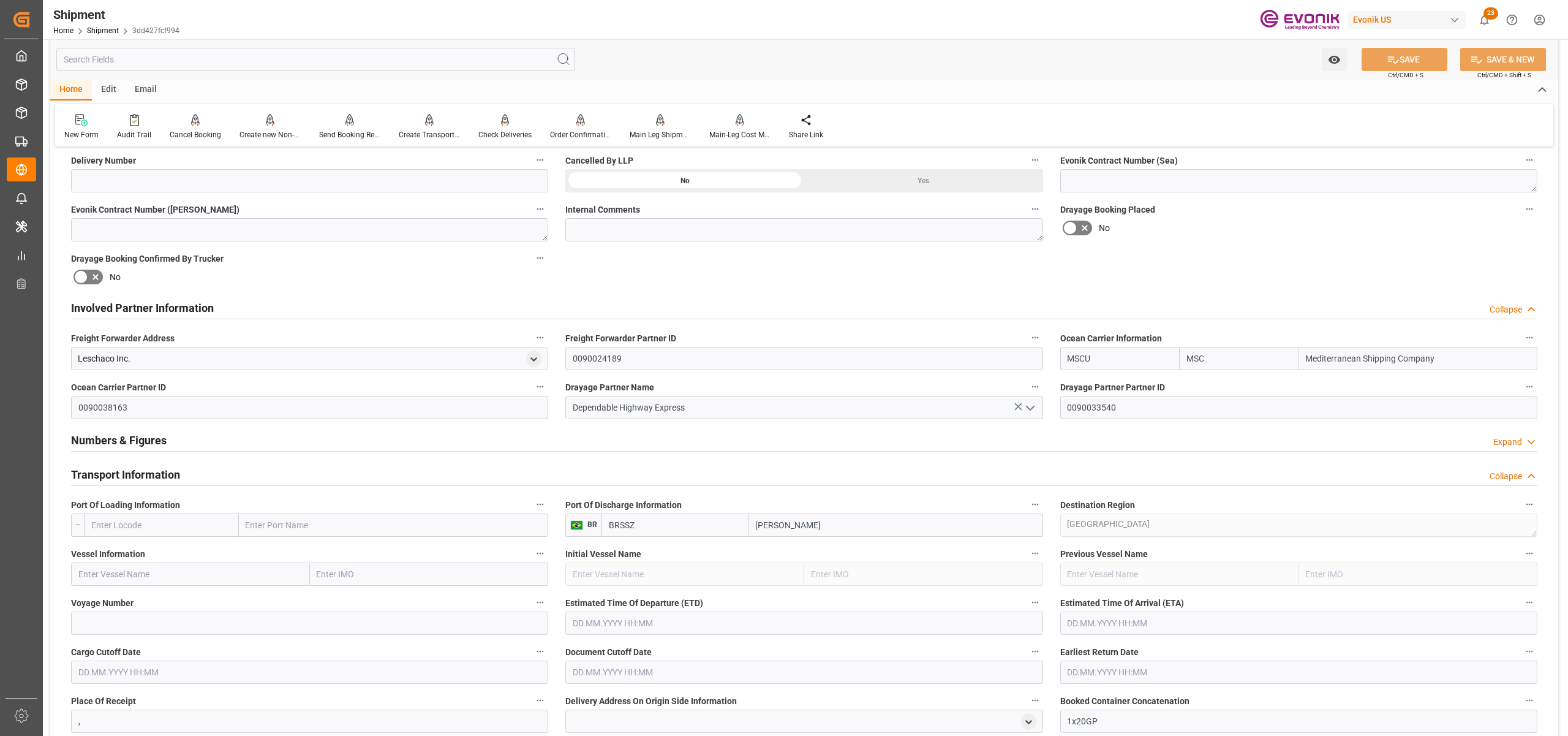
click at [364, 309] on div "Involved Partner Information Collapse" at bounding box center [804, 307] width 1466 height 23
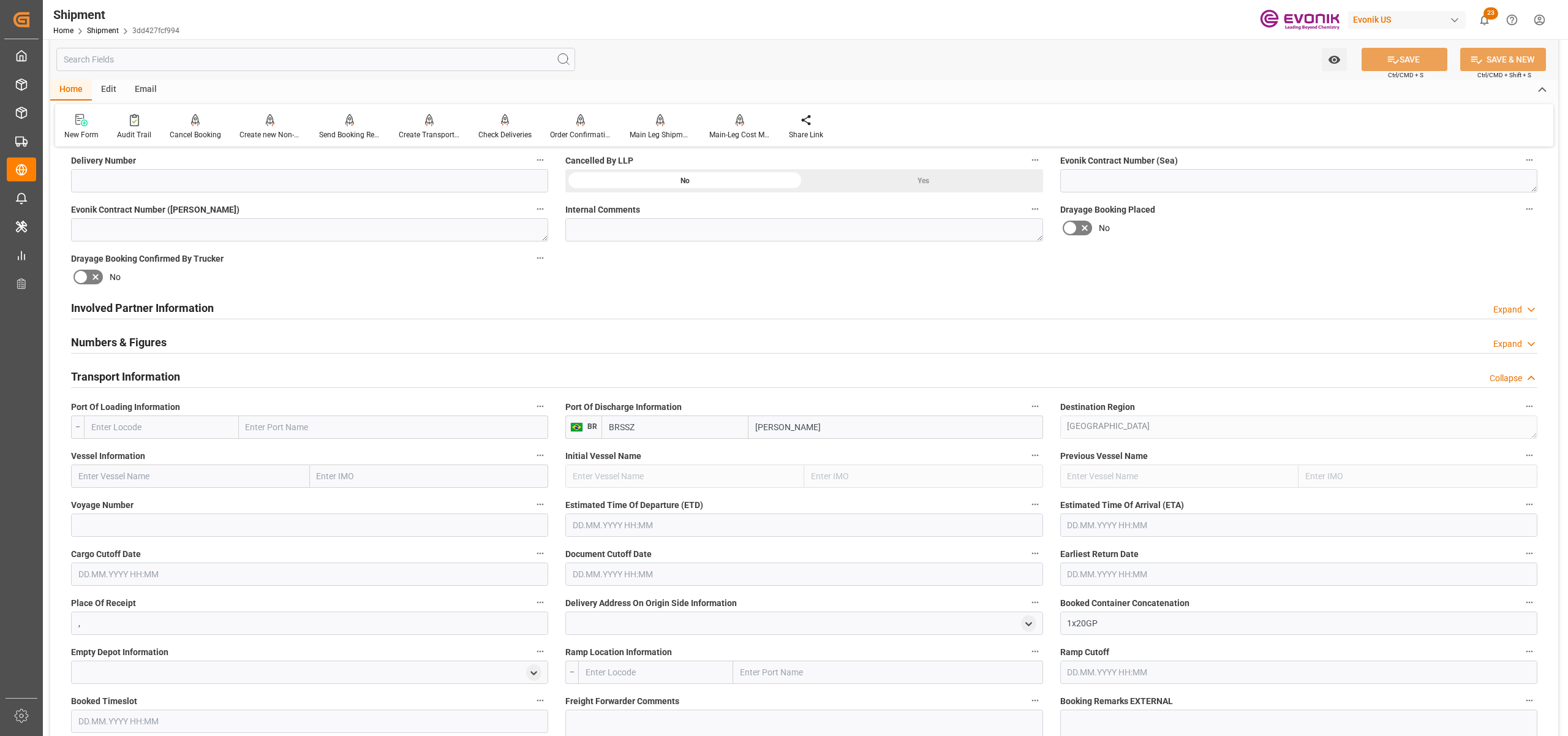
click at [131, 420] on input "text" at bounding box center [161, 427] width 155 height 23
click at [152, 481] on span "USLAX - [GEOGRAPHIC_DATA]" at bounding box center [148, 481] width 112 height 10
type input "USLAX"
type input "[GEOGRAPHIC_DATA]"
type input "USLAX"
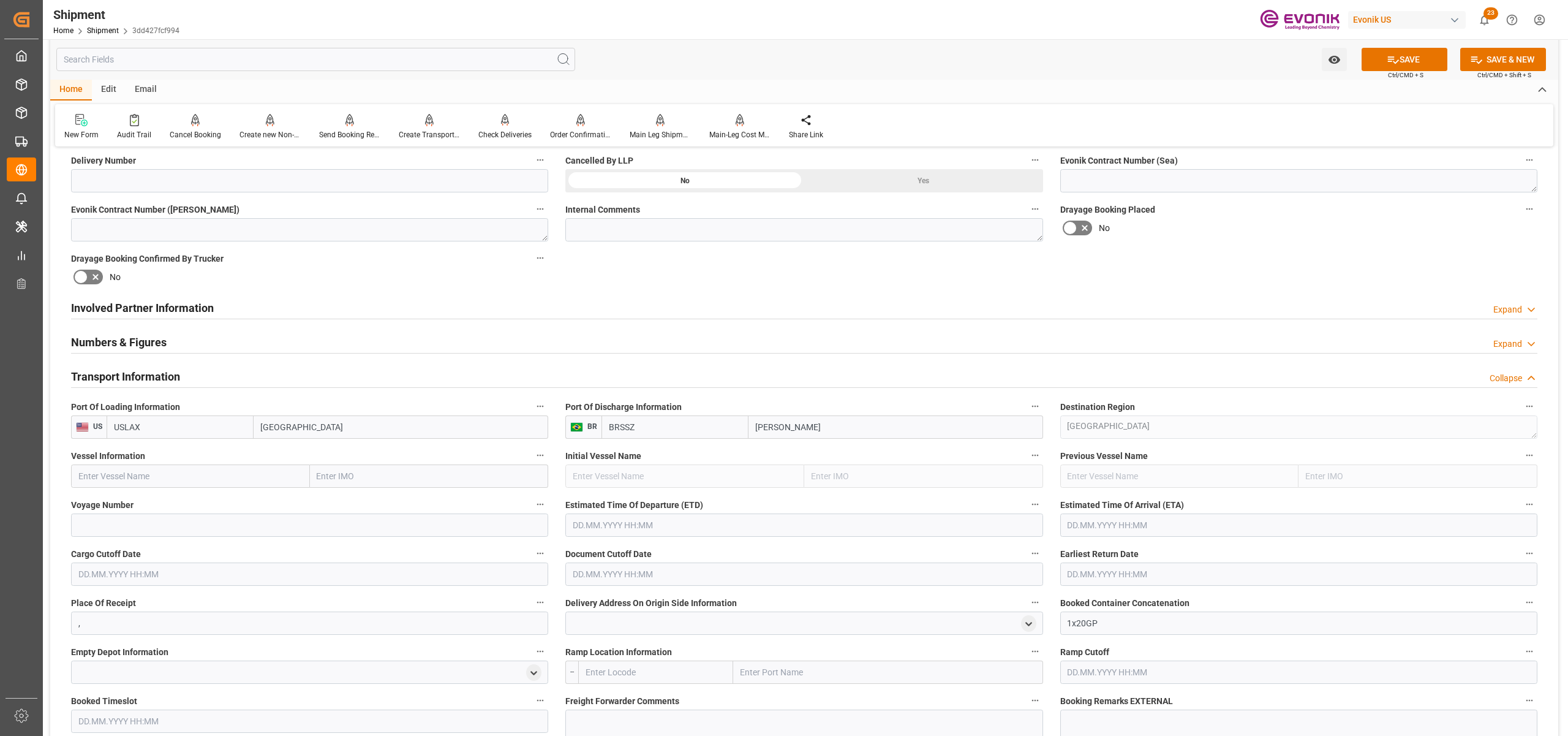
click at [635, 308] on div "Involved Partner Information Expand" at bounding box center [804, 307] width 1466 height 23
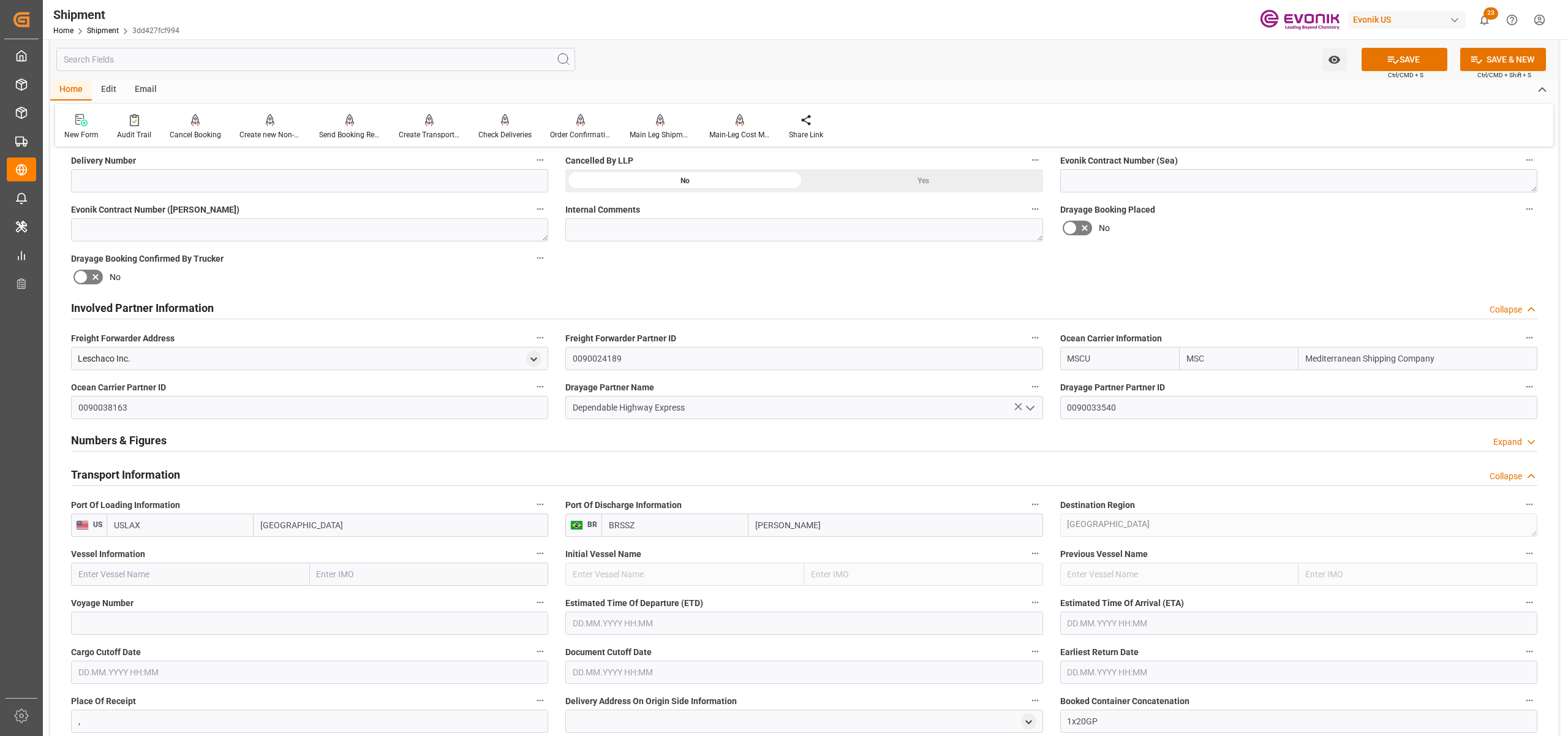
scroll to position [817, 0]
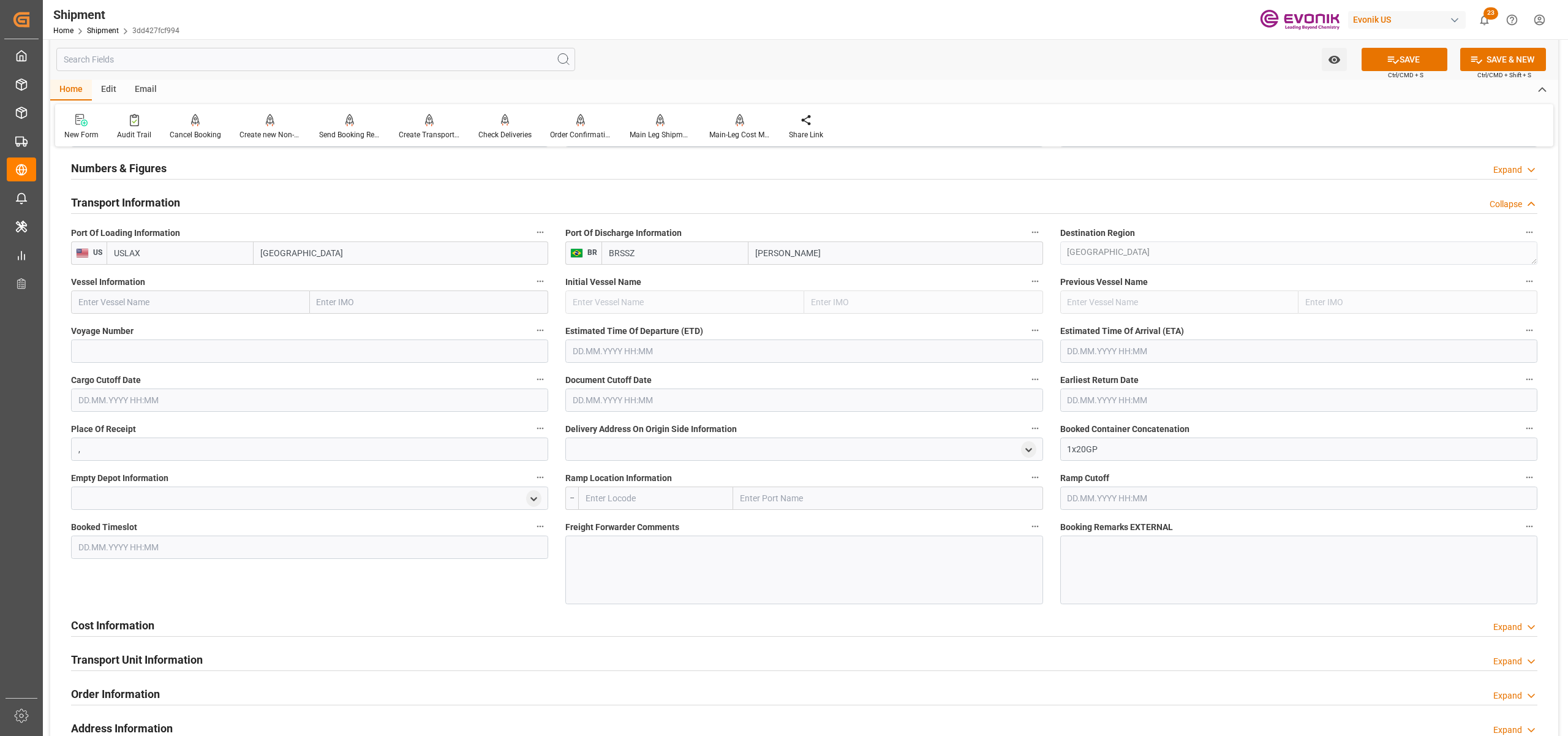
click at [199, 303] on input "text" at bounding box center [190, 302] width 239 height 23
paste input "MSC ADONIS/MC534R"
click at [156, 298] on input "MSC ADONIS/MC534R" at bounding box center [190, 302] width 239 height 23
type input "MSC ADONIS"
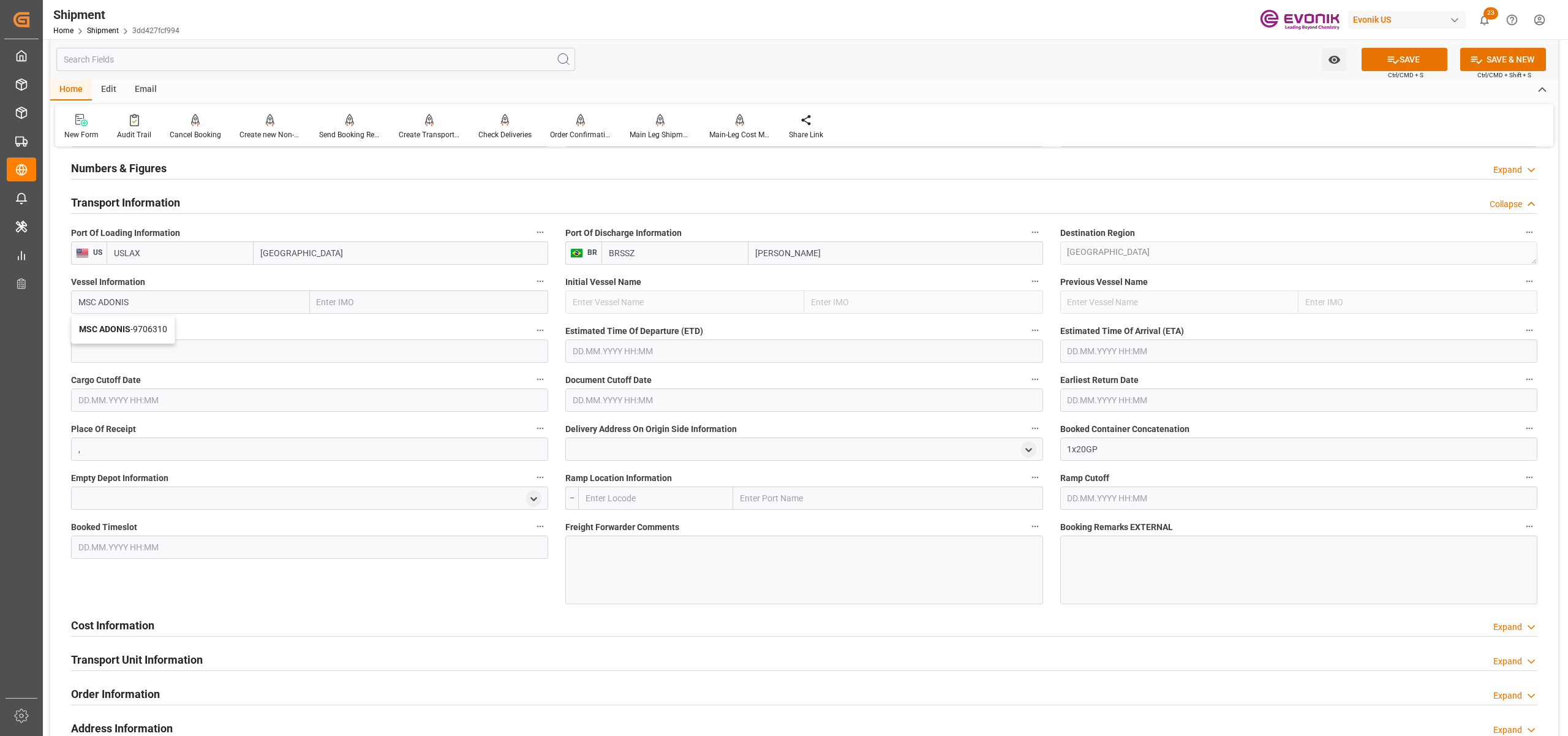
click at [142, 322] on div "MSC ADONIS - 9706310" at bounding box center [123, 329] width 103 height 28
type input "9706310"
type input "MSC ADONIS"
click at [158, 348] on input at bounding box center [309, 351] width 477 height 23
paste input "MC534R"
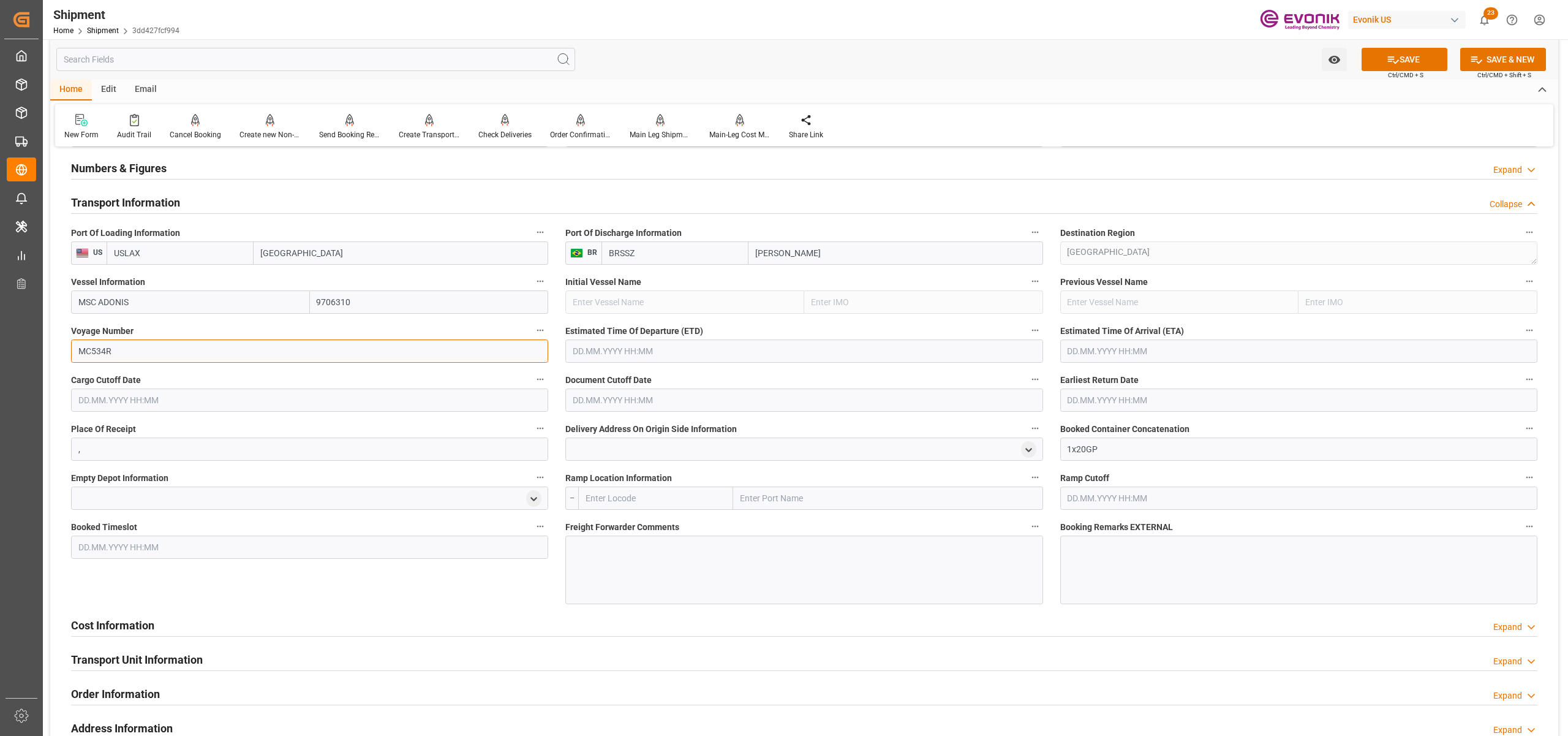
type input "MC534R"
click at [635, 347] on input "text" at bounding box center [804, 351] width 477 height 23
click at [732, 377] on button "Next Month" at bounding box center [730, 378] width 7 height 7
click at [650, 425] on div "4" at bounding box center [652, 425] width 15 height 14
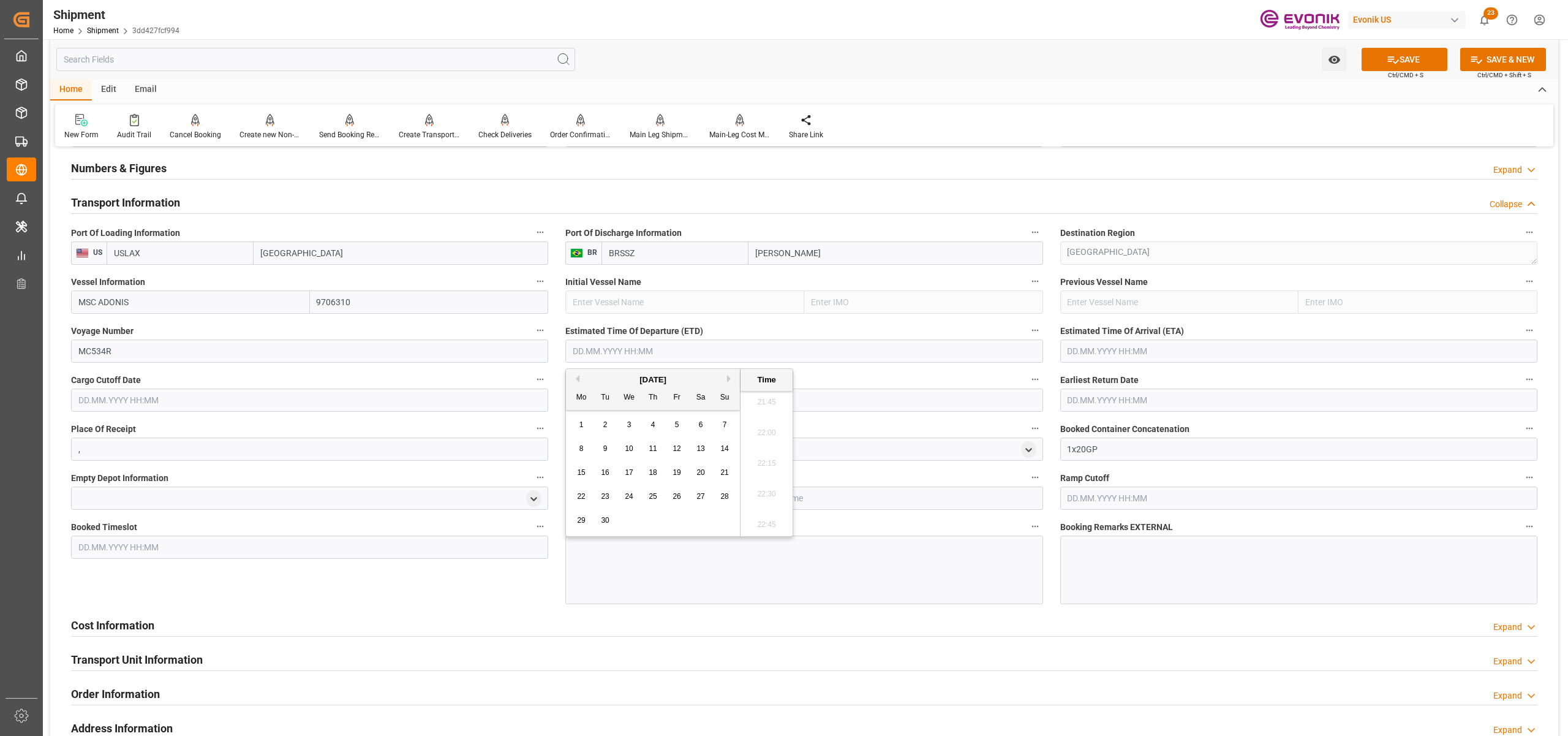
type input "[DATE] 00:00"
click at [1144, 347] on input "text" at bounding box center [1298, 351] width 477 height 23
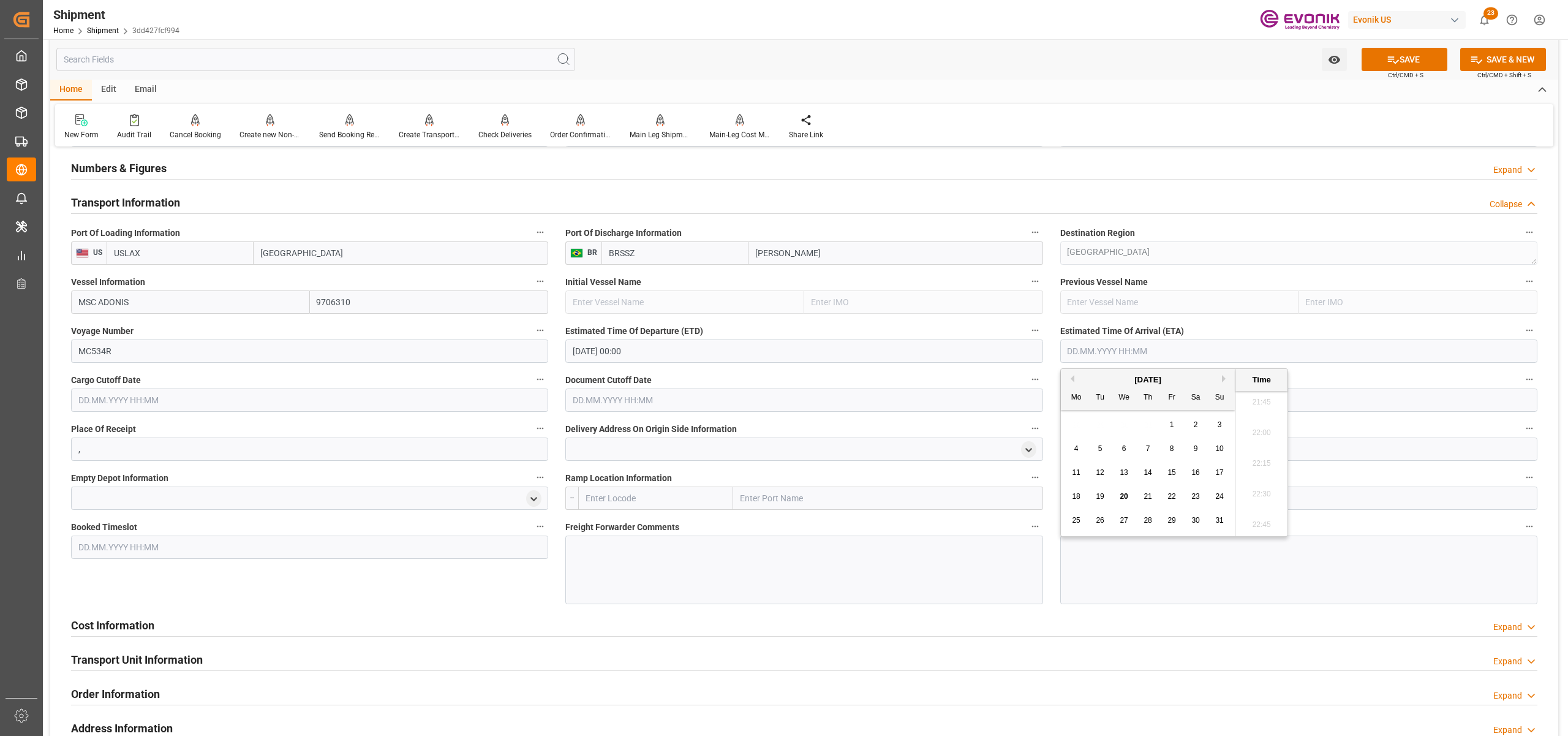
click at [1223, 378] on button "Next Month" at bounding box center [1226, 378] width 7 height 7
drag, startPoint x: 1172, startPoint y: 472, endPoint x: 885, endPoint y: 363, distance: 307.0
click at [1172, 472] on span "17" at bounding box center [1171, 472] width 8 height 9
type input "[DATE] 00:00"
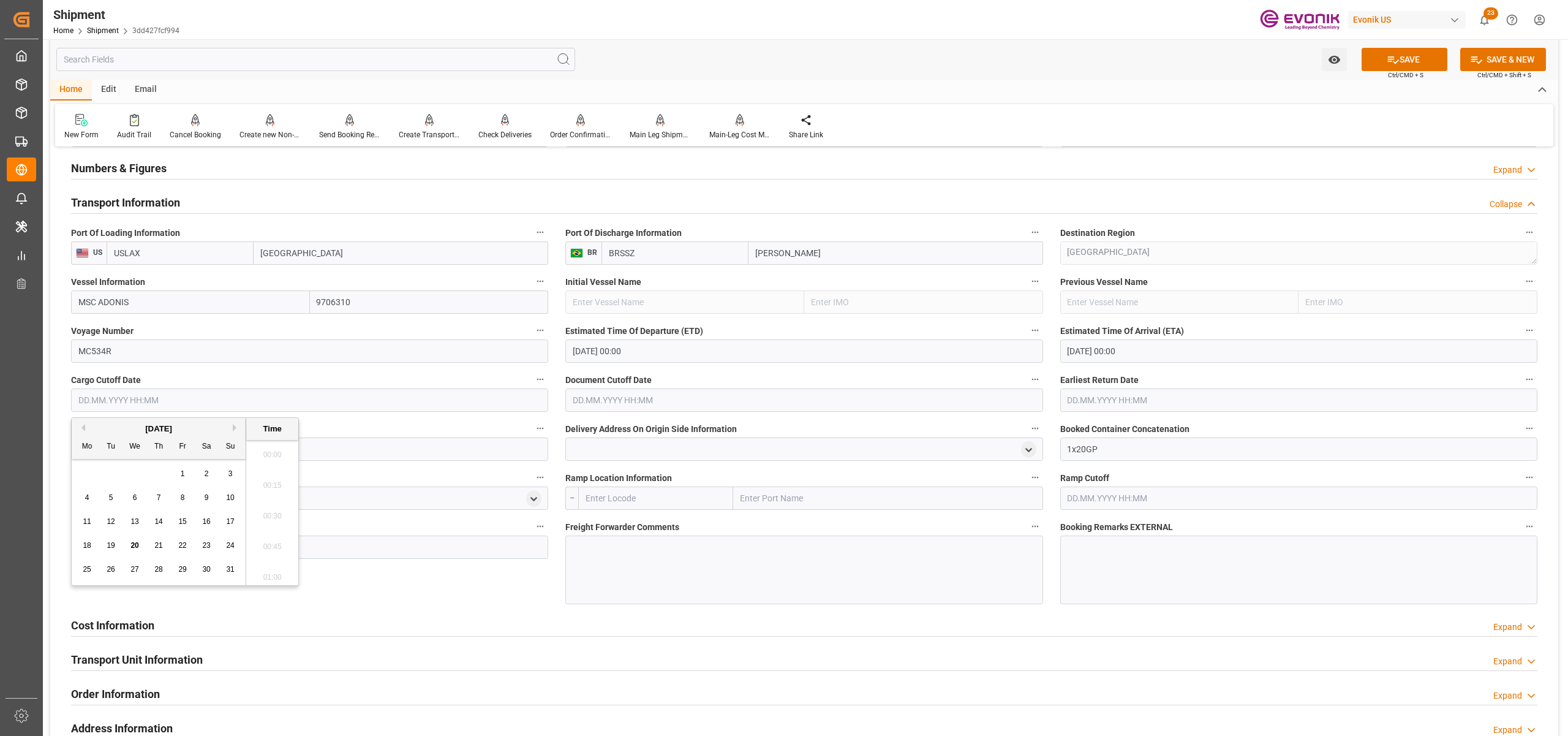
click at [459, 397] on input "text" at bounding box center [309, 400] width 477 height 23
click at [80, 567] on div "25" at bounding box center [87, 569] width 15 height 14
type input "[DATE] 00:00"
click at [670, 396] on input "text" at bounding box center [804, 400] width 477 height 23
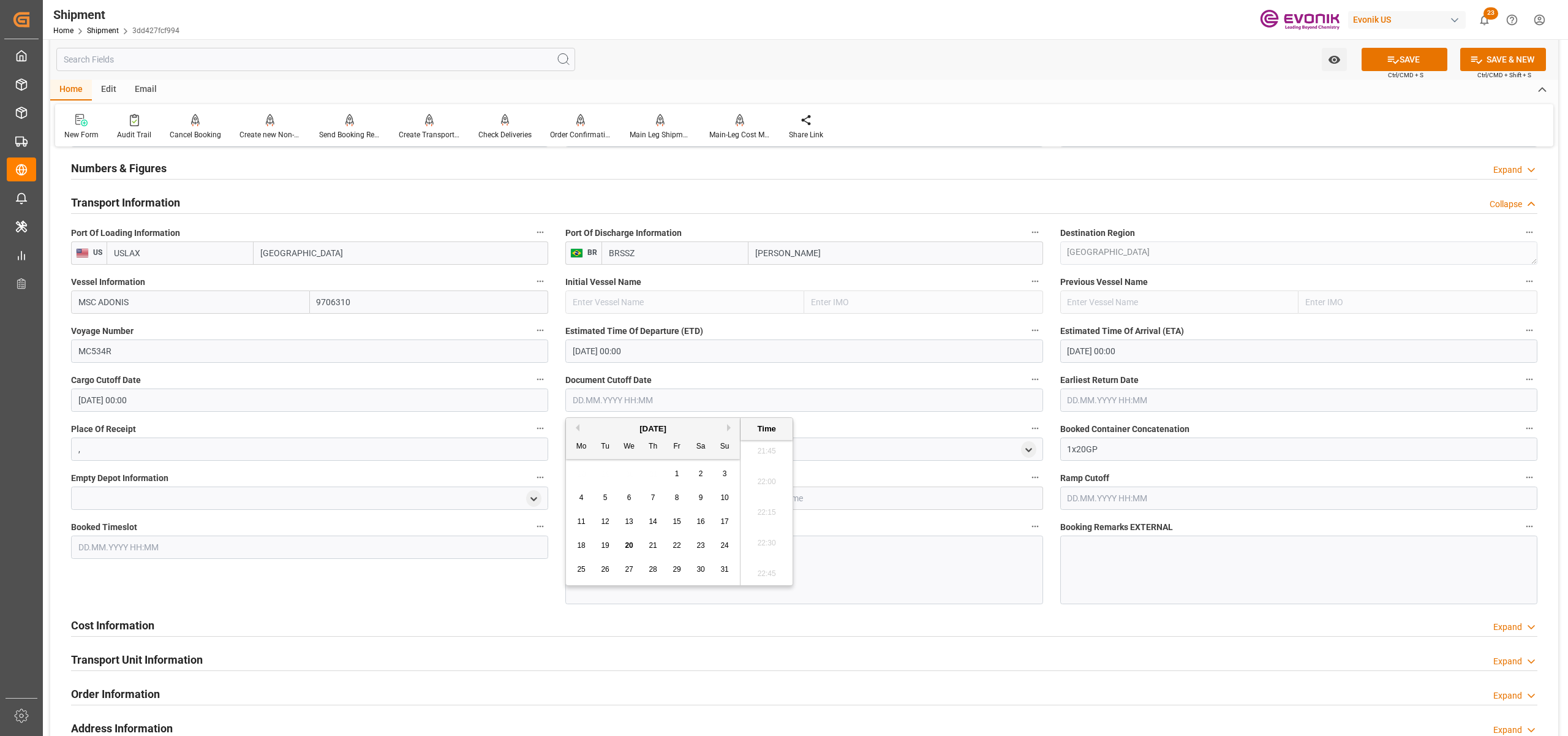
click at [581, 564] on div "25" at bounding box center [581, 569] width 15 height 14
type input "[DATE] 00:00"
click at [1101, 394] on input "text" at bounding box center [1298, 400] width 477 height 23
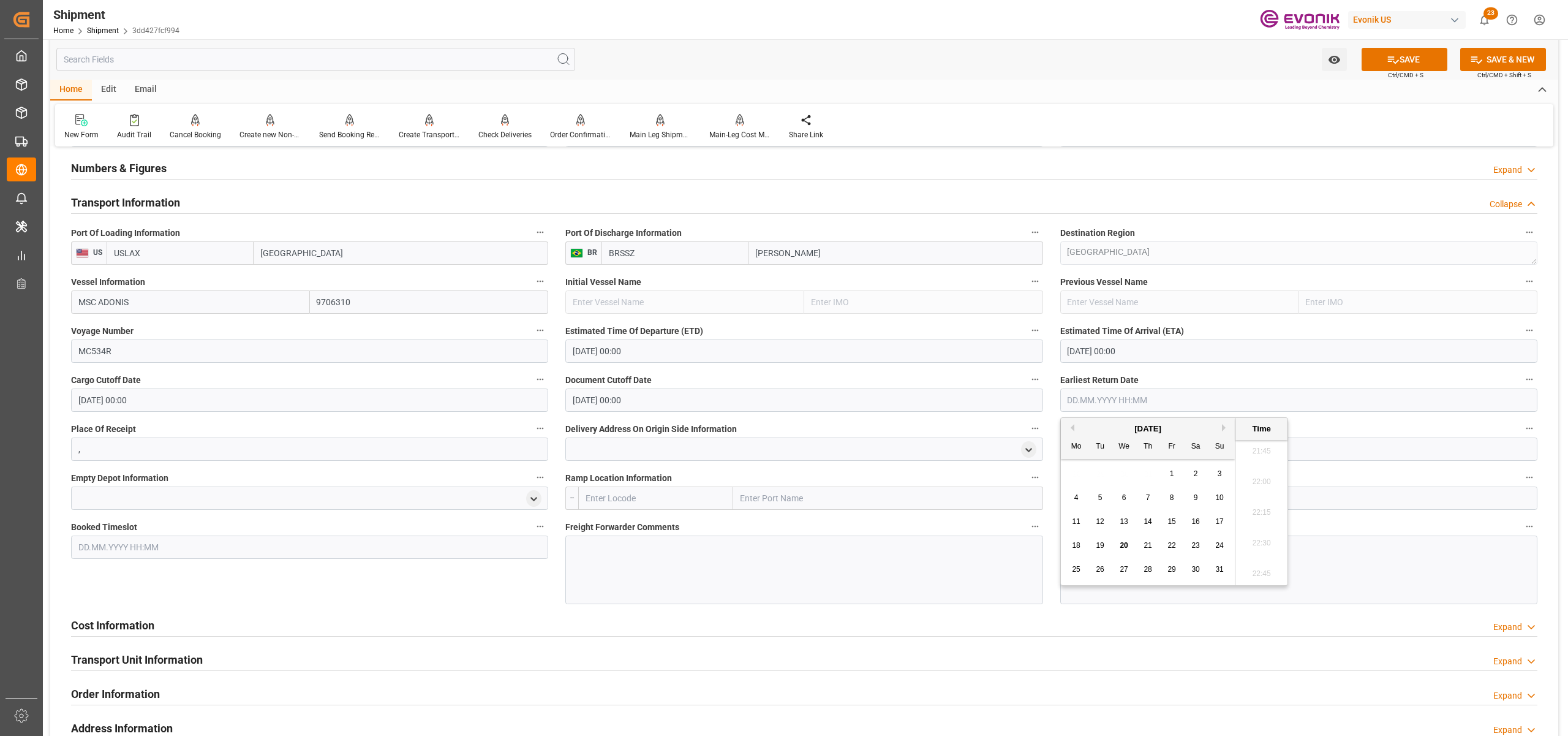
click at [1077, 571] on span "25" at bounding box center [1075, 569] width 8 height 9
type input "[DATE] 00:00"
click at [1059, 612] on div "Cost Information Expand" at bounding box center [804, 624] width 1466 height 23
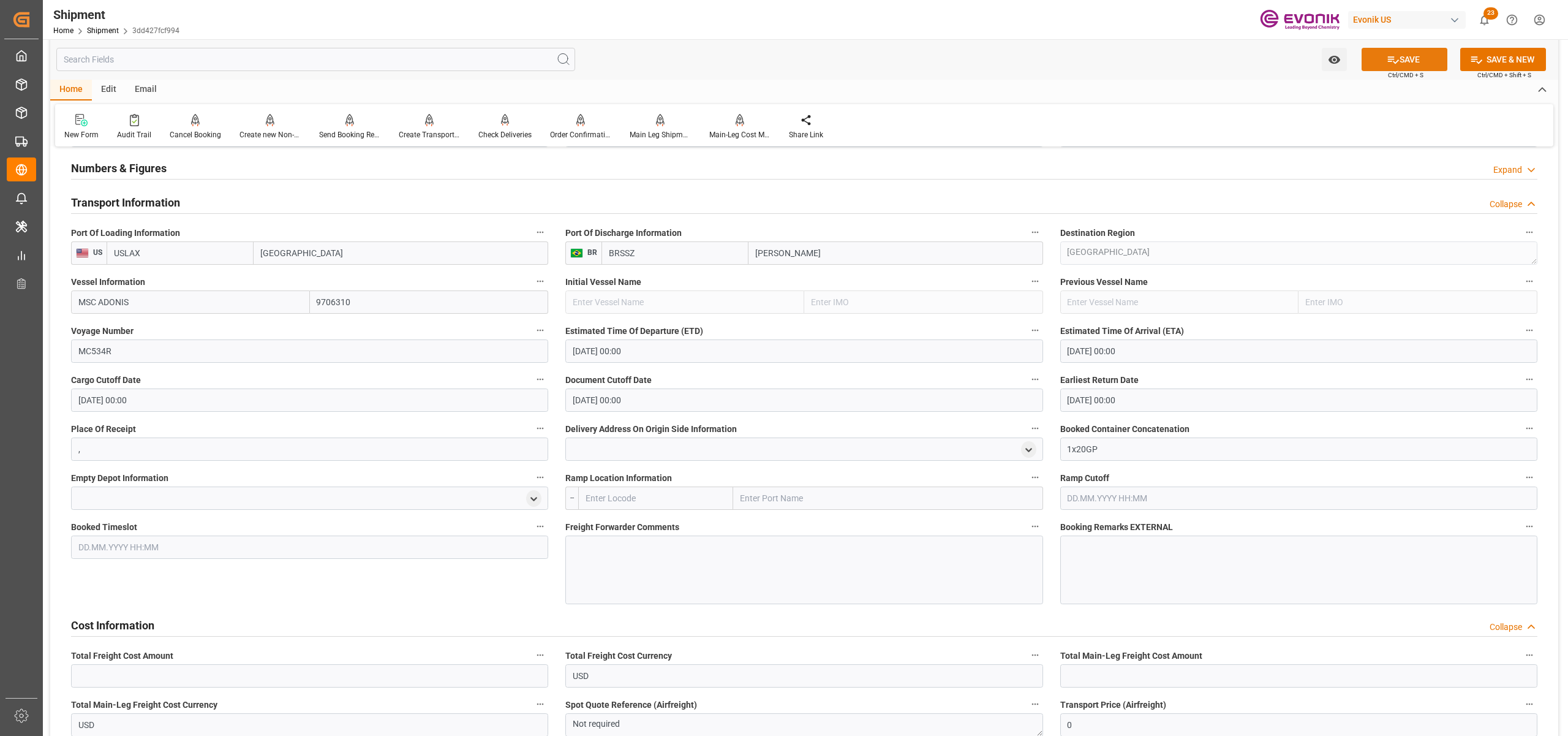
click at [1411, 61] on button "SAVE" at bounding box center [1404, 59] width 86 height 23
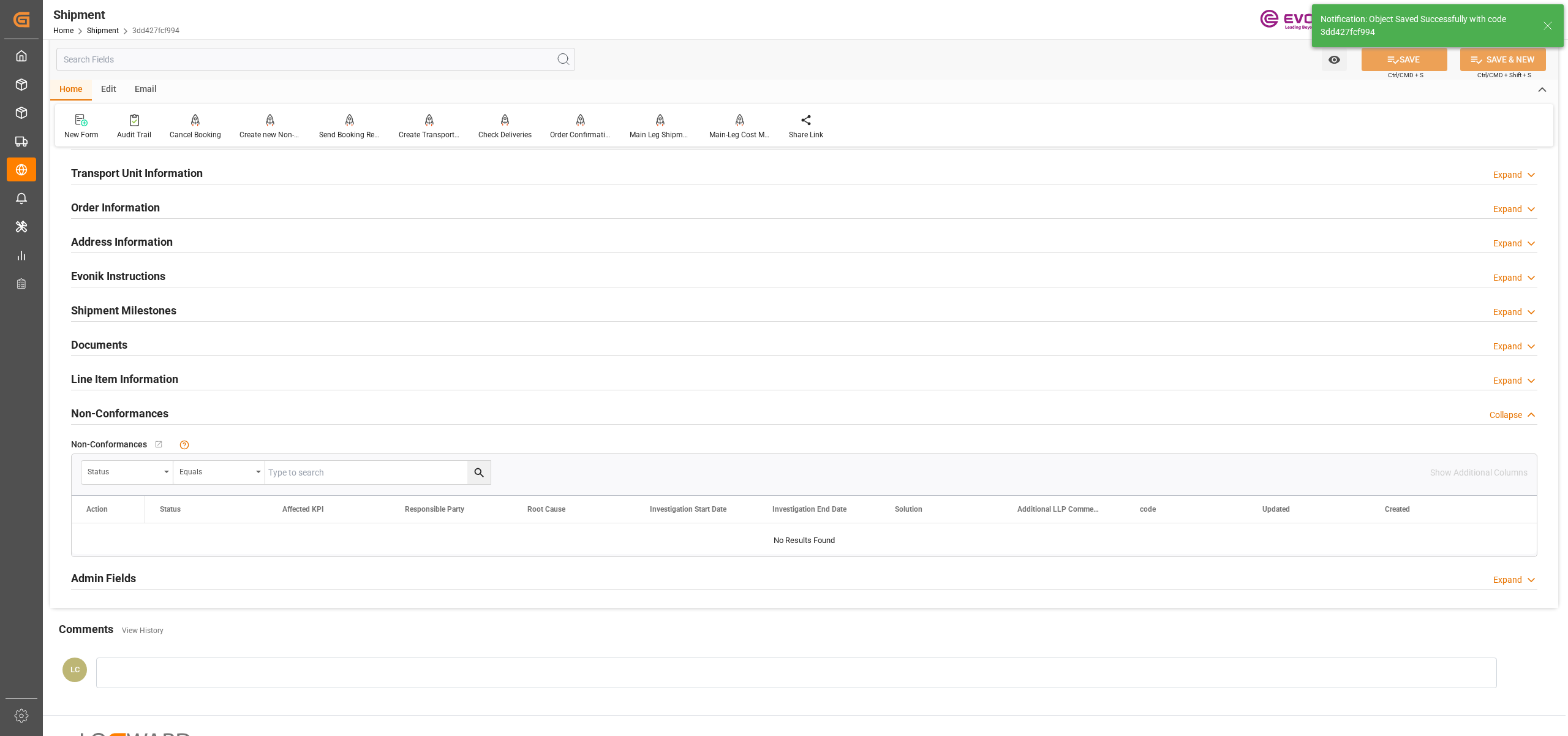
scroll to position [545, 0]
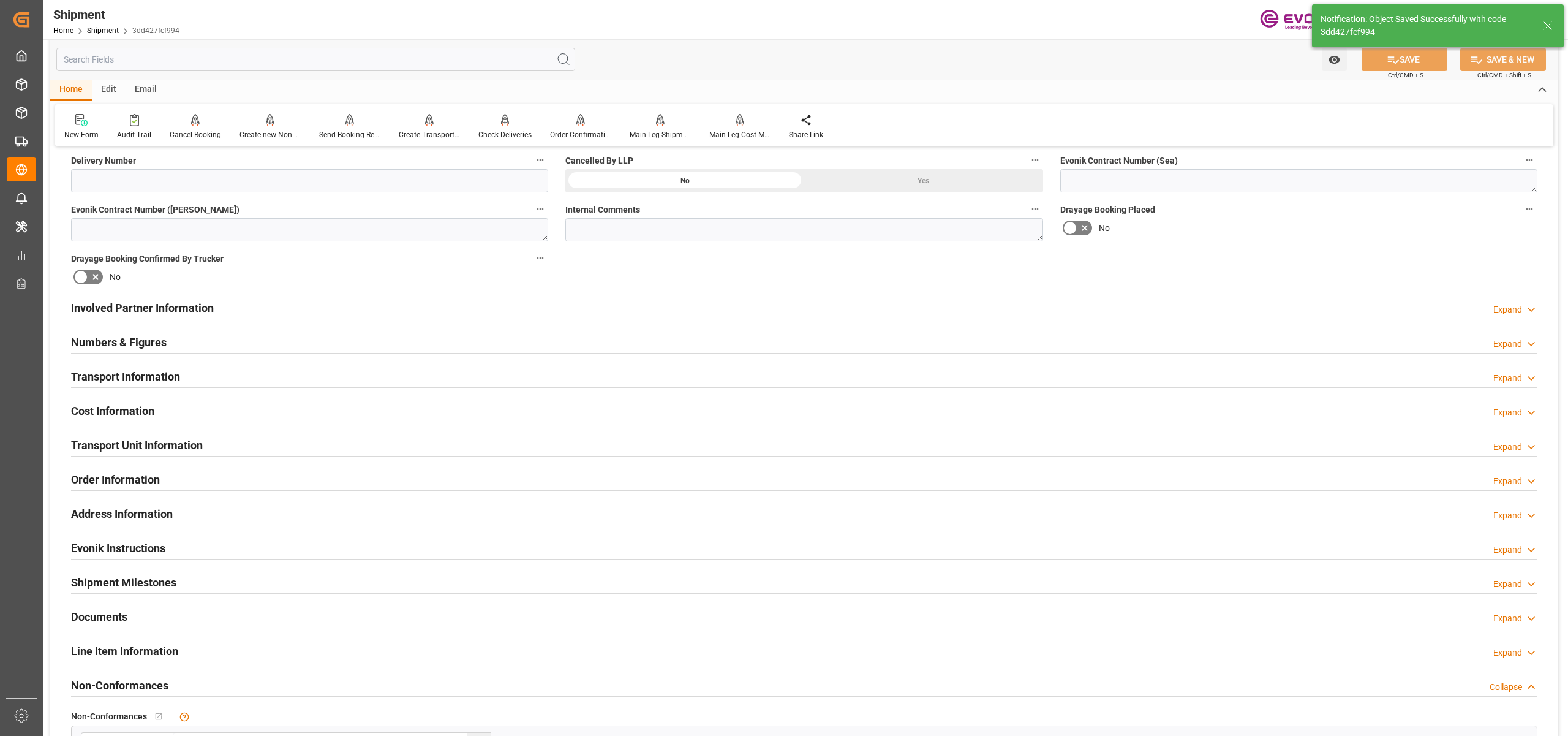
click at [265, 415] on div "Cost Information Expand" at bounding box center [804, 410] width 1466 height 23
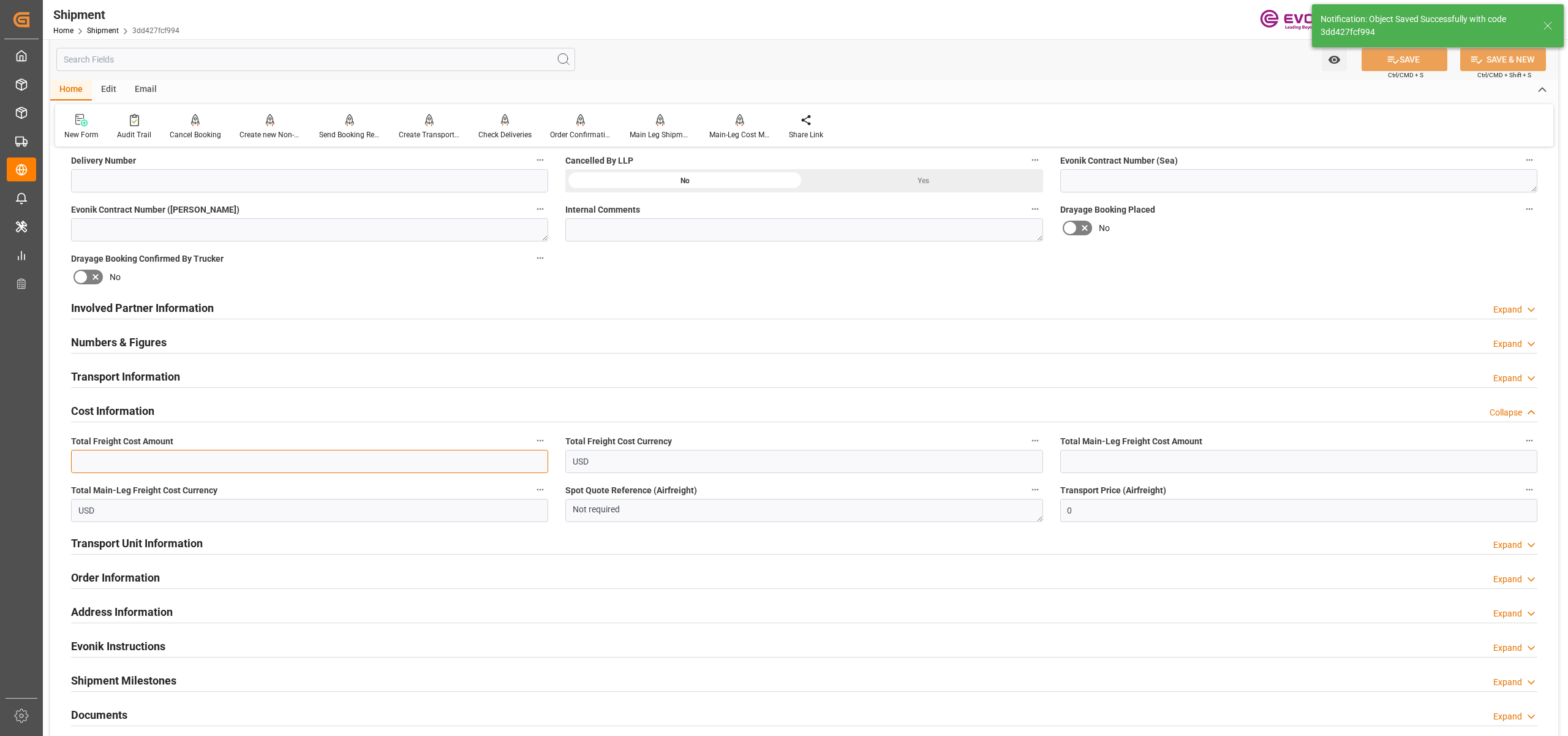
click at [160, 463] on input "text" at bounding box center [309, 462] width 477 height 23
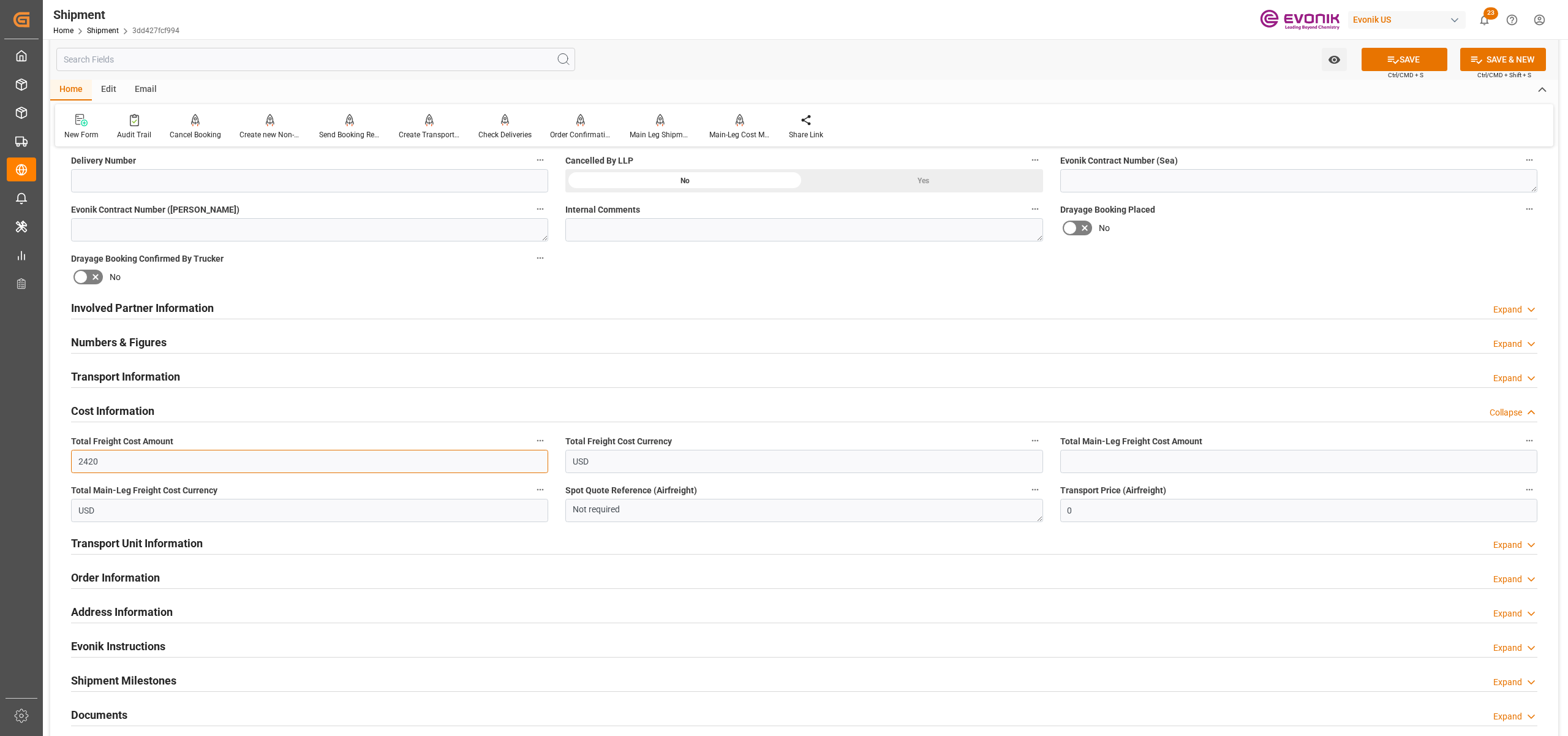
type input "2420"
click at [1086, 460] on input "text" at bounding box center [1298, 462] width 477 height 23
click at [1130, 462] on input "text" at bounding box center [1298, 462] width 477 height 23
type input "1895"
click at [1082, 278] on div "Booking Confirmation Milestone Bar Collapse Submitted to FFW for Booking (Pendi…" at bounding box center [804, 295] width 1508 height 1365
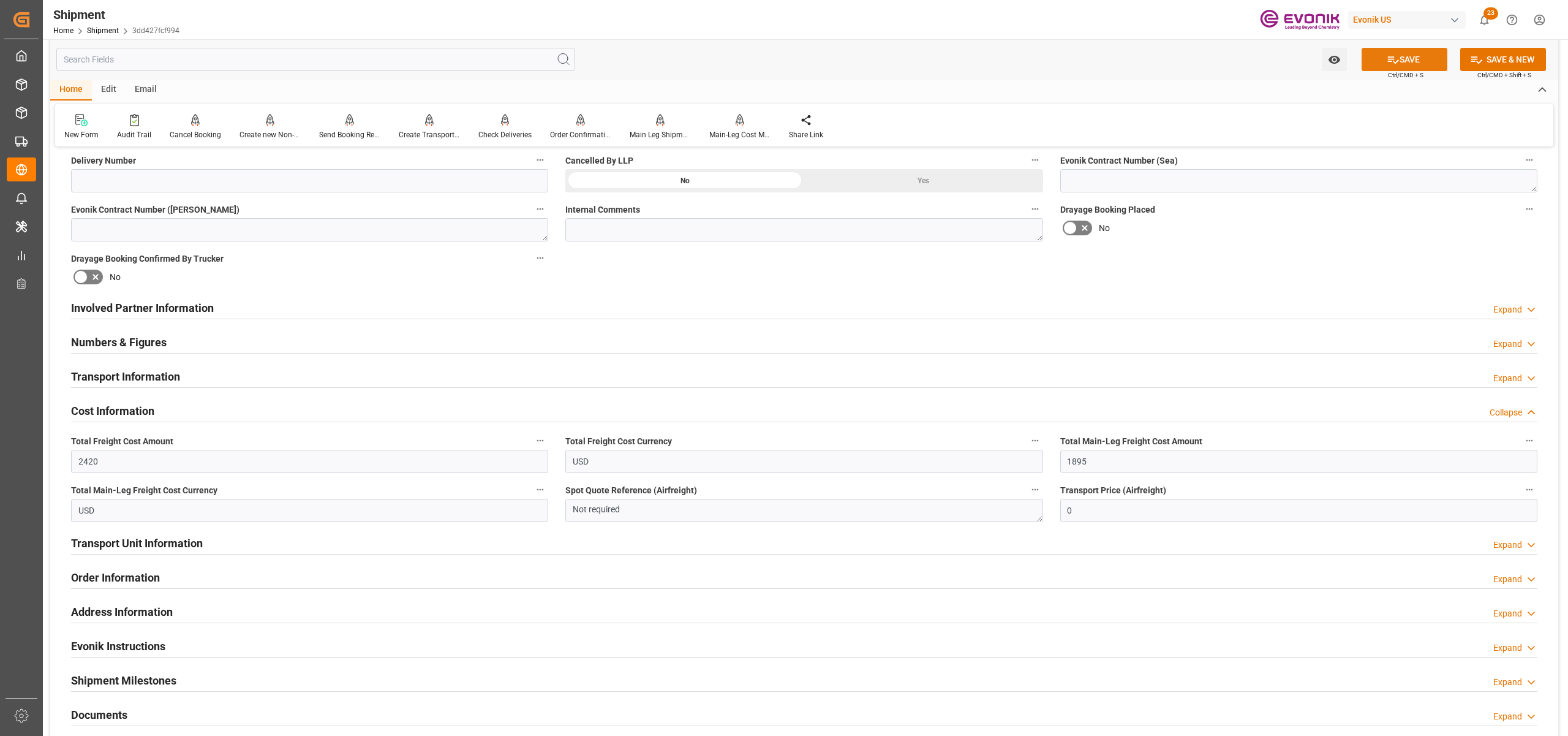
click at [1421, 56] on button "SAVE" at bounding box center [1404, 59] width 86 height 23
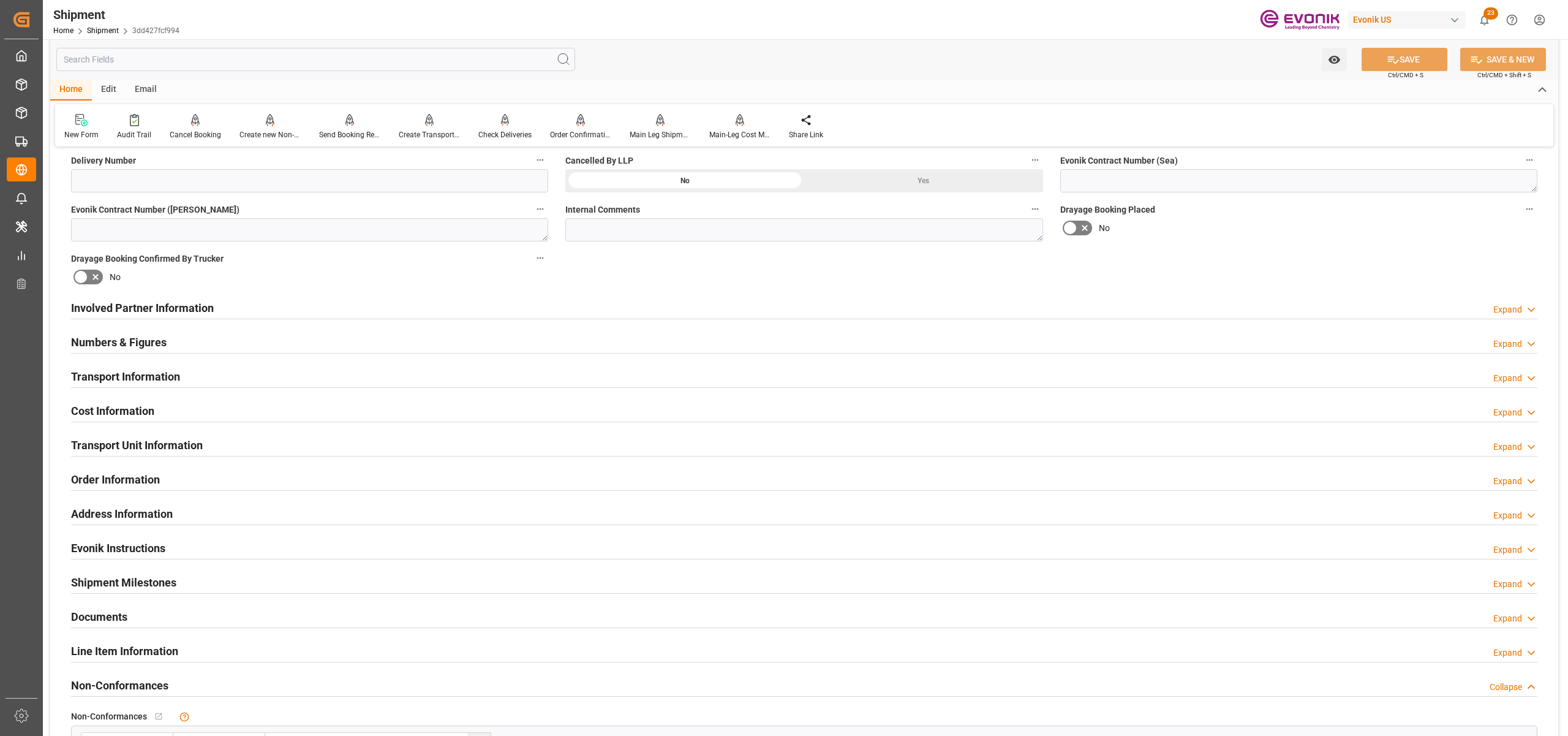
click at [311, 412] on div "Cost Information Expand" at bounding box center [804, 410] width 1466 height 23
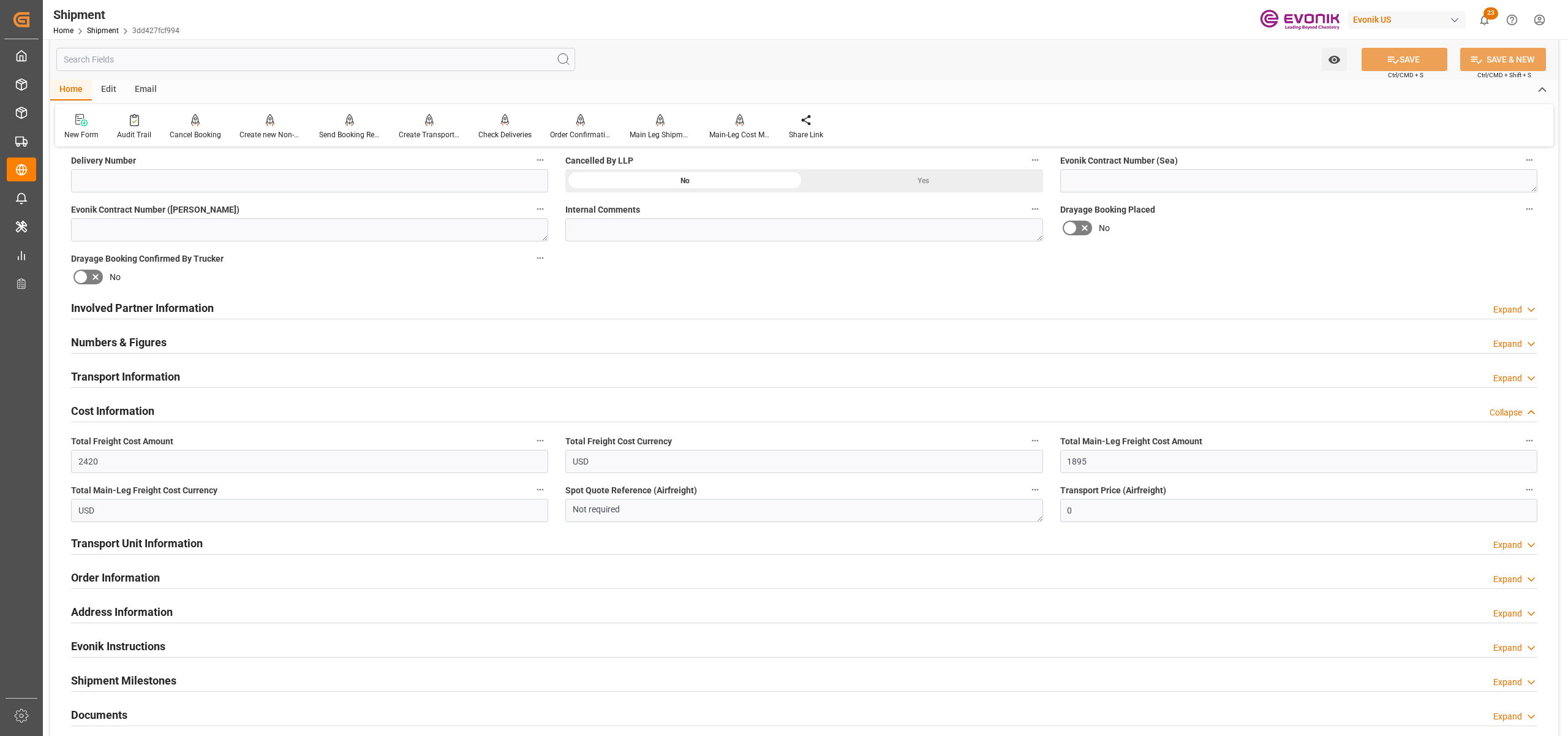
click at [311, 412] on div "Cost Information Collapse" at bounding box center [804, 410] width 1466 height 23
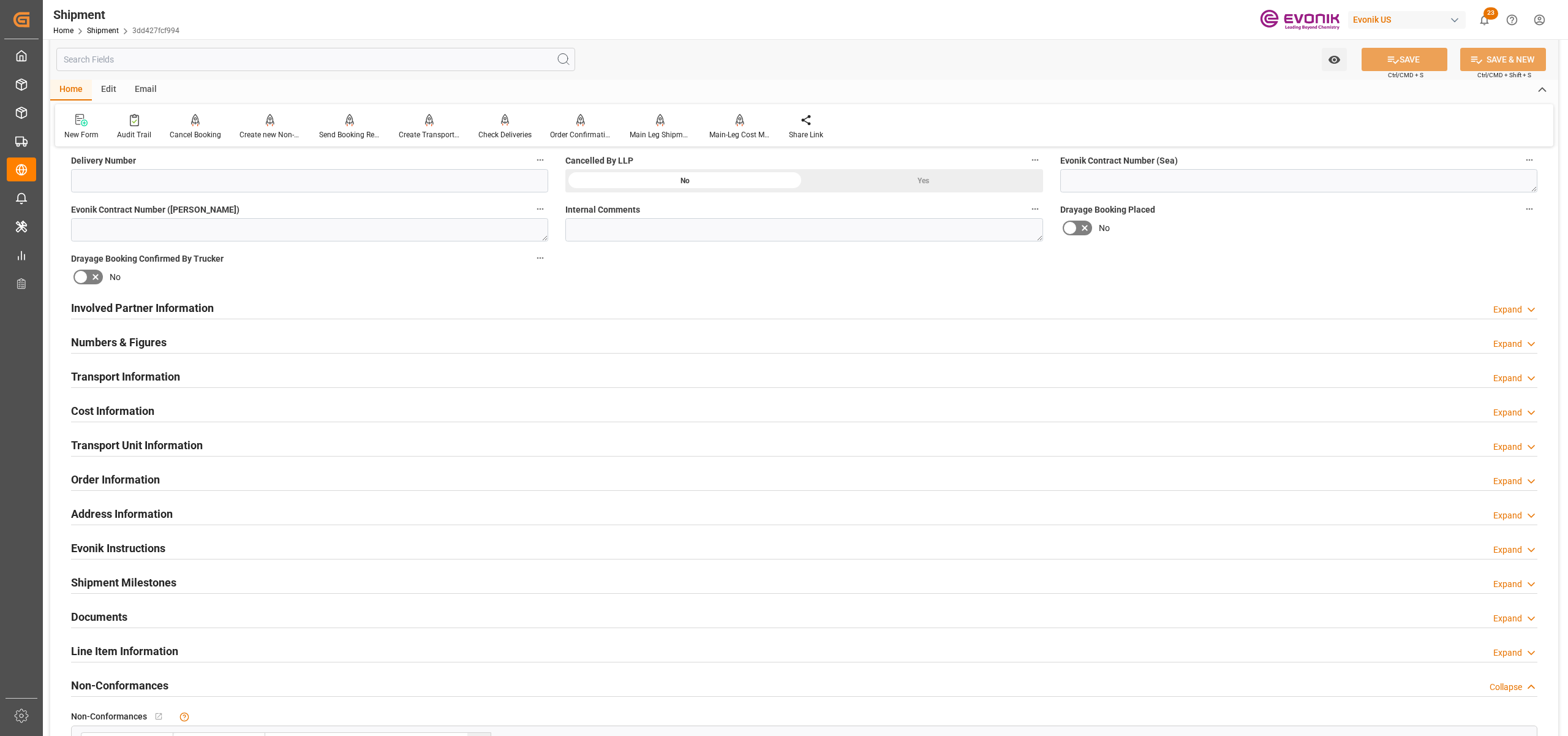
click at [268, 440] on div "Transport Unit Information Expand" at bounding box center [804, 445] width 1466 height 23
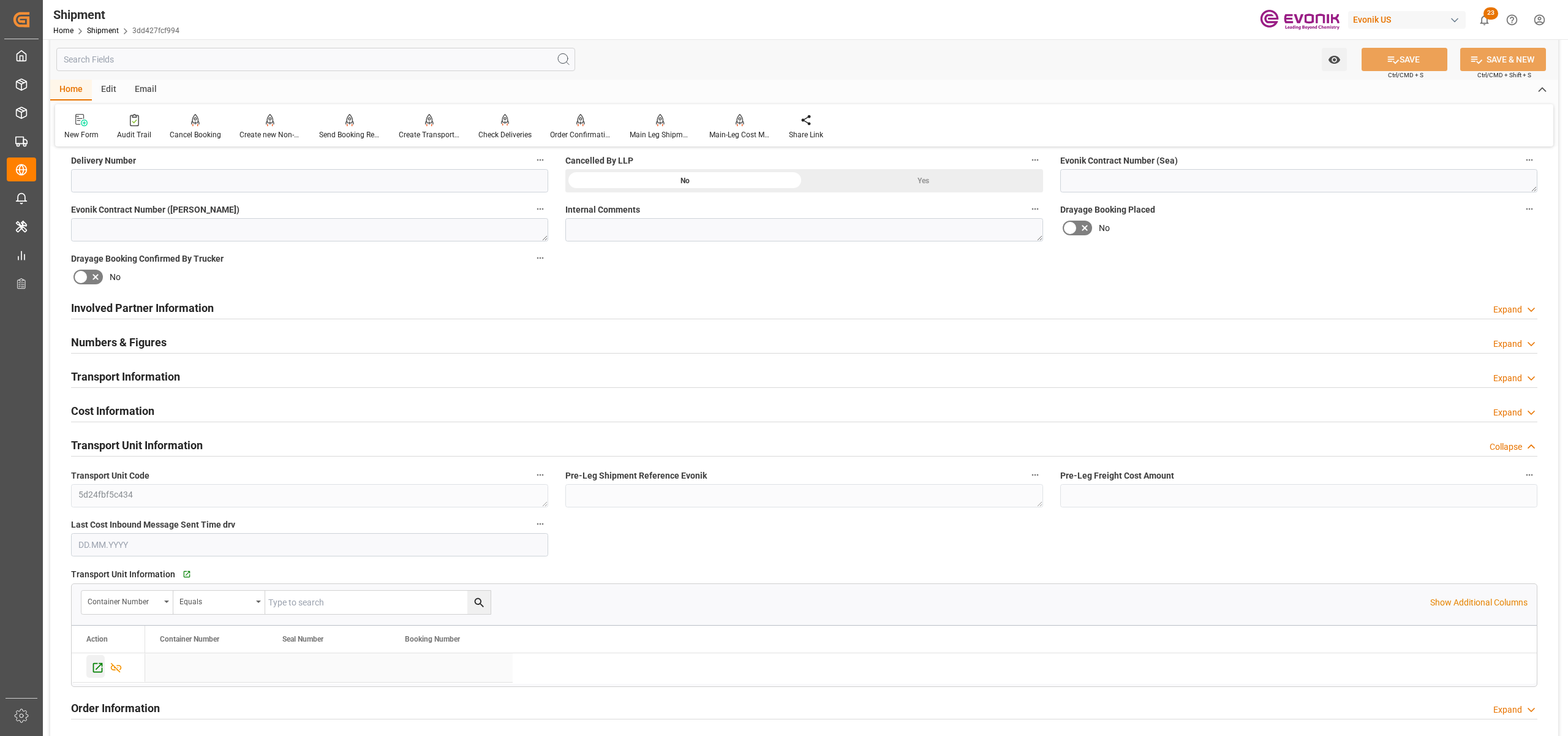
click at [96, 671] on icon "Press SPACE to select this row." at bounding box center [98, 667] width 13 height 13
click at [459, 302] on div "Involved Partner Information Expand" at bounding box center [804, 307] width 1466 height 23
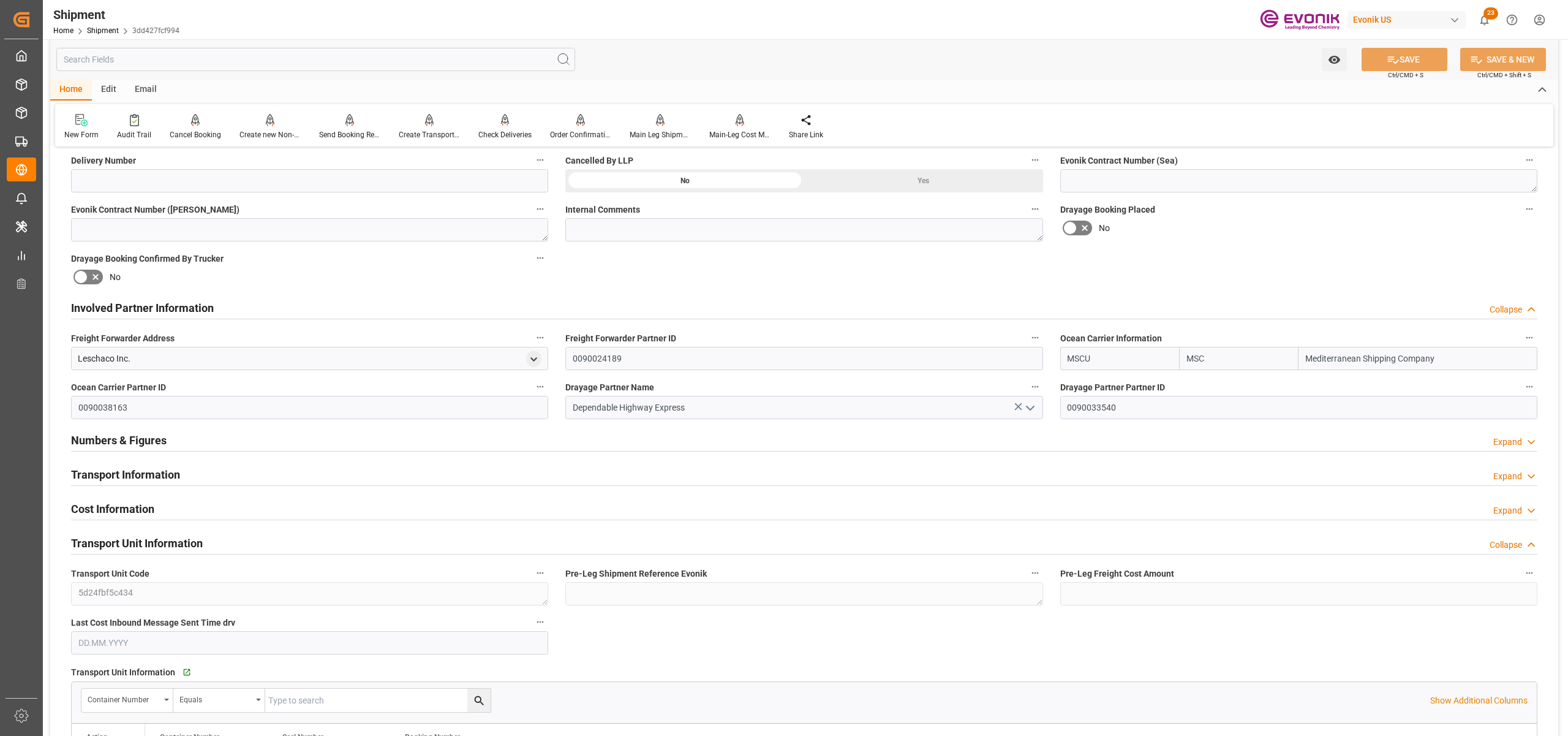
click at [247, 473] on div "Transport Information Expand" at bounding box center [804, 473] width 1466 height 23
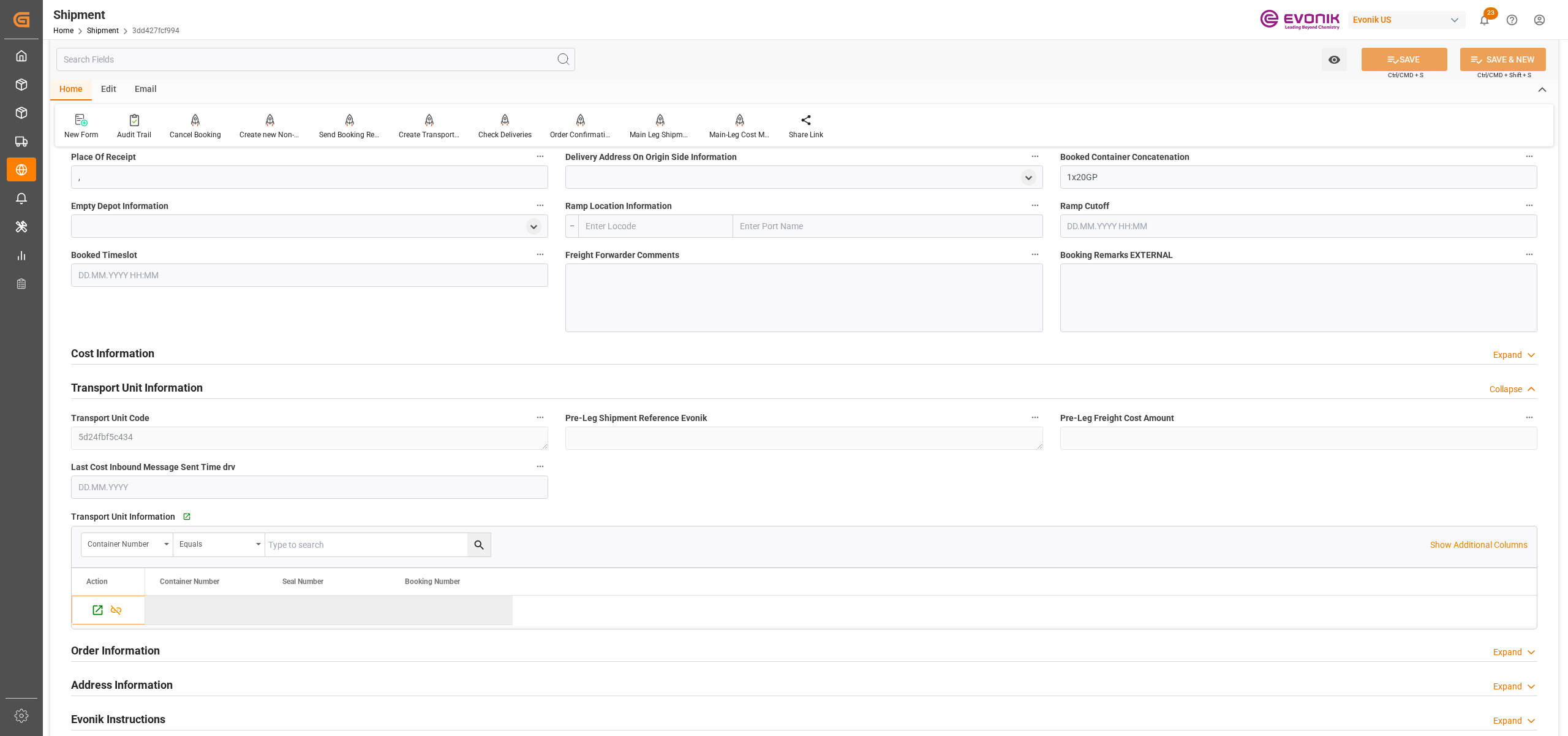
scroll to position [817, 0]
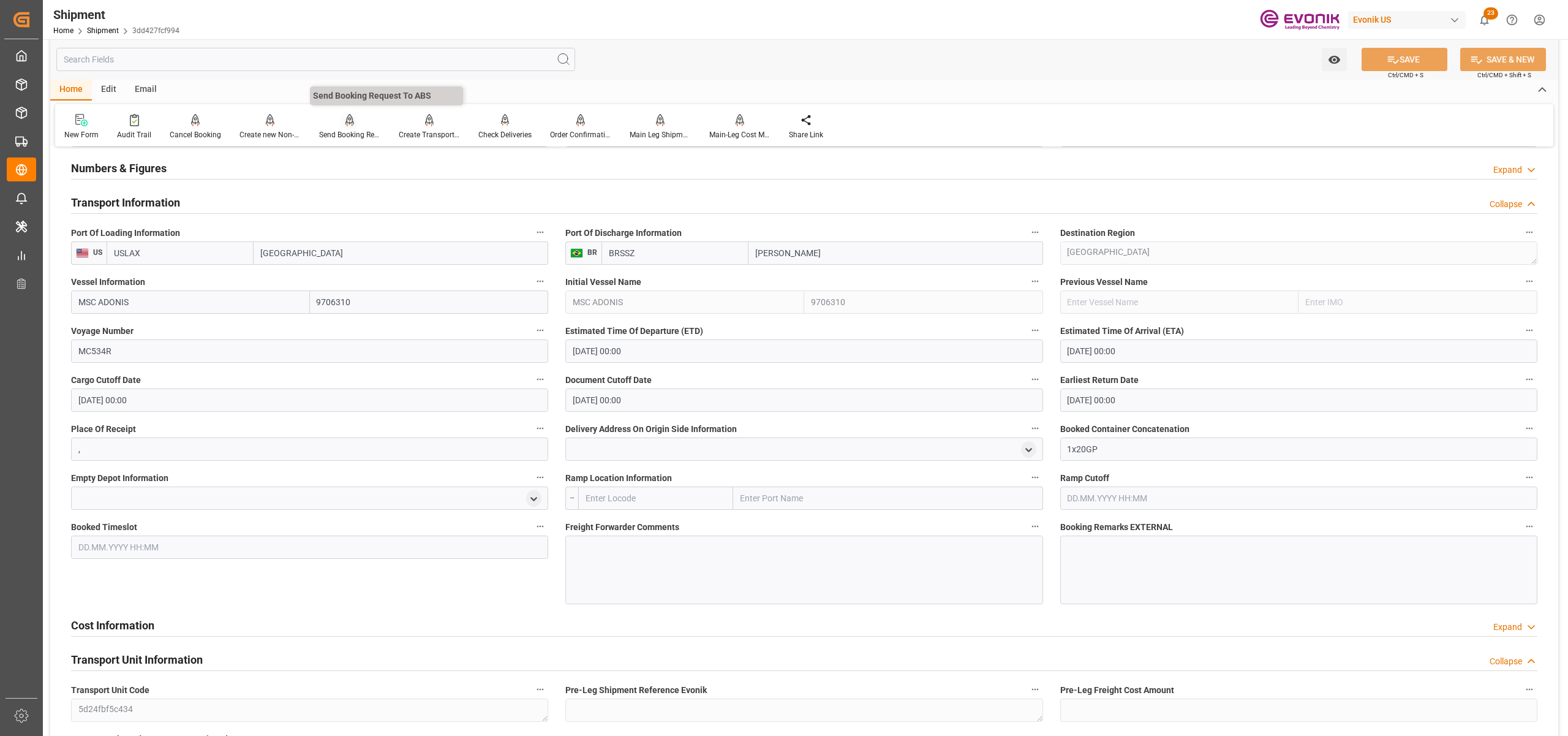
click at [353, 127] on div "Send Booking Request To ABS" at bounding box center [349, 126] width 80 height 27
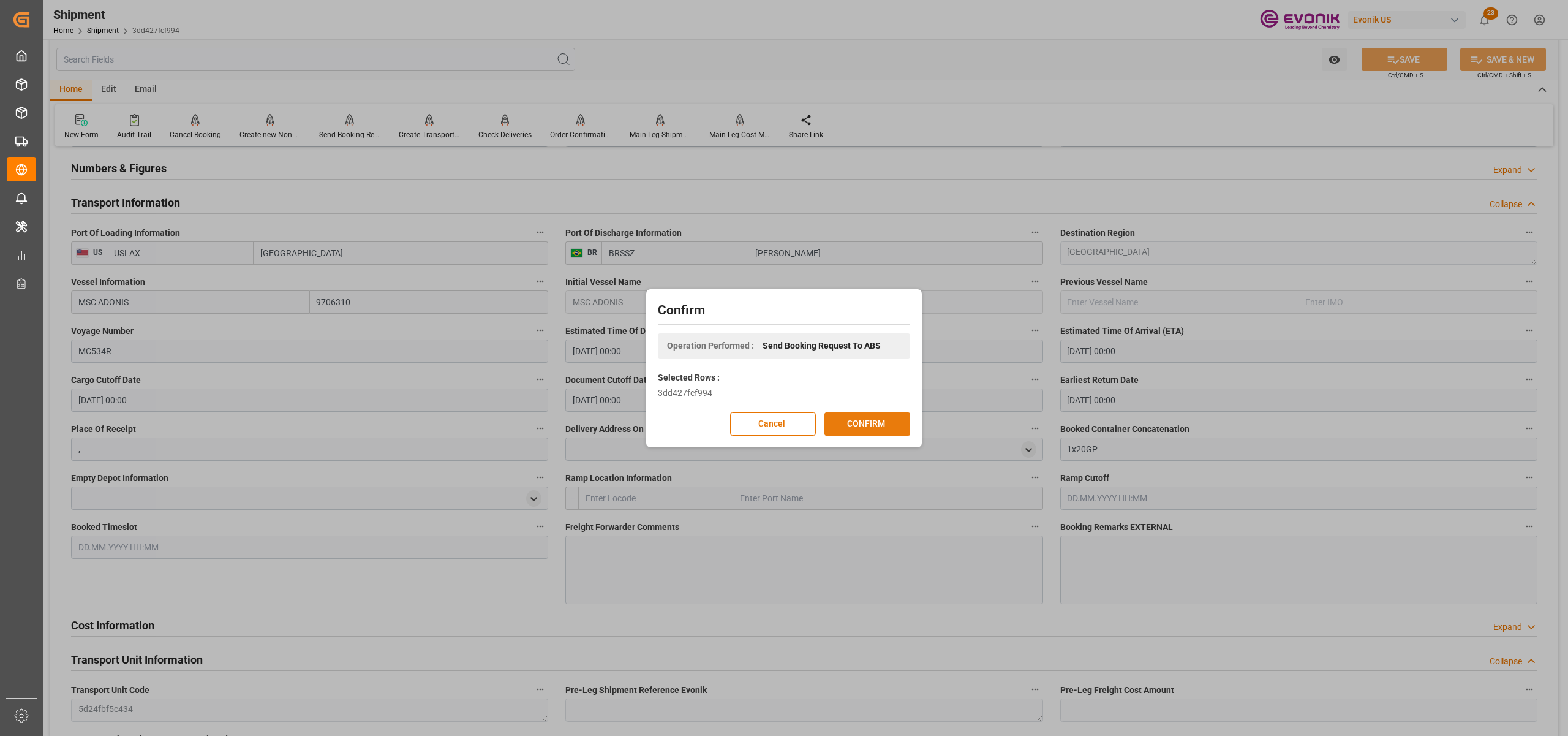
click at [884, 431] on button "CONFIRM" at bounding box center [867, 424] width 86 height 23
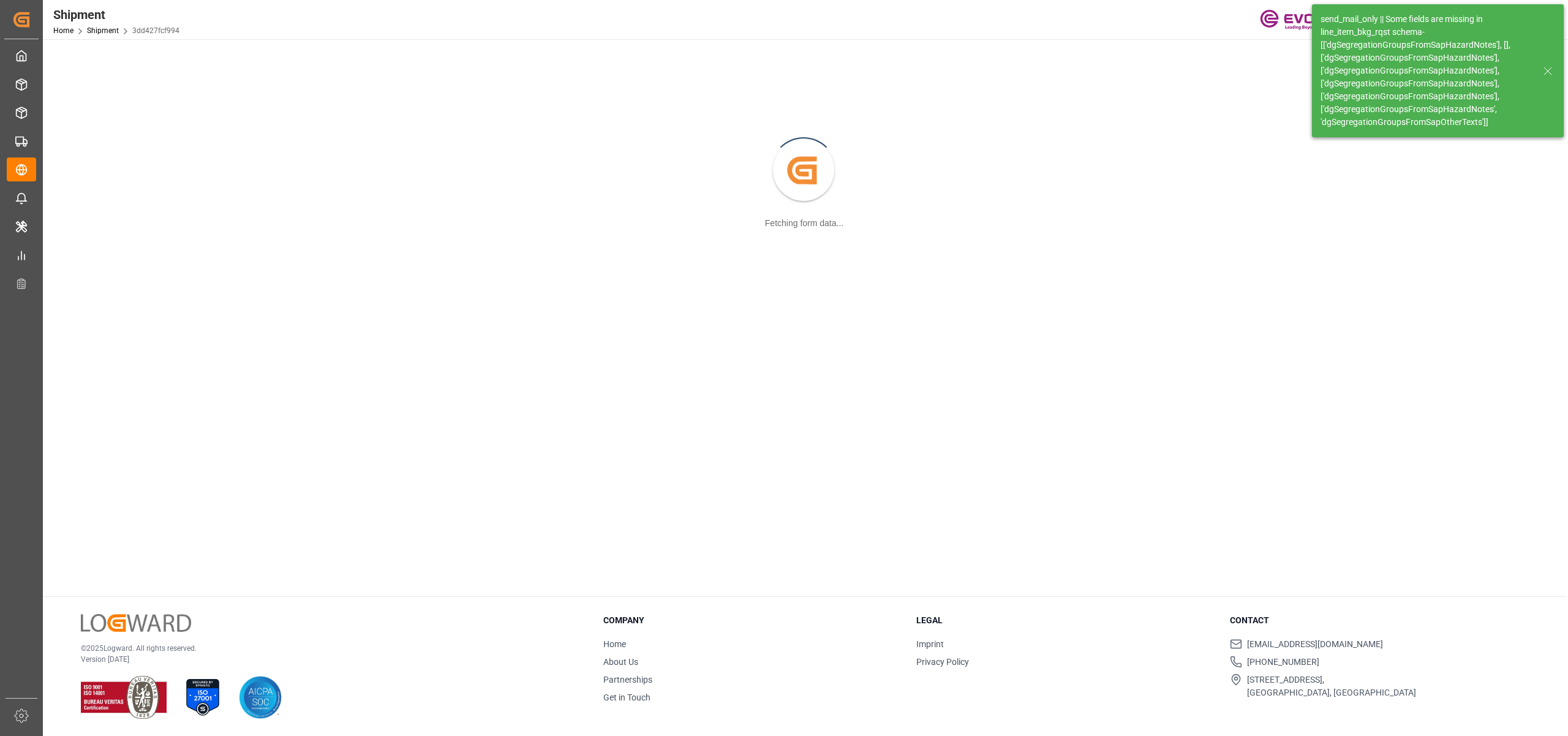
scroll to position [133, 0]
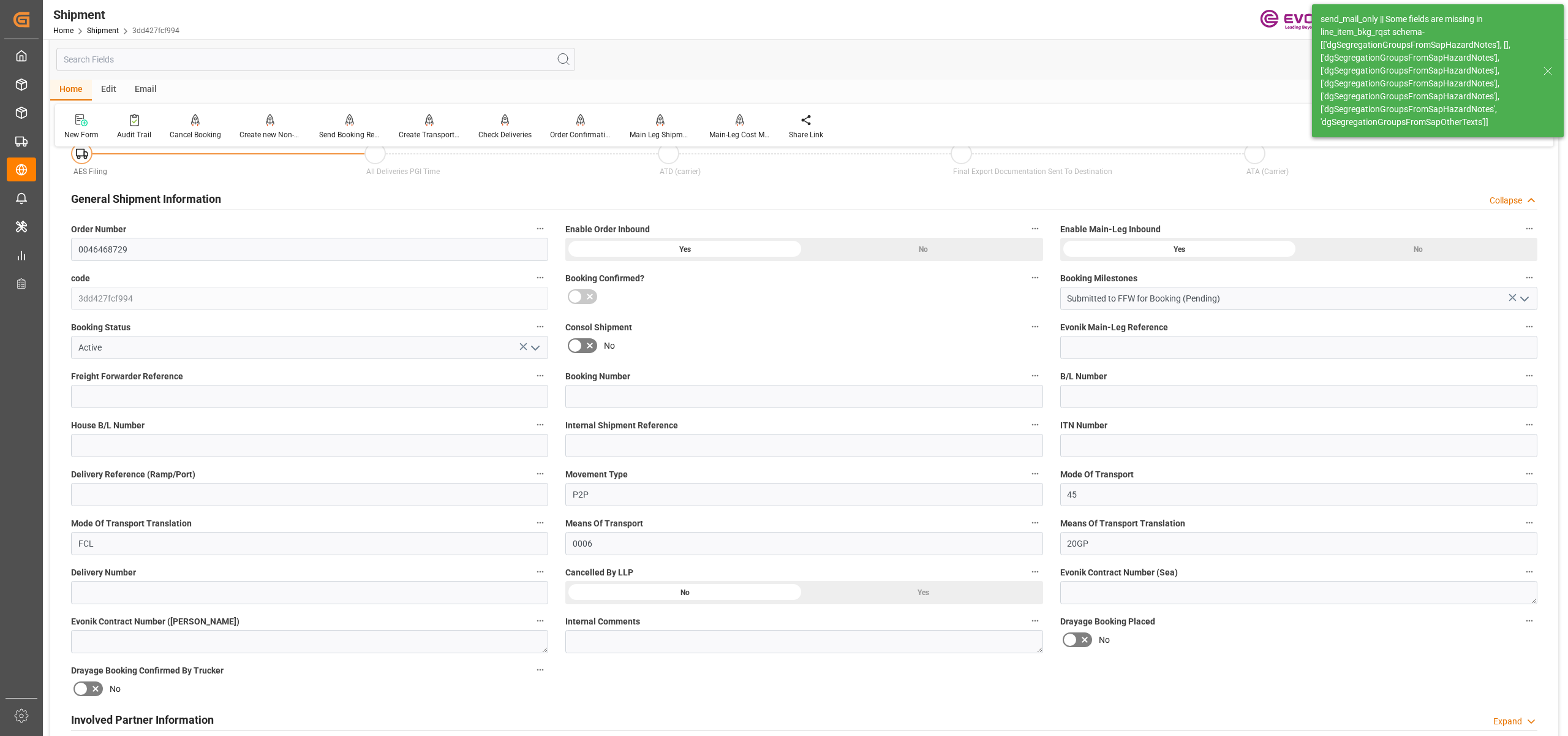
type input "45"
type input "DR"
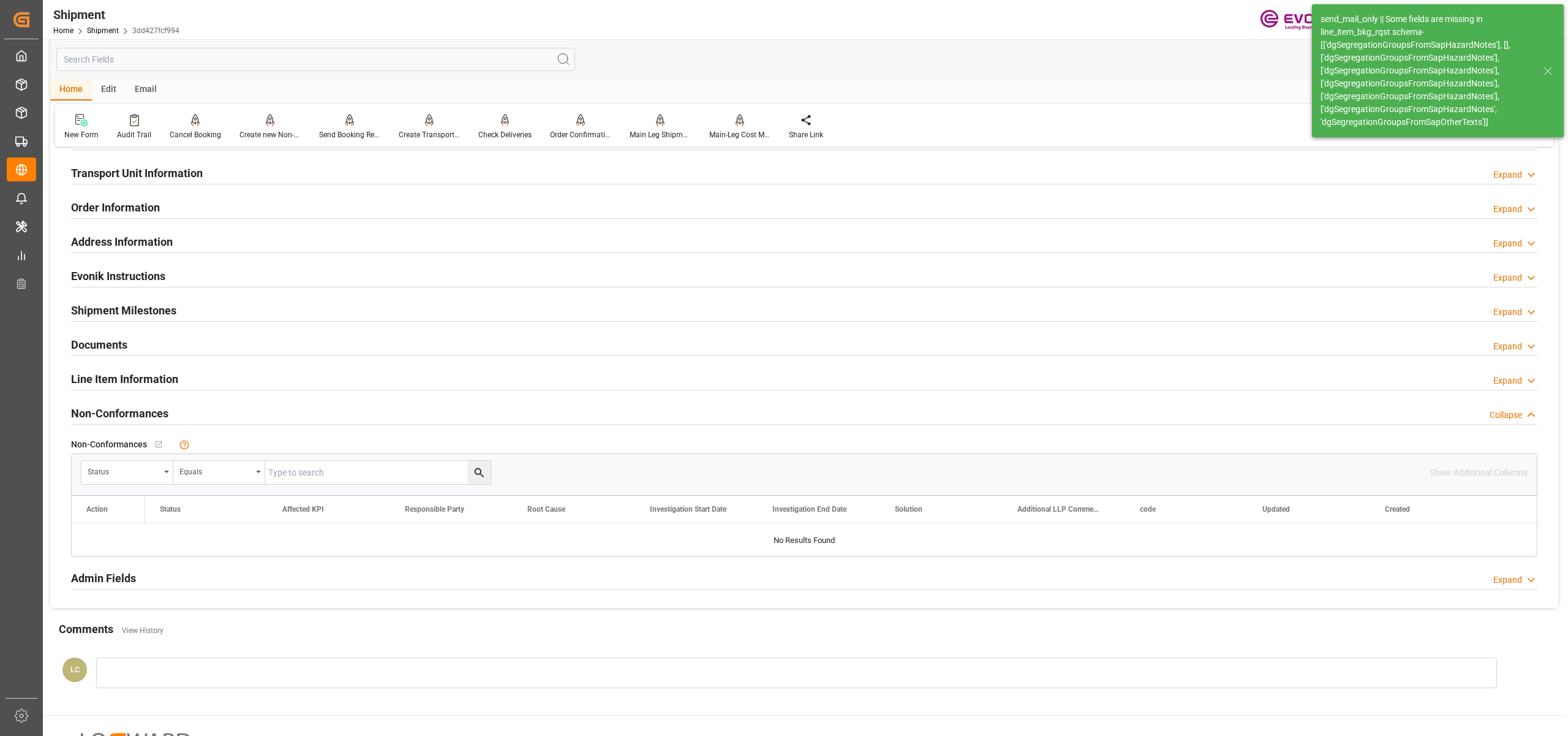
click at [243, 384] on div "Line Item Information Expand" at bounding box center [804, 378] width 1466 height 23
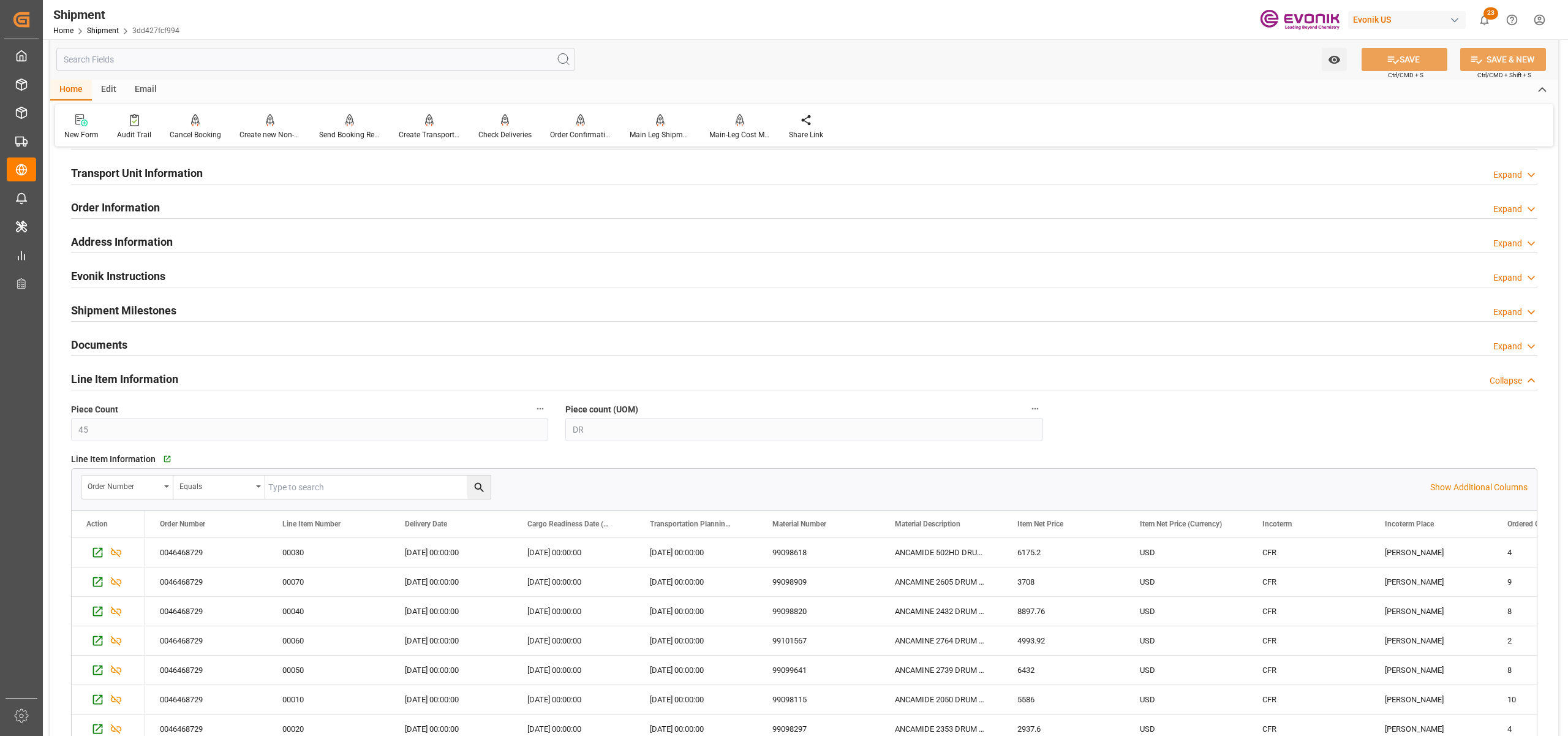
scroll to position [1089, 0]
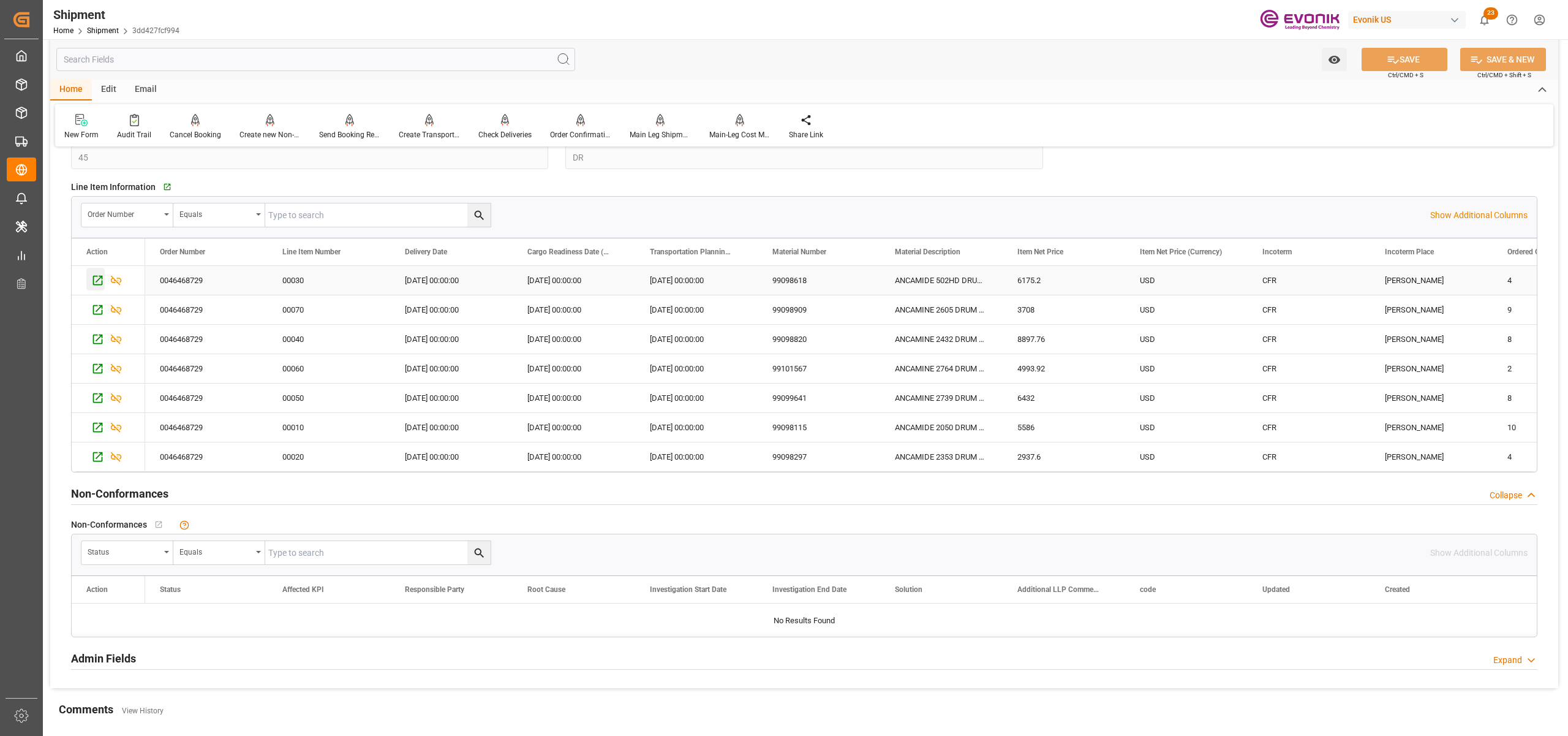
click at [99, 281] on icon "Press SPACE to select this row." at bounding box center [98, 281] width 13 height 13
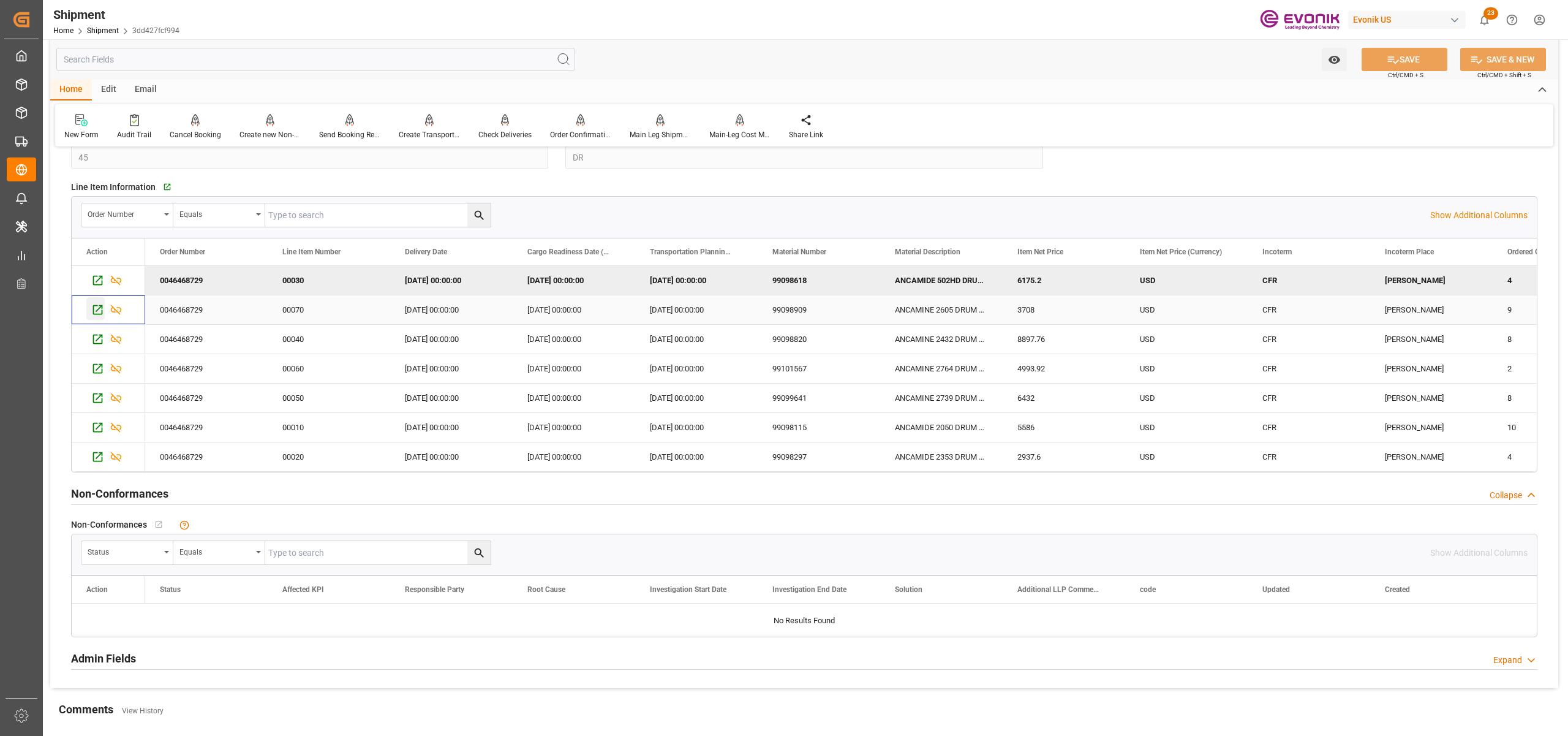
click at [96, 309] on icon "Press SPACE to select this row." at bounding box center [98, 309] width 13 height 13
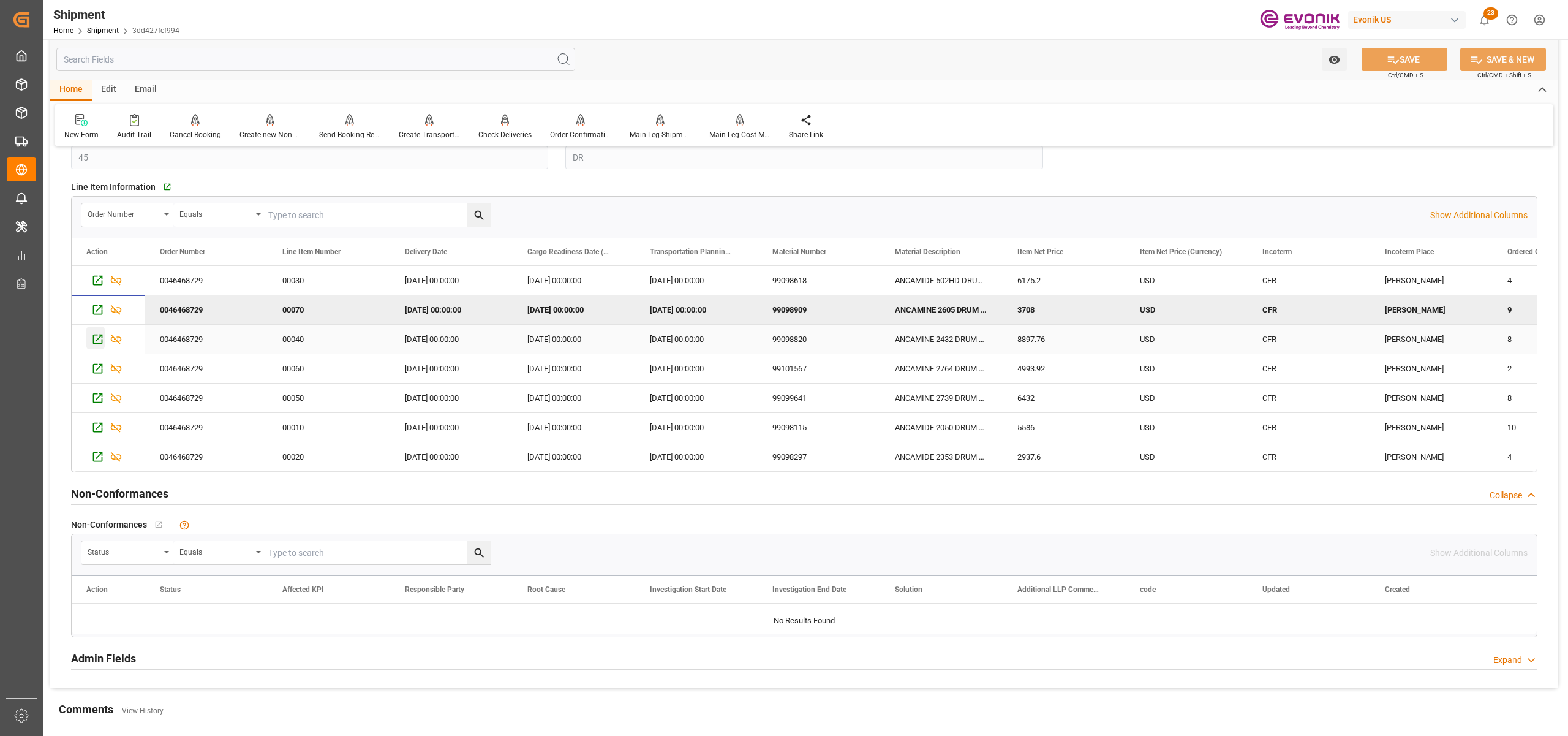
click at [98, 339] on icon "Press SPACE to select this row." at bounding box center [98, 339] width 13 height 13
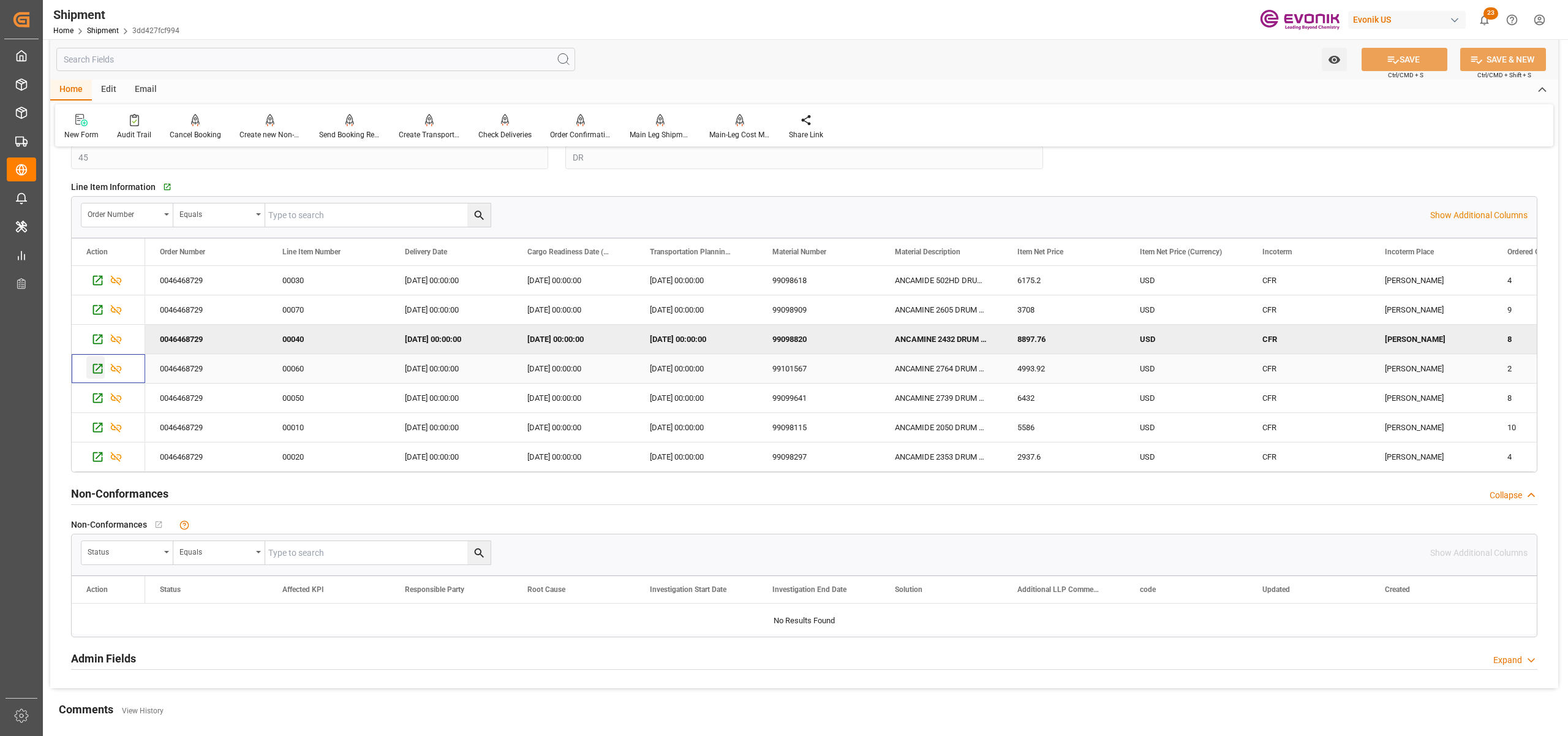
click at [96, 368] on icon "Press SPACE to select this row." at bounding box center [98, 368] width 13 height 13
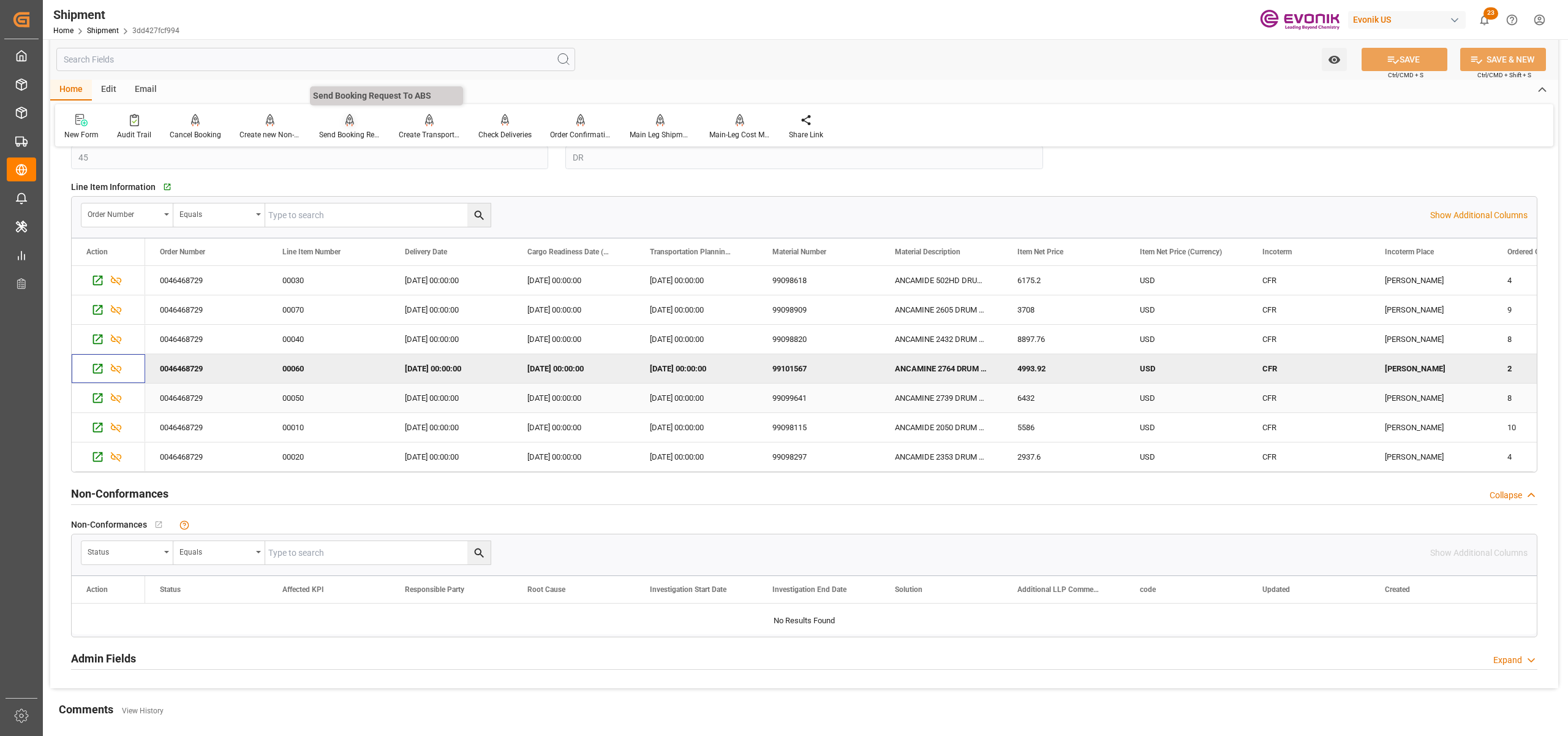
click at [92, 398] on icon "Press SPACE to select this row." at bounding box center [98, 398] width 13 height 13
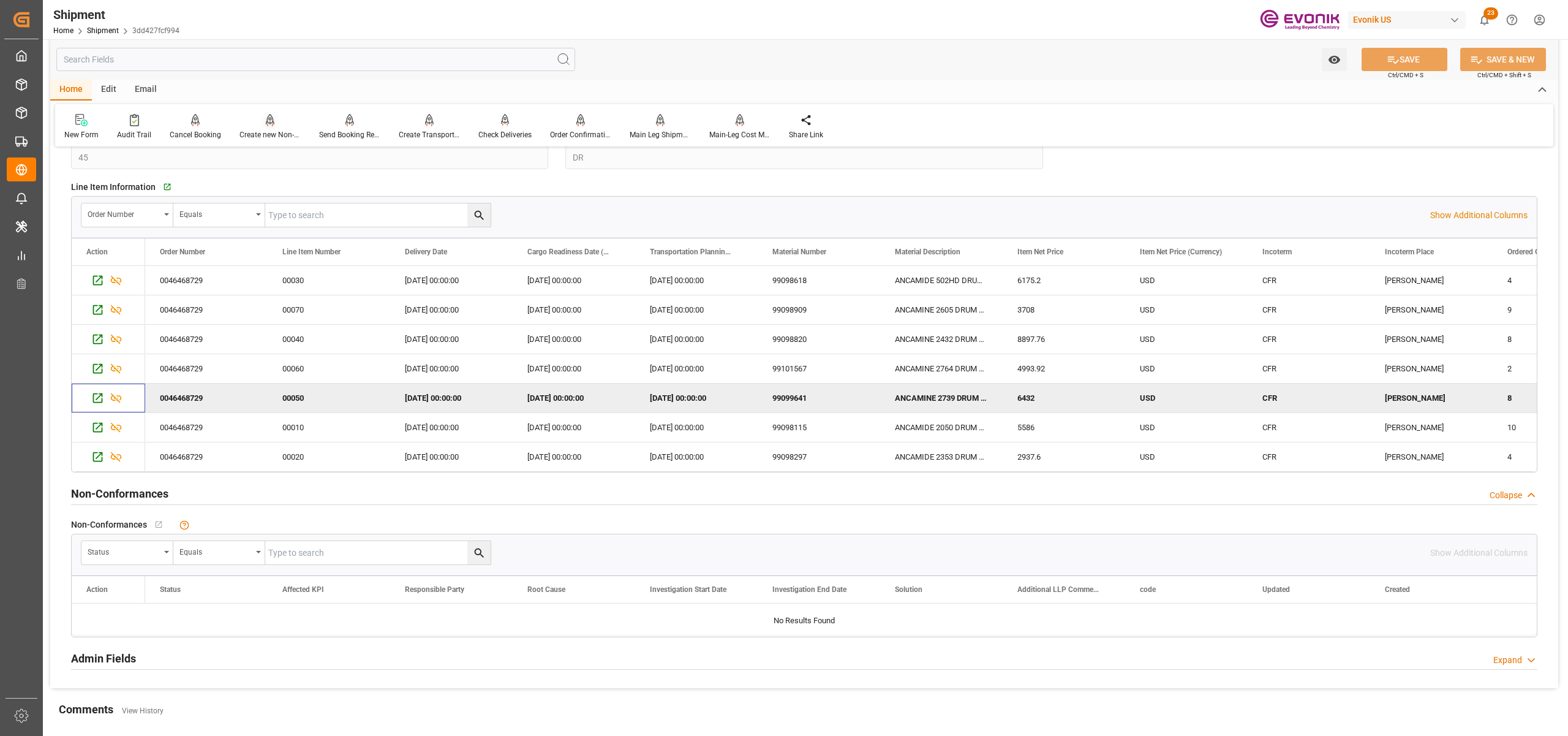
click at [98, 394] on icon "Press SPACE to deselect this row." at bounding box center [98, 398] width 13 height 13
click at [97, 425] on icon "Press SPACE to select this row." at bounding box center [98, 428] width 10 height 10
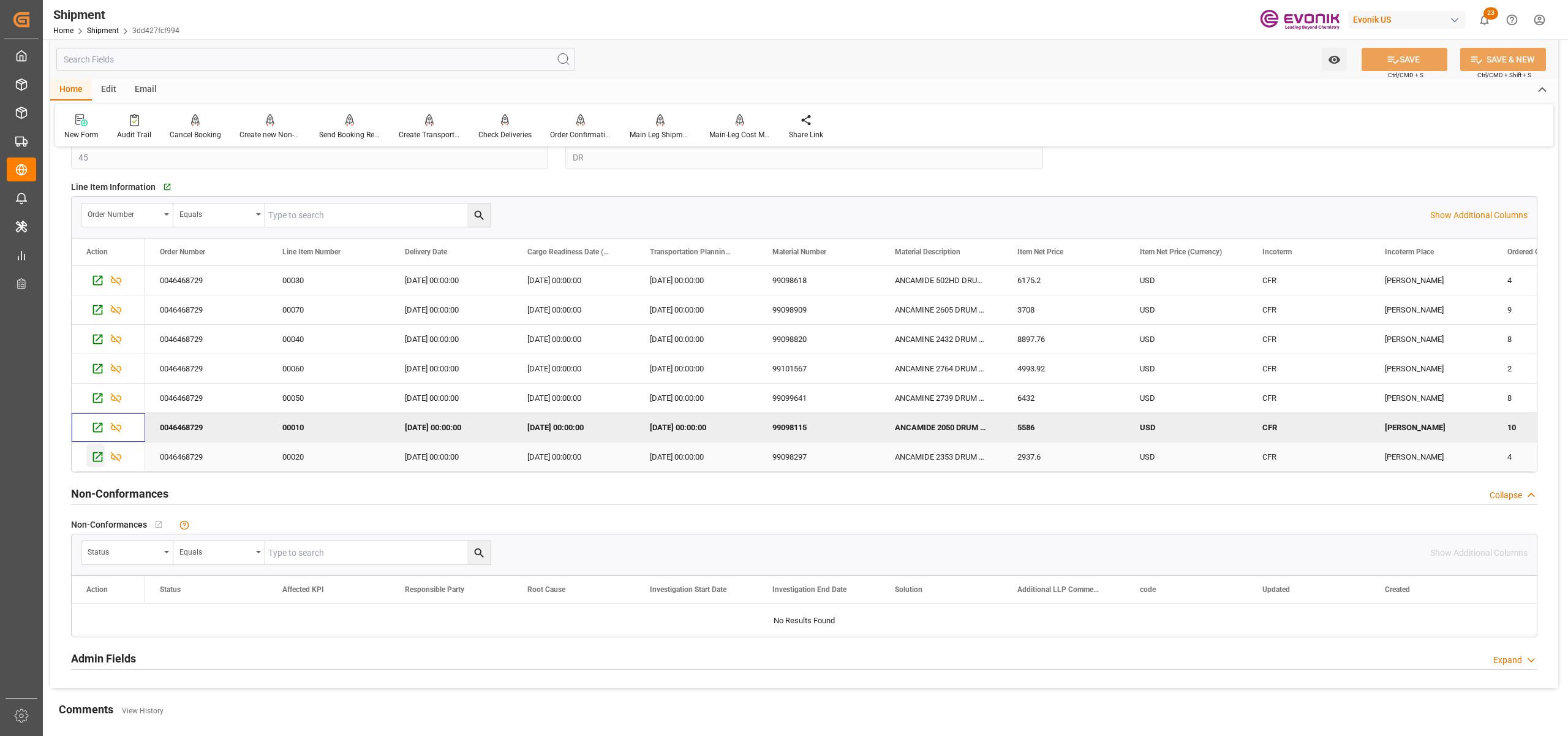
click at [99, 460] on icon "Press SPACE to select this row." at bounding box center [98, 456] width 13 height 13
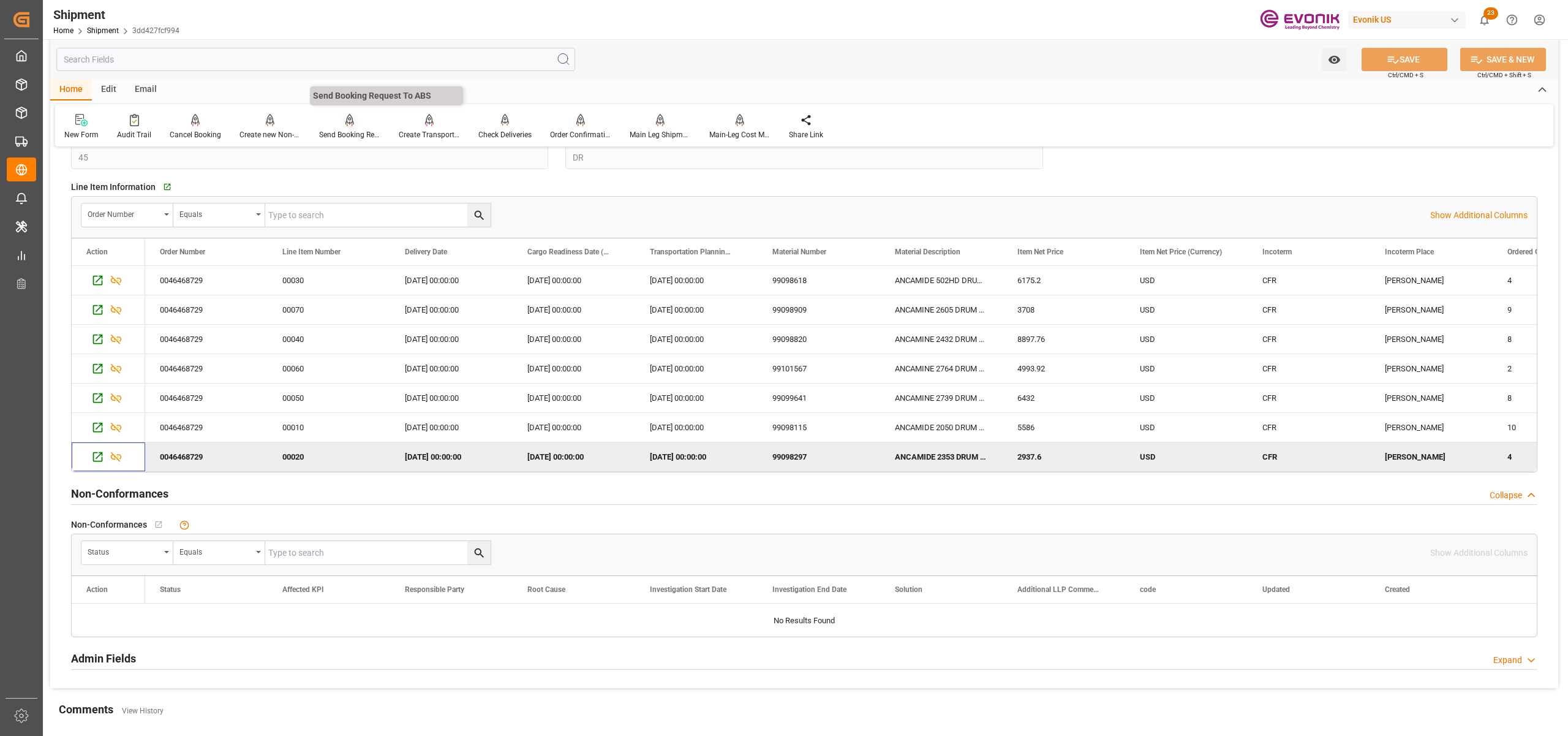
click at [341, 126] on div "Send Booking Request To ABS" at bounding box center [349, 126] width 80 height 27
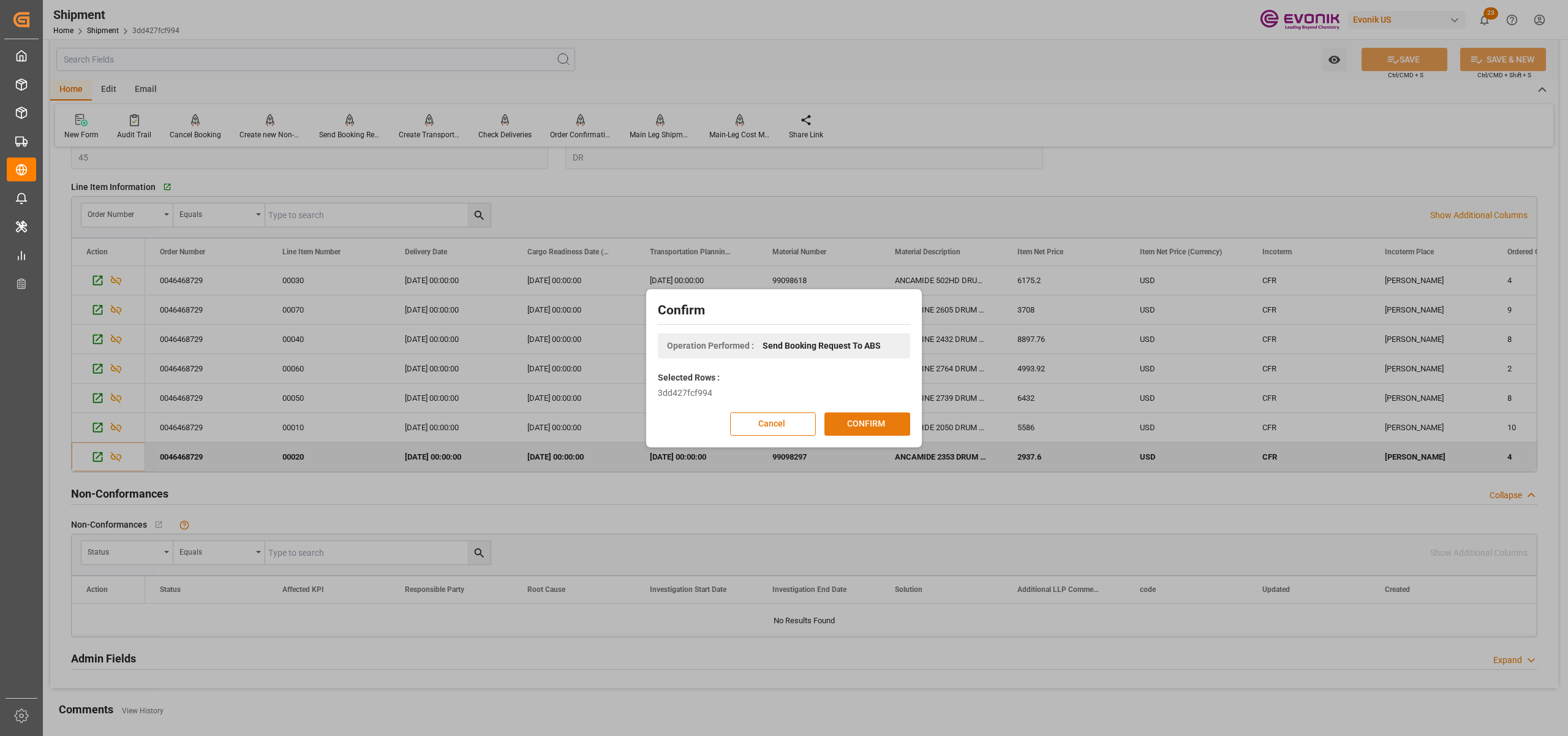
click at [863, 429] on button "CONFIRM" at bounding box center [867, 424] width 86 height 23
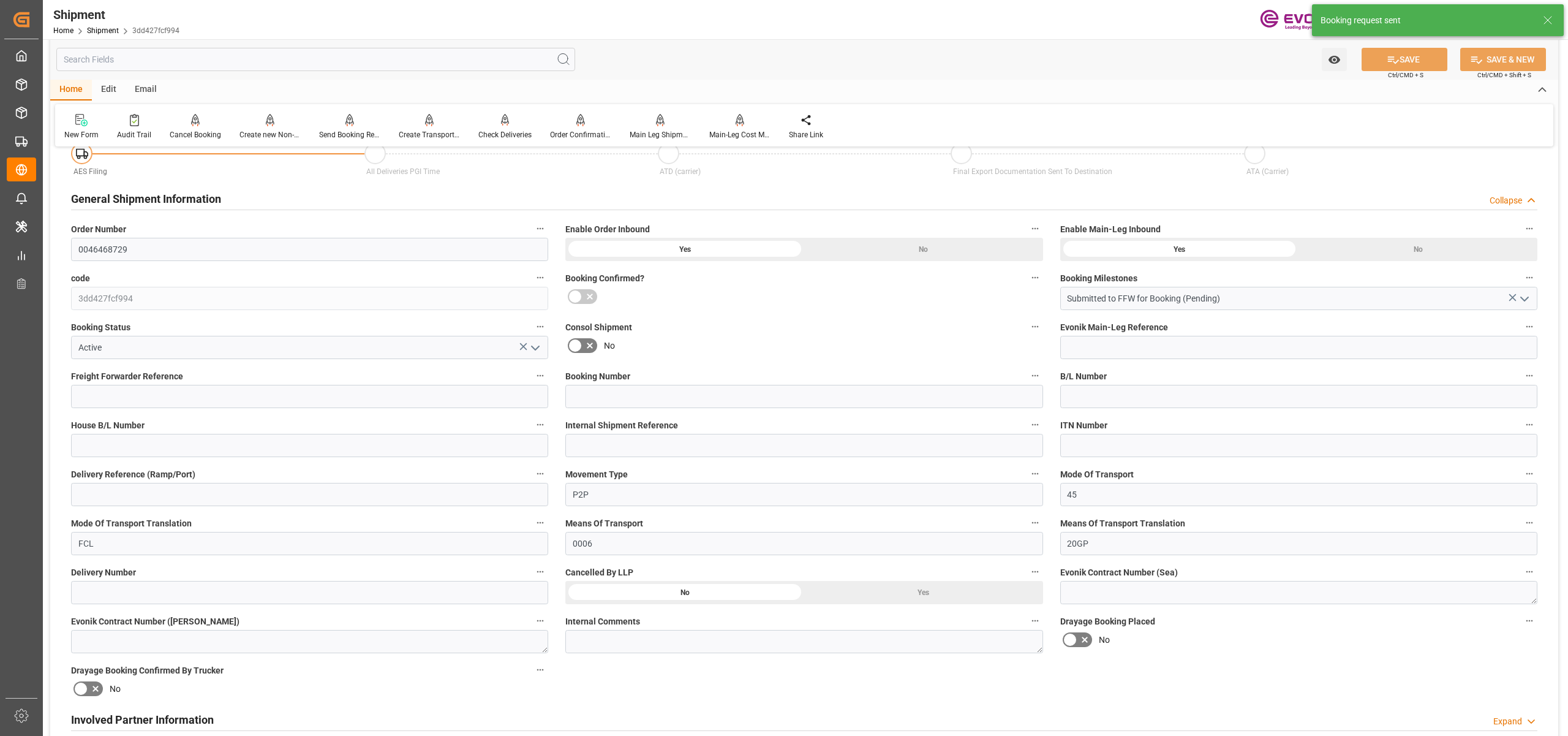
scroll to position [938, 0]
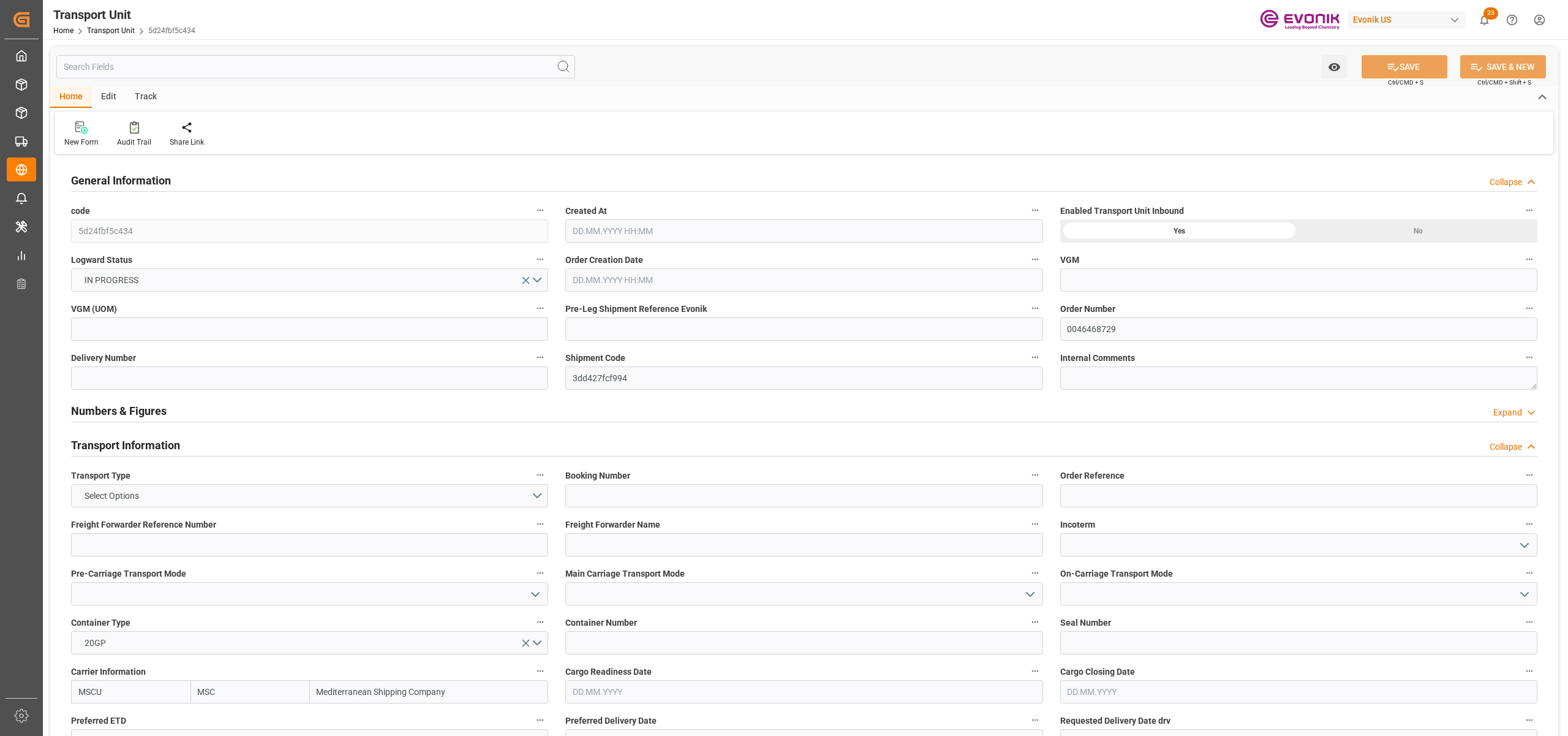
type input "MSC"
type input "Mediterranean Shipping Company"
type input "USLAX"
type input "BRSSZ"
type input "10062.104"
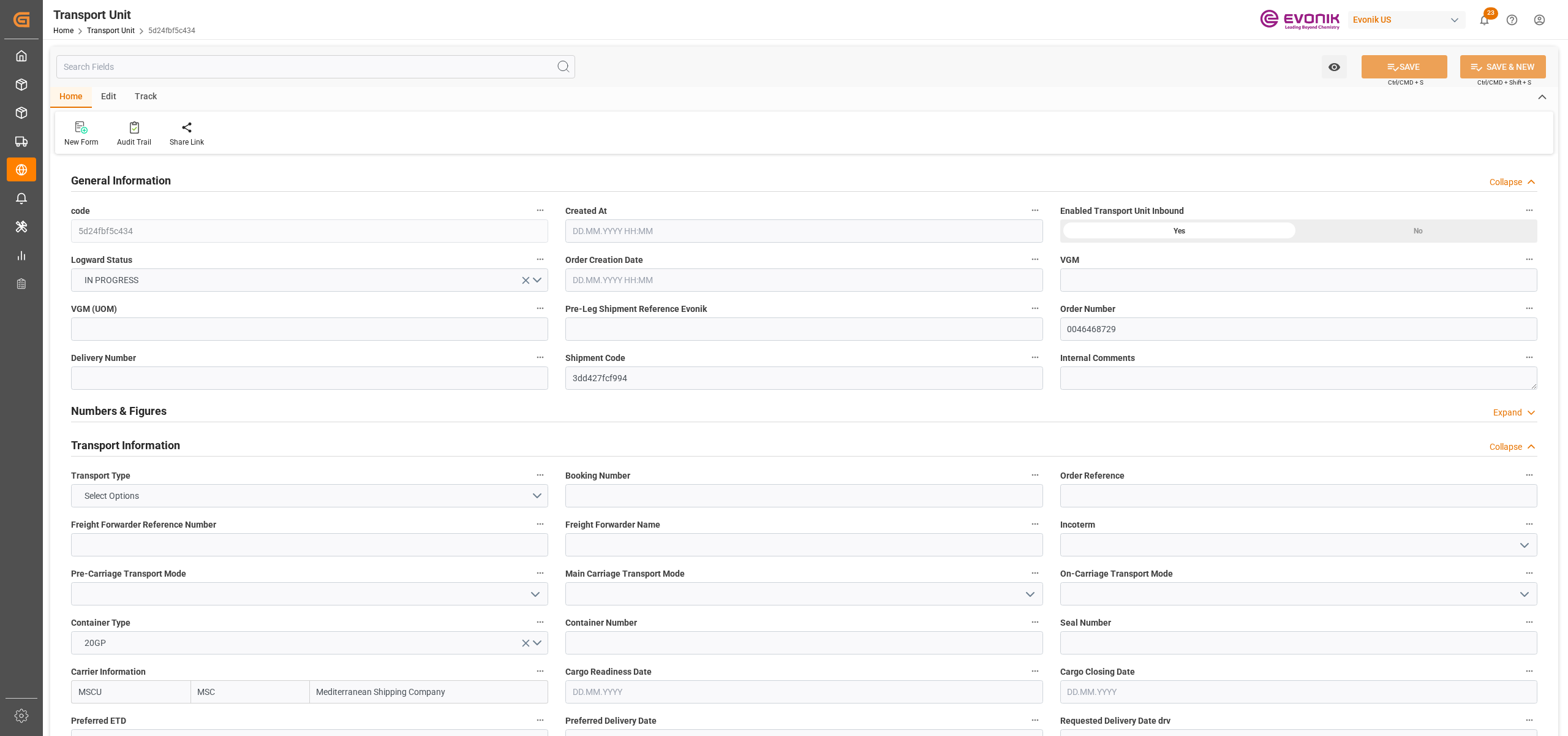
type input "[DATE] 02:27"
type input "[DATE]"
type input "04.09.2025 00:00"
type input "17.10.2025 00:00"
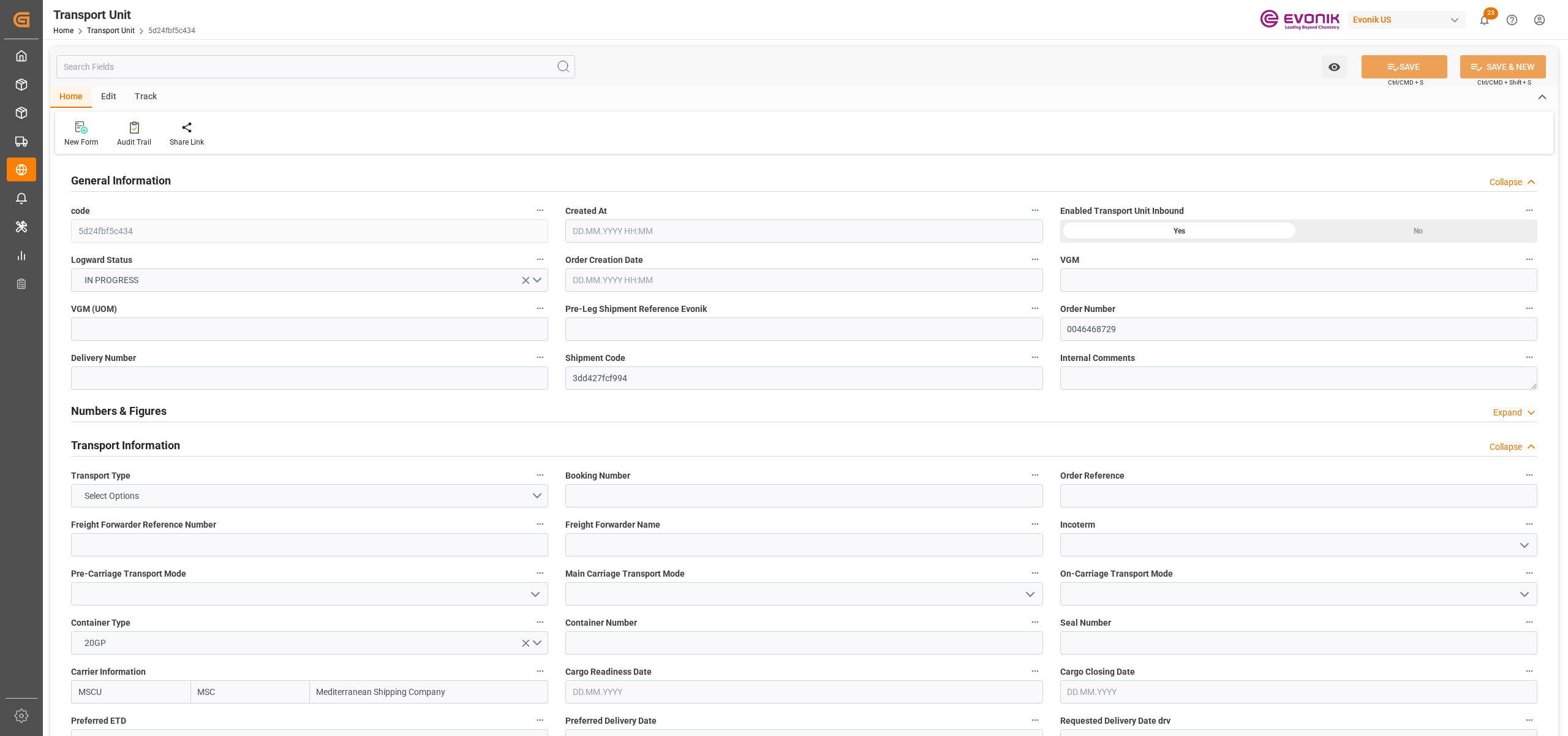
type input "17.10.2025 00:00"
type input "25.08.2025 00:00"
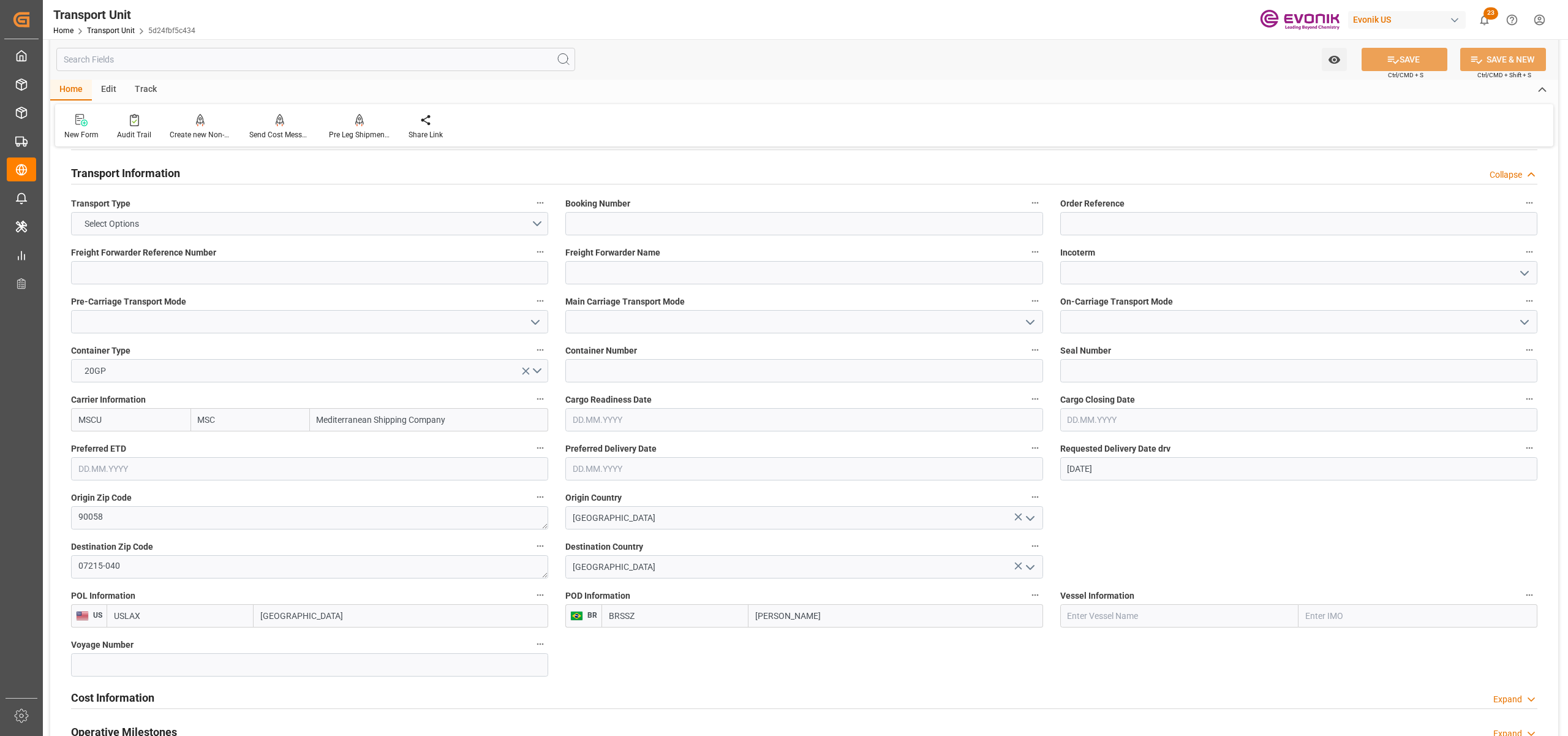
scroll to position [545, 0]
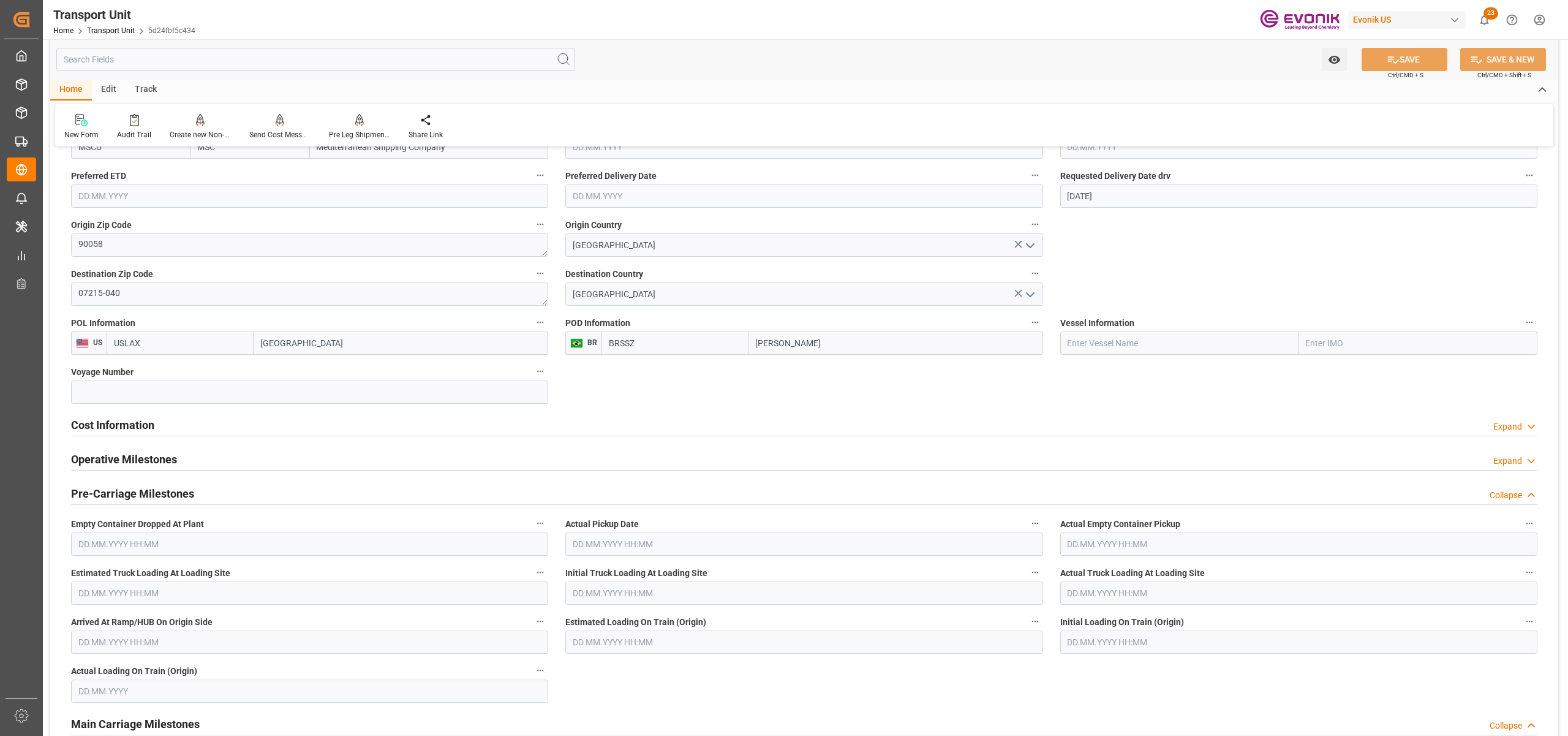
click at [361, 427] on div "Cost Information Expand" at bounding box center [804, 424] width 1466 height 23
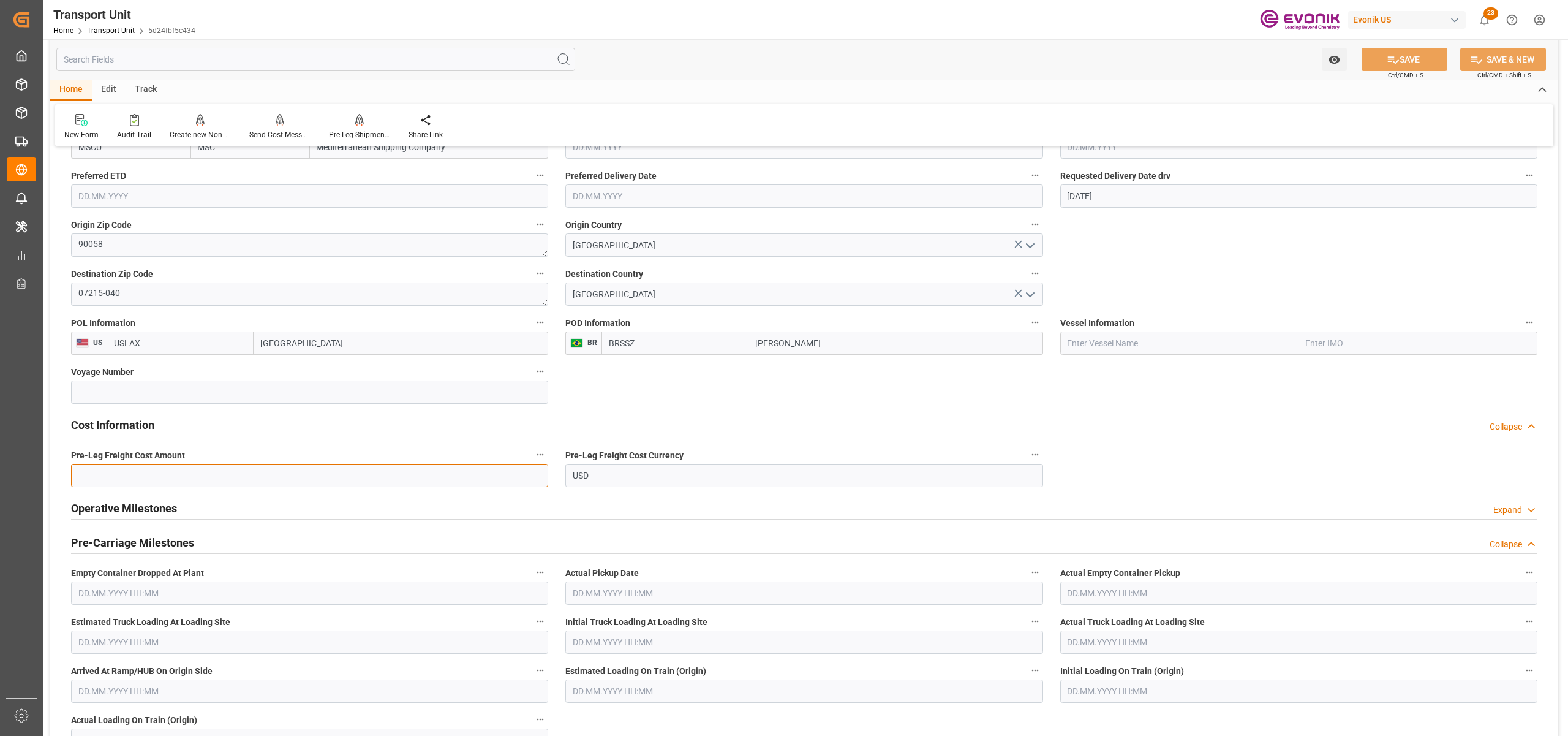
click at [258, 479] on input "text" at bounding box center [309, 475] width 477 height 23
type input "525"
click at [1390, 65] on icon at bounding box center [1392, 59] width 13 height 13
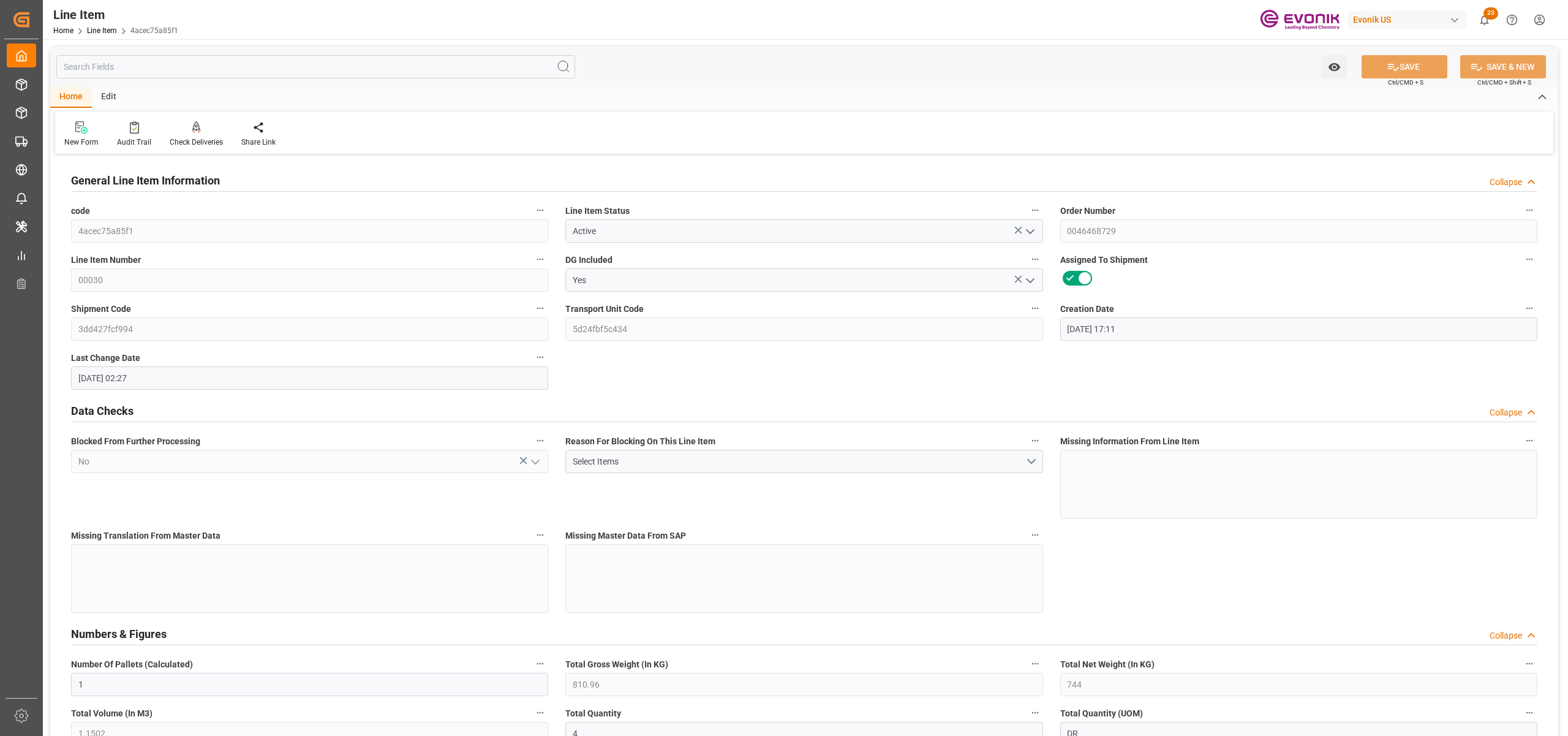
click at [275, 66] on input "text" at bounding box center [315, 67] width 519 height 23
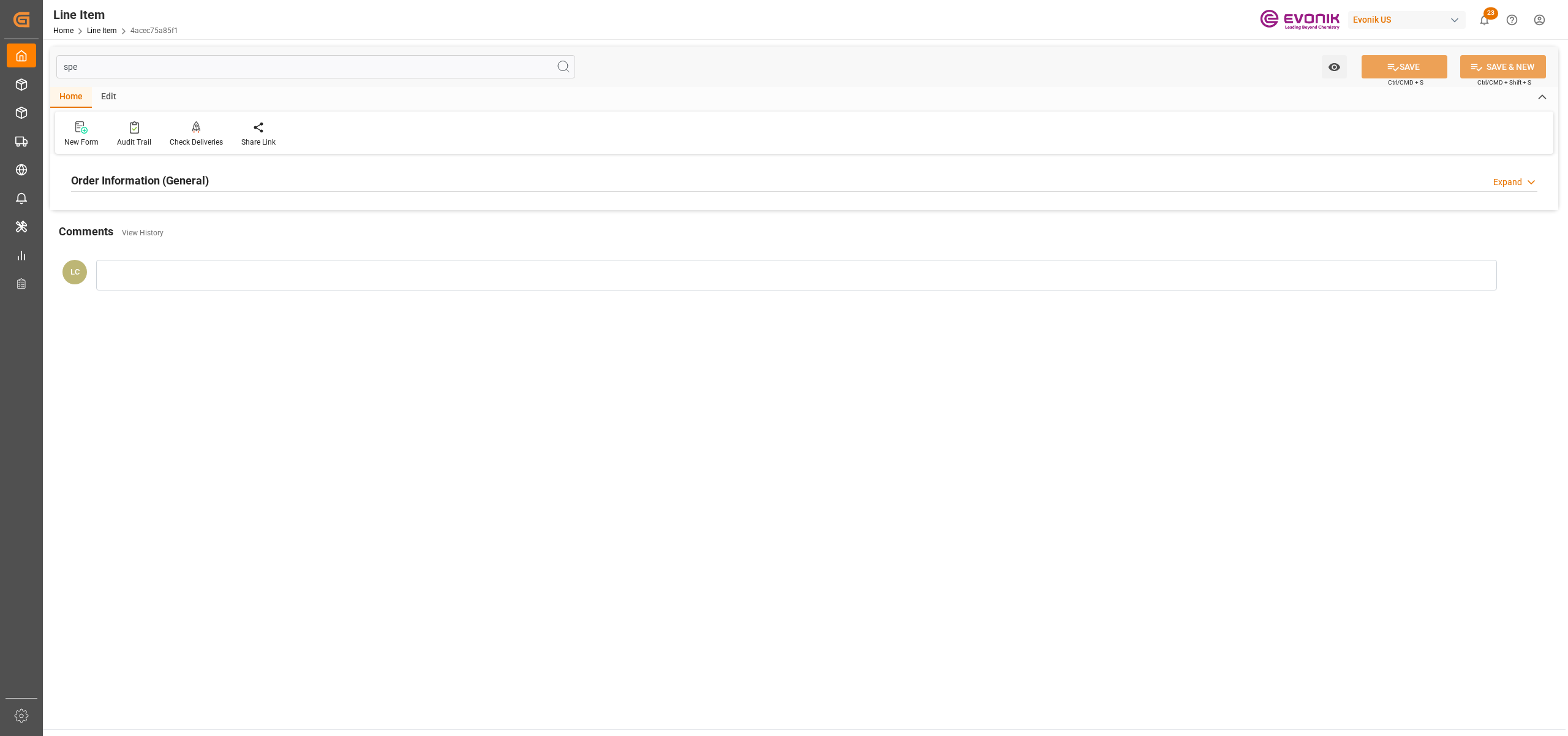
click at [373, 179] on div "Order Information (General) Expand" at bounding box center [804, 179] width 1466 height 23
click at [231, 60] on input "spe" at bounding box center [315, 67] width 519 height 23
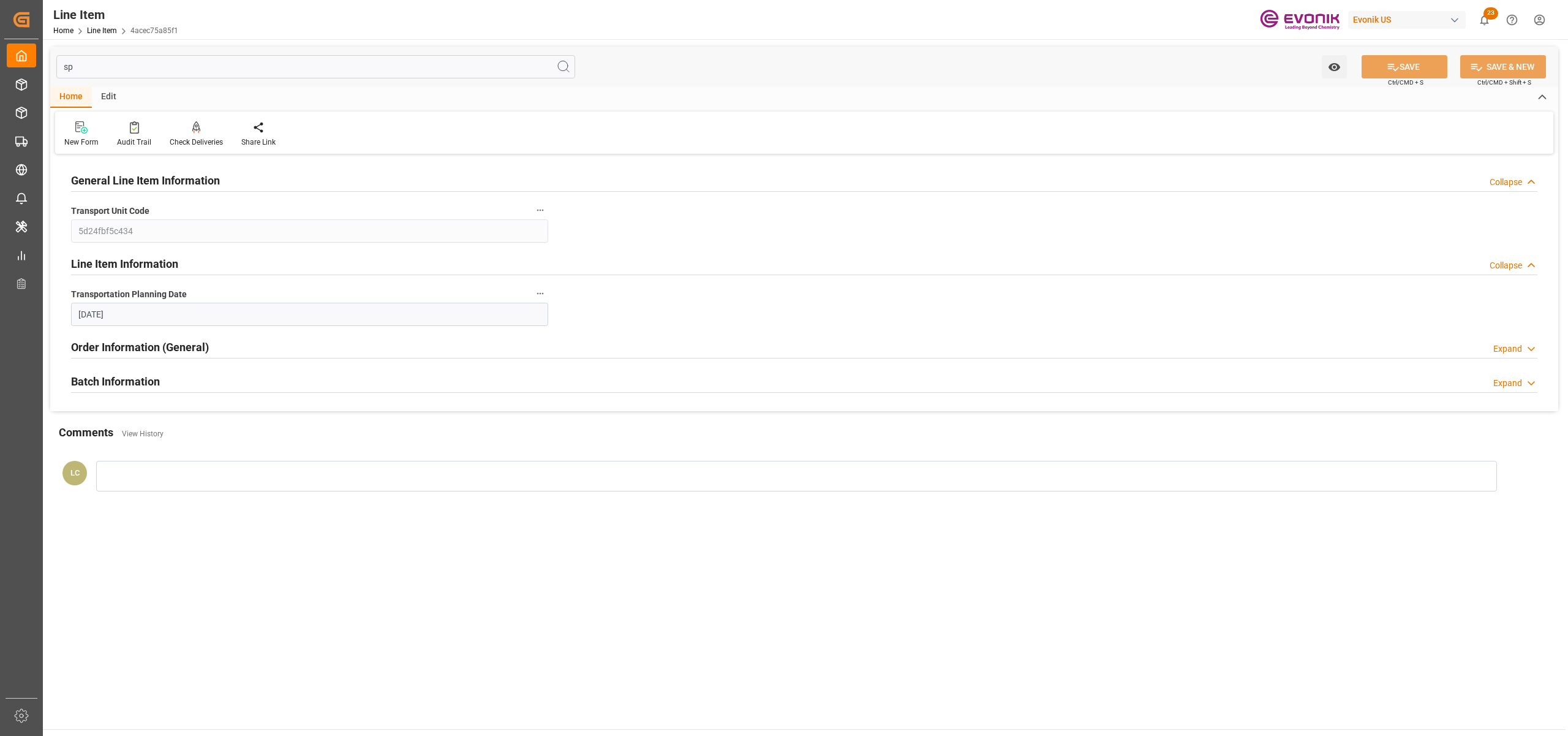
type input "s"
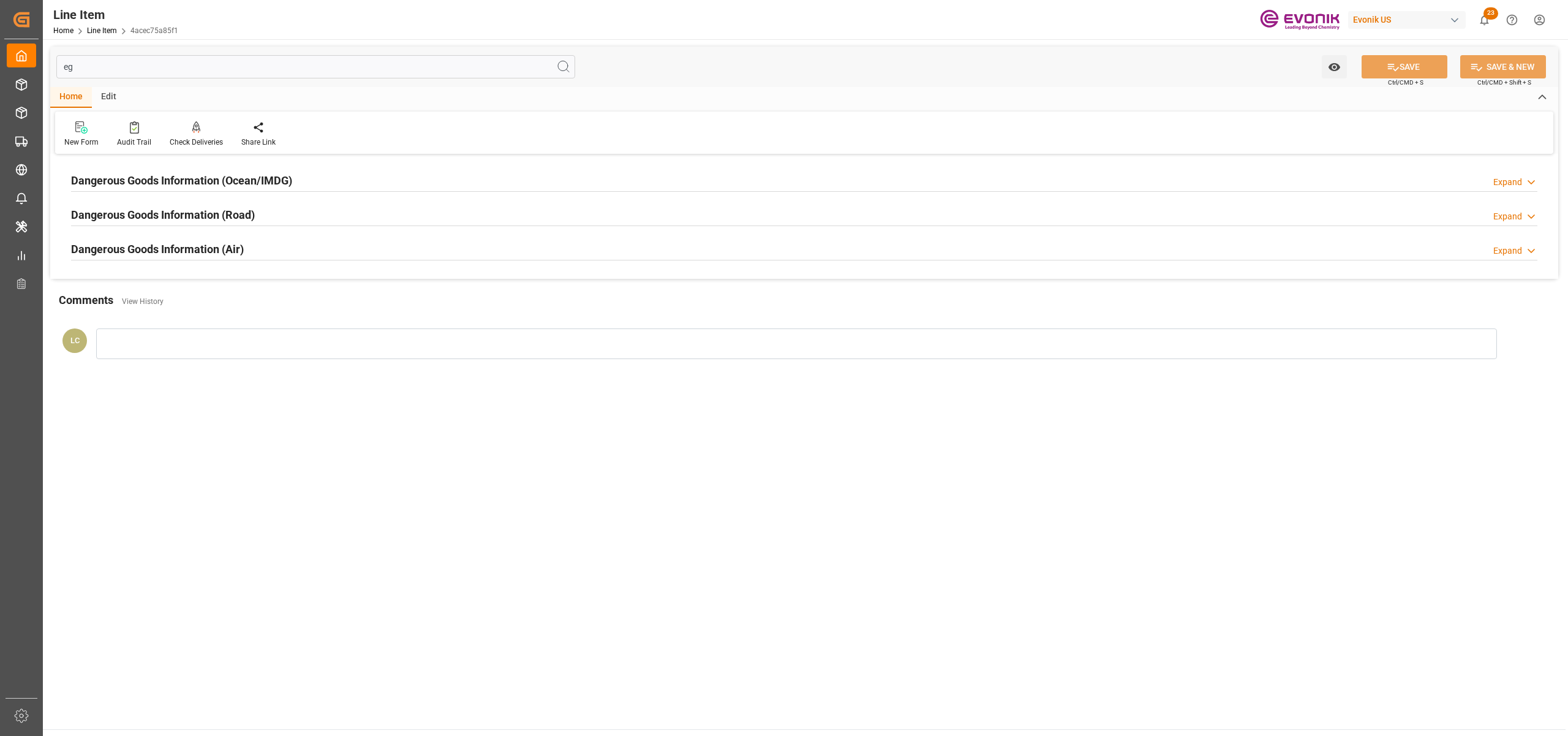
type input "eg"
click at [295, 184] on div "Dangerous Goods Information (Ocean/IMDG) Expand" at bounding box center [804, 179] width 1466 height 23
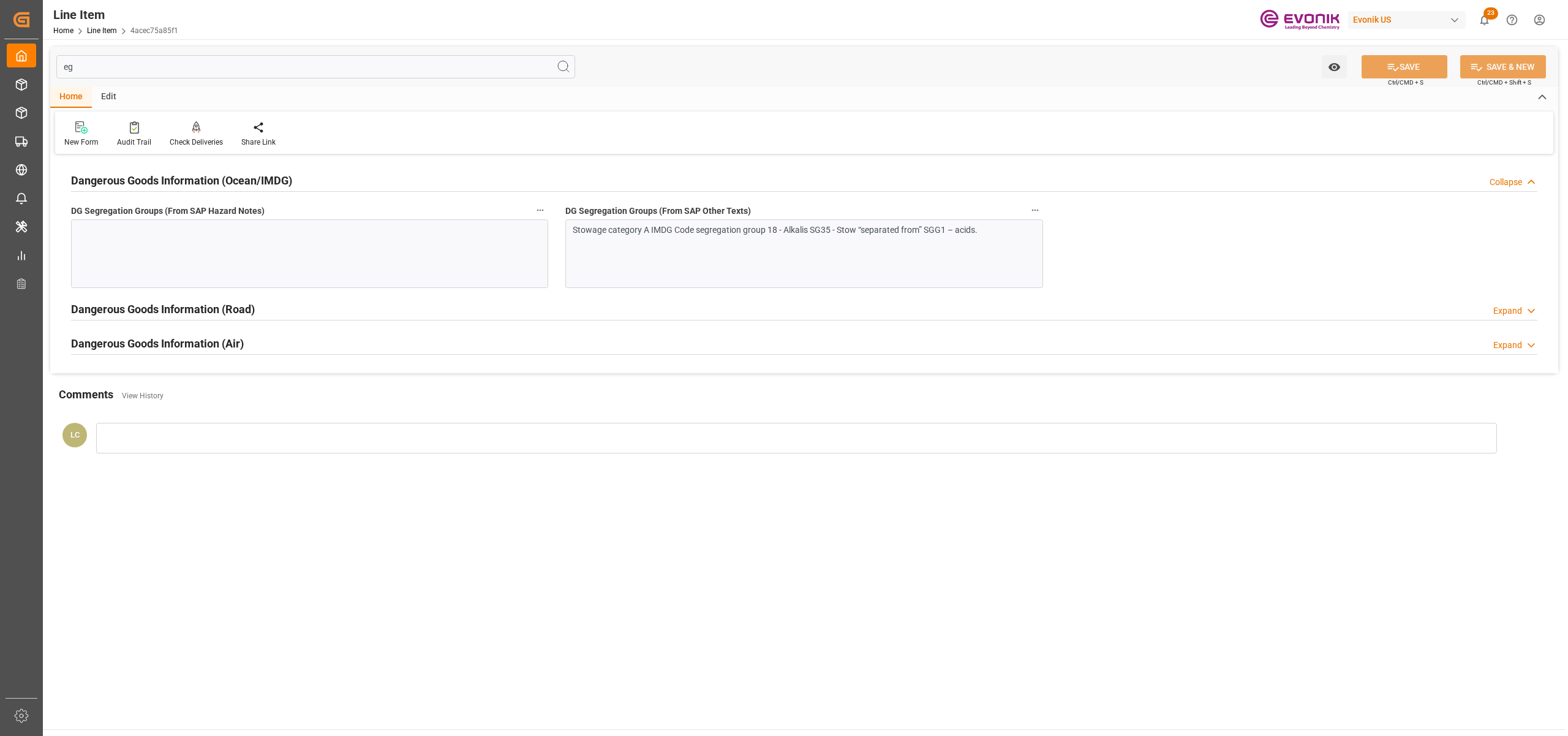
click at [697, 257] on div "Stowage category A IMDG Code segregation group 18 - Alkalis SG35 - Stow “separa…" at bounding box center [804, 254] width 477 height 69
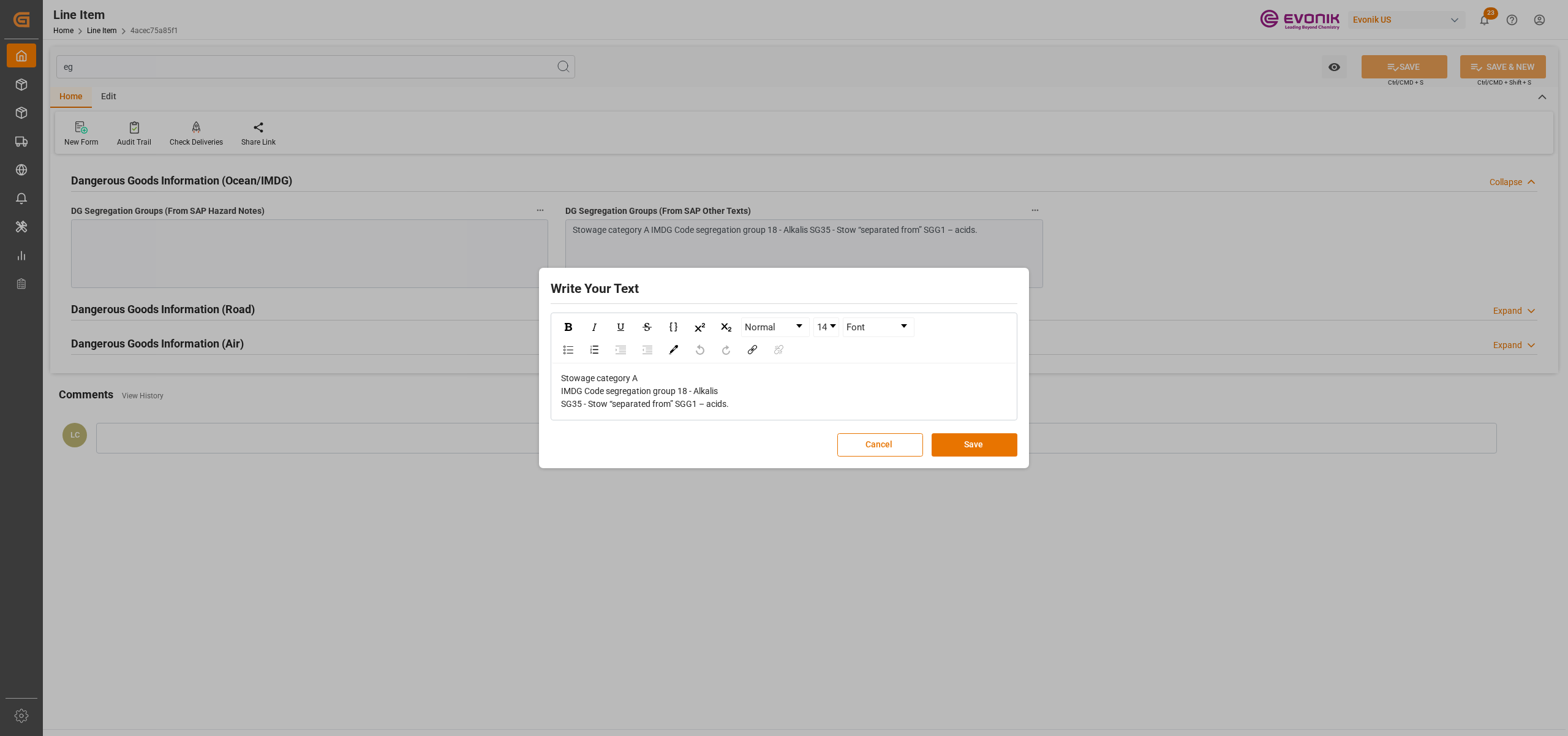
click at [740, 403] on div "Stowage category A IMDG Code segregation group 18 - Alkalis SG35 - Stow “separa…" at bounding box center [784, 391] width 446 height 39
drag, startPoint x: 763, startPoint y: 403, endPoint x: 544, endPoint y: 368, distance: 221.8
click at [544, 368] on div "Write Your Text Normal 14 Font Stowage category A IMDG Code segregation group 1…" at bounding box center [784, 368] width 484 height 195
copy span "Stowage category A IMDG Code segregation group 18 - Alkalis SG35 - Stow “separa…"
drag, startPoint x: 978, startPoint y: 448, endPoint x: 967, endPoint y: 447, distance: 11.0
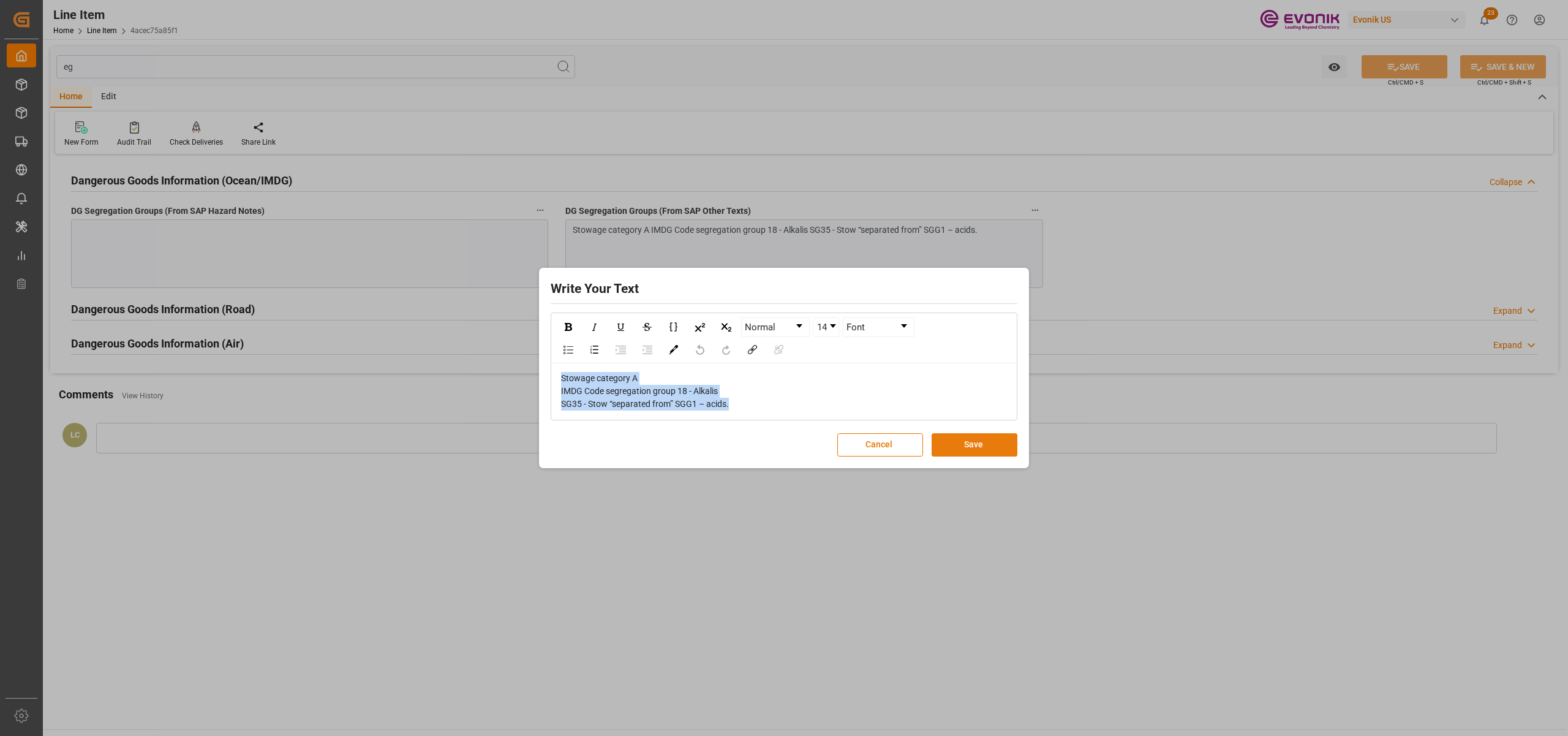
click at [976, 448] on button "Save" at bounding box center [975, 445] width 86 height 23
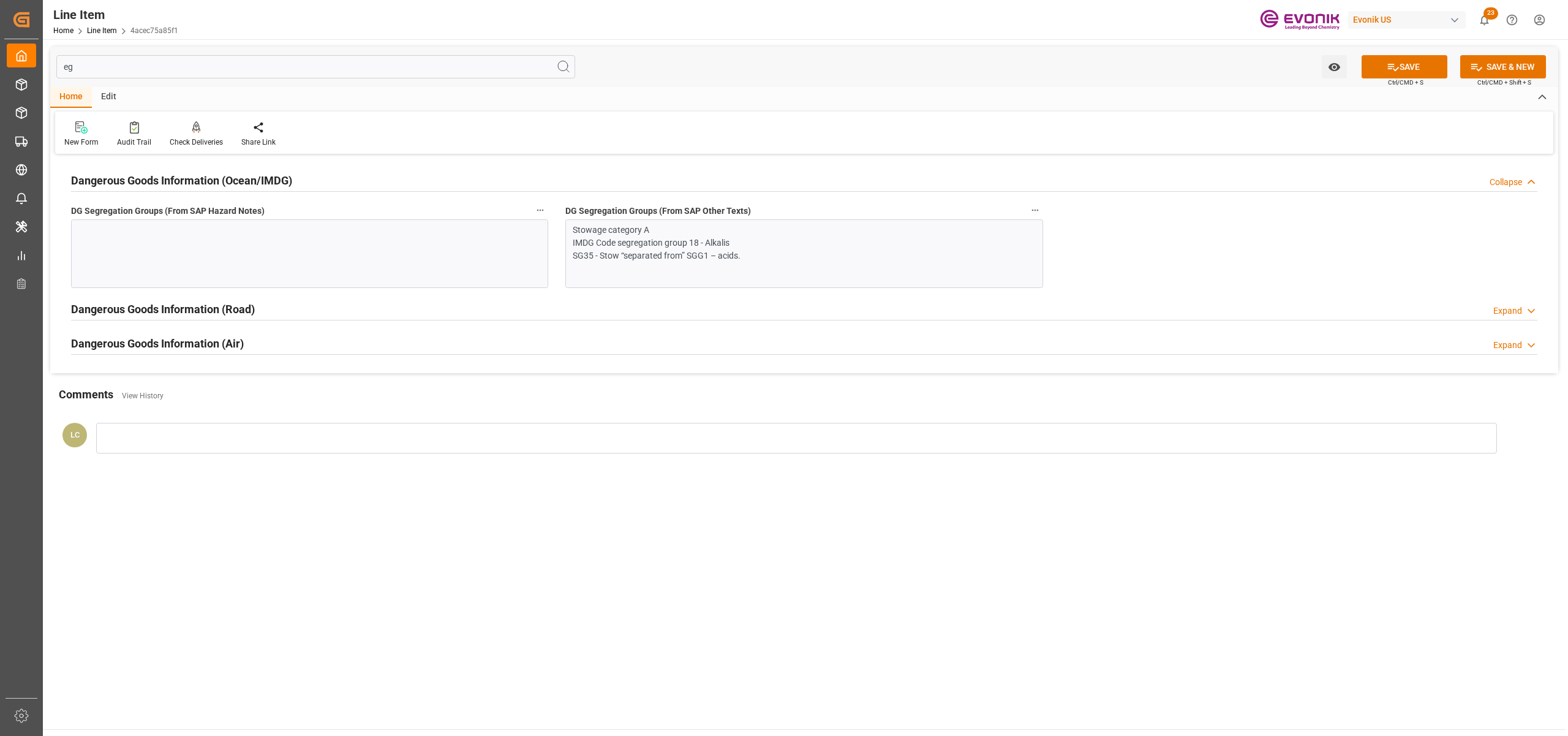
click at [373, 248] on div at bounding box center [309, 254] width 477 height 69
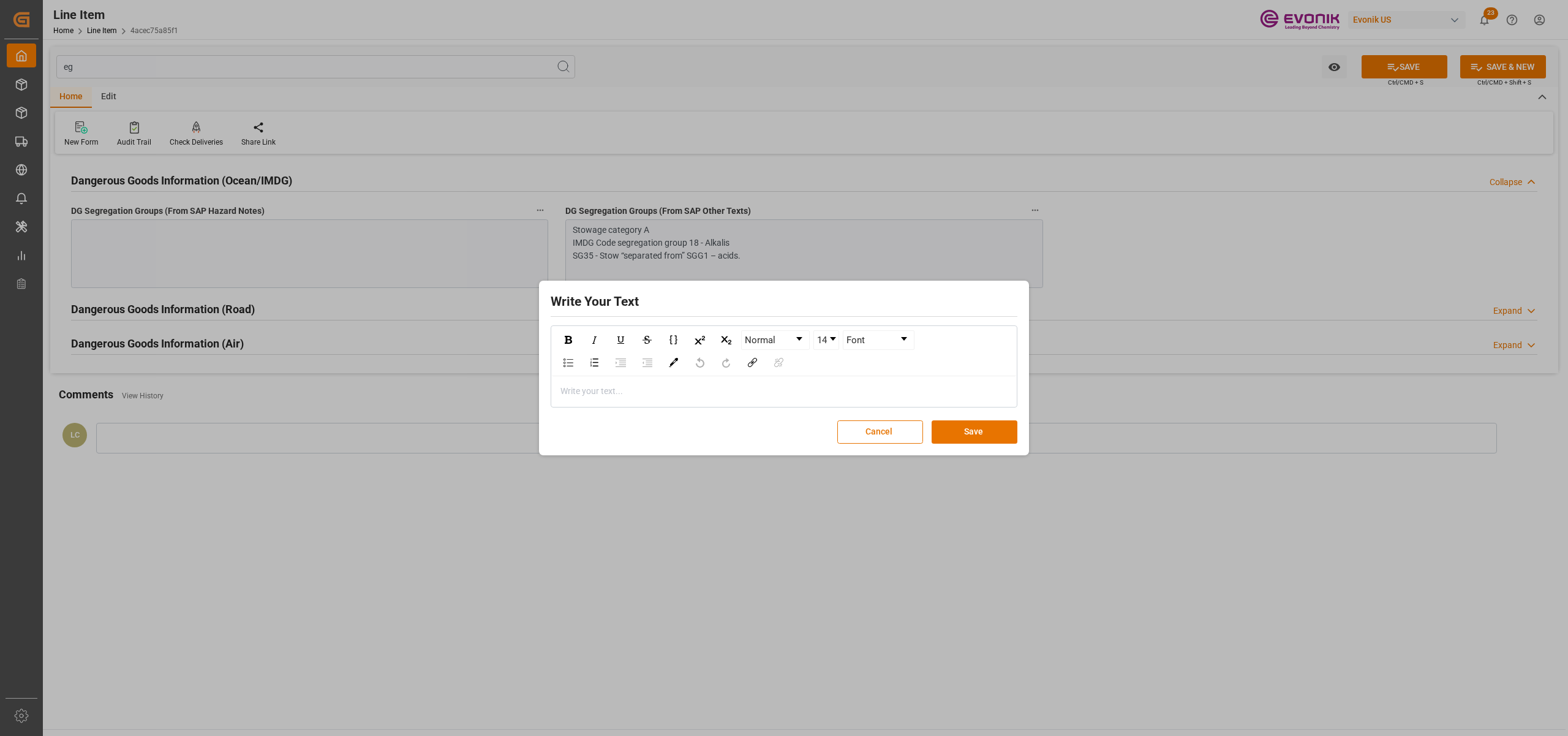
click at [597, 387] on div "rdw-editor" at bounding box center [784, 391] width 446 height 13
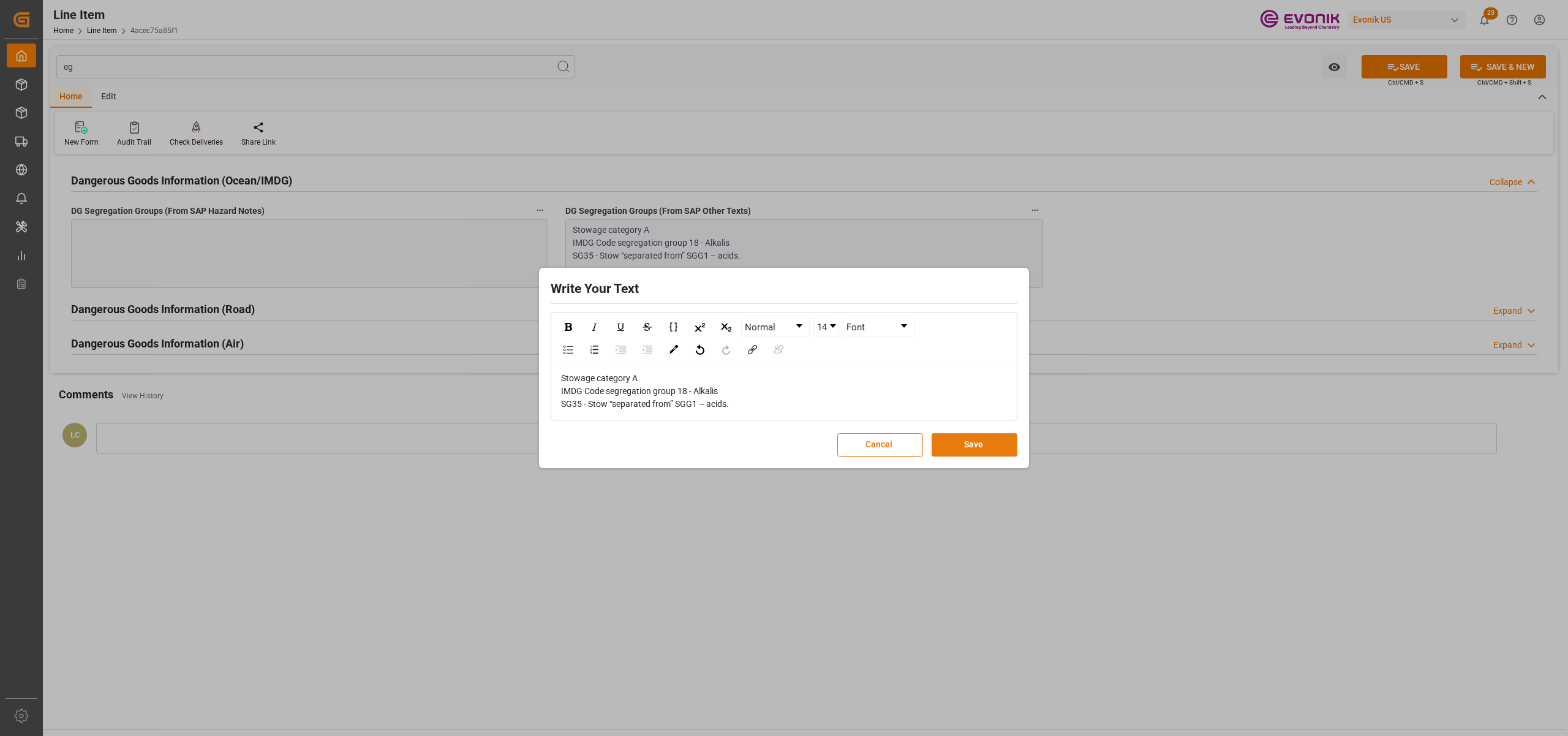
click at [976, 448] on button "Save" at bounding box center [975, 445] width 86 height 23
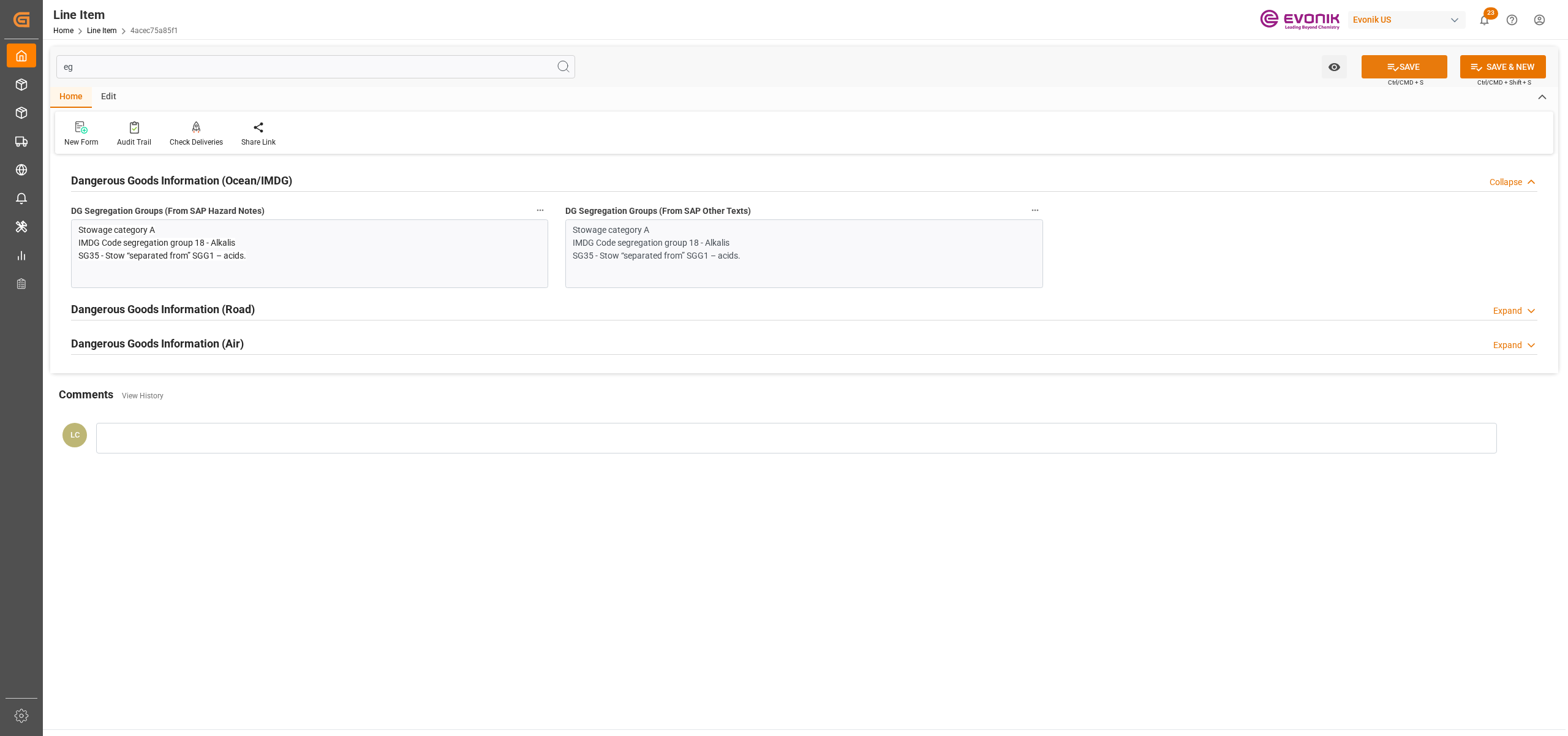
click at [1409, 59] on button "SAVE" at bounding box center [1404, 67] width 86 height 23
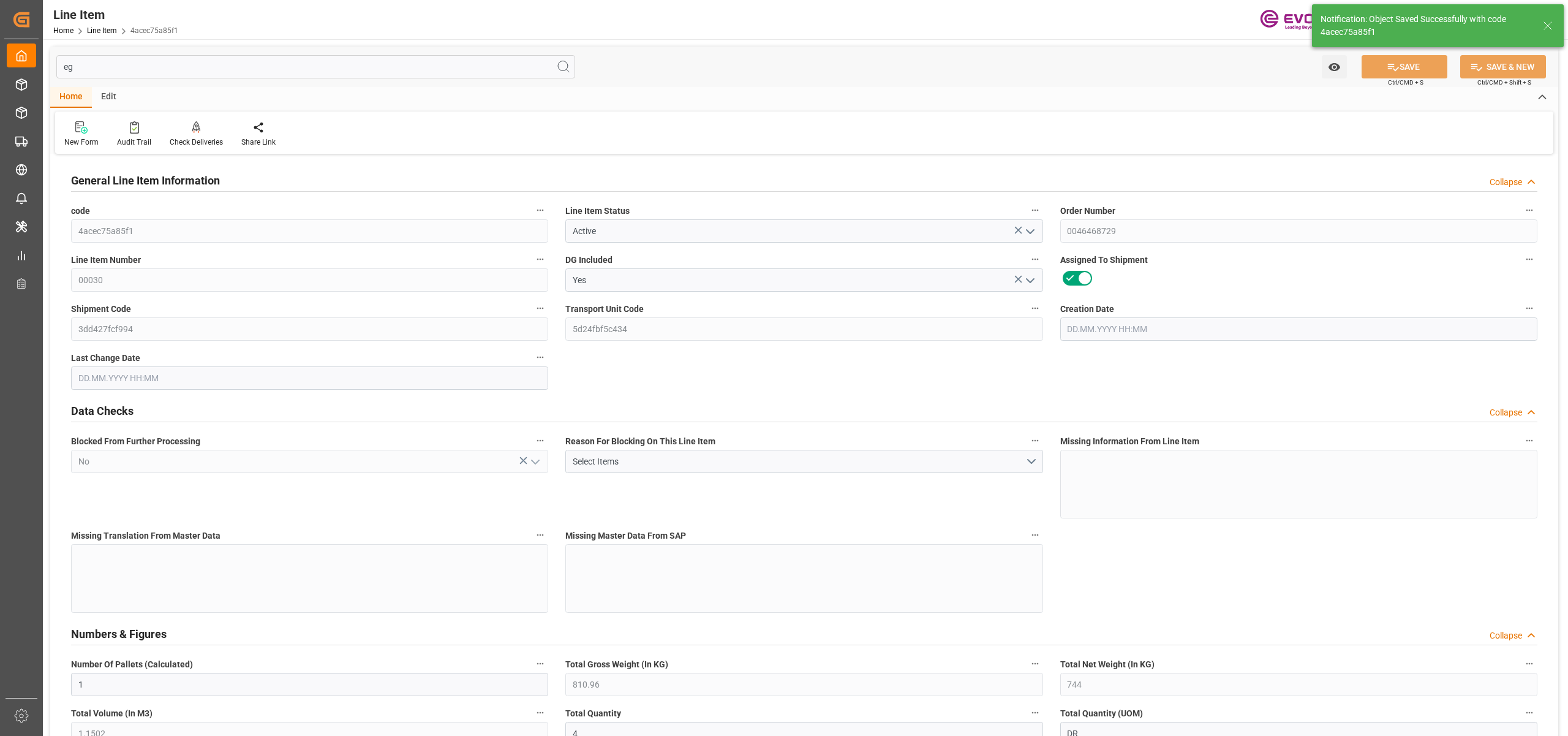
type input "[DATE] 17:11"
type input "[DATE] 02:31"
type input "[DATE]"
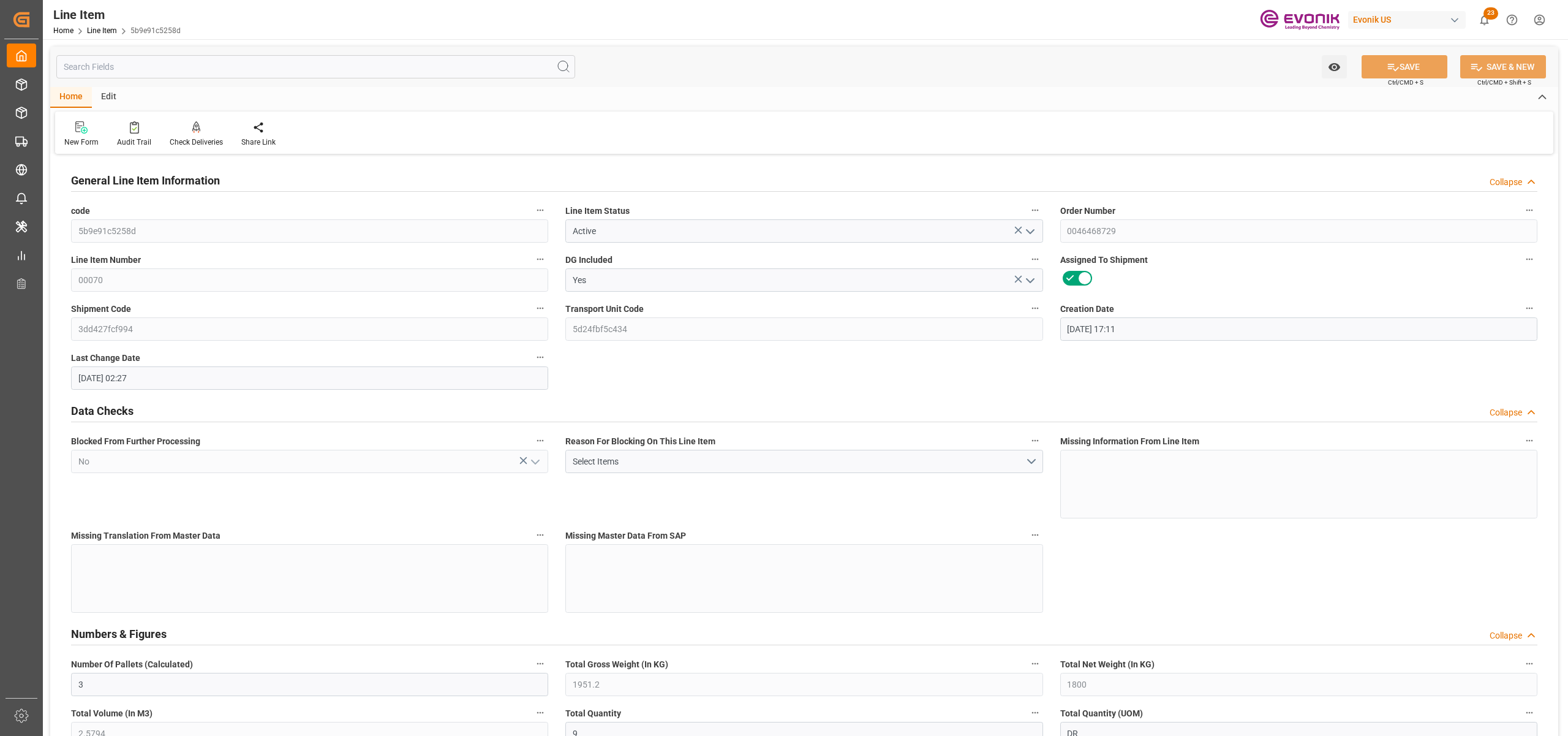
click at [208, 71] on input "text" at bounding box center [315, 67] width 519 height 23
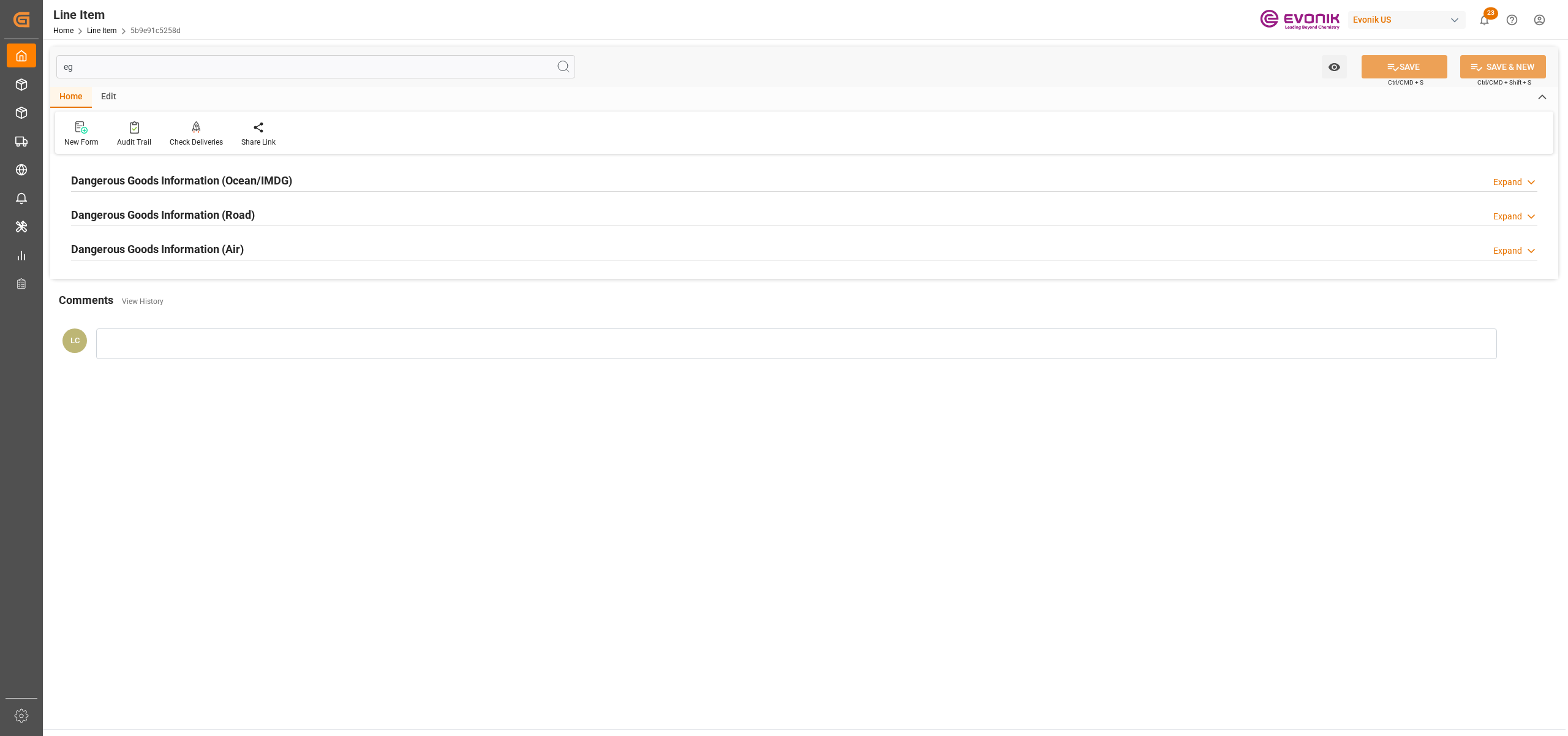
type input "eg"
drag, startPoint x: 297, startPoint y: 171, endPoint x: 345, endPoint y: 260, distance: 101.1
click at [297, 172] on div "Dangerous Goods Information (Ocean/IMDG) Expand" at bounding box center [804, 179] width 1466 height 23
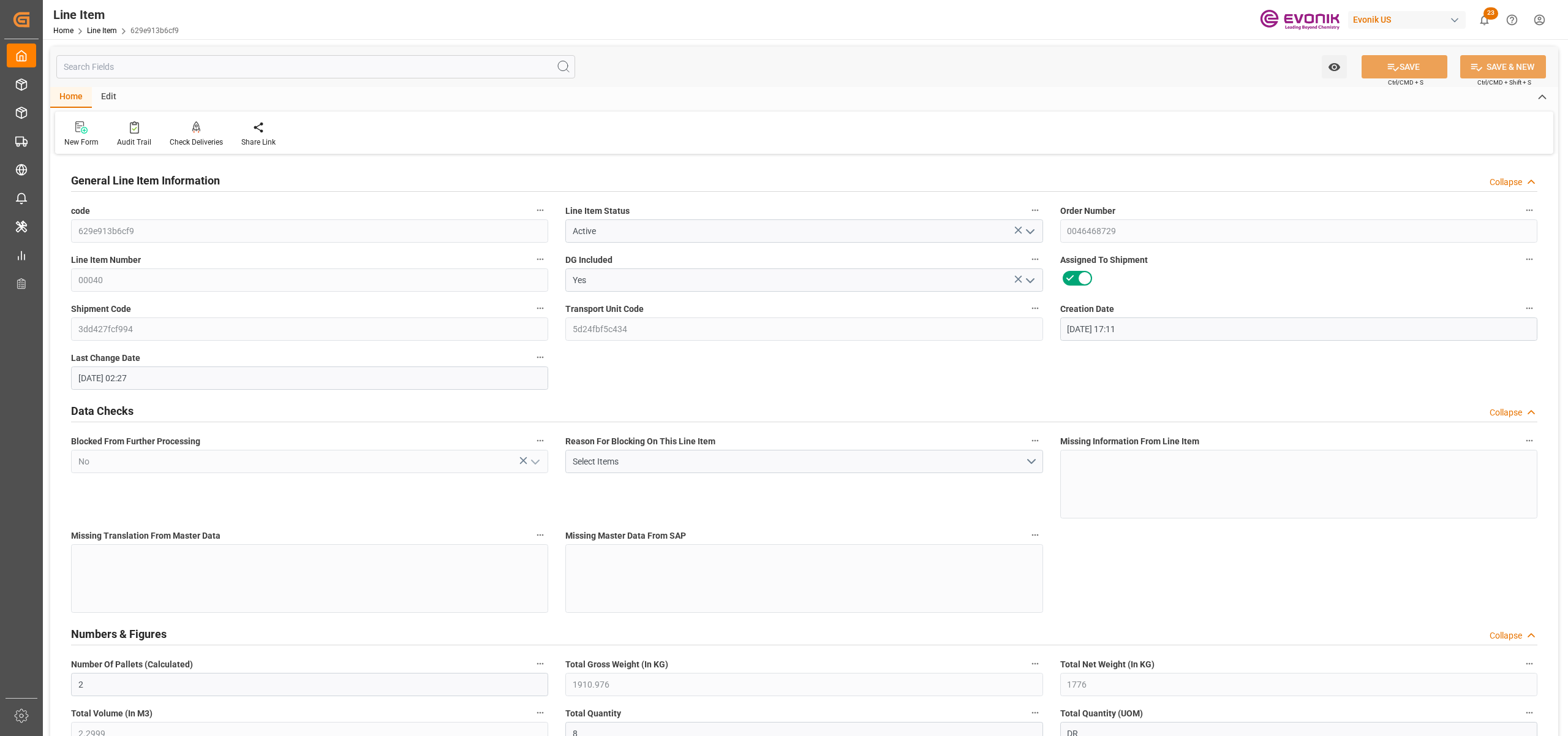
click at [207, 72] on input "text" at bounding box center [315, 67] width 519 height 23
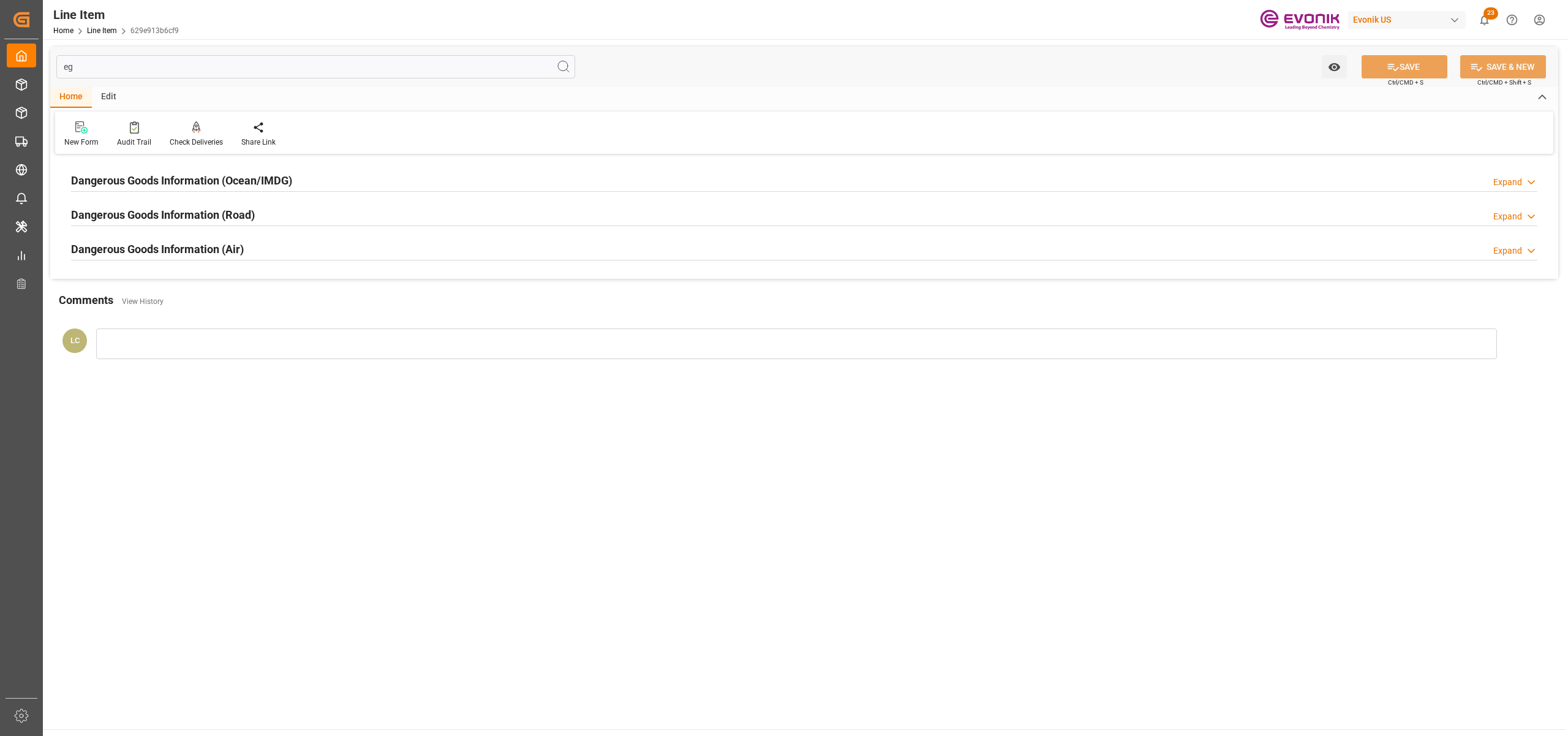
type input "eg"
click at [297, 179] on div "Dangerous Goods Information (Ocean/IMDG) Expand" at bounding box center [804, 179] width 1466 height 23
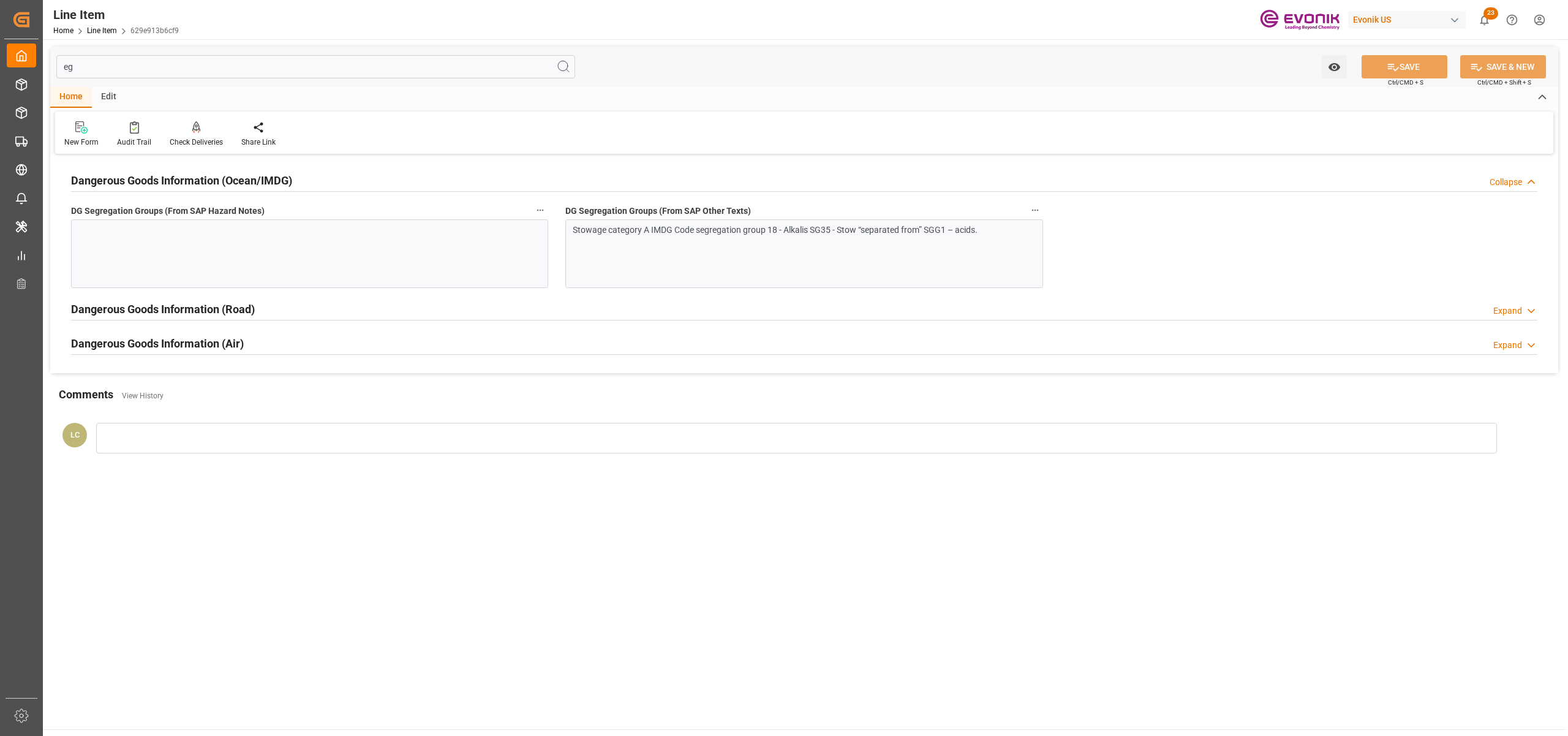
click at [802, 253] on div "Stowage category A IMDG Code segregation group 18 - Alkalis SG35 - Stow “separa…" at bounding box center [804, 254] width 477 height 69
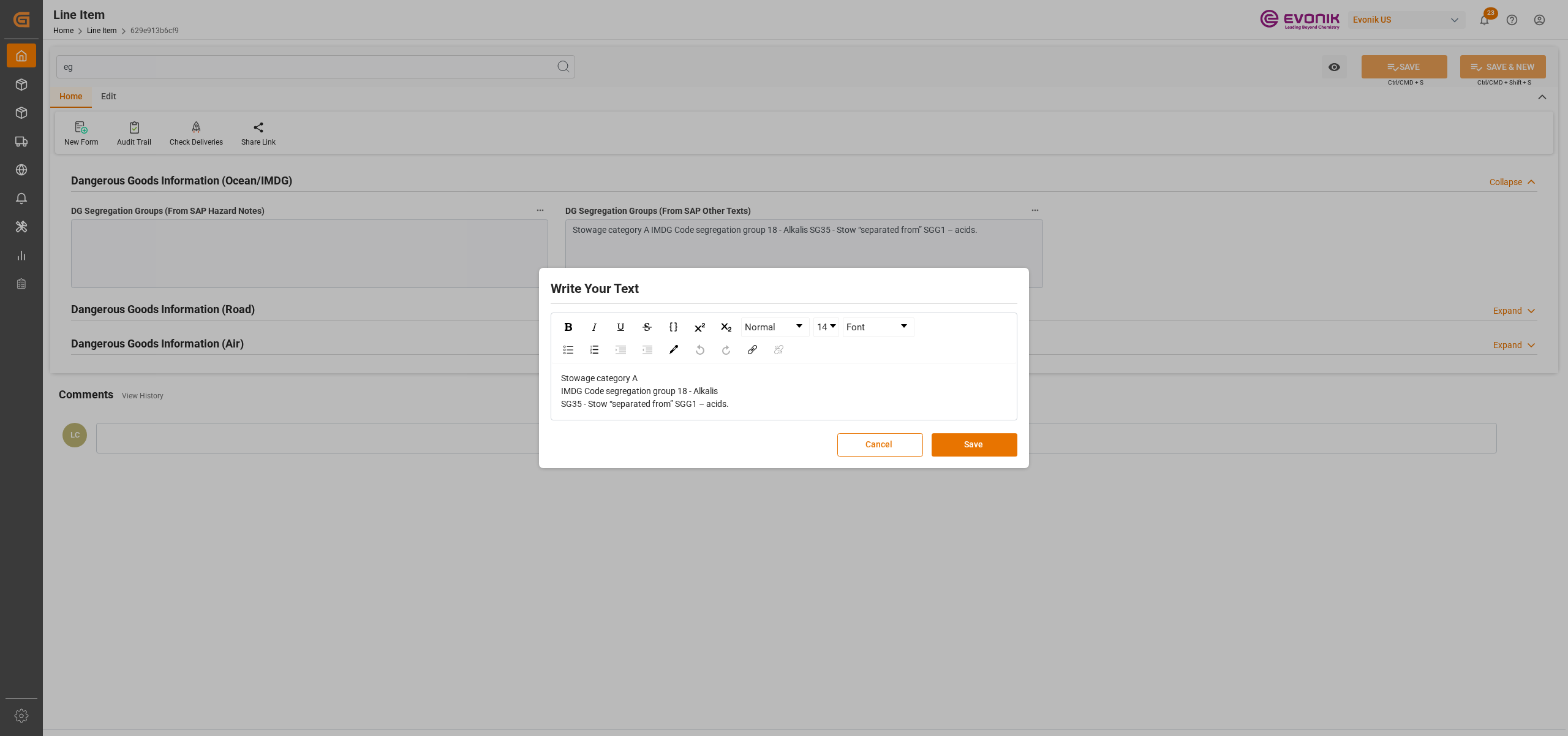
click at [745, 407] on div "Stowage category A IMDG Code segregation group 18 - Alkalis SG35 - Stow “separa…" at bounding box center [784, 391] width 446 height 39
drag, startPoint x: 703, startPoint y: 410, endPoint x: 478, endPoint y: 373, distance: 228.0
click at [478, 373] on div "Write Your Text Normal 14 Font Stowage category A IMDG Code segregation group 1…" at bounding box center [784, 368] width 1568 height 736
copy span "Stowage category A IMDG Code segregation group 18 - Alkalis SG35 - Stow “separa…"
click at [984, 447] on button "Save" at bounding box center [975, 445] width 86 height 23
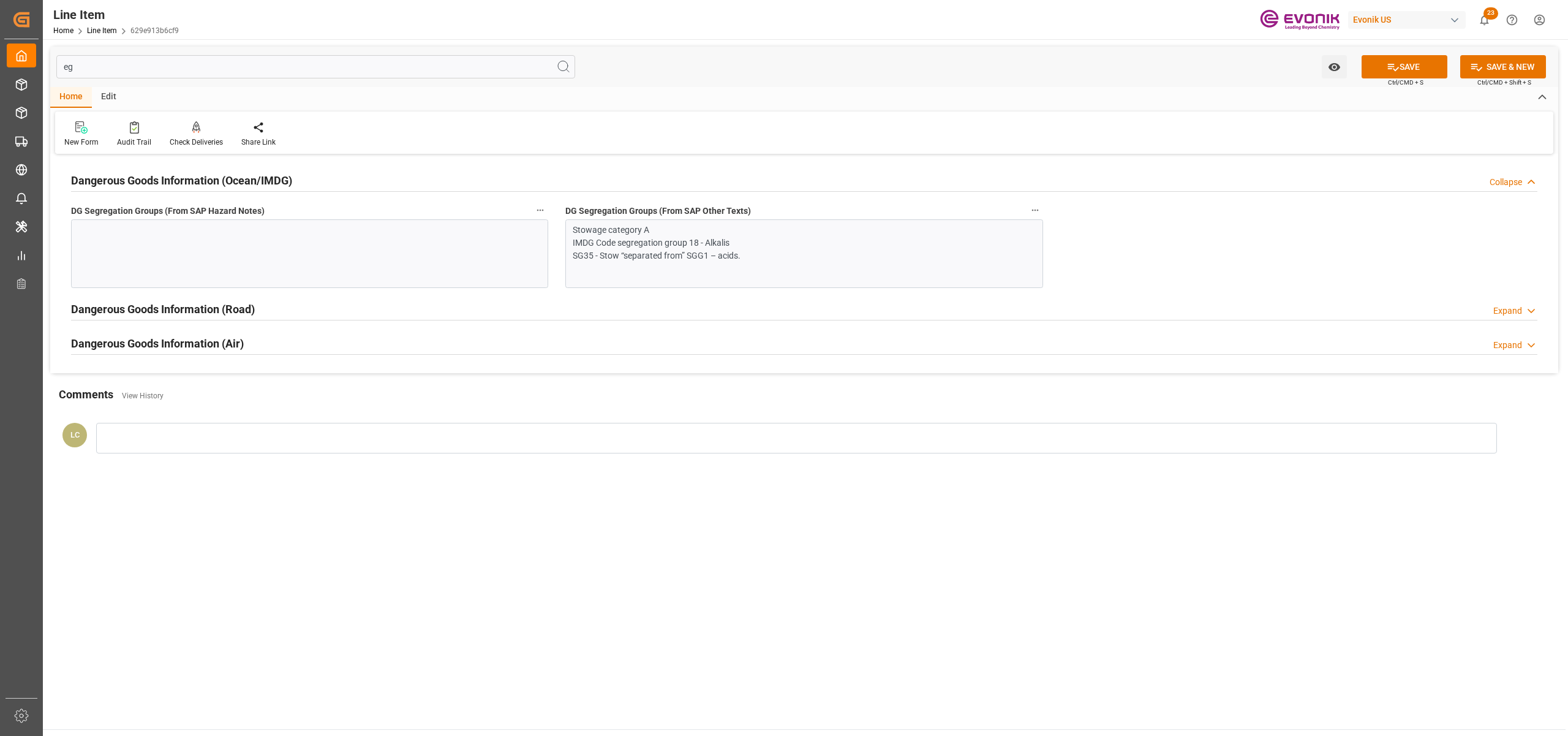
click at [313, 255] on div at bounding box center [309, 254] width 477 height 69
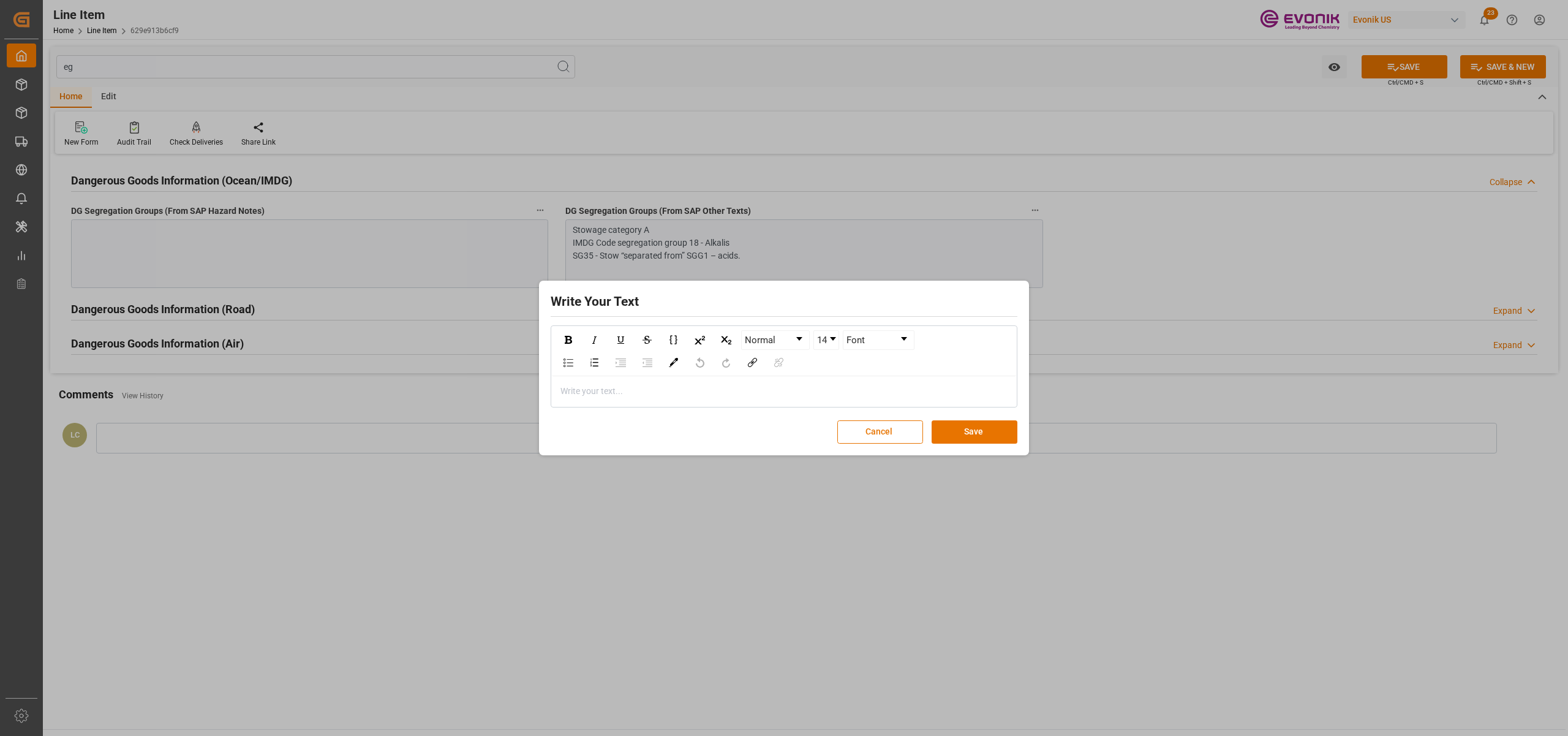
click at [588, 392] on div "rdw-editor" at bounding box center [784, 391] width 446 height 13
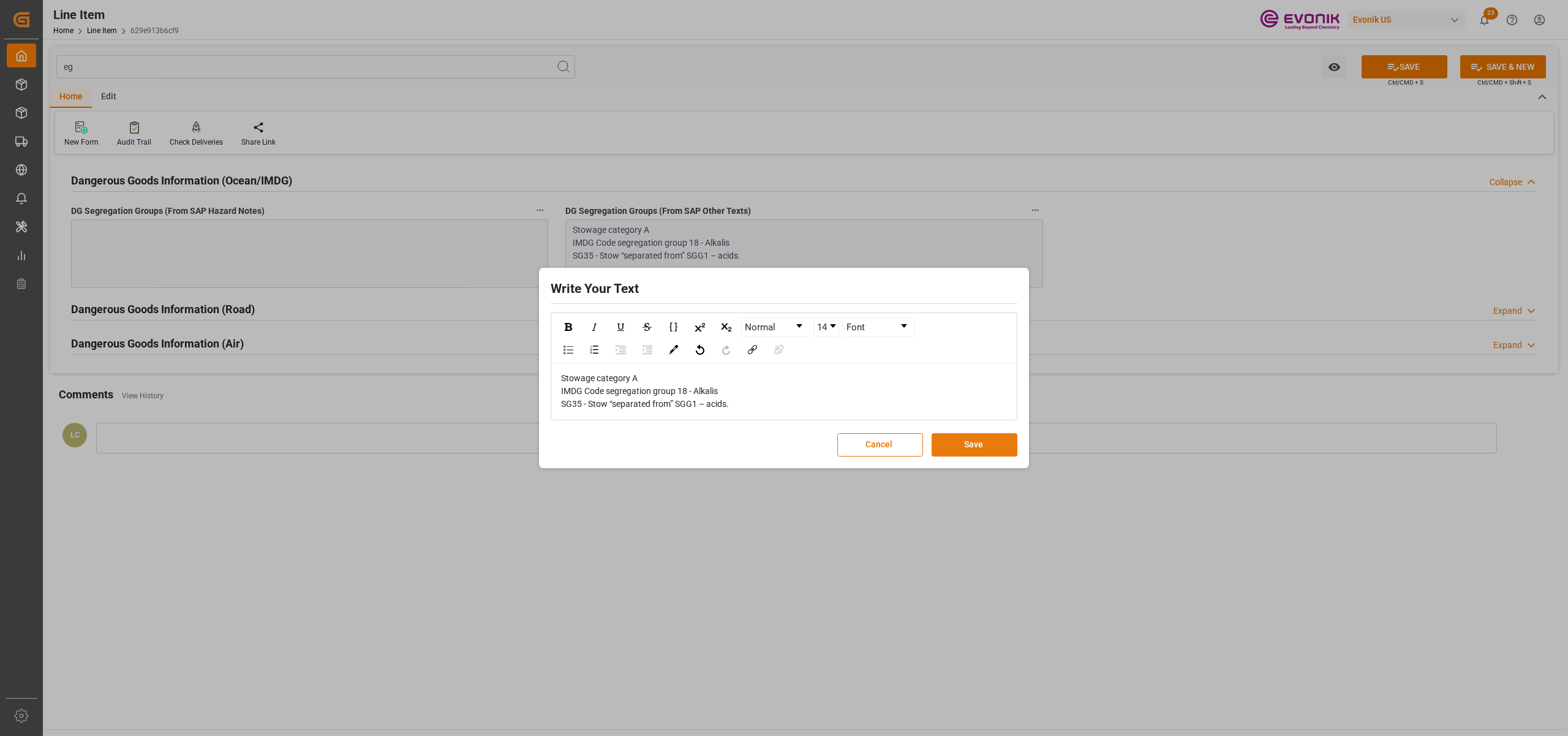
click at [968, 441] on button "Save" at bounding box center [975, 445] width 86 height 23
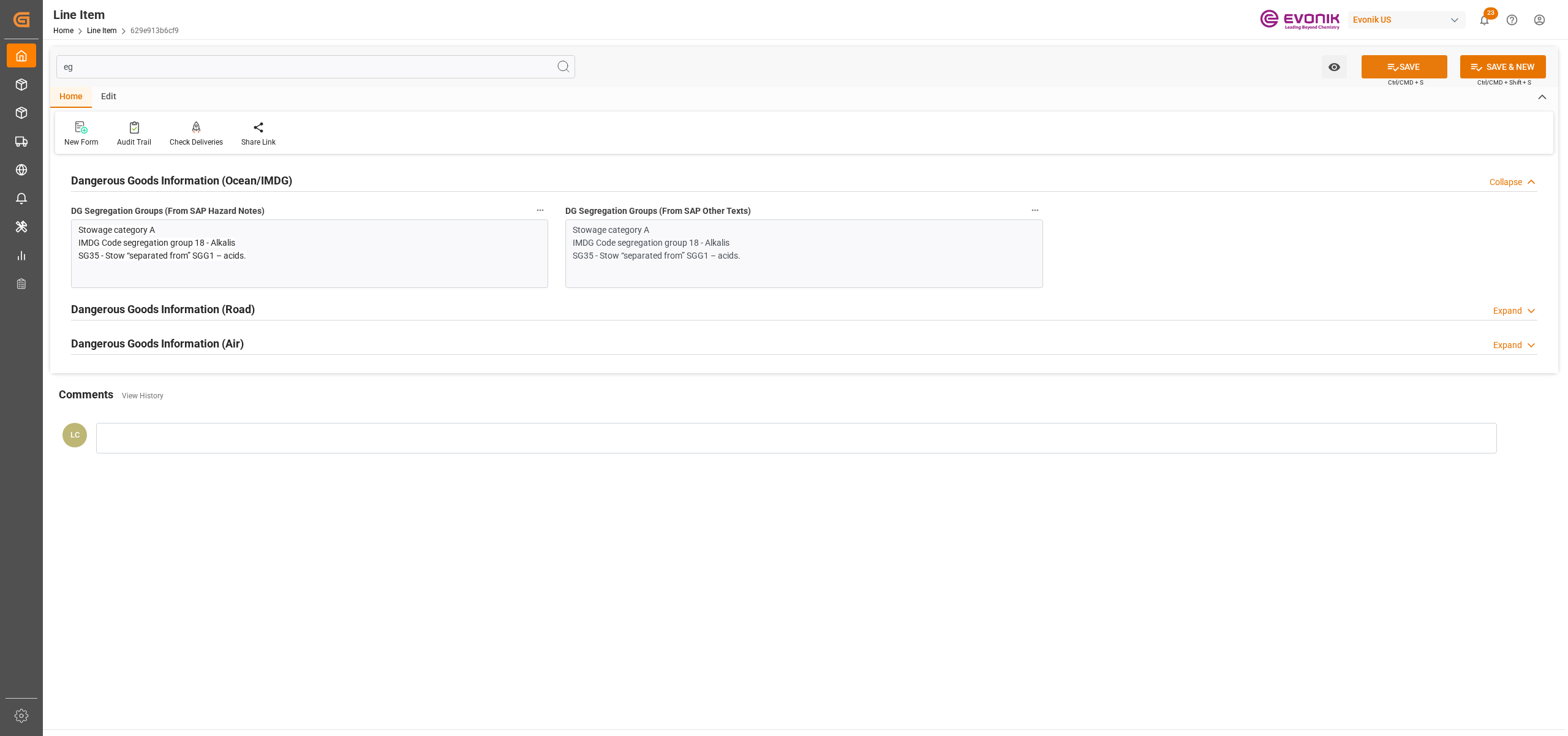
click at [1400, 67] on button "SAVE" at bounding box center [1404, 67] width 86 height 23
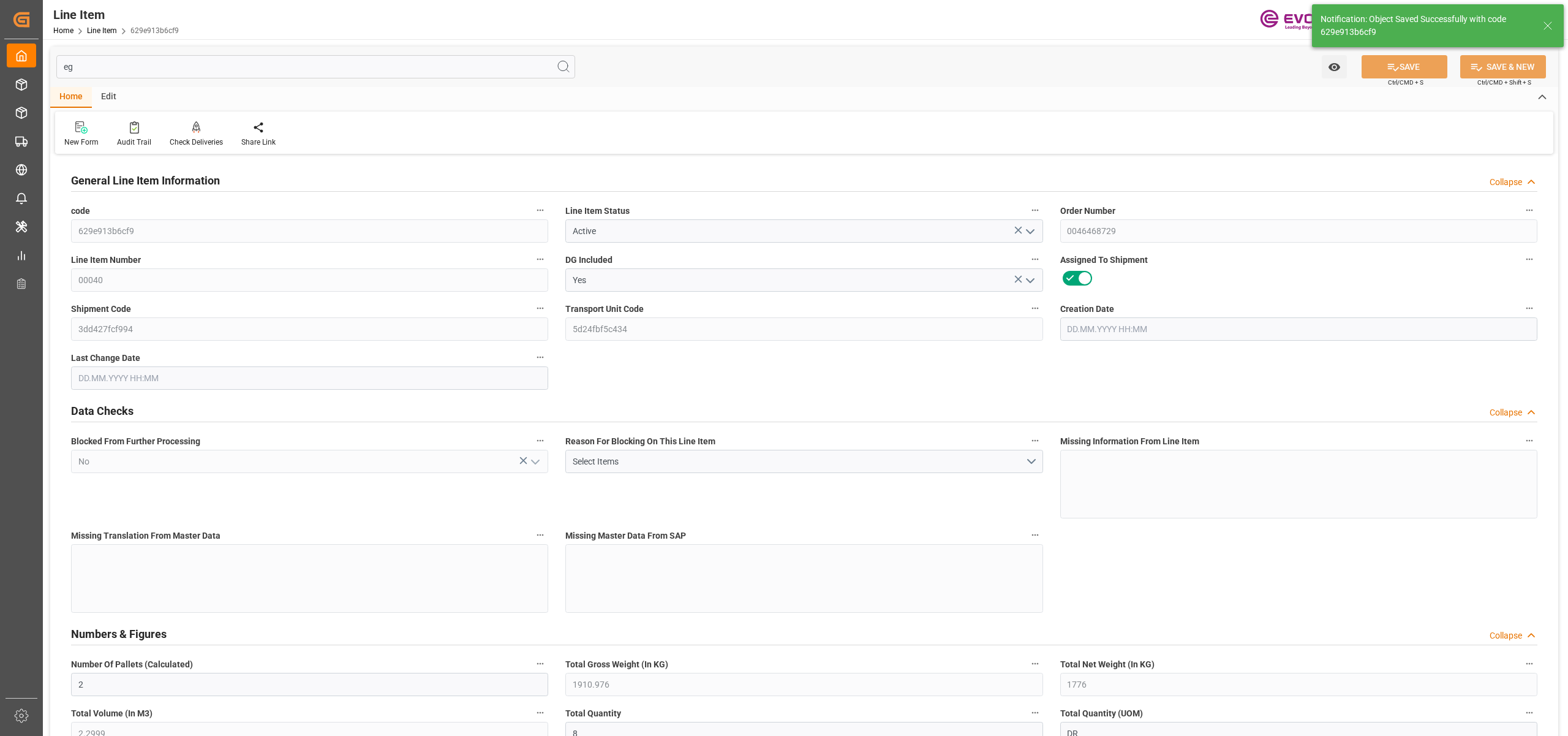
type input "[DATE] 17:11"
type input "[DATE] 02:31"
type input "[DATE]"
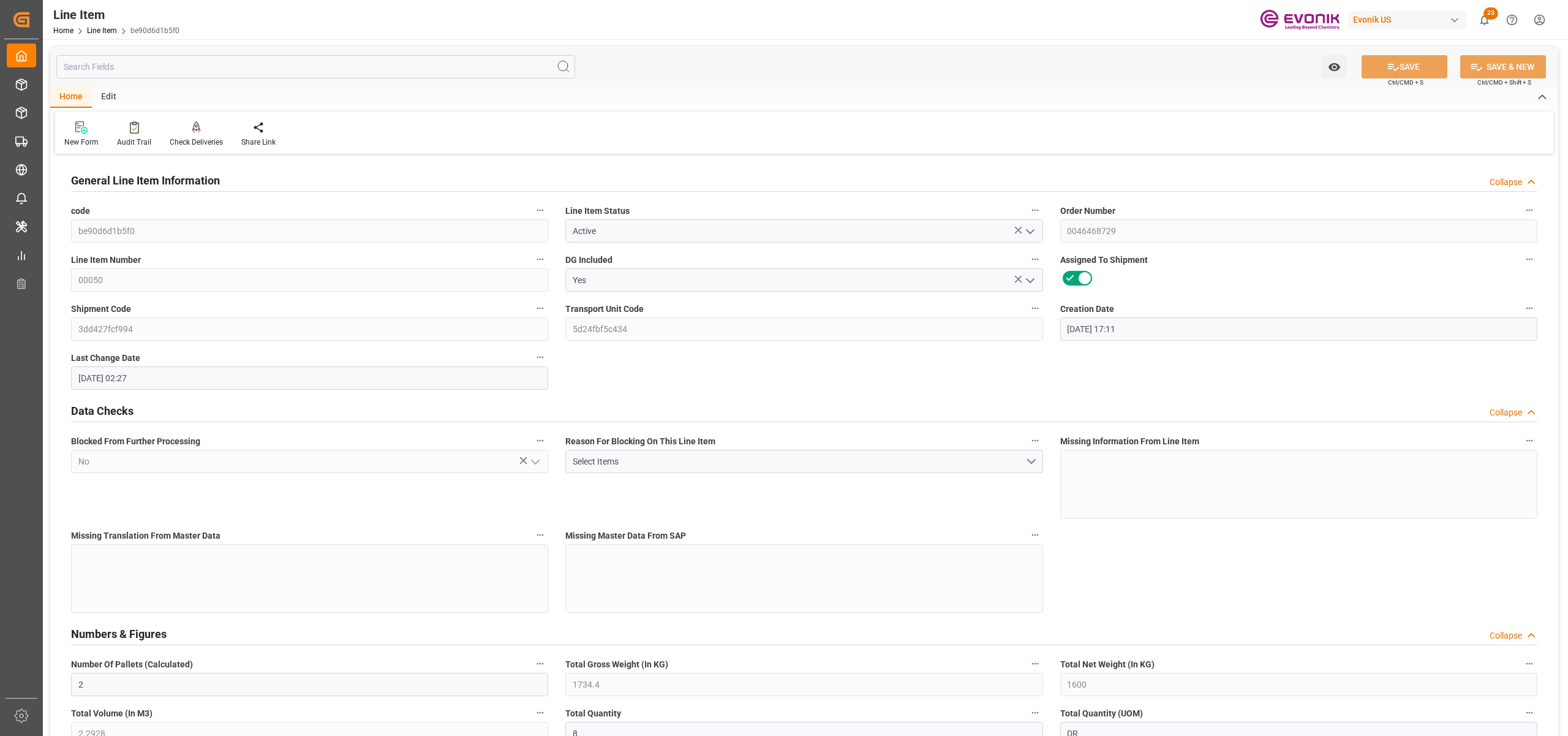
drag, startPoint x: 220, startPoint y: 74, endPoint x: 231, endPoint y: 69, distance: 12.1
click at [220, 74] on input "text" at bounding box center [315, 67] width 519 height 23
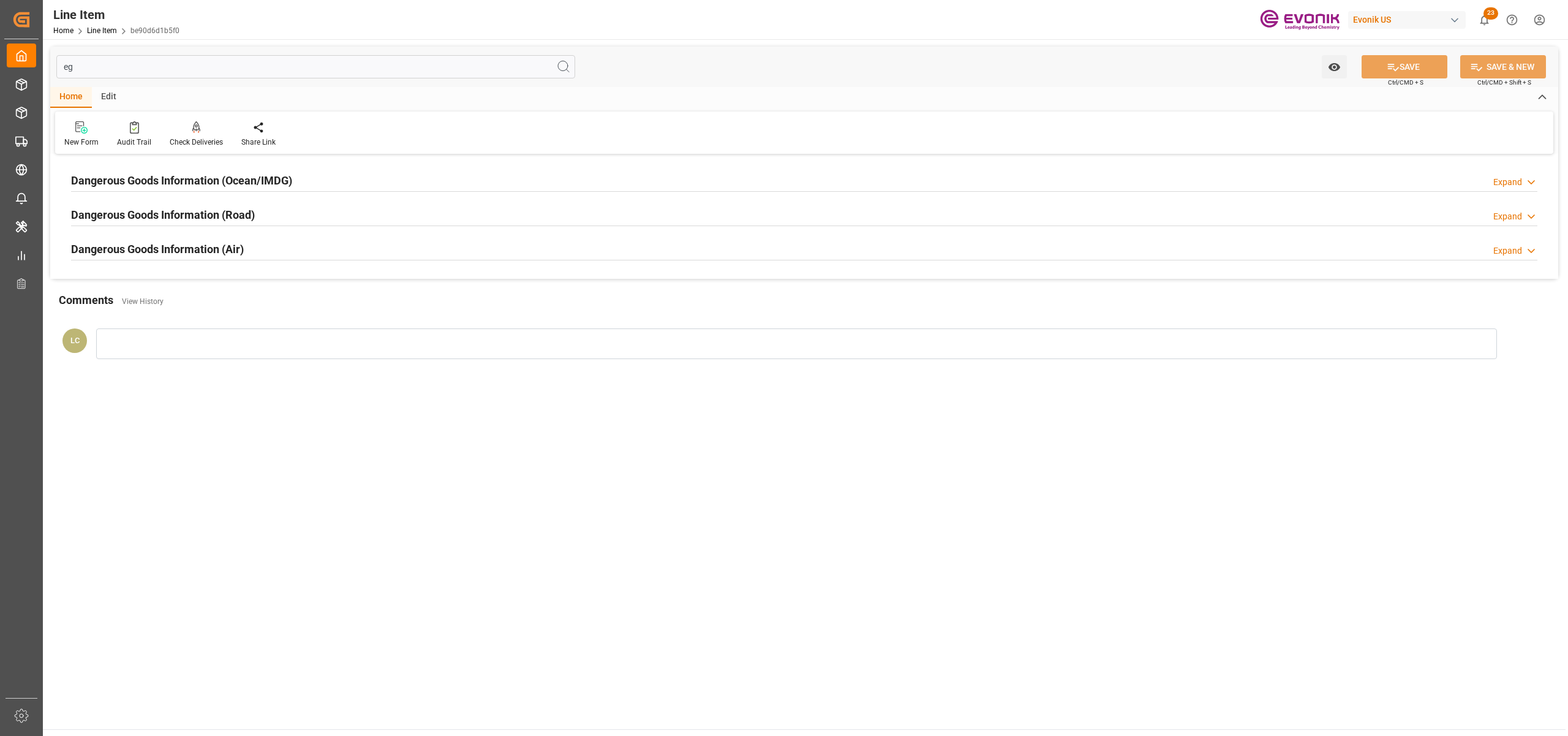
click at [337, 186] on div "Dangerous Goods Information (Ocean/IMDG) Expand" at bounding box center [804, 179] width 1466 height 23
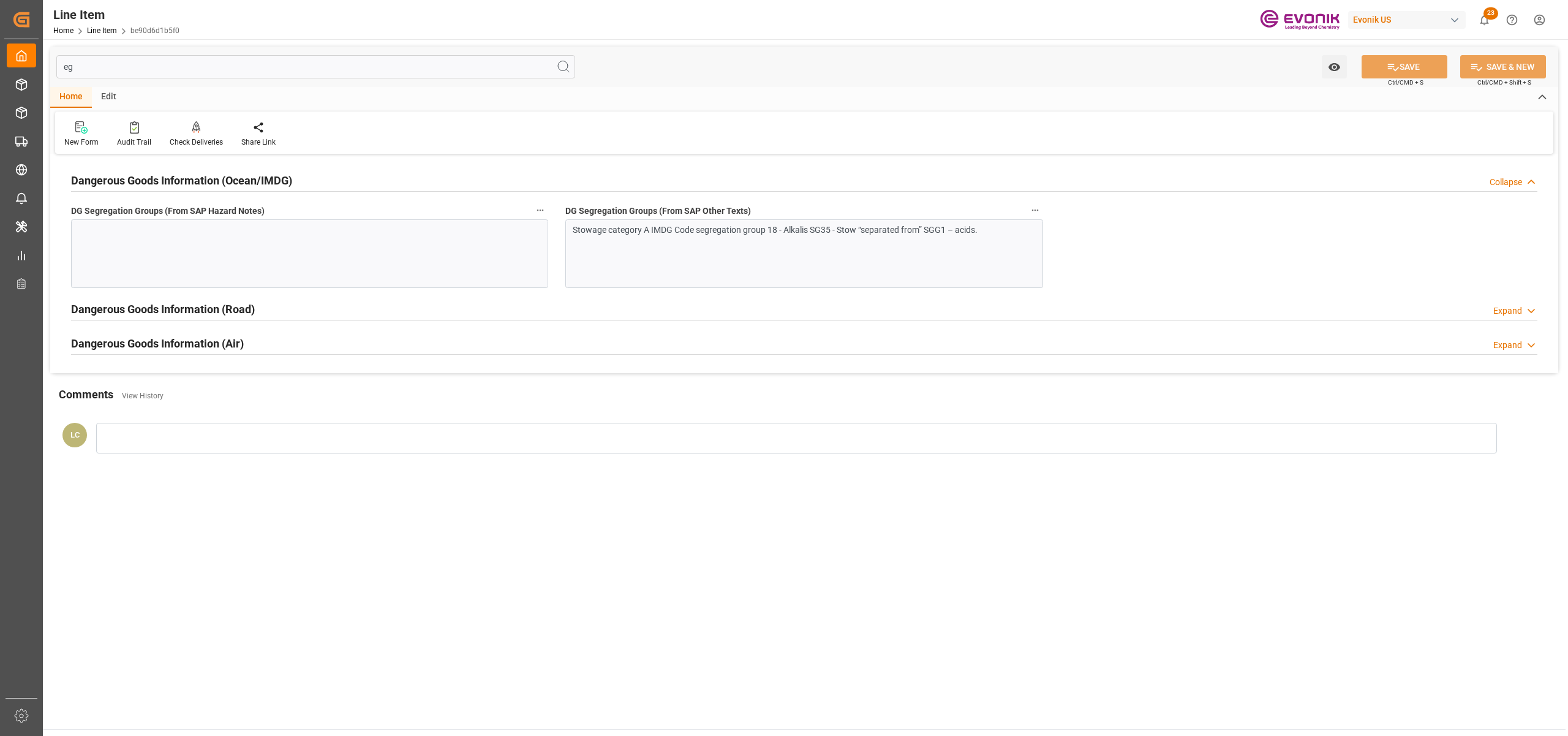
click at [685, 256] on div "Stowage category A IMDG Code segregation group 18 - Alkalis SG35 - Stow “separa…" at bounding box center [804, 254] width 477 height 69
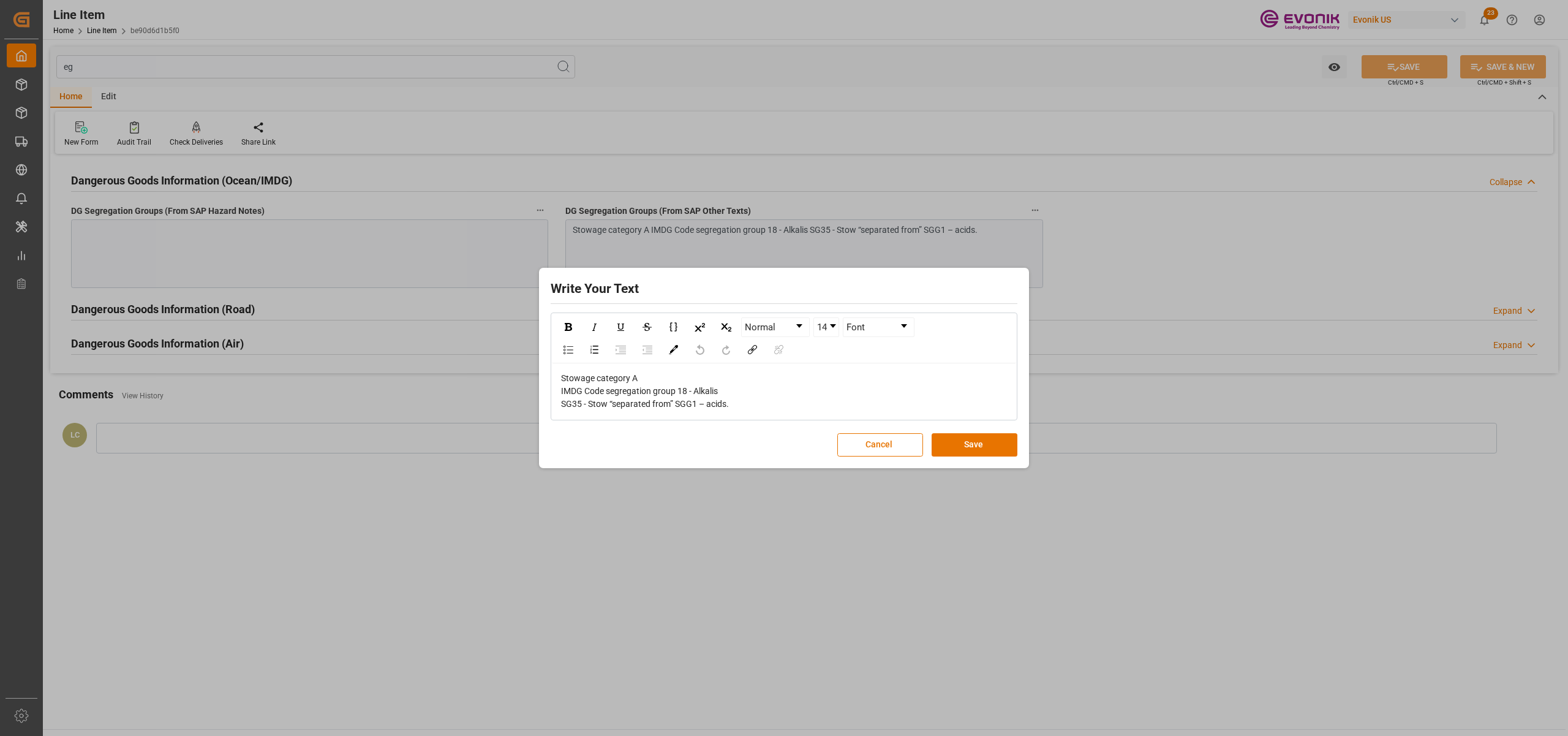
click at [755, 397] on div "Stowage category A IMDG Code segregation group 18 - Alkalis SG35 - Stow “separa…" at bounding box center [784, 391] width 446 height 39
drag, startPoint x: 767, startPoint y: 402, endPoint x: 528, endPoint y: 361, distance: 242.5
click at [528, 361] on div "Write Your Text Normal 14 Font Stowage category A IMDG Code segregation group 1…" at bounding box center [784, 368] width 1568 height 736
copy span "Stowage category A IMDG Code segregation group 18 - Alkalis SG35 - Stow “separa…"
click at [959, 441] on button "Save" at bounding box center [975, 445] width 86 height 23
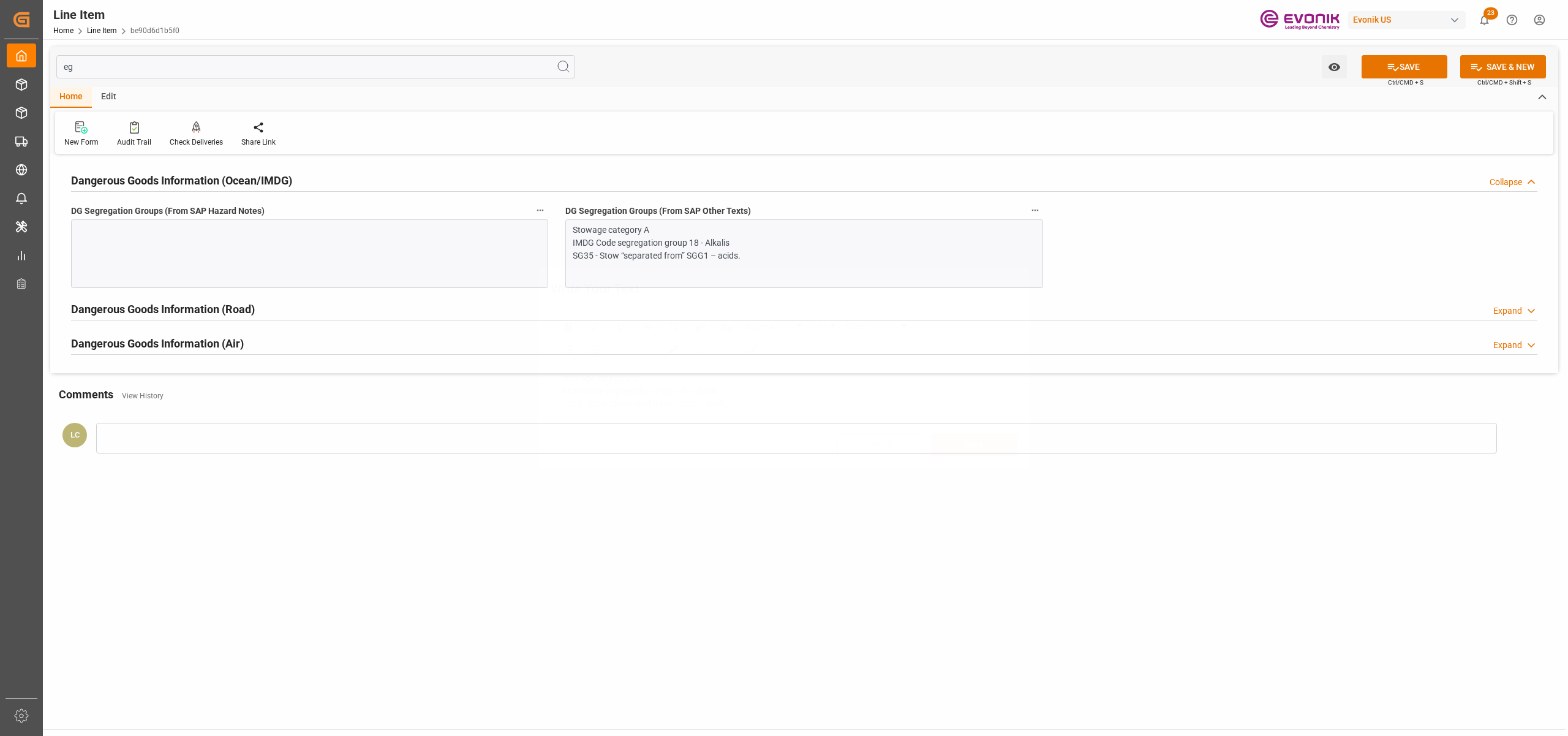
click at [318, 255] on div at bounding box center [309, 254] width 477 height 69
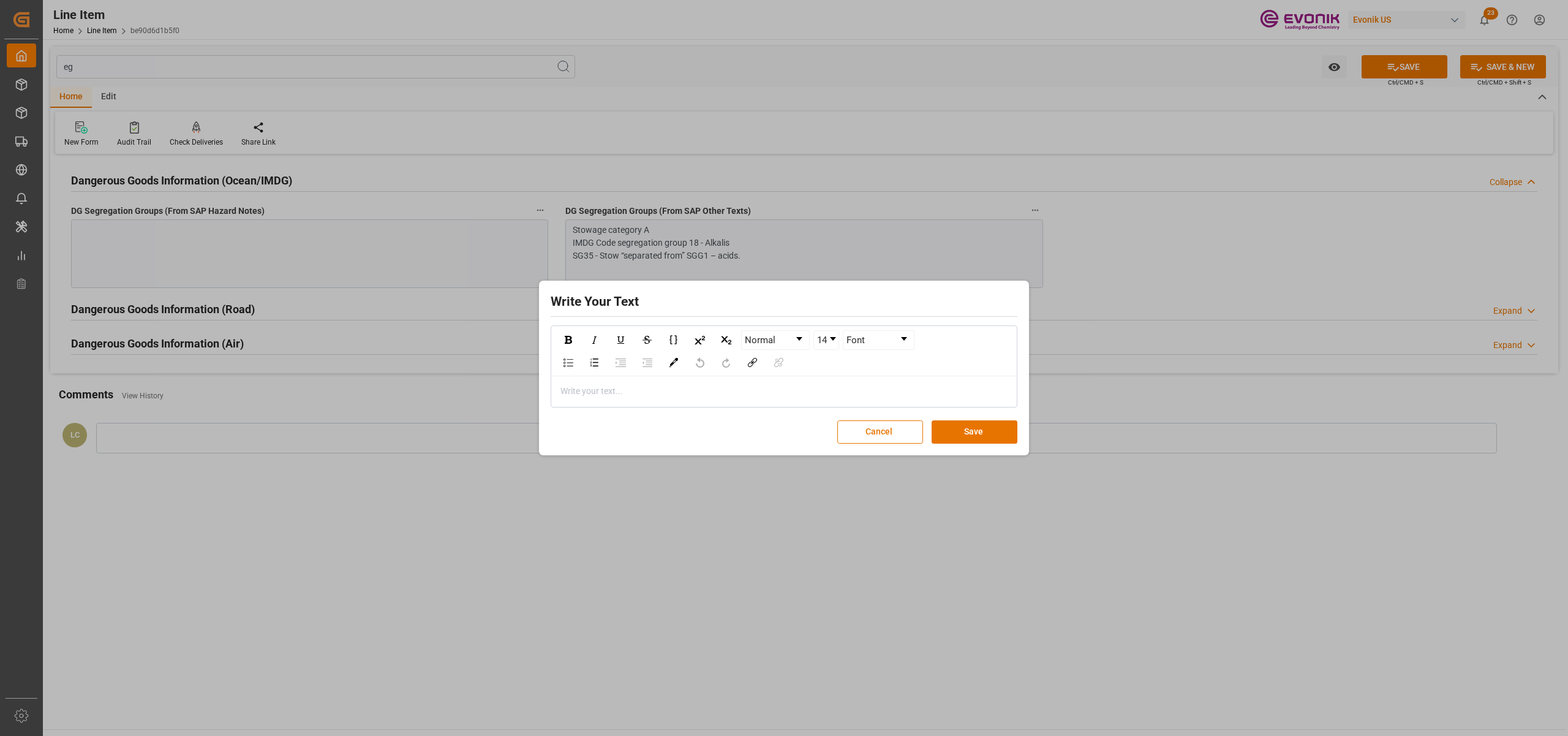
click at [650, 391] on div "rdw-editor" at bounding box center [784, 391] width 446 height 13
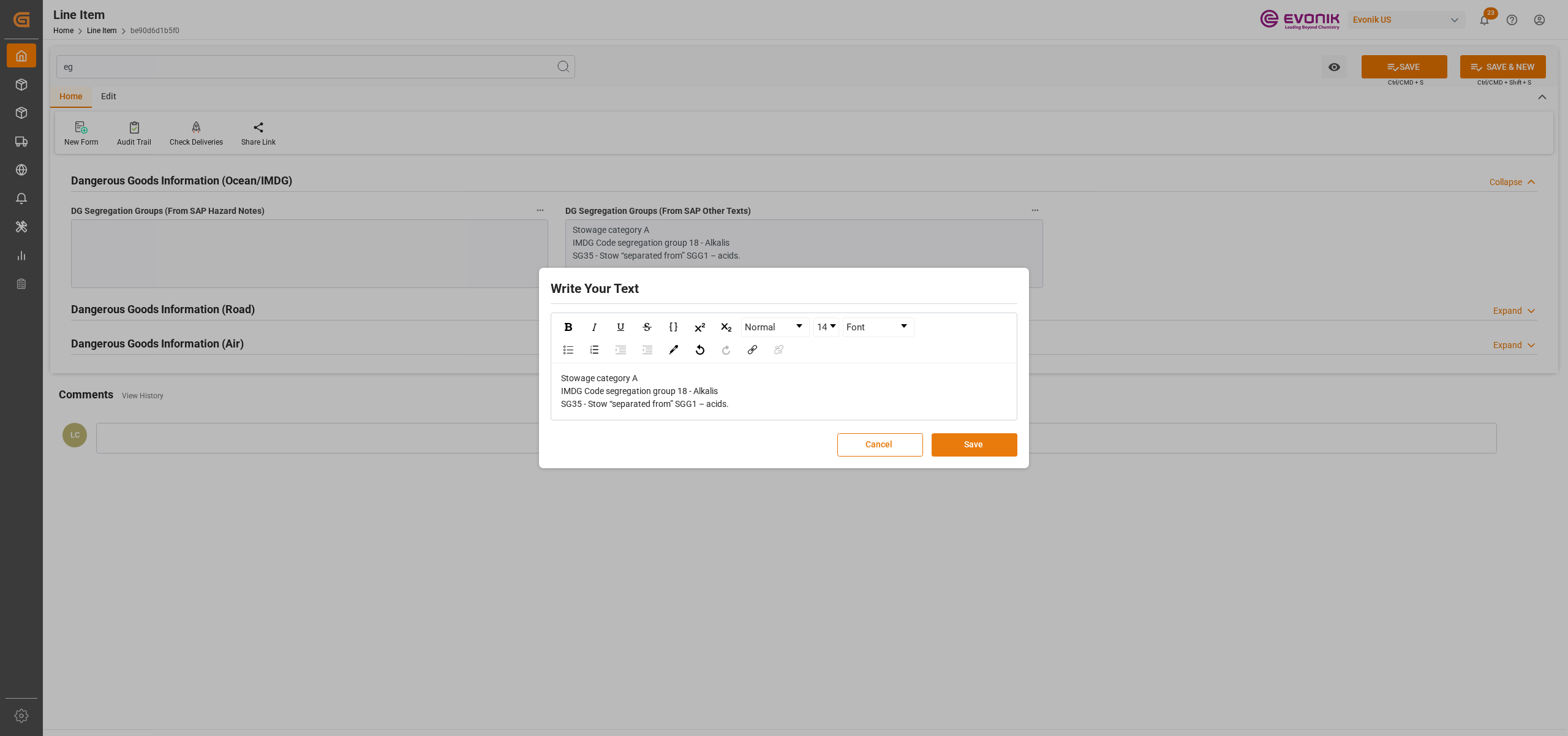
click at [986, 440] on button "Save" at bounding box center [975, 445] width 86 height 23
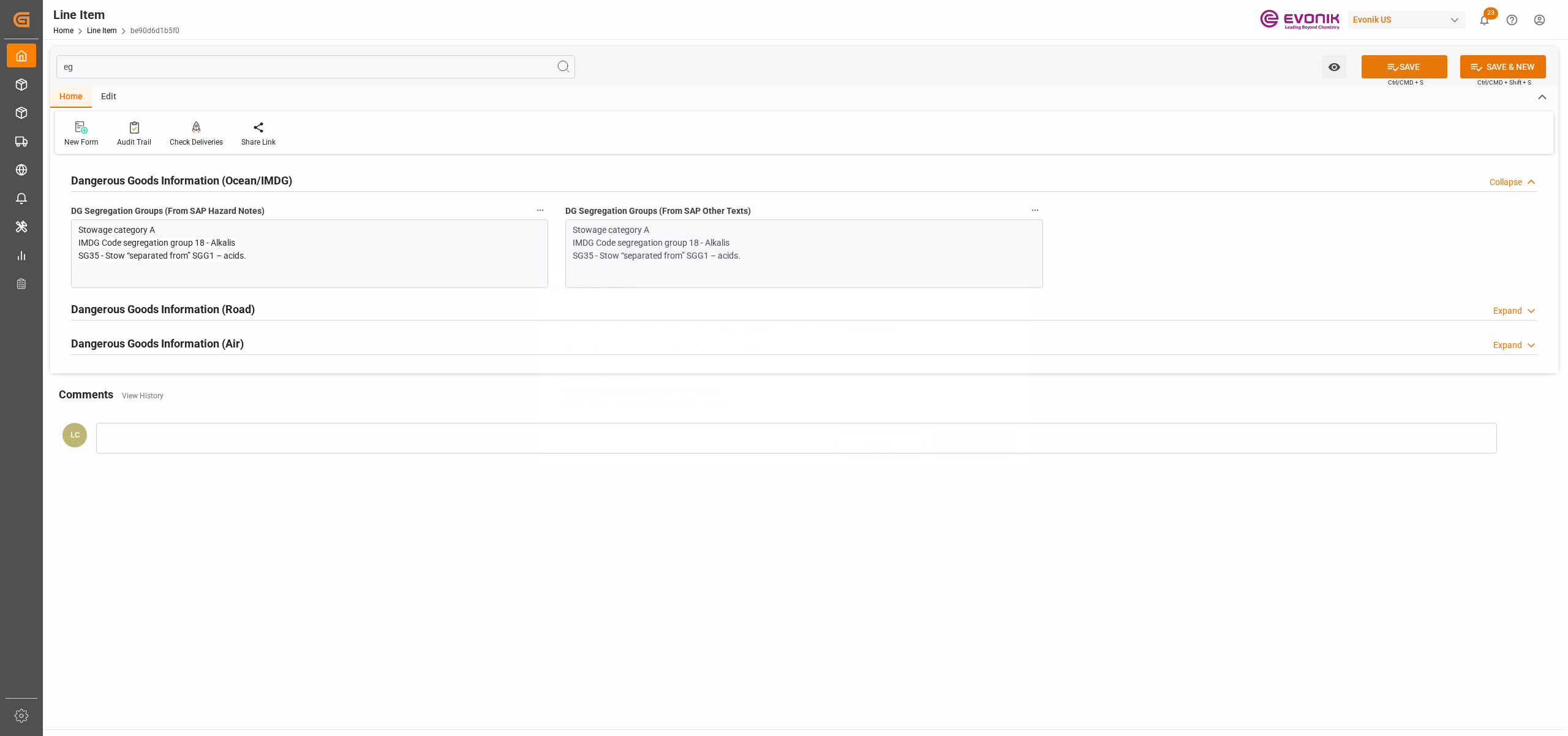
click at [1394, 74] on button "SAVE" at bounding box center [1404, 67] width 86 height 23
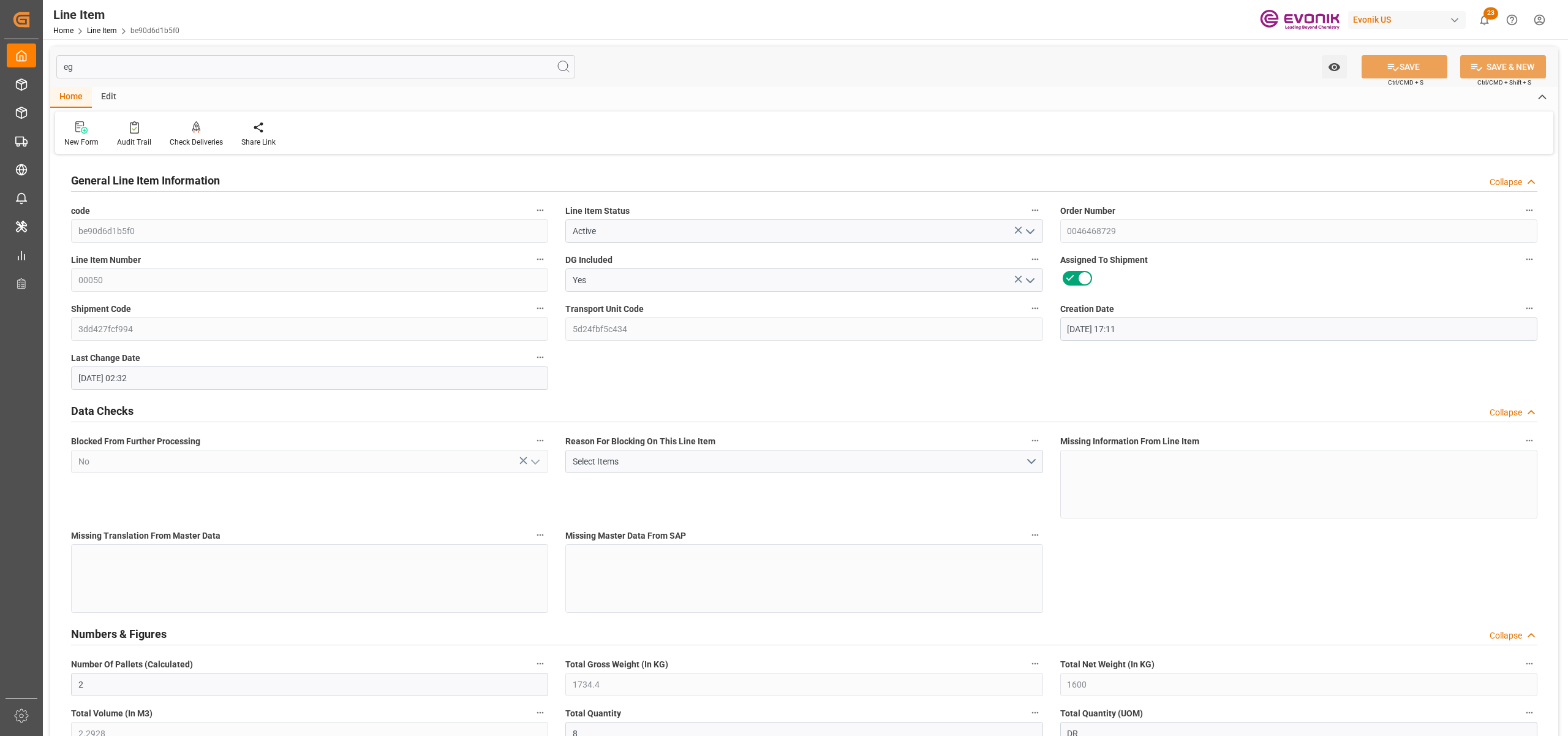
click at [119, 59] on input "eg" at bounding box center [315, 67] width 519 height 23
type input "eg"
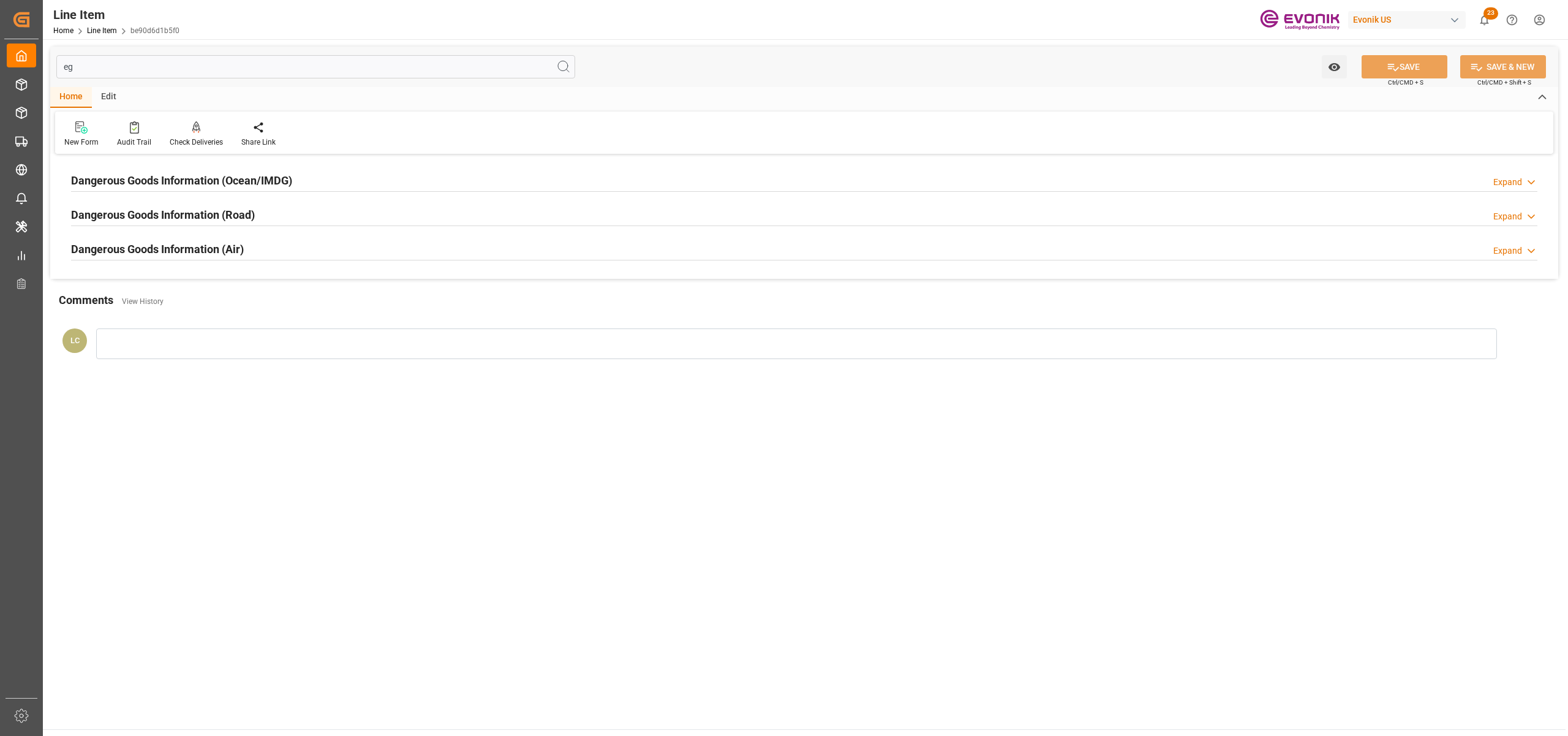
click at [366, 185] on div "Dangerous Goods Information (Ocean/IMDG) Expand" at bounding box center [804, 179] width 1466 height 23
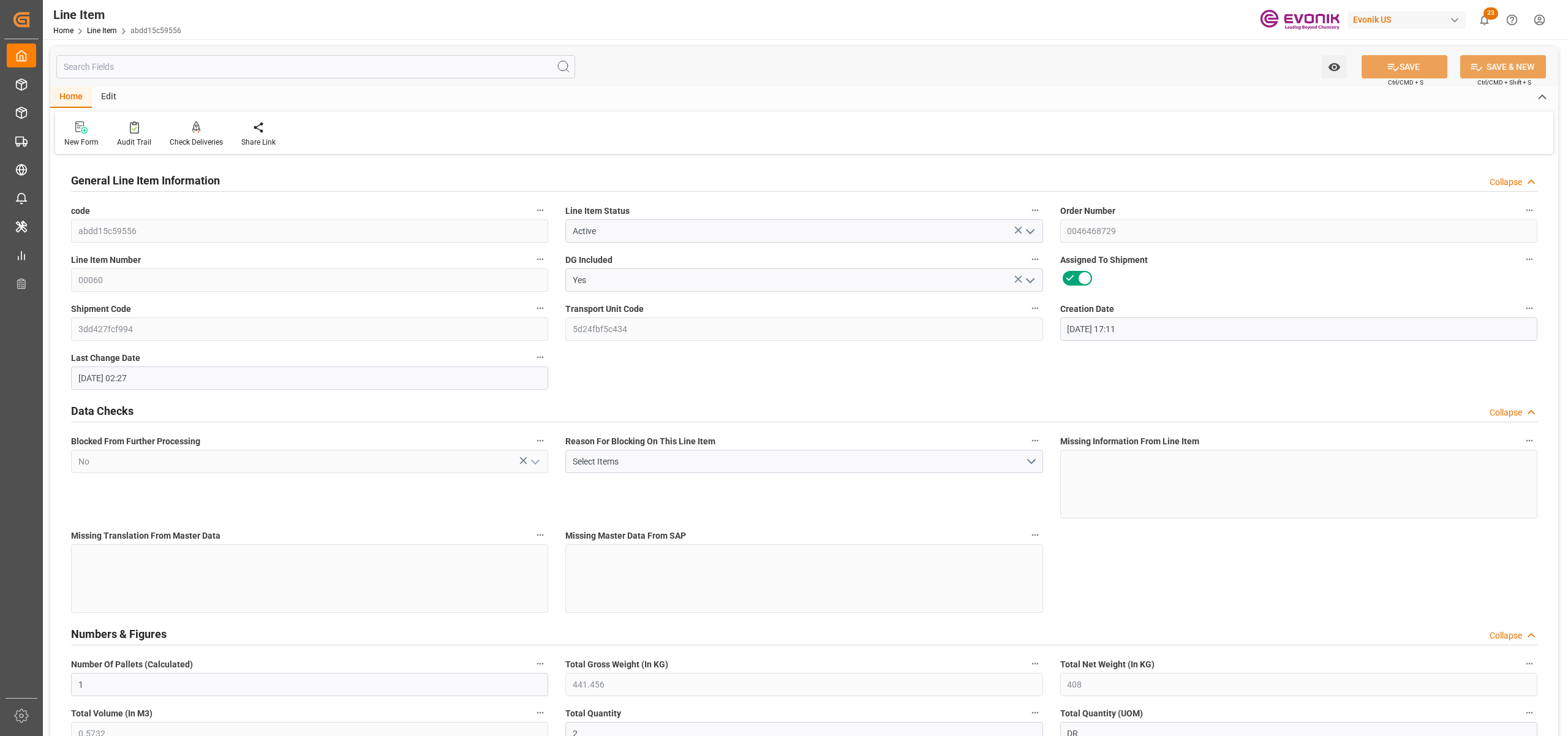
click at [334, 67] on input "text" at bounding box center [315, 67] width 519 height 23
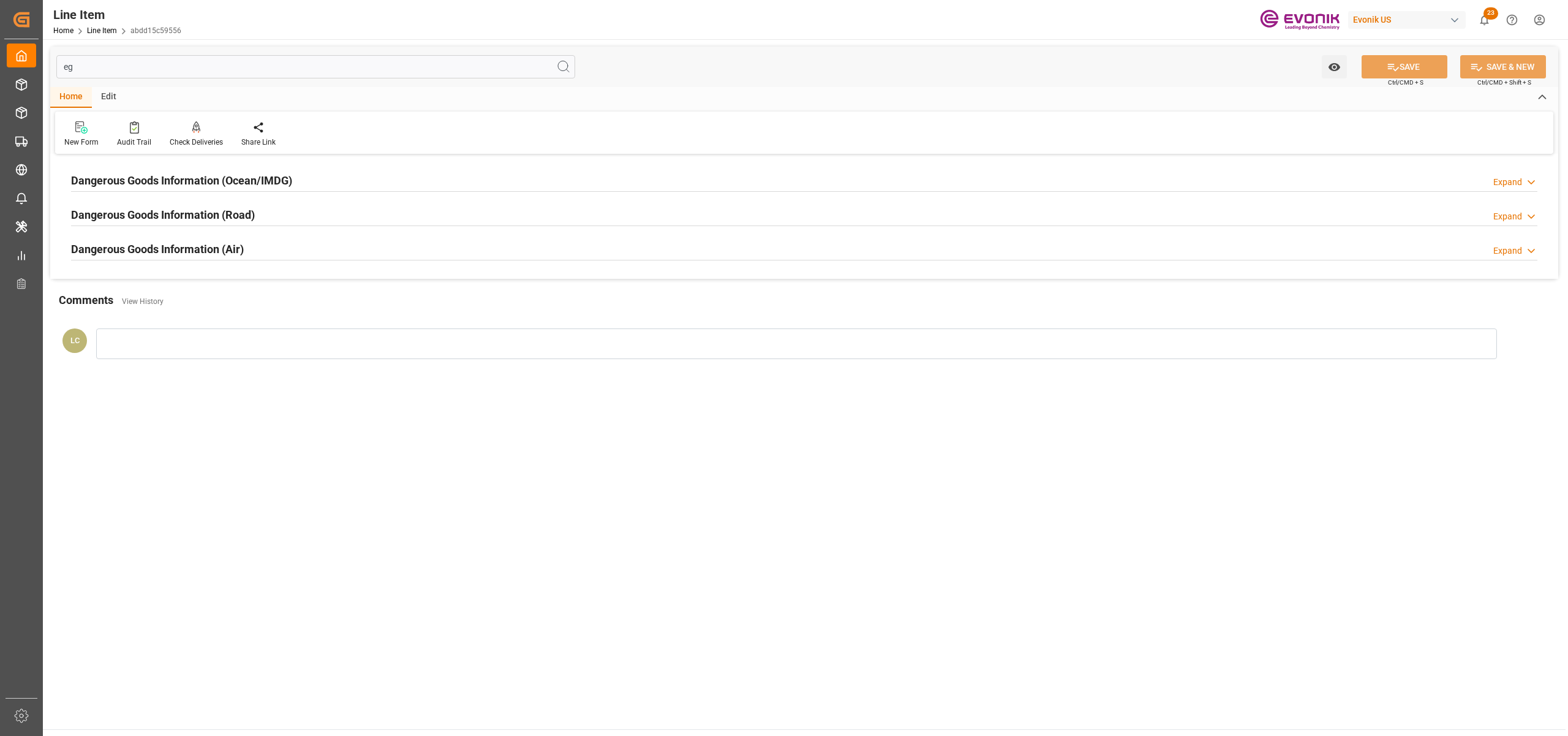
type input "eg"
click at [334, 179] on div "Dangerous Goods Information (Ocean/IMDG) Expand" at bounding box center [804, 179] width 1466 height 23
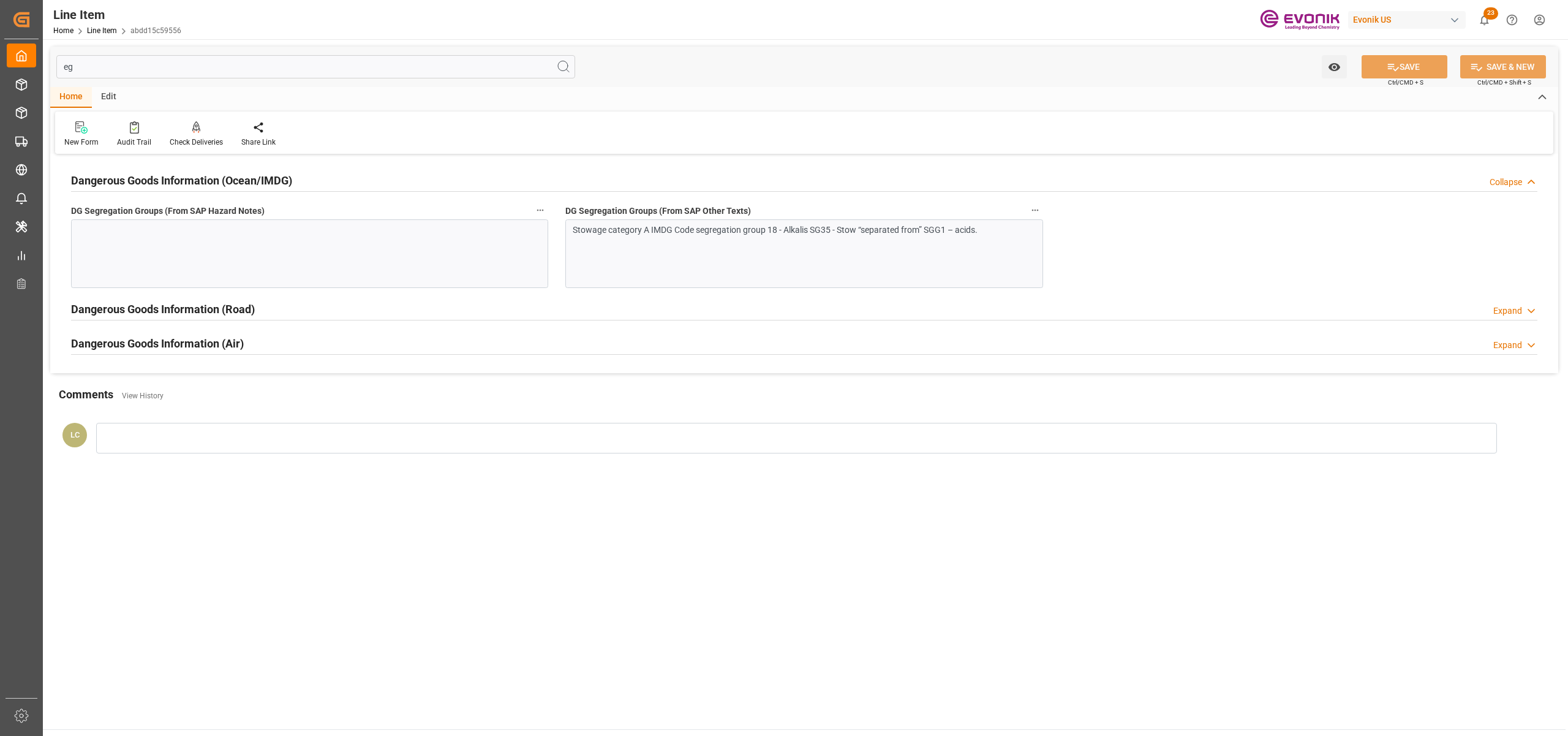
click at [755, 248] on div "Stowage category A IMDG Code segregation group 18 - Alkalis SG35 - Stow “separa…" at bounding box center [804, 254] width 477 height 69
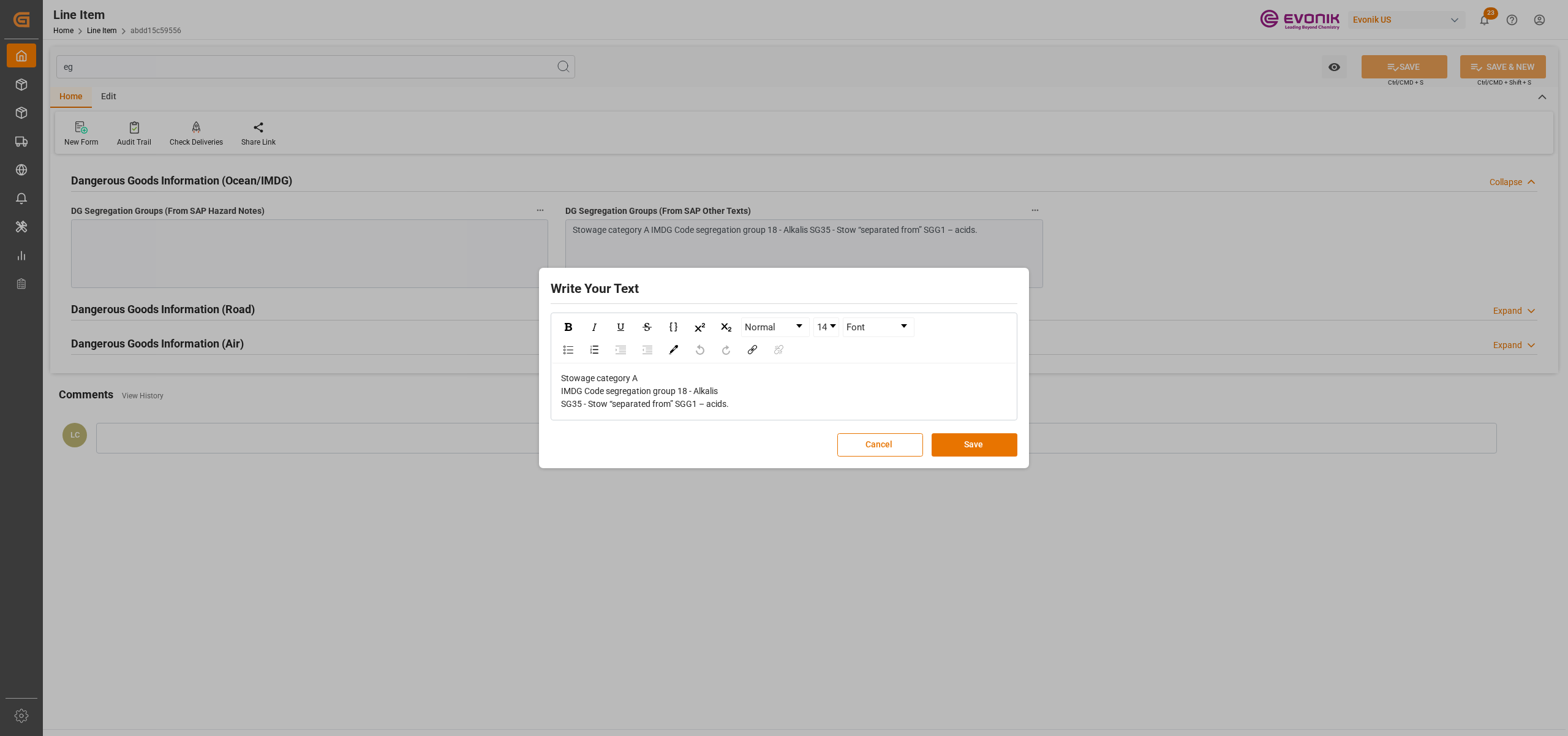
click at [769, 398] on div "Stowage category A IMDG Code segregation group 18 - Alkalis SG35 - Stow “separa…" at bounding box center [784, 391] width 446 height 39
drag, startPoint x: 750, startPoint y: 404, endPoint x: 508, endPoint y: 366, distance: 245.0
click at [508, 366] on div "Write Your Text Normal 14 Font Stowage category A IMDG Code segregation group 1…" at bounding box center [784, 368] width 1568 height 736
copy span "Stowage category A IMDG Code segregation group 18 - Alkalis SG35 - Stow “separa…"
drag, startPoint x: 980, startPoint y: 454, endPoint x: 920, endPoint y: 437, distance: 62.4
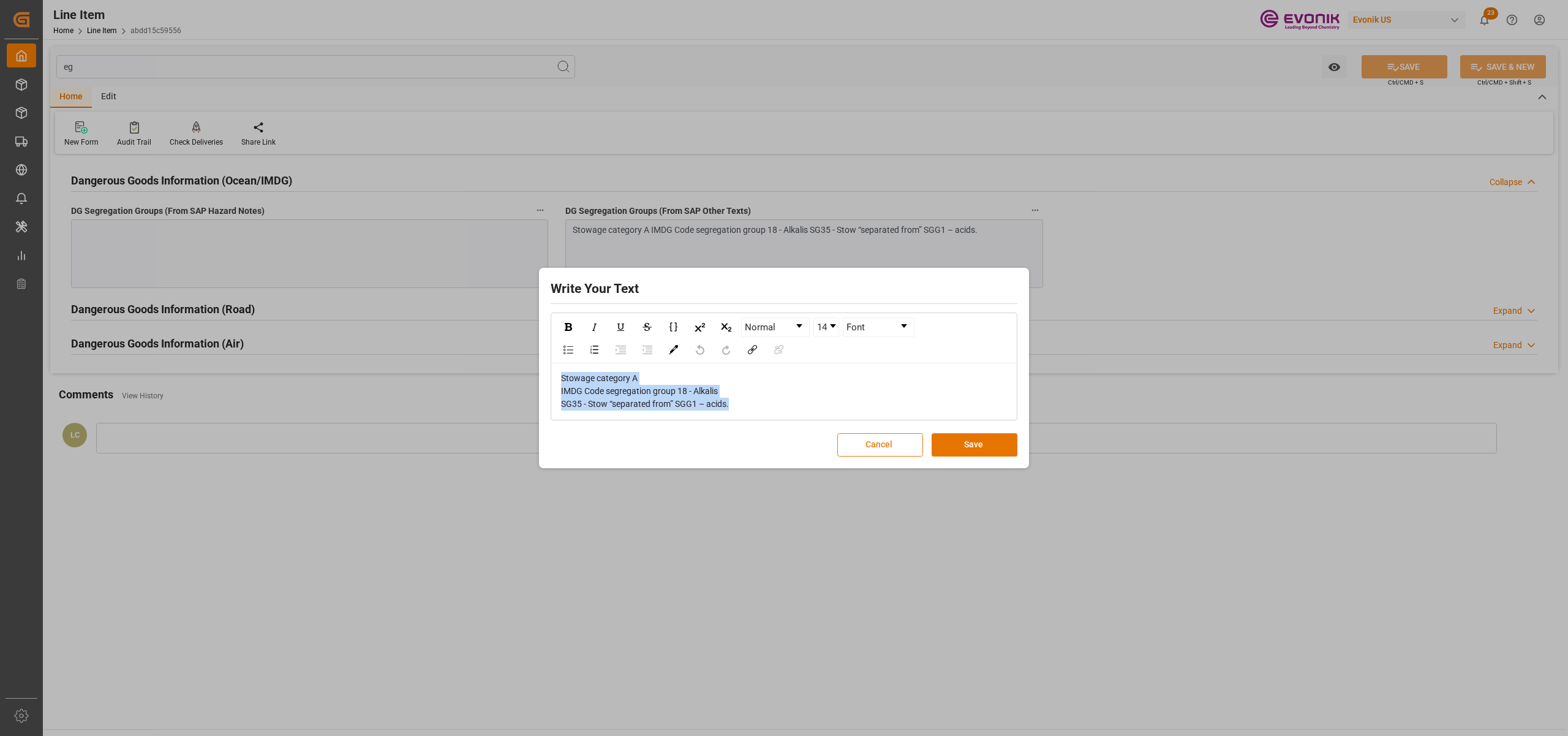
click at [980, 452] on button "Save" at bounding box center [975, 445] width 86 height 23
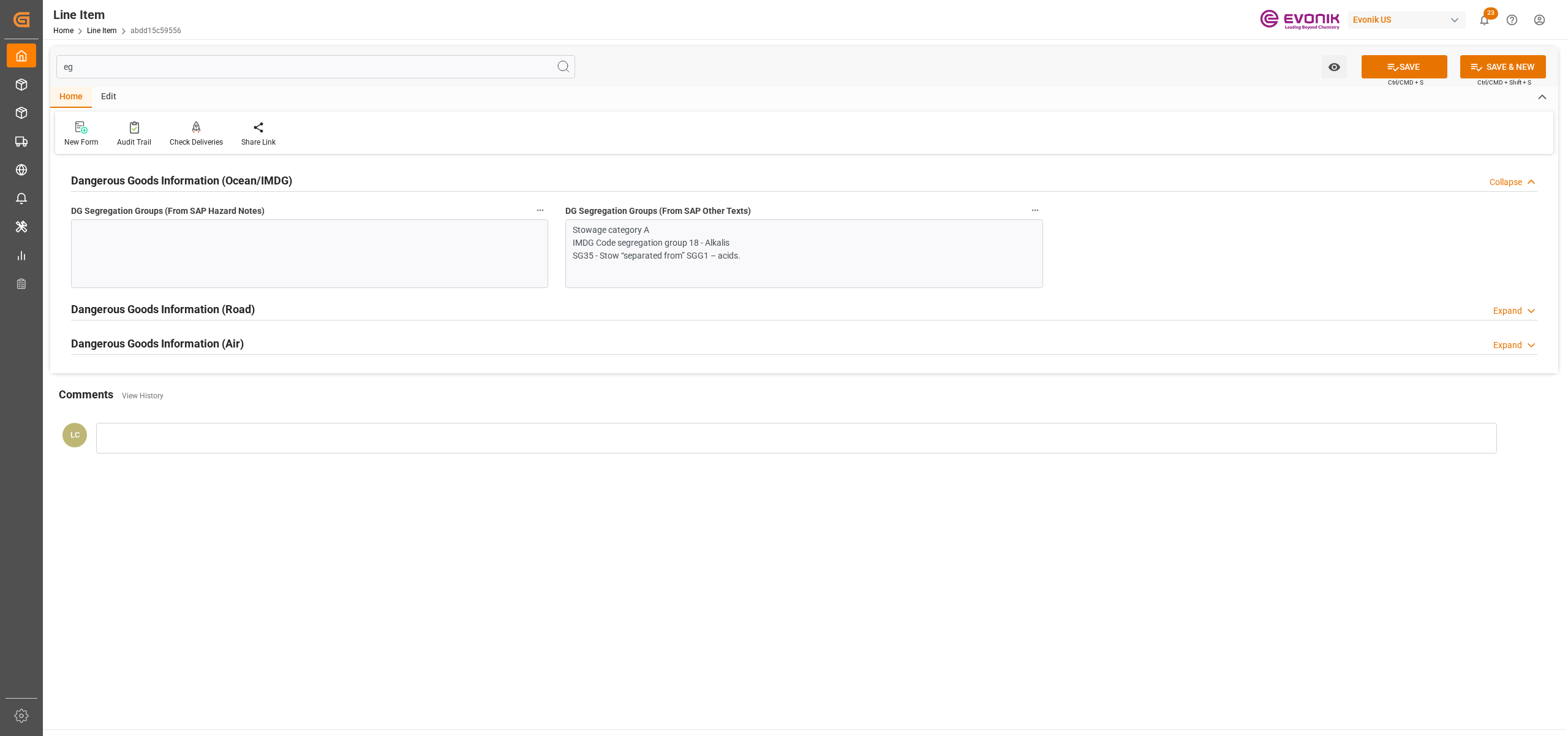
click at [437, 246] on div at bounding box center [309, 254] width 477 height 69
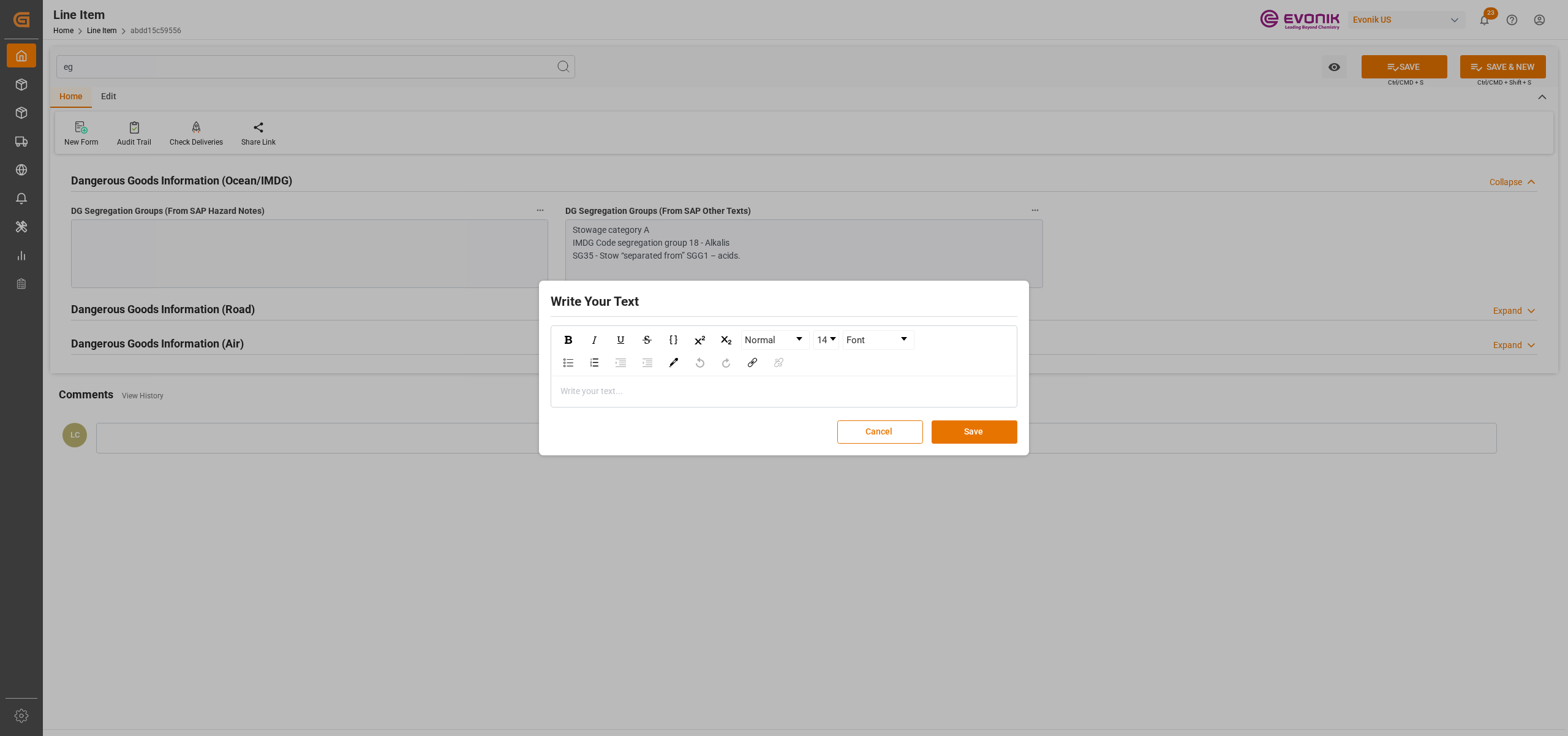
click at [583, 392] on div "rdw-editor" at bounding box center [784, 391] width 446 height 13
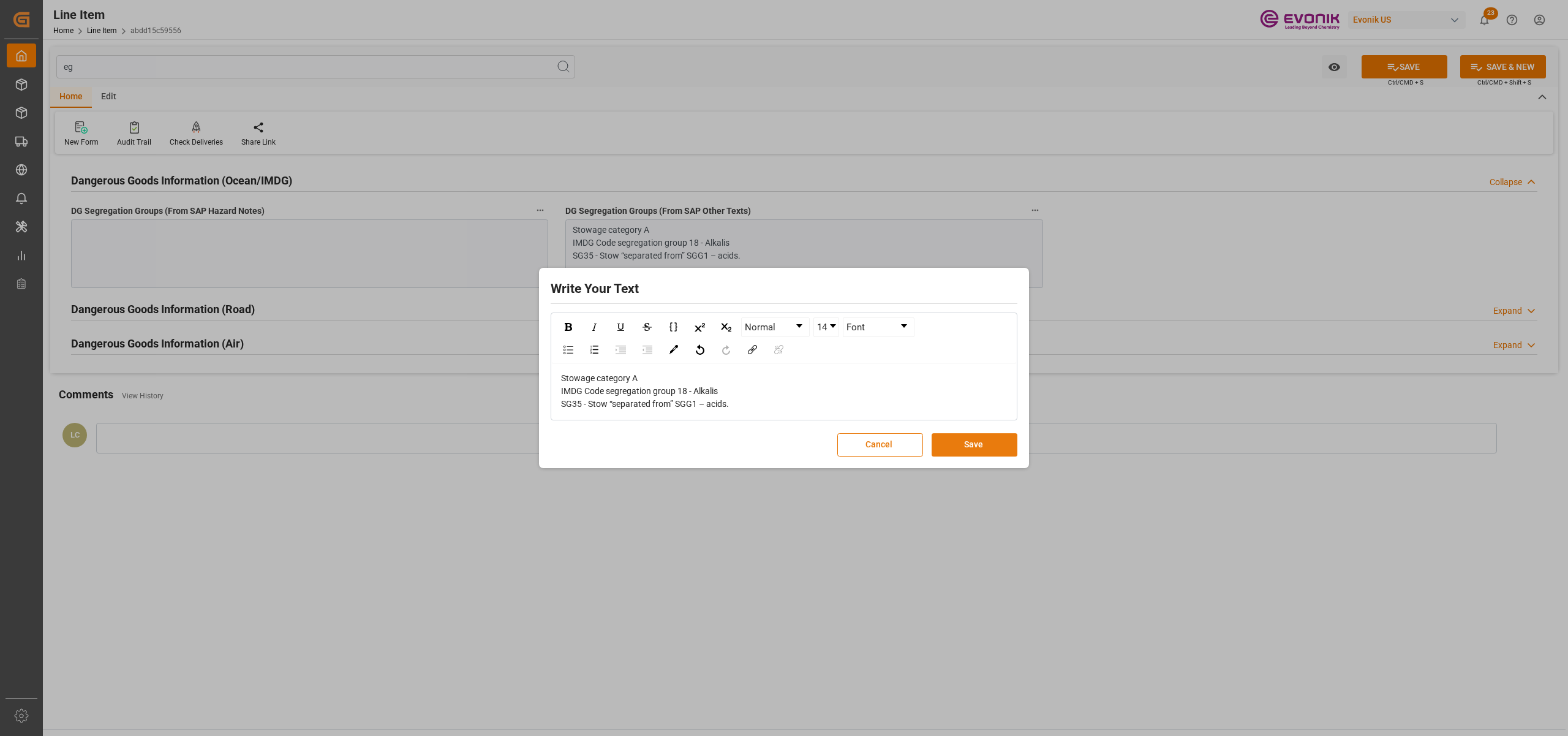
click at [975, 444] on button "Save" at bounding box center [975, 445] width 86 height 23
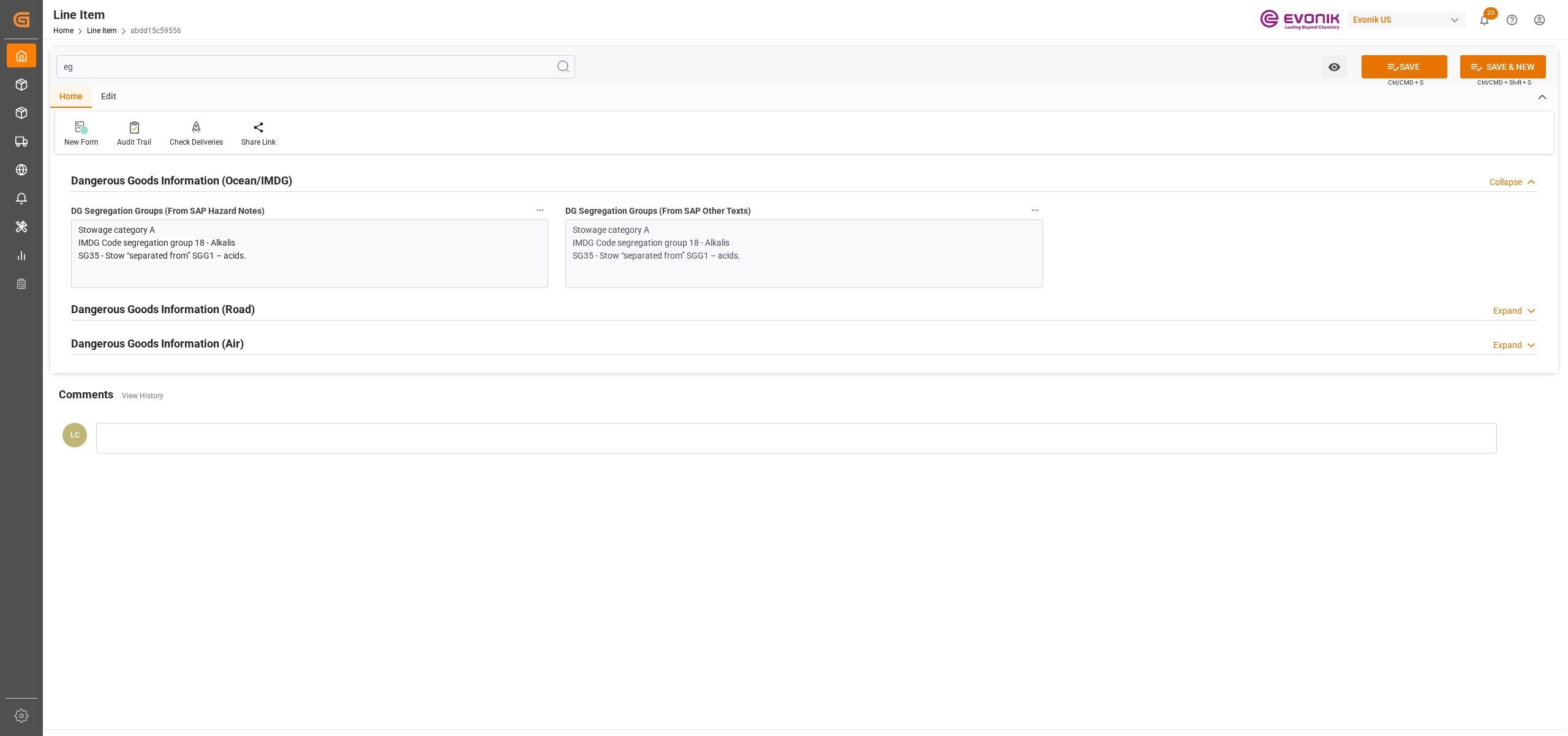
drag, startPoint x: 1395, startPoint y: 67, endPoint x: 1235, endPoint y: 60, distance: 160.2
click at [1394, 67] on icon at bounding box center [1392, 67] width 13 height 13
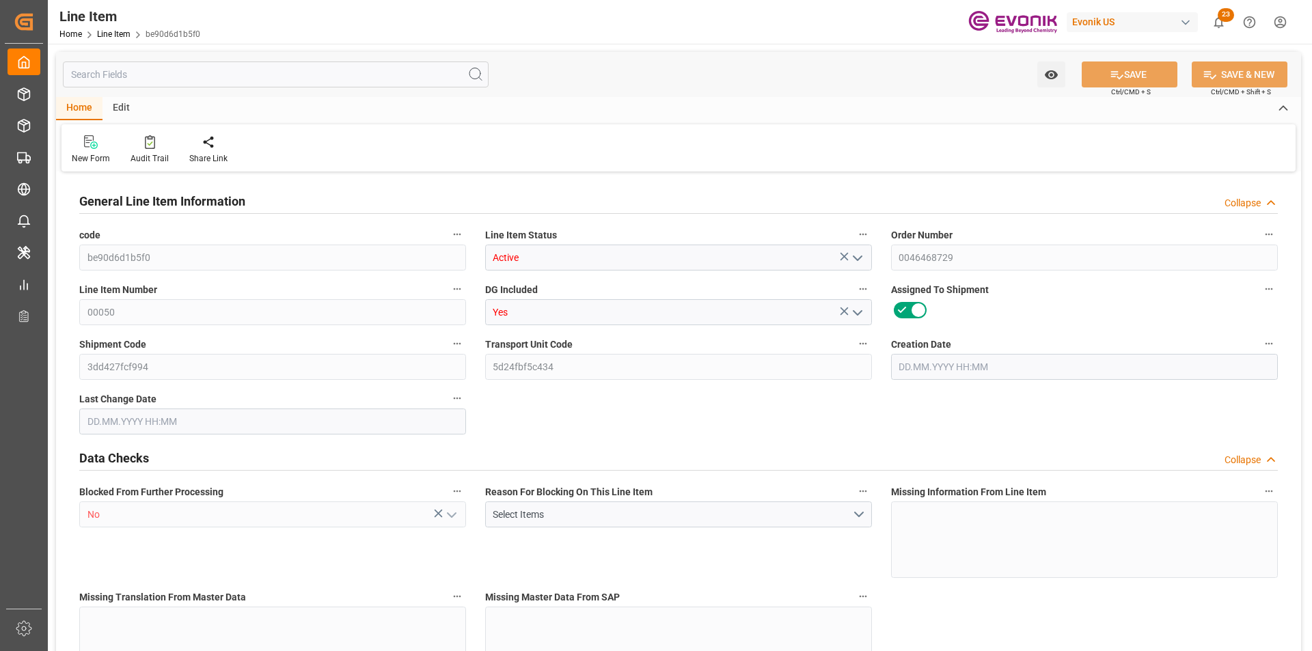
type input "2"
type input "1734.4"
type input "1600"
type input "2.2928"
type input "8"
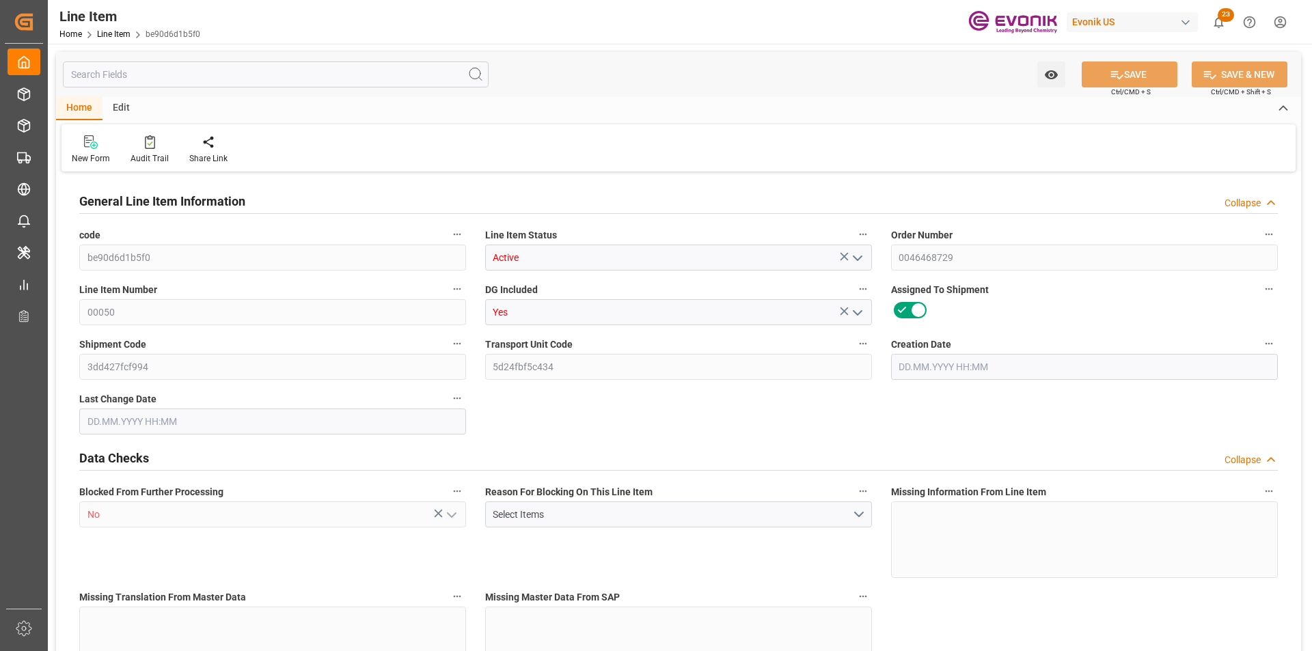
type input "6432"
type input "8"
type input "1600"
type input "1734.4"
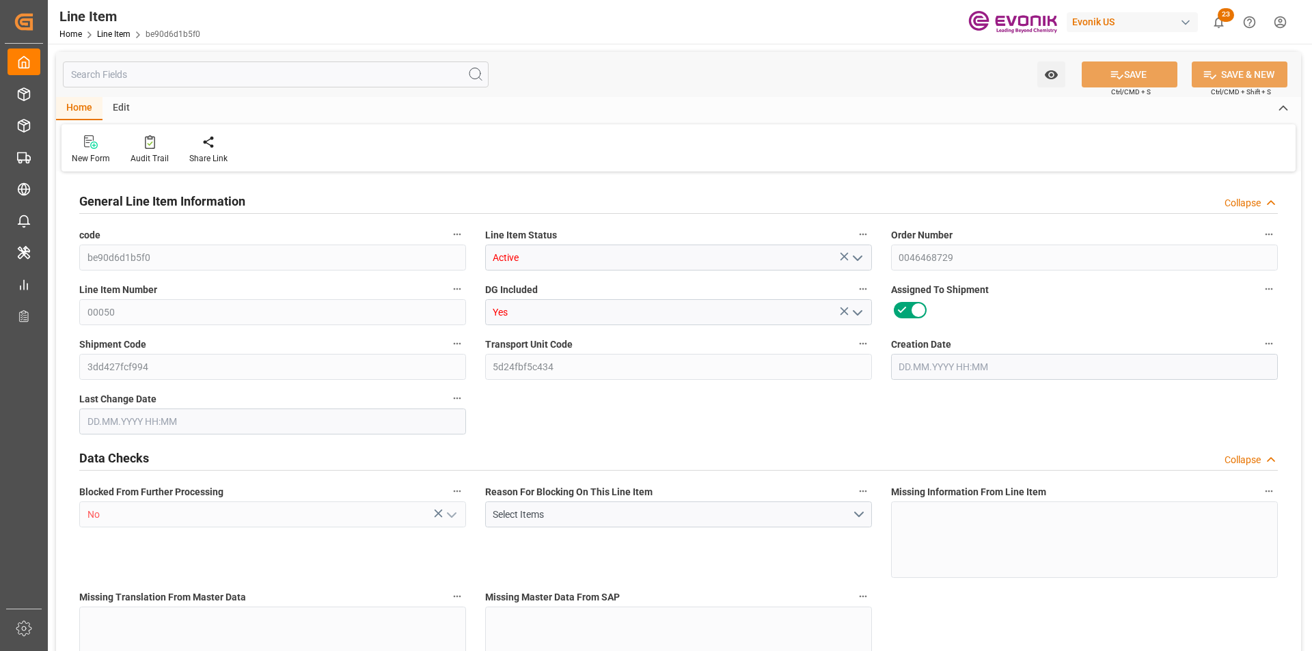
type input "1774.4"
type input "1600"
type input "2.2928"
type input "2292.8"
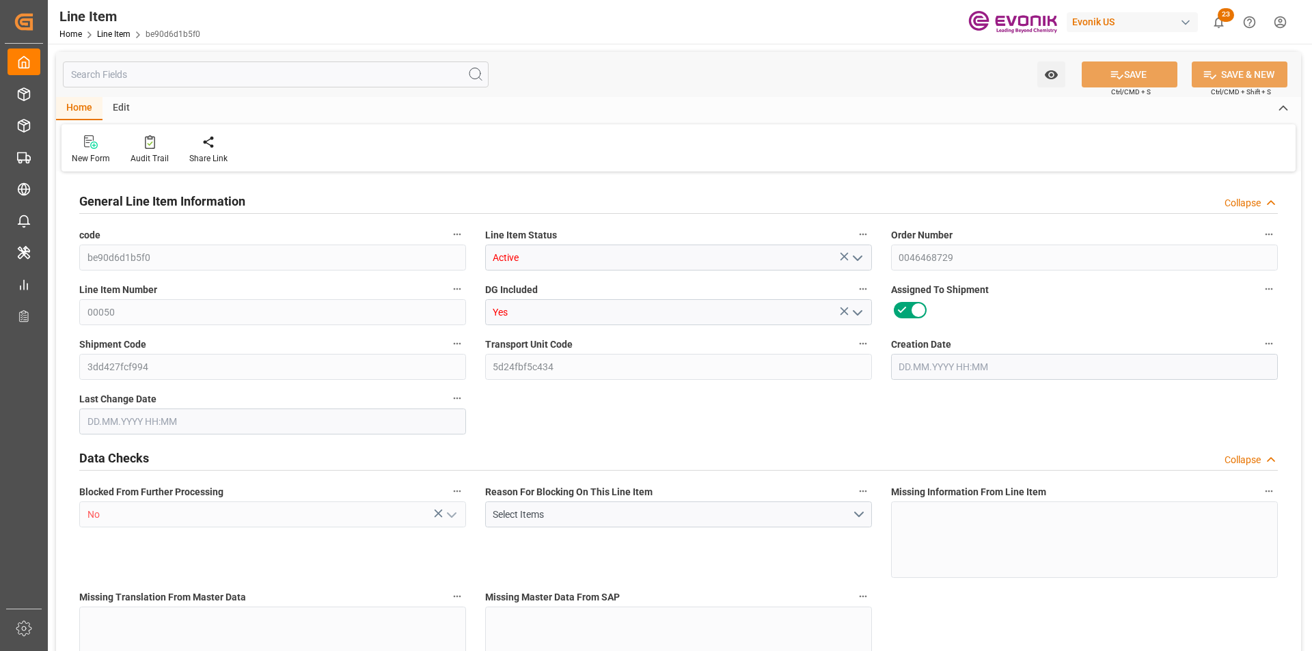
type input "0"
type input "[DATE] 17:11"
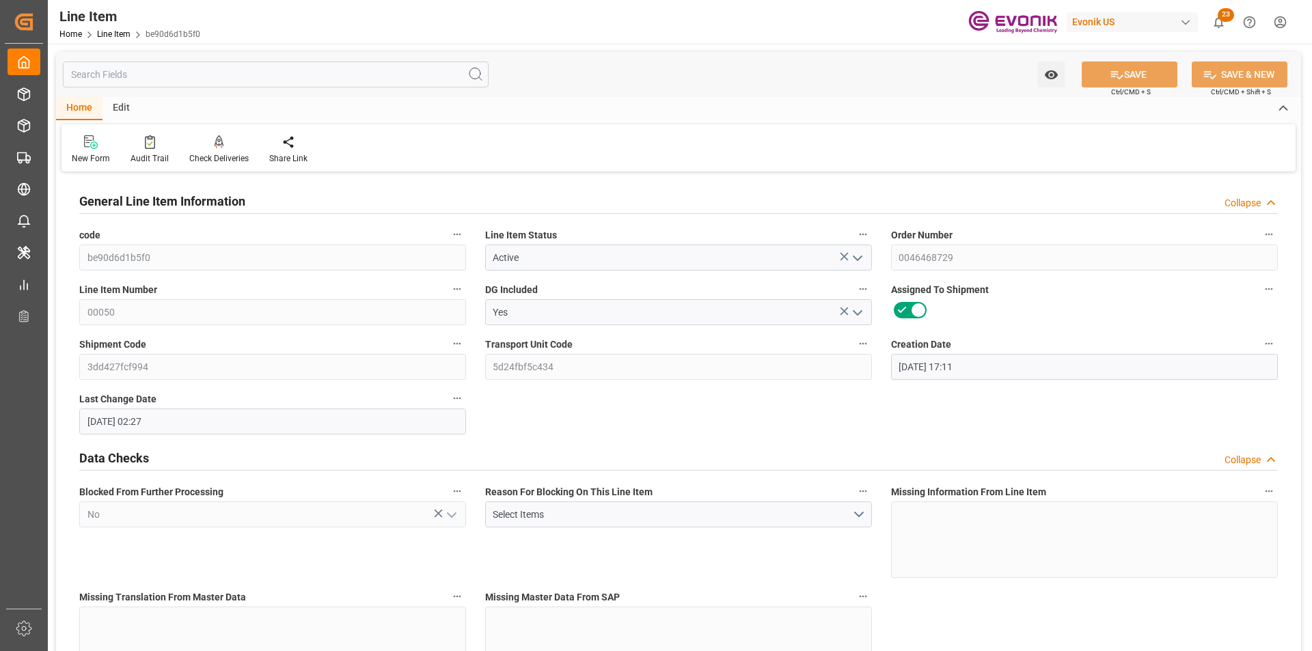
type input "[DATE] 02:27"
type input "[DATE]"
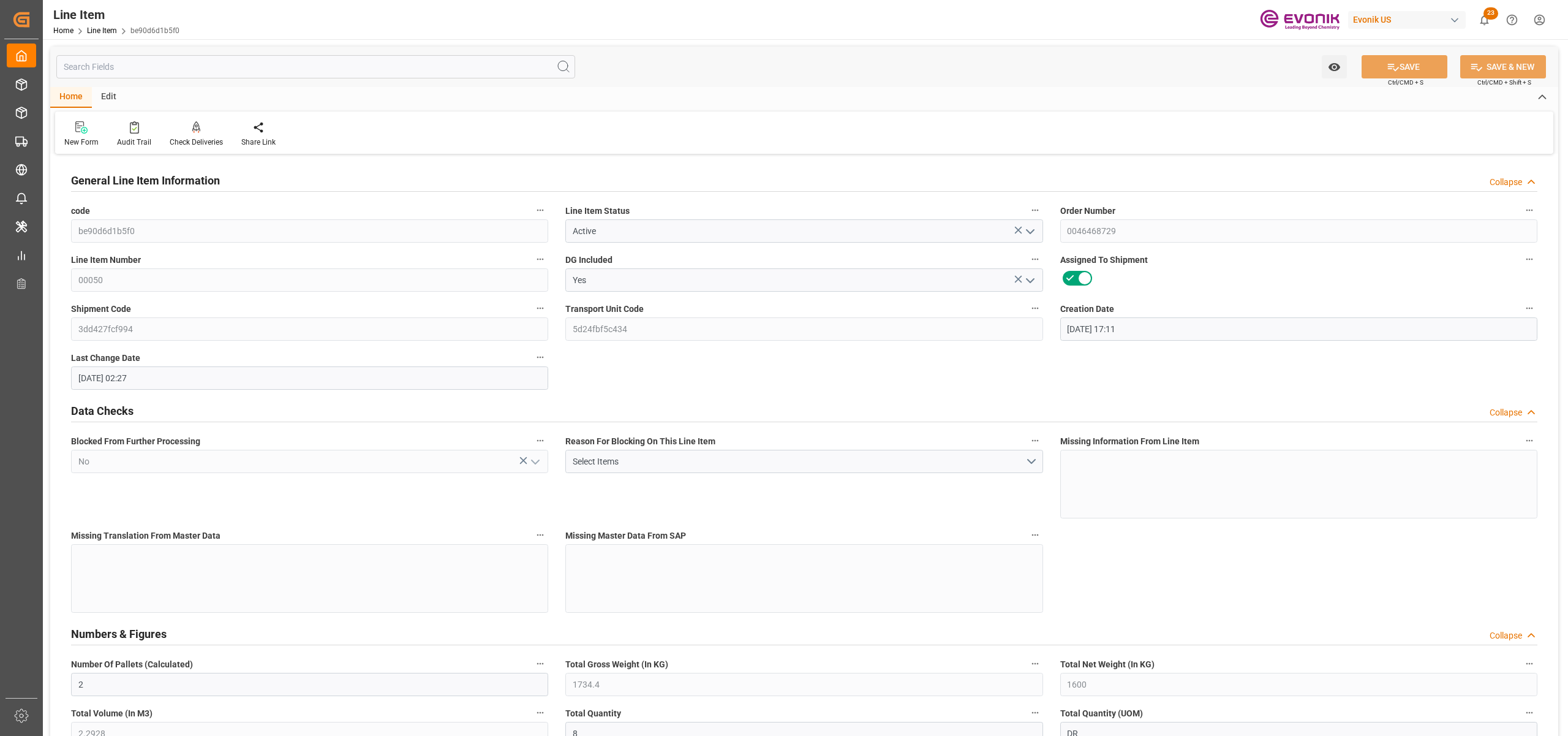
click at [276, 66] on input "text" at bounding box center [315, 67] width 519 height 23
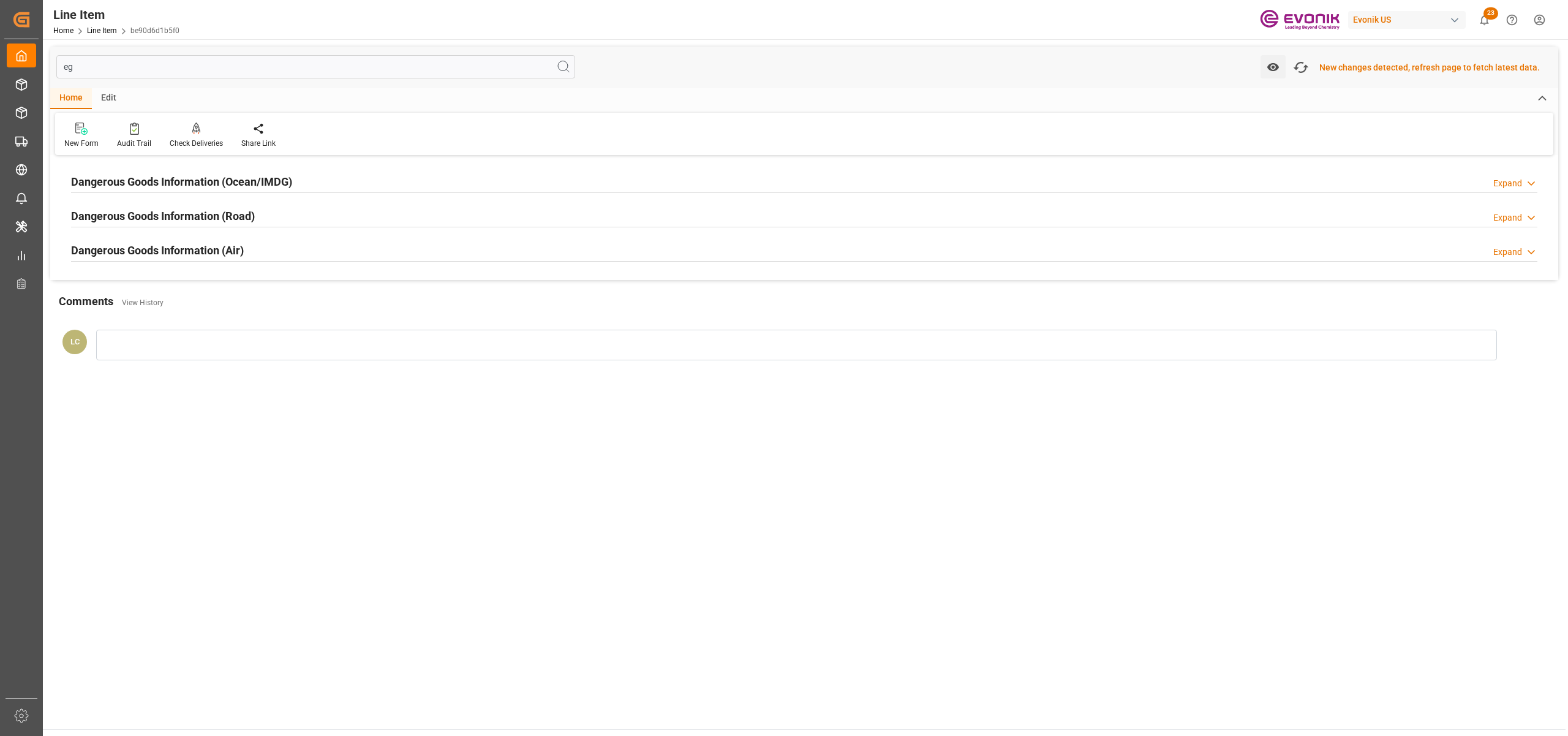
type input "eg"
click at [358, 182] on div "Dangerous Goods Information (Ocean/IMDG) Expand" at bounding box center [804, 181] width 1466 height 23
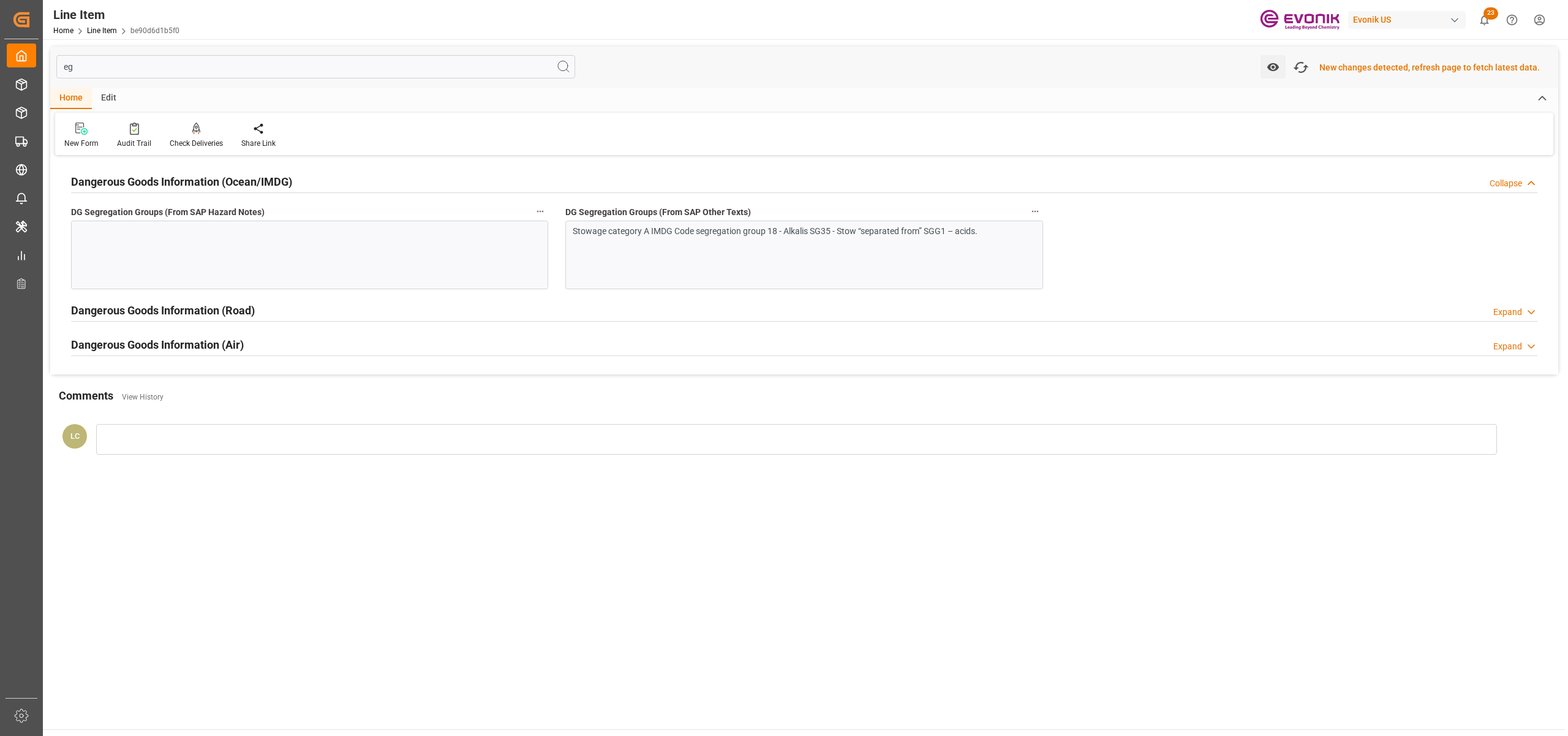
click at [720, 257] on div "Stowage category A IMDG Code segregation group 18 - Alkalis SG35 - Stow “separa…" at bounding box center [804, 255] width 477 height 69
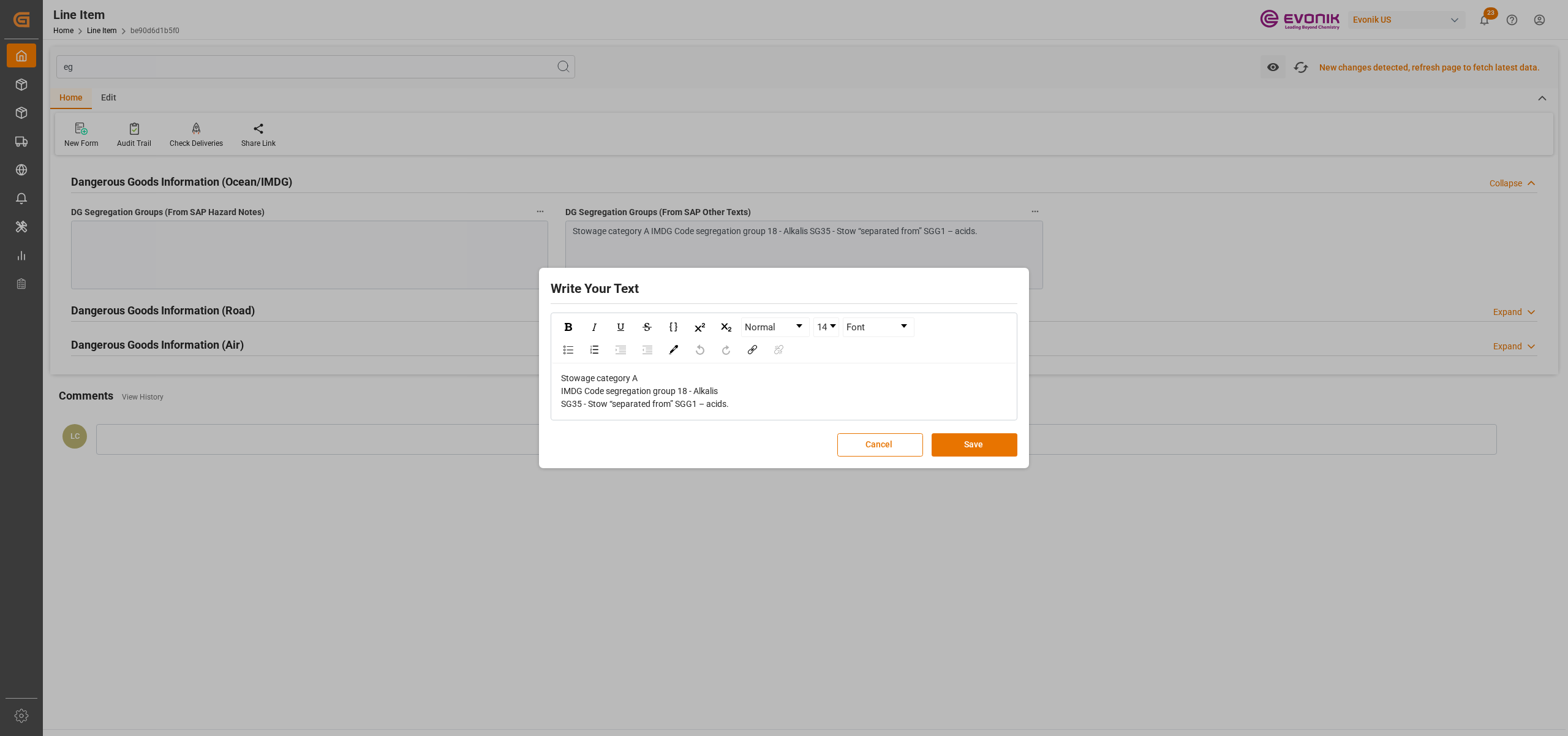
click at [755, 398] on div "Stowage category A IMDG Code segregation group 18 - Alkalis SG35 - Stow “separa…" at bounding box center [784, 391] width 446 height 39
drag, startPoint x: 743, startPoint y: 407, endPoint x: 508, endPoint y: 351, distance: 241.6
click at [508, 351] on div "Write Your Text Normal 14 Font Stowage category A IMDG Code segregation group 1…" at bounding box center [784, 368] width 1568 height 736
copy span "Stowage category A IMDG Code segregation group 18 - Alkalis SG35 - Stow “separa…"
click at [982, 442] on button "Save" at bounding box center [975, 445] width 86 height 23
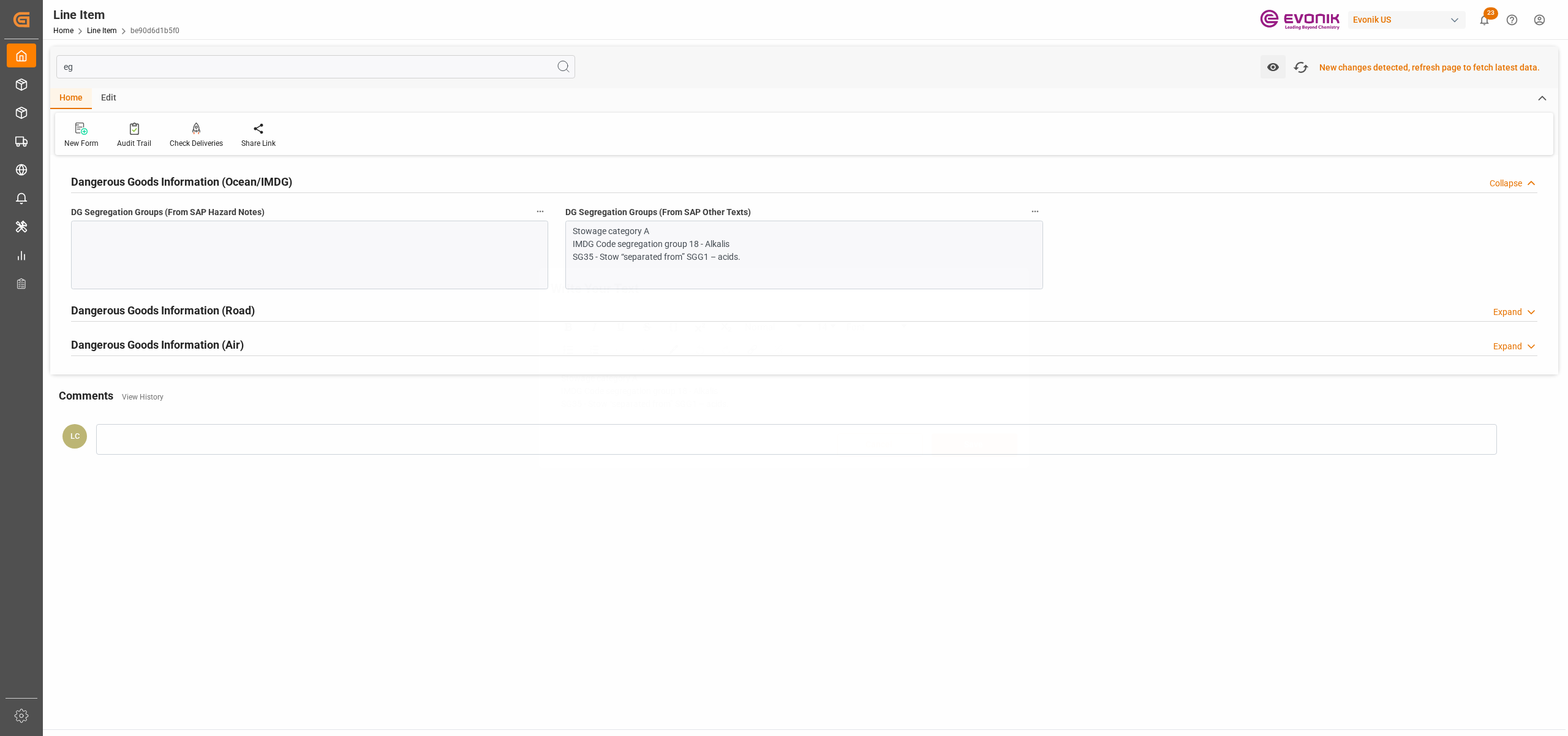
click at [383, 247] on div "Write Your Text Normal 14 Font Stowage category A IMDG Code segregation group 1…" at bounding box center [784, 368] width 1568 height 736
click at [358, 258] on div at bounding box center [309, 255] width 477 height 69
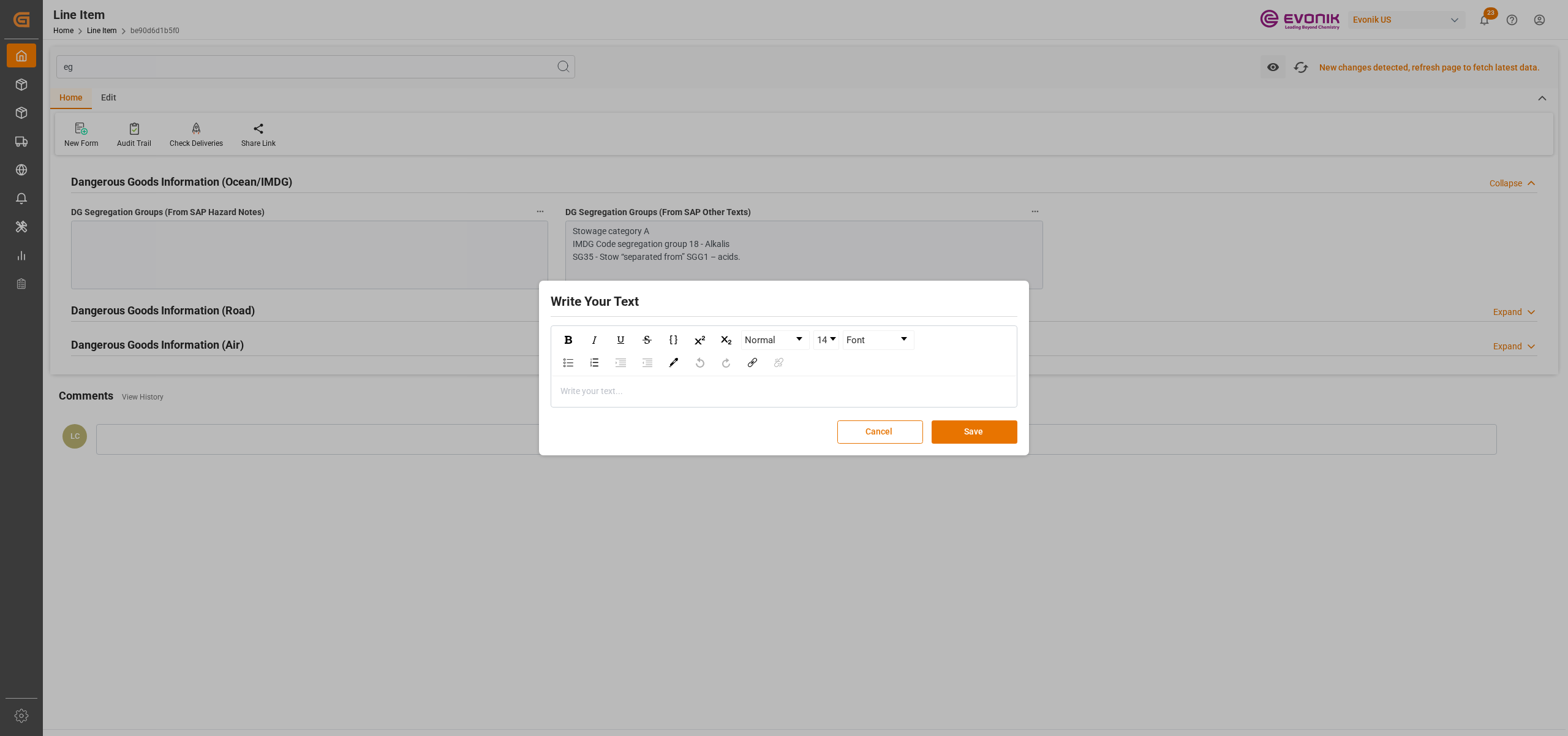
click at [605, 385] on div "rdw-editor" at bounding box center [784, 391] width 446 height 13
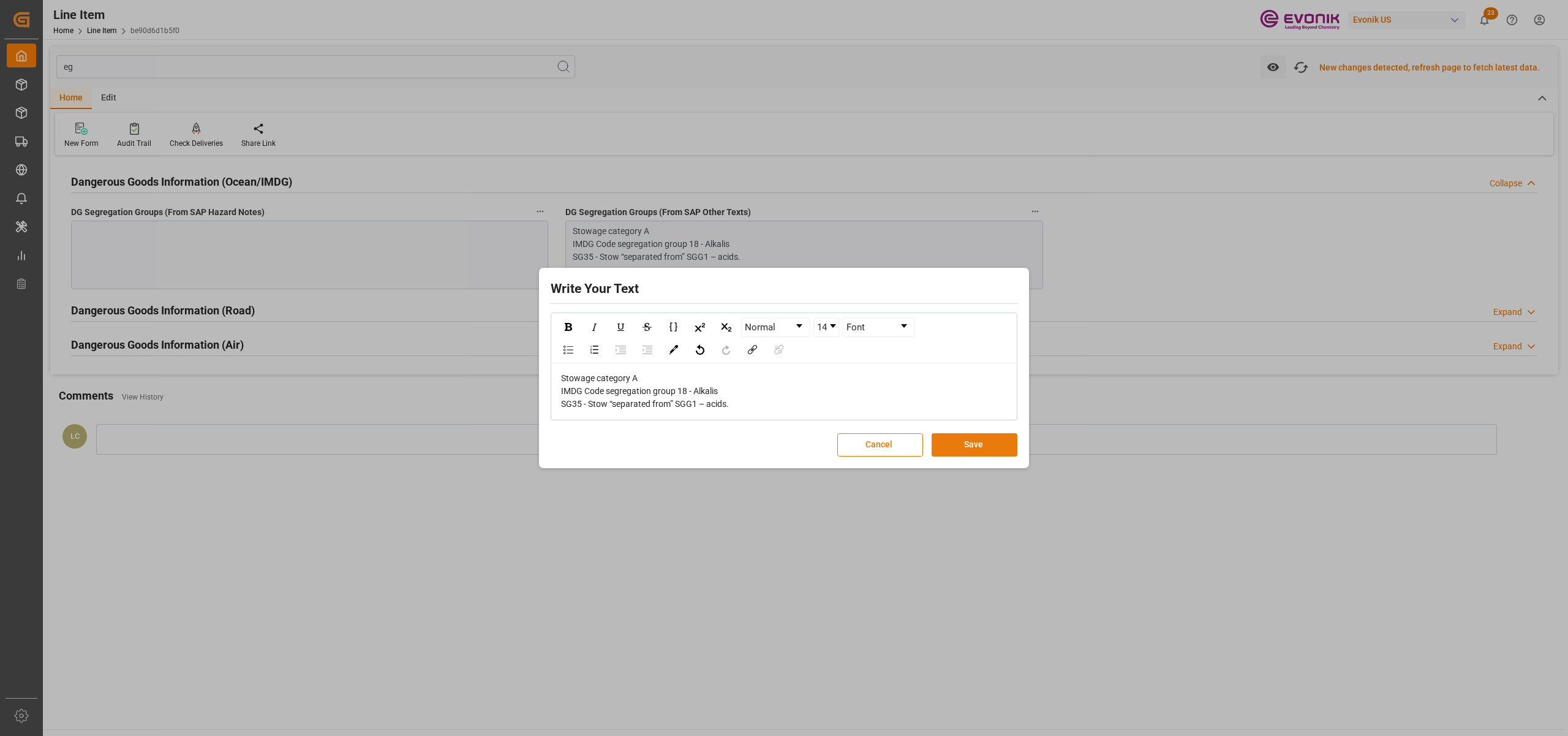
click at [995, 445] on button "Save" at bounding box center [975, 445] width 86 height 23
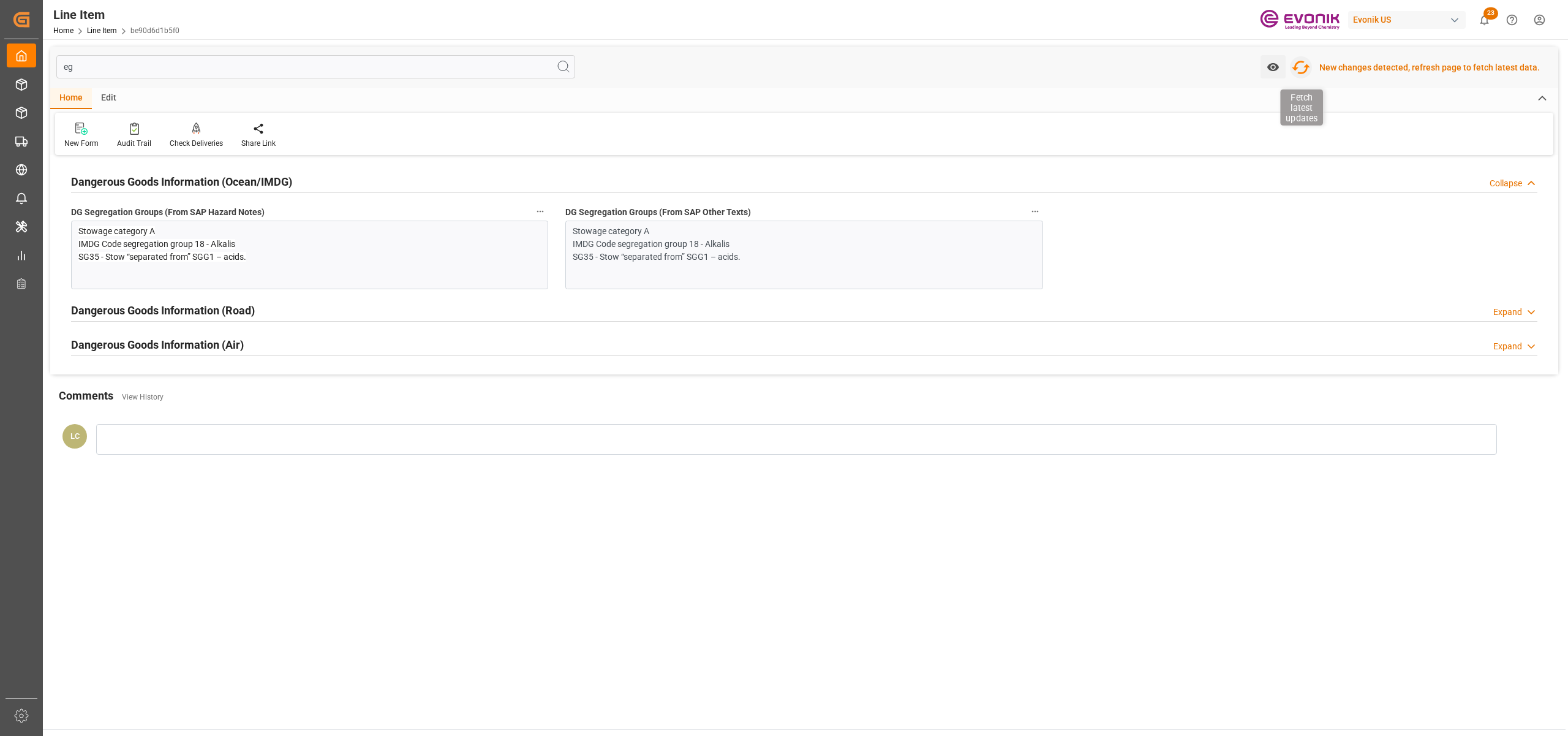
click at [1176, 67] on icon "button" at bounding box center [1300, 67] width 19 height 13
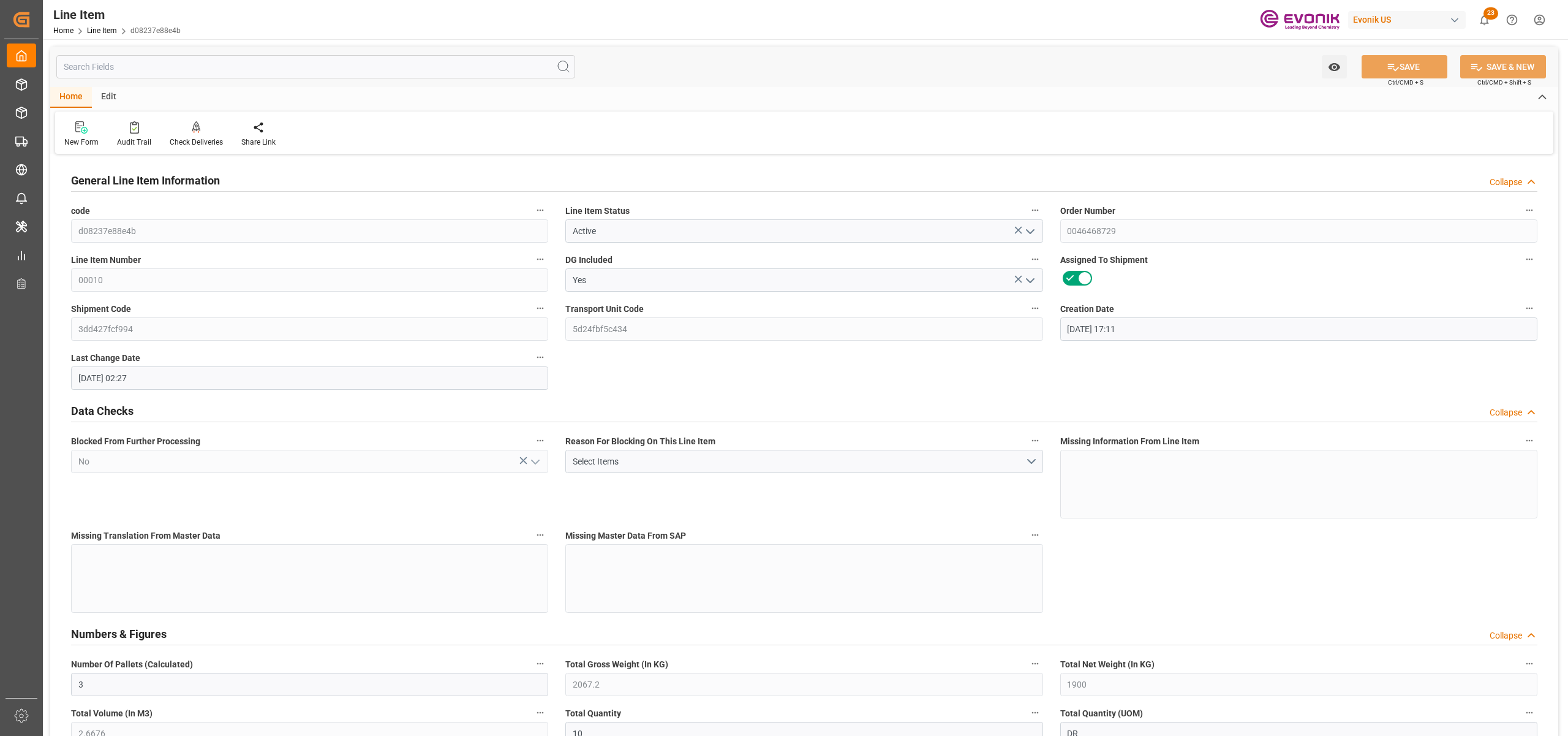
click at [213, 62] on input "text" at bounding box center [315, 67] width 519 height 23
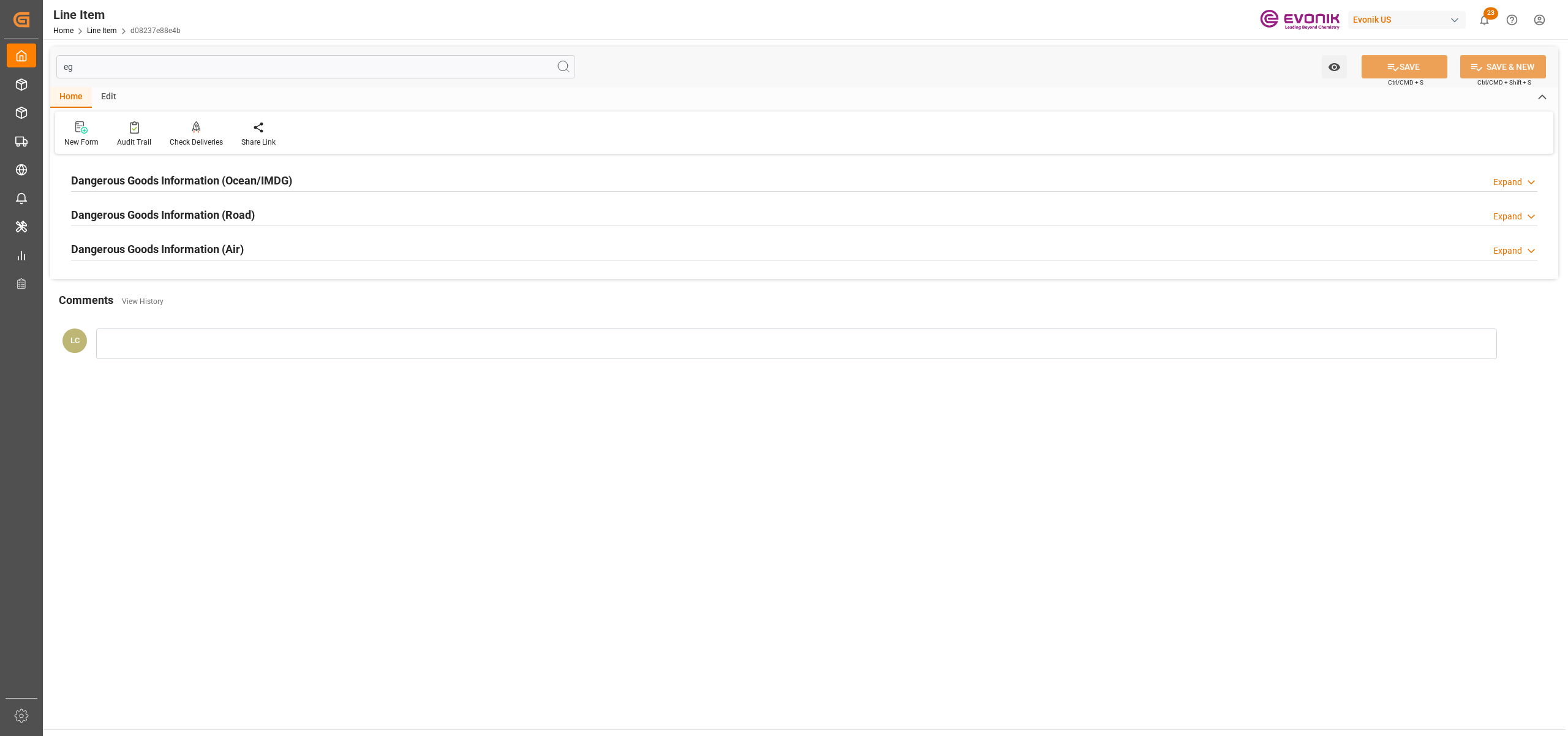
type input "eg"
click at [299, 177] on div "Dangerous Goods Information (Ocean/IMDG) Expand" at bounding box center [804, 179] width 1466 height 23
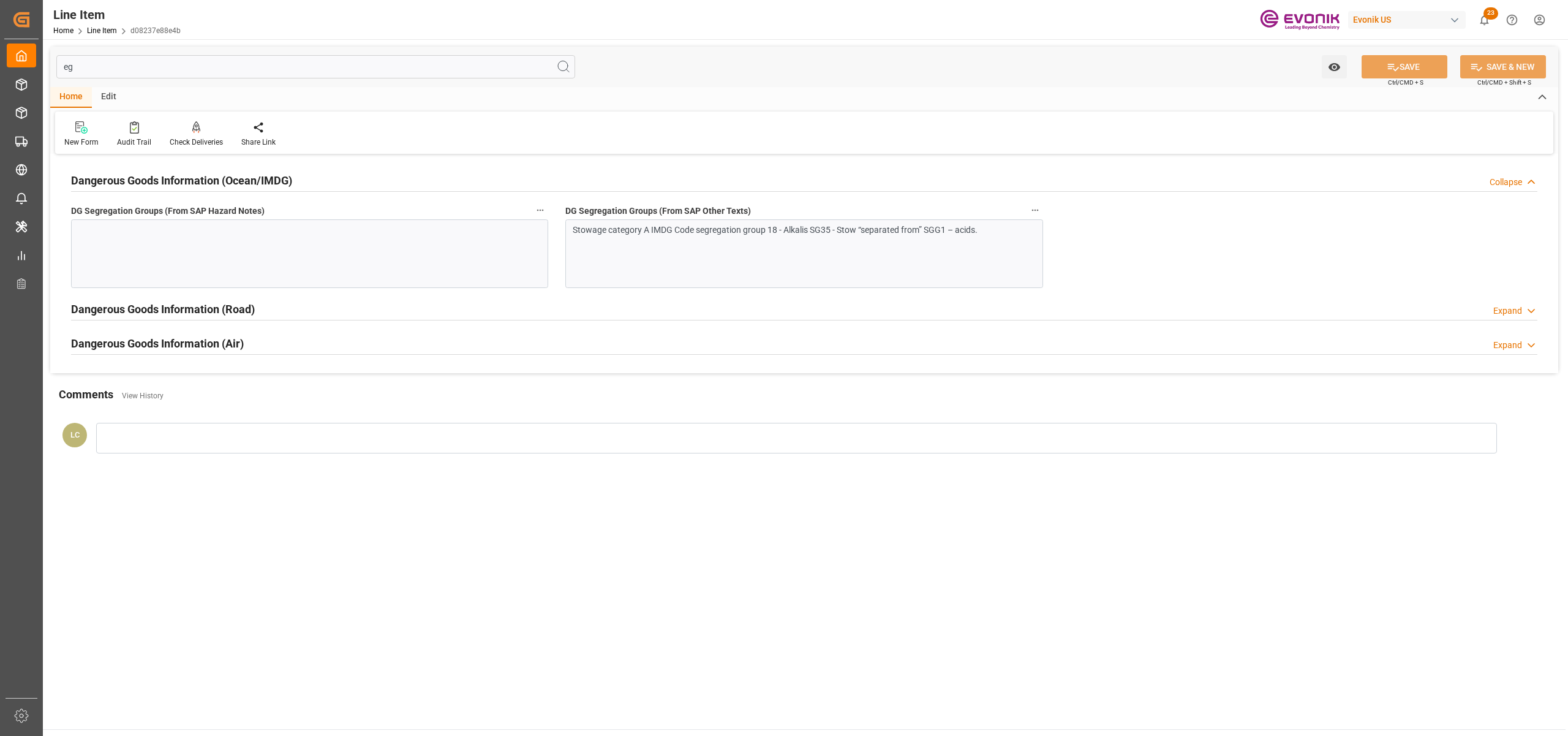
click at [750, 265] on div "Stowage category A IMDG Code segregation group 18 - Alkalis SG35 - Stow “separa…" at bounding box center [804, 254] width 477 height 69
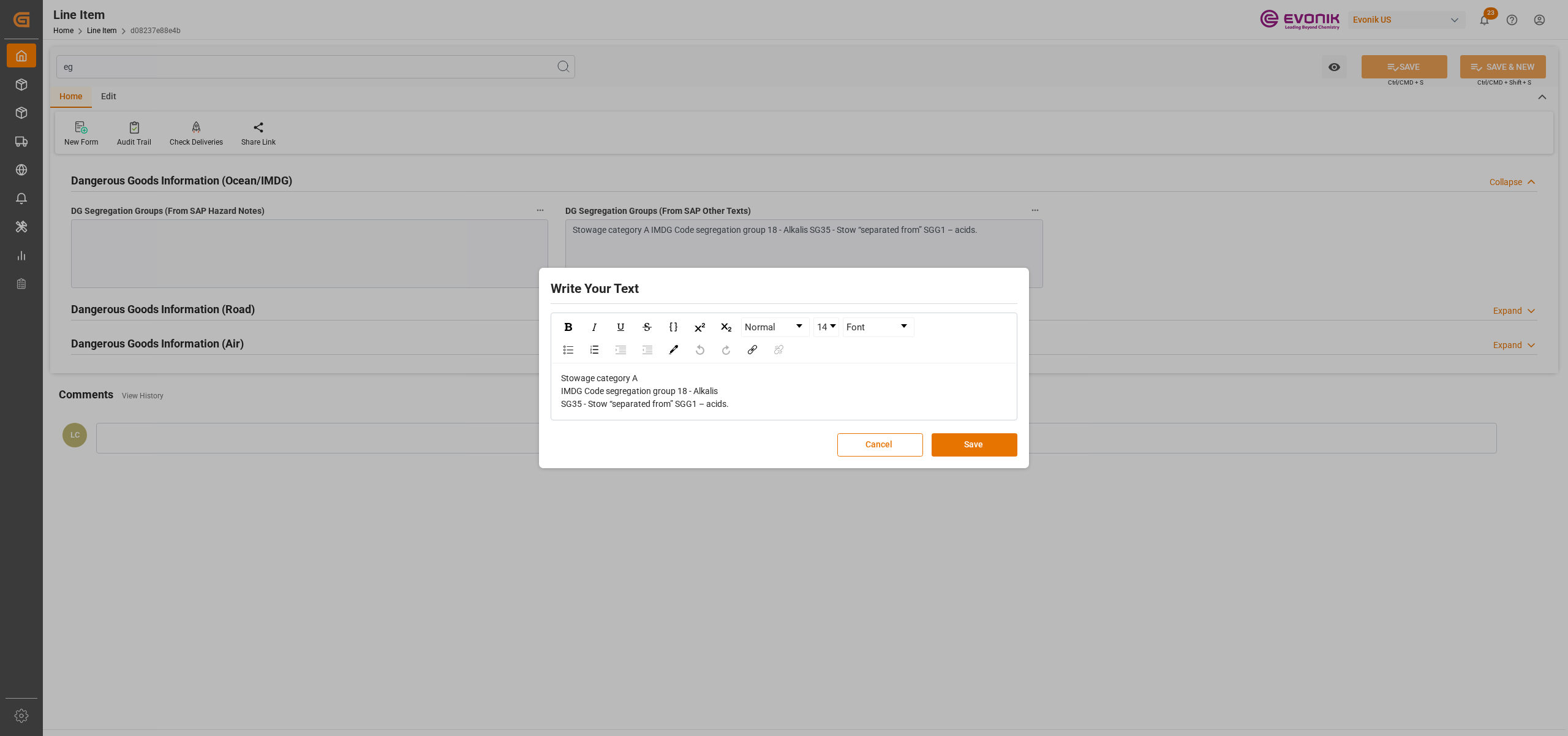
click at [750, 405] on div "Stowage category A IMDG Code segregation group 18 - Alkalis SG35 - Stow “separa…" at bounding box center [784, 391] width 446 height 39
drag, startPoint x: 676, startPoint y: 405, endPoint x: 530, endPoint y: 360, distance: 152.8
click at [530, 360] on div "Write Your Text Normal 14 Font Stowage category A IMDG Code segregation group 1…" at bounding box center [784, 368] width 1568 height 736
copy span "Stowage category A IMDG Code segregation group 18 - Alkalis SG35 - Stow “separa…"
click at [980, 451] on button "Save" at bounding box center [975, 445] width 86 height 23
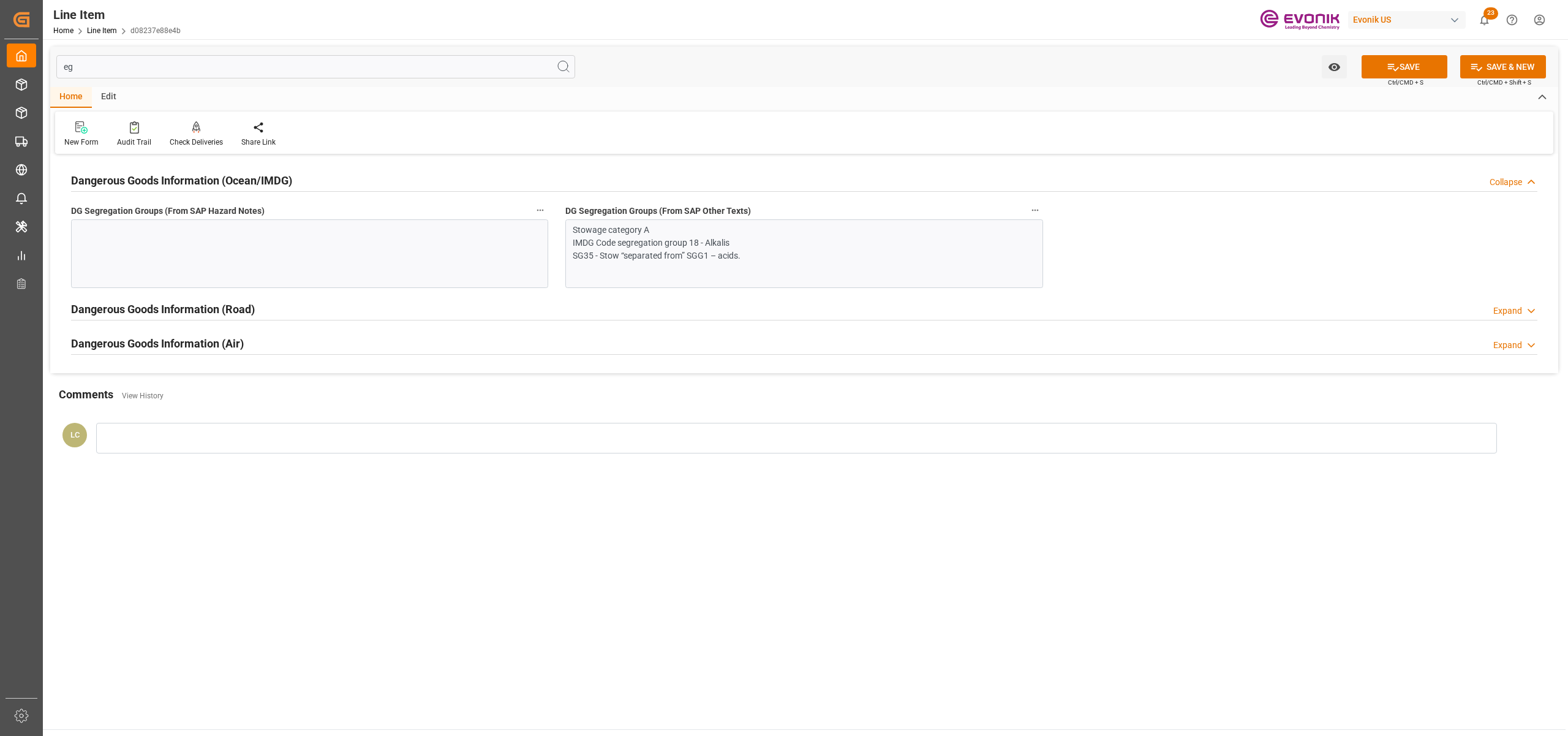
click at [351, 253] on div at bounding box center [309, 254] width 477 height 69
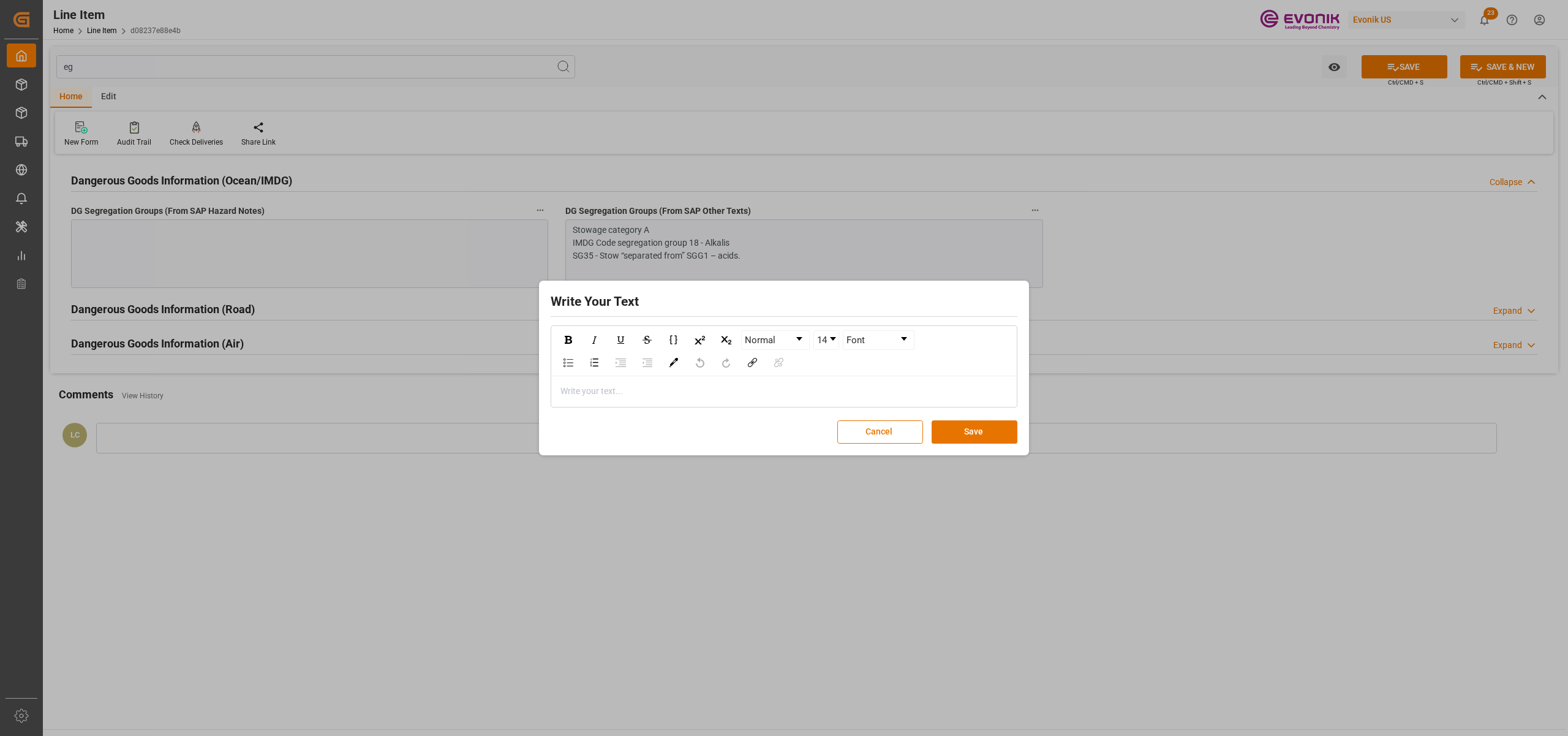
click at [626, 390] on div "rdw-editor" at bounding box center [784, 391] width 446 height 13
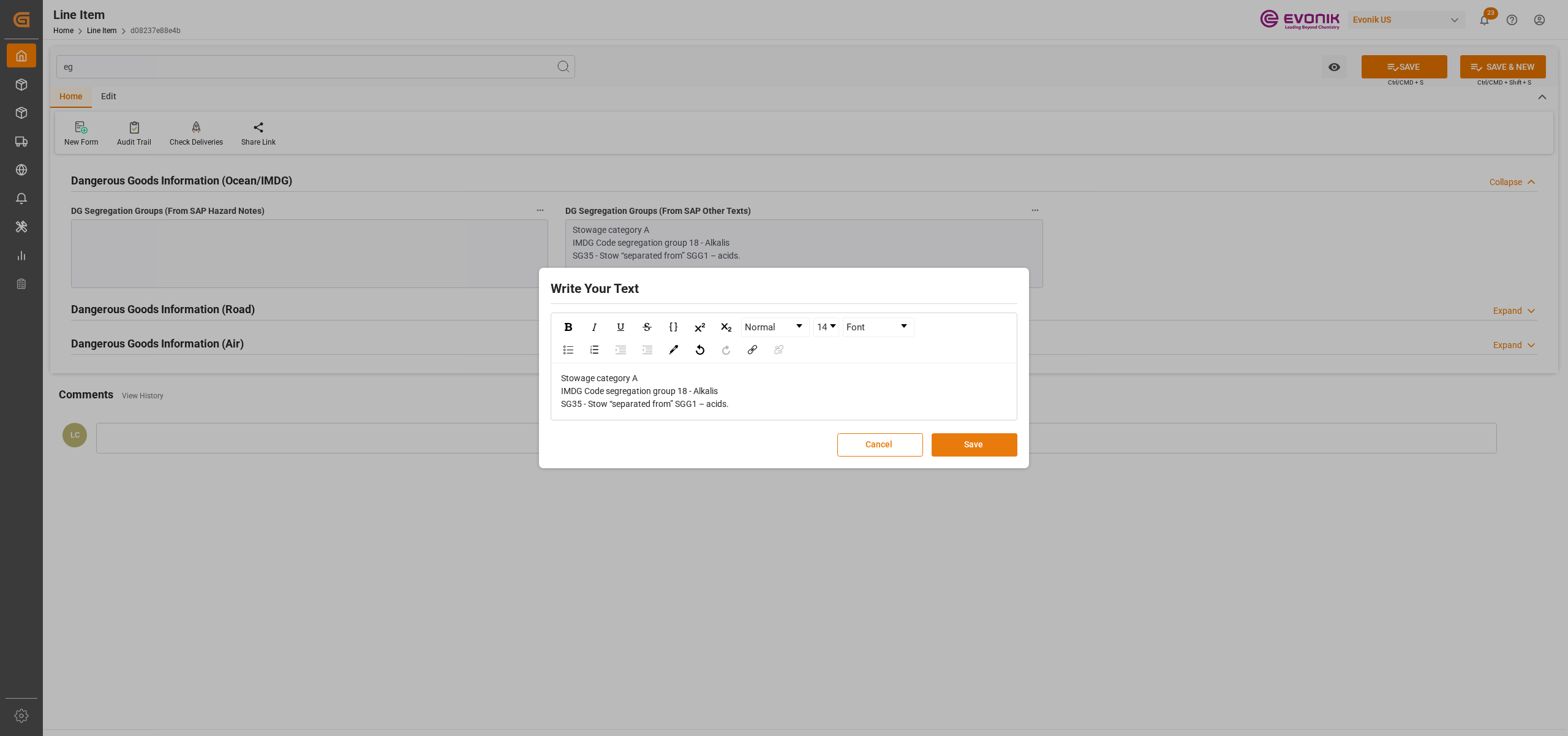
click at [985, 450] on button "Save" at bounding box center [975, 445] width 86 height 23
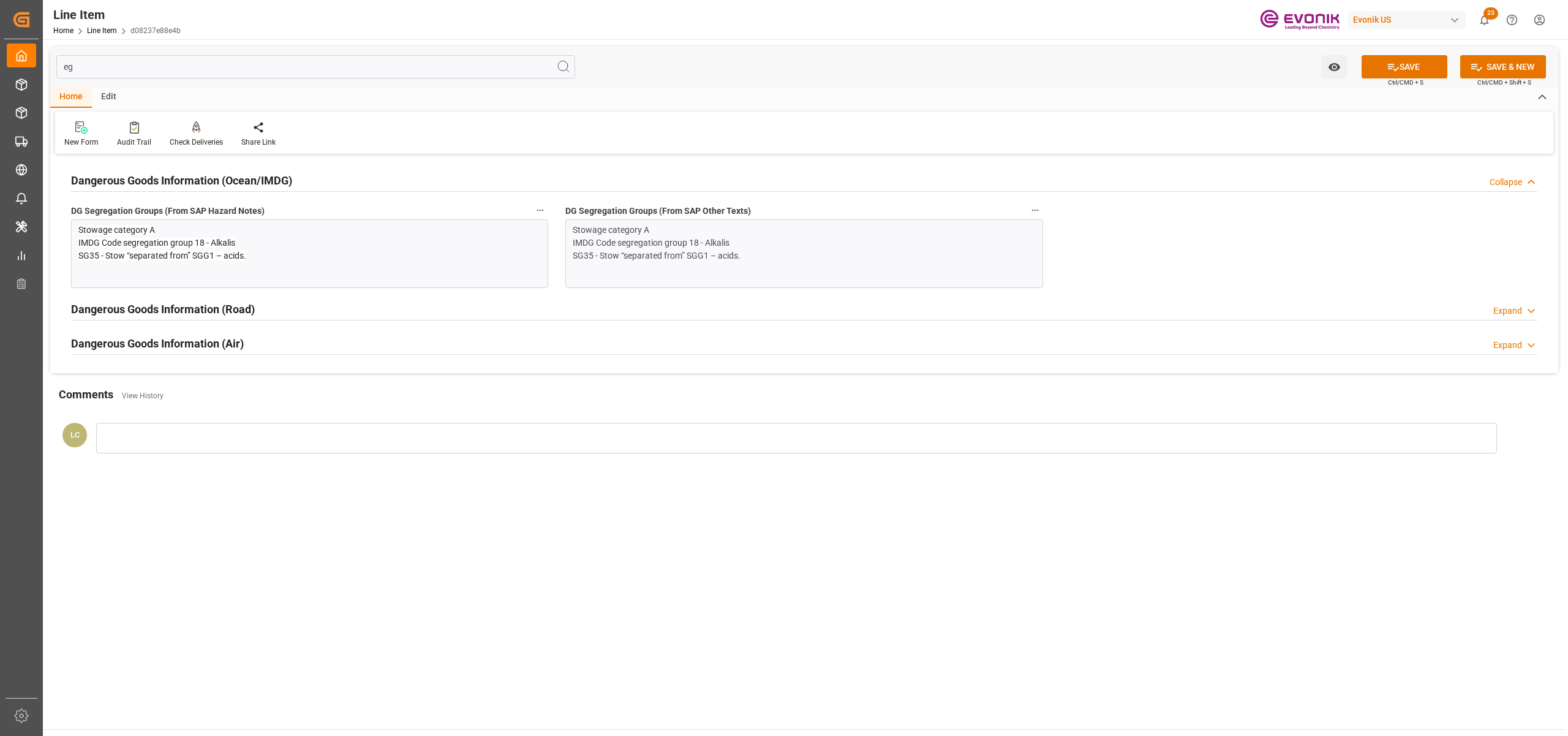
drag, startPoint x: 1385, startPoint y: 67, endPoint x: 1332, endPoint y: 89, distance: 57.4
click at [1386, 69] on icon at bounding box center [1392, 67] width 13 height 13
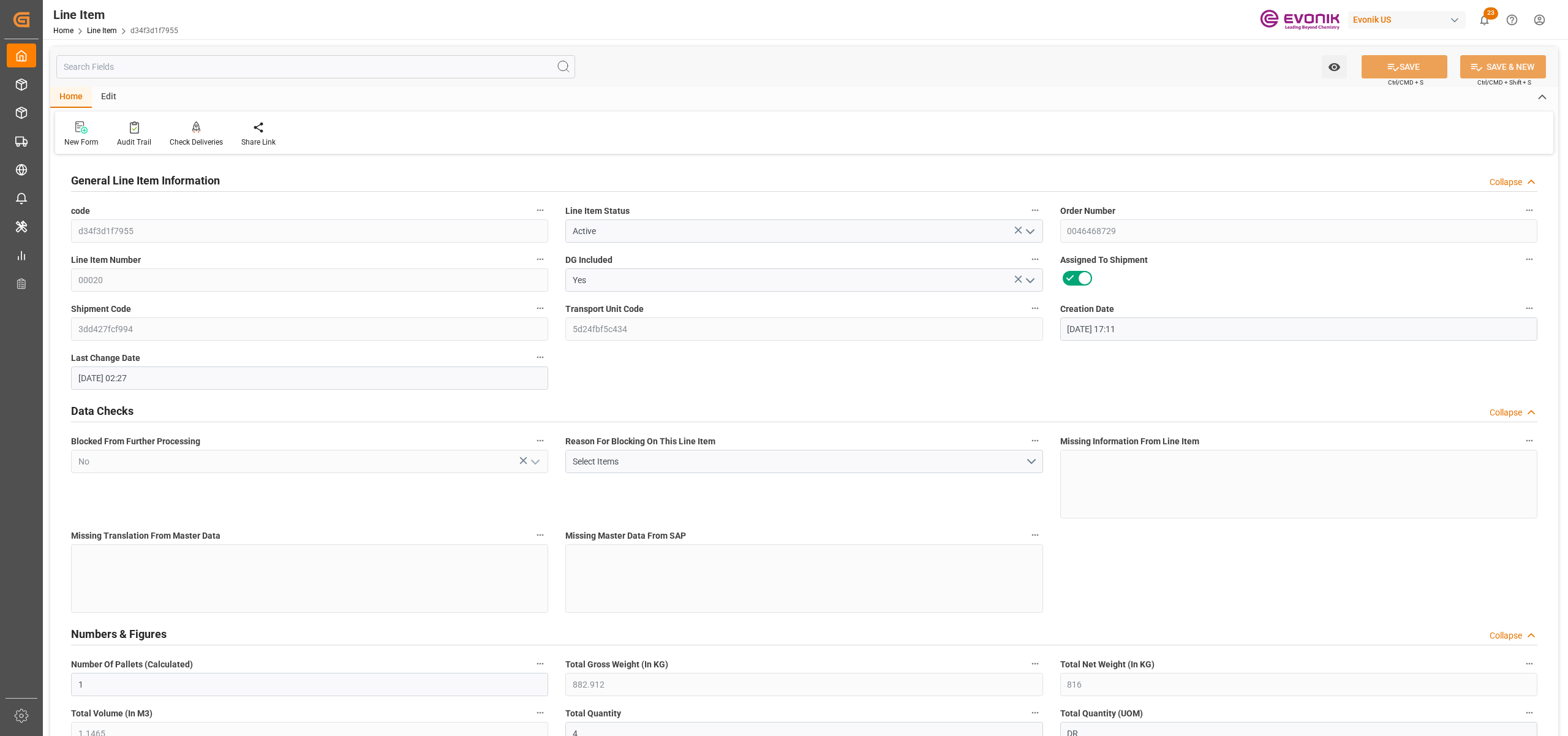
click at [246, 67] on input "text" at bounding box center [315, 67] width 519 height 23
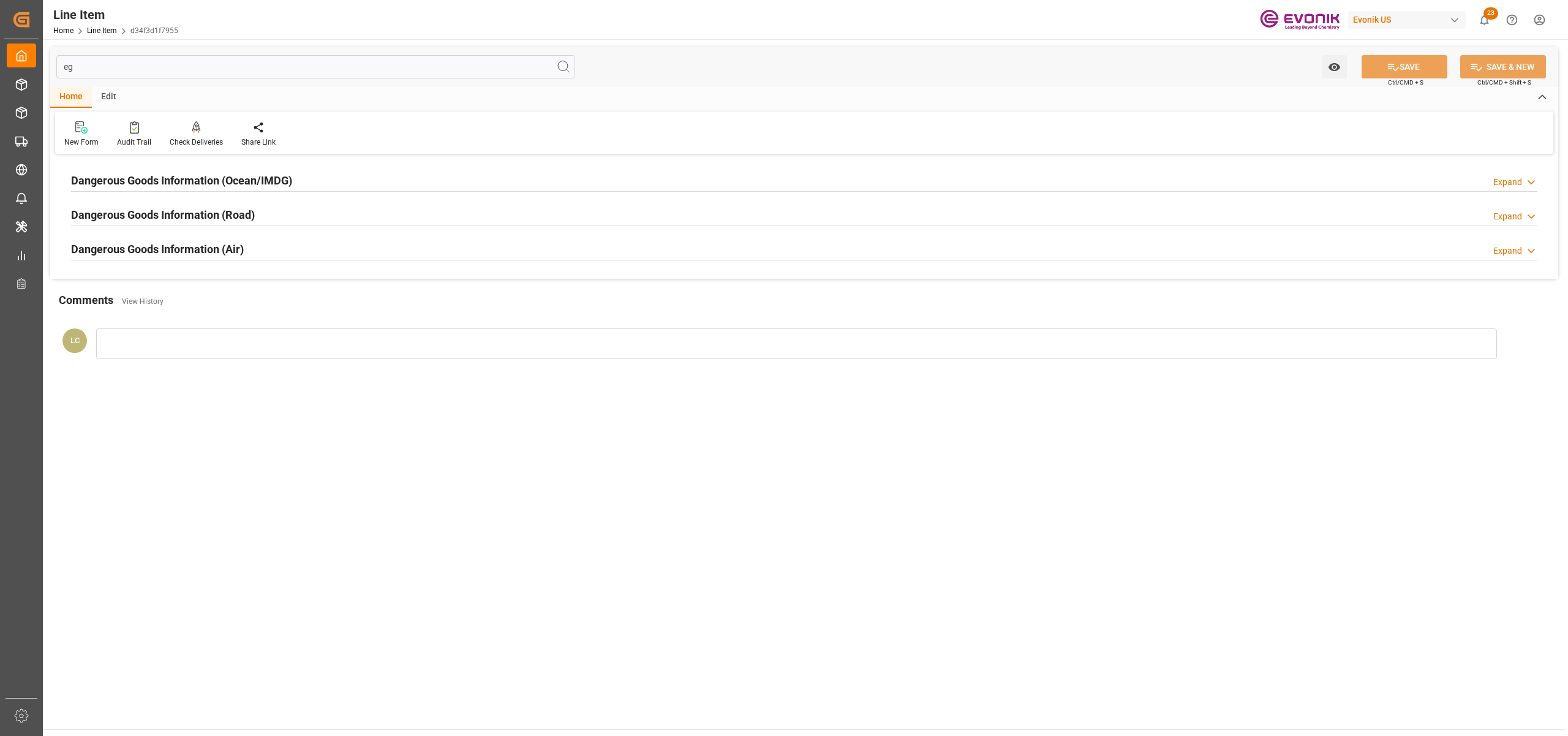
type input "eg"
click at [357, 181] on div "Dangerous Goods Information (Ocean/IMDG) Expand" at bounding box center [804, 179] width 1466 height 23
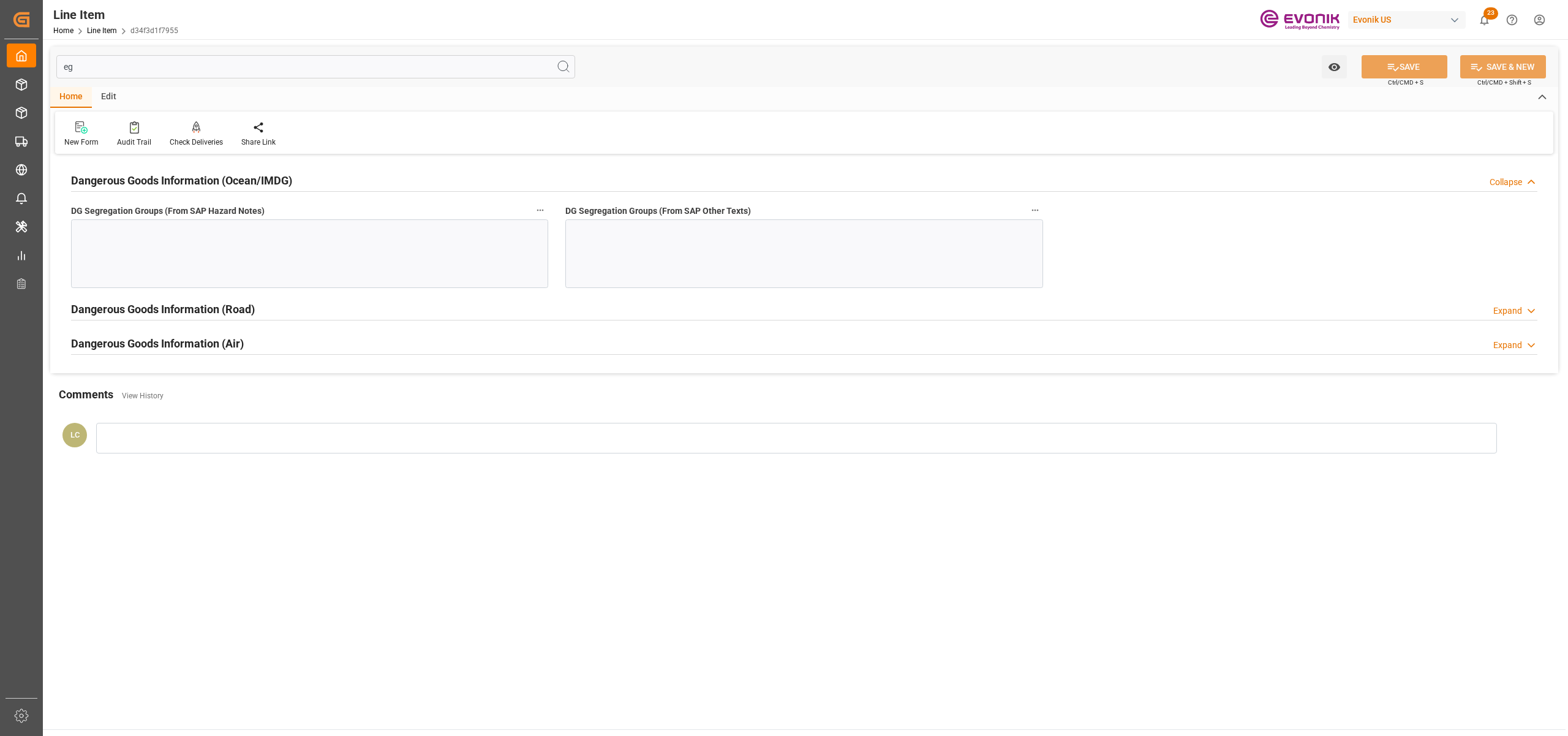
click at [431, 276] on div at bounding box center [309, 254] width 477 height 69
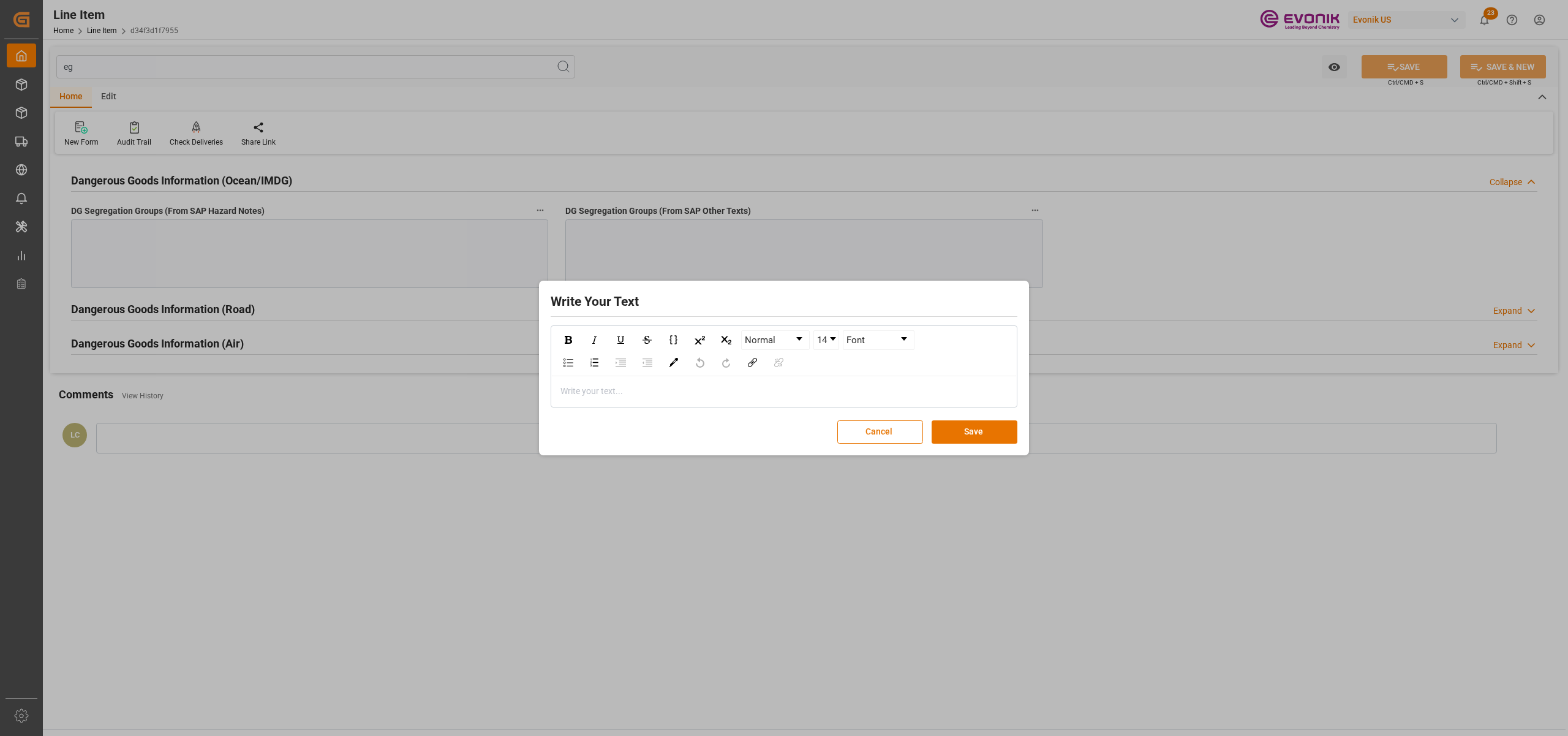
click at [632, 390] on div "rdw-editor" at bounding box center [784, 391] width 446 height 13
click at [994, 433] on button "Save" at bounding box center [975, 432] width 86 height 23
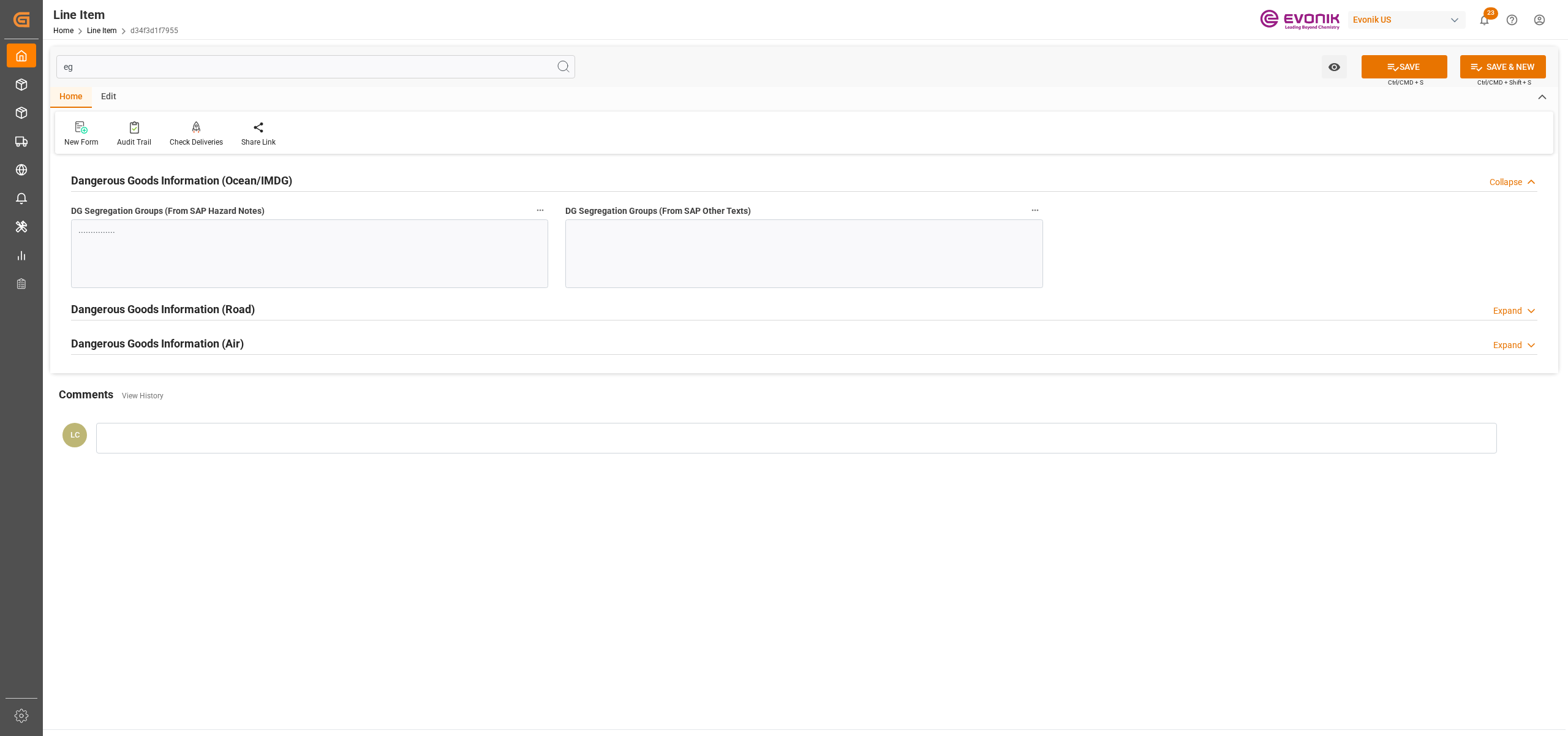
click at [754, 254] on div at bounding box center [804, 254] width 477 height 69
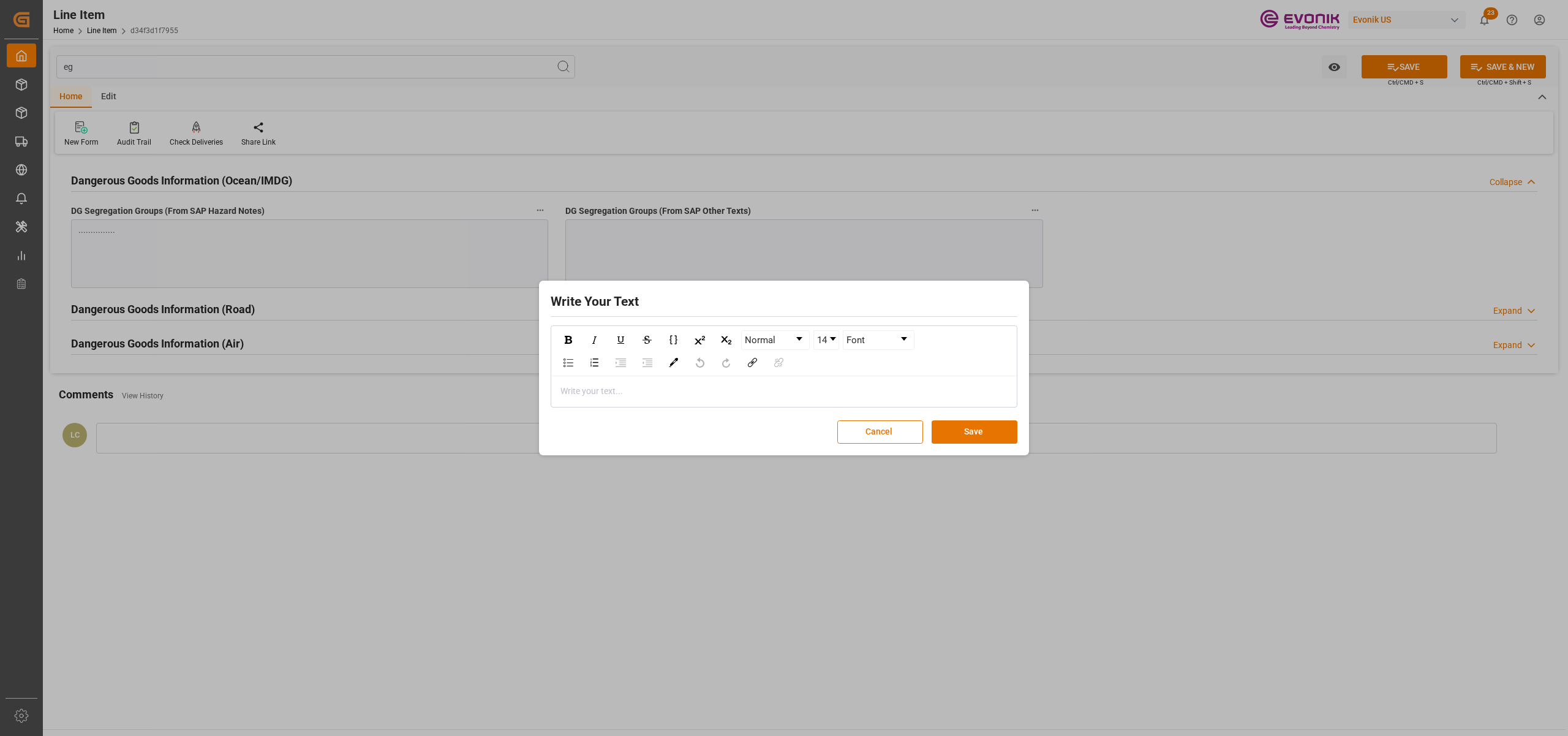
click at [735, 384] on div "Write your text..." at bounding box center [784, 391] width 464 height 30
click at [990, 430] on button "Save" at bounding box center [975, 432] width 86 height 23
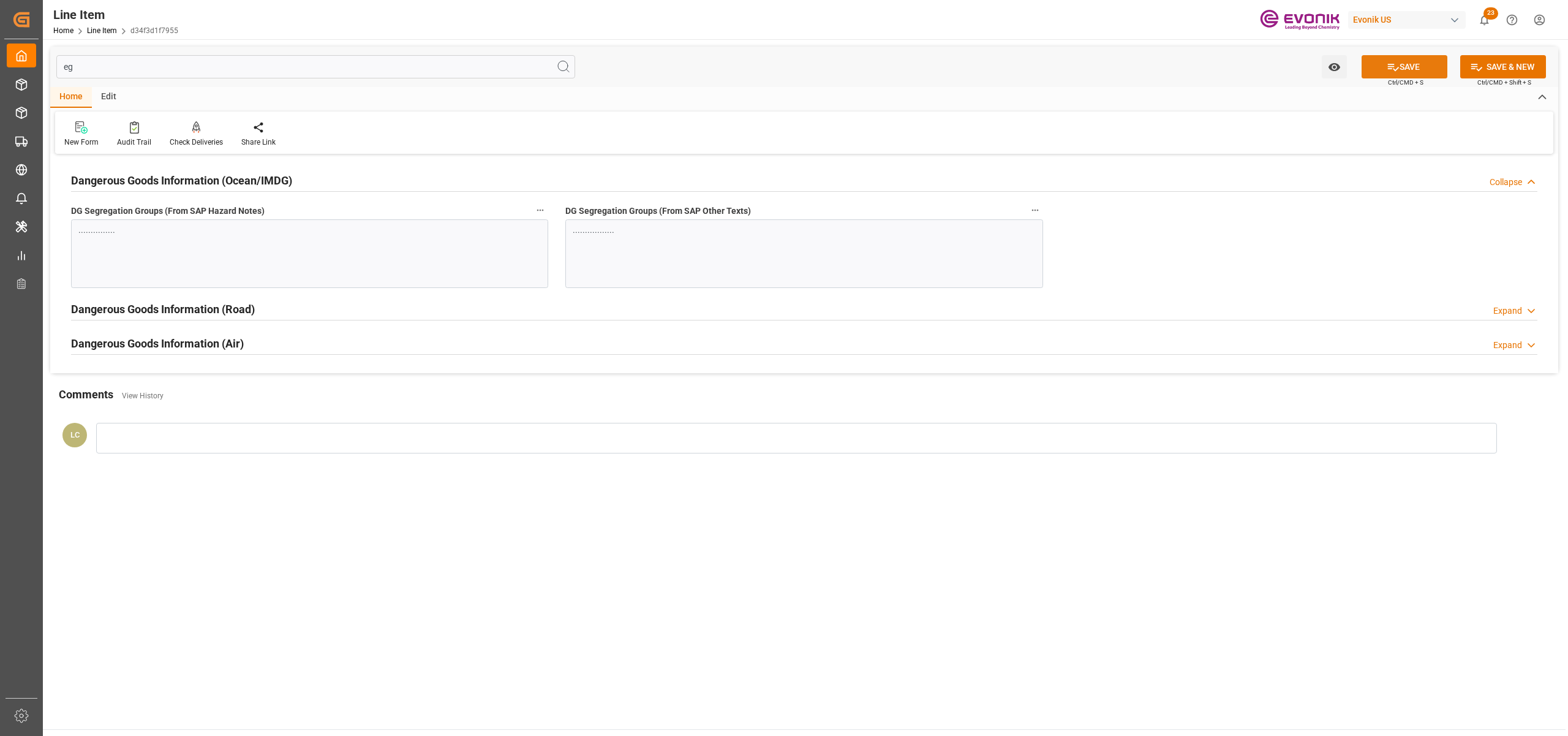
click at [1398, 64] on button "SAVE" at bounding box center [1404, 67] width 86 height 23
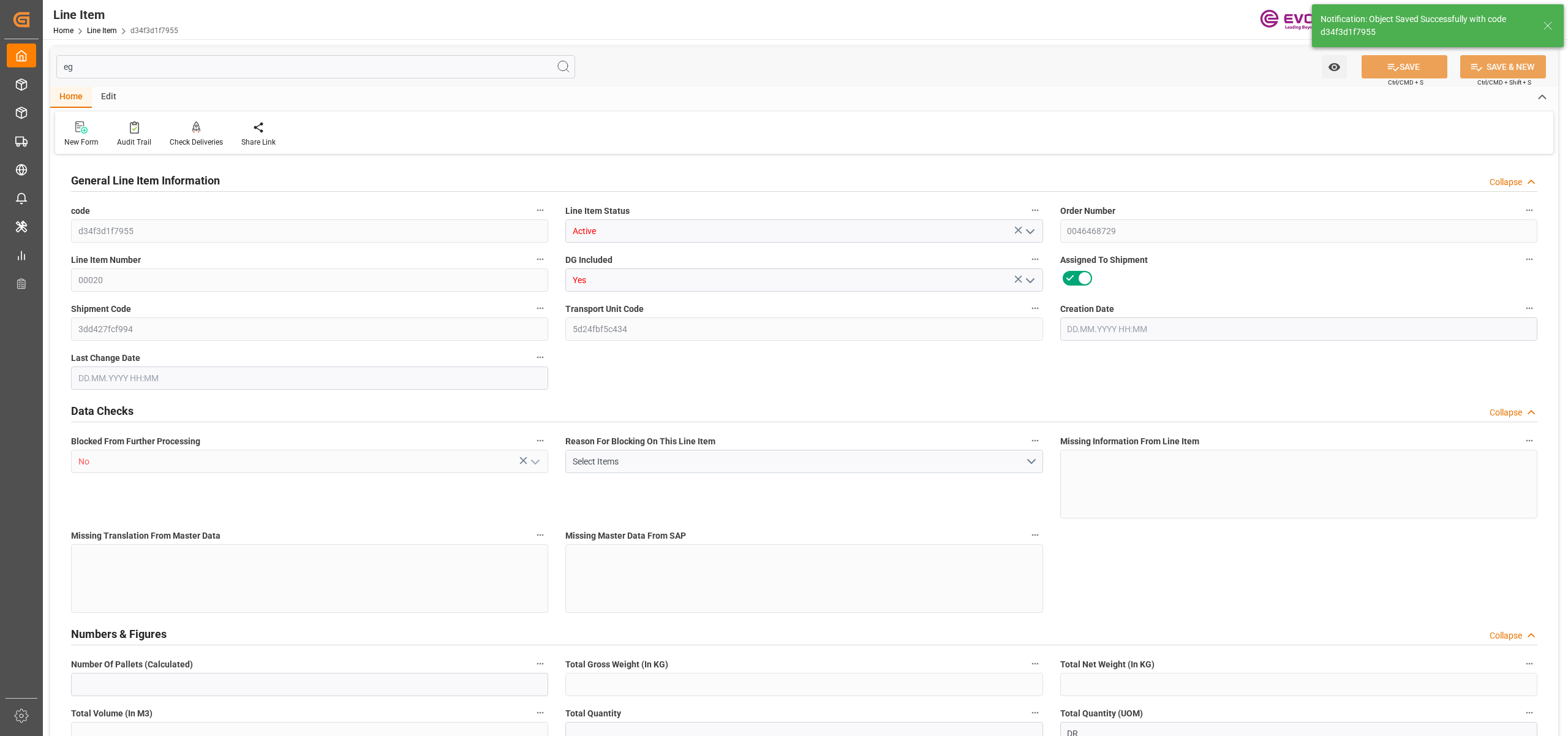
type input "1"
type input "882.912"
type input "816"
type input "1.1465"
type input "4"
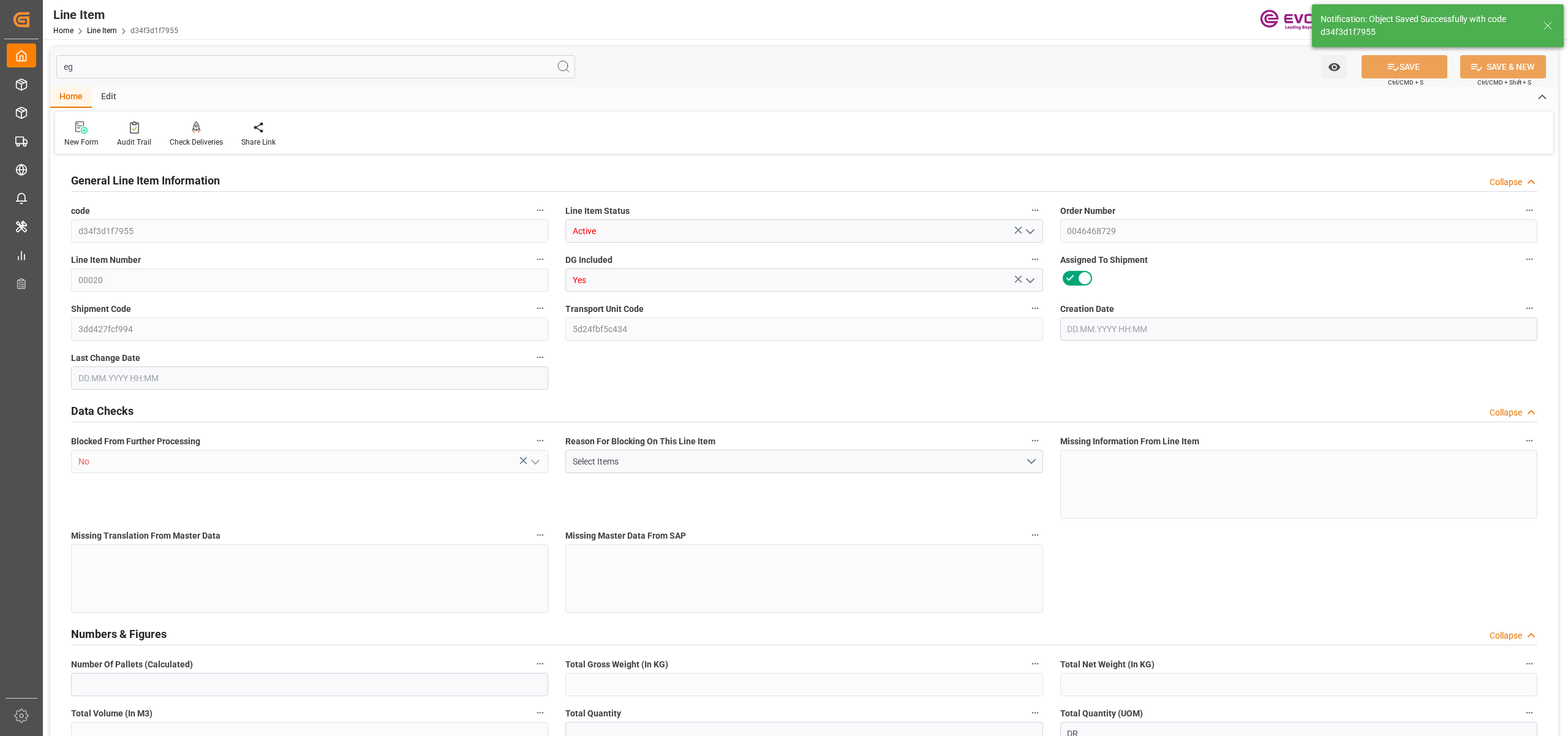
type input "2937.6"
type input "4"
type input "816"
type input "882.912"
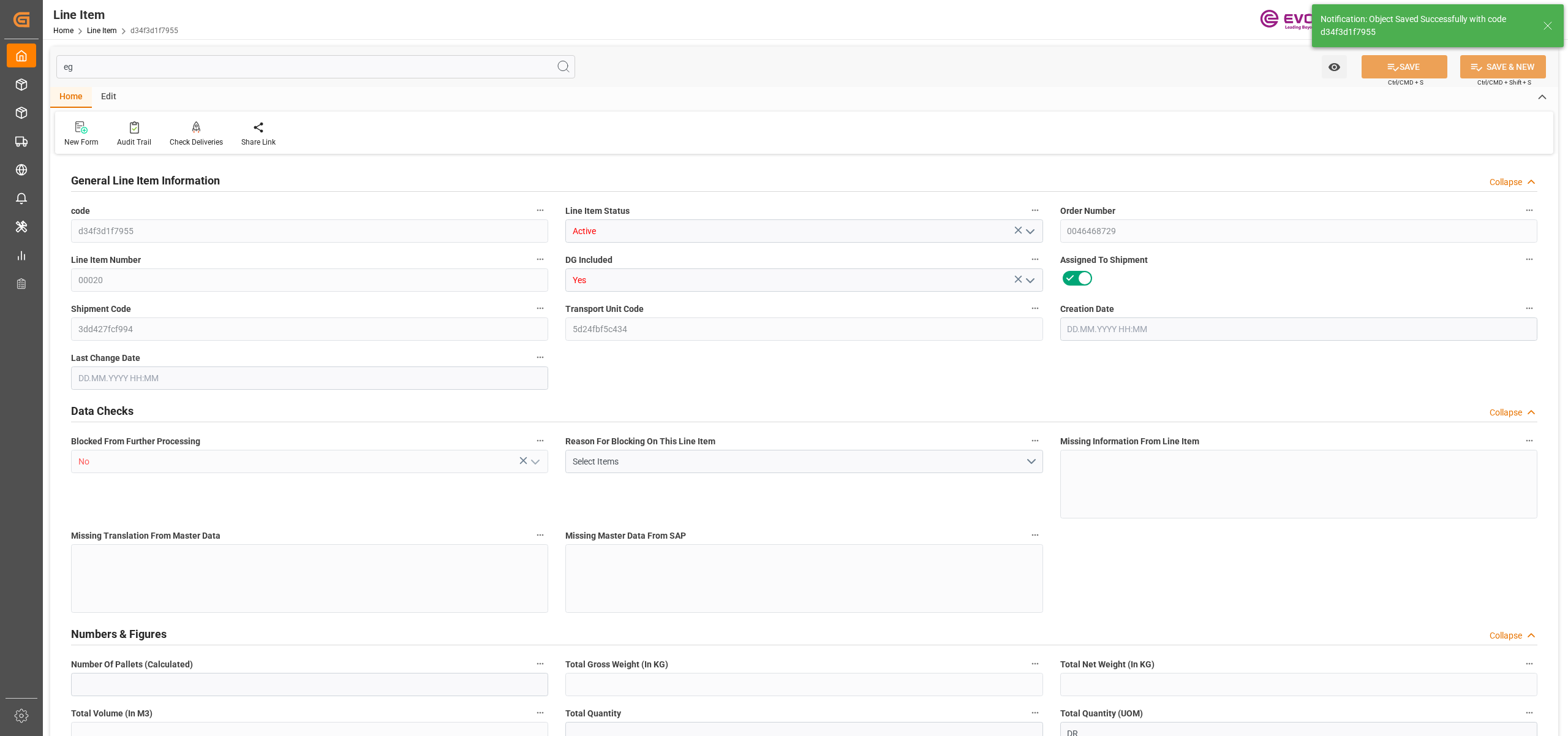
type input "899.912"
type input "816"
type input "1.1465"
type input "1146.48"
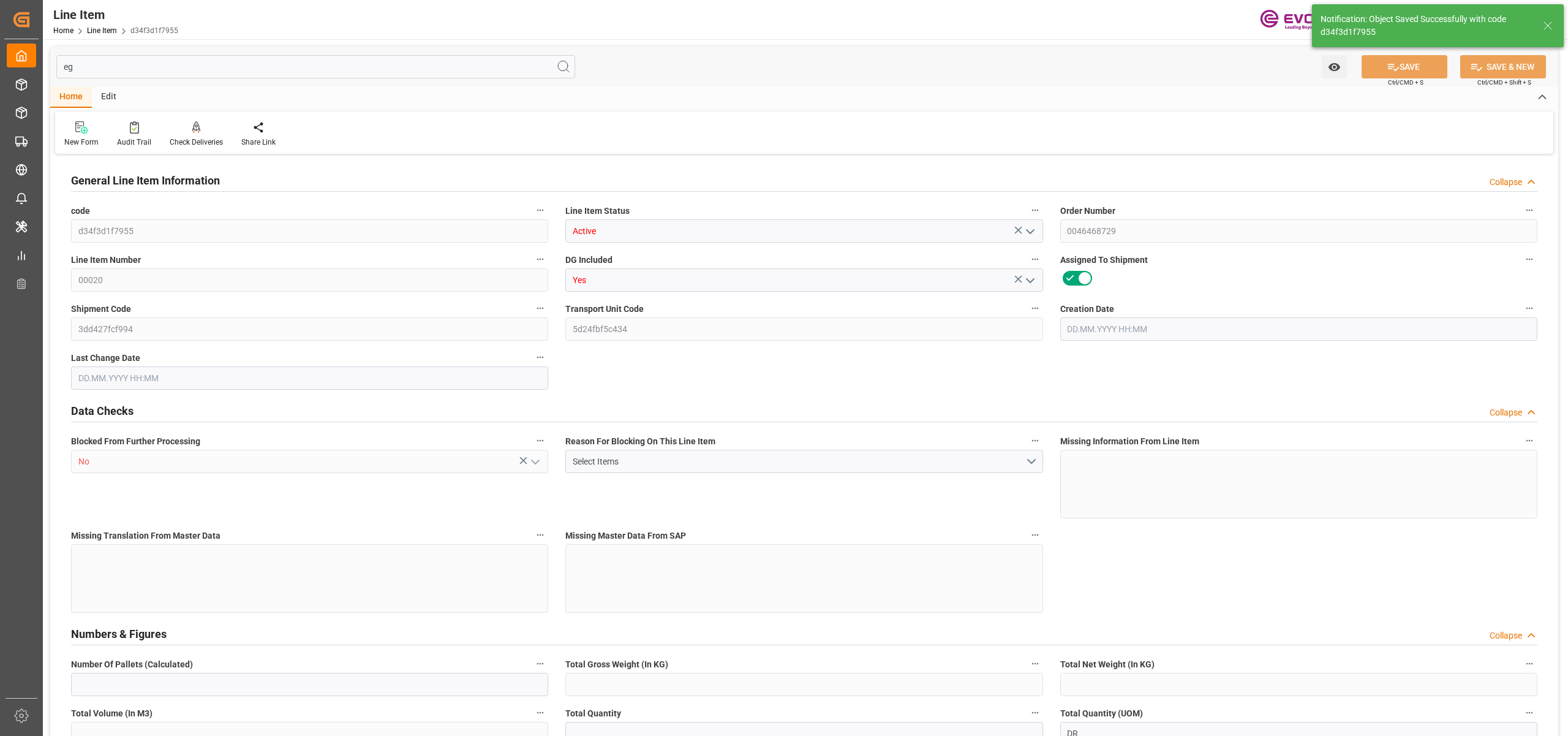
type input "0"
type input "[DATE] 17:11"
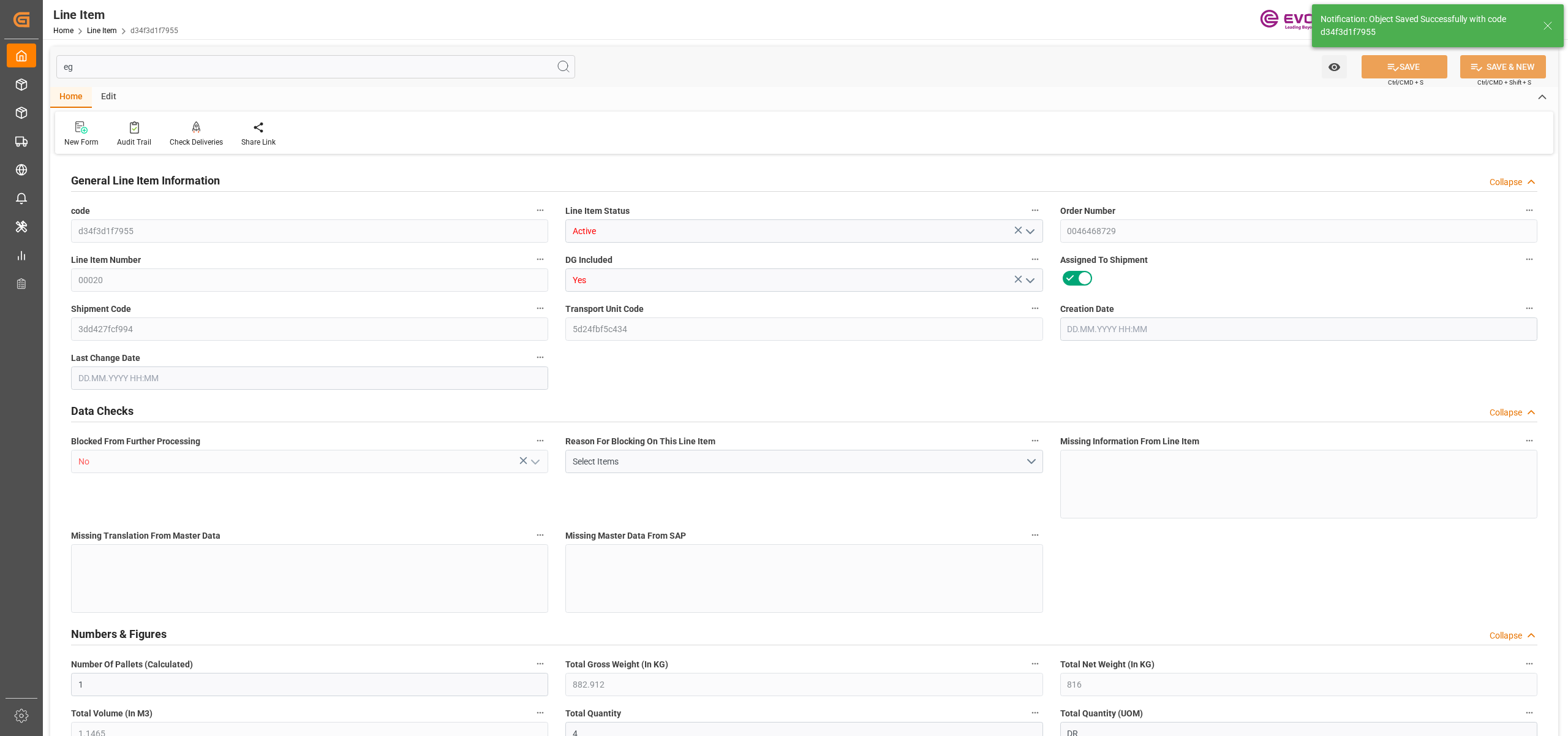
type input "21.08.2025 02:33"
type input "[DATE]"
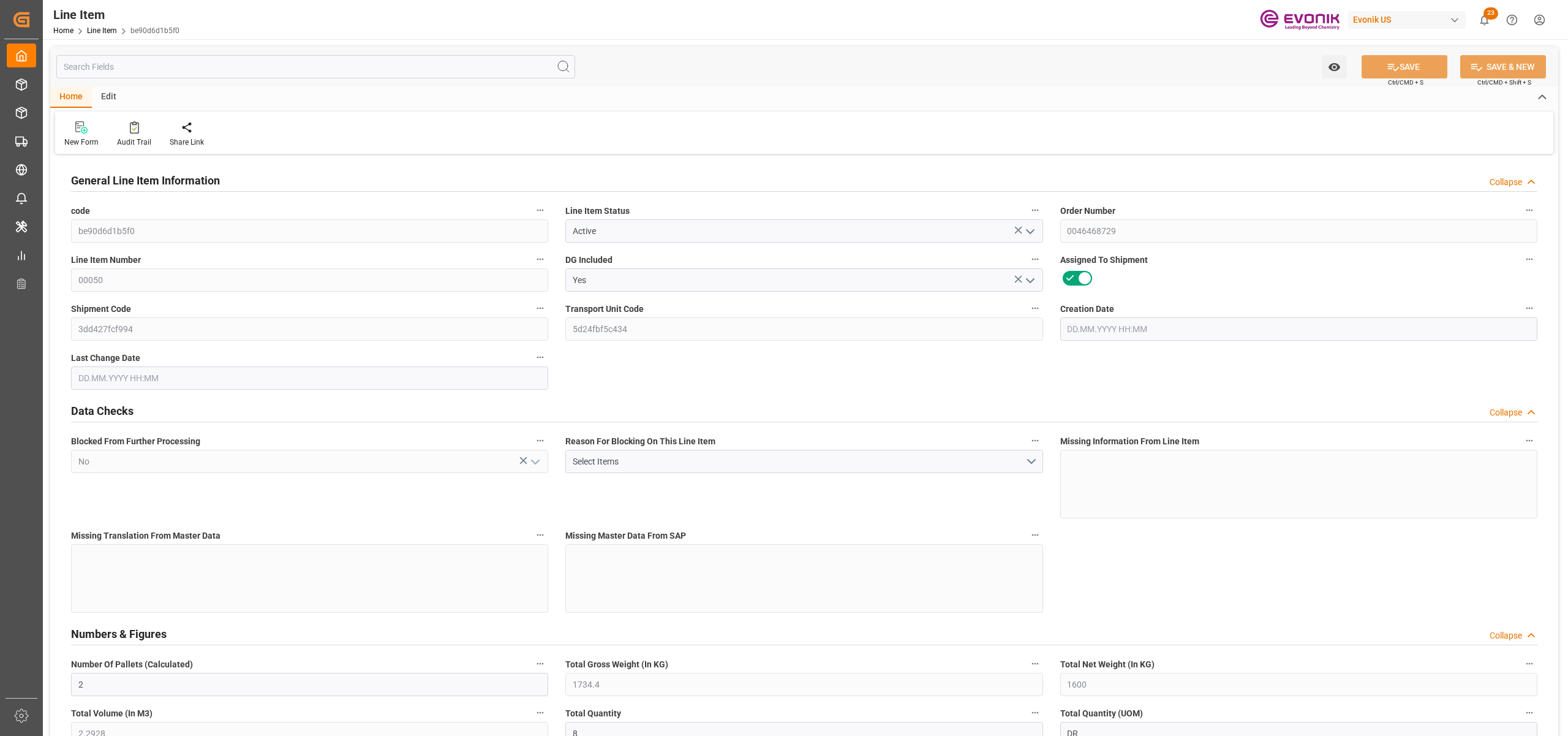
type input "2"
type input "1734.4"
type input "1600"
type input "2.2928"
type input "8"
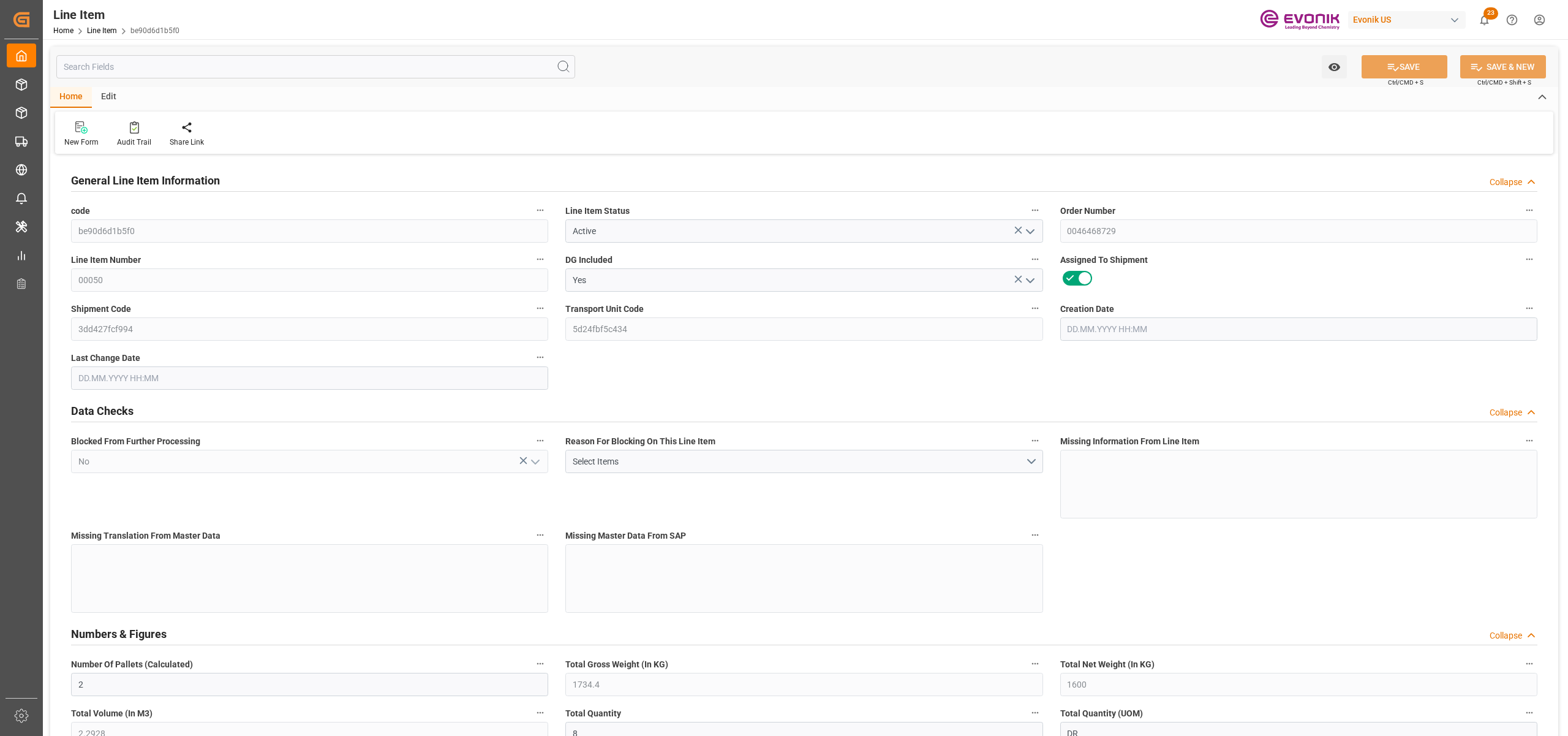
type input "6432"
type input "8"
type input "1600"
type input "1734.4"
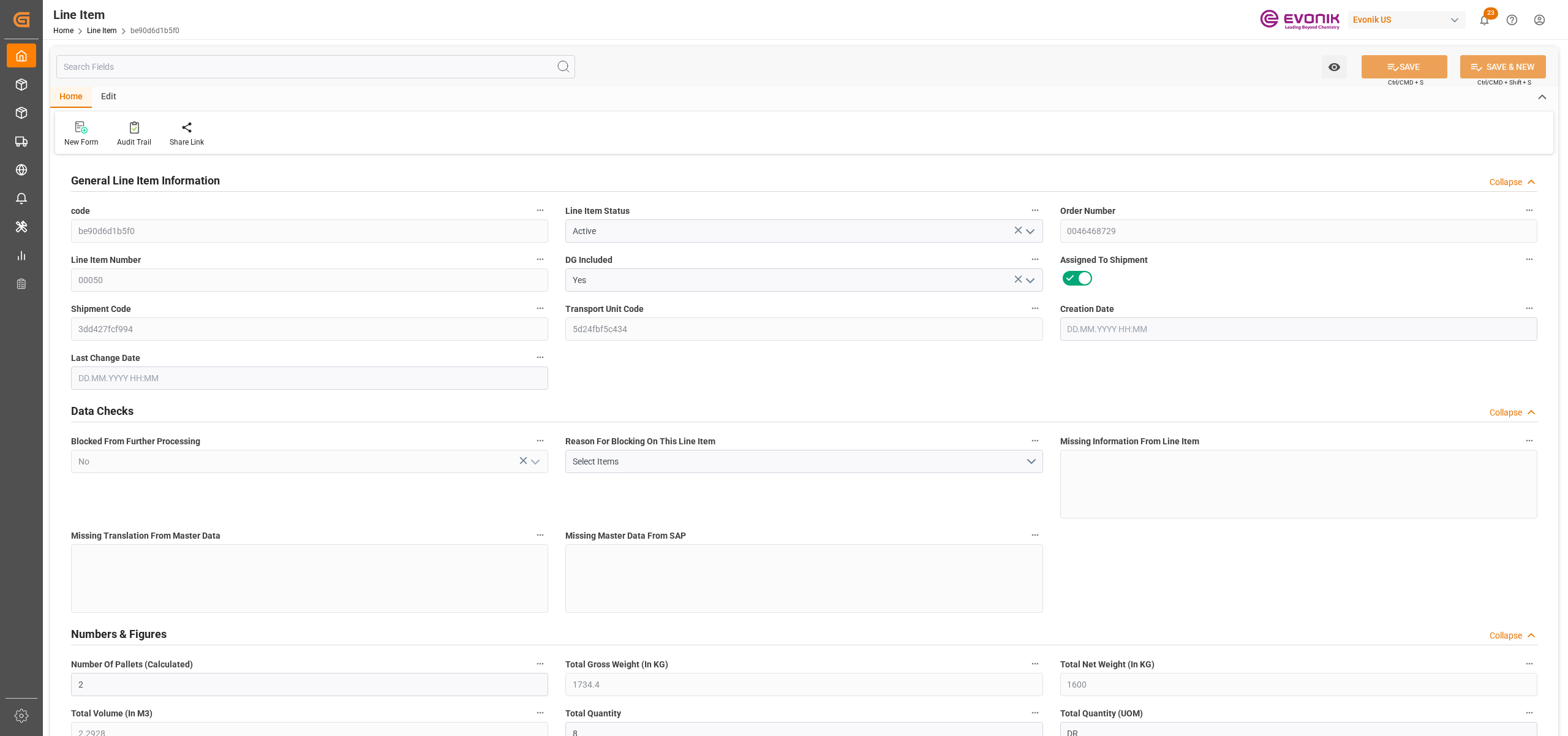
type input "1774.4"
type input "1600"
type input "2.2928"
type input "2292.8"
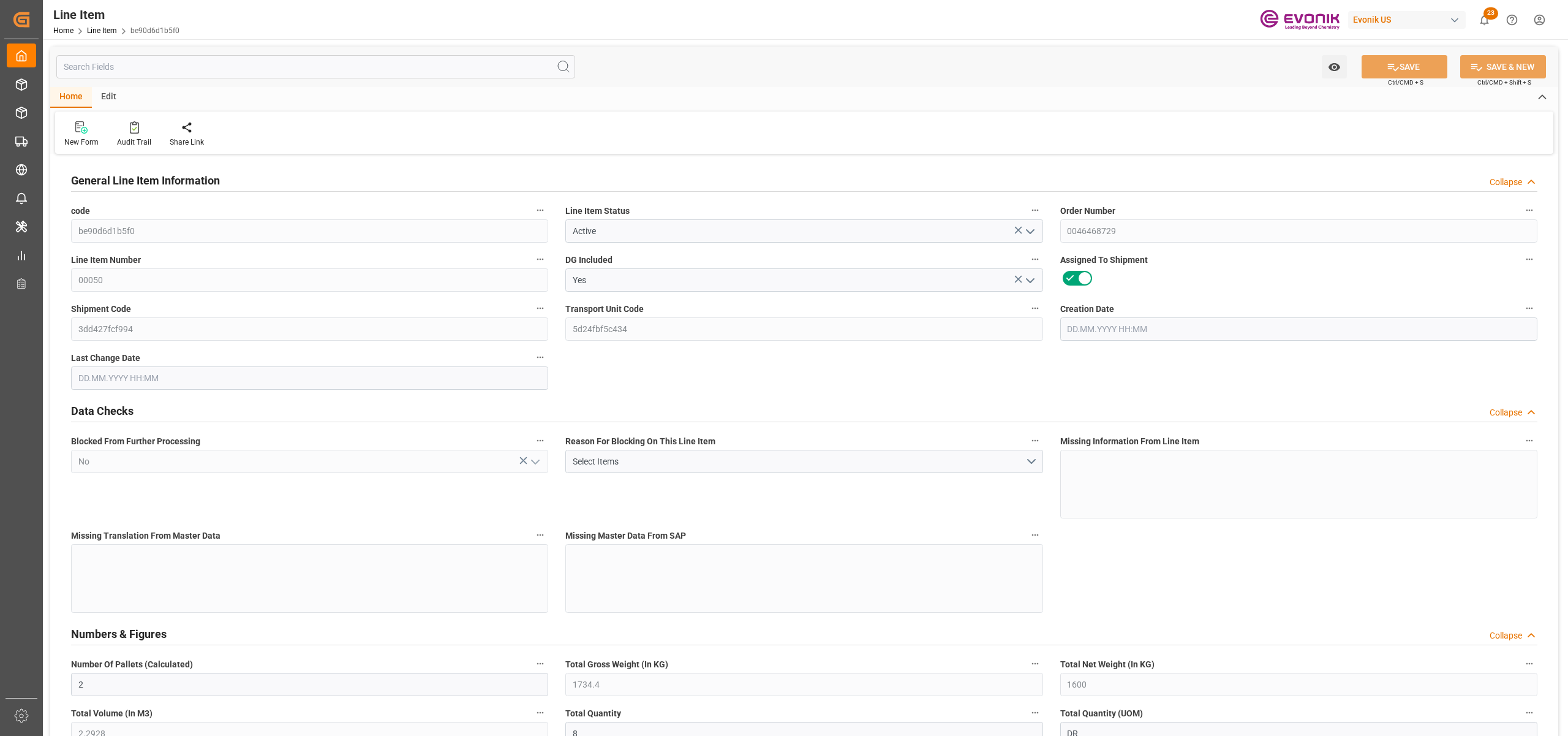
type input "0"
type input "20.08.2025 17:11"
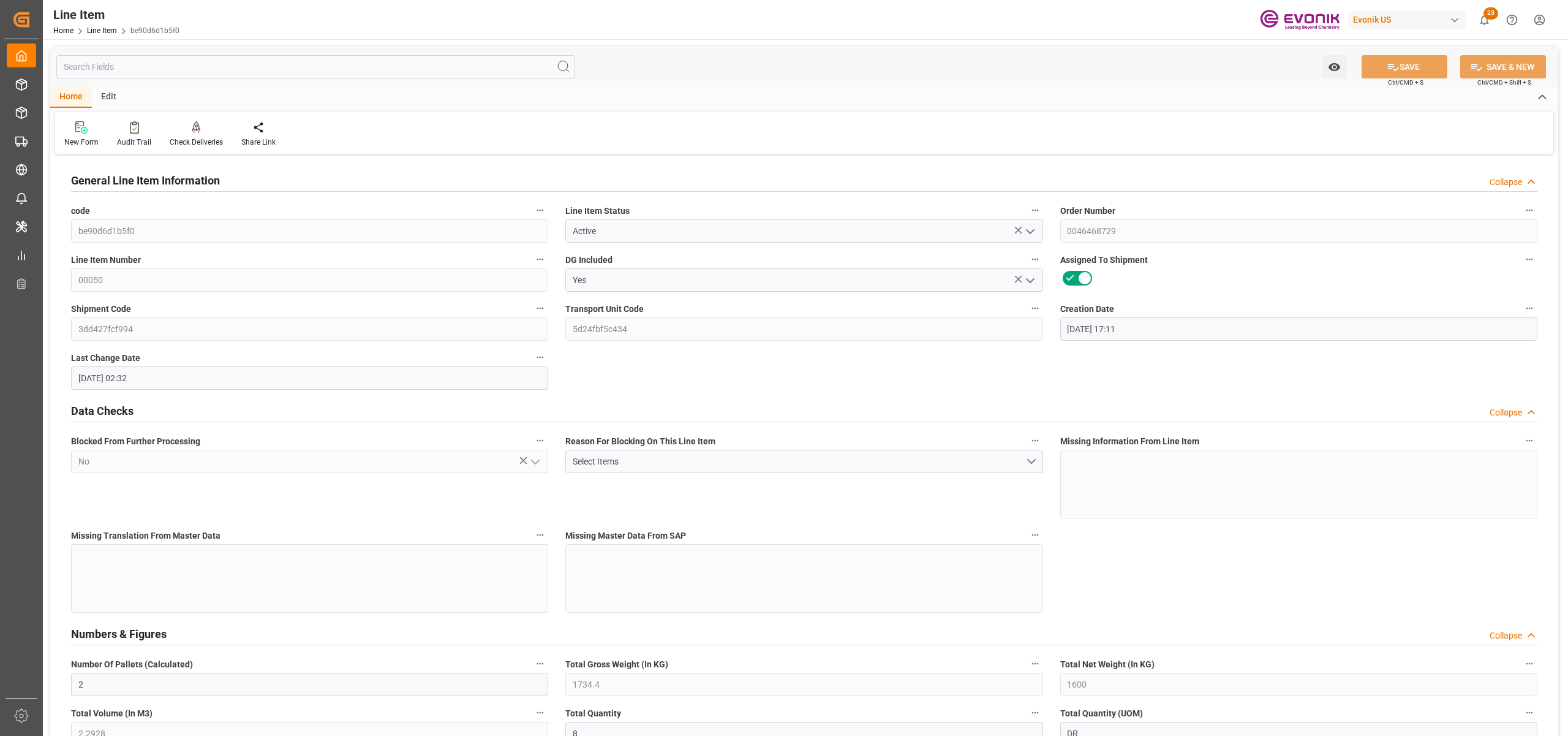
type input "21.08.2025 02:32"
type input "24.10.2025"
type input "25.08.2025"
type input "15.08.2025"
click at [183, 64] on input "text" at bounding box center [315, 67] width 519 height 23
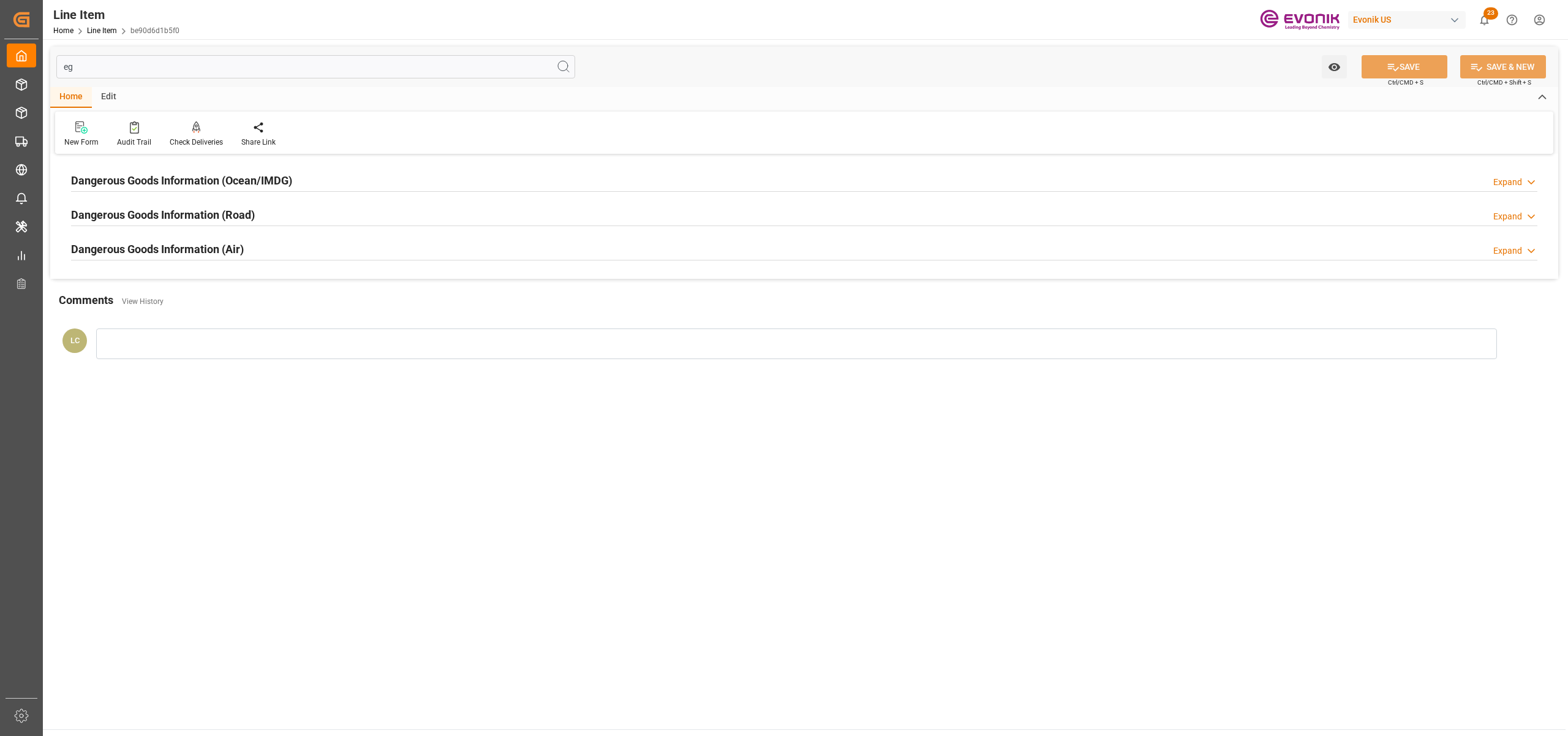
type input "eg"
click at [302, 179] on div "Dangerous Goods Information (Ocean/IMDG) Expand" at bounding box center [804, 179] width 1466 height 23
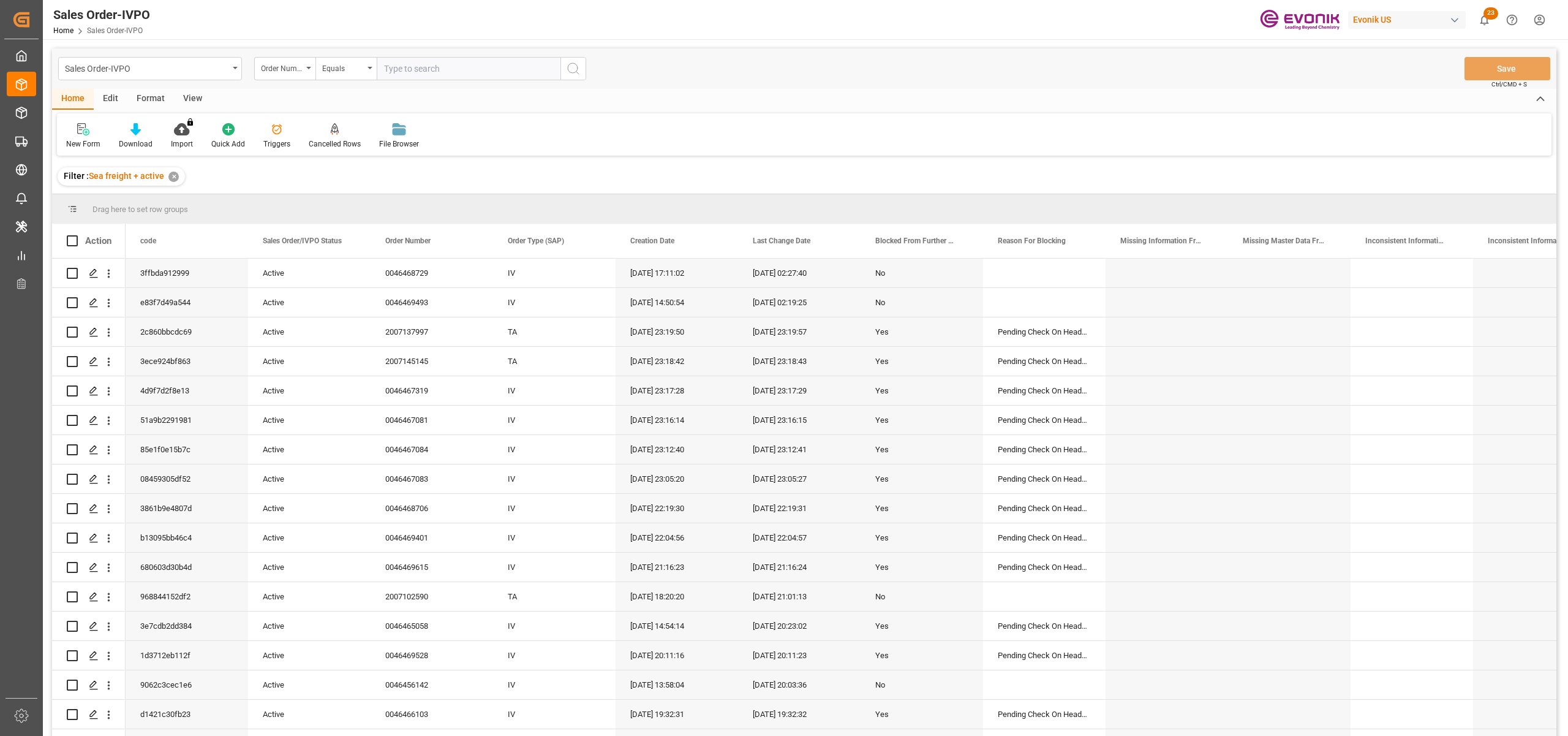
click at [398, 63] on input "text" at bounding box center [468, 69] width 184 height 23
paste input "0046467083"
type input "0046467083"
click at [574, 71] on icon "search button" at bounding box center [573, 68] width 14 height 14
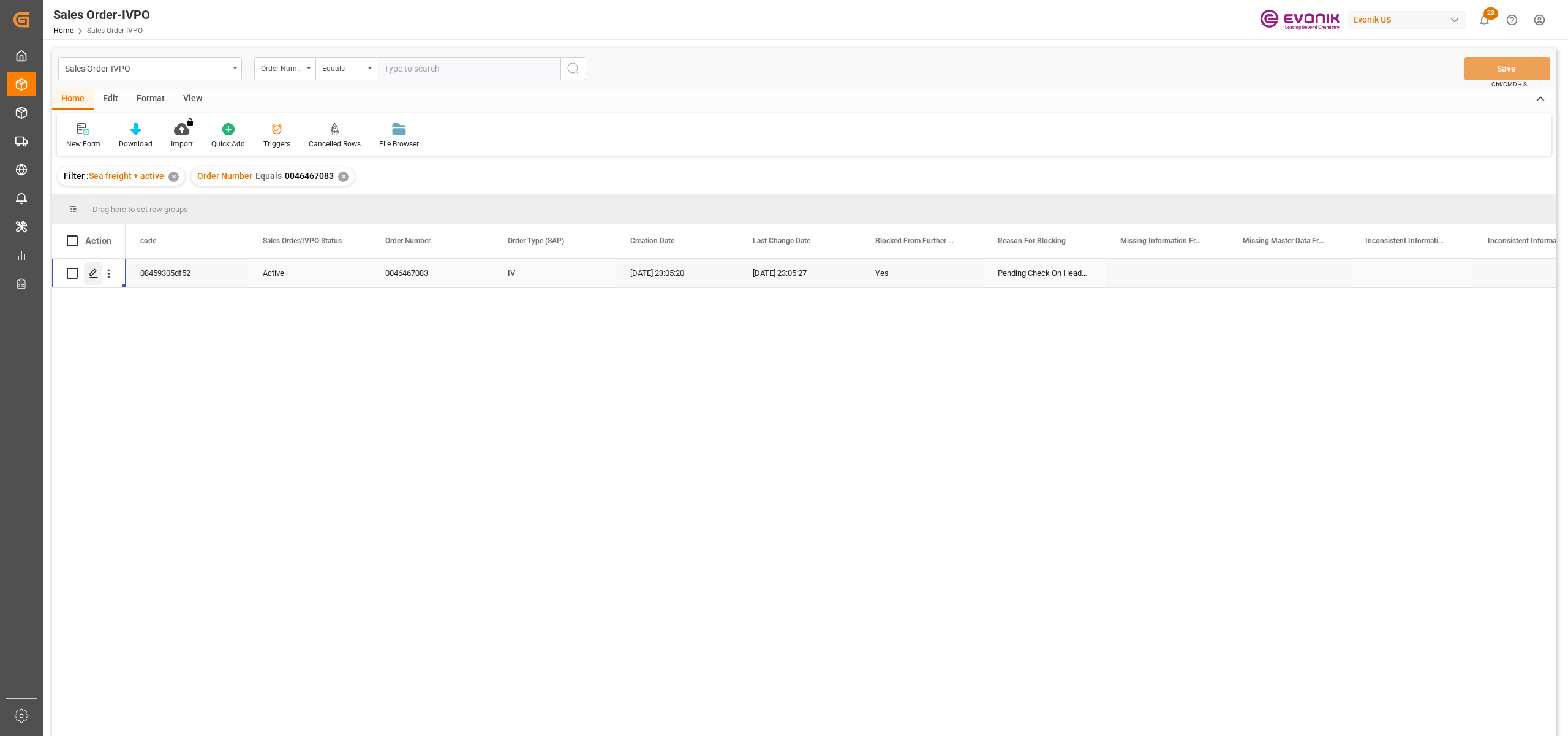
click at [91, 273] on icon "Press SPACE to select this row." at bounding box center [93, 273] width 10 height 10
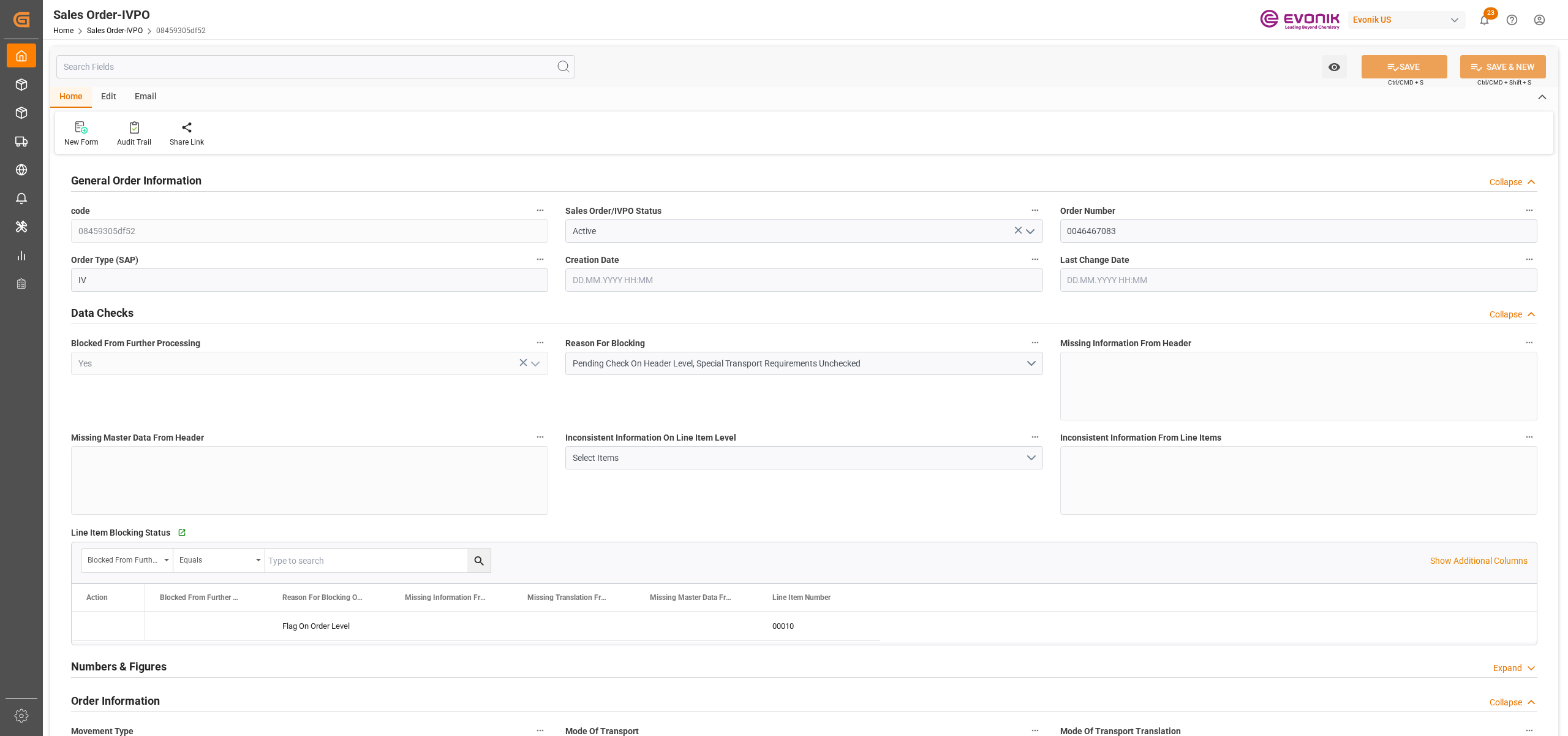
type input "CNSHA"
type input "0"
type input "1"
type input "17108.9"
type input "20.08.2025 23:05"
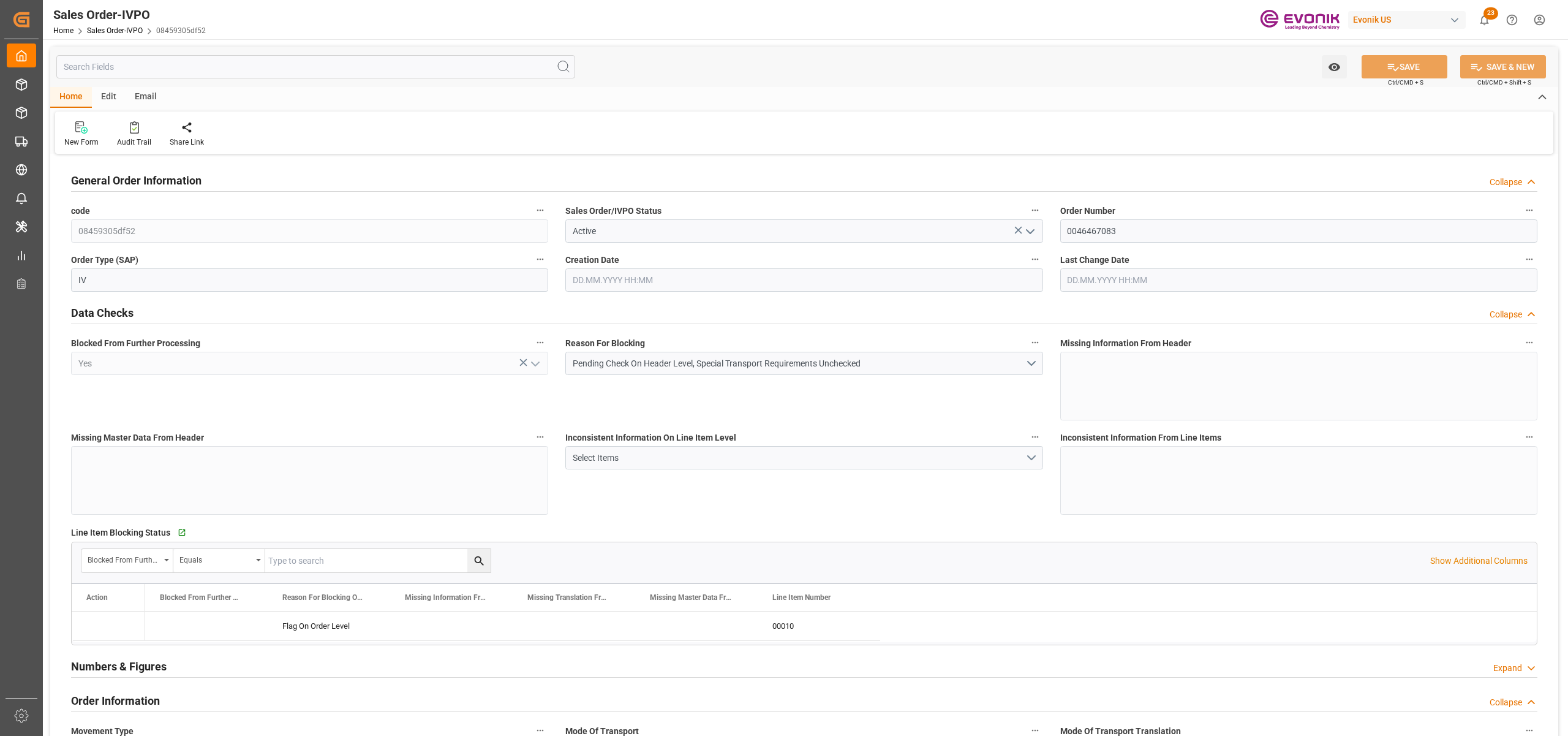
type input "20.08.2025 23:05"
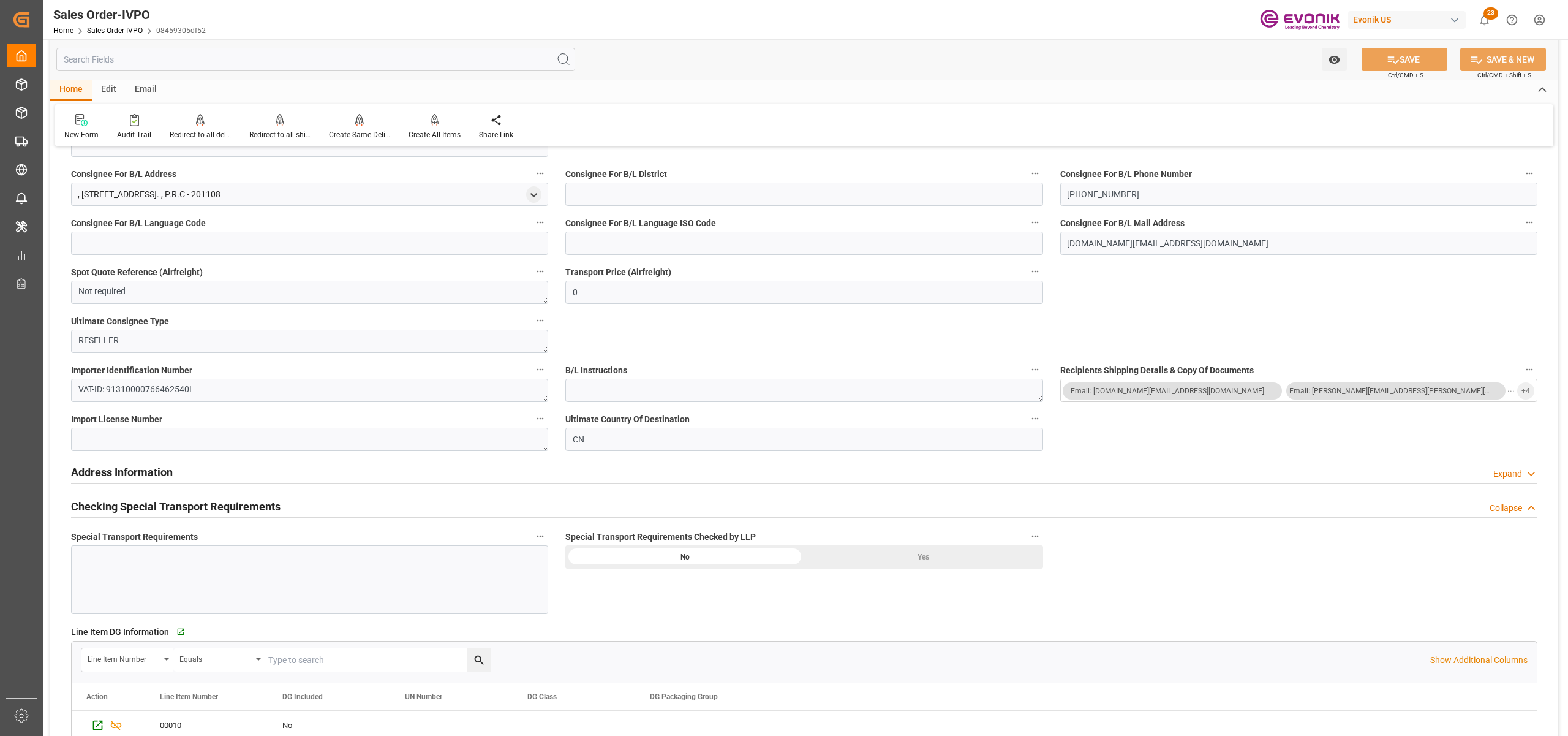
scroll to position [817, 0]
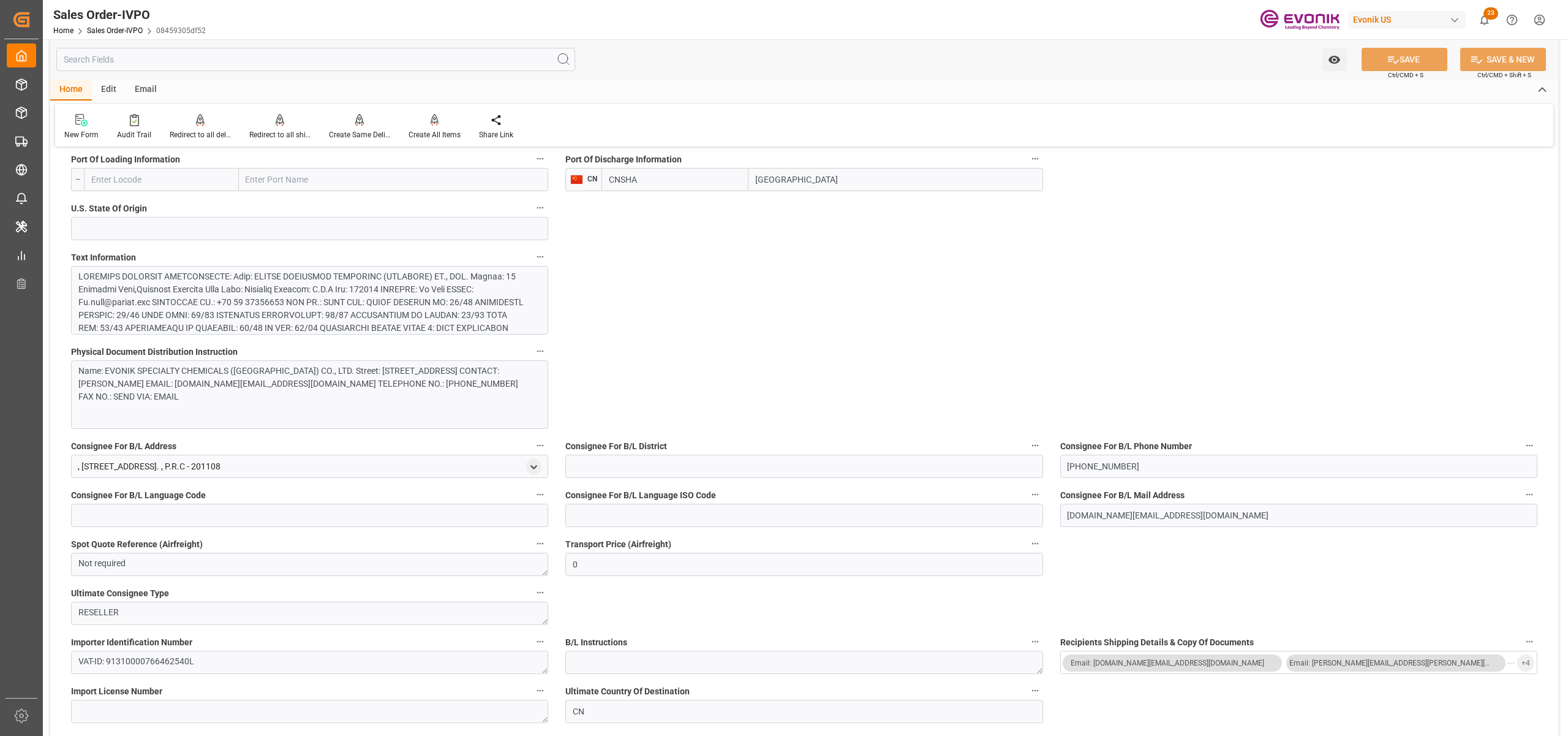
click at [435, 303] on div at bounding box center [303, 366] width 450 height 193
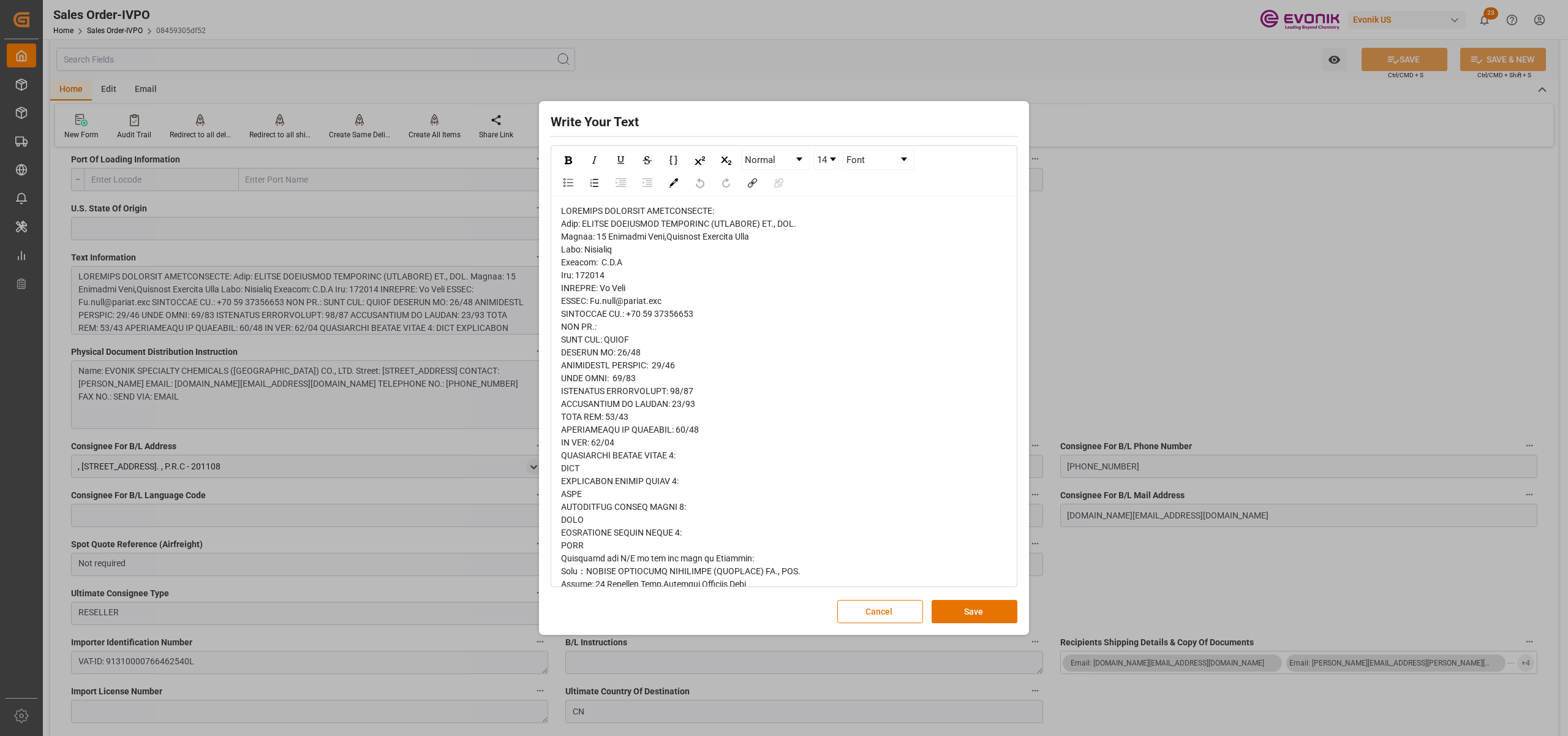
click at [577, 227] on span "rdw-editor" at bounding box center [680, 577] width 239 height 743
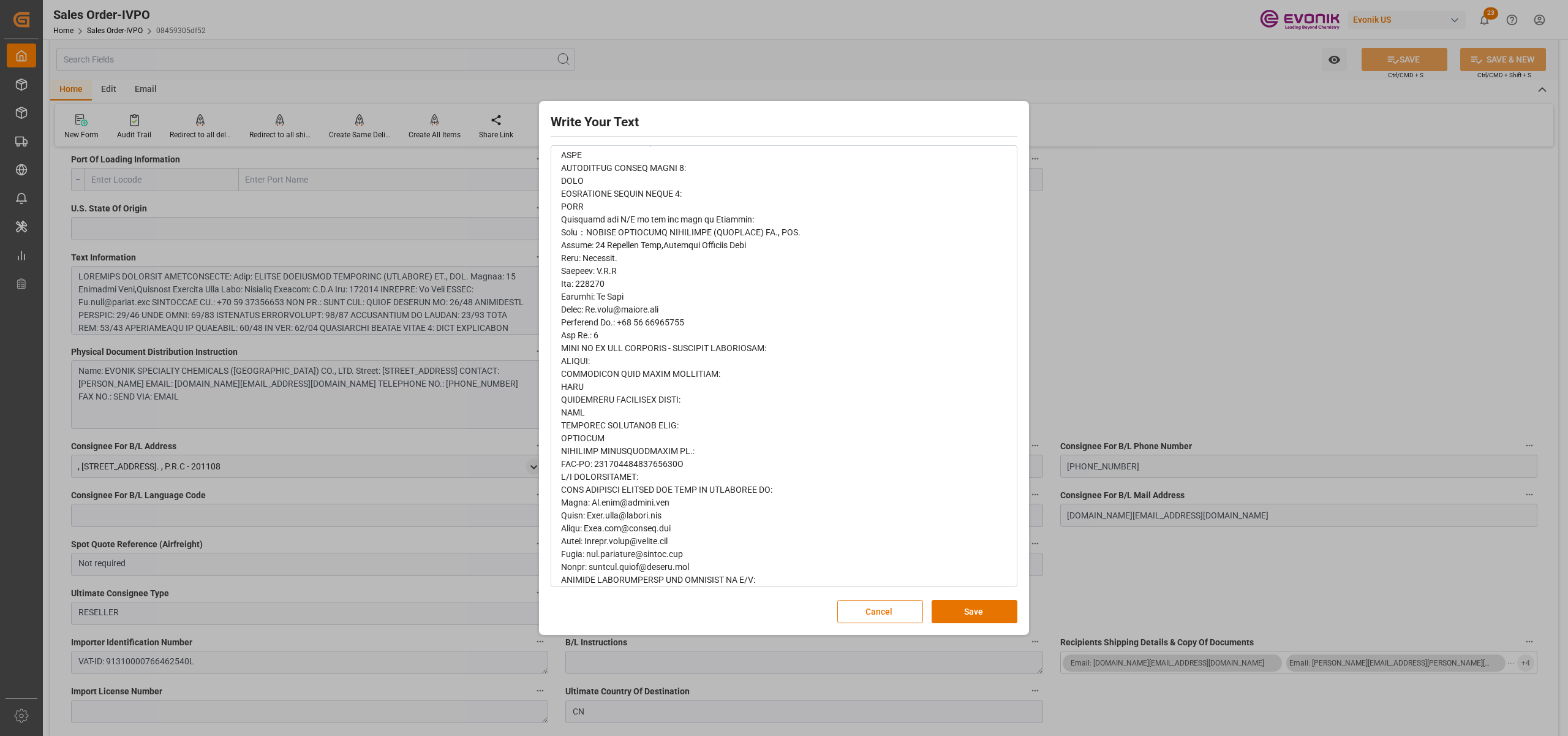
scroll to position [364, 0]
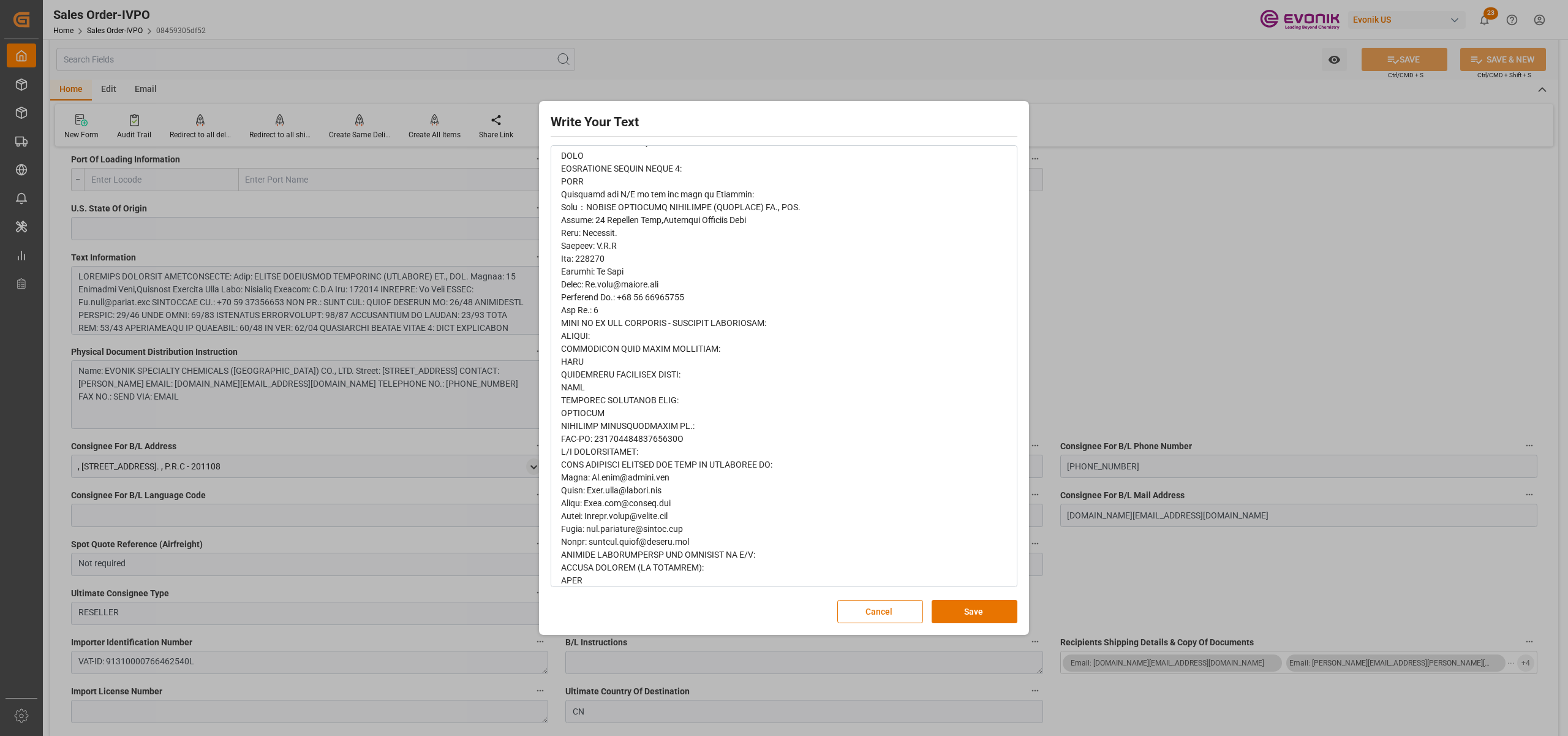
click at [970, 610] on button "Save" at bounding box center [975, 611] width 86 height 23
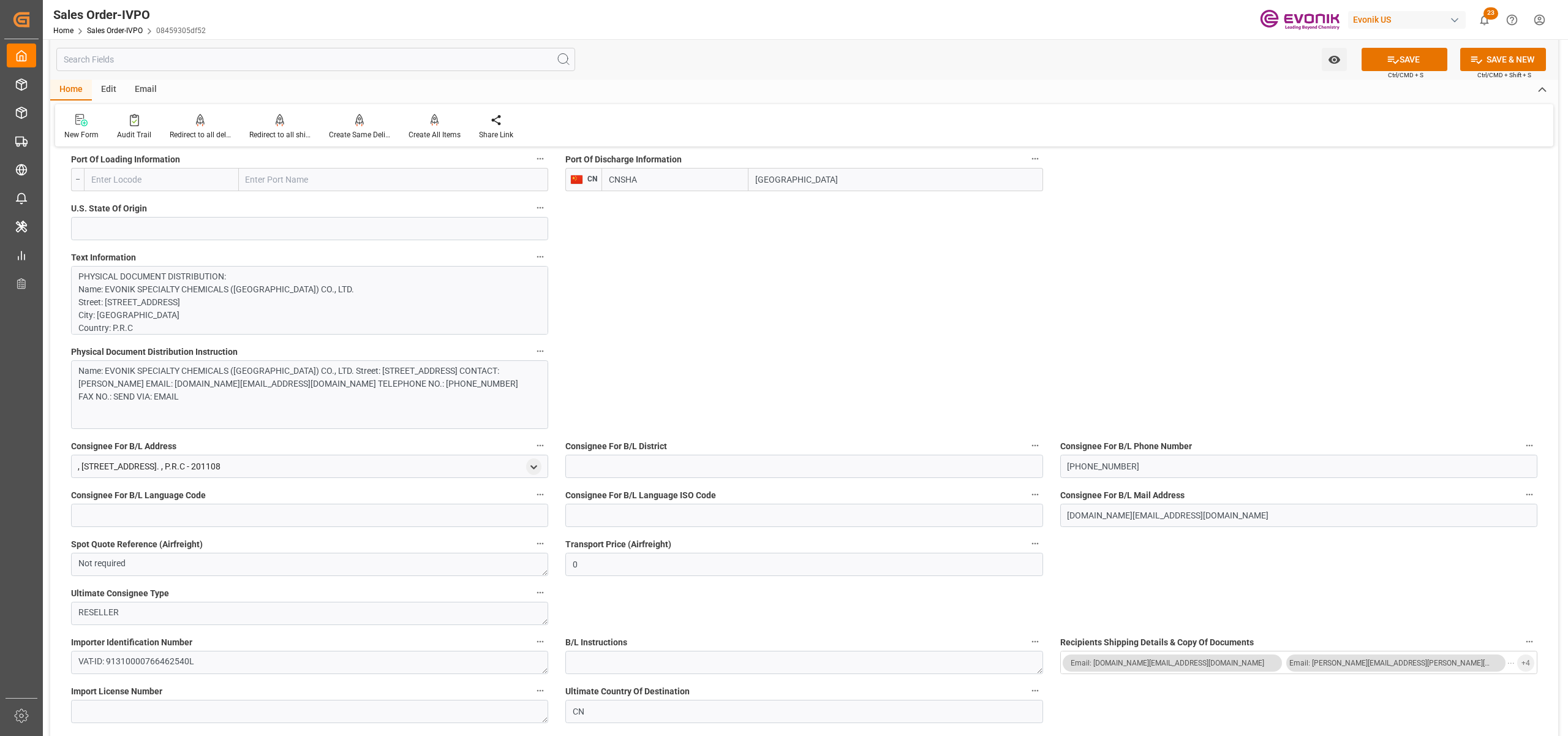
click at [405, 391] on div "Name: EVONIK SPECIALTY CHEMICALS ([GEOGRAPHIC_DATA]) CO., LTD. Street: [STREET_…" at bounding box center [303, 384] width 450 height 39
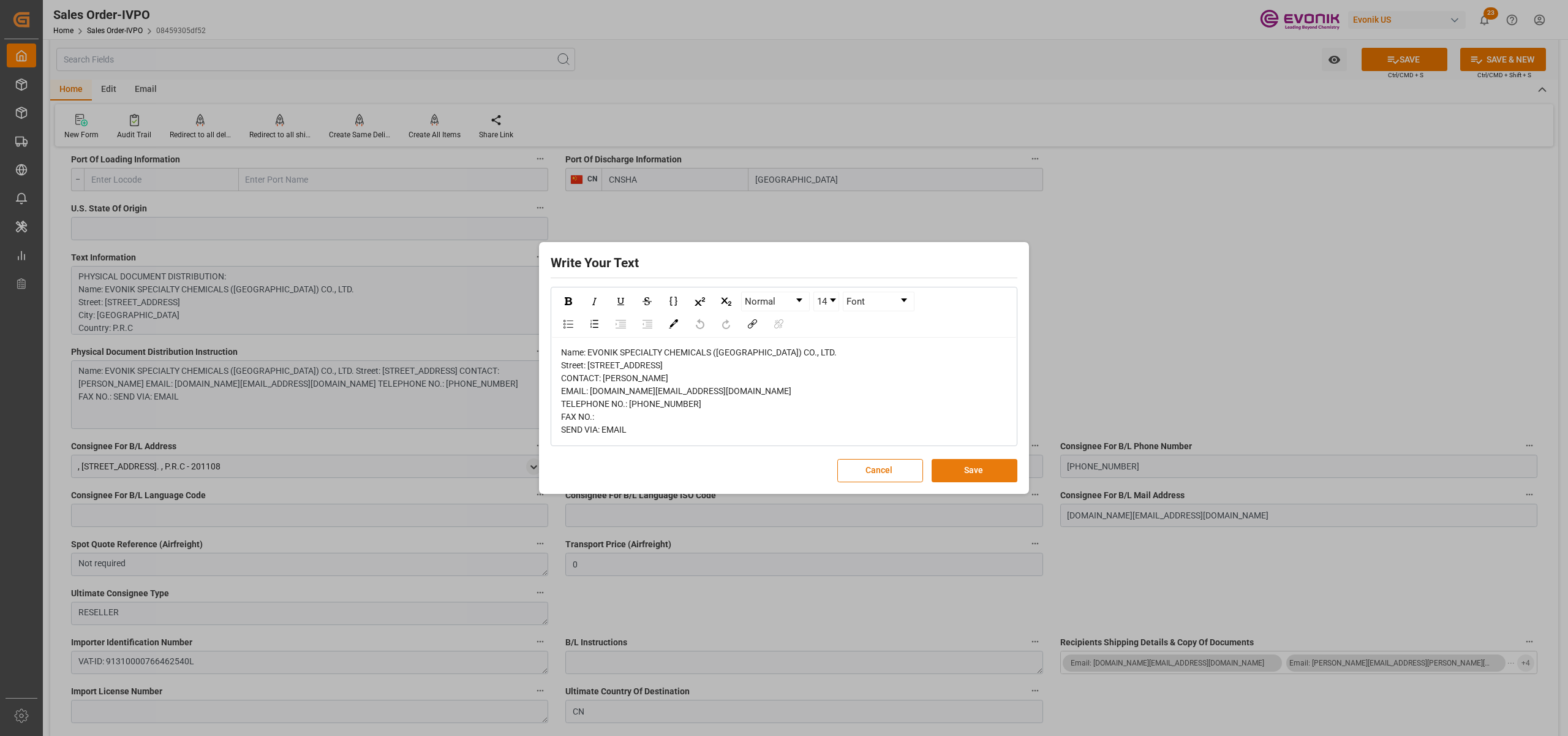
click at [957, 481] on button "Save" at bounding box center [975, 471] width 86 height 23
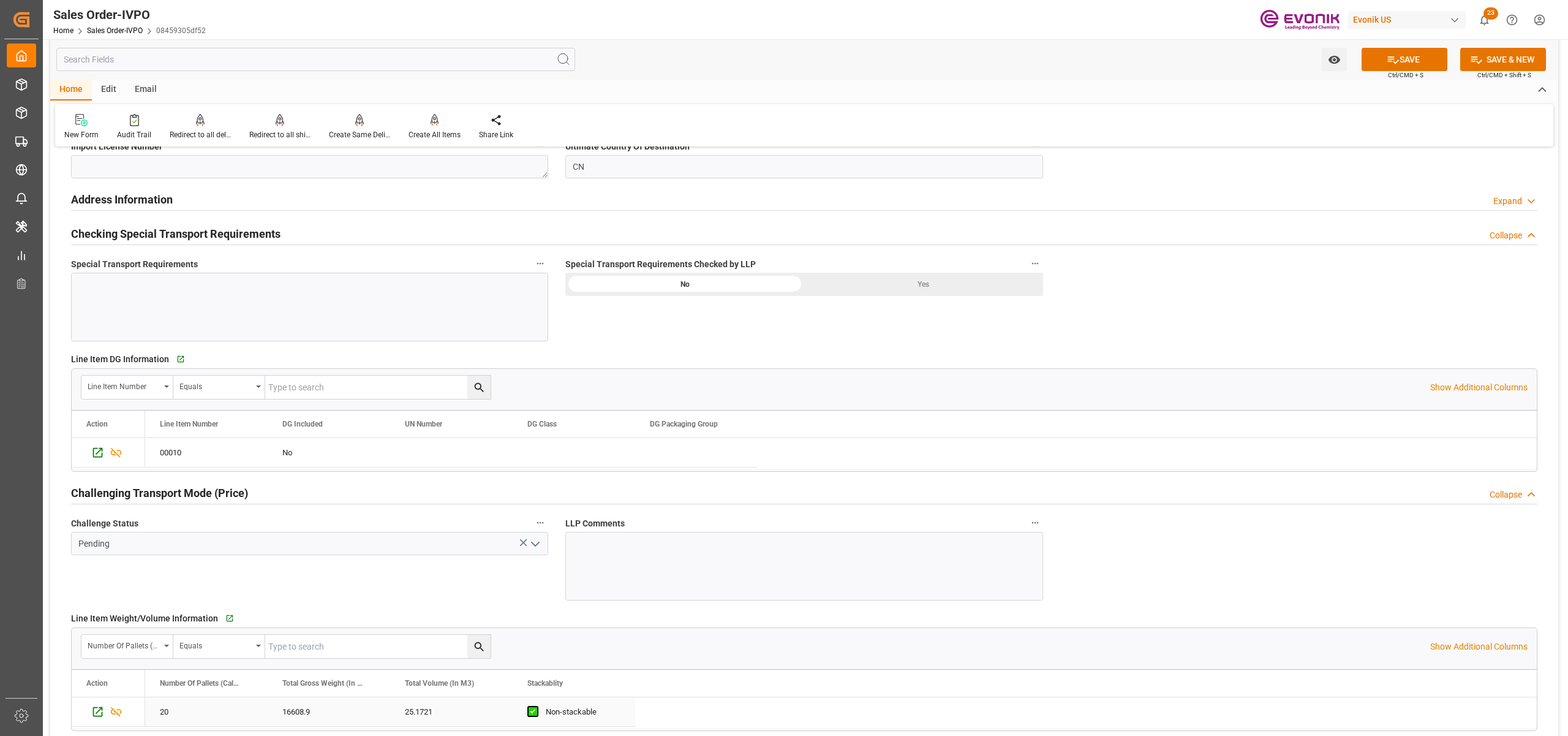
scroll to position [1633, 0]
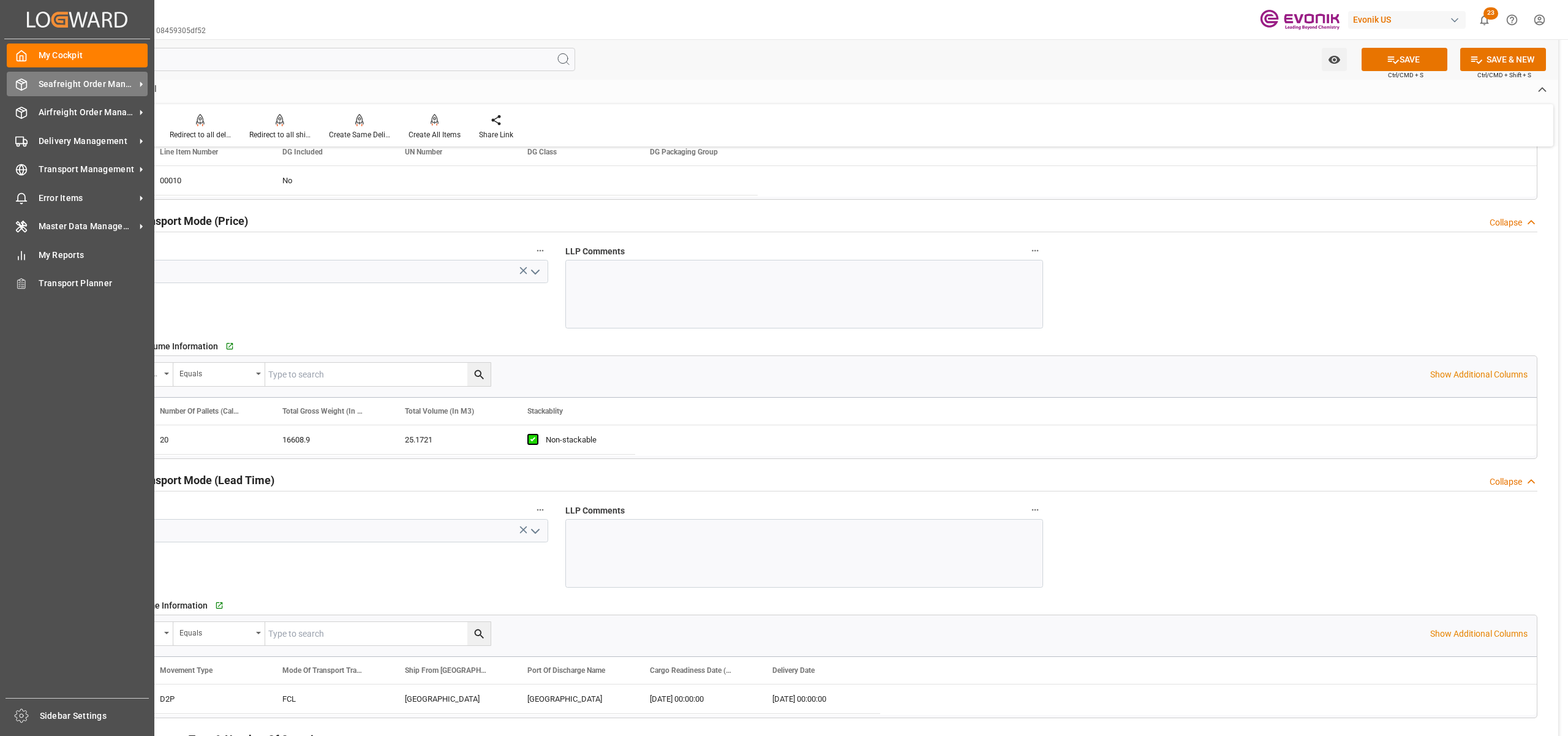
click at [76, 84] on span "Seafreight Order Management" at bounding box center [87, 84] width 97 height 13
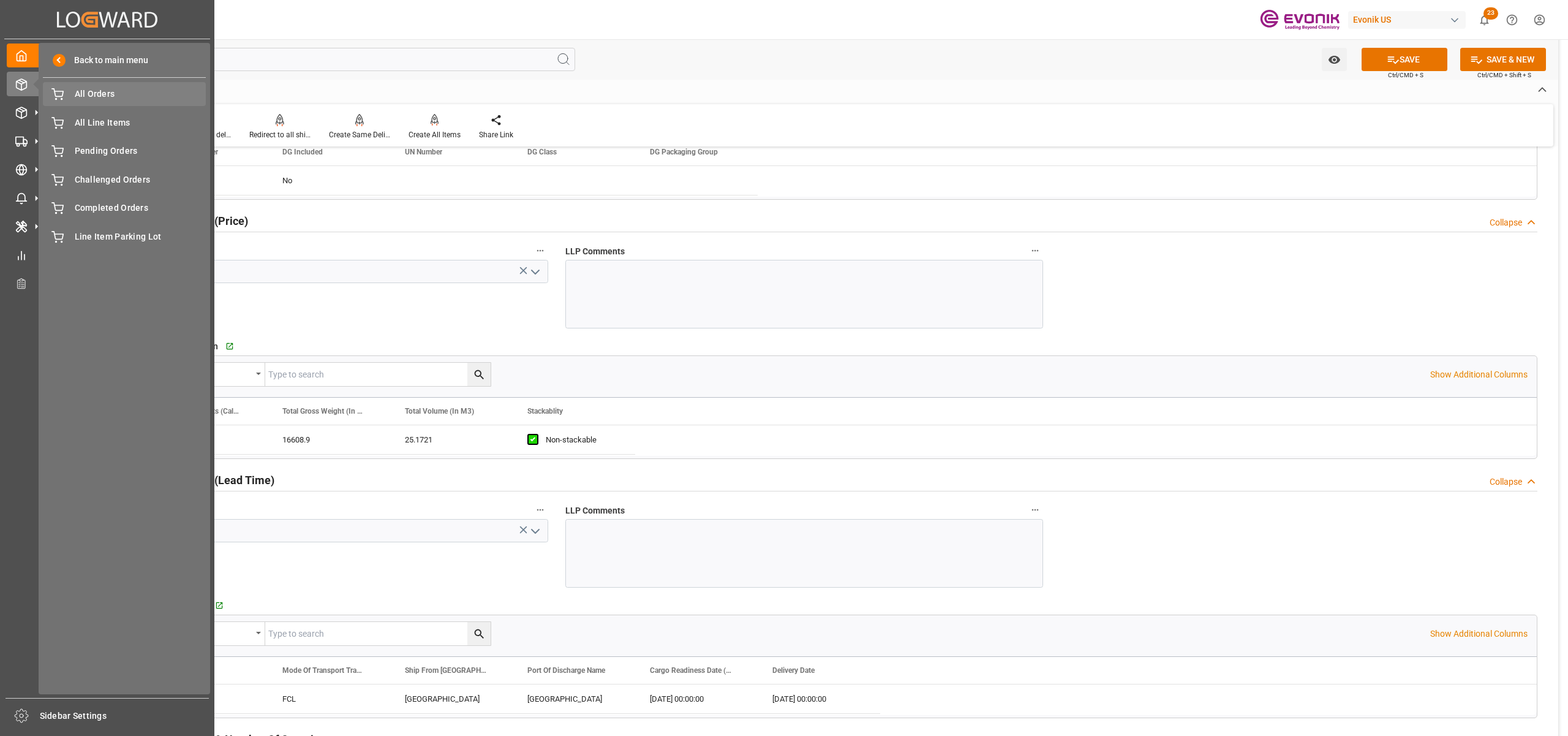
click at [89, 92] on span "All Orders" at bounding box center [140, 94] width 132 height 13
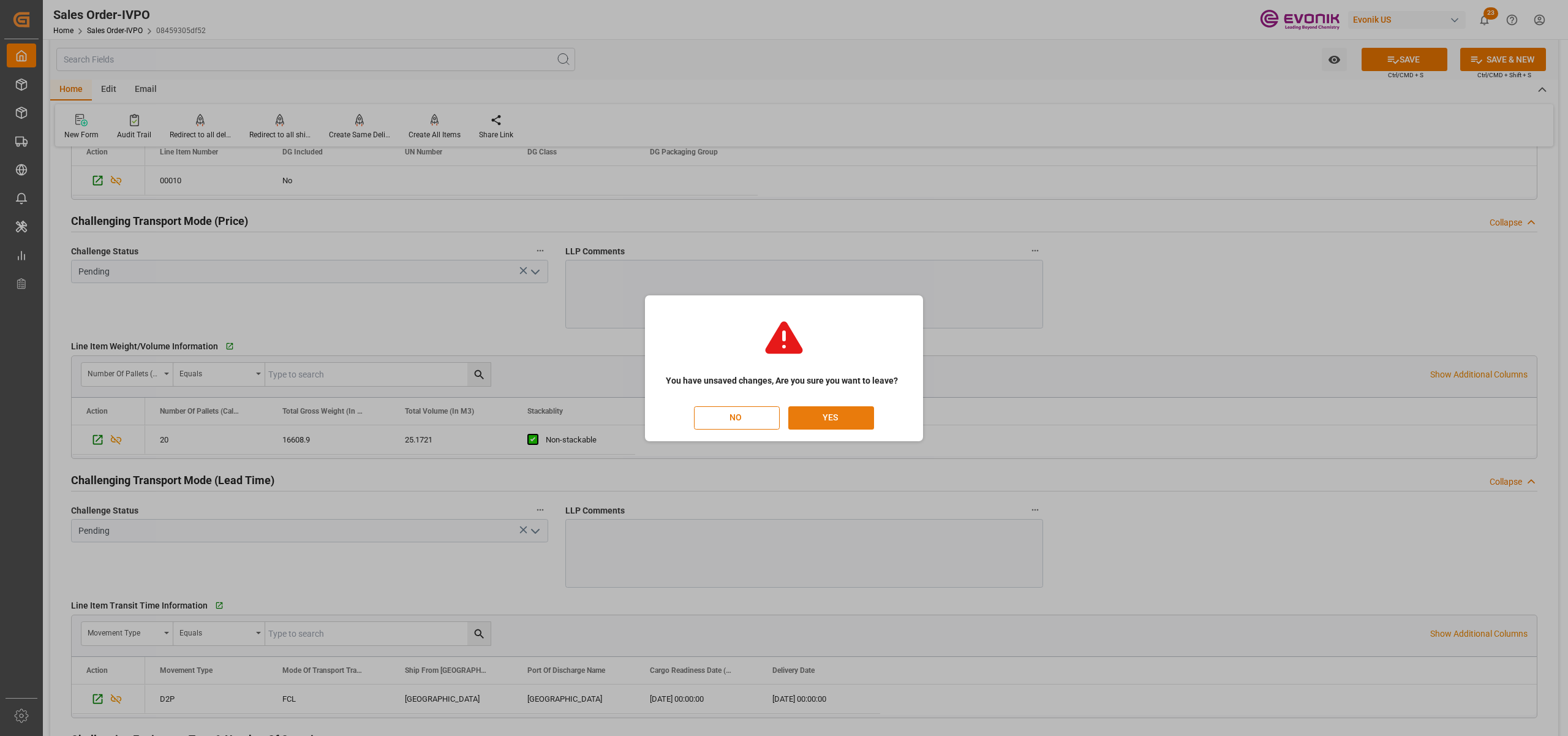
click at [833, 411] on button "YES" at bounding box center [831, 418] width 86 height 23
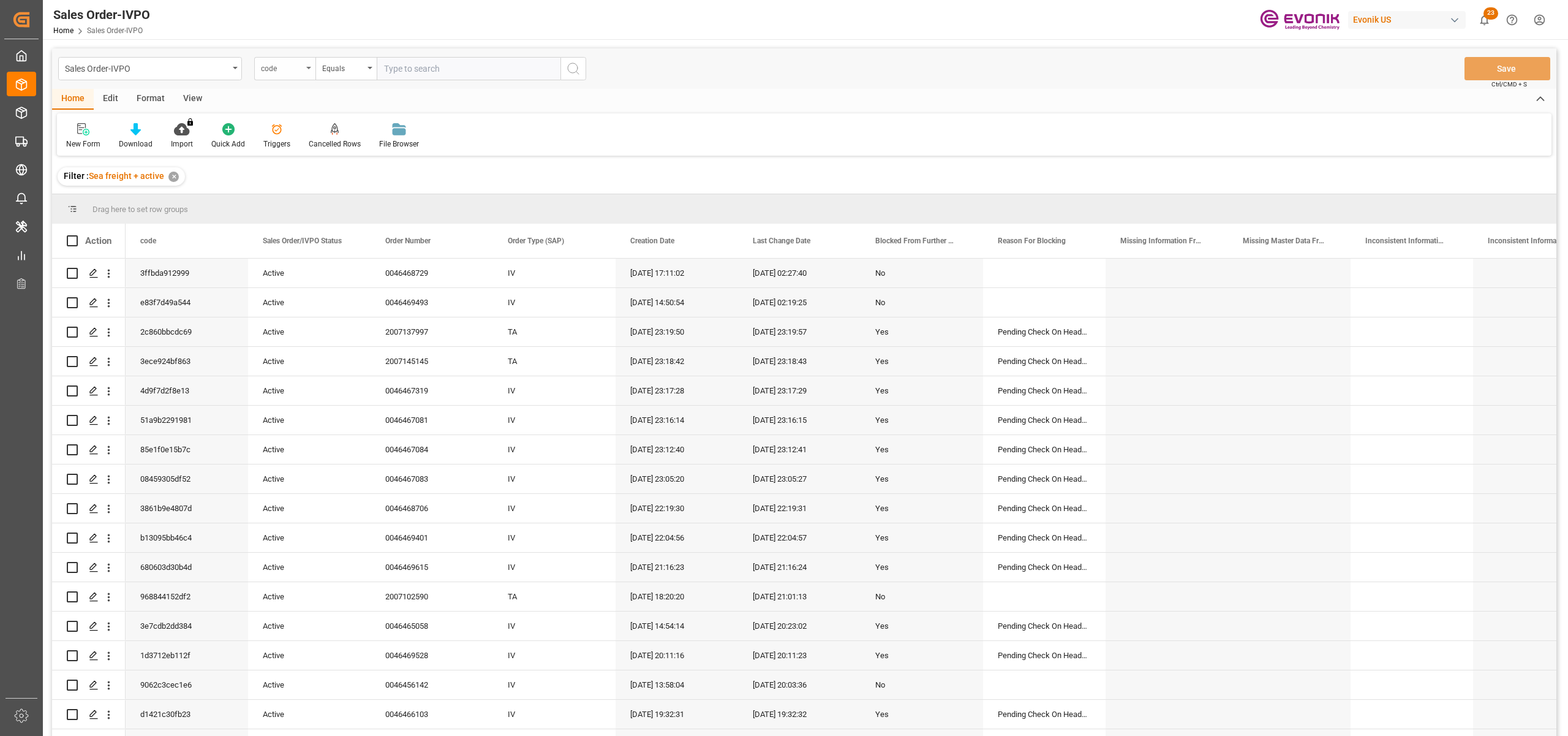
click at [289, 61] on div "code" at bounding box center [281, 67] width 41 height 14
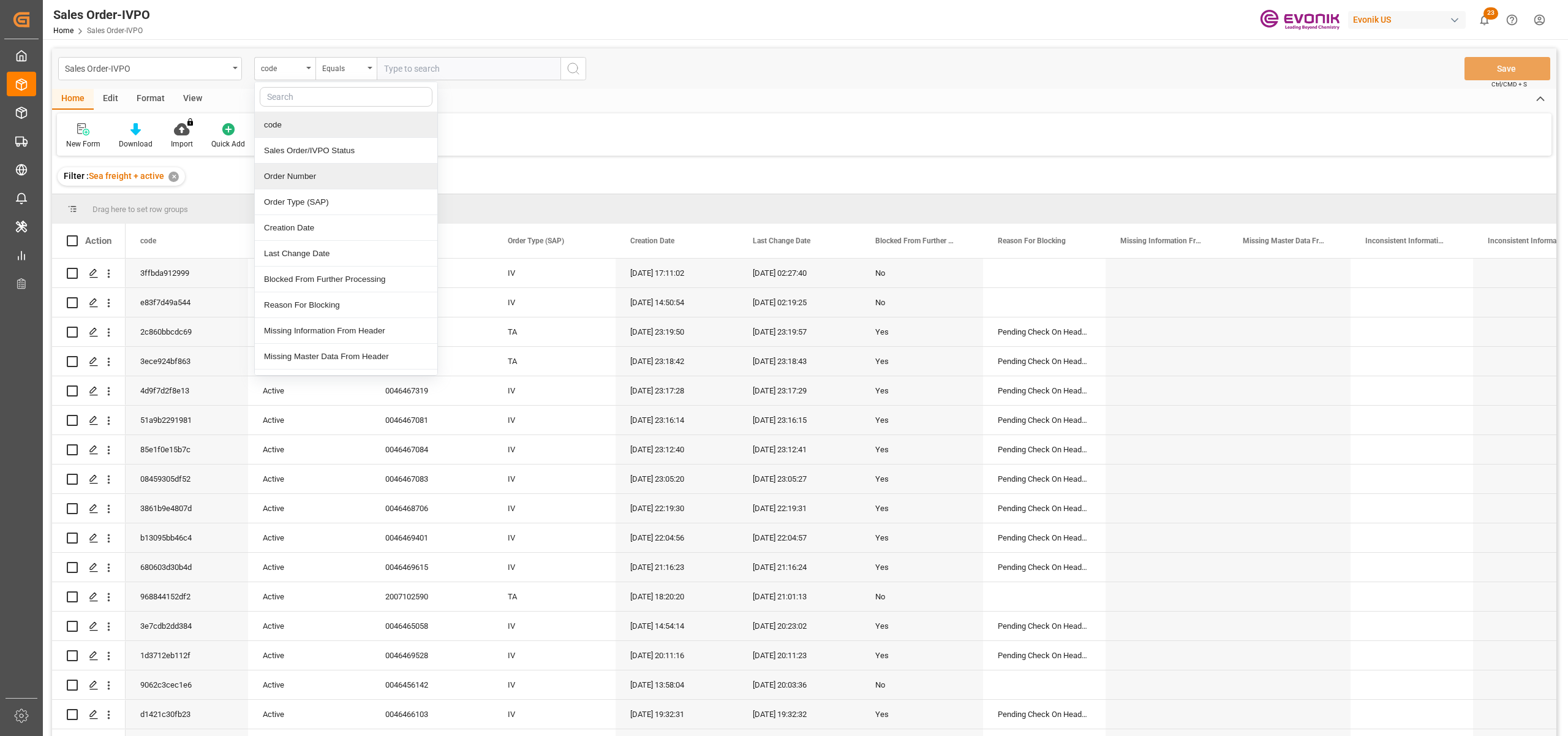
click at [318, 175] on div "Order Number" at bounding box center [346, 176] width 183 height 26
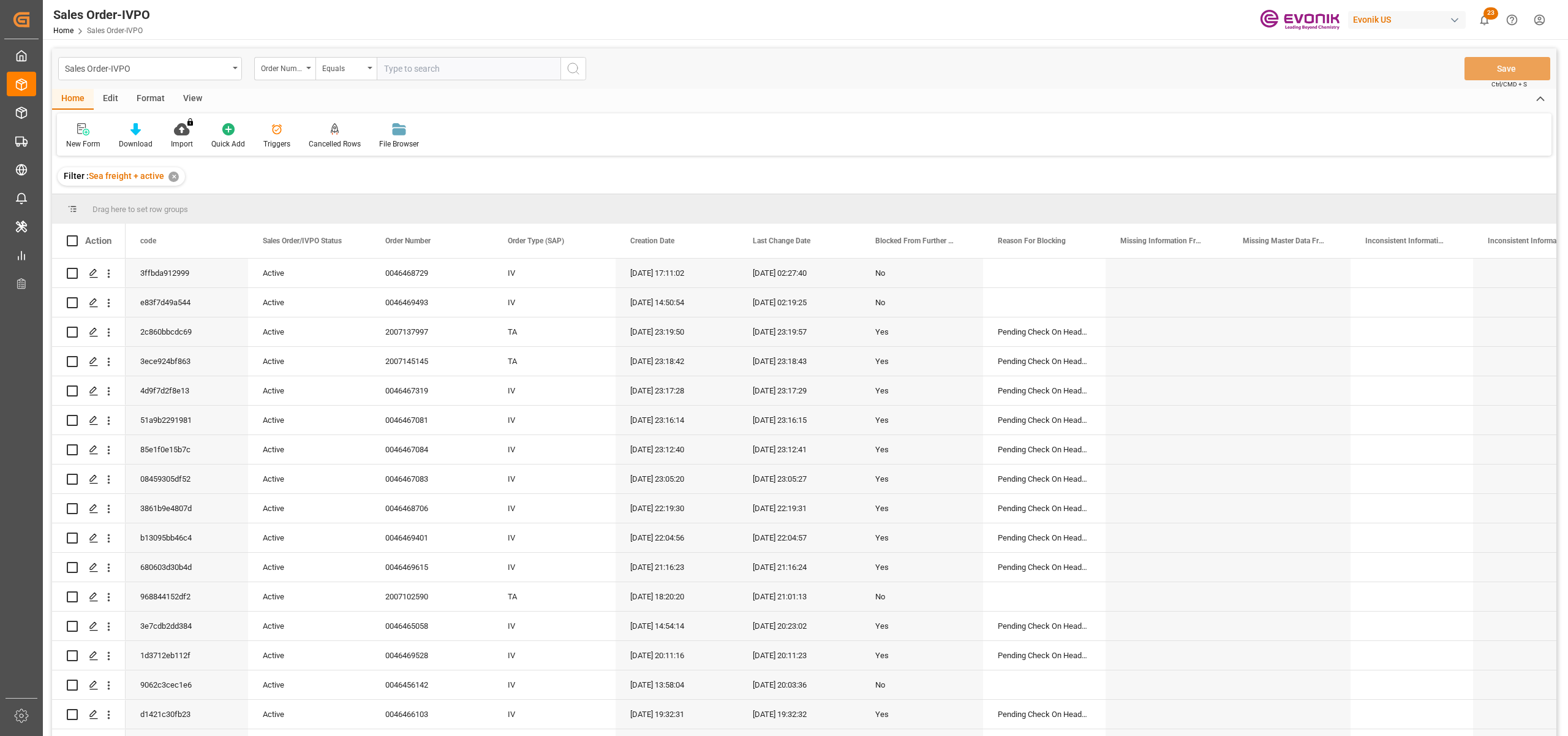
click at [424, 66] on input "text" at bounding box center [468, 69] width 184 height 23
paste input "0046467084"
type input "0046467084"
click at [572, 73] on circle "search button" at bounding box center [573, 67] width 10 height 10
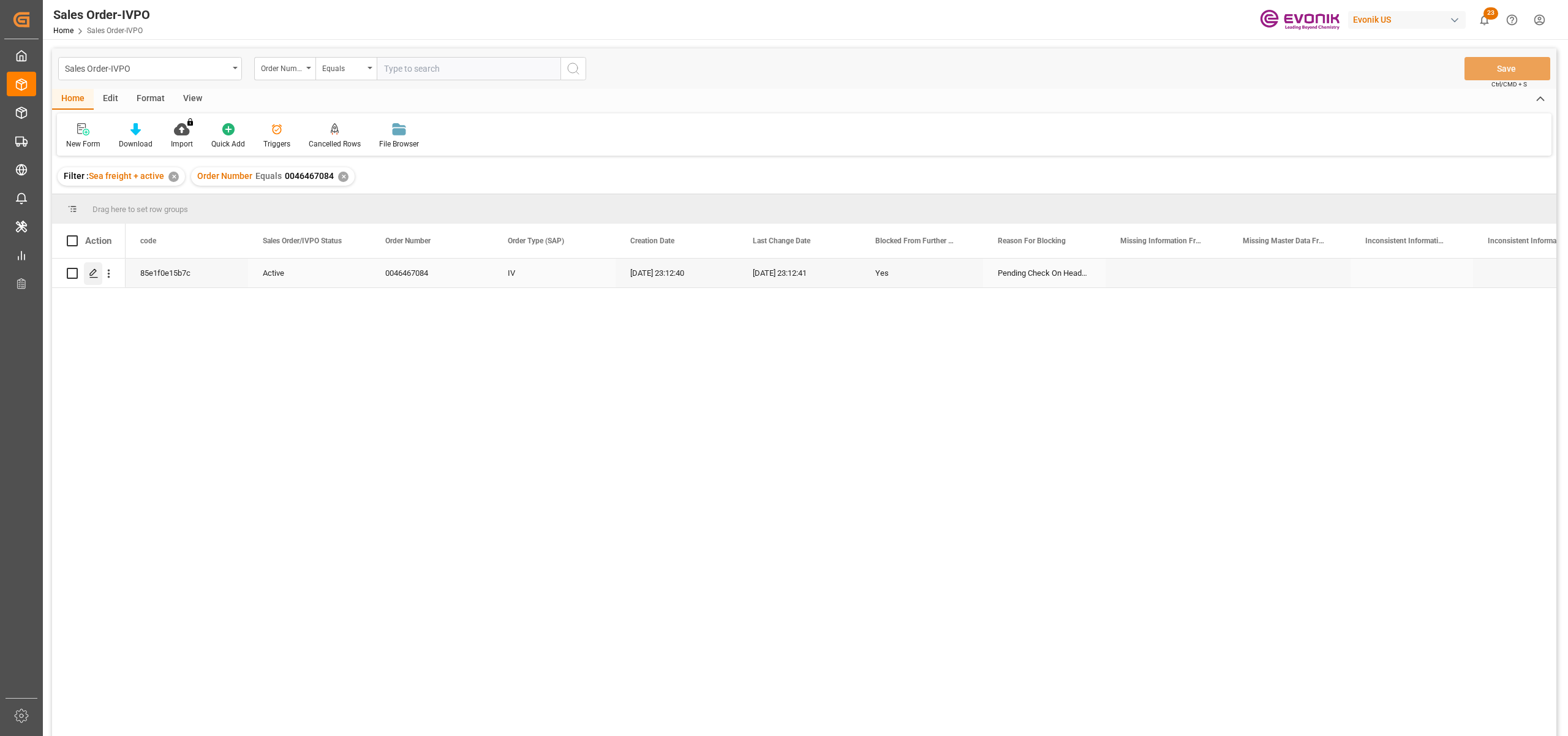
click at [97, 268] on icon "Press SPACE to select this row." at bounding box center [93, 273] width 10 height 10
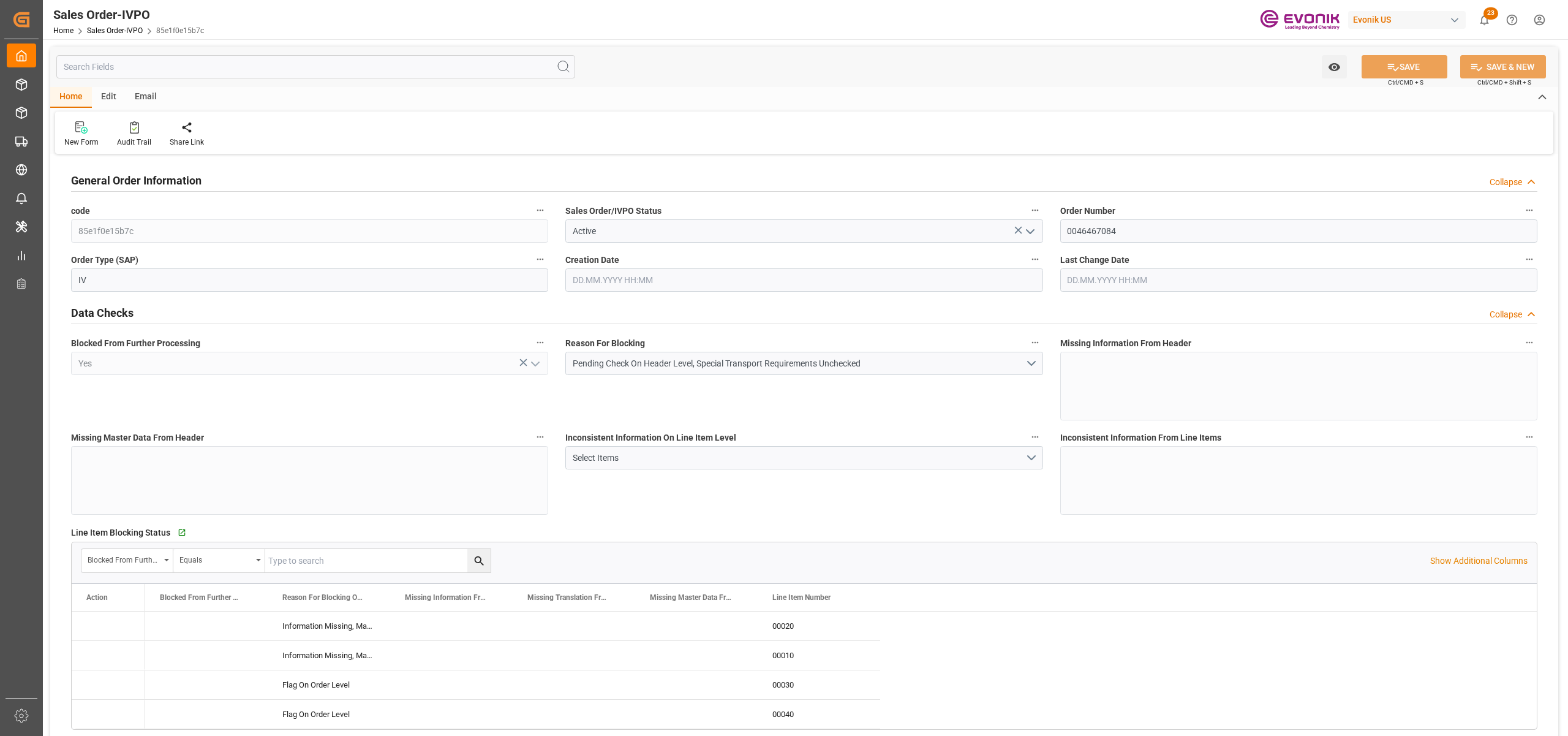
type input "CNSHA"
type input "0"
type input "1"
type input "35512"
type input "[DATE] 23:12"
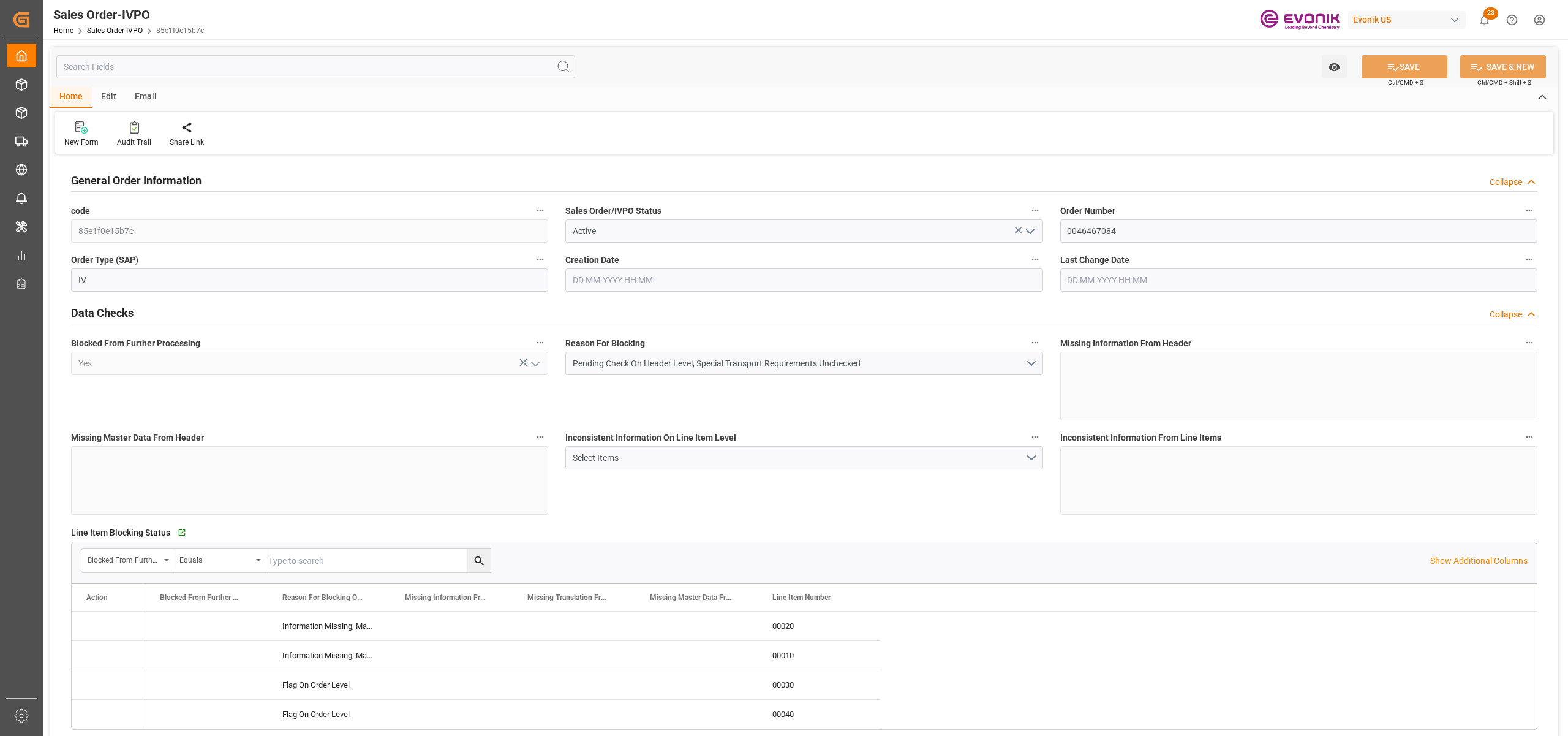
type input "[DATE] 23:12"
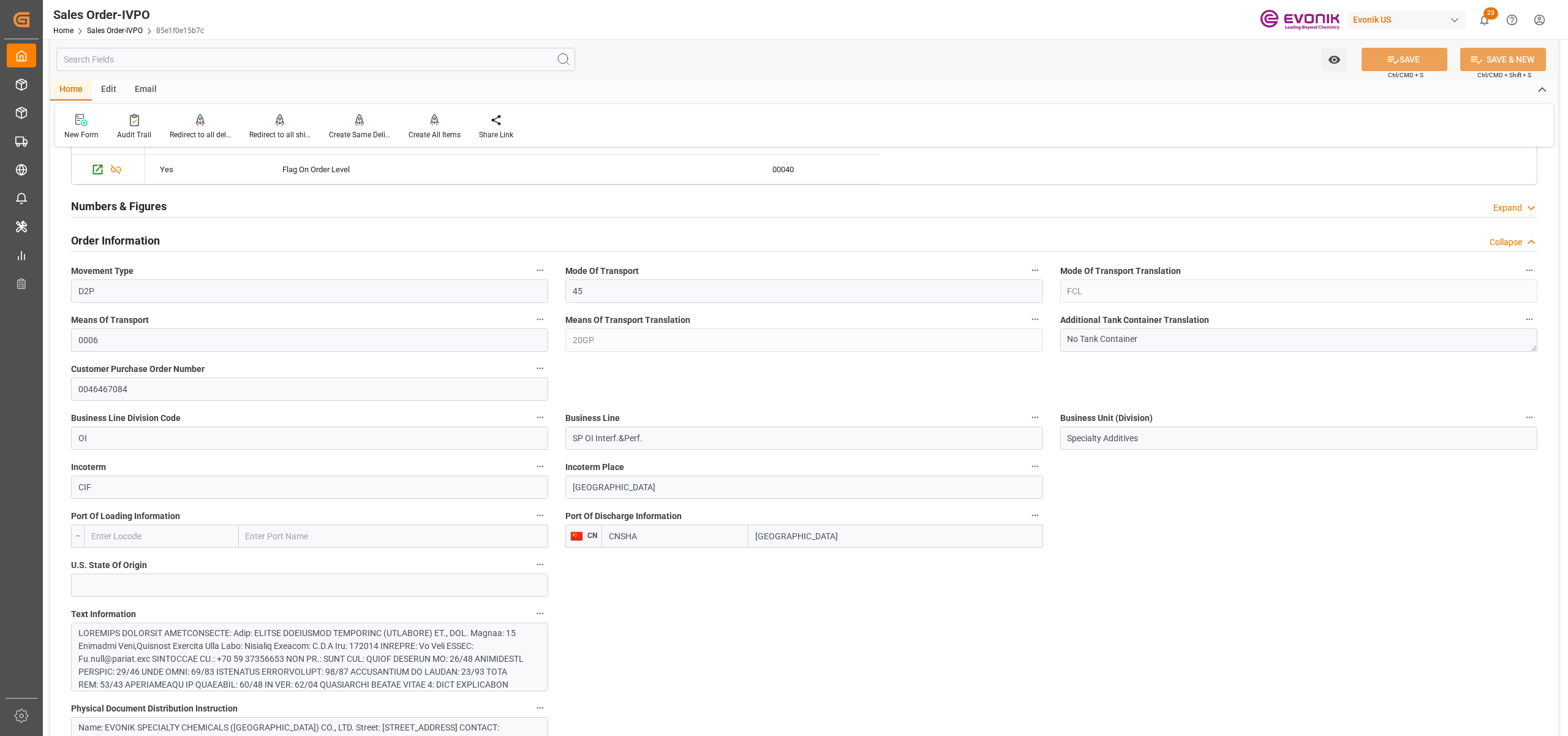
scroll to position [272, 0]
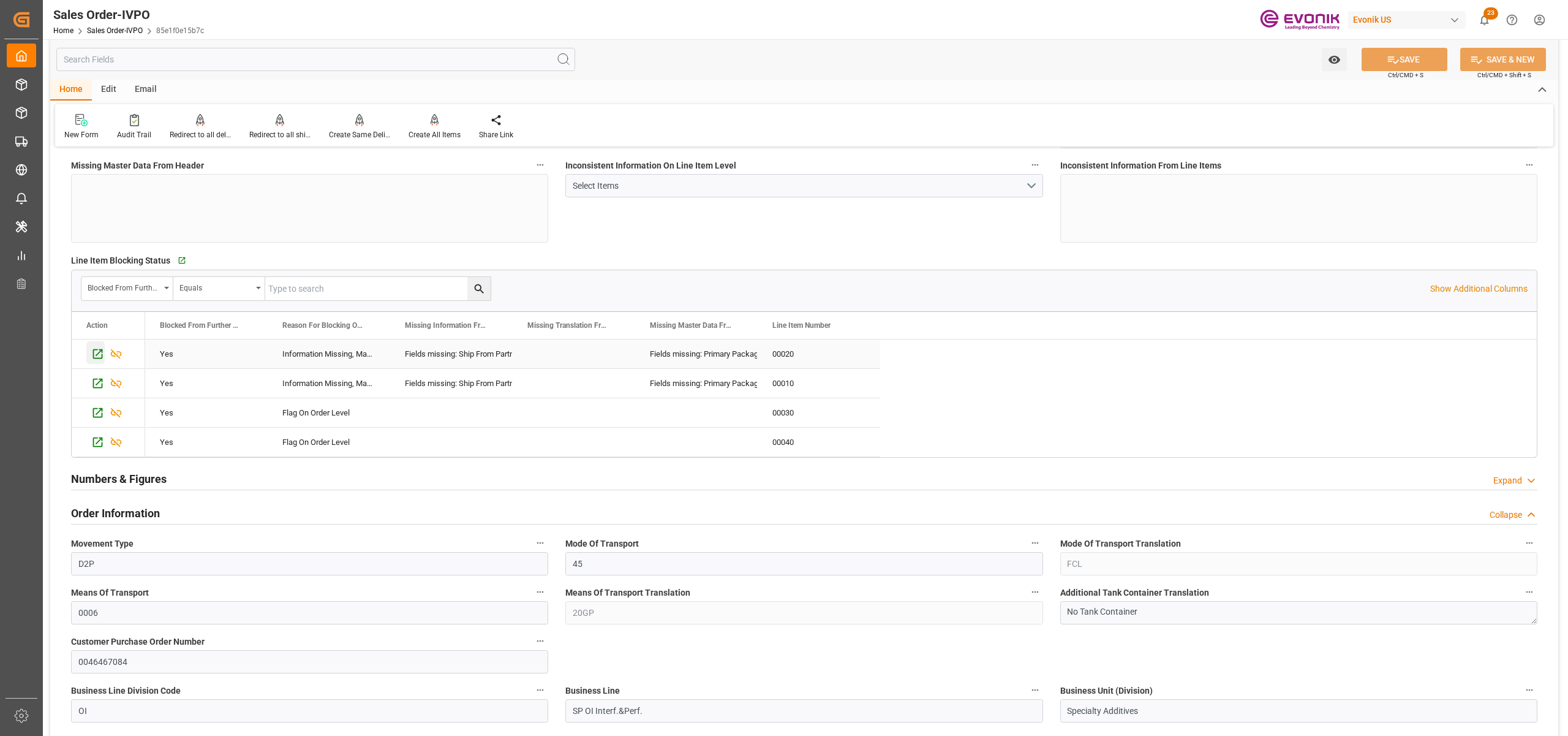
click at [94, 353] on icon "Press SPACE to select this row." at bounding box center [98, 354] width 10 height 10
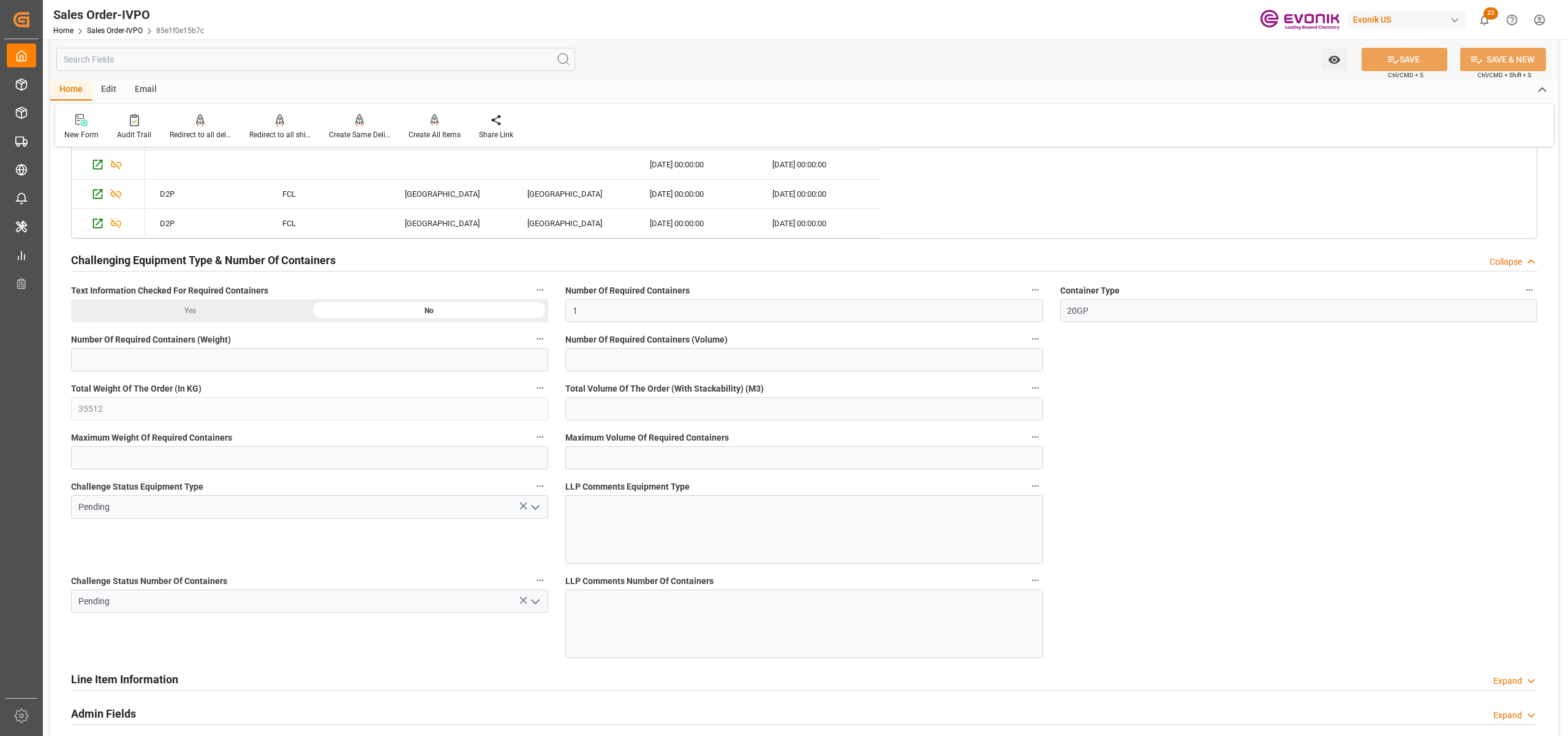
scroll to position [2179, 0]
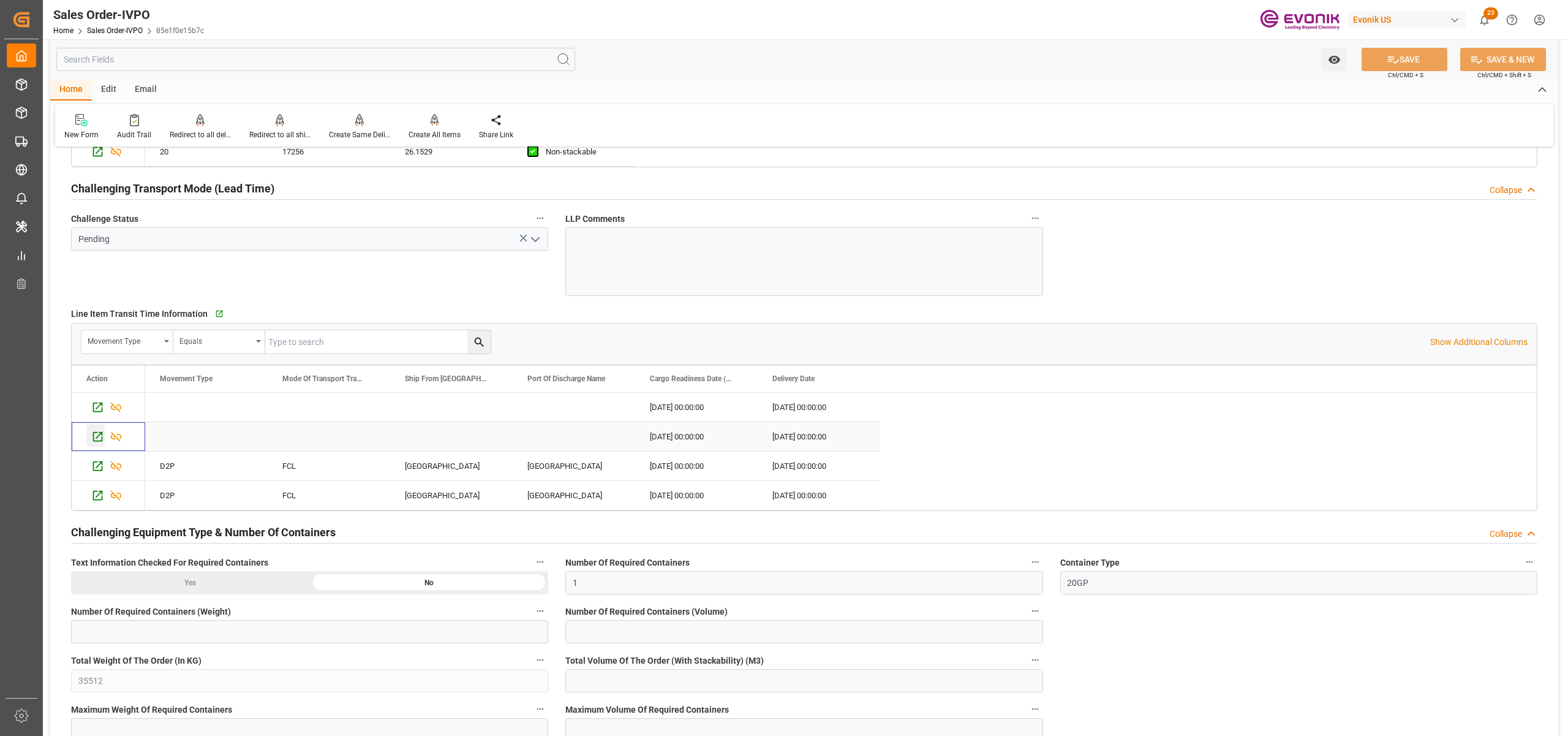
click at [90, 444] on div "Press SPACE to select this row." at bounding box center [95, 435] width 19 height 22
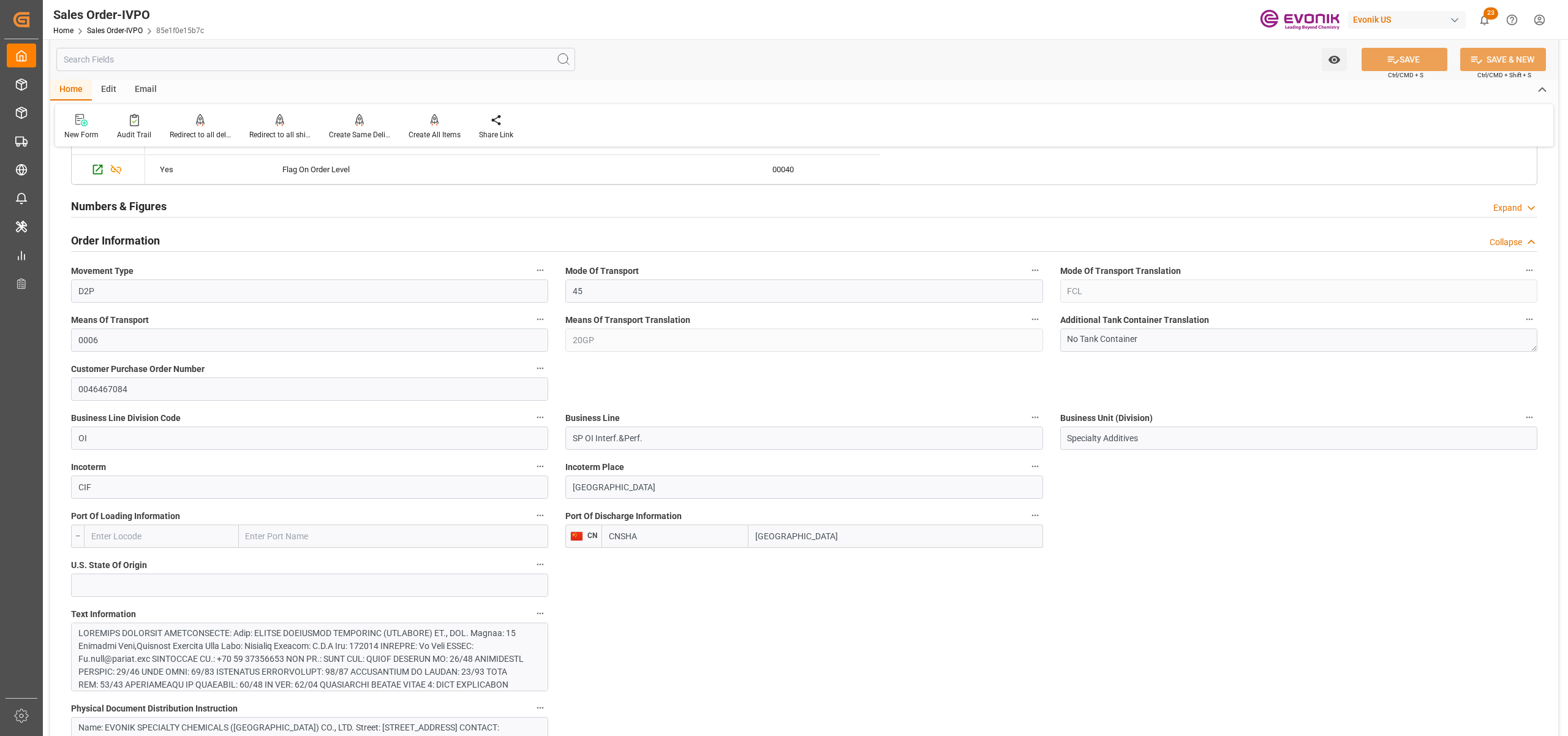
scroll to position [817, 0]
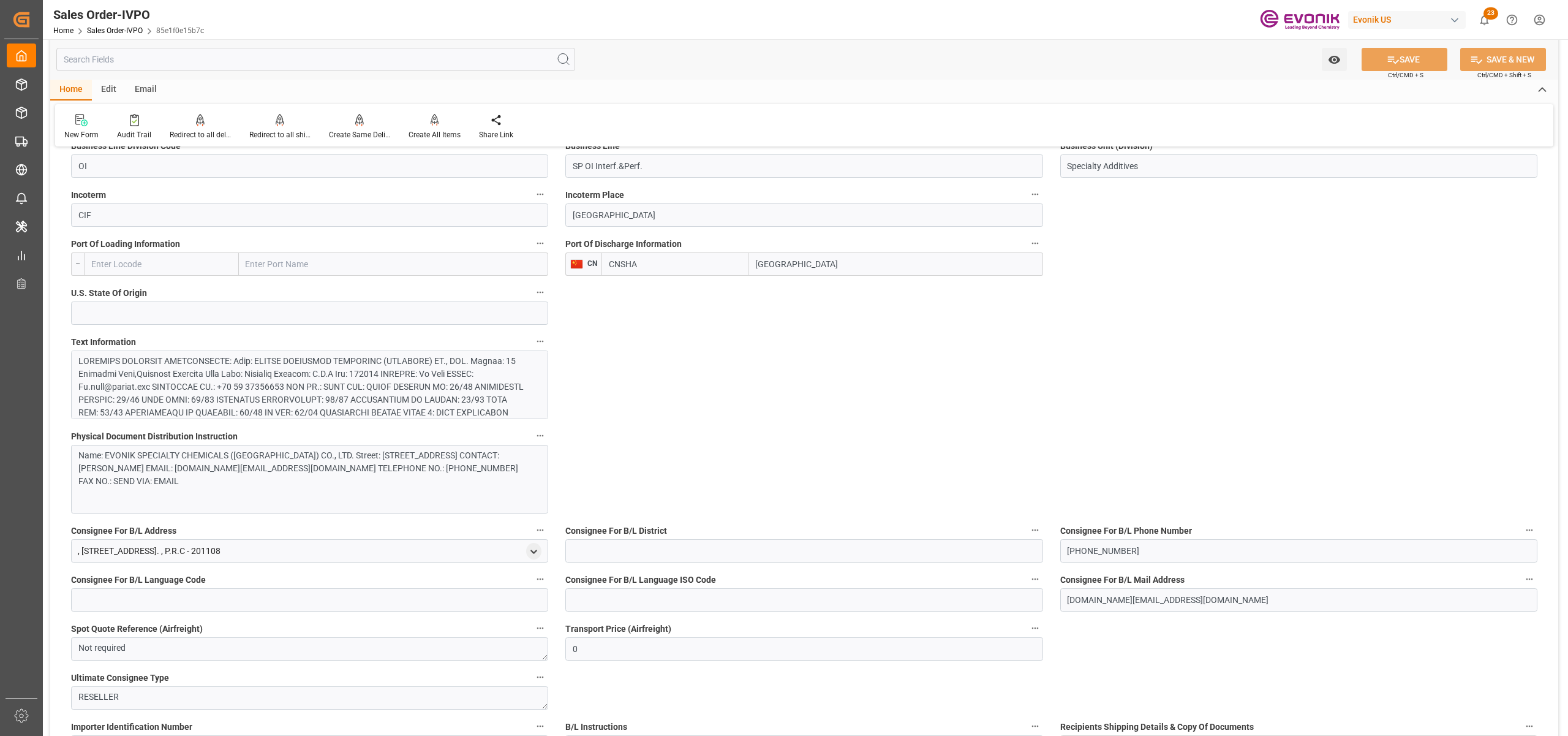
click at [336, 402] on div at bounding box center [303, 451] width 450 height 193
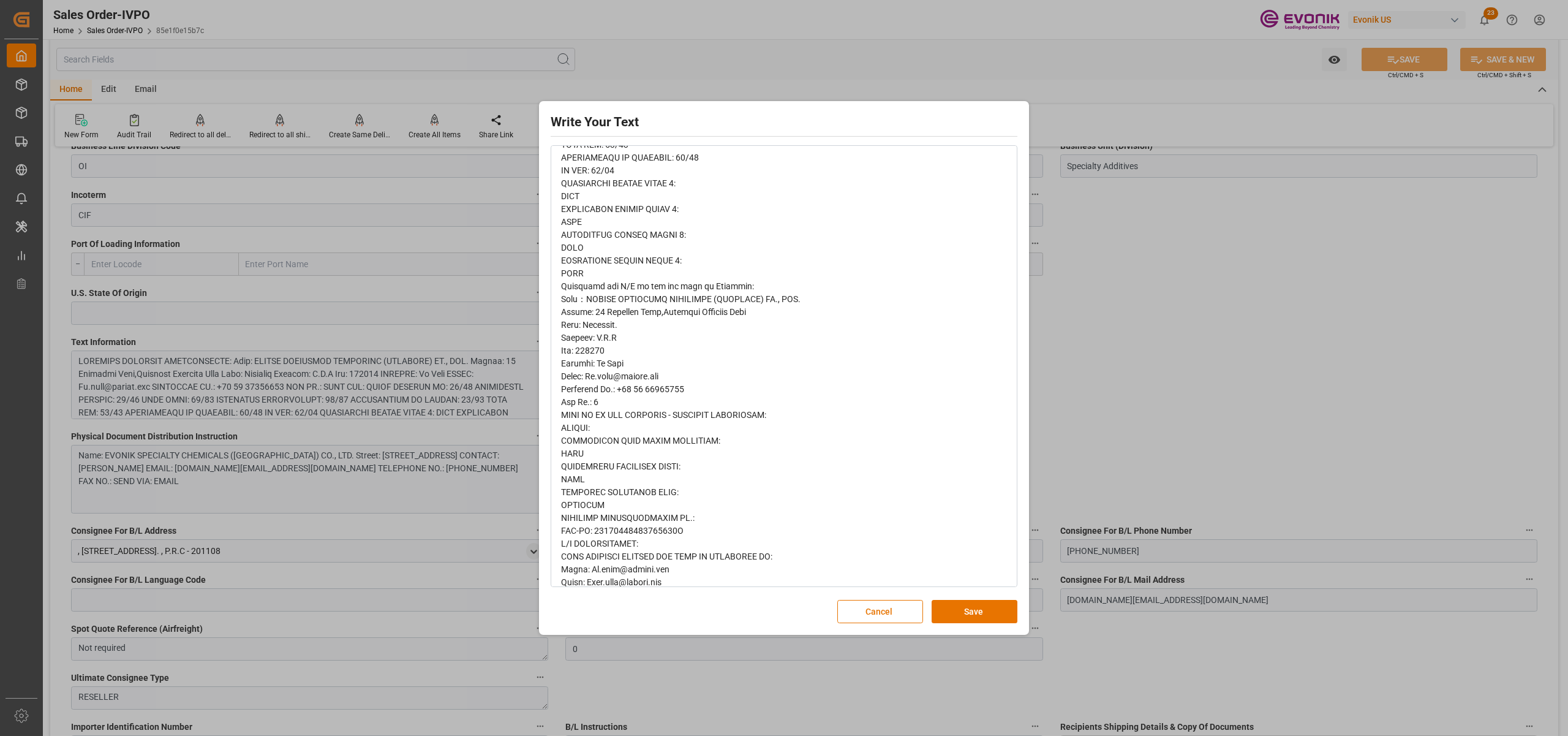
scroll to position [375, 0]
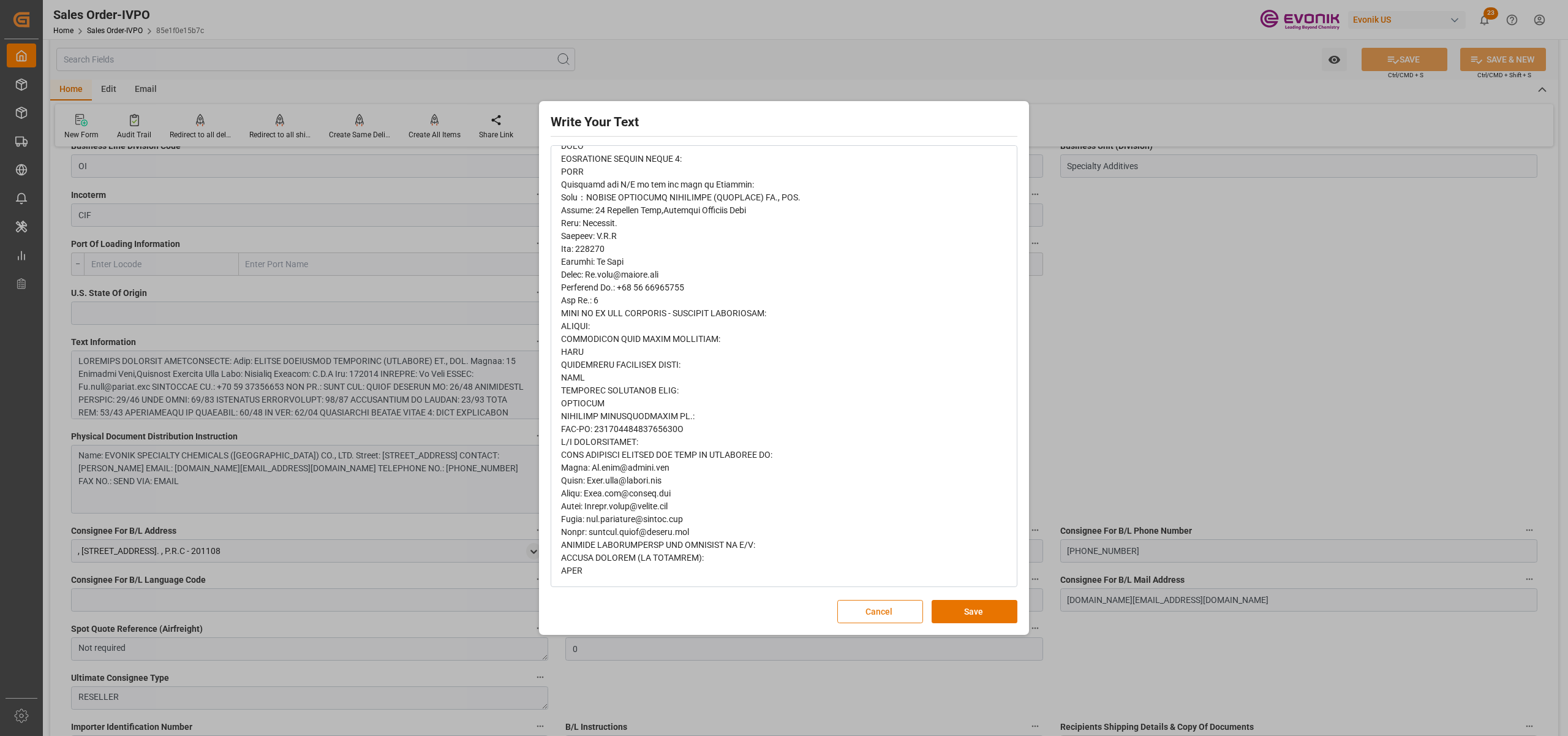
click at [861, 605] on button "Cancel" at bounding box center [880, 611] width 86 height 23
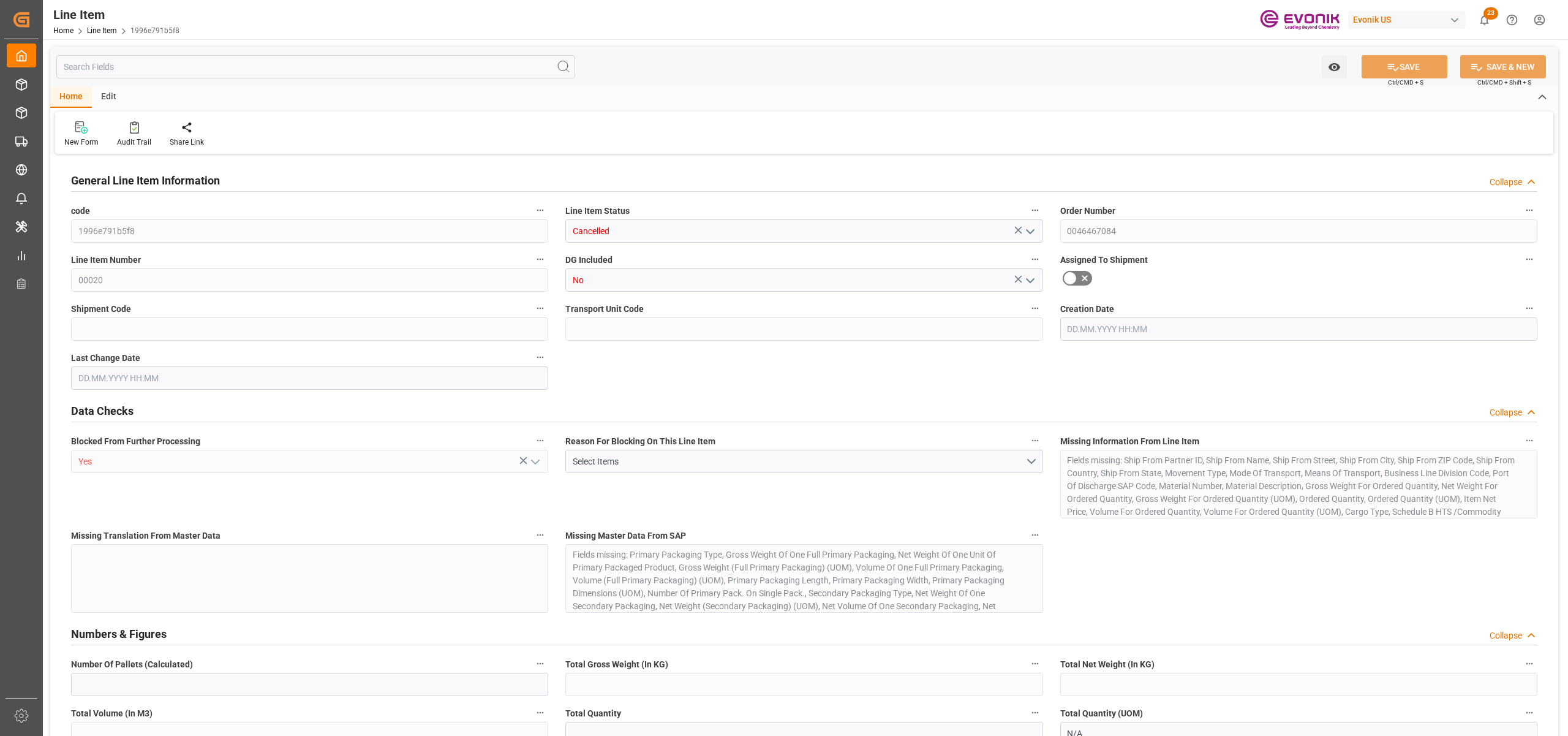
type input "0"
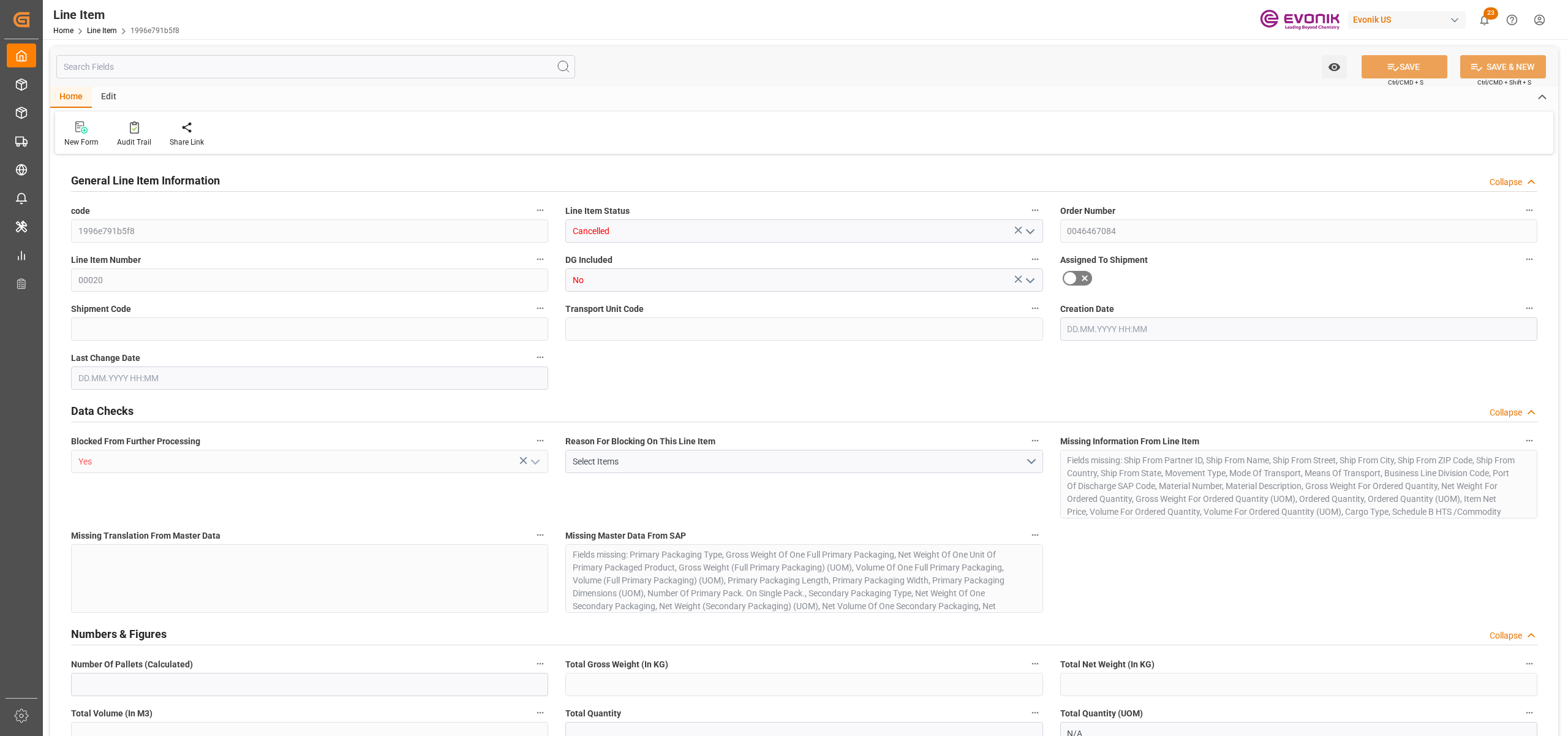
type input "0"
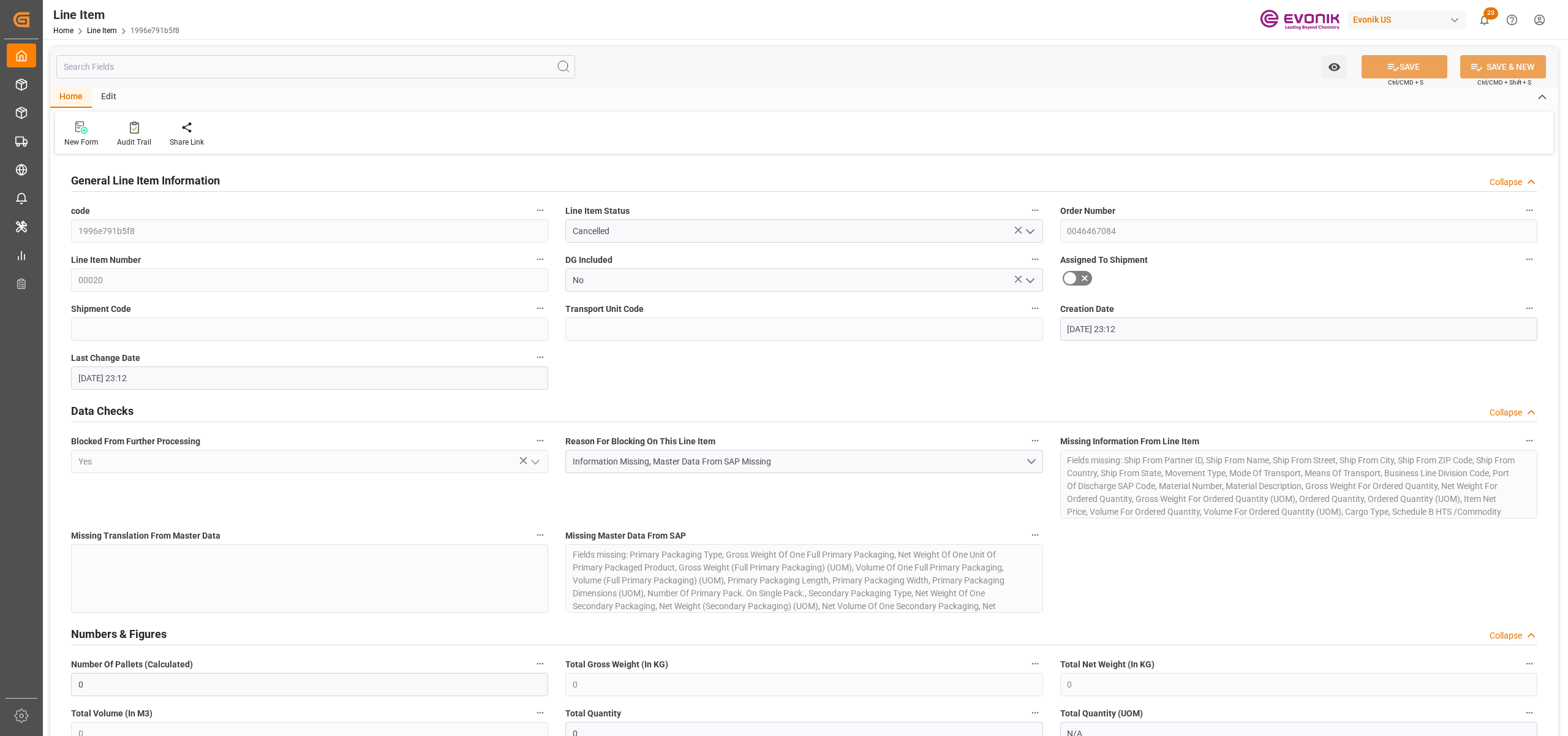
type input "[DATE] 23:12"
type input "18.10.2025"
type input "22.08.2025"
type input "14.08.2025"
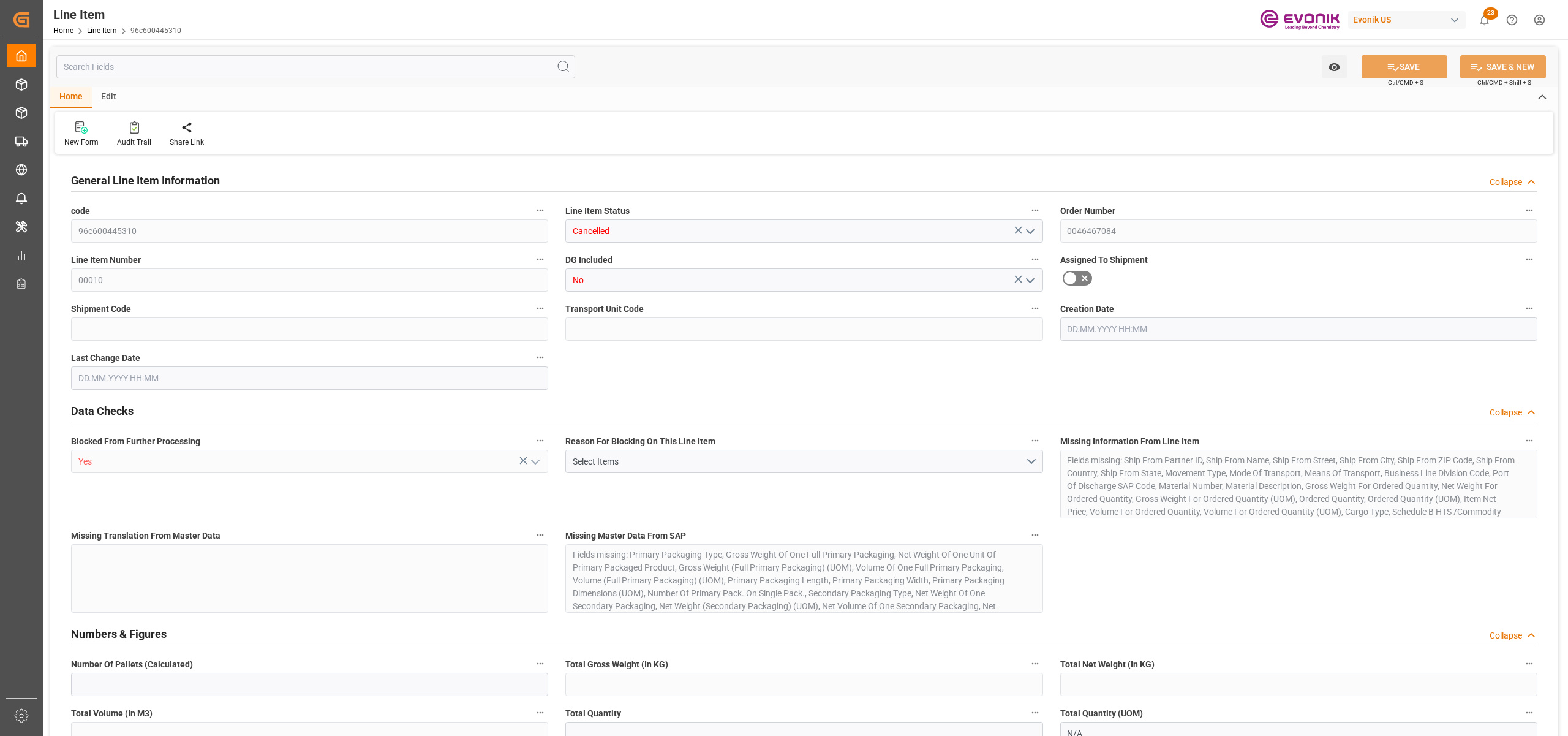
type input "0"
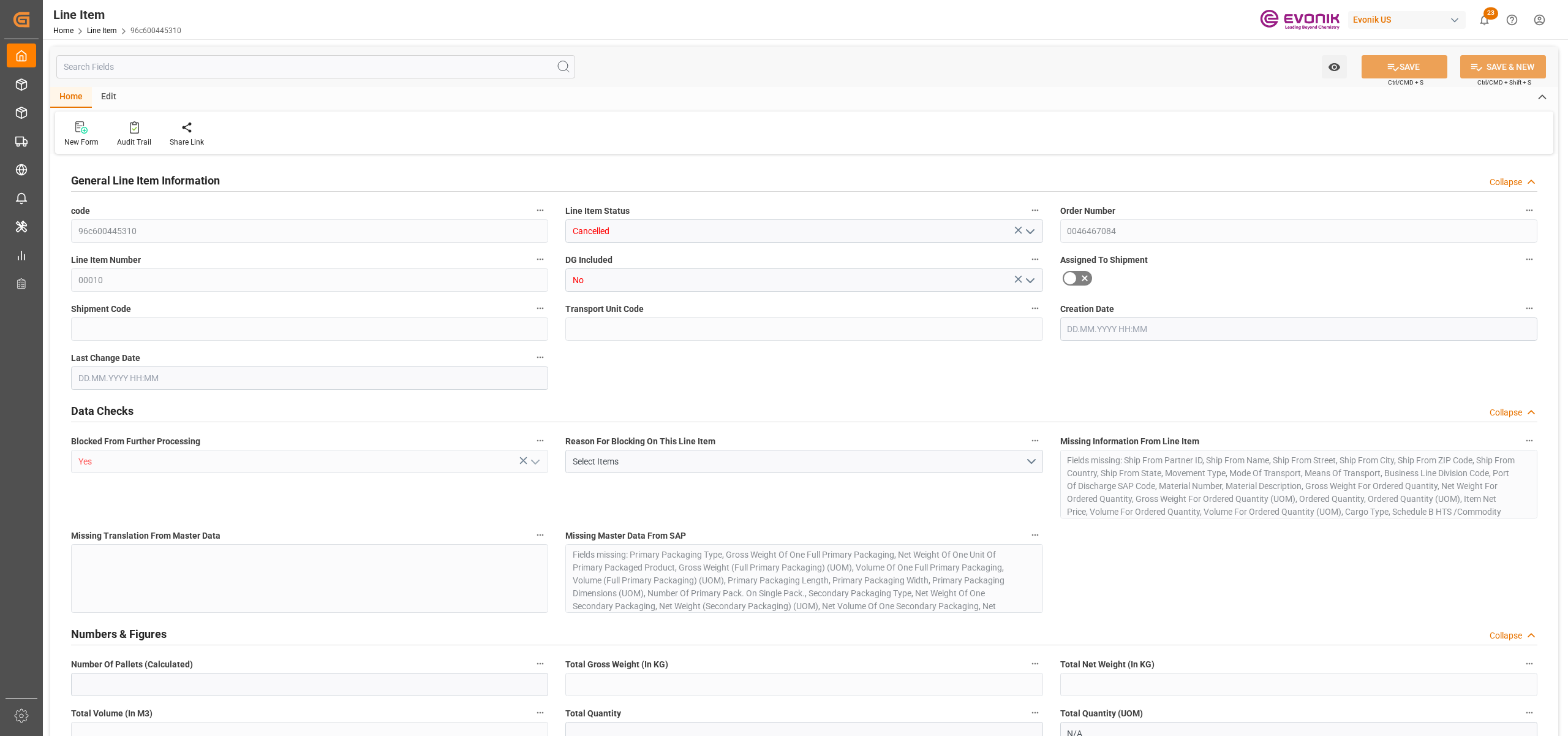
type input "0"
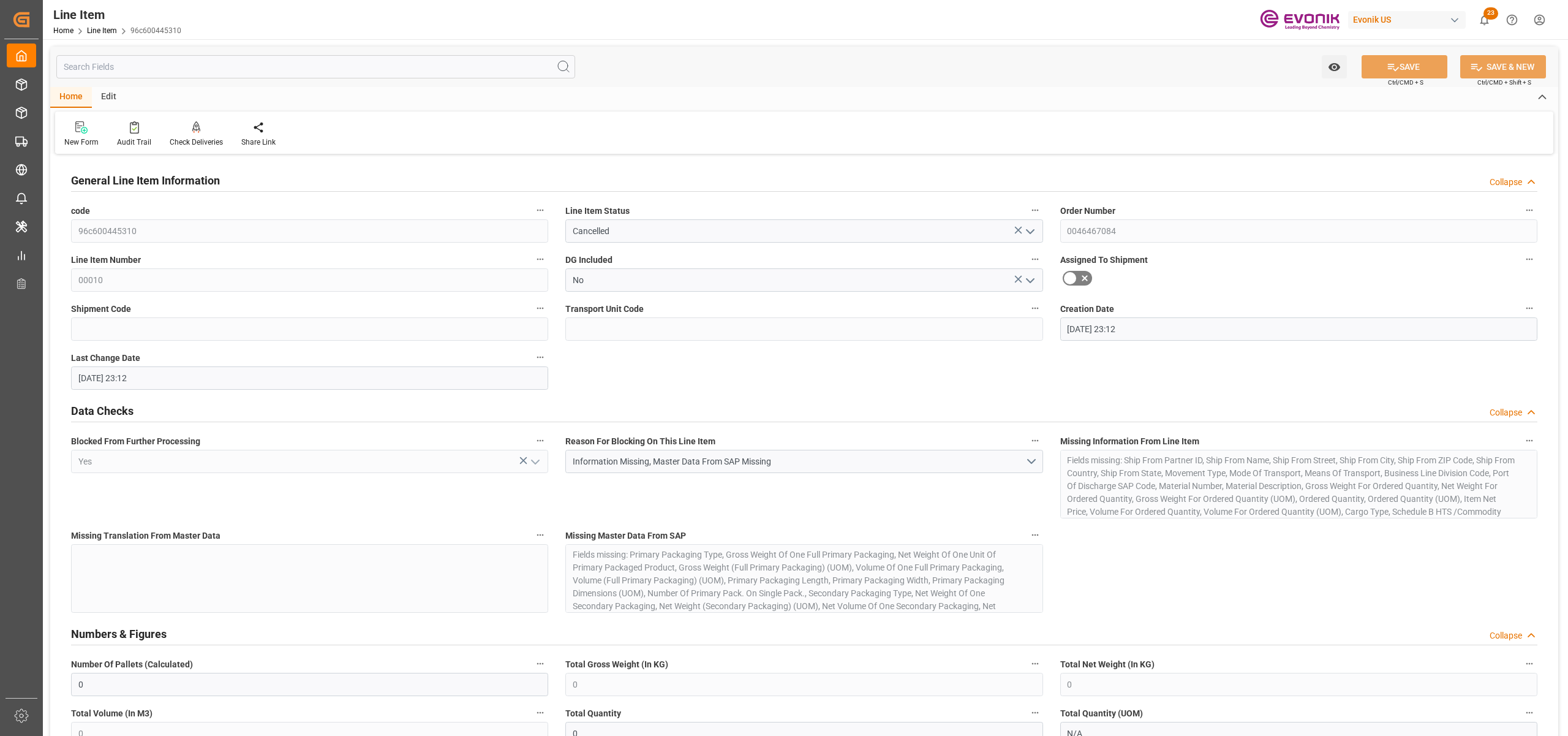
type input "[DATE] 23:12"
type input "[DATE]"
